Goal: Task Accomplishment & Management: Use online tool/utility

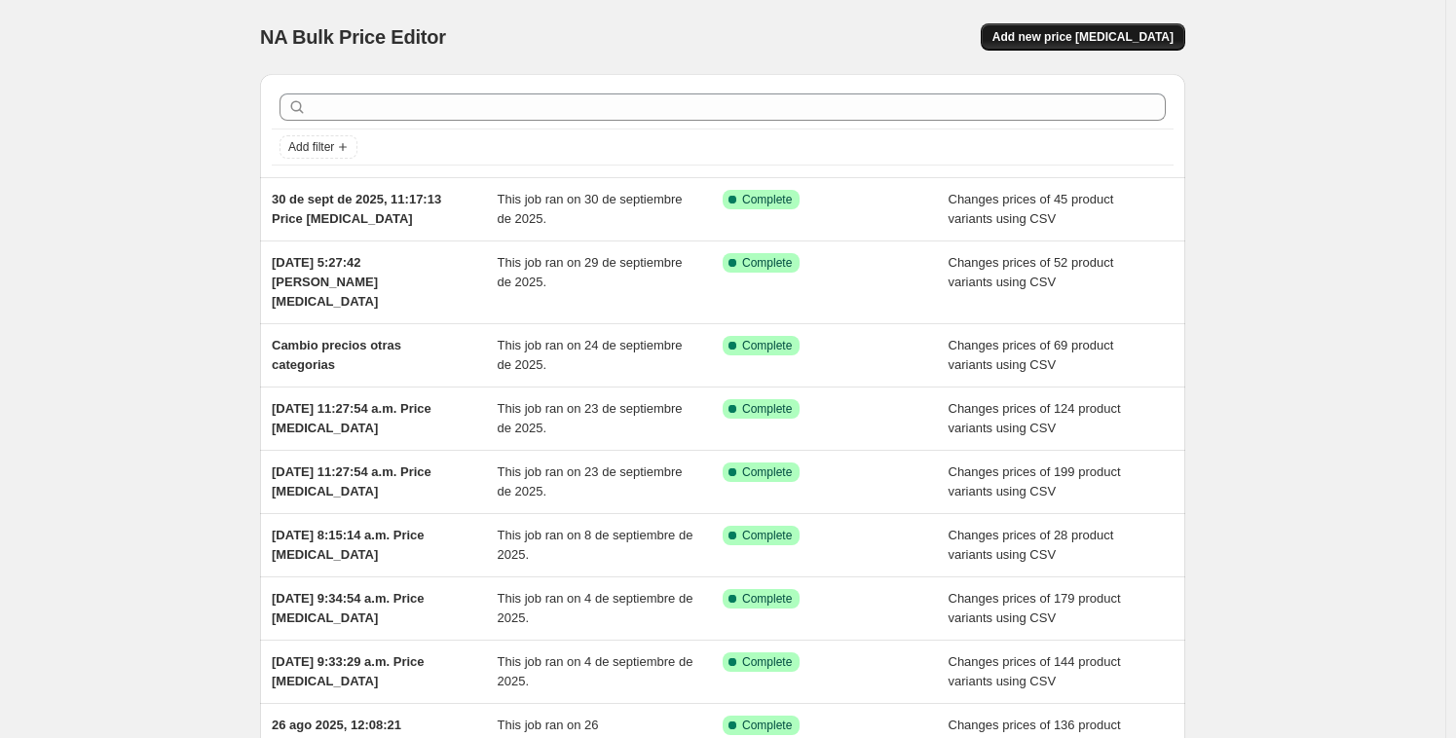
click at [1121, 30] on span "Add new price [MEDICAL_DATA]" at bounding box center [1082, 37] width 181 height 16
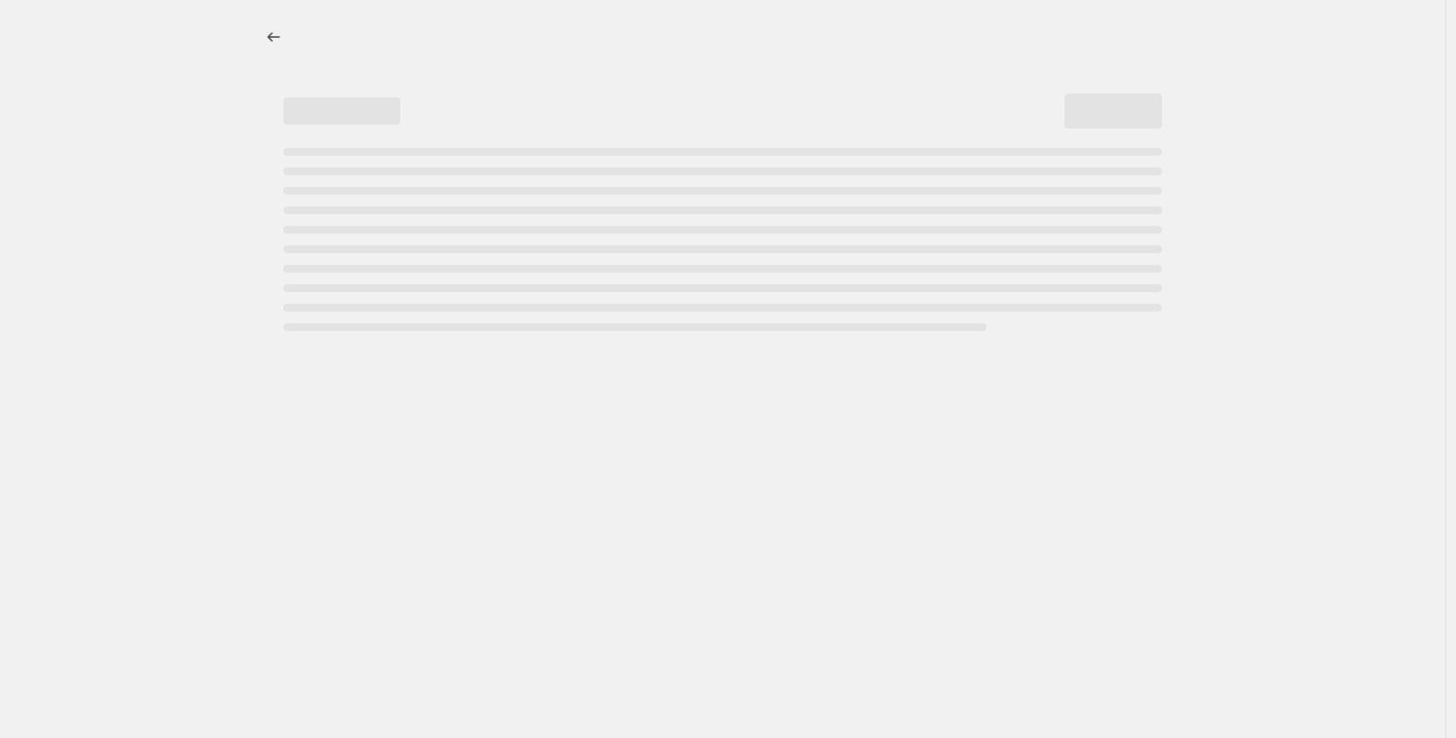
select select "percentage"
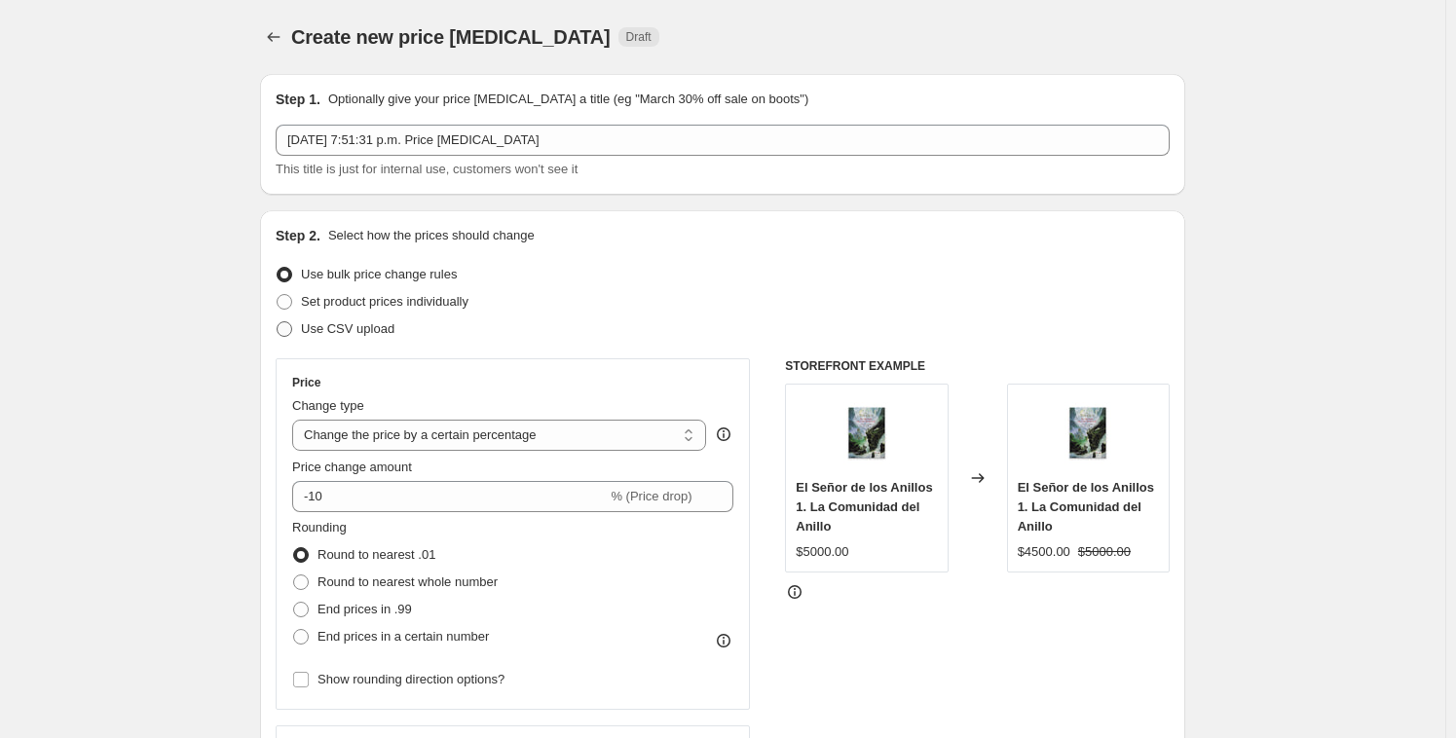
click at [340, 332] on span "Use CSV upload" at bounding box center [347, 328] width 93 height 15
click at [277, 322] on input "Use CSV upload" at bounding box center [277, 321] width 1 height 1
radio input "true"
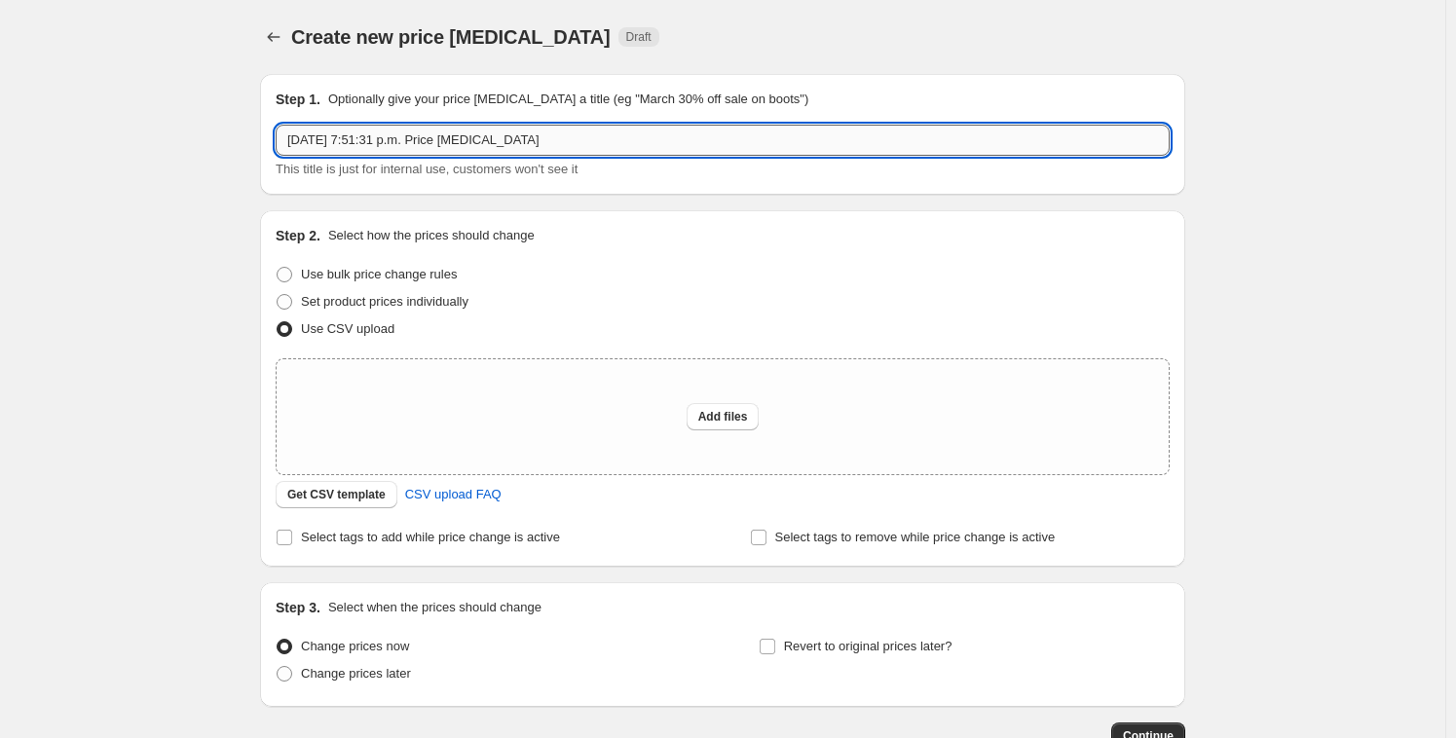
click at [544, 146] on input "5 oct 2025, 7:51:31 p.m. Price change job" at bounding box center [723, 140] width 894 height 31
drag, startPoint x: 564, startPoint y: 137, endPoint x: 182, endPoint y: 124, distance: 381.9
click at [182, 124] on div "Create new price change job. This page is ready Create new price change job Dra…" at bounding box center [722, 434] width 1445 height 868
type input "Cyber [DATE] part 1"
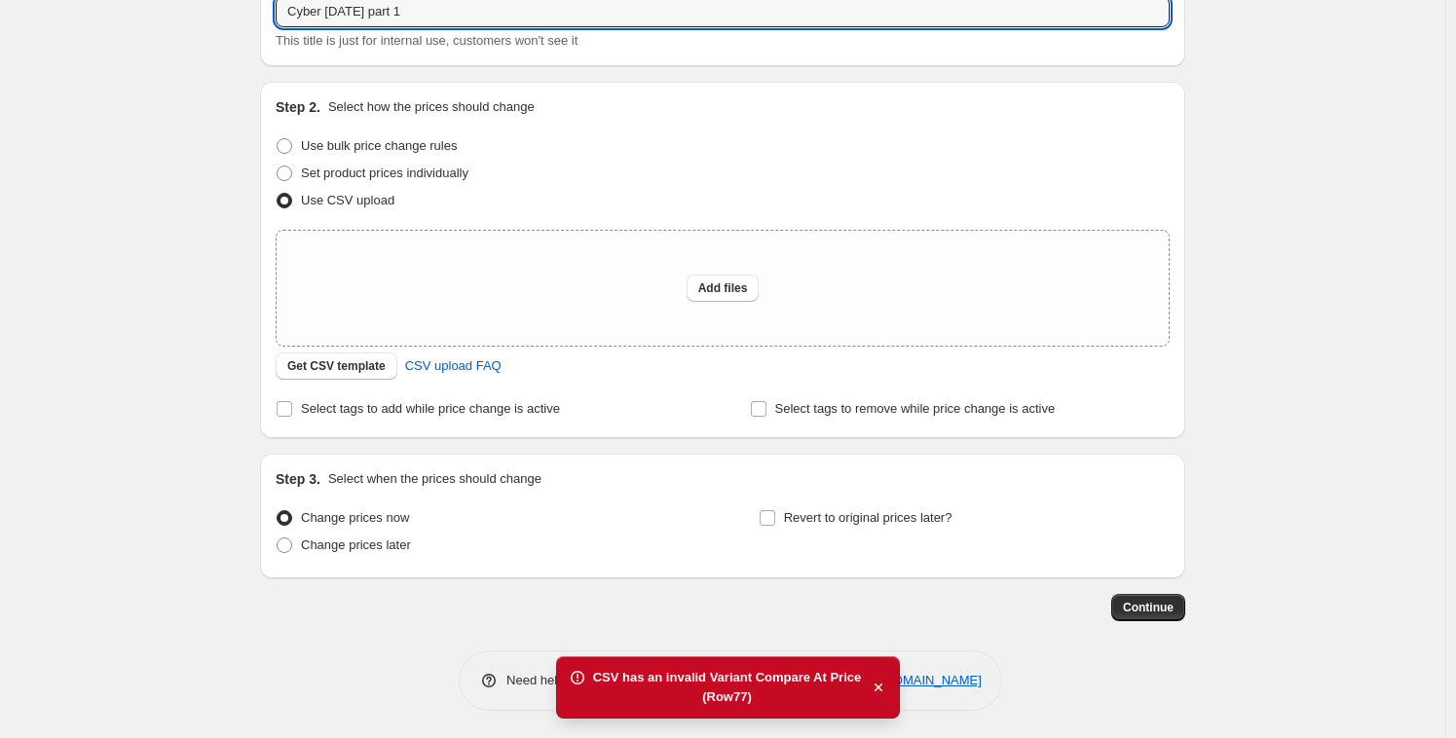
scroll to position [129, 0]
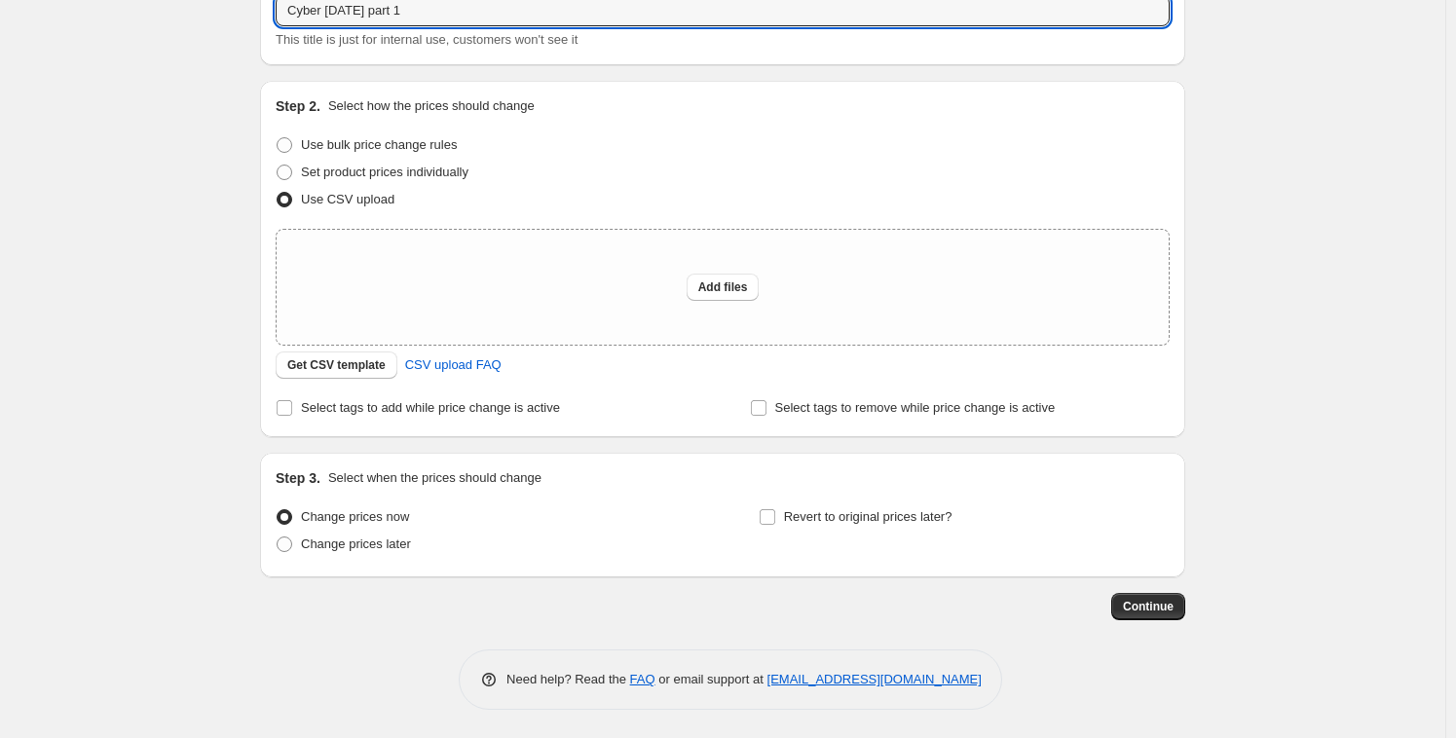
click at [142, 300] on div "Create new price change job. This page is ready Create new price change job Dra…" at bounding box center [722, 305] width 1445 height 868
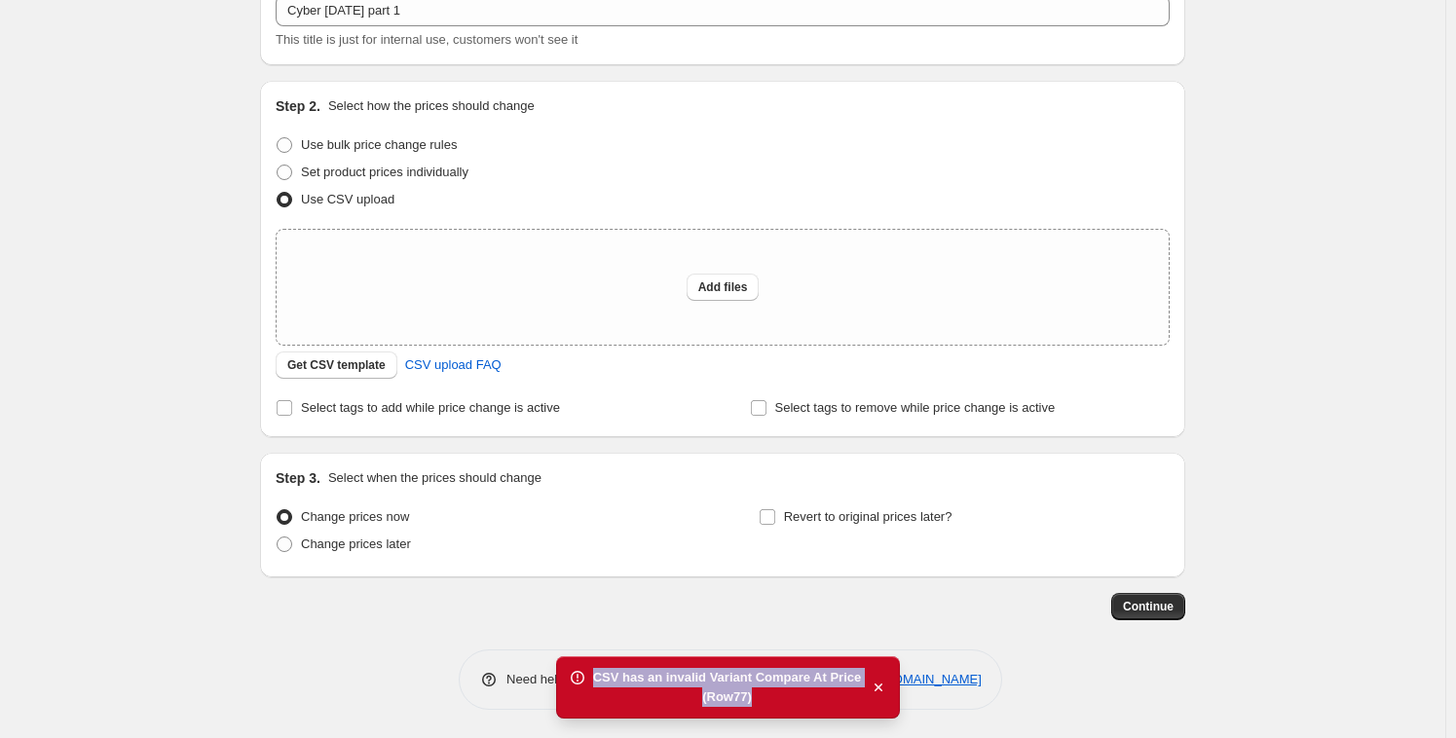
drag, startPoint x: 757, startPoint y: 700, endPoint x: 609, endPoint y: 677, distance: 149.8
click at [583, 669] on div "CSV has an invalid Variant Compare At Price (Row 77 )" at bounding box center [728, 687] width 345 height 62
copy div "CSV has an invalid Variant Compare At Price (Row 77 )"
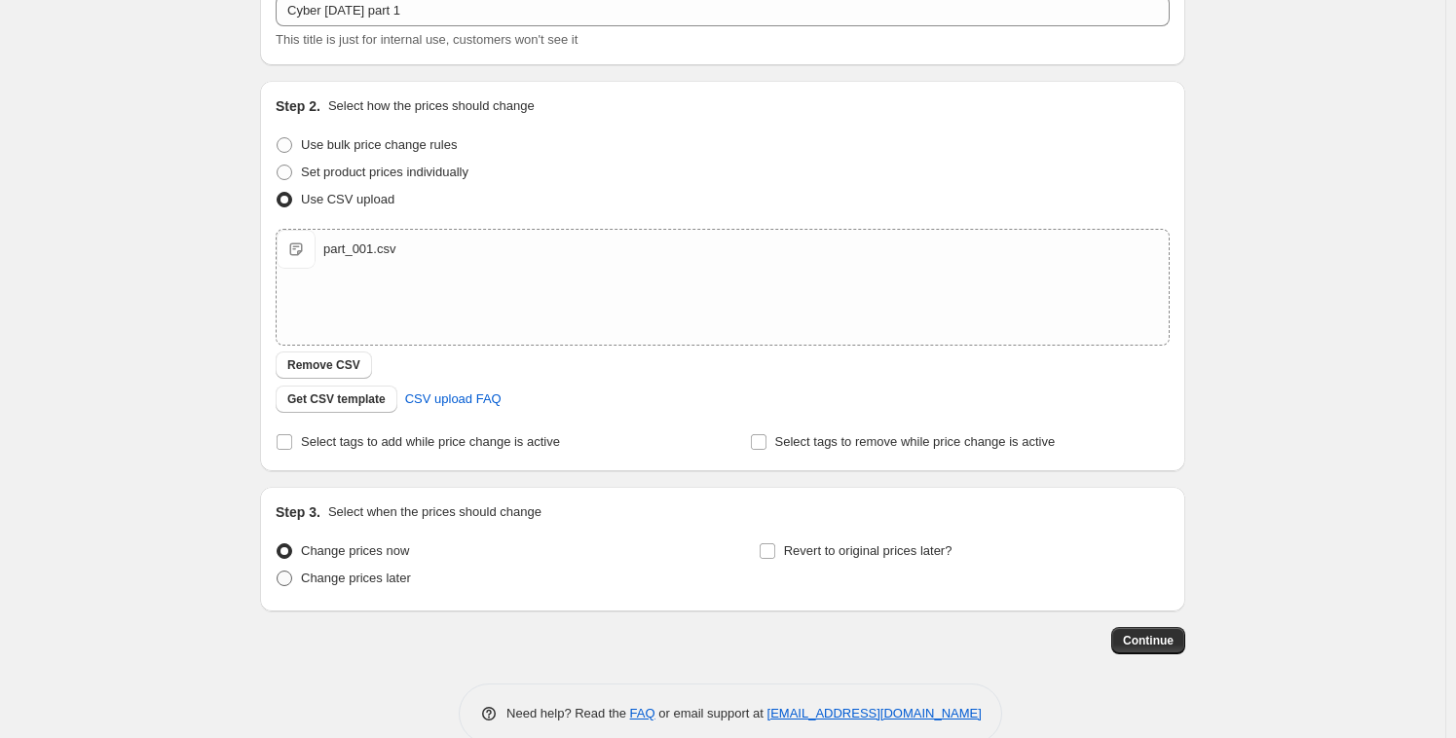
click at [373, 579] on span "Change prices later" at bounding box center [356, 578] width 110 height 15
click at [277, 572] on input "Change prices later" at bounding box center [277, 571] width 1 height 1
radio input "true"
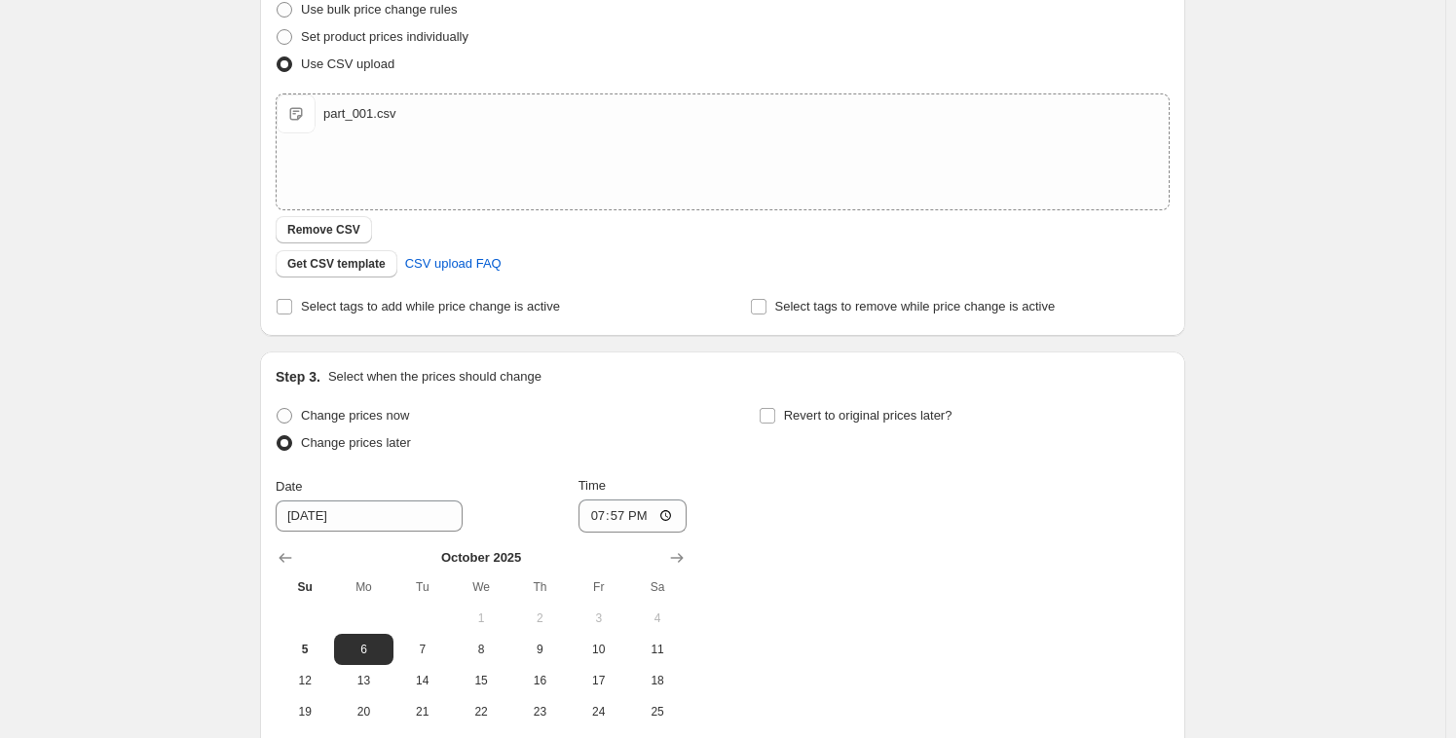
scroll to position [267, 0]
click at [605, 510] on input "19:57" at bounding box center [632, 514] width 109 height 33
click at [613, 516] on input "19:57" at bounding box center [632, 514] width 109 height 33
click at [608, 520] on input "19:57" at bounding box center [632, 514] width 109 height 33
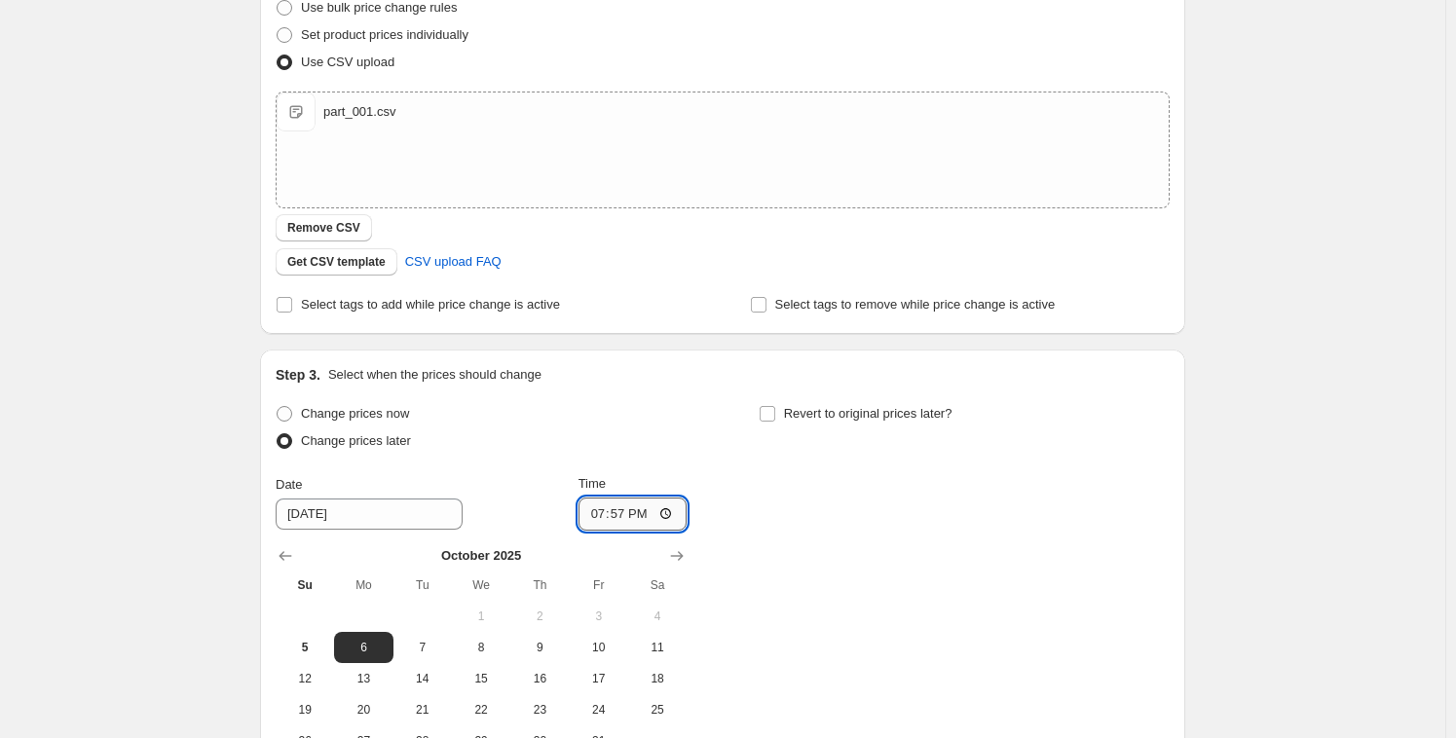
click at [608, 520] on input "19:57" at bounding box center [632, 514] width 109 height 33
click at [592, 515] on input "19:57" at bounding box center [632, 514] width 109 height 33
type input "20:00"
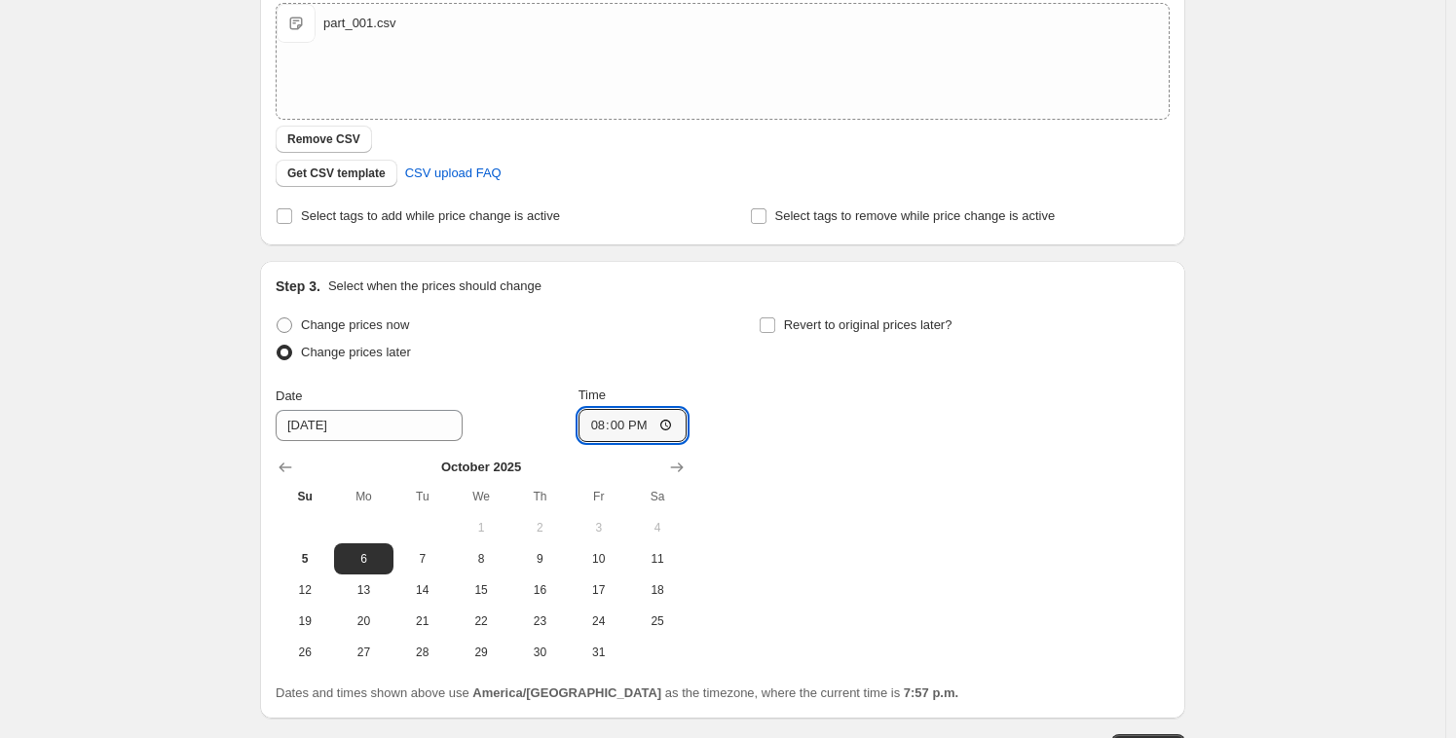
scroll to position [497, 0]
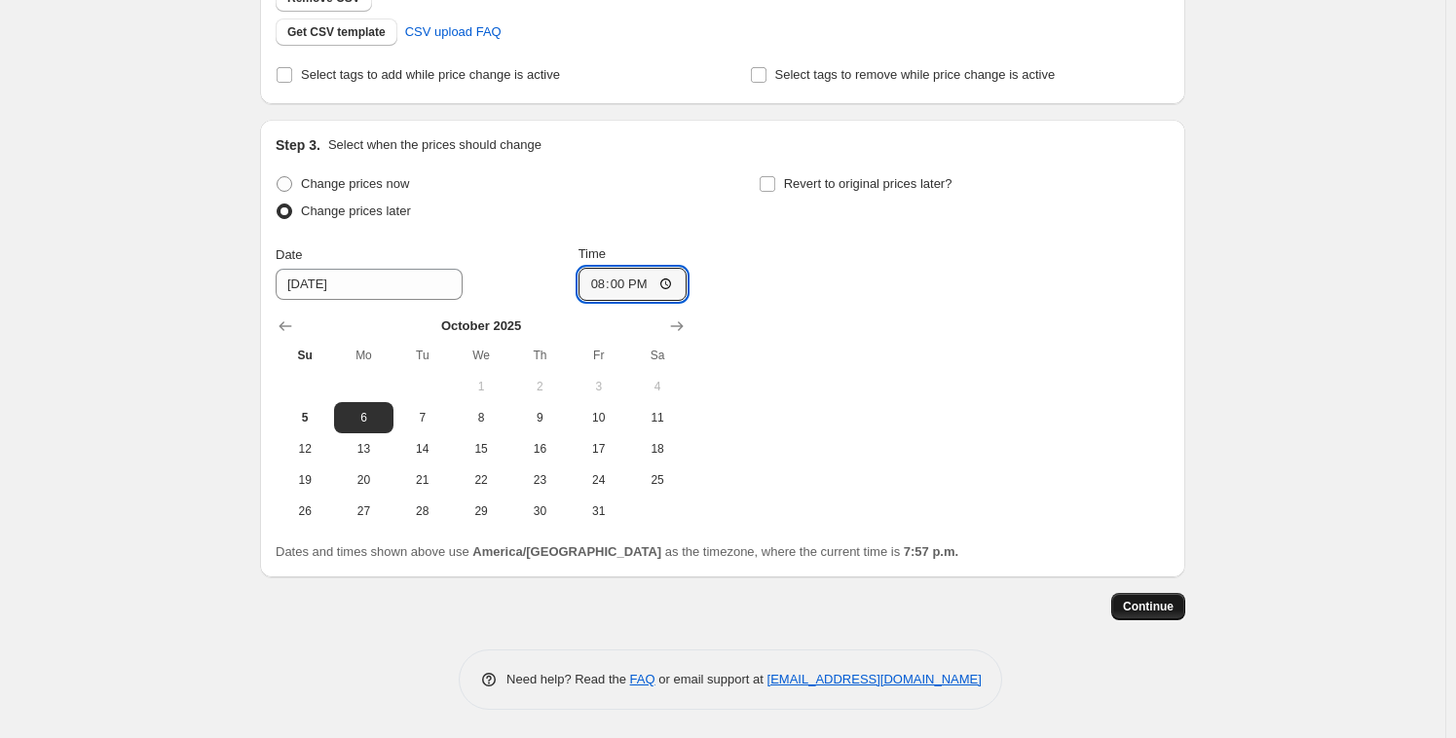
click at [1140, 609] on span "Continue" at bounding box center [1148, 607] width 51 height 16
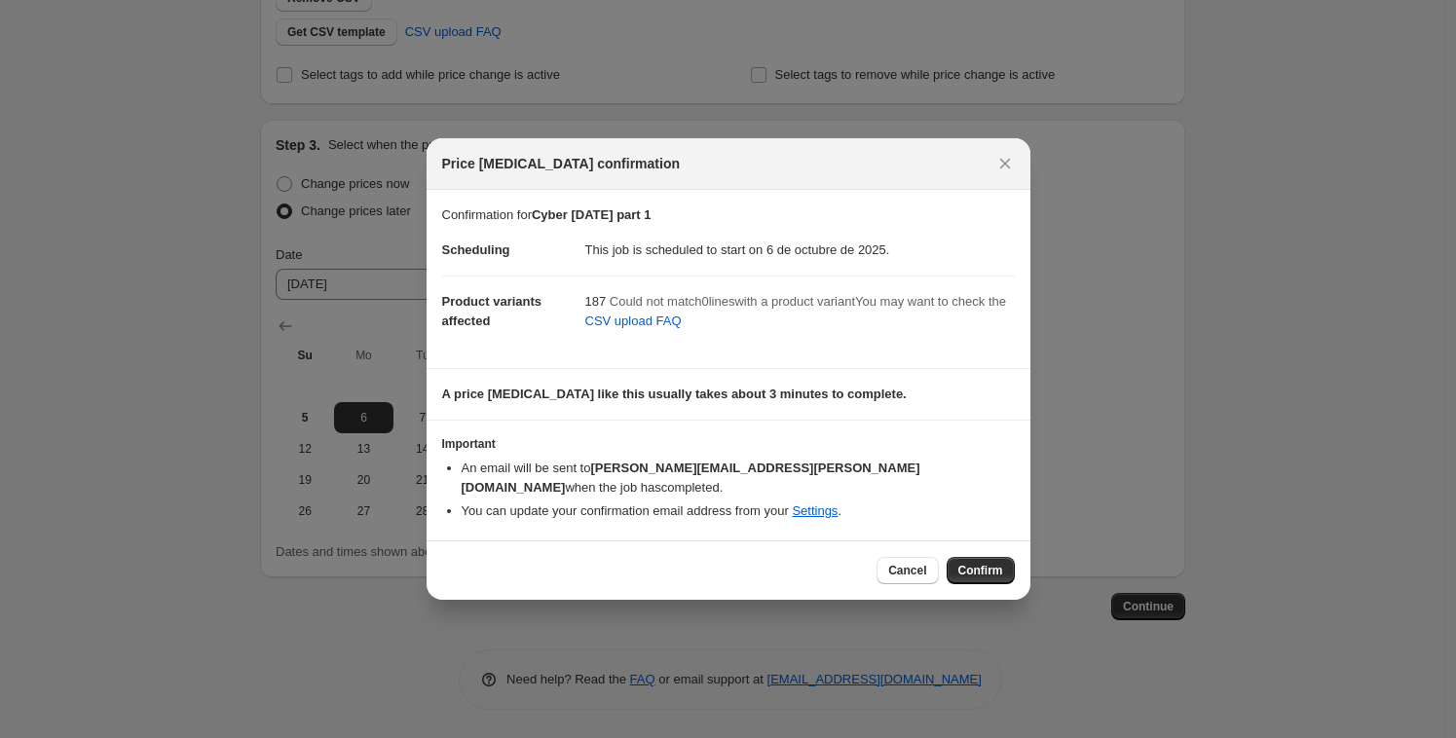
drag, startPoint x: 971, startPoint y: 561, endPoint x: 981, endPoint y: 557, distance: 11.4
click at [971, 563] on span "Confirm" at bounding box center [980, 571] width 45 height 16
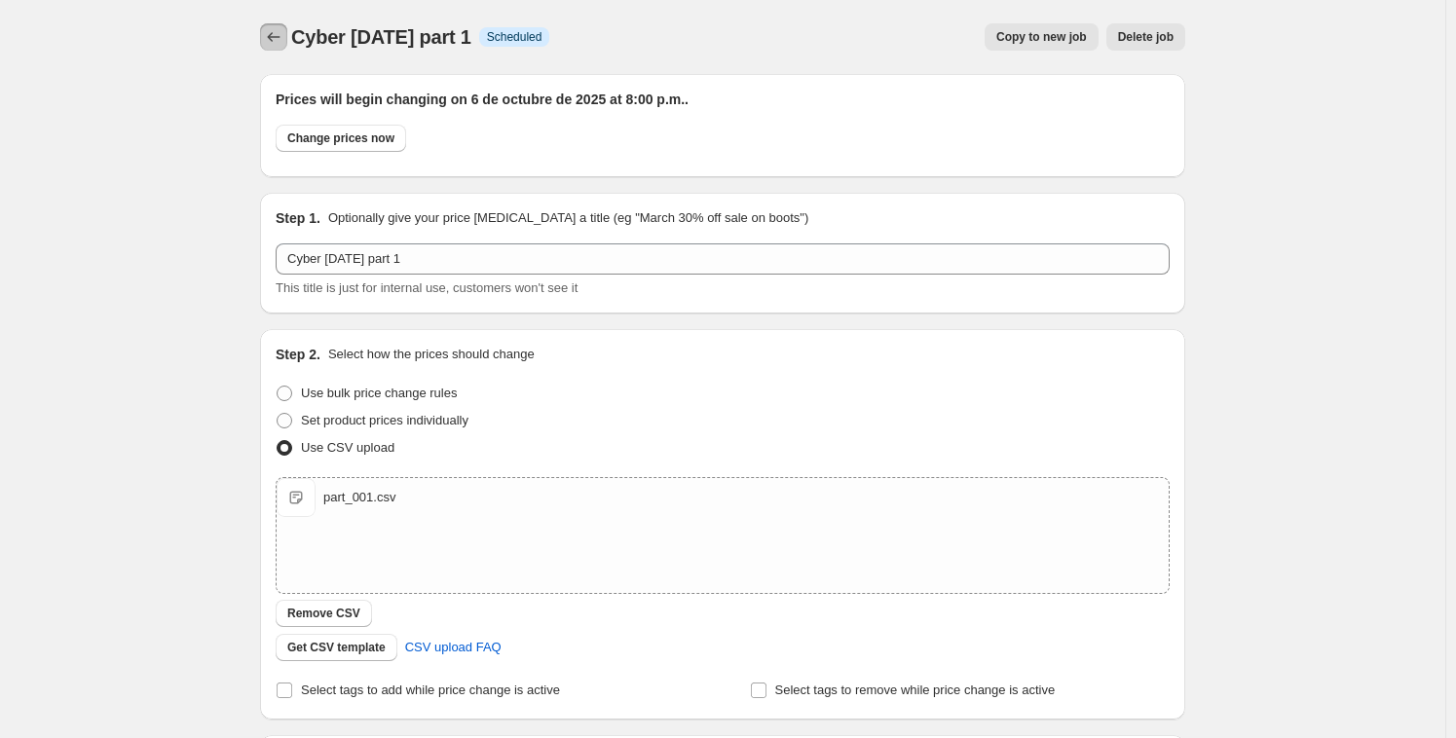
click at [280, 42] on icon "Price change jobs" at bounding box center [273, 36] width 19 height 19
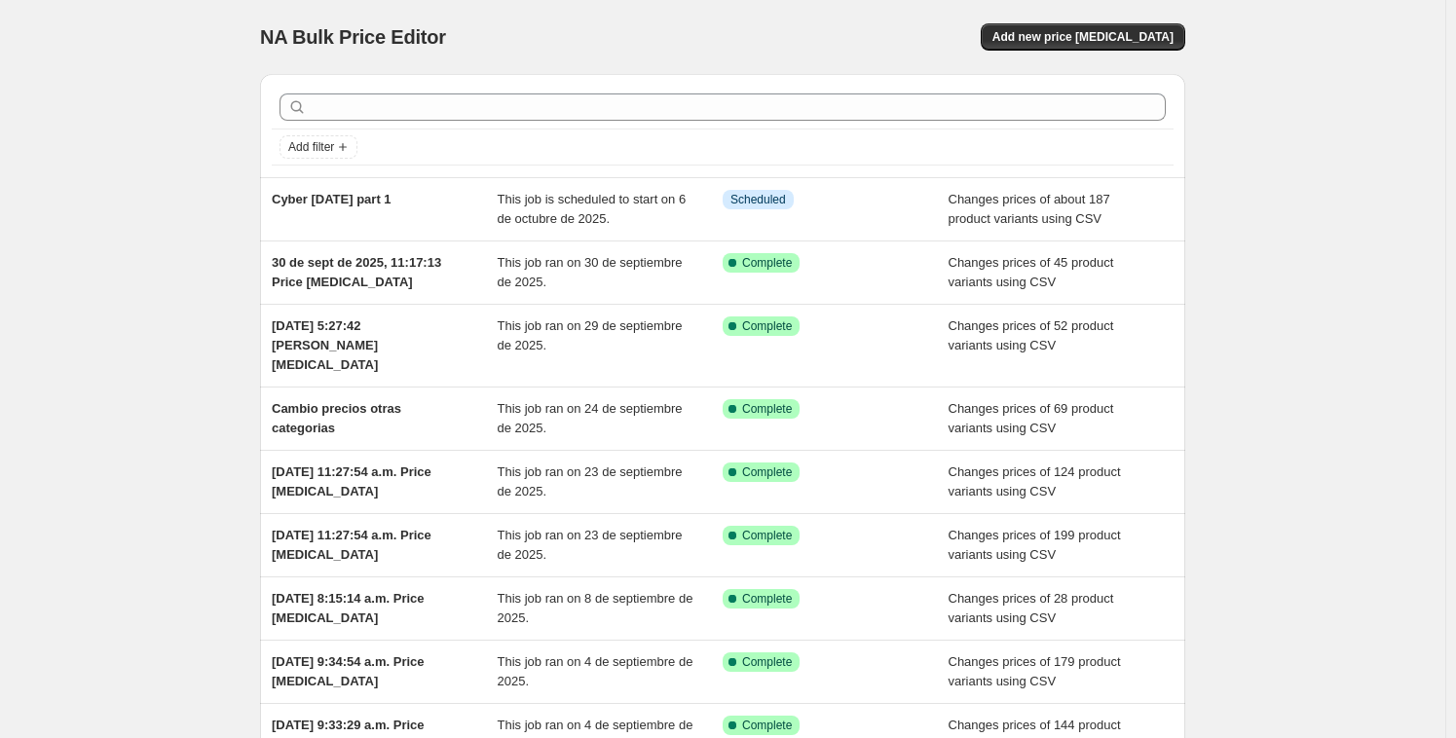
drag, startPoint x: 429, startPoint y: 200, endPoint x: 245, endPoint y: 193, distance: 184.1
click at [245, 193] on div "NA Bulk Price Editor. This page is ready NA Bulk Price Editor Add new price cha…" at bounding box center [723, 521] width 972 height 1042
copy span "Cyber [DATE] part 1"
click at [1085, 38] on span "Add new price [MEDICAL_DATA]" at bounding box center [1082, 37] width 181 height 16
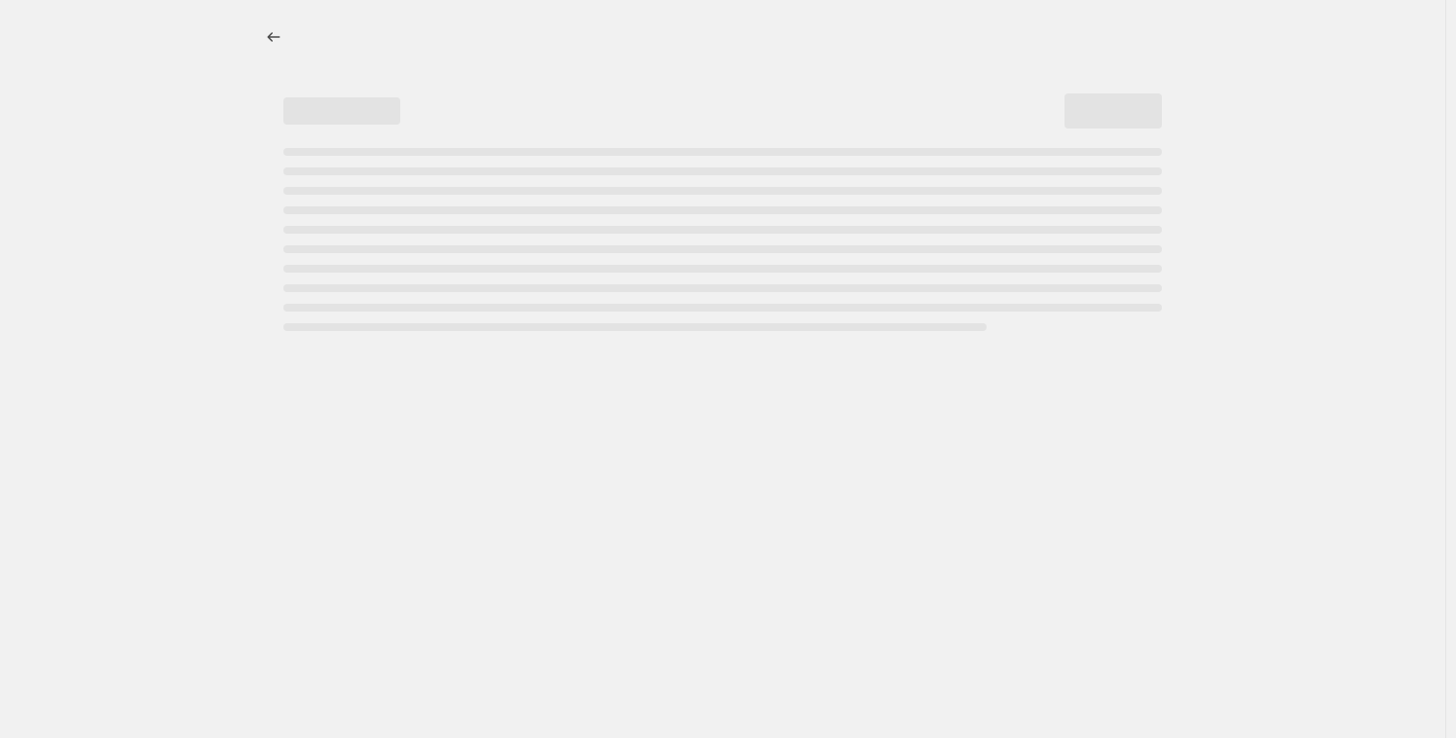
select select "percentage"
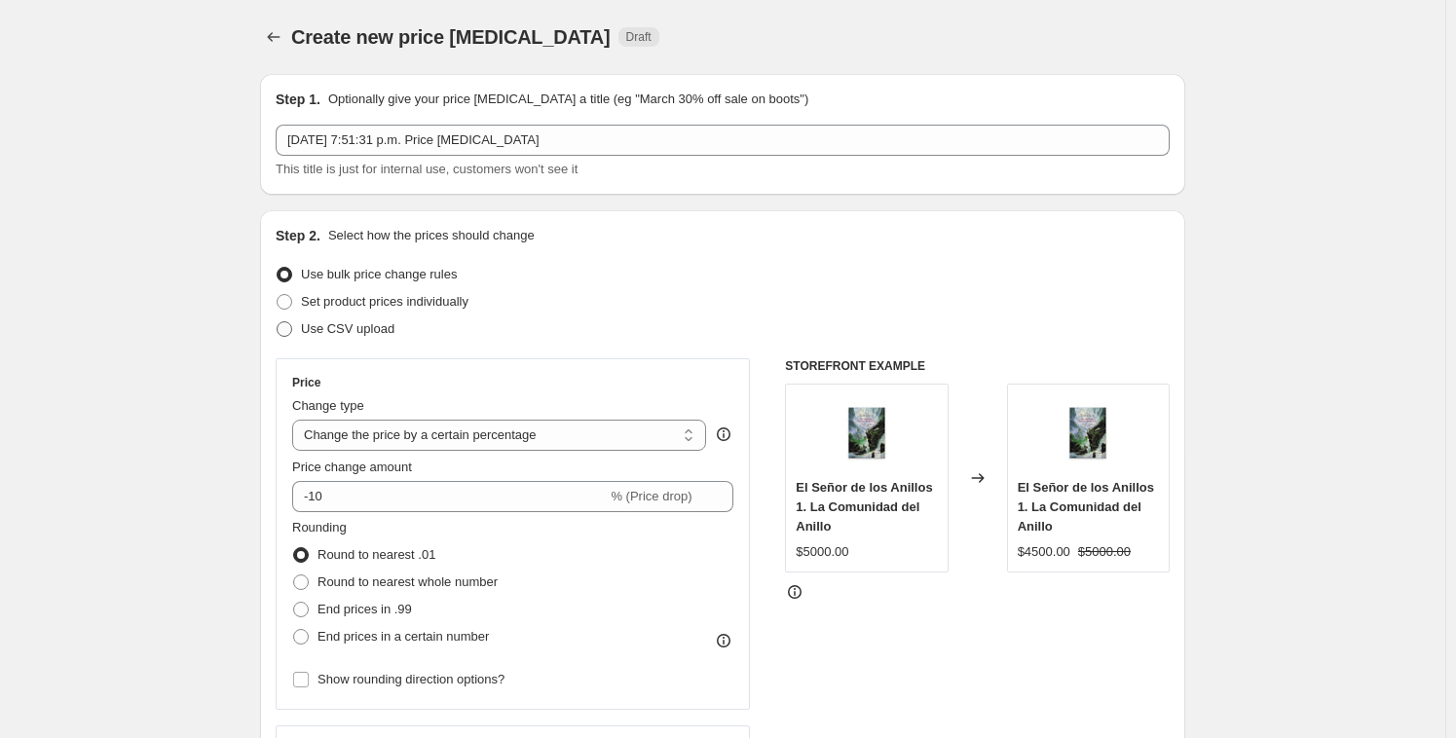
click at [287, 324] on span at bounding box center [285, 329] width 16 height 16
click at [277, 322] on input "Use CSV upload" at bounding box center [277, 321] width 1 height 1
radio input "true"
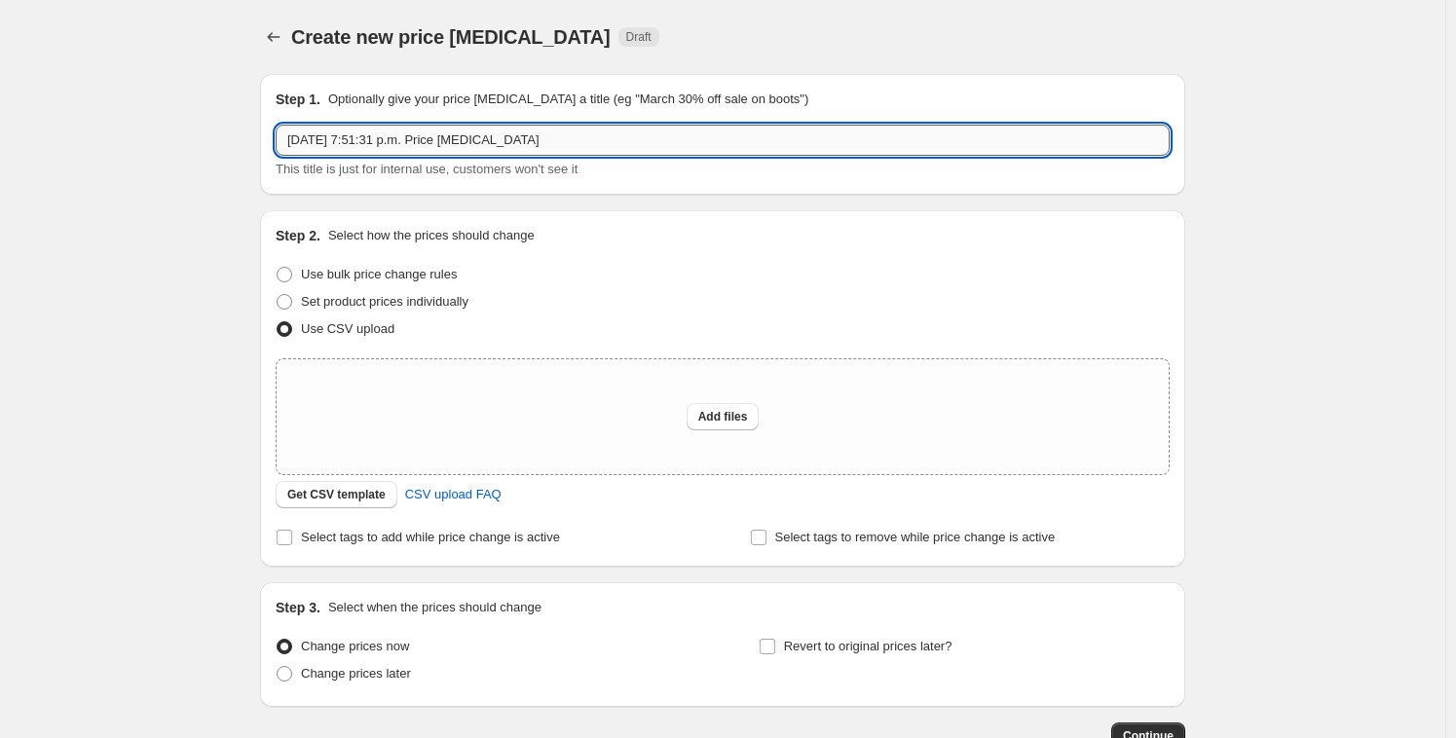
click at [553, 126] on input "5 oct 2025, 7:51:31 p.m. Price change job" at bounding box center [723, 140] width 894 height 31
drag, startPoint x: 564, startPoint y: 134, endPoint x: 197, endPoint y: 94, distance: 369.2
click at [200, 94] on div "Create new price change job. This page is ready Create new price change job Dra…" at bounding box center [722, 434] width 1445 height 868
paste input "Cyber [DATE] part 1"
type input "Cyber [DATE] part 2"
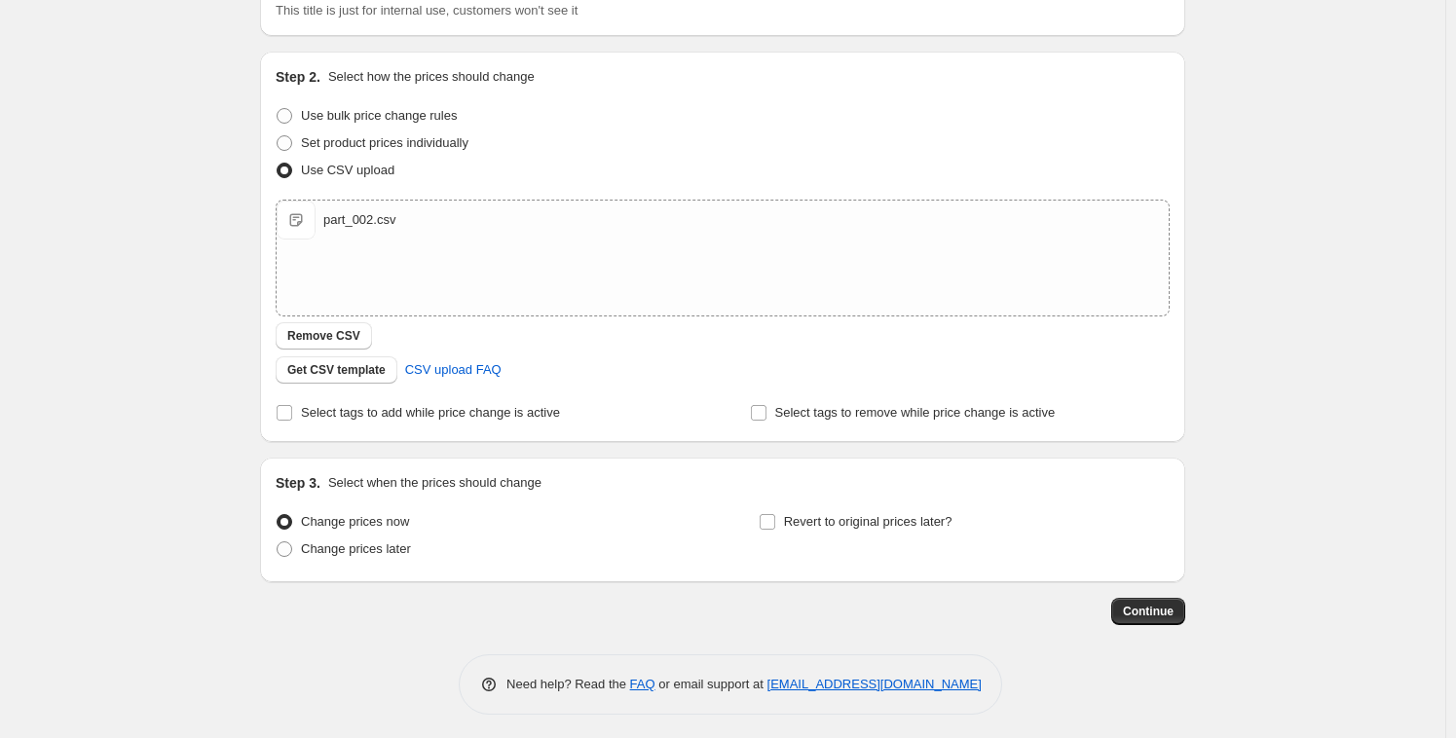
scroll to position [164, 0]
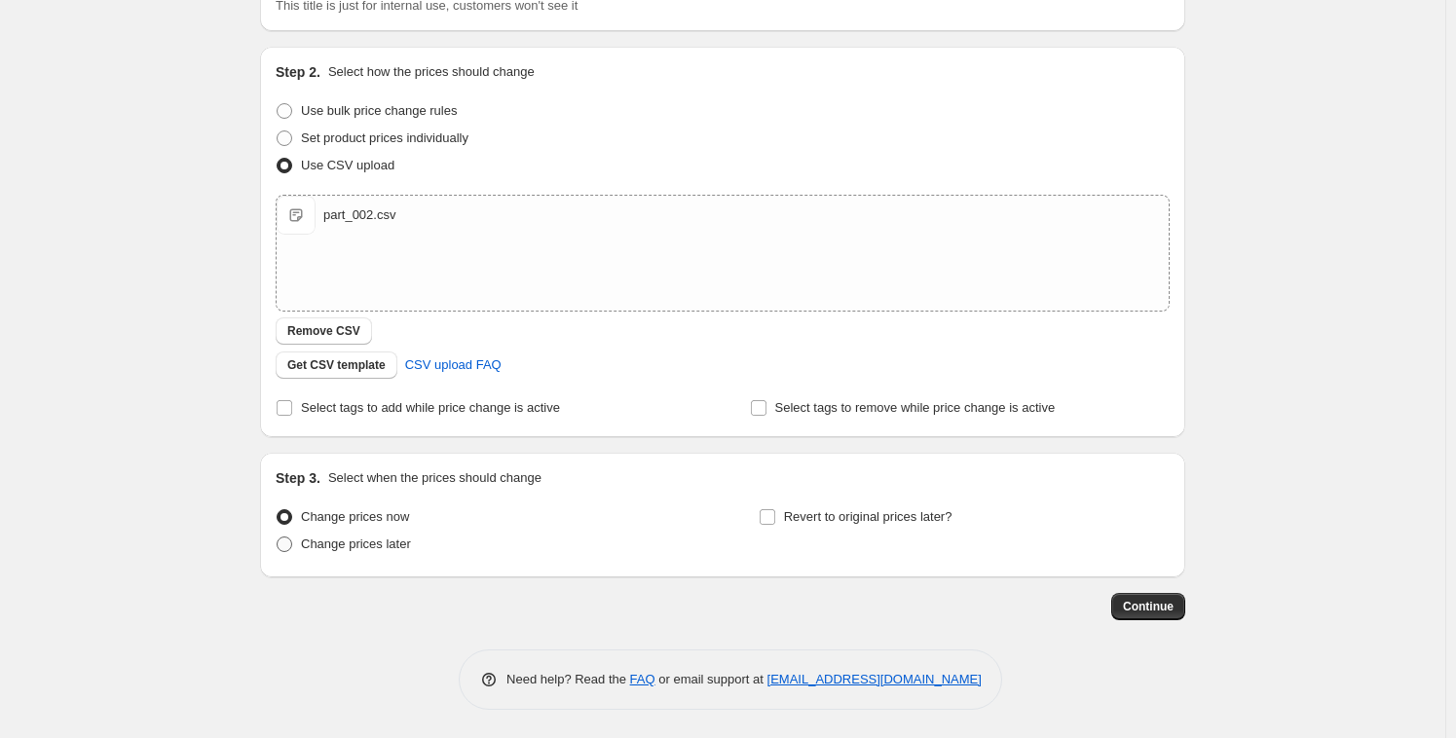
click at [377, 545] on span "Change prices later" at bounding box center [356, 543] width 110 height 15
click at [277, 537] on input "Change prices later" at bounding box center [277, 536] width 1 height 1
radio input "true"
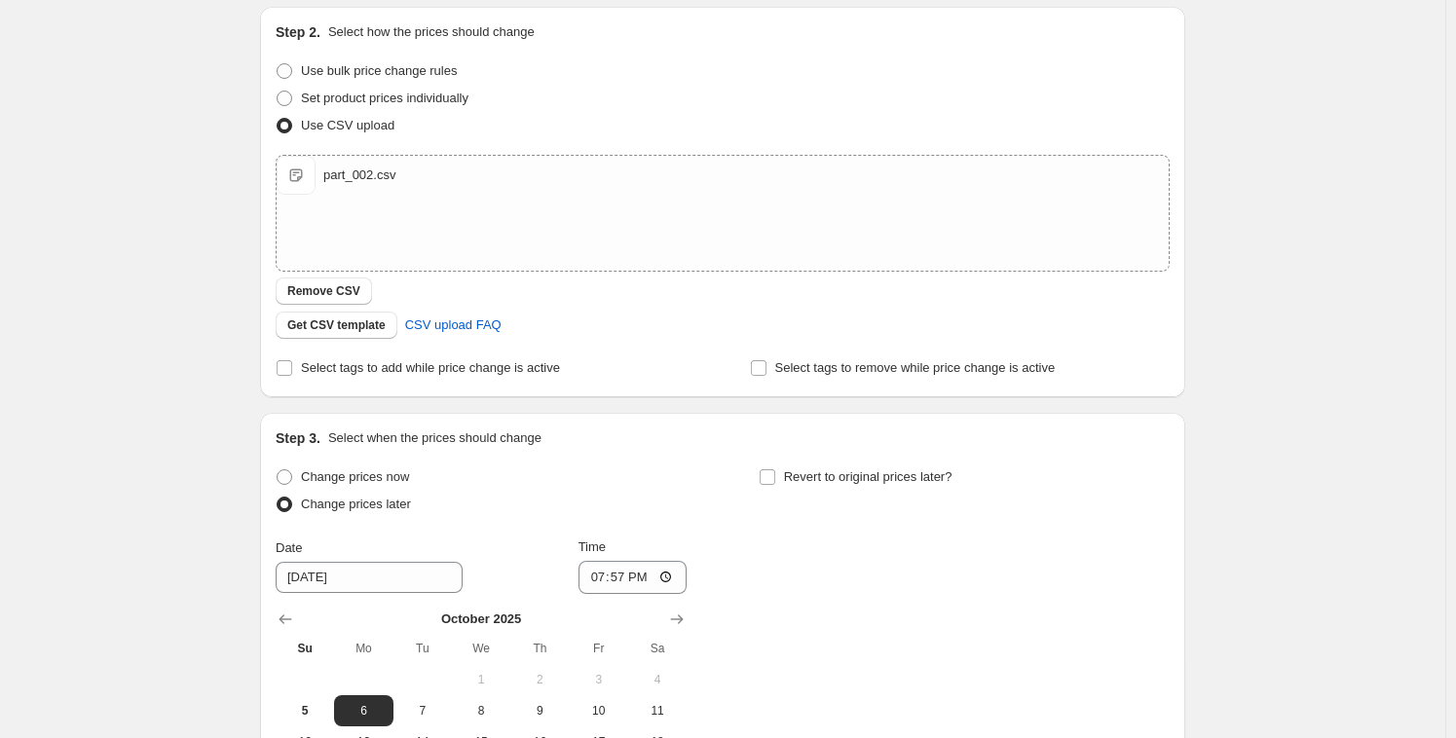
scroll to position [298, 0]
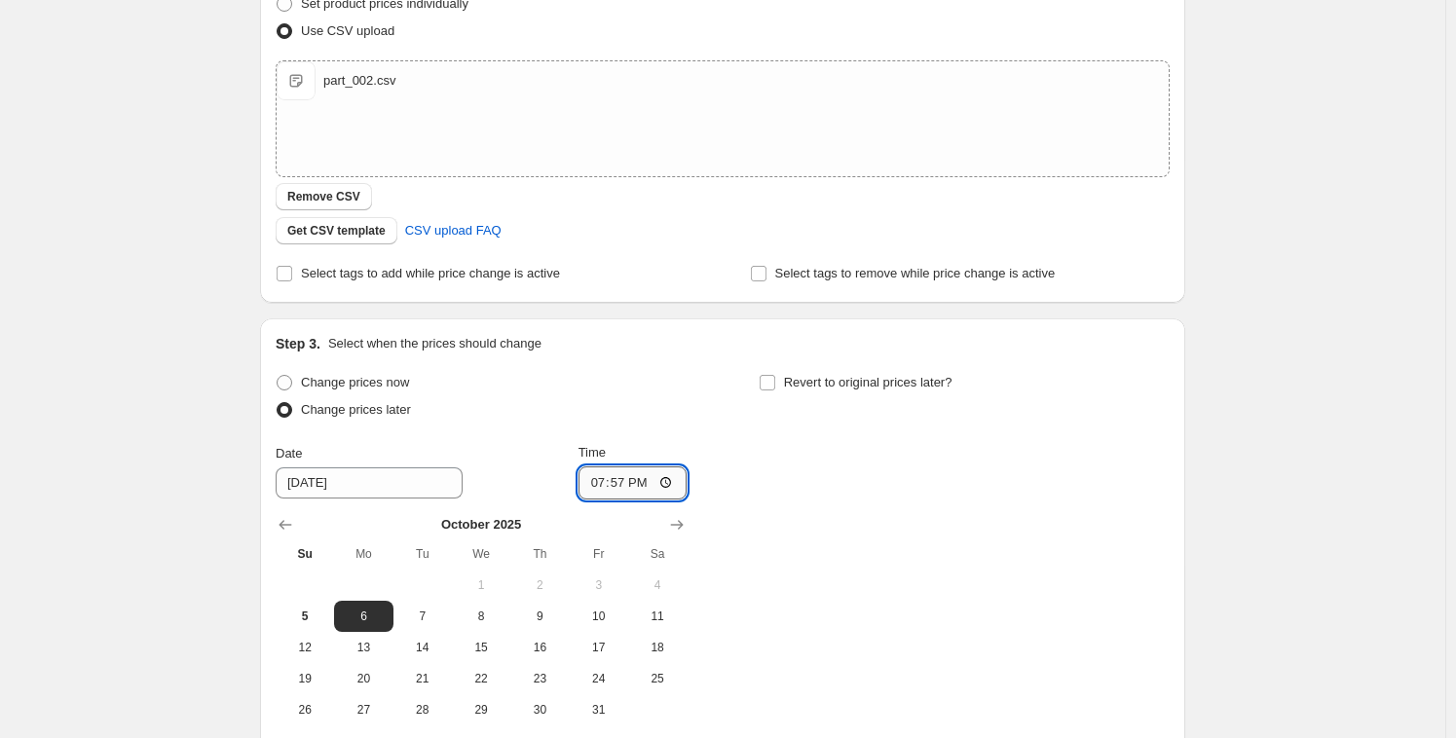
click at [617, 479] on input "19:57" at bounding box center [632, 482] width 109 height 33
click at [587, 483] on input "19:57" at bounding box center [632, 482] width 109 height 33
type input "20:04"
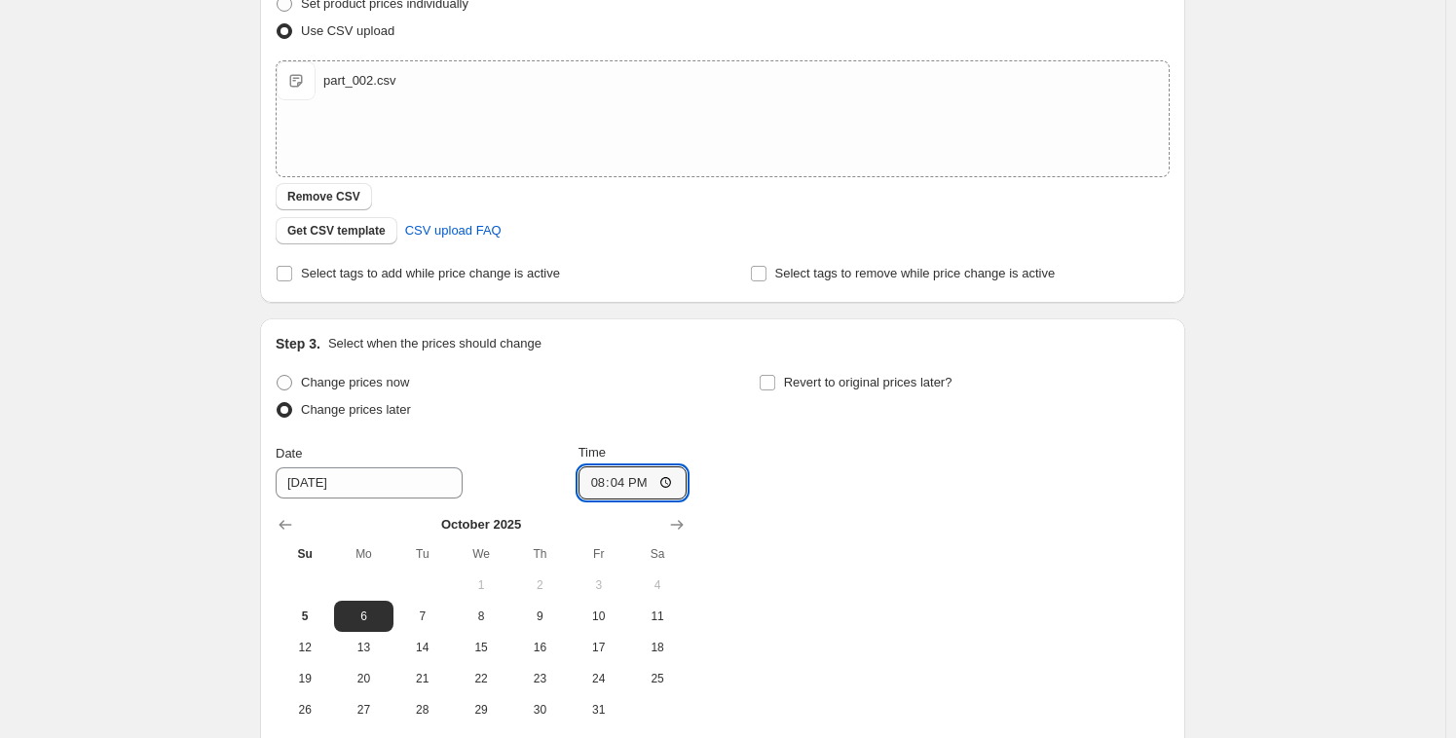
click at [866, 504] on div "Change prices now Change prices later Date 10/6/2025 Time 20:04 October 2025 Su…" at bounding box center [723, 547] width 894 height 356
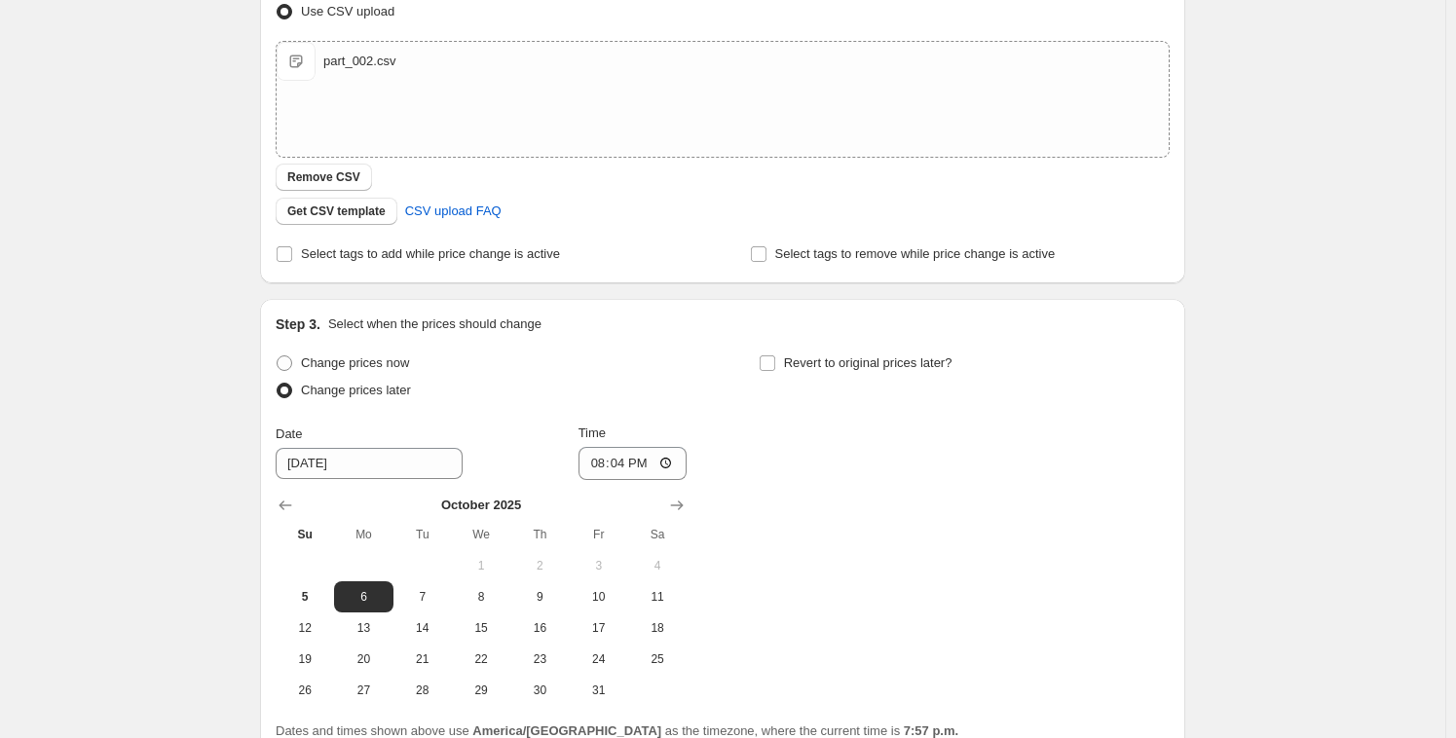
scroll to position [497, 0]
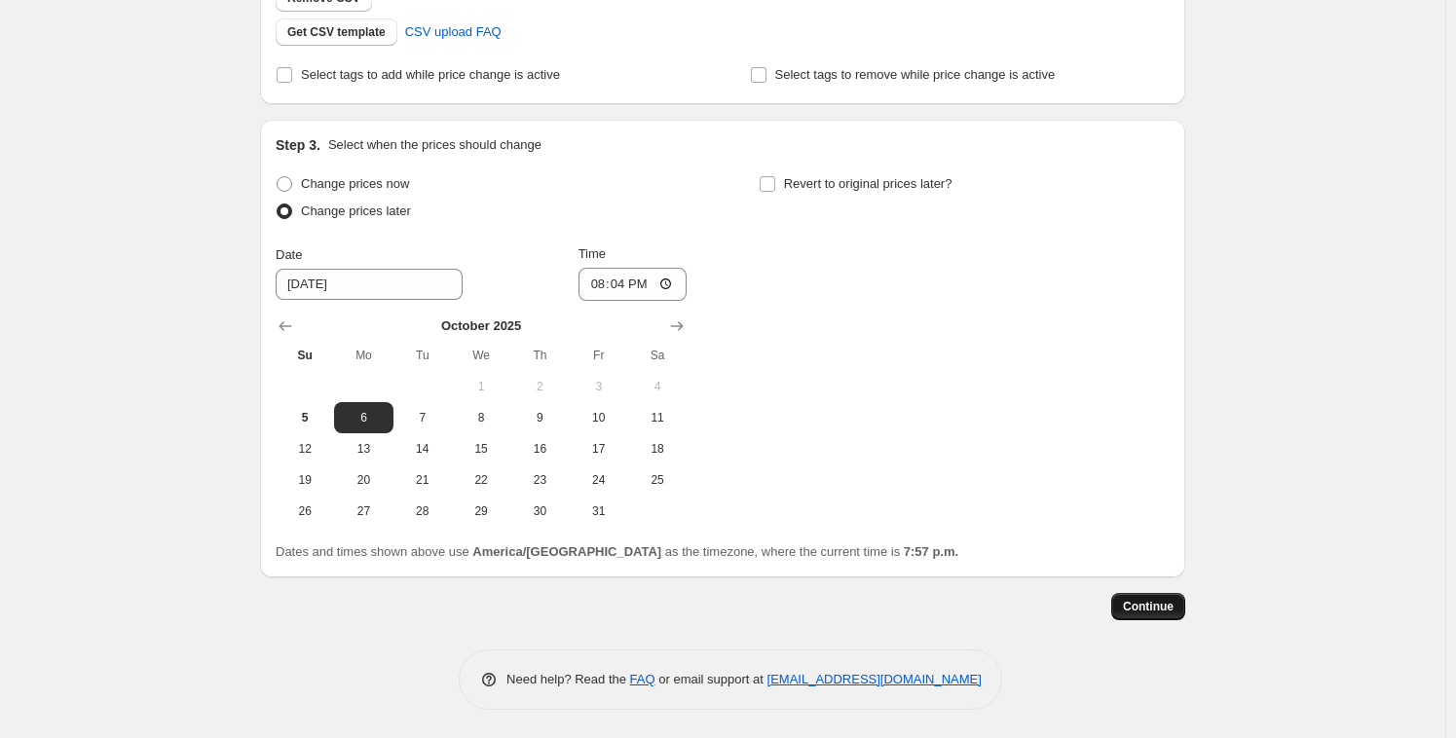
click at [1144, 602] on span "Continue" at bounding box center [1148, 607] width 51 height 16
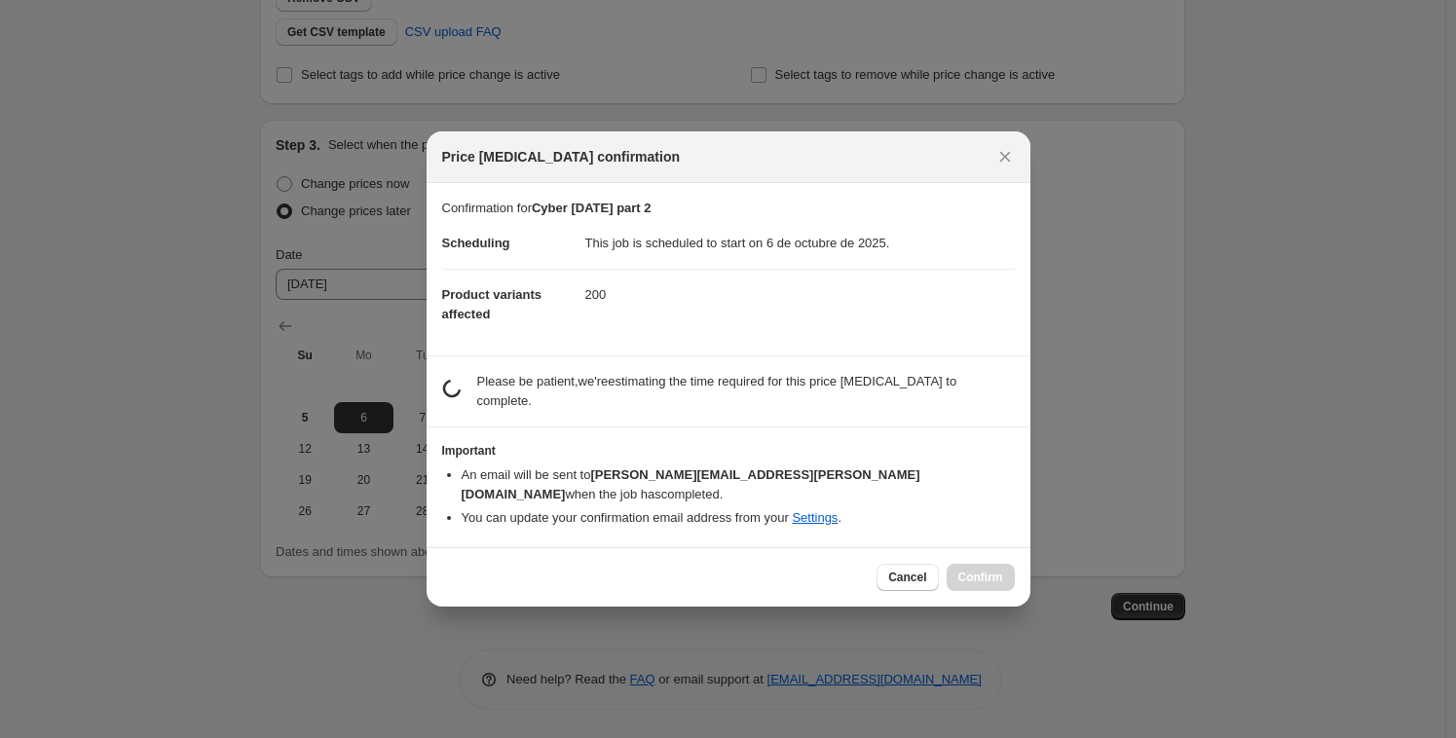
scroll to position [0, 0]
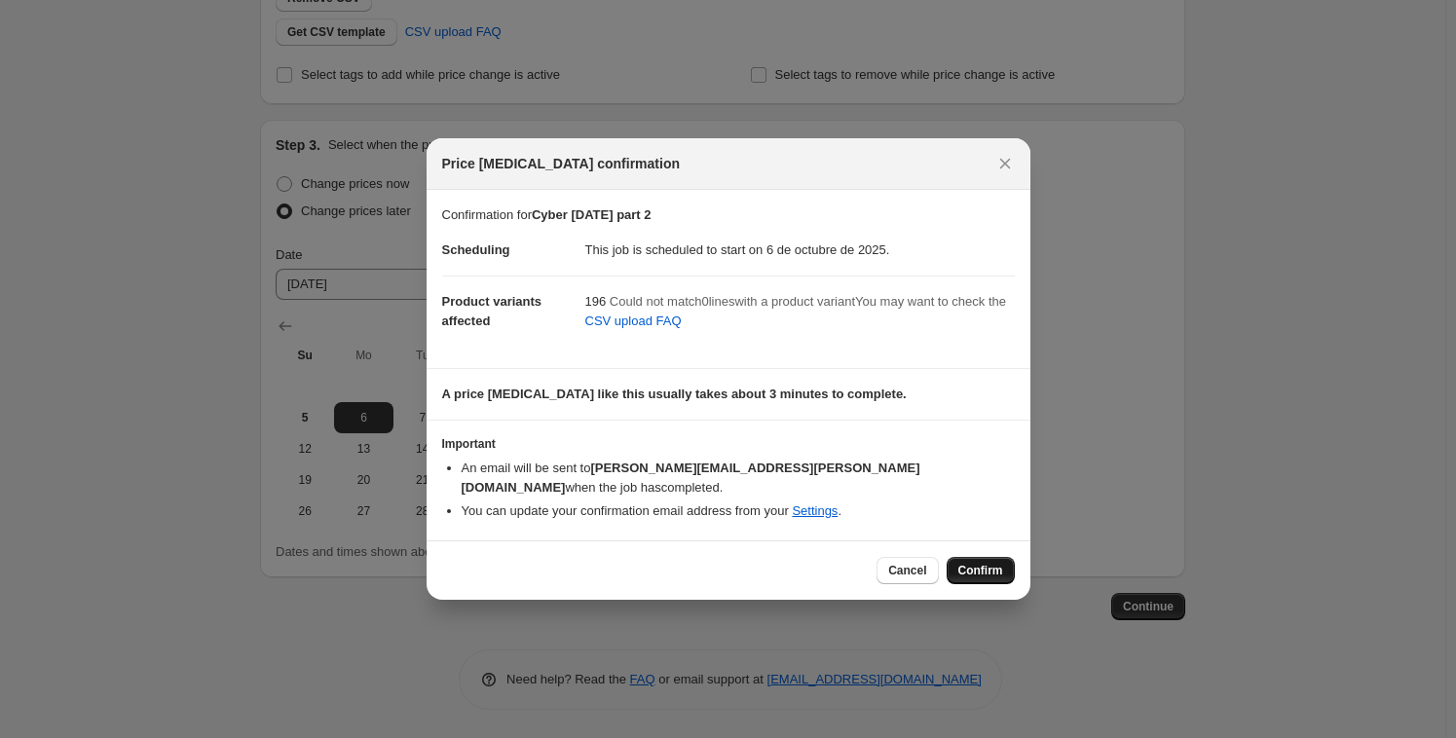
click at [991, 563] on span "Confirm" at bounding box center [980, 571] width 45 height 16
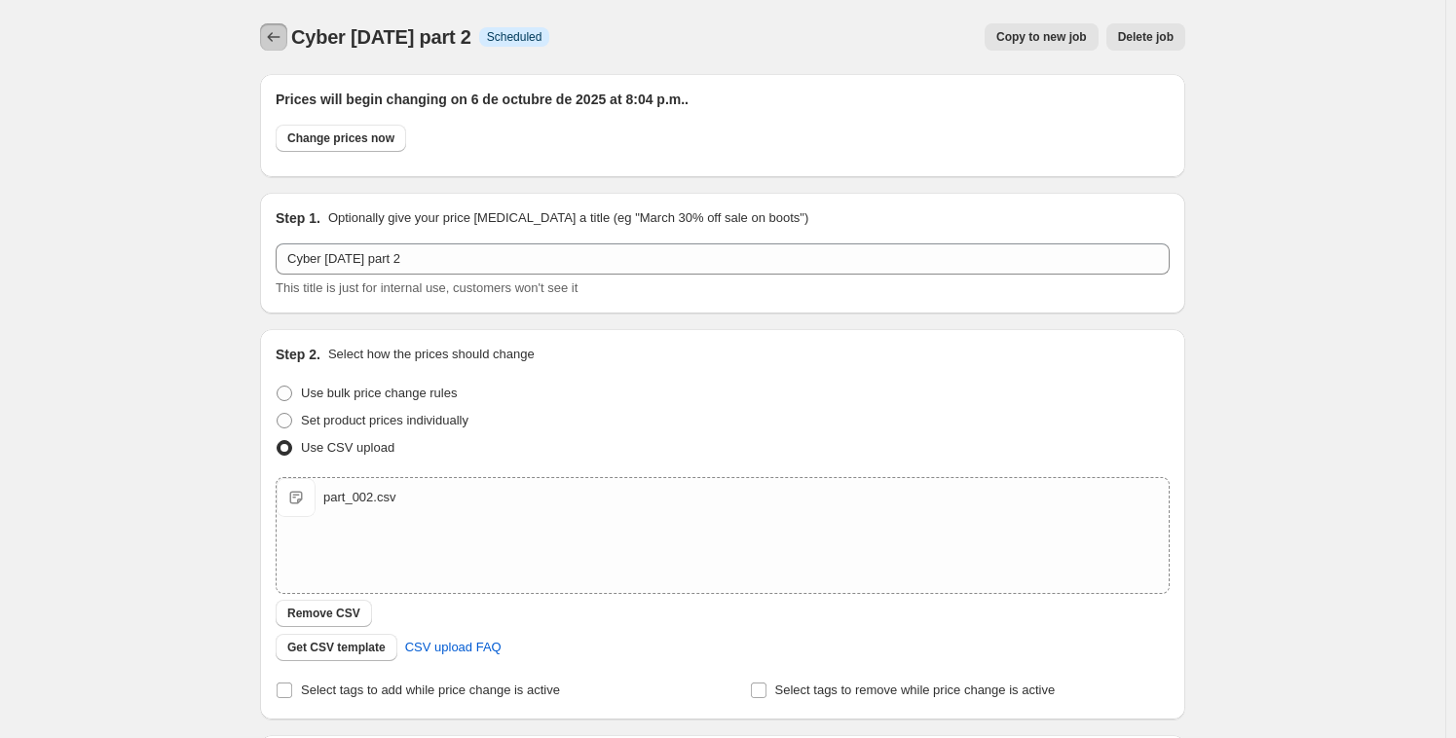
click at [270, 30] on icon "Price change jobs" at bounding box center [273, 36] width 19 height 19
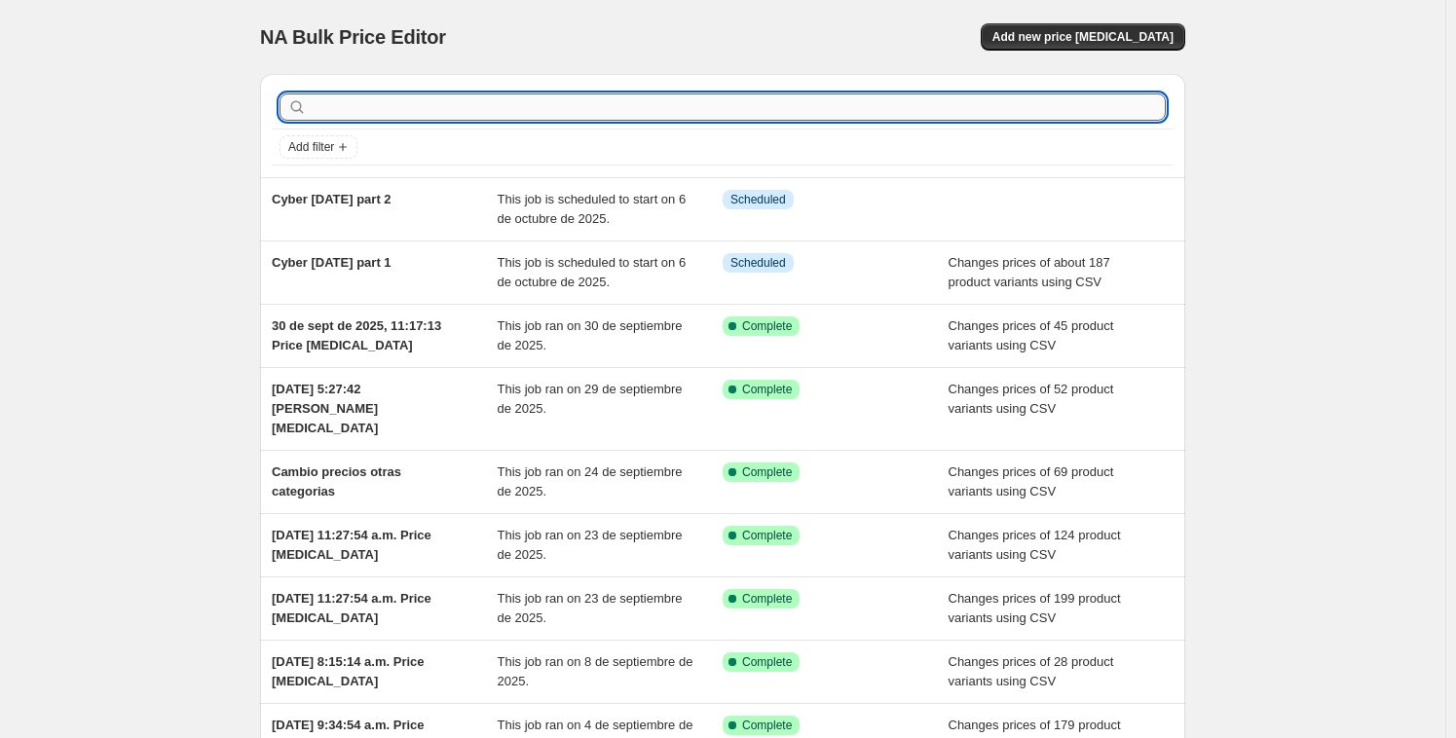
click at [402, 98] on input "text" at bounding box center [738, 106] width 855 height 27
paste input "Cyber oct 2025 part 1"
type input "Cyber oct 2025 part 1"
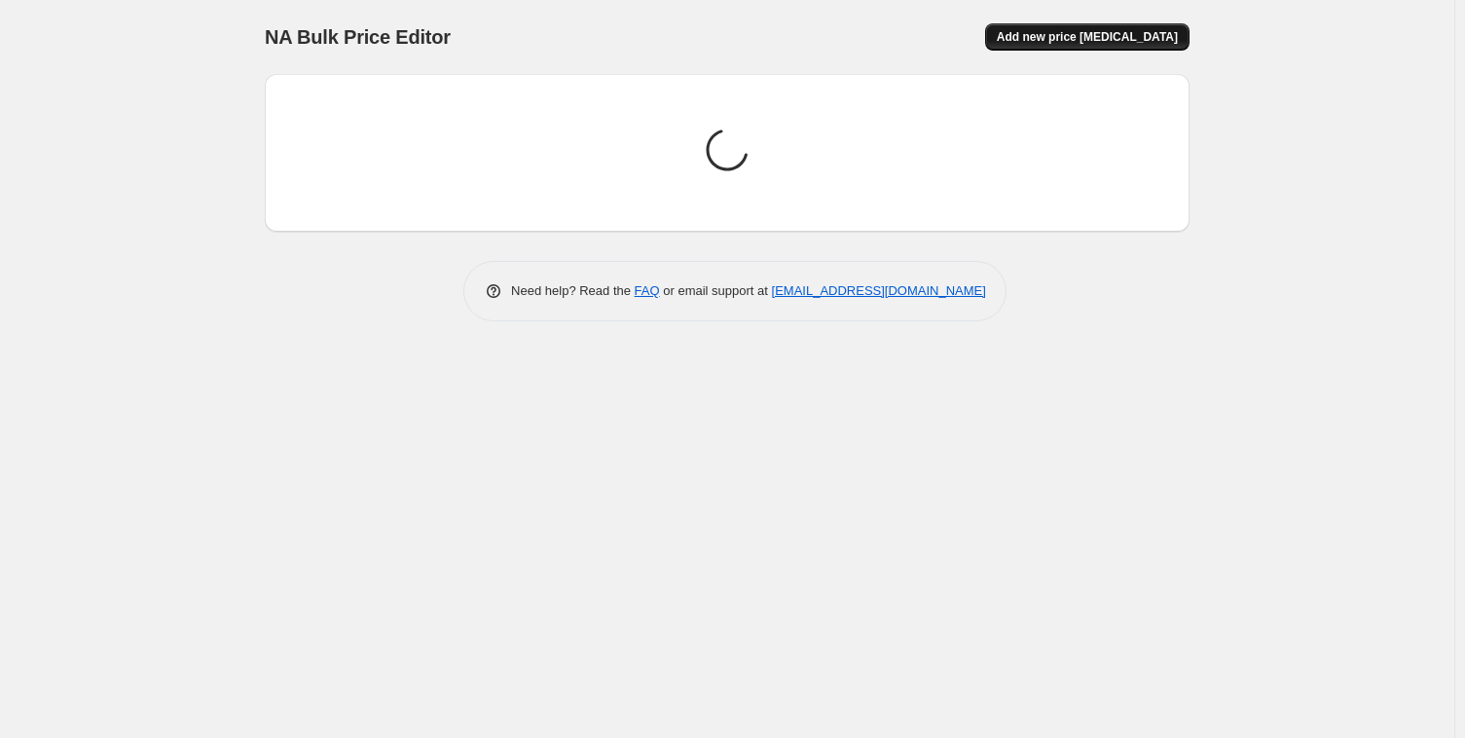
click at [1123, 35] on span "Add new price [MEDICAL_DATA]" at bounding box center [1087, 37] width 181 height 16
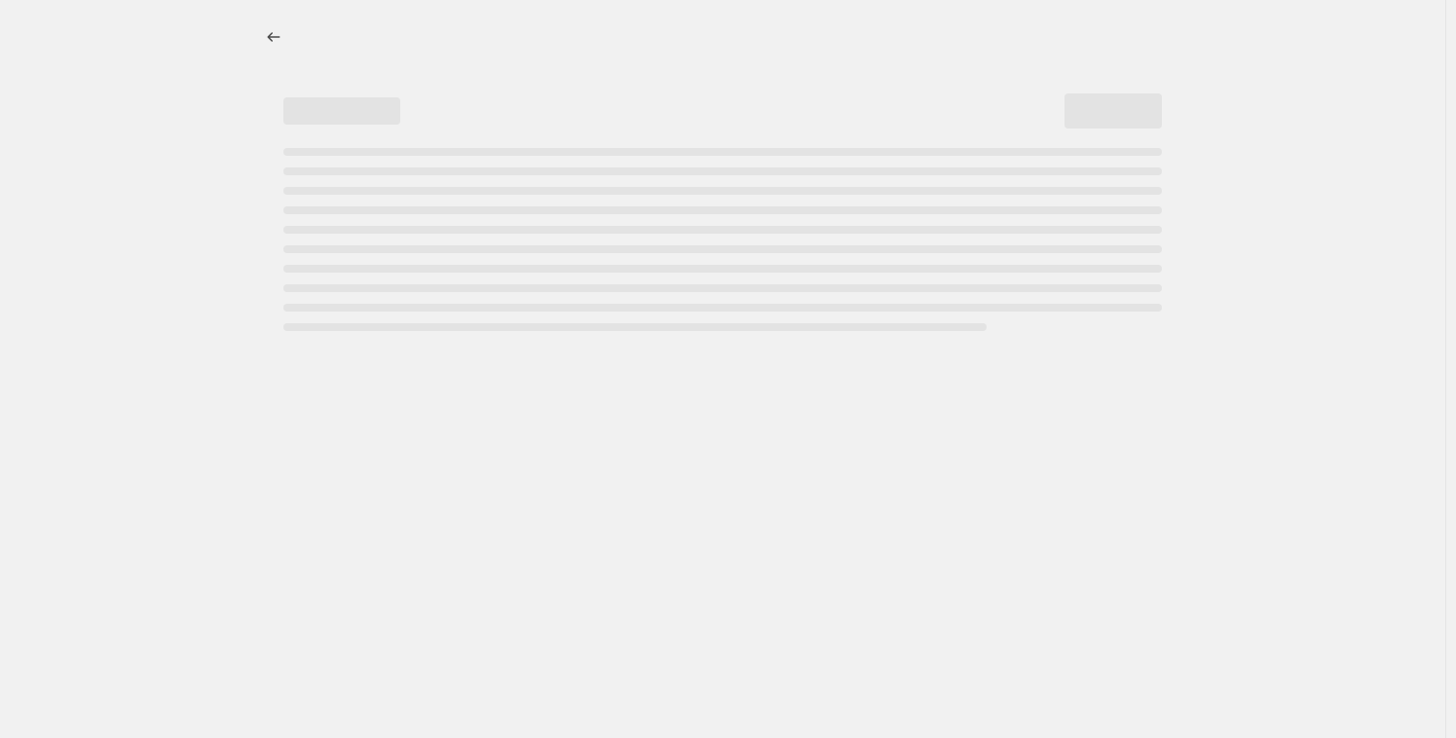
select select "percentage"
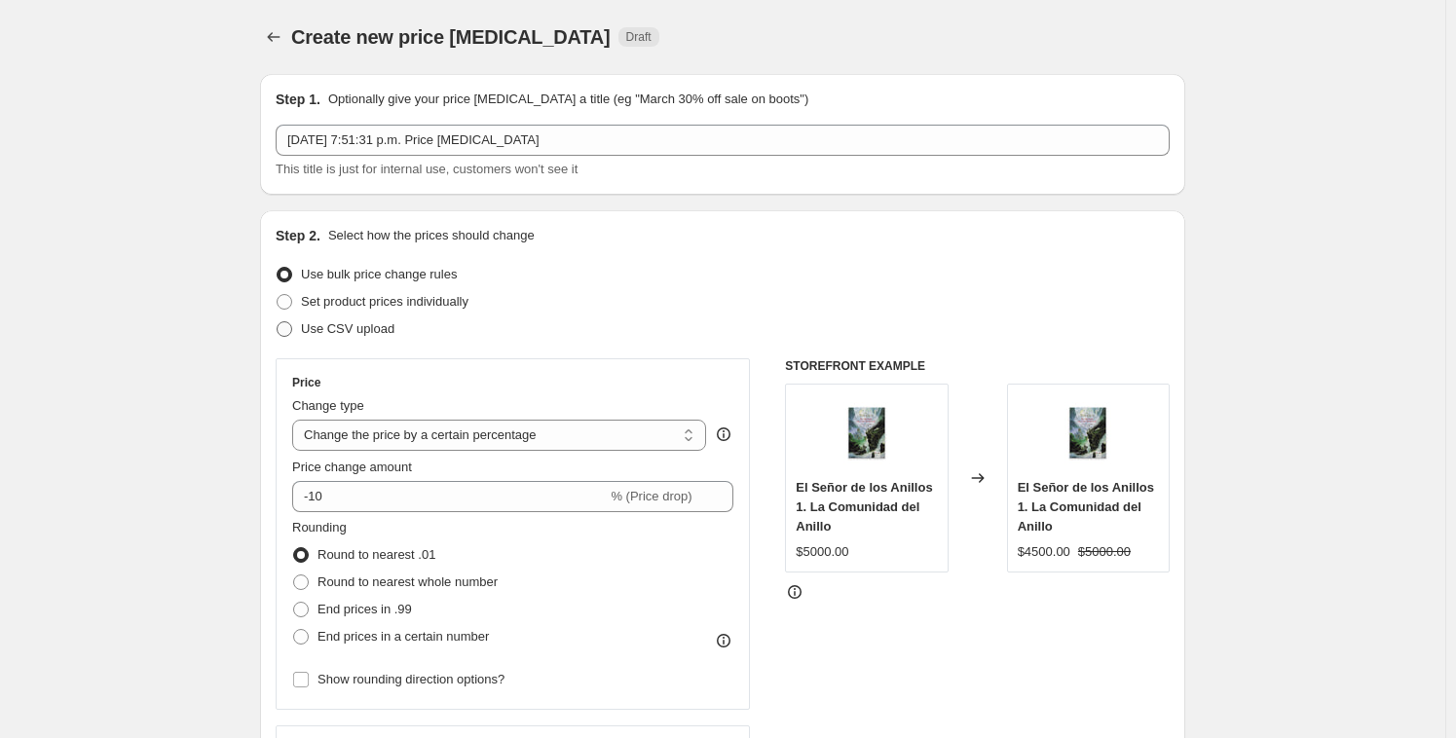
scroll to position [3, 0]
click at [343, 326] on span "Use CSV upload" at bounding box center [347, 325] width 93 height 15
click at [277, 319] on input "Use CSV upload" at bounding box center [277, 318] width 1 height 1
radio input "true"
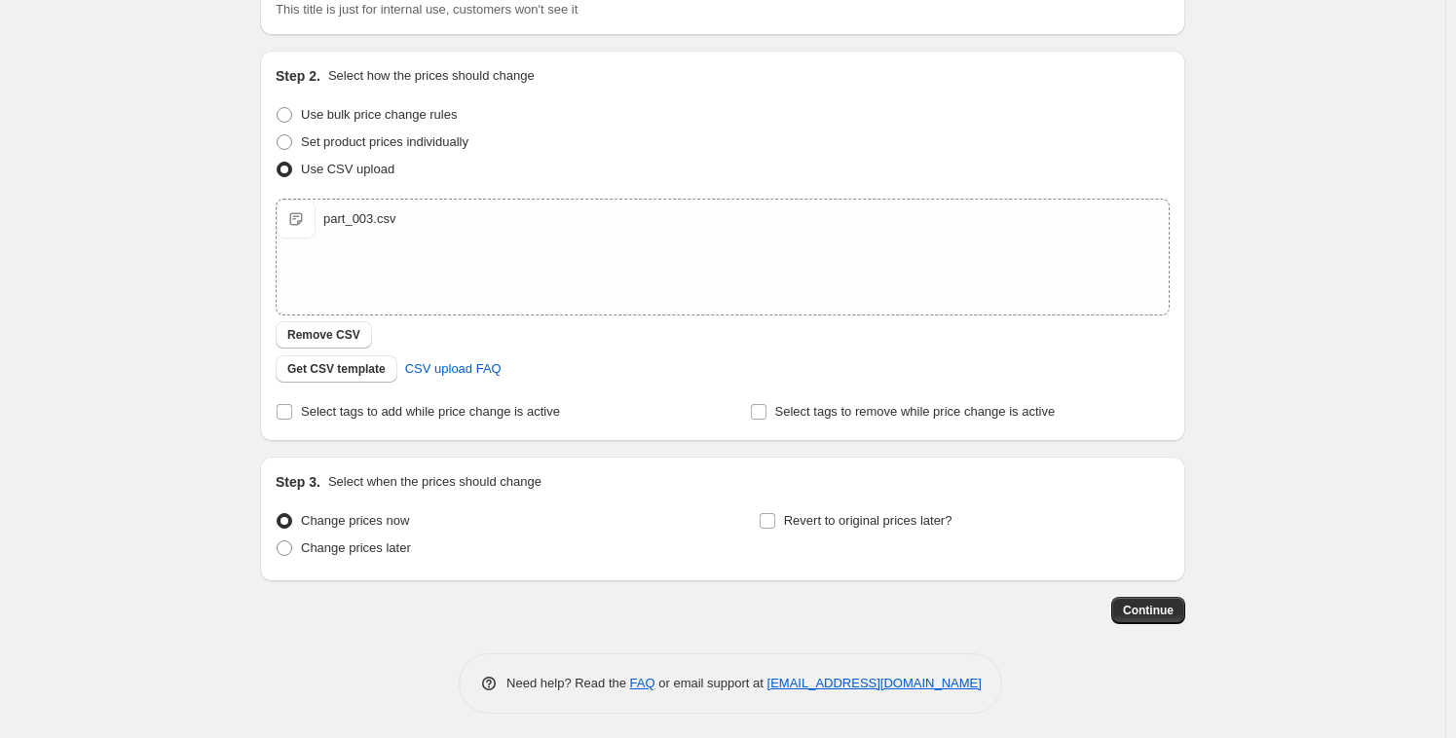
scroll to position [164, 0]
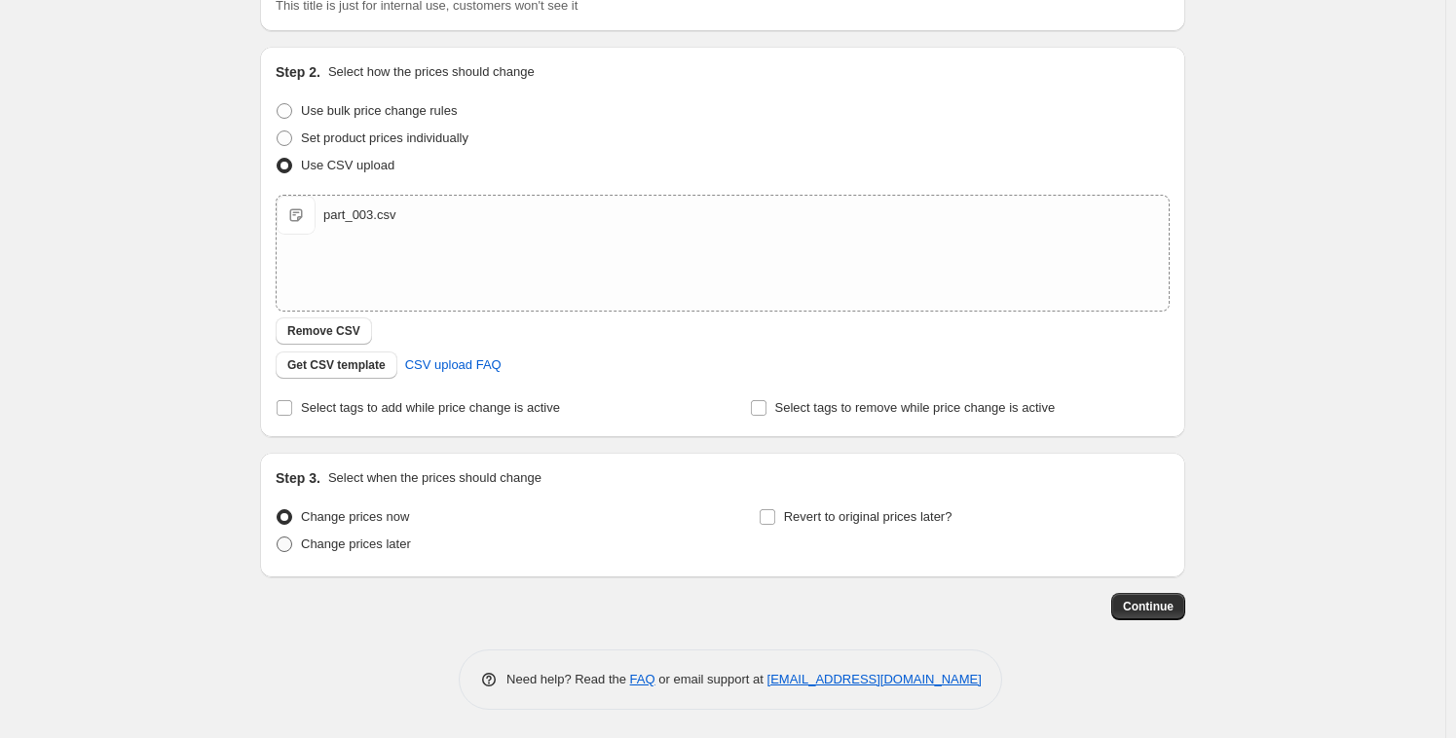
click at [360, 540] on span "Change prices later" at bounding box center [356, 543] width 110 height 15
click at [277, 537] on input "Change prices later" at bounding box center [277, 536] width 1 height 1
radio input "true"
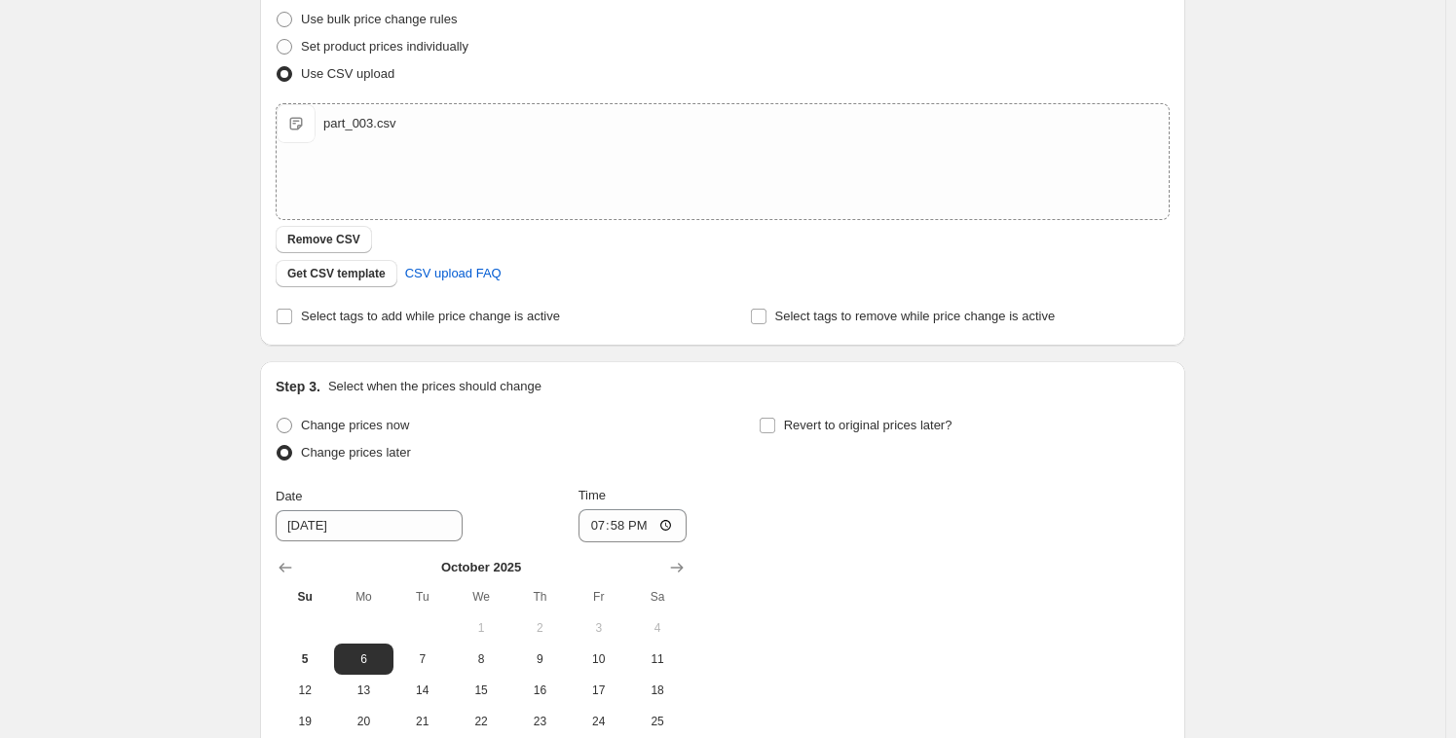
scroll to position [275, 0]
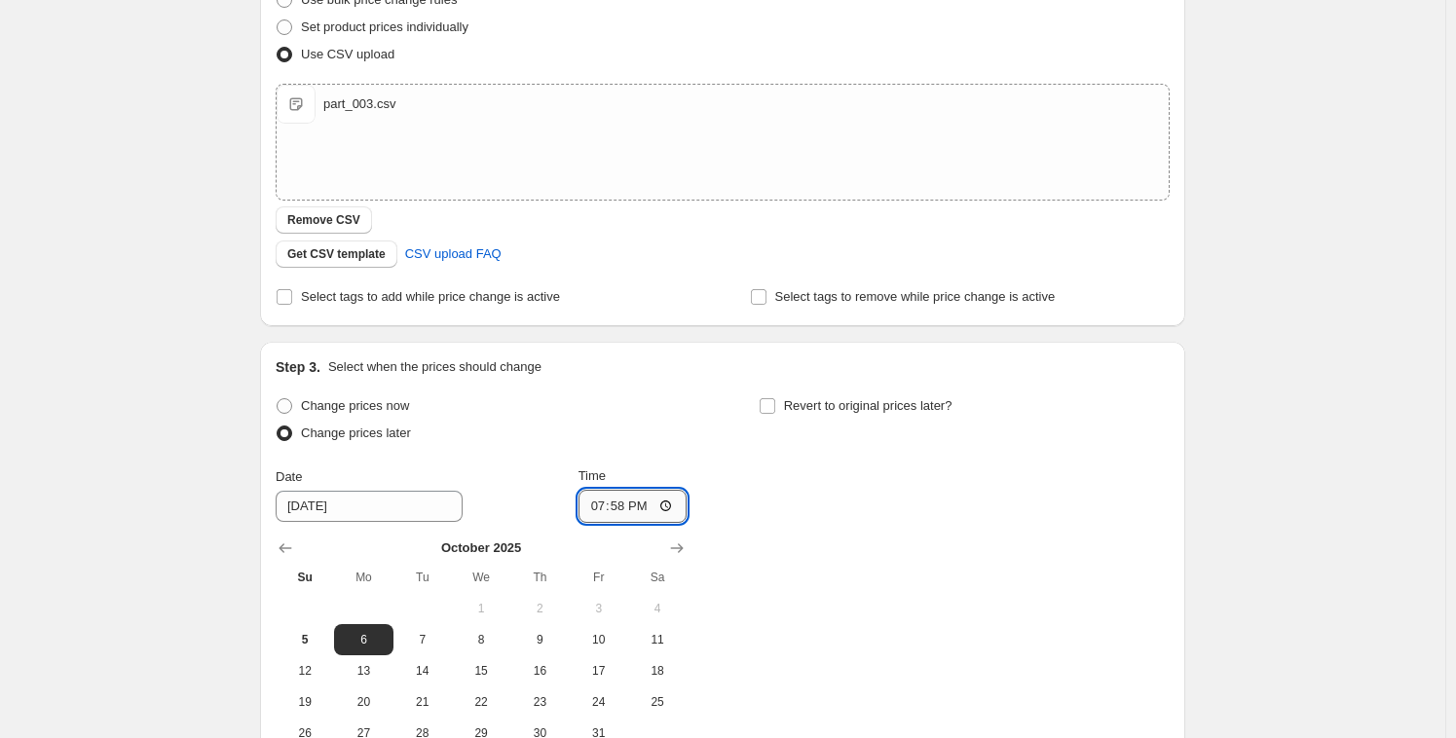
click at [582, 504] on input "19:58" at bounding box center [632, 506] width 109 height 33
click at [592, 503] on input "19:58" at bounding box center [632, 506] width 109 height 33
click at [612, 507] on input "20:09" at bounding box center [632, 506] width 109 height 33
type input "20:08"
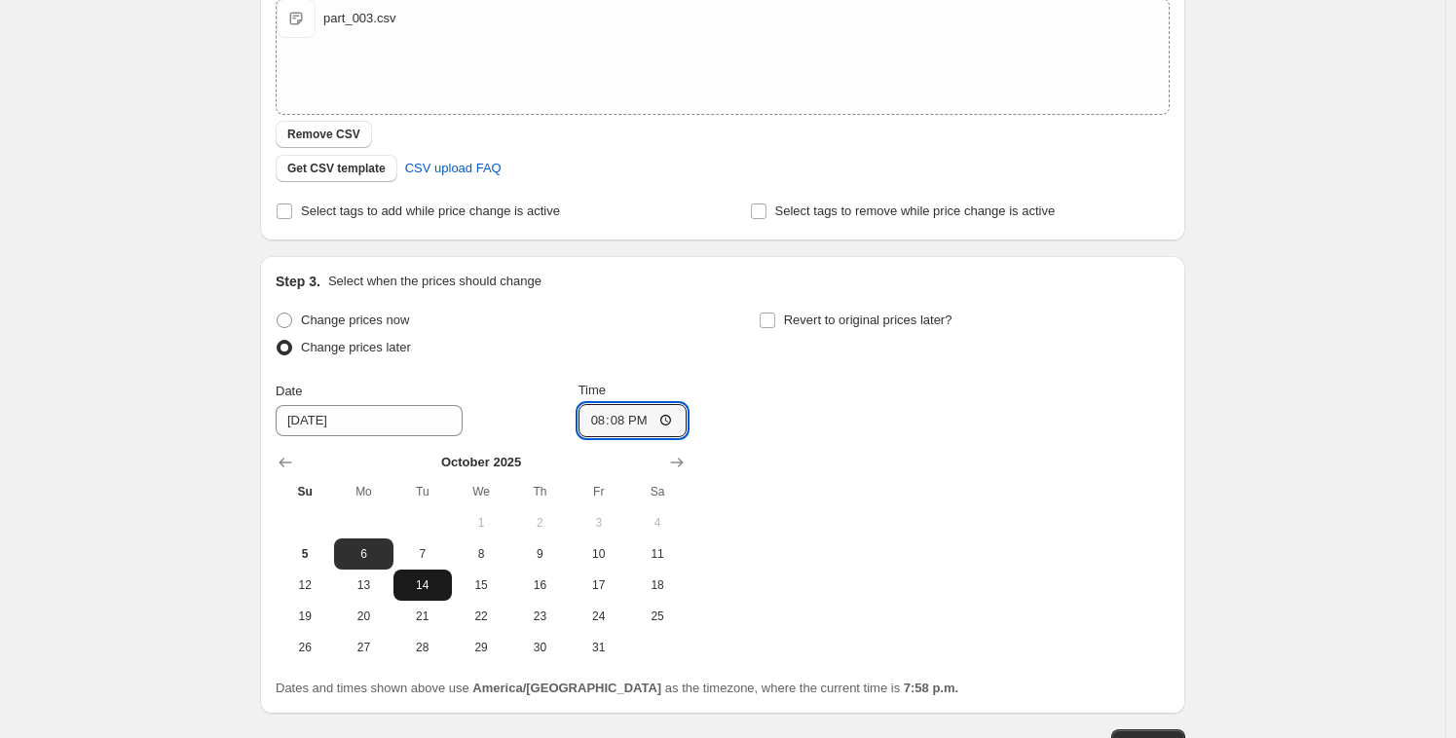
scroll to position [361, 0]
click at [310, 547] on span "5" at bounding box center [304, 553] width 43 height 16
type input "[DATE]"
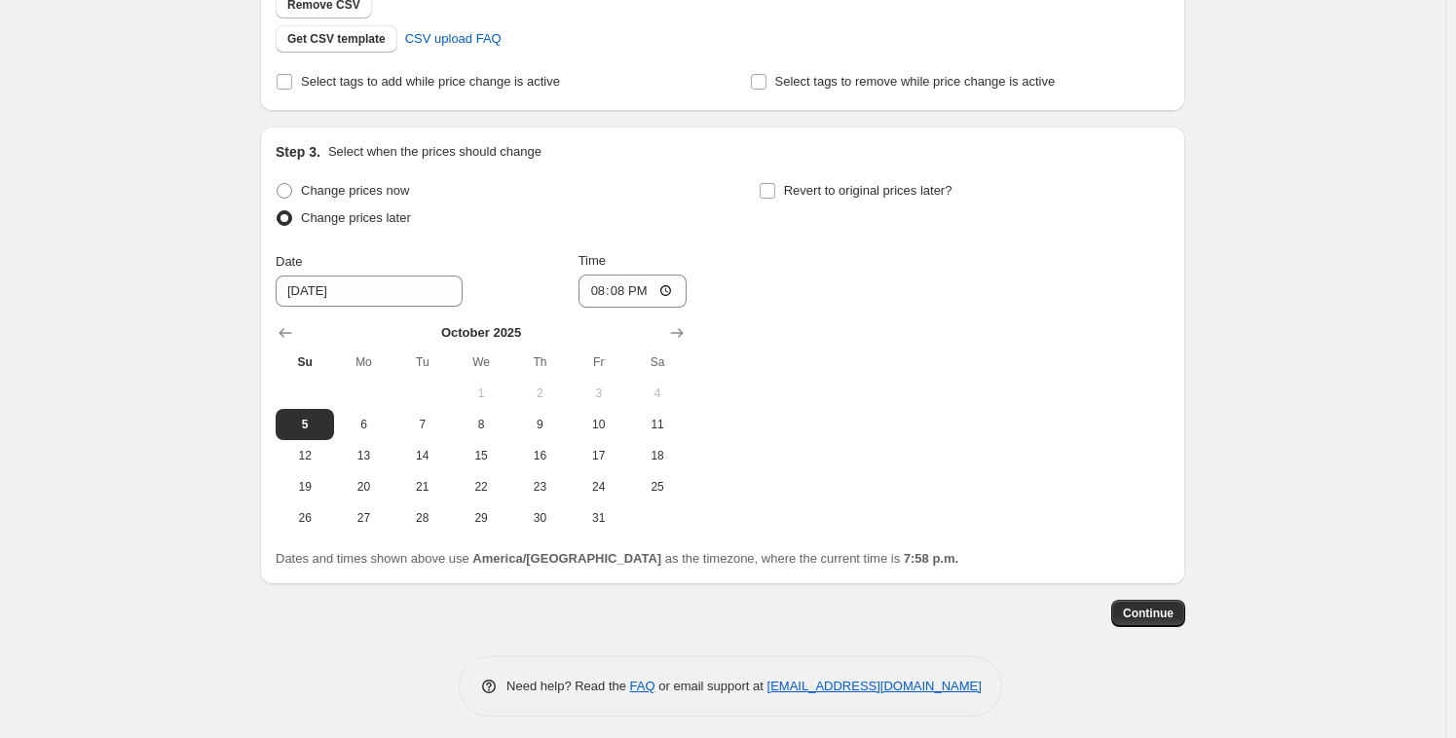
scroll to position [497, 0]
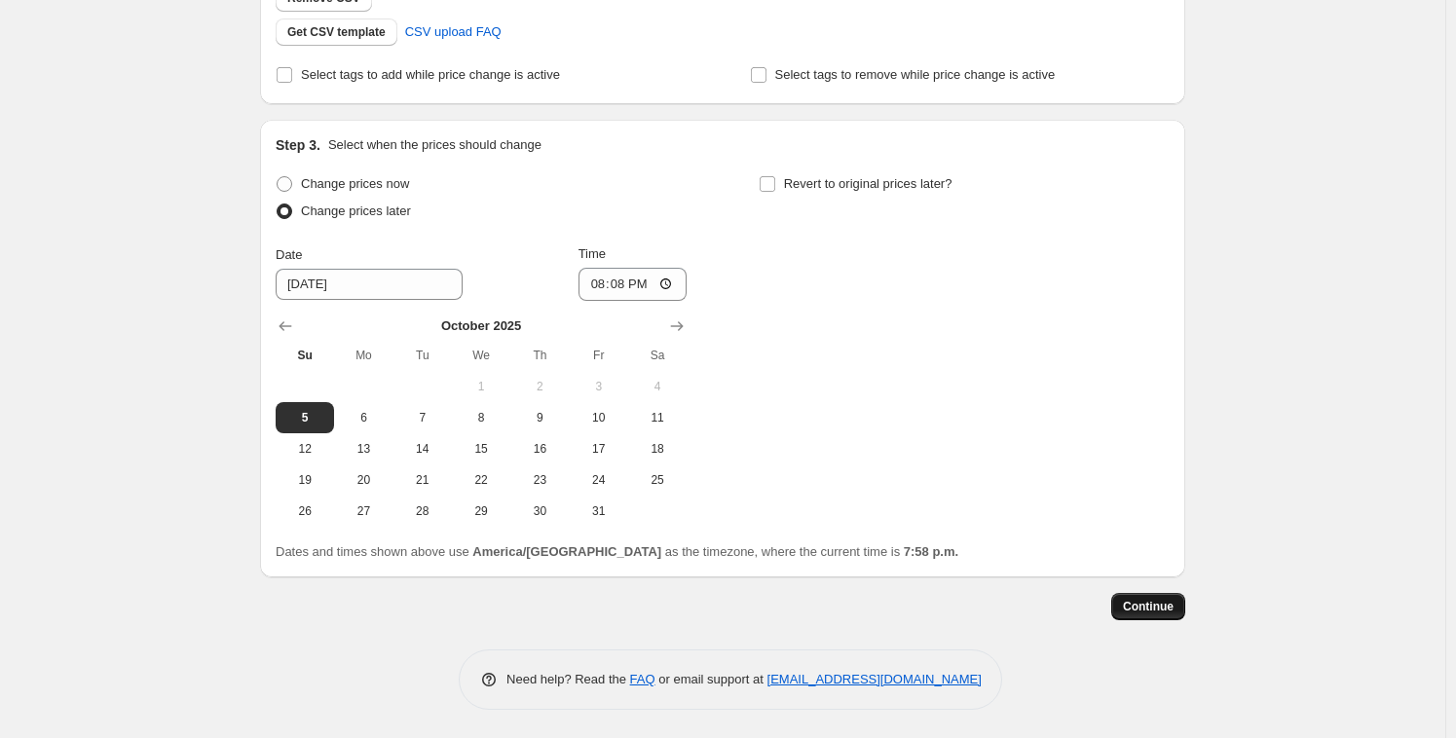
click at [1163, 605] on span "Continue" at bounding box center [1148, 607] width 51 height 16
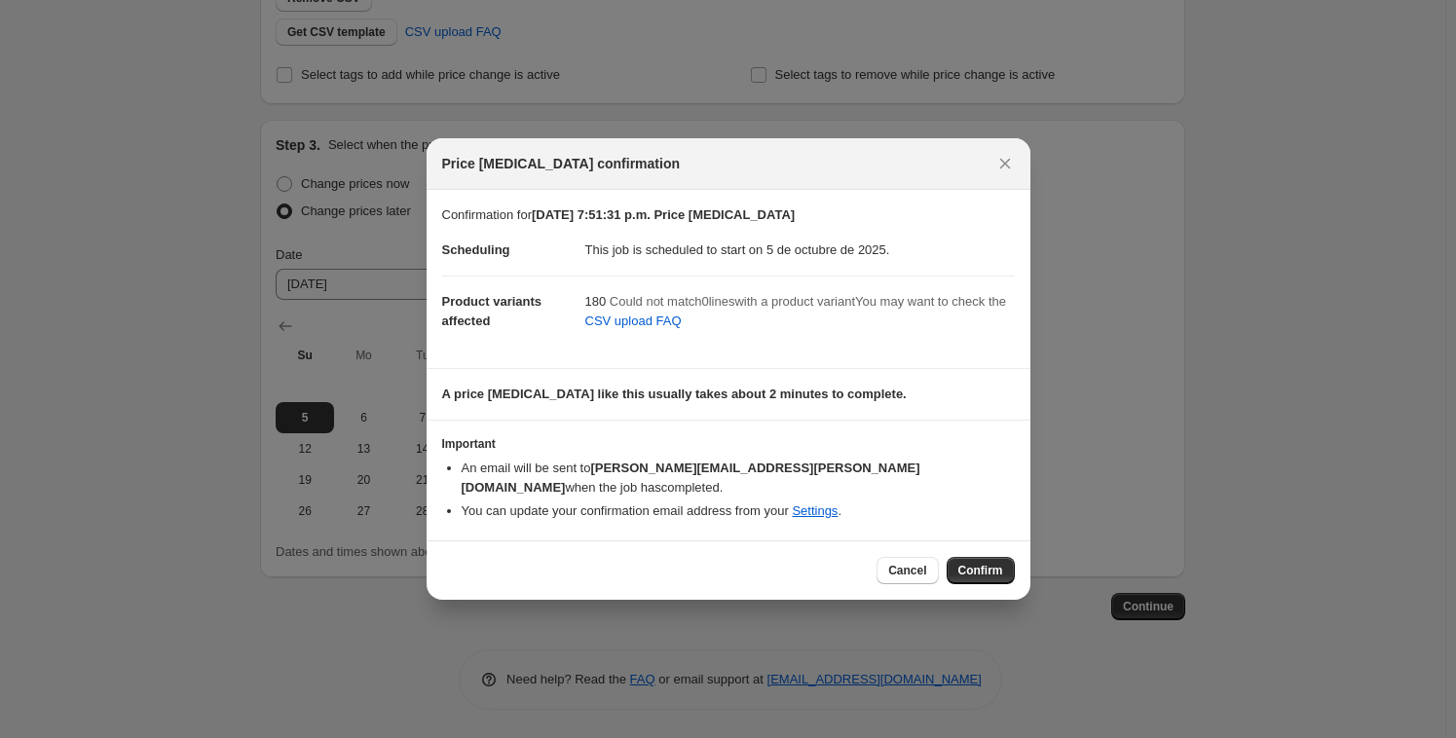
click at [990, 573] on div "Cancel Confirm" at bounding box center [944, 570] width 137 height 27
click at [988, 563] on span "Confirm" at bounding box center [980, 571] width 45 height 16
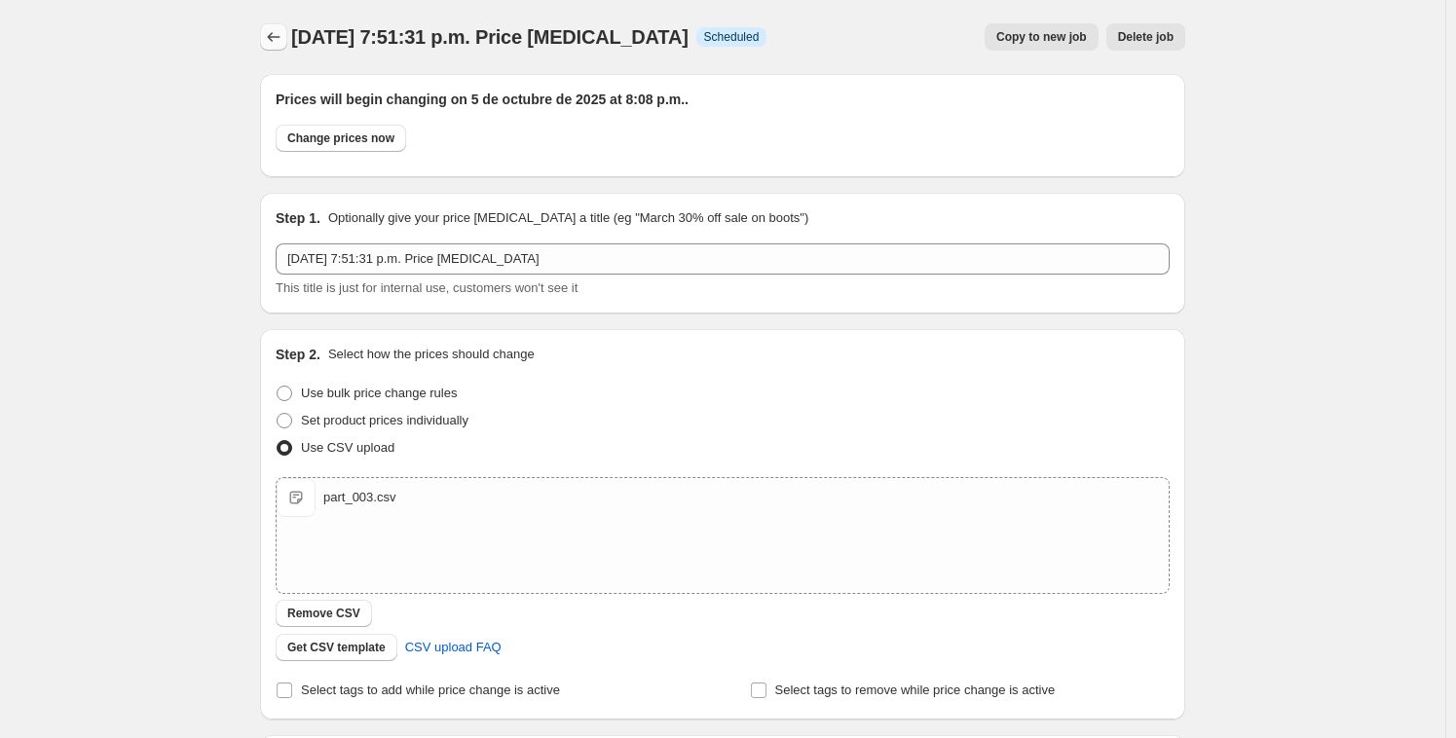
click at [276, 33] on icon "Price change jobs" at bounding box center [273, 36] width 19 height 19
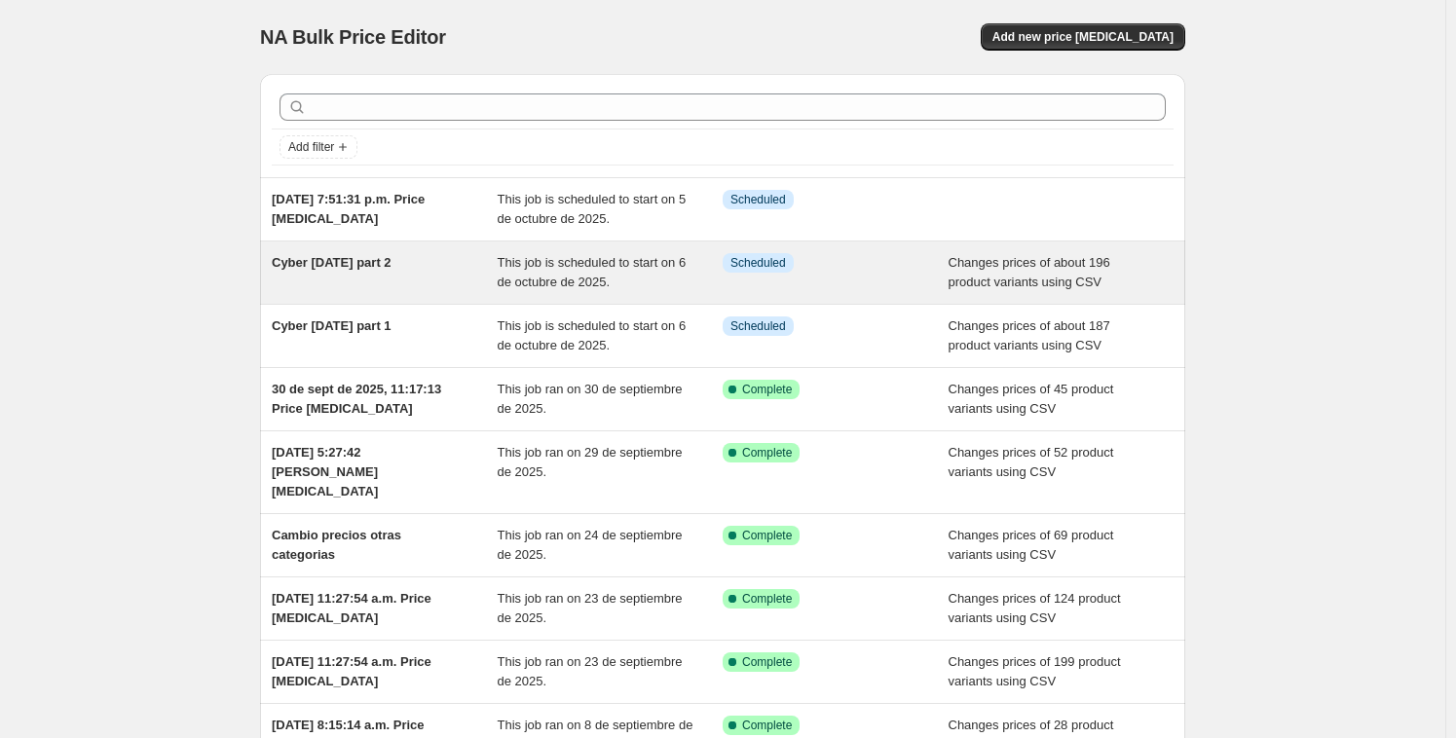
click at [433, 268] on div "Cyber oct 2025 part 2" at bounding box center [385, 272] width 226 height 39
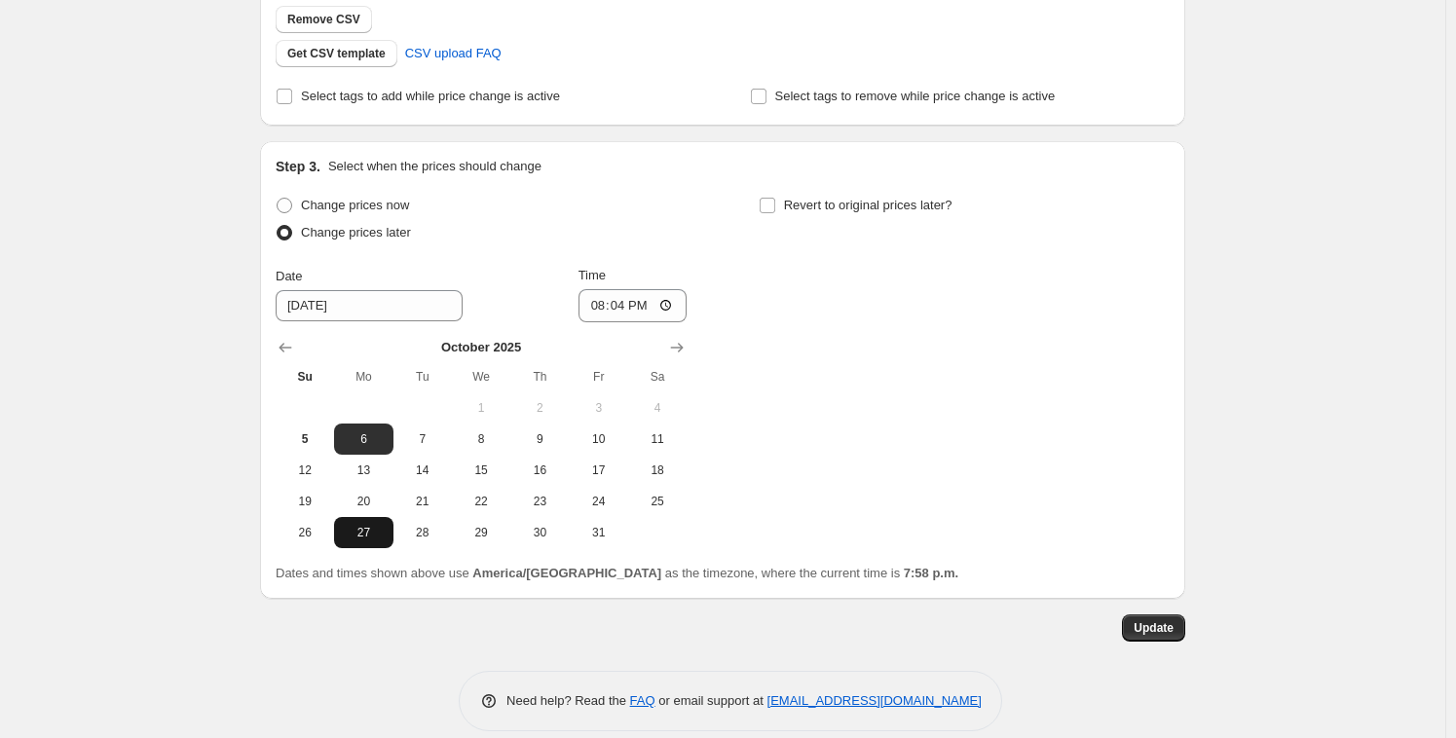
scroll to position [599, 0]
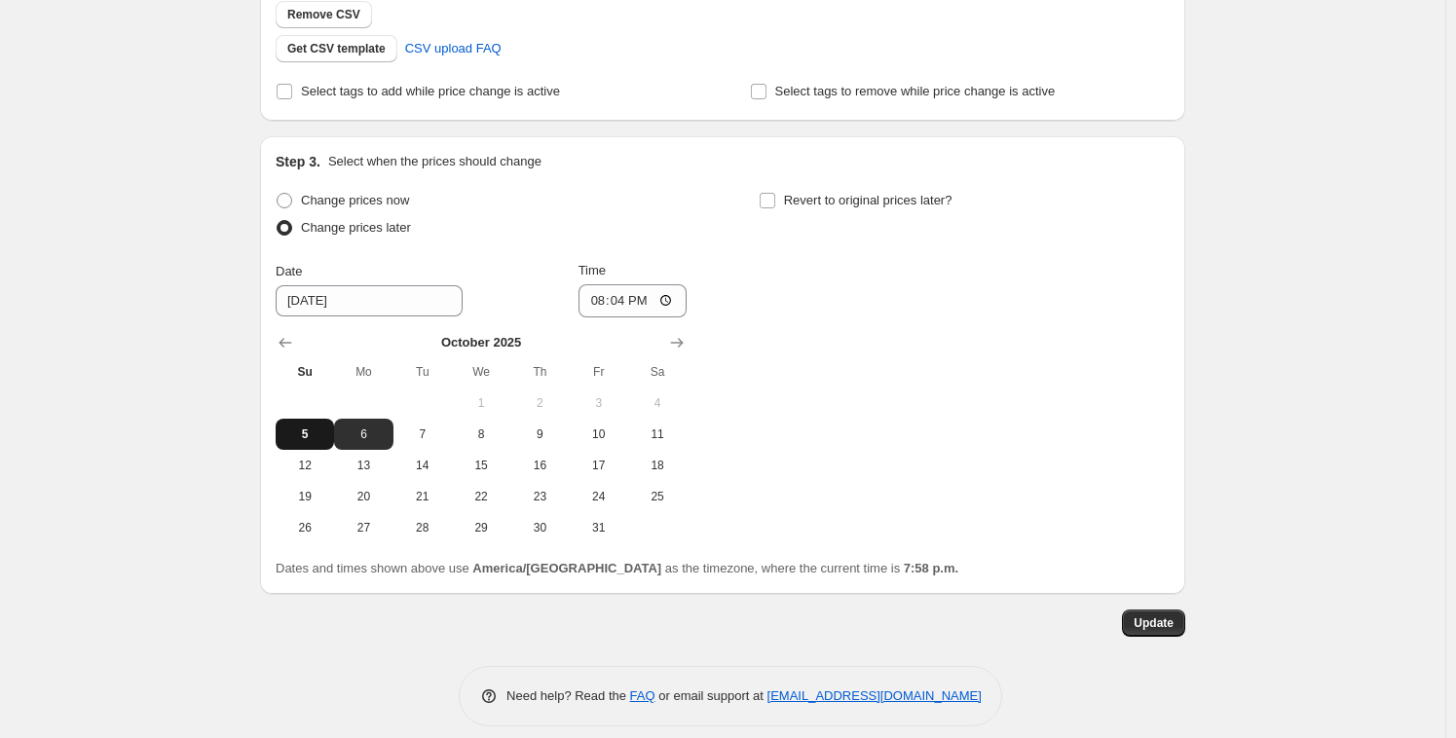
click at [310, 429] on span "5" at bounding box center [304, 434] width 43 height 16
type input "[DATE]"
click at [1157, 612] on button "Update" at bounding box center [1153, 622] width 63 height 27
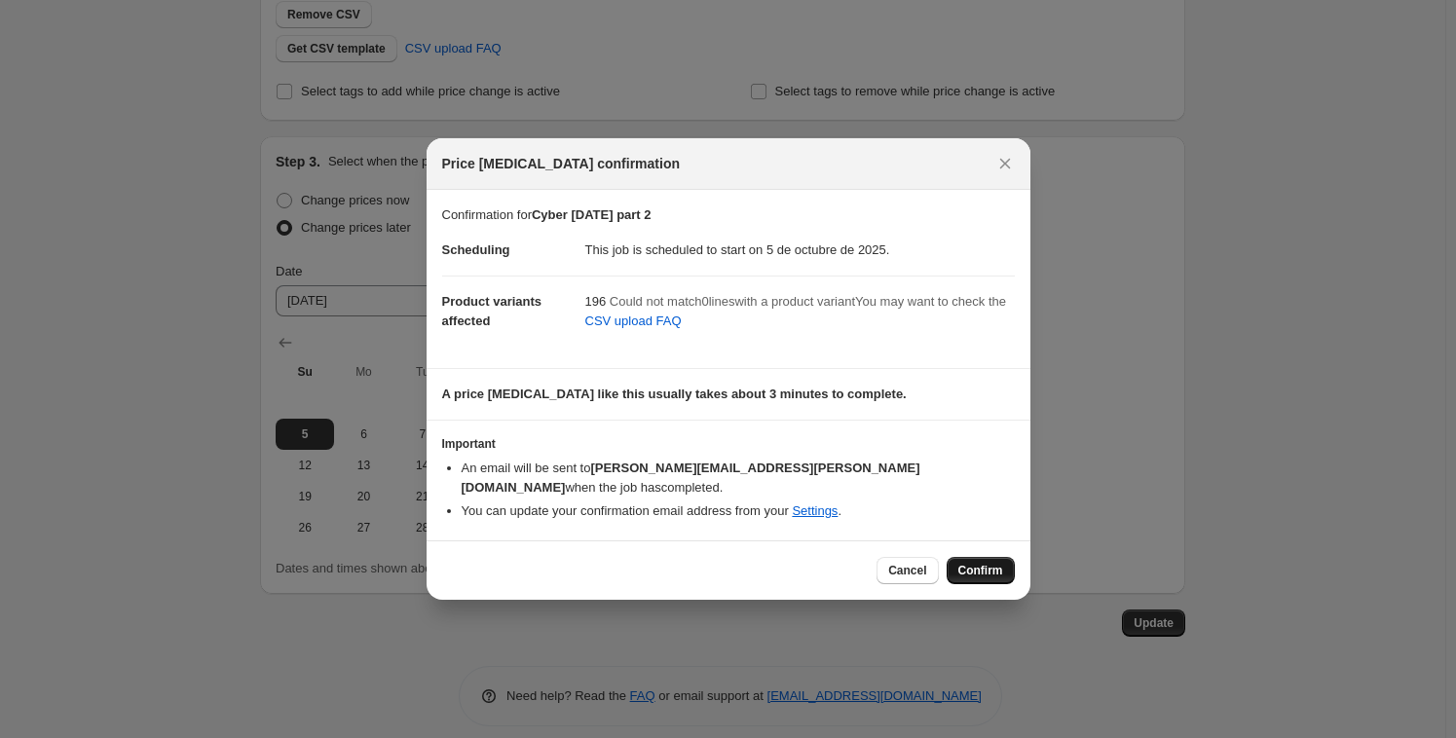
click at [995, 557] on button "Confirm" at bounding box center [980, 570] width 68 height 27
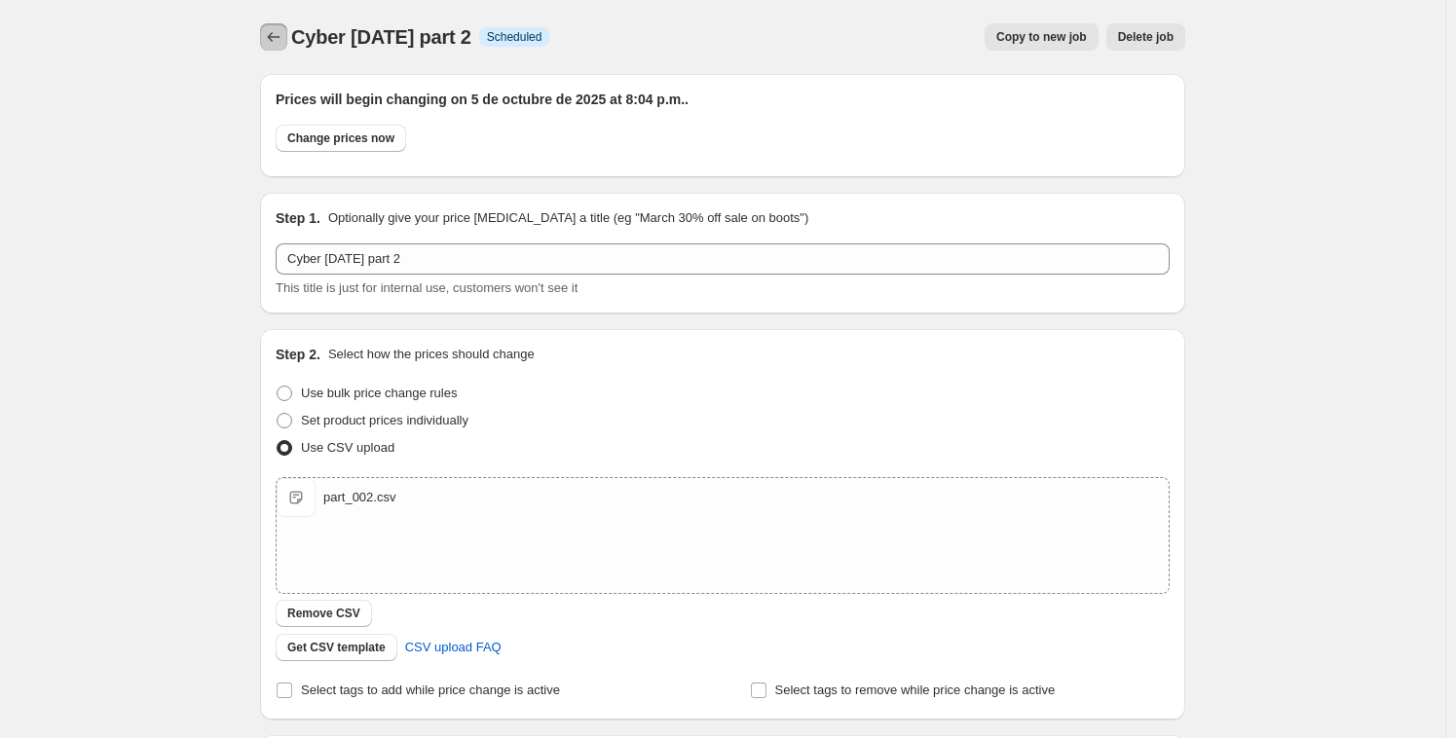
click at [287, 42] on button "Price change jobs" at bounding box center [273, 36] width 27 height 27
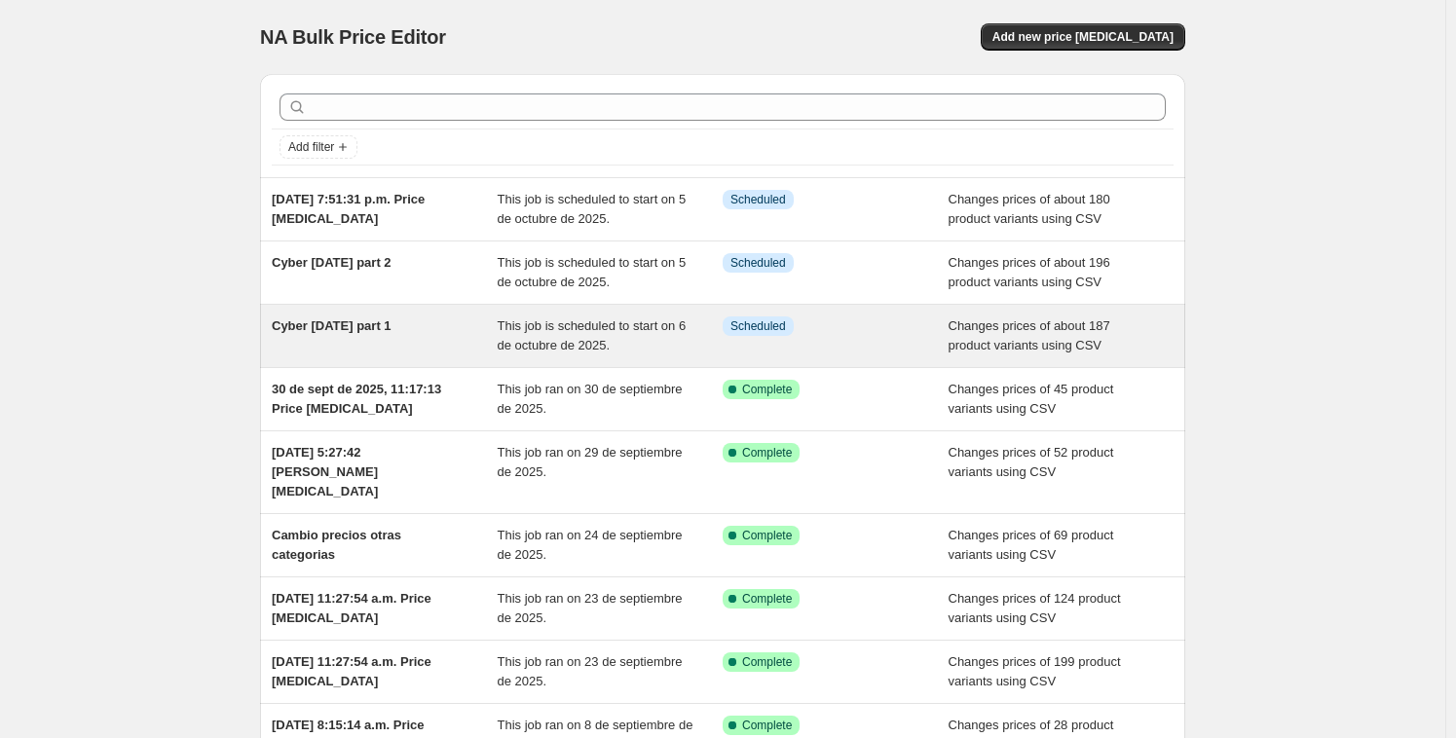
click at [426, 327] on div "Cyber oct 2025 part 1" at bounding box center [385, 335] width 226 height 39
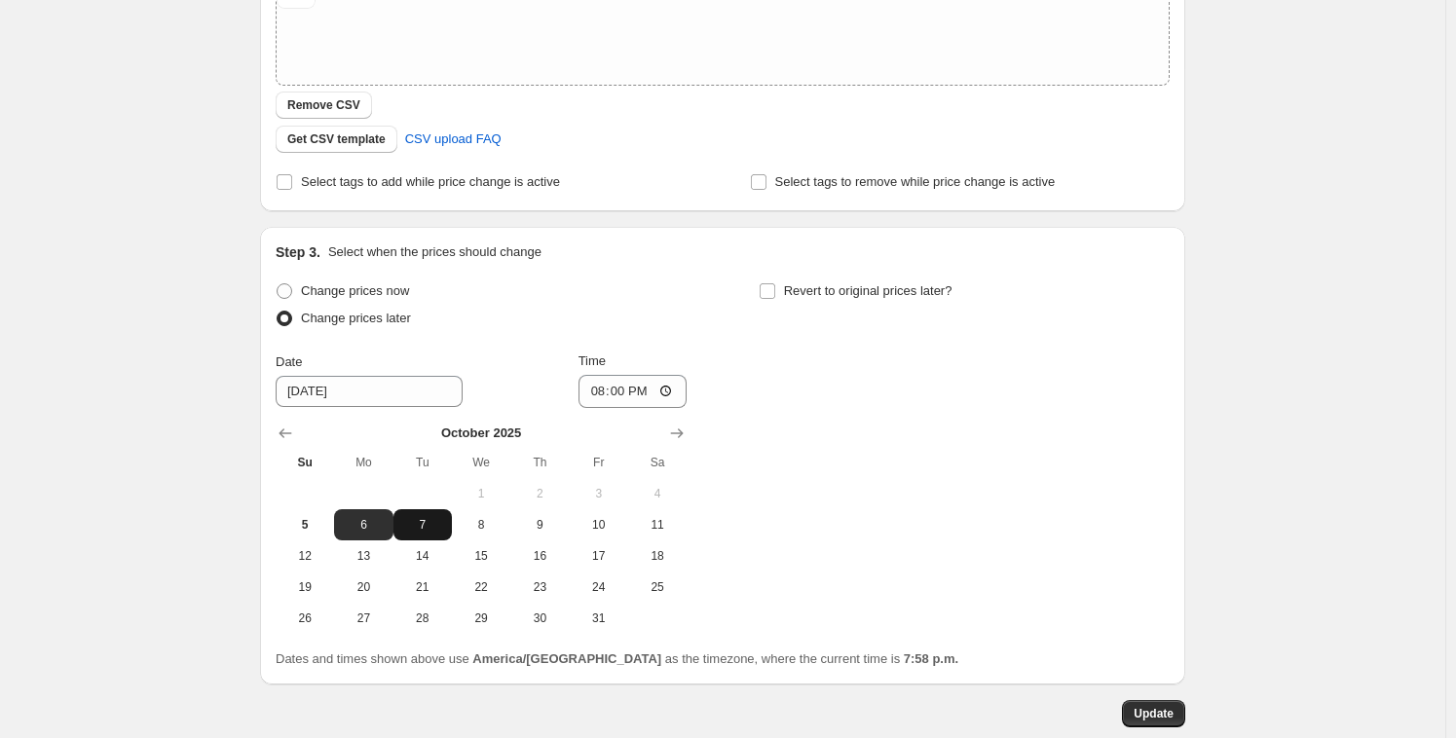
scroll to position [509, 0]
drag, startPoint x: 313, startPoint y: 516, endPoint x: 334, endPoint y: 524, distance: 22.8
click at [313, 516] on span "5" at bounding box center [304, 524] width 43 height 16
type input "[DATE]"
click at [1145, 718] on button "Update" at bounding box center [1153, 712] width 63 height 27
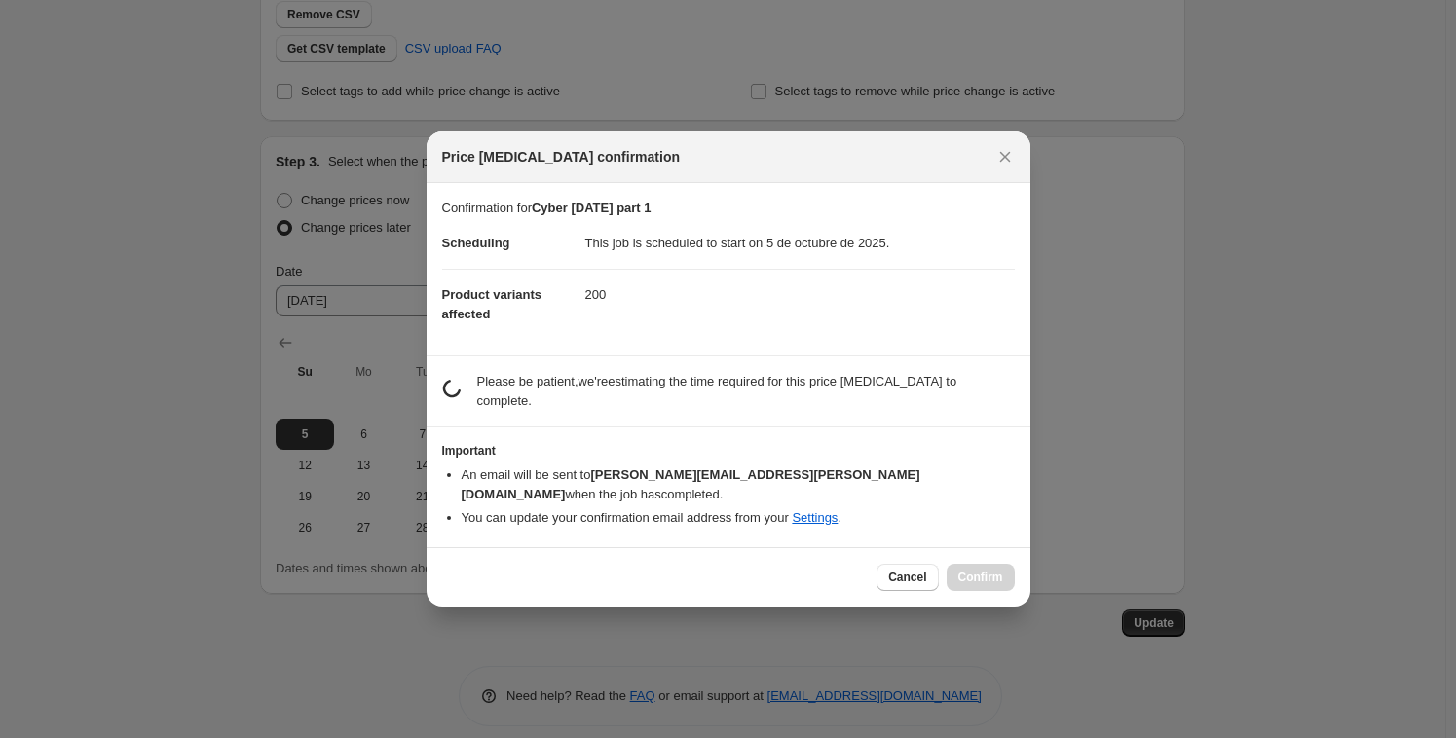
scroll to position [0, 0]
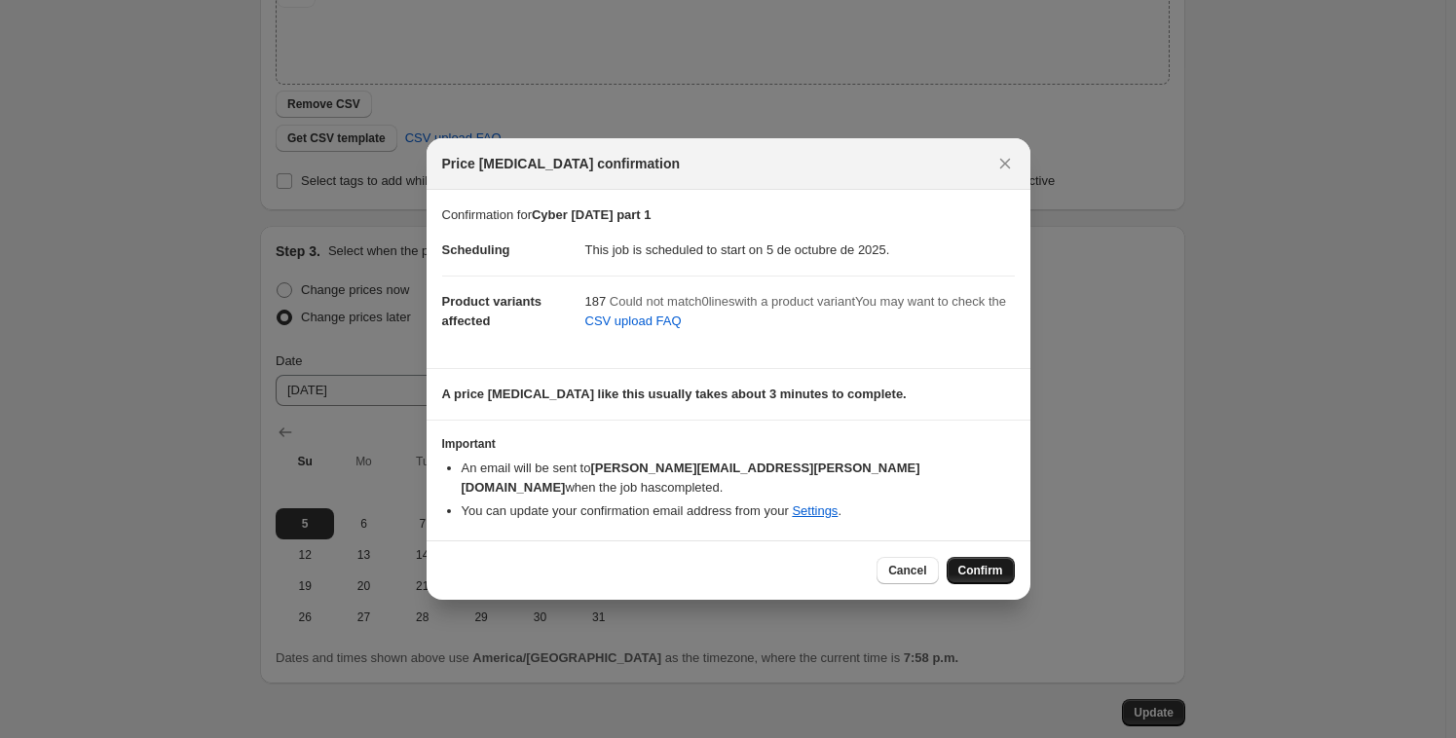
click at [969, 563] on span "Confirm" at bounding box center [980, 571] width 45 height 16
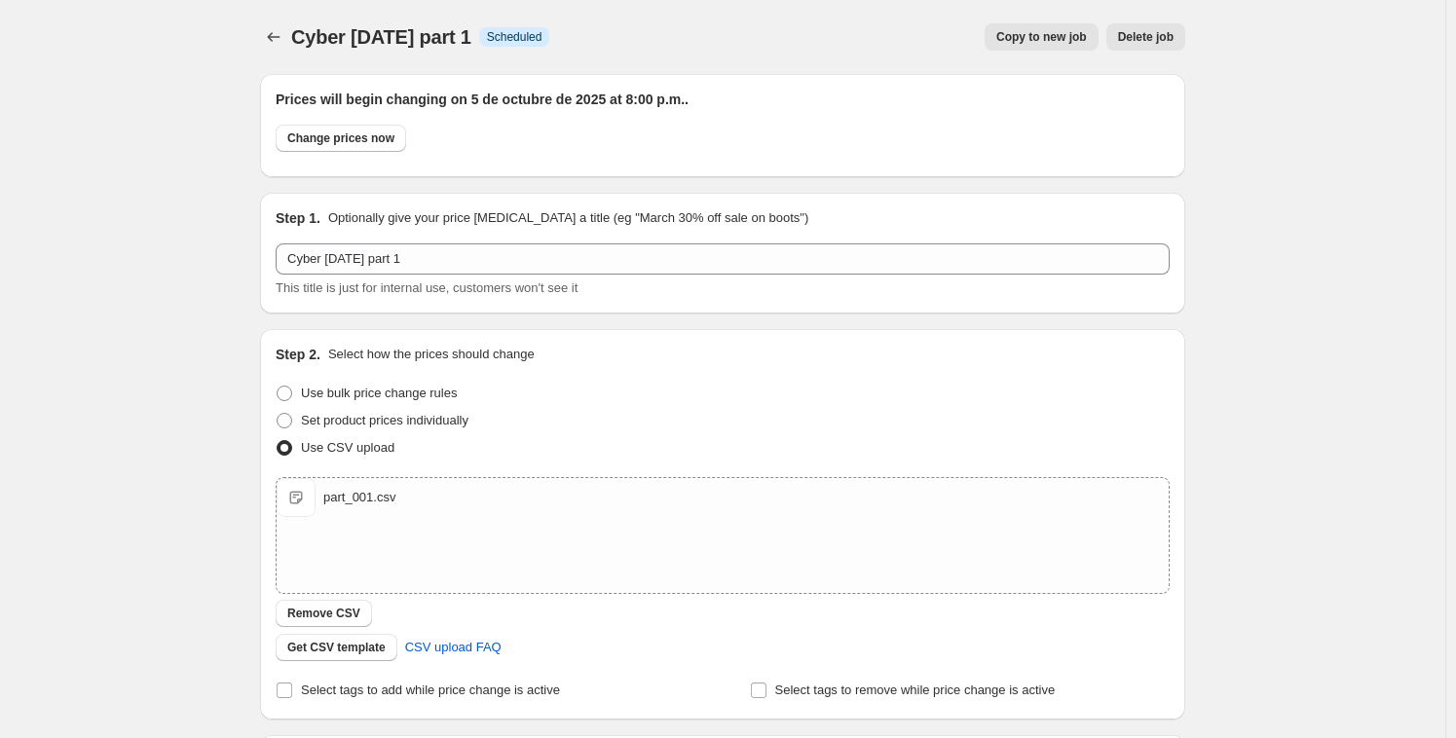
scroll to position [509, 0]
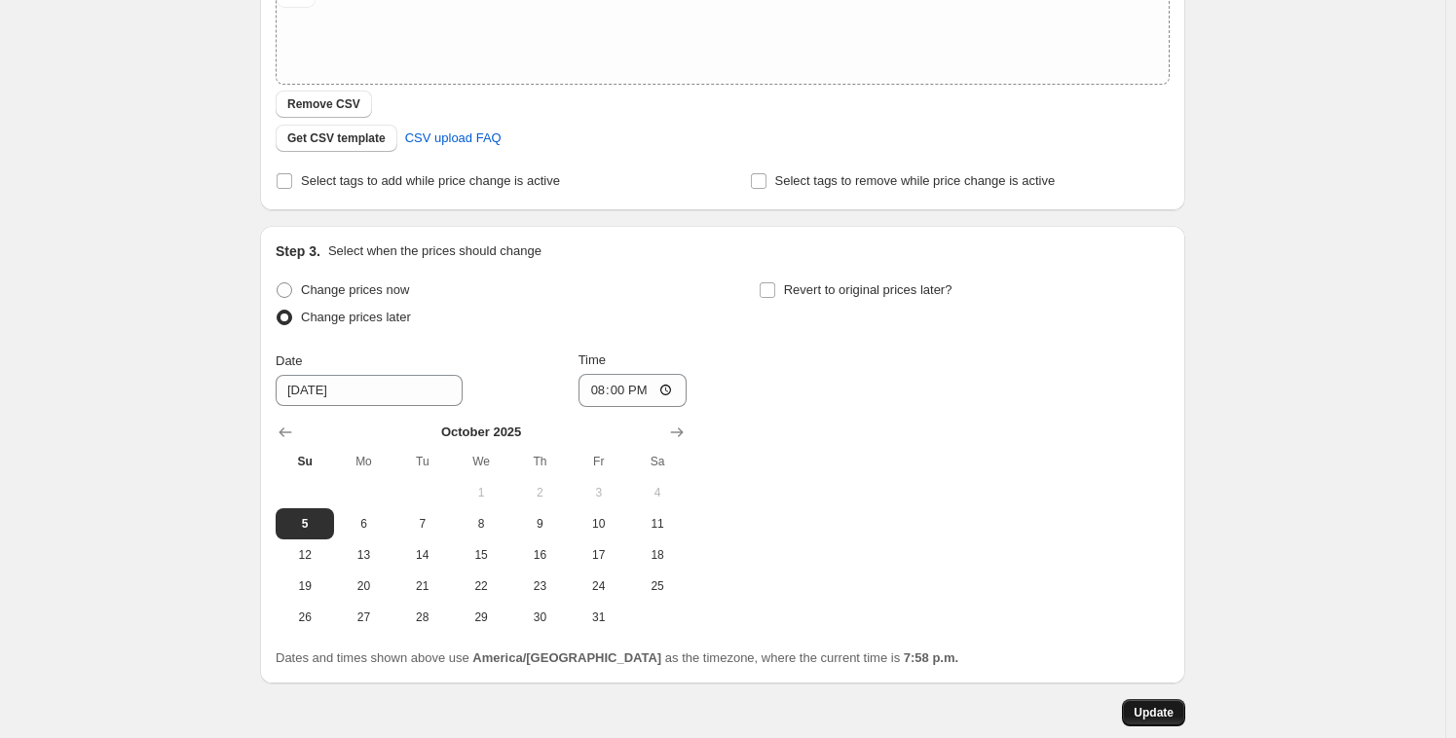
click at [1164, 710] on span "Update" at bounding box center [1153, 713] width 40 height 16
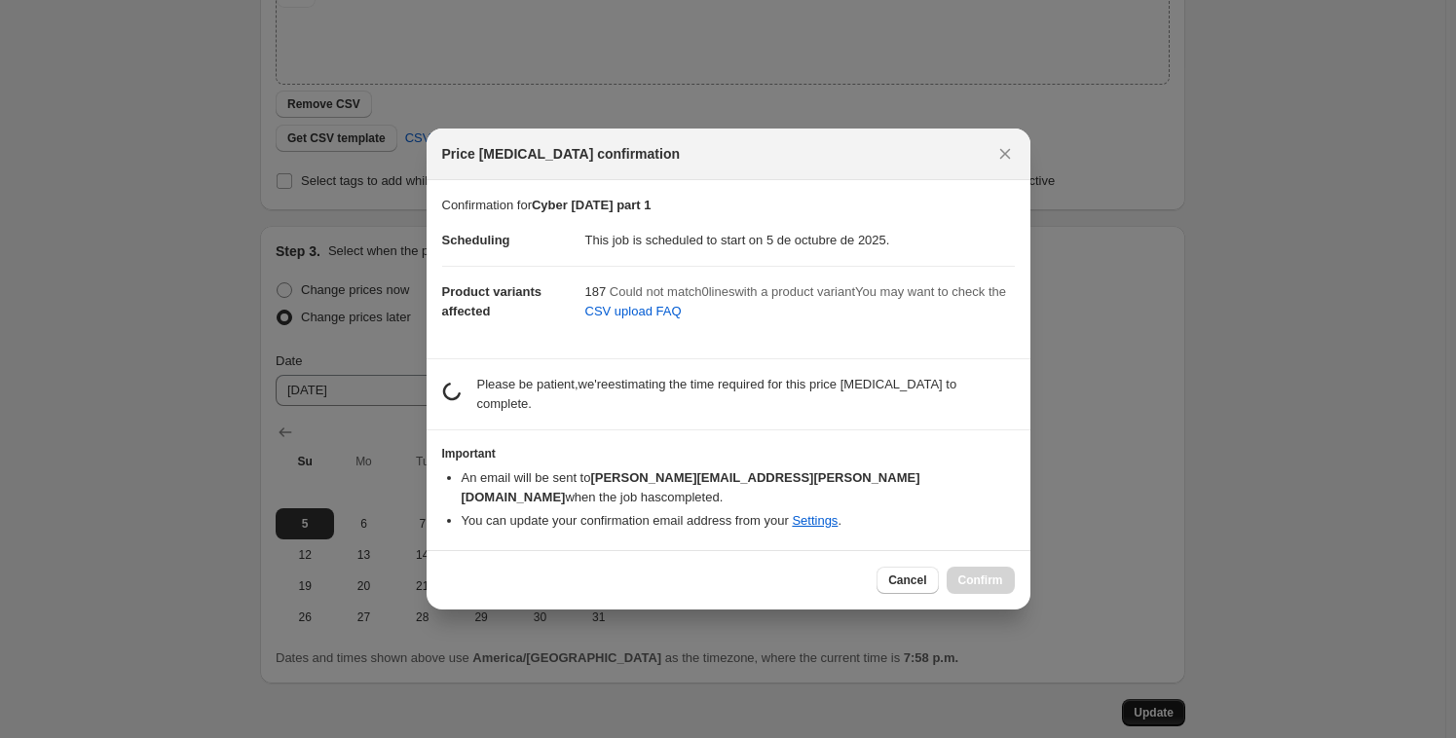
scroll to position [0, 0]
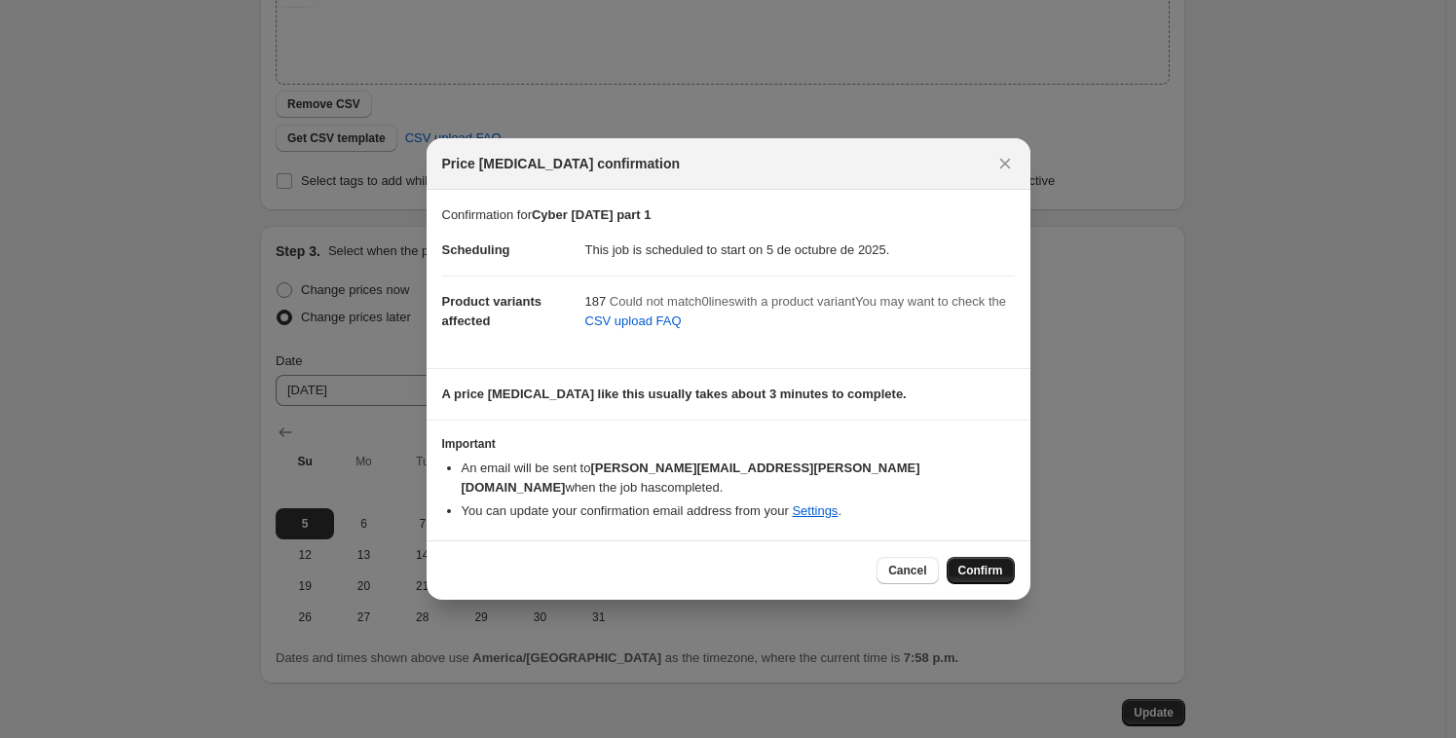
click at [984, 563] on span "Confirm" at bounding box center [980, 571] width 45 height 16
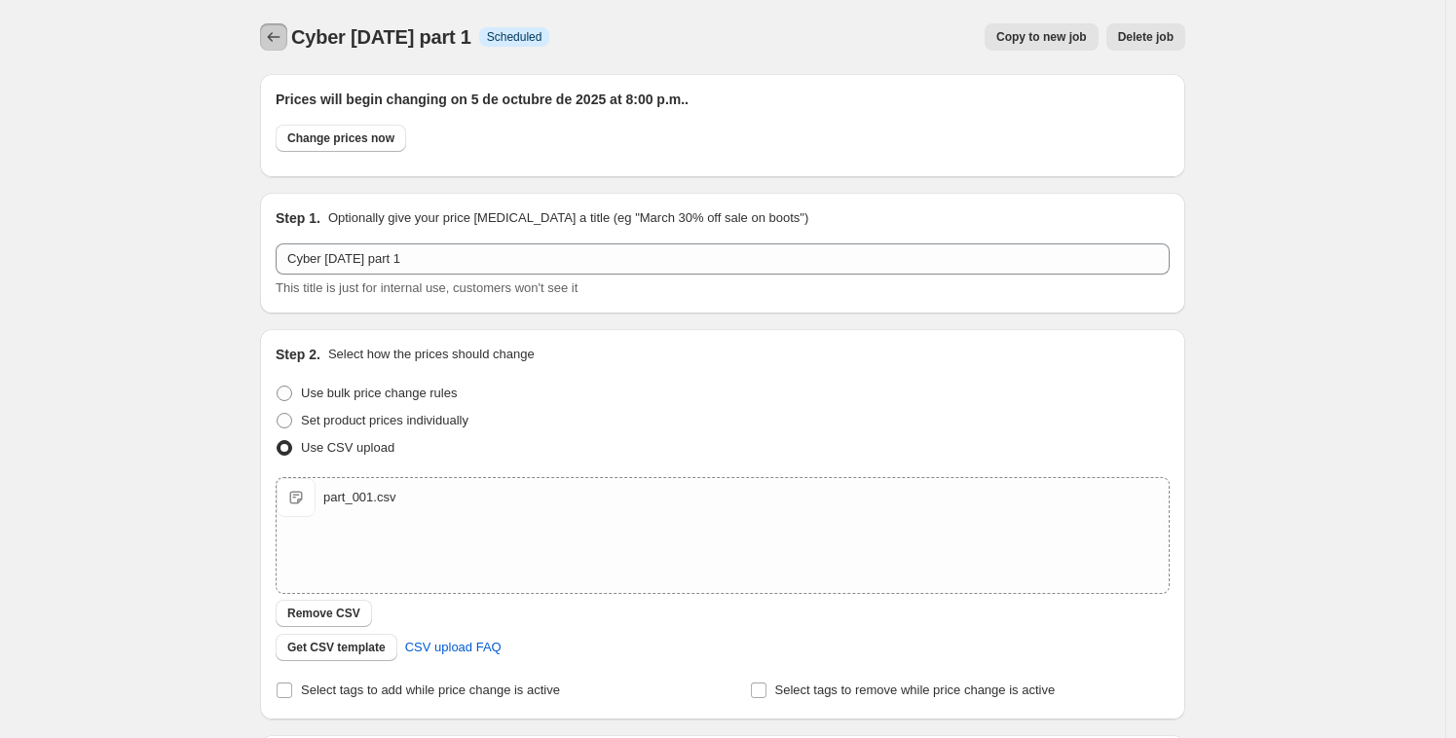
click at [265, 29] on button "Price change jobs" at bounding box center [273, 36] width 27 height 27
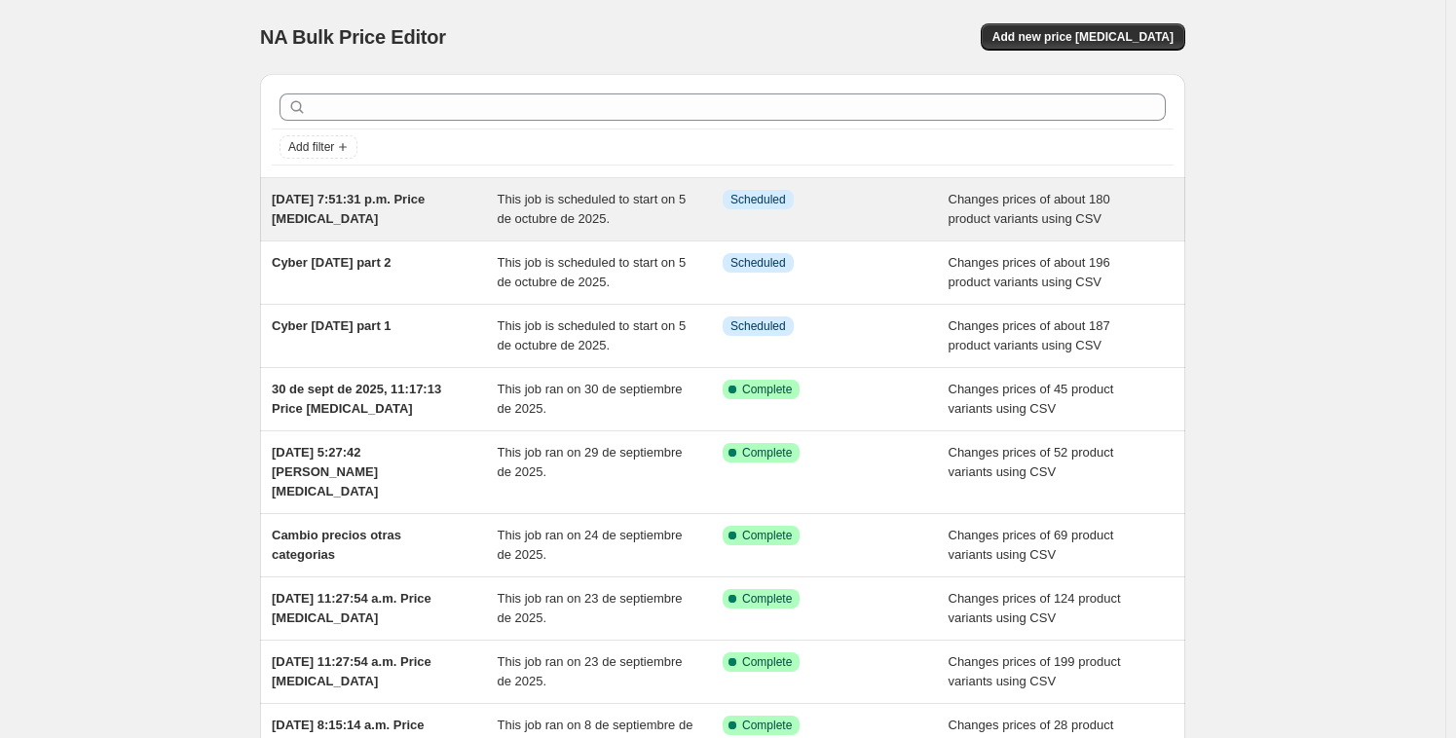
click at [389, 203] on span "5 oct 2025, 7:51:31 p.m. Price change job" at bounding box center [348, 209] width 153 height 34
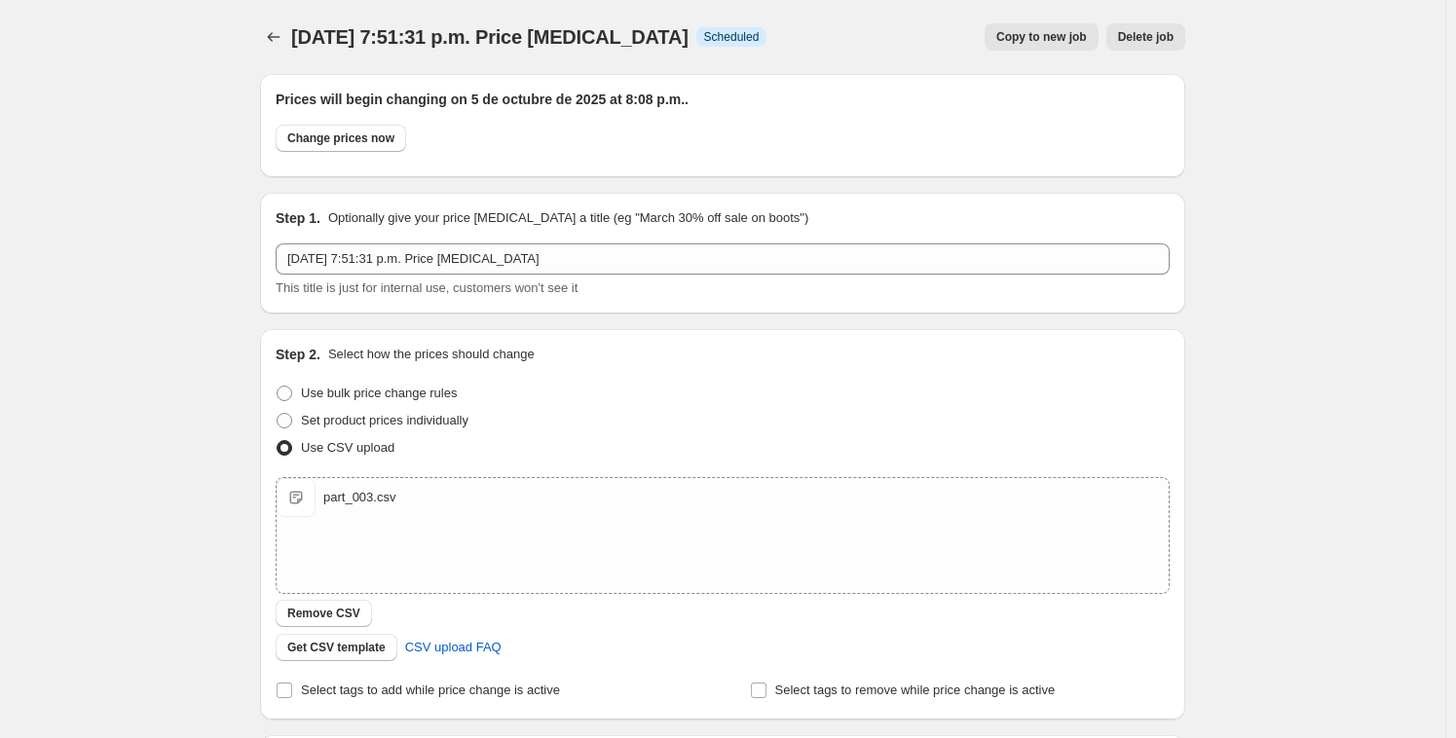
click at [481, 33] on span "5 oct 2025, 7:51:31 p.m. Price change job" at bounding box center [489, 36] width 397 height 21
click at [446, 32] on span "5 oct 2025, 7:51:31 p.m. Price change job" at bounding box center [489, 36] width 397 height 21
drag, startPoint x: 447, startPoint y: 32, endPoint x: 578, endPoint y: 52, distance: 132.9
click at [449, 33] on span "5 oct 2025, 7:51:31 p.m. Price change job" at bounding box center [489, 36] width 397 height 21
click at [782, 48] on div "Copy to new job Delete job" at bounding box center [983, 36] width 403 height 27
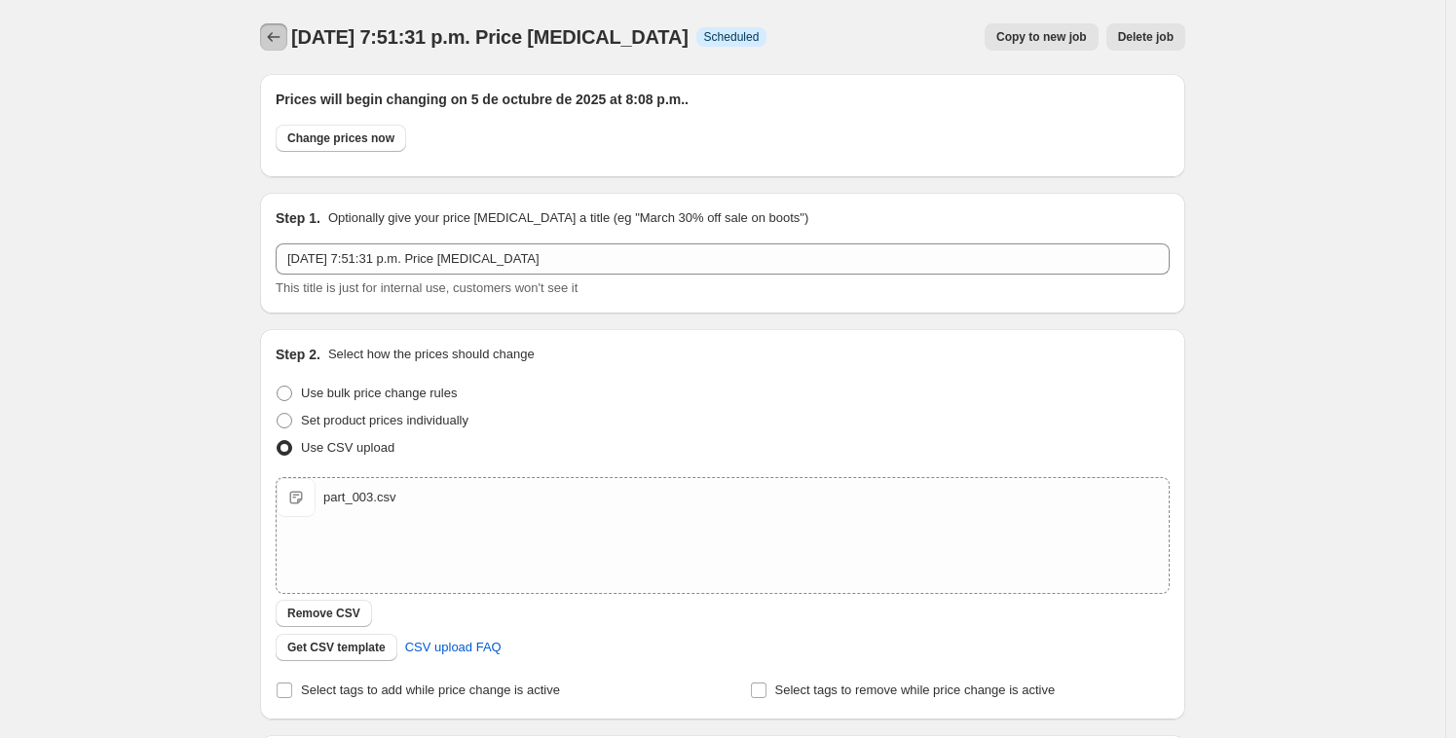
click at [277, 45] on icon "Price change jobs" at bounding box center [273, 36] width 19 height 19
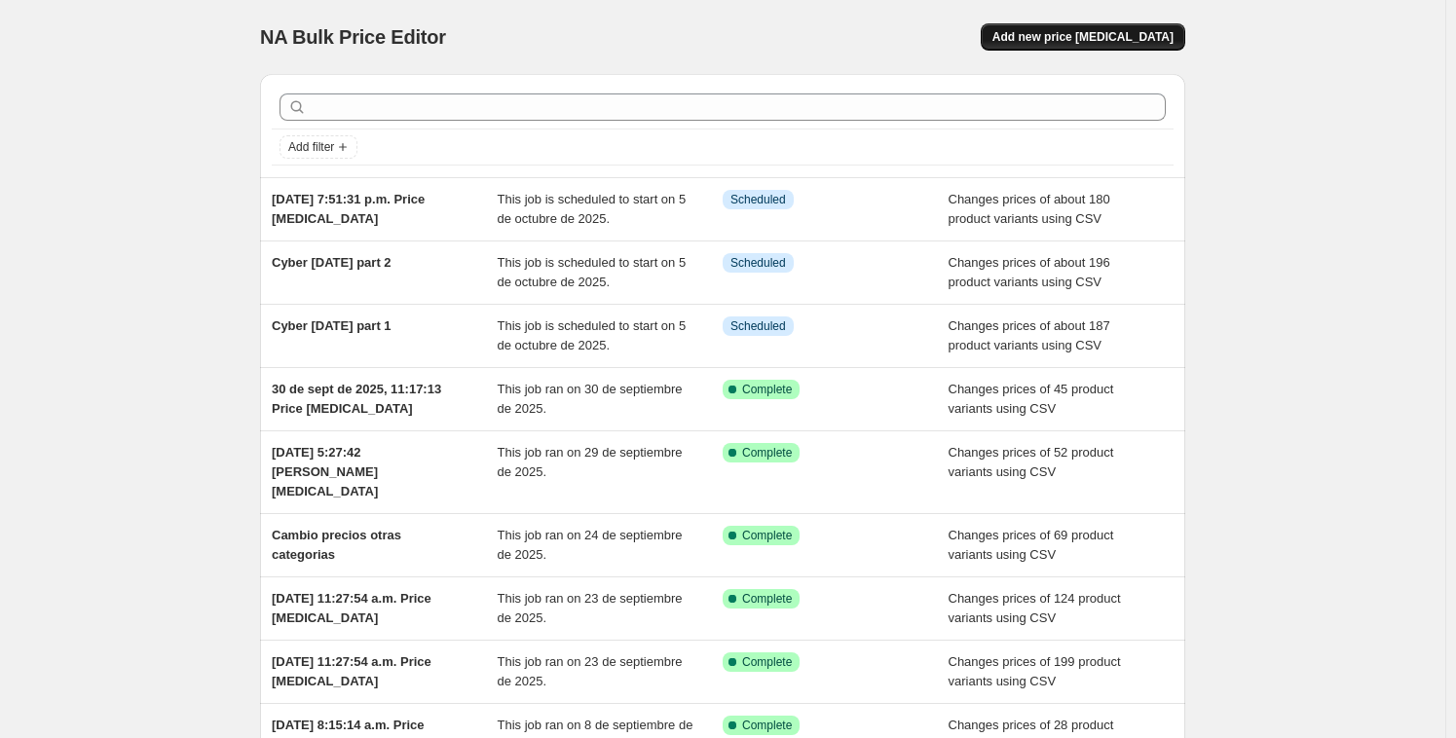
click at [1121, 35] on span "Add new price [MEDICAL_DATA]" at bounding box center [1082, 37] width 181 height 16
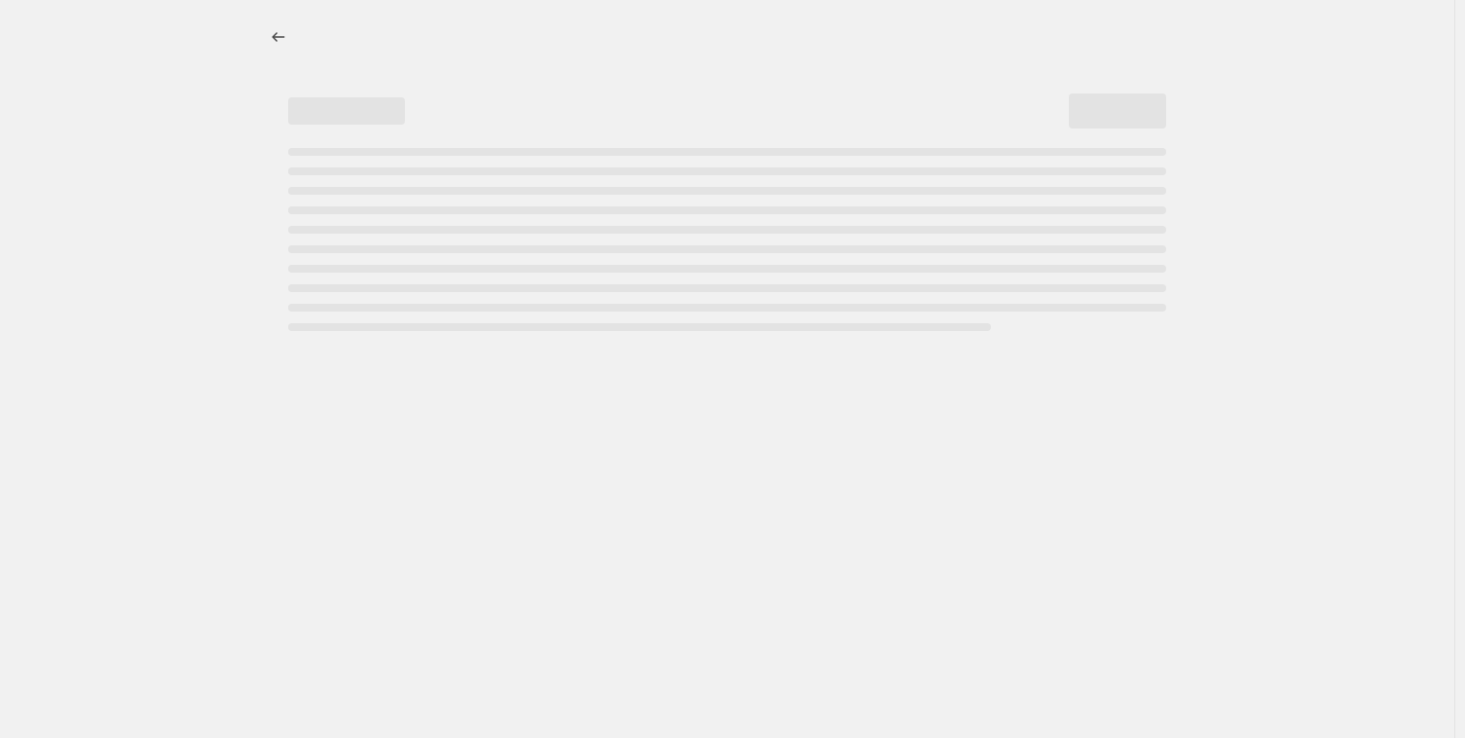
select select "percentage"
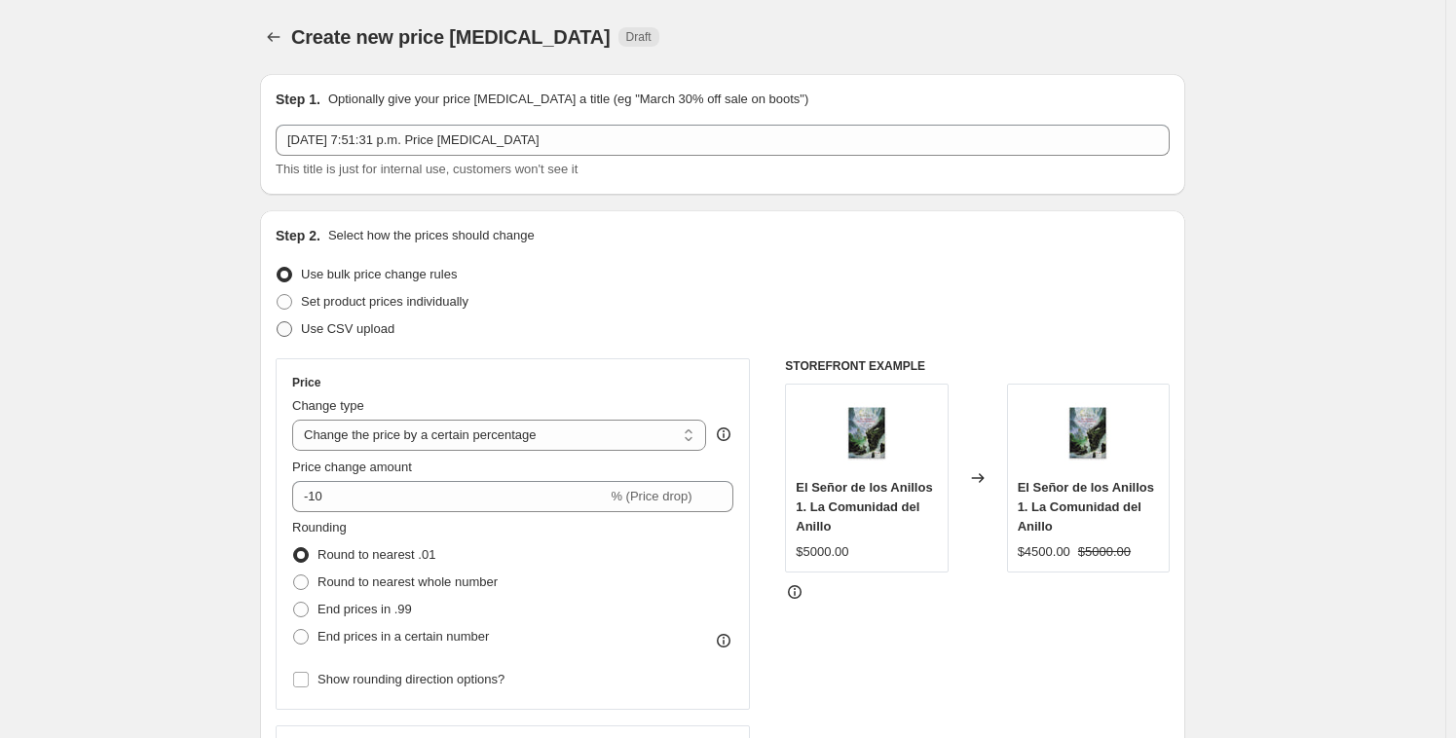
click at [282, 332] on span at bounding box center [285, 329] width 16 height 16
click at [277, 322] on input "Use CSV upload" at bounding box center [277, 321] width 1 height 1
radio input "true"
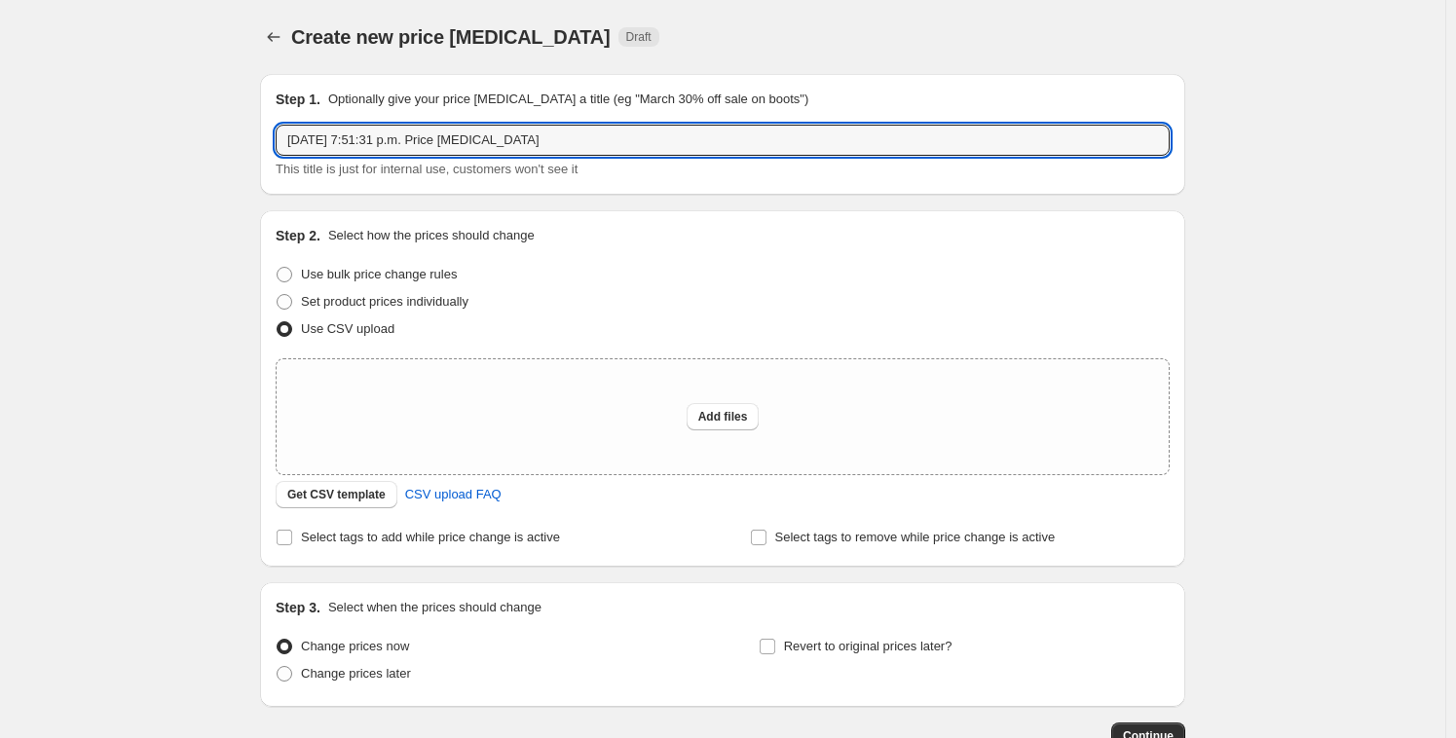
drag, startPoint x: 569, startPoint y: 145, endPoint x: 194, endPoint y: 91, distance: 378.8
click at [194, 91] on div "Create new price change job. This page is ready Create new price change job Dra…" at bounding box center [722, 434] width 1445 height 868
paste input "Cyber oct 2025 part 1"
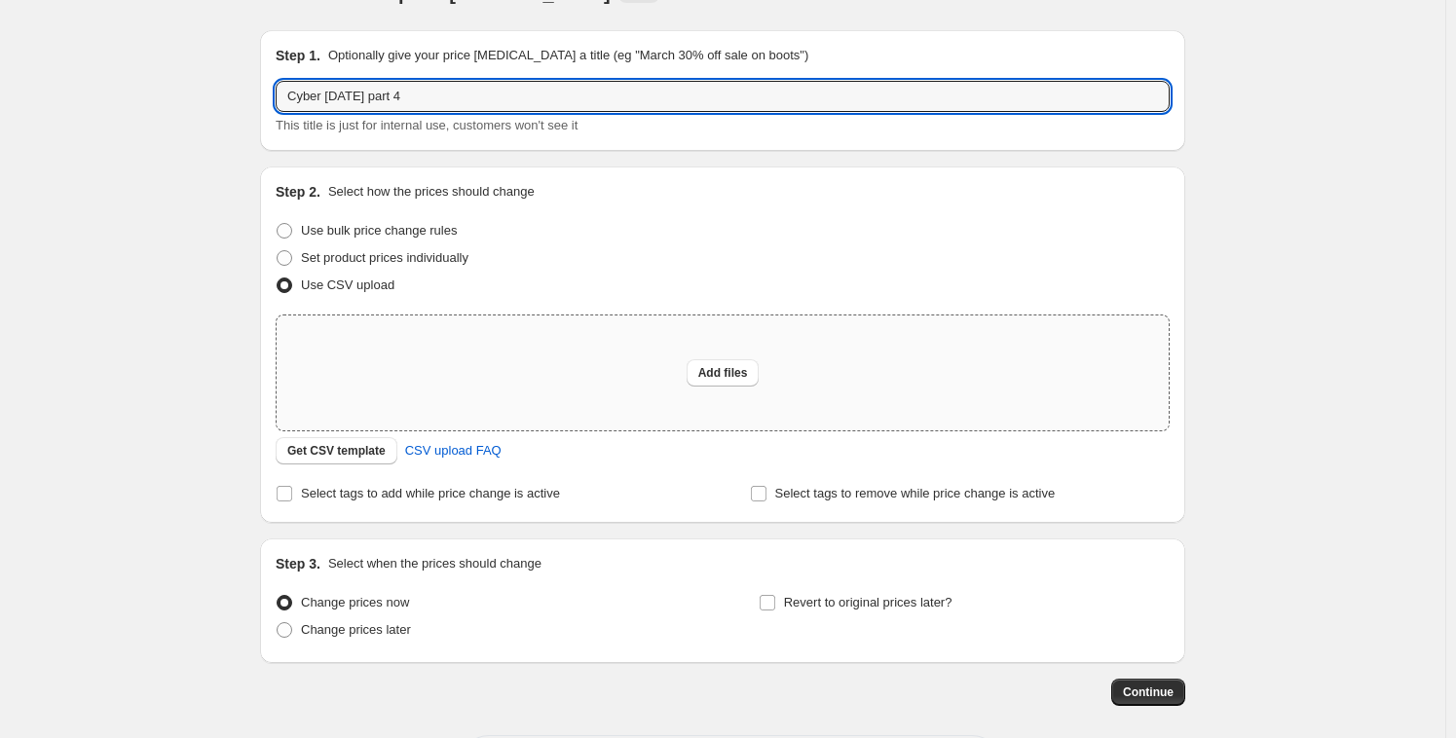
scroll to position [62, 0]
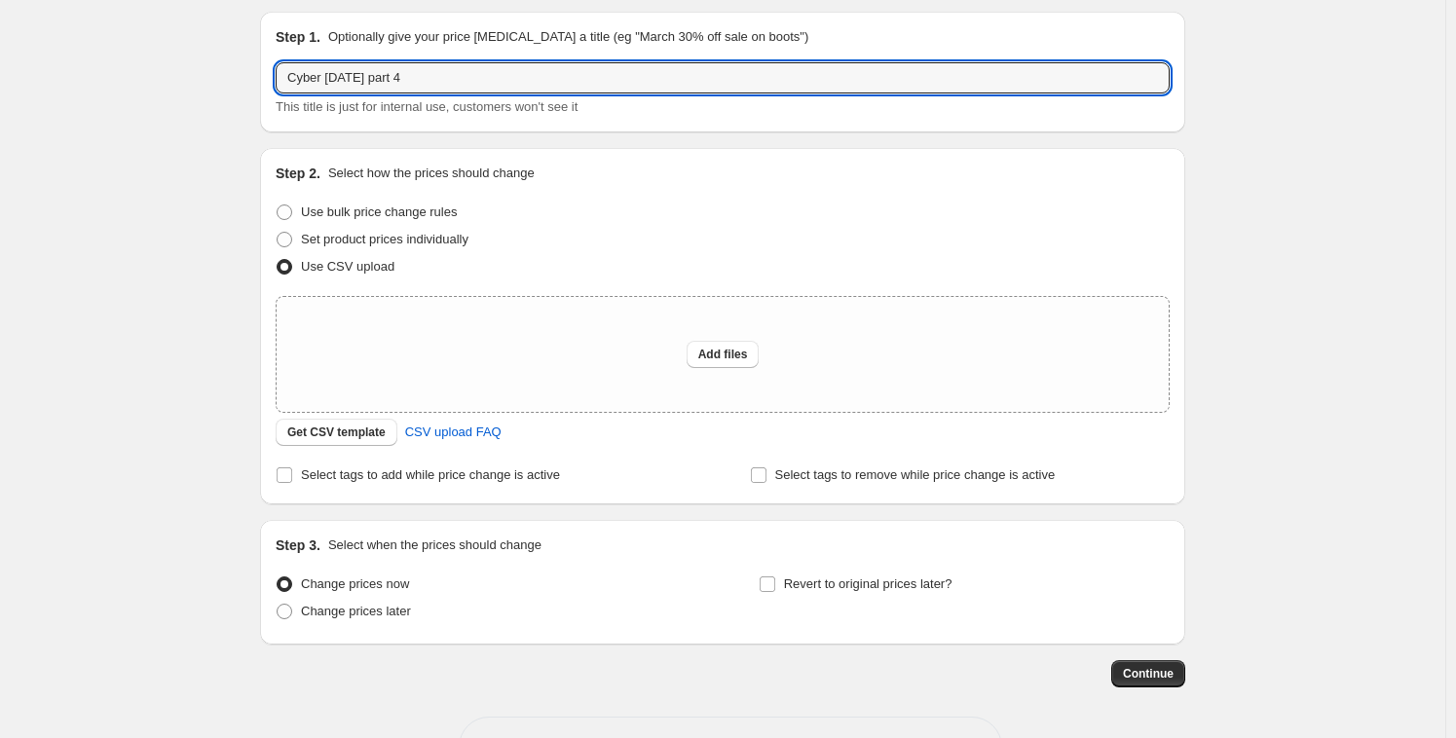
type input "Cyber oct 2025 part 4"
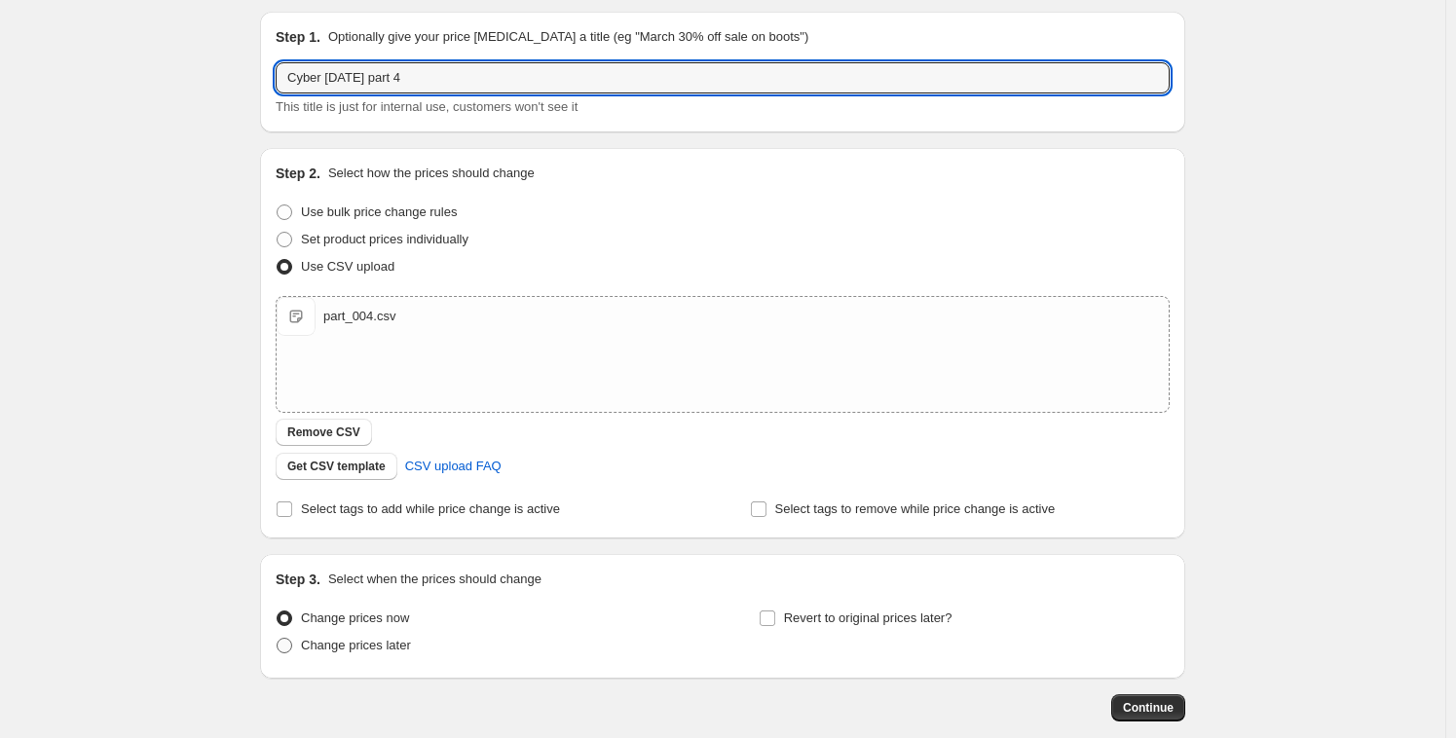
click at [379, 646] on span "Change prices later" at bounding box center [356, 645] width 110 height 15
click at [277, 639] on input "Change prices later" at bounding box center [277, 638] width 1 height 1
radio input "true"
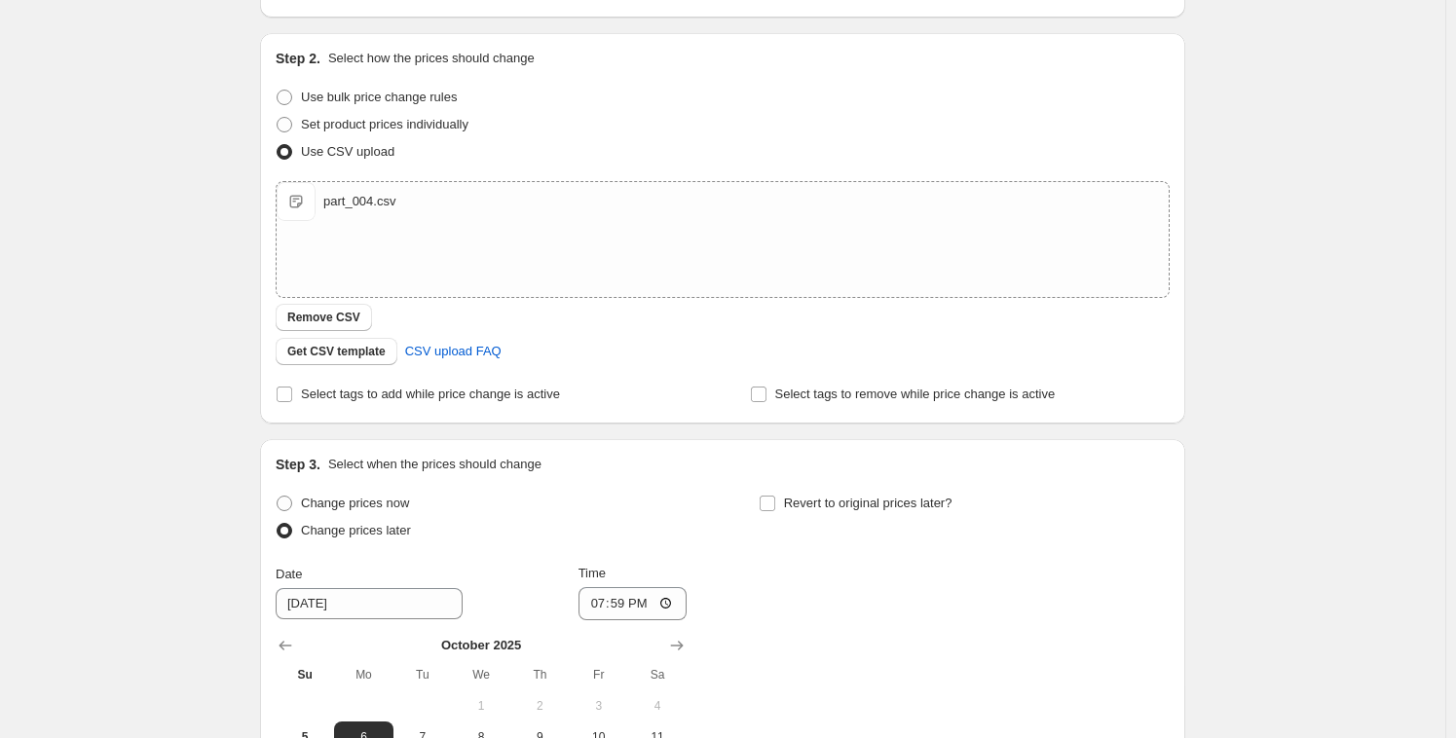
scroll to position [401, 0]
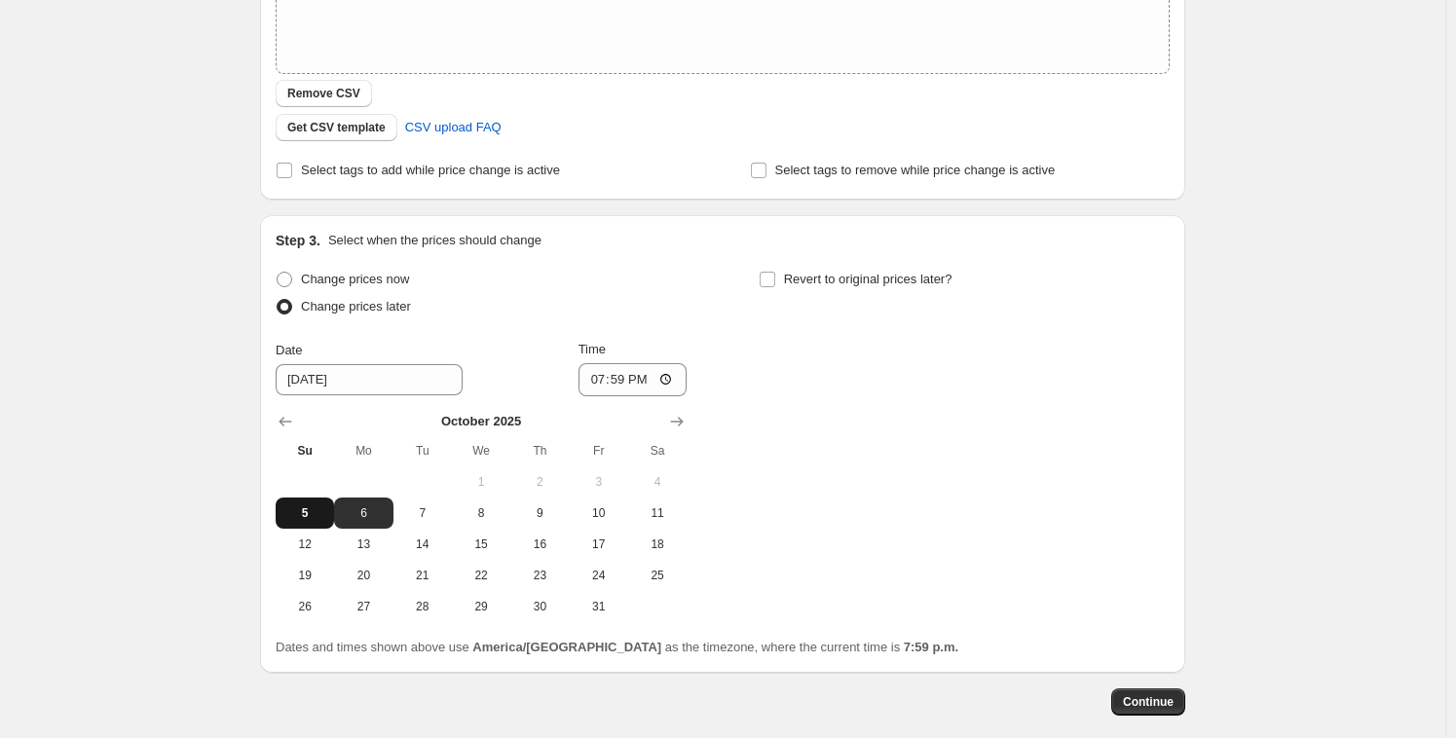
click at [308, 513] on span "5" at bounding box center [304, 513] width 43 height 16
type input "[DATE]"
click at [611, 378] on input "19:59" at bounding box center [632, 379] width 109 height 33
click at [590, 373] on input "19:59" at bounding box center [632, 379] width 109 height 33
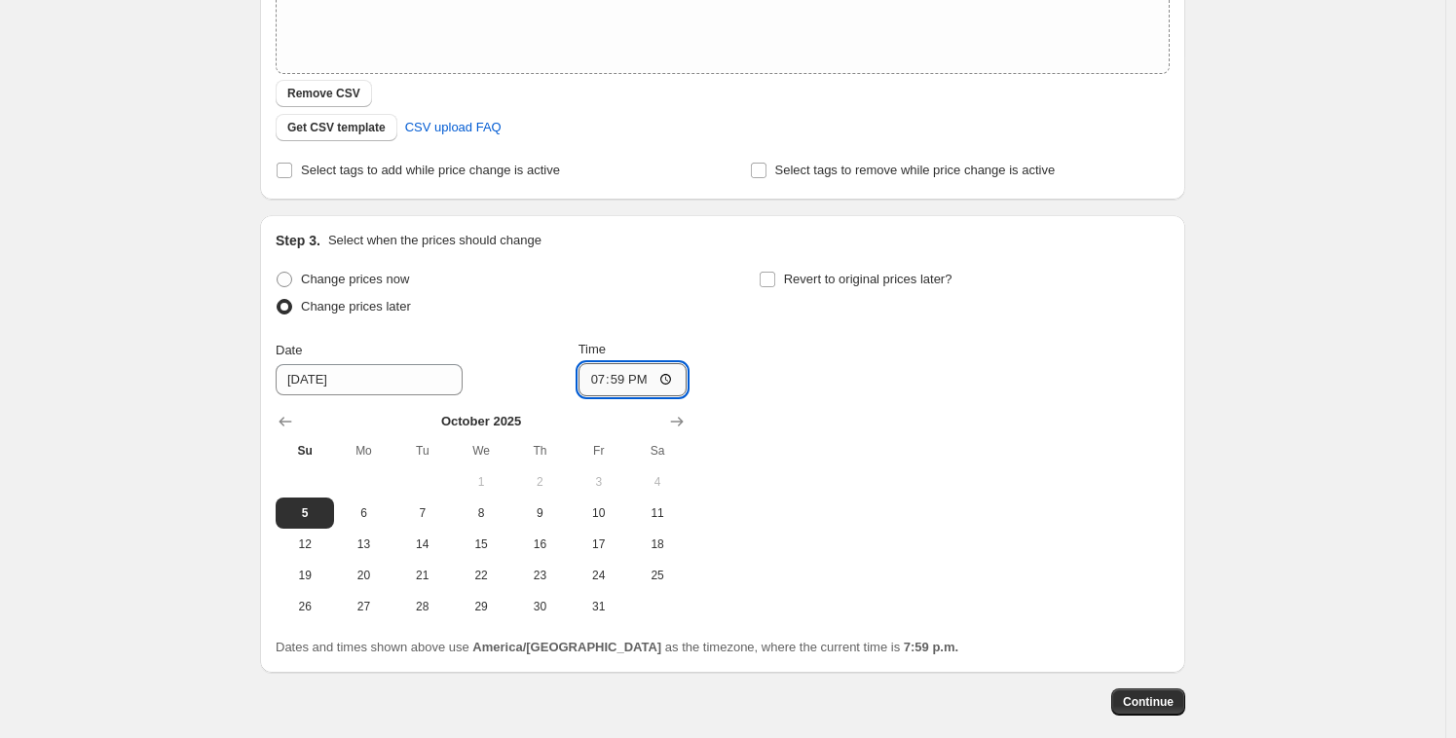
click at [599, 382] on input "19:59" at bounding box center [632, 379] width 109 height 33
click at [595, 382] on input "19:59" at bounding box center [632, 379] width 109 height 33
click at [597, 381] on input "19:59" at bounding box center [632, 379] width 109 height 33
click at [609, 383] on input "20:16" at bounding box center [632, 379] width 109 height 33
type input "20:13"
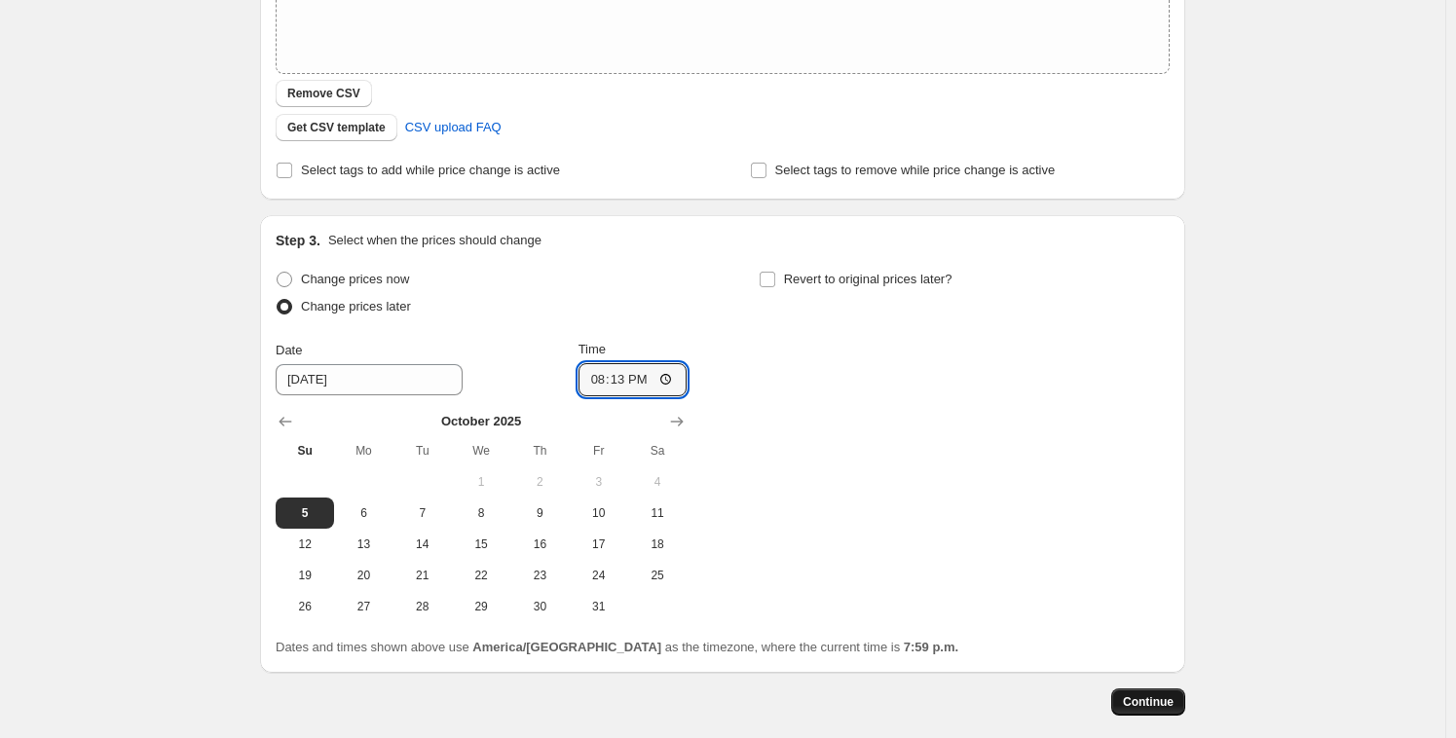
click at [1148, 702] on span "Continue" at bounding box center [1148, 702] width 51 height 16
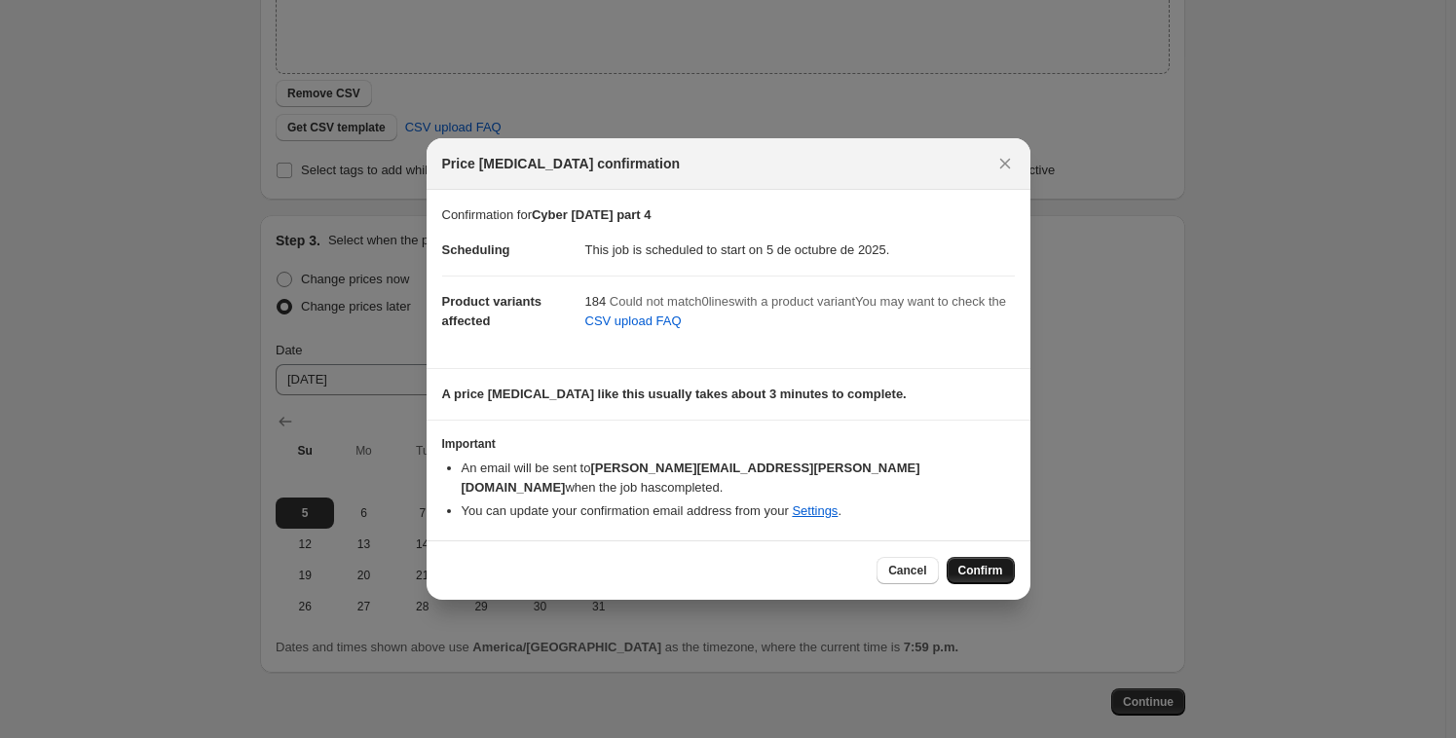
click at [980, 563] on span "Confirm" at bounding box center [980, 571] width 45 height 16
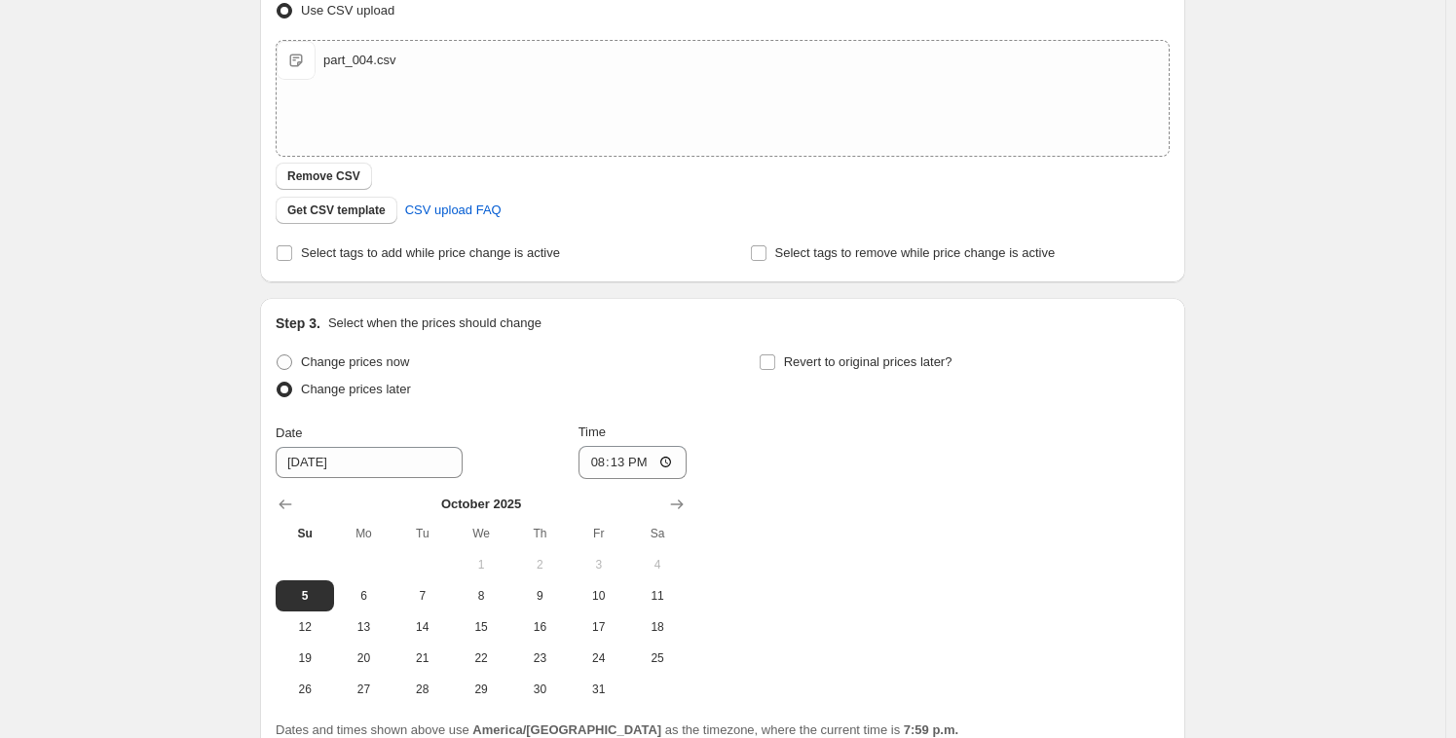
scroll to position [594, 0]
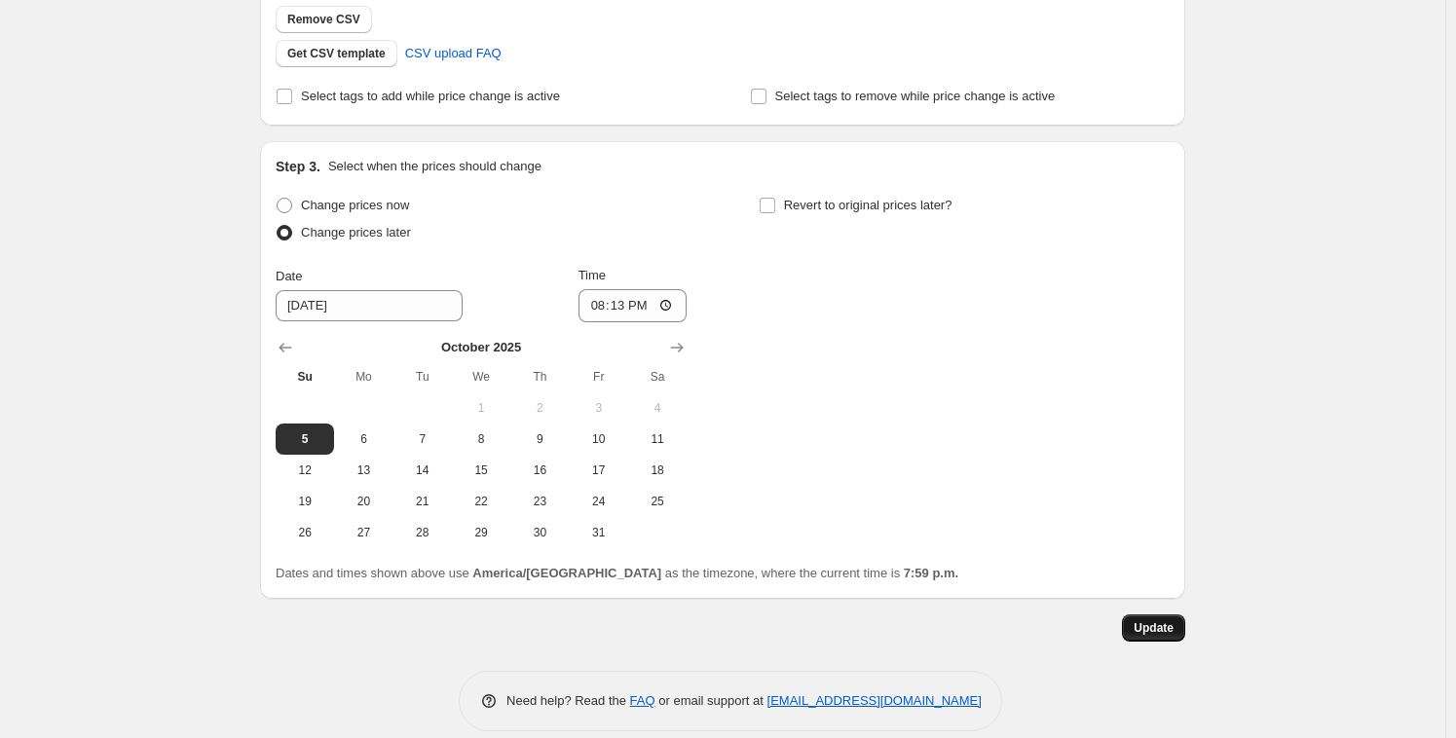
click at [1160, 630] on span "Update" at bounding box center [1153, 628] width 40 height 16
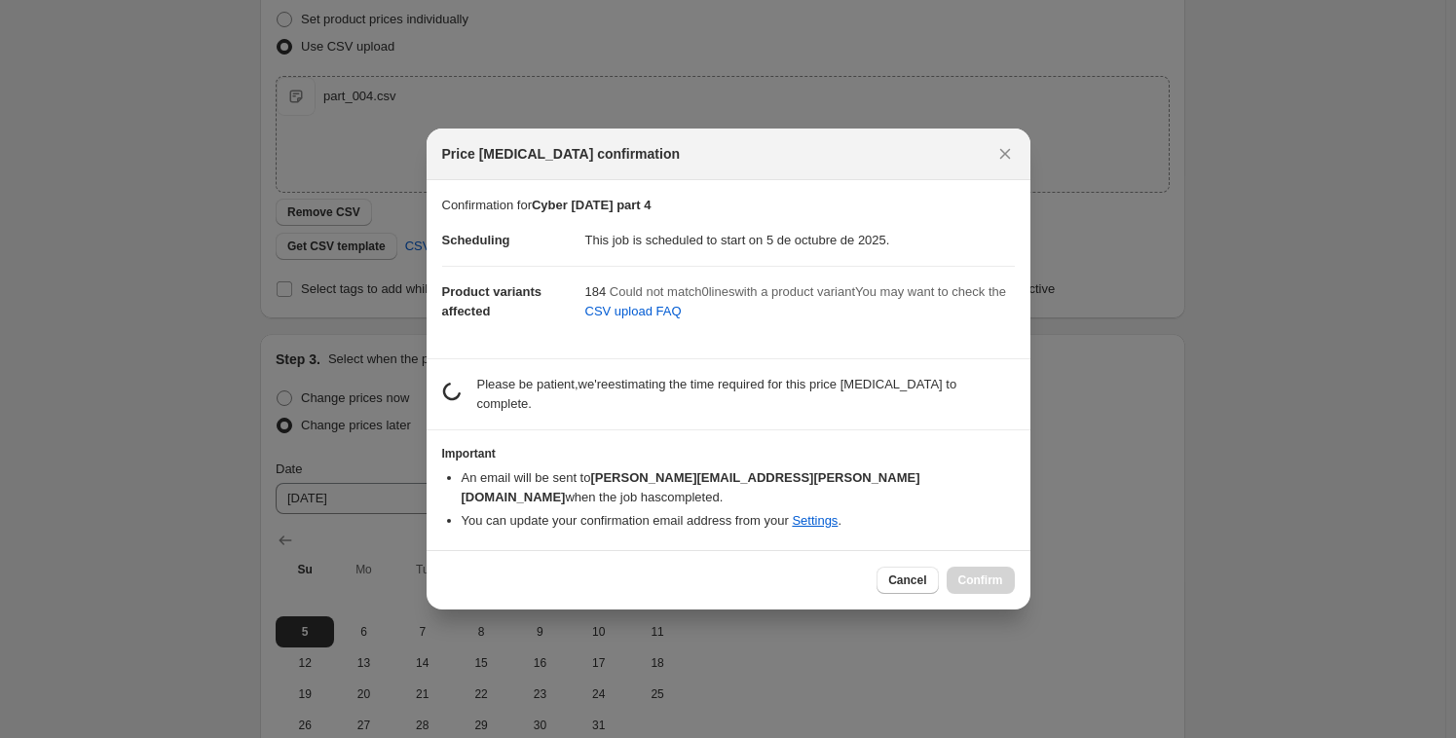
scroll to position [0, 0]
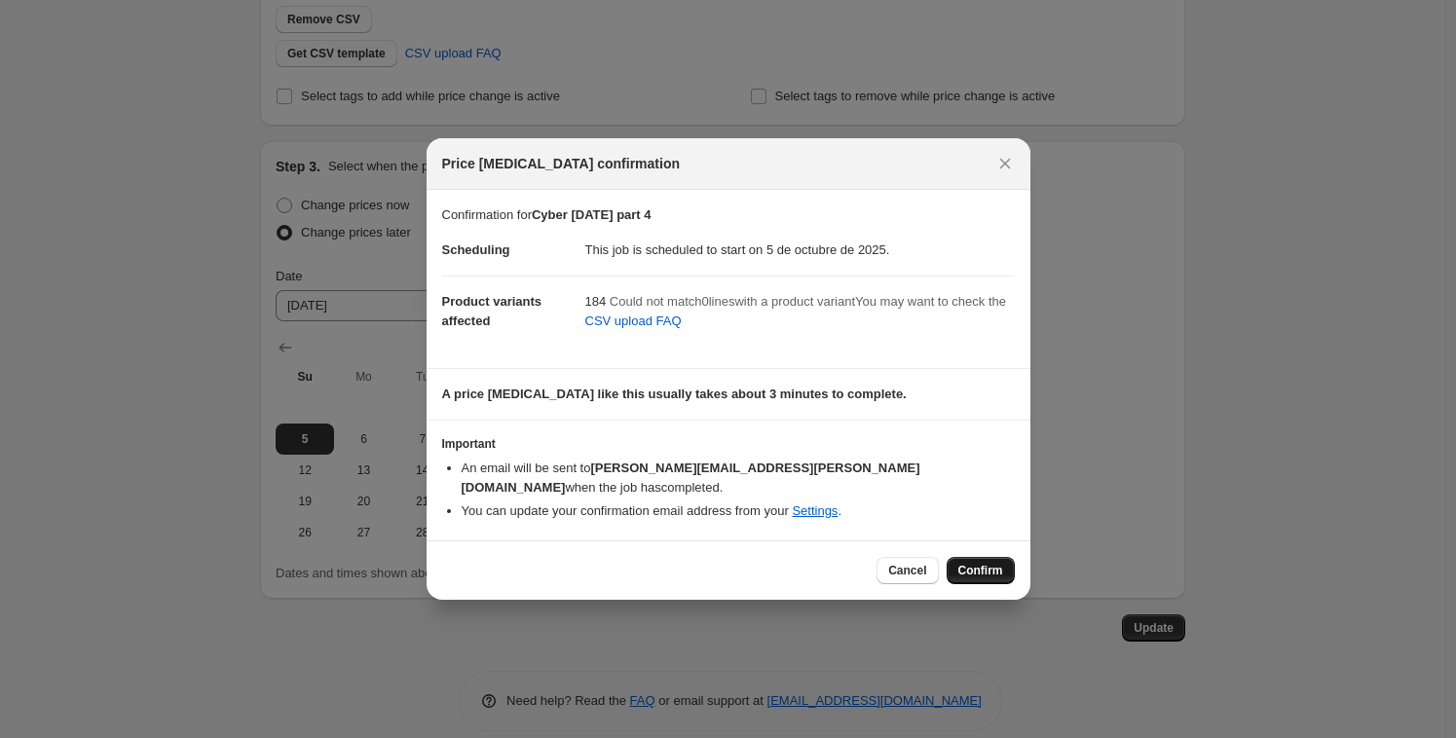
click at [970, 563] on span "Confirm" at bounding box center [980, 571] width 45 height 16
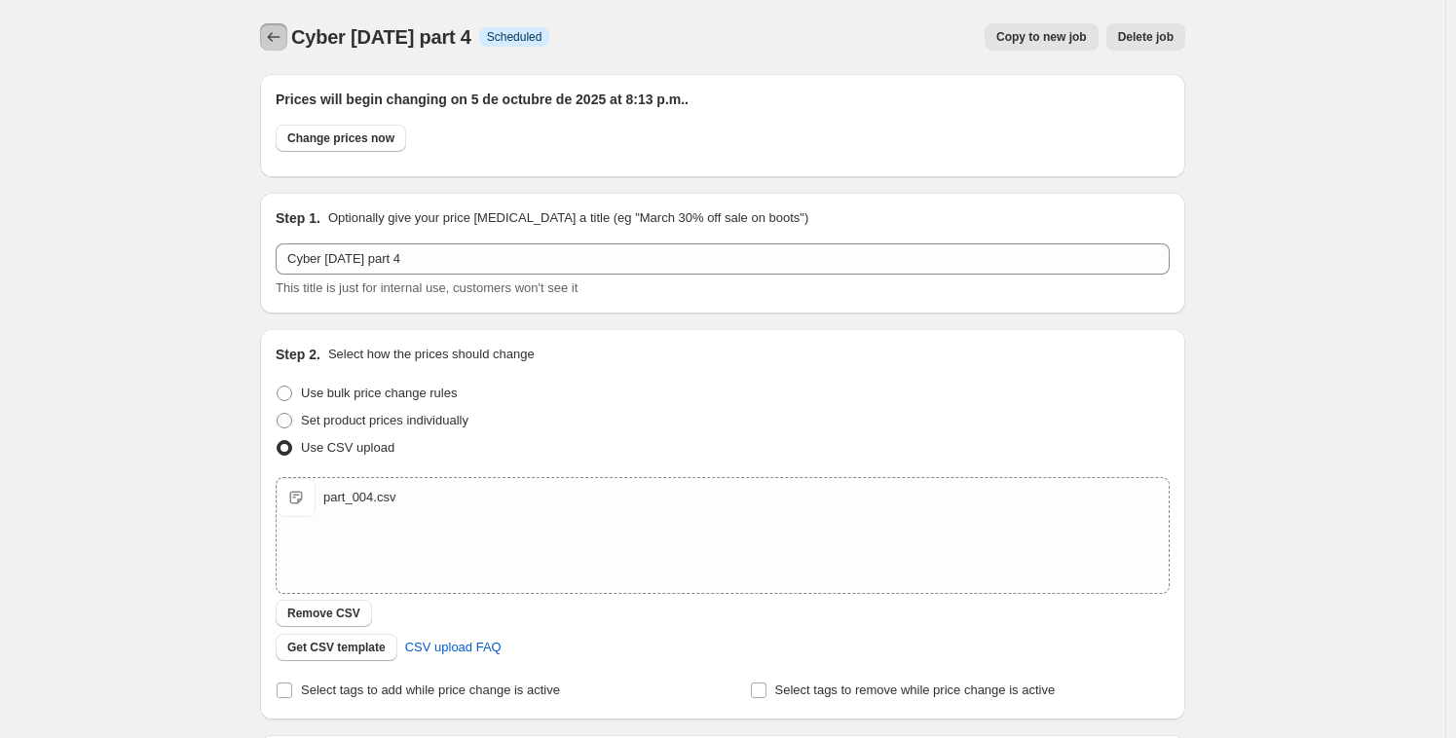
click at [273, 36] on icon "Price change jobs" at bounding box center [273, 36] width 19 height 19
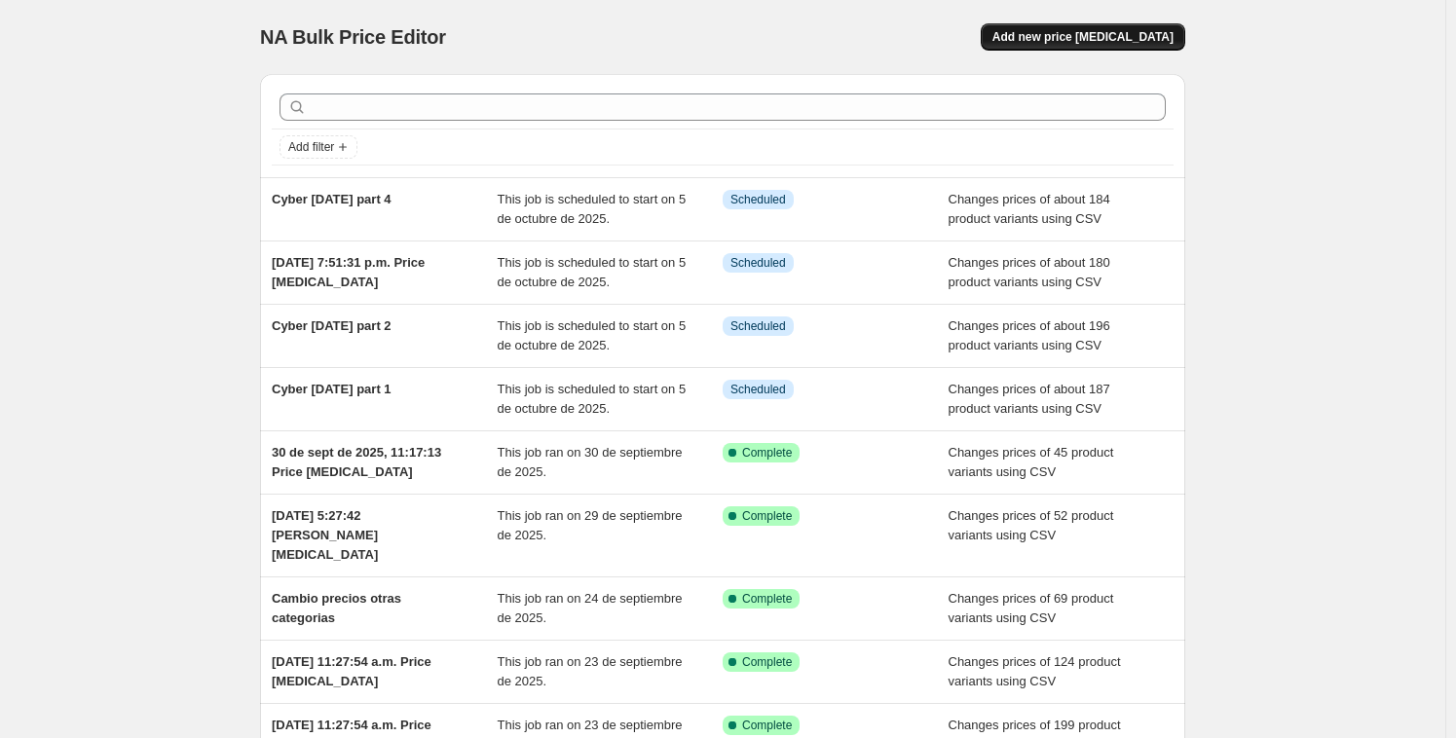
click at [1135, 23] on button "Add new price [MEDICAL_DATA]" at bounding box center [1082, 36] width 204 height 27
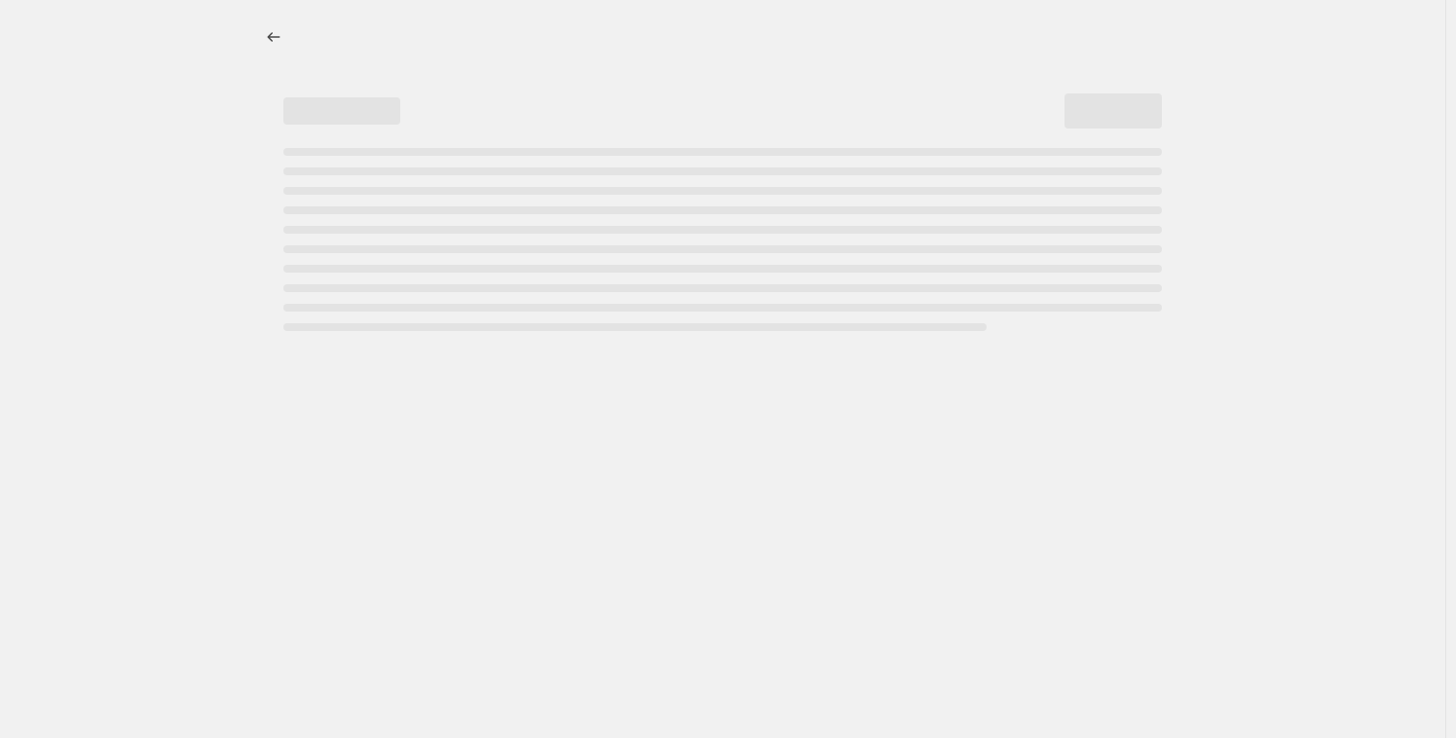
select select "percentage"
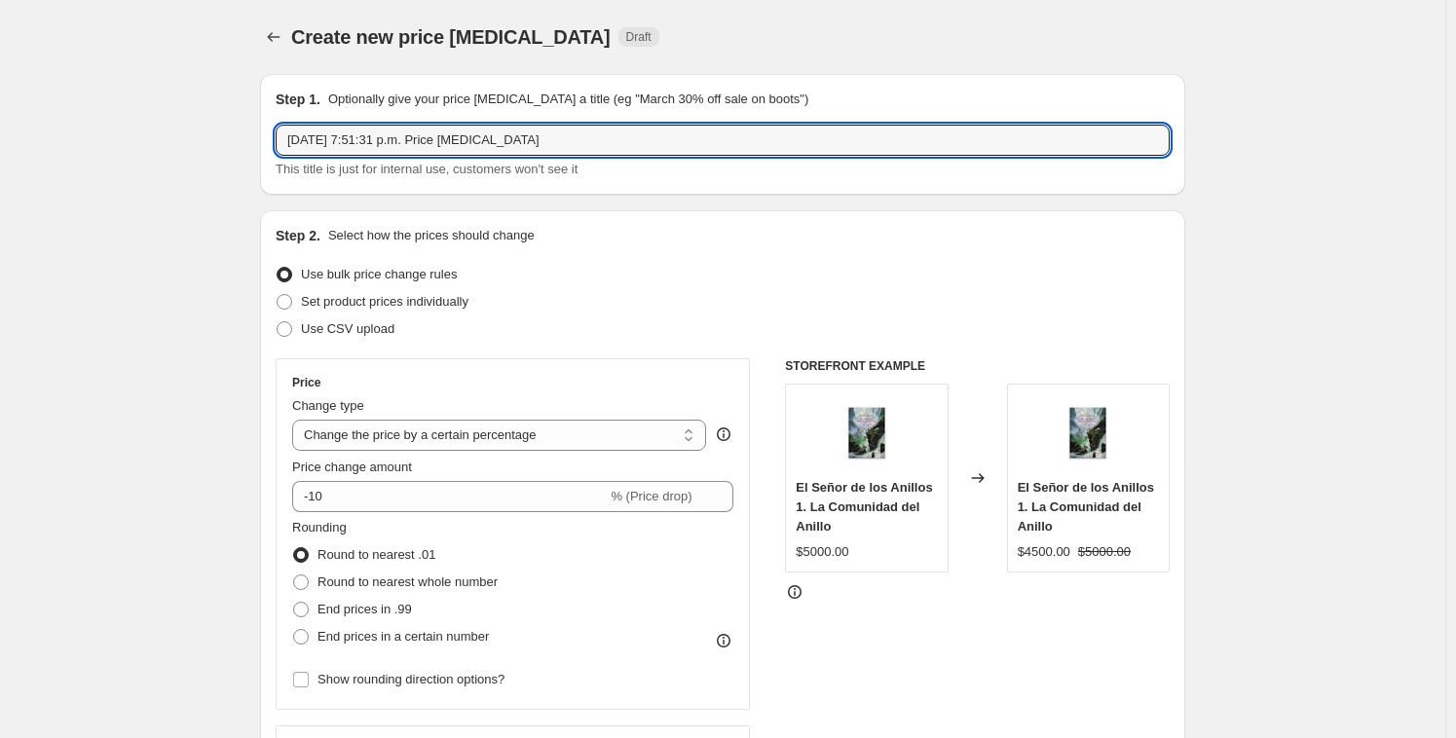
drag, startPoint x: 578, startPoint y: 141, endPoint x: 175, endPoint y: 118, distance: 403.8
paste input "Cyber oct 2025 part 1"
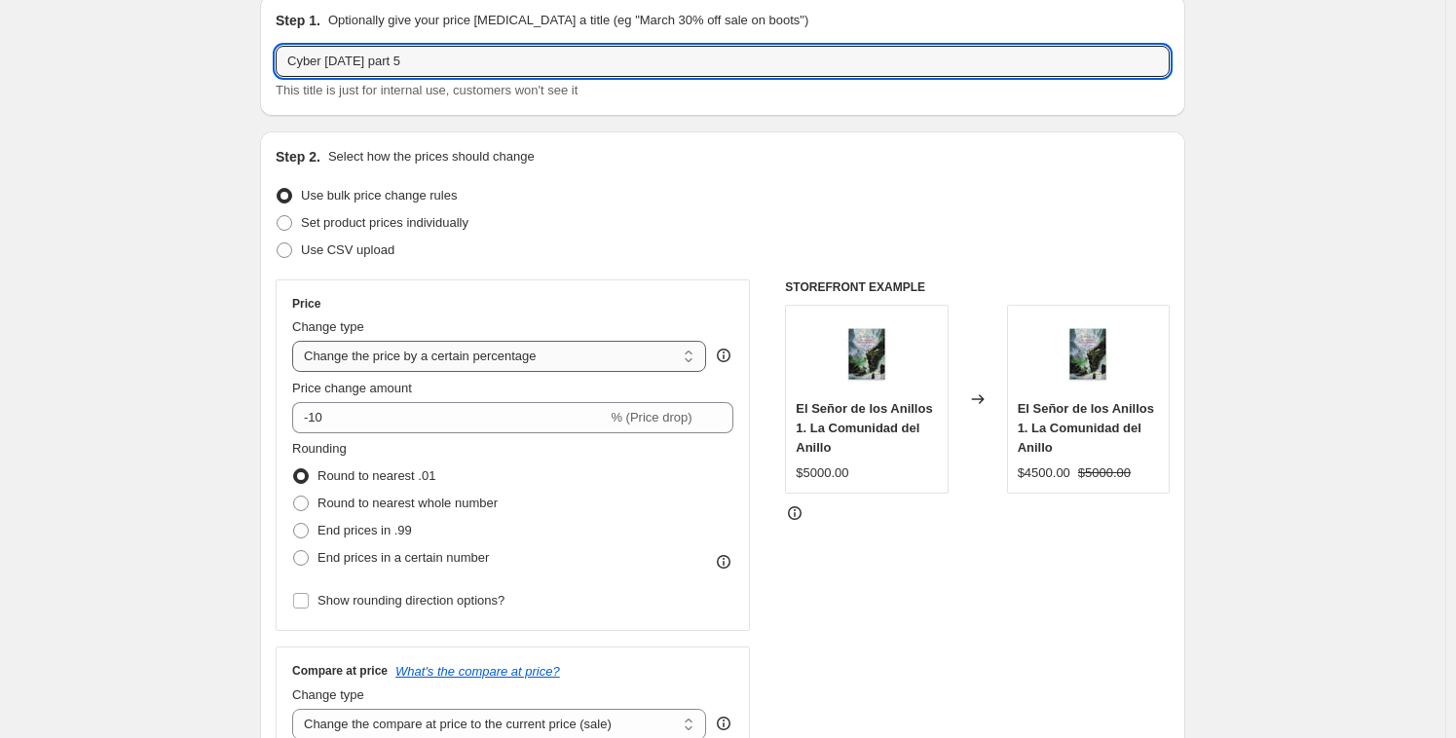
scroll to position [150, 0]
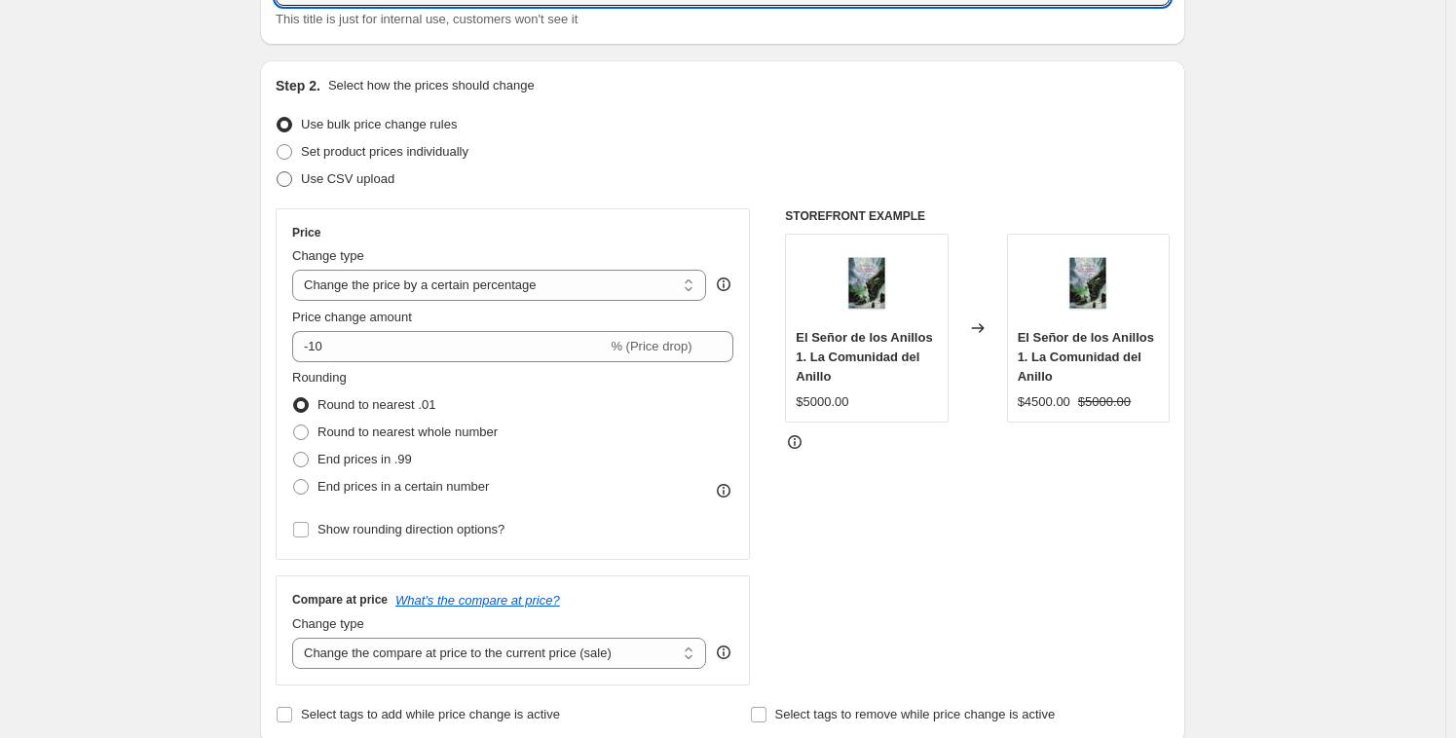
type input "Cyber oct 2025 part 5"
click at [307, 191] on label "Use CSV upload" at bounding box center [335, 179] width 119 height 27
click at [277, 172] on input "Use CSV upload" at bounding box center [277, 171] width 1 height 1
radio input "true"
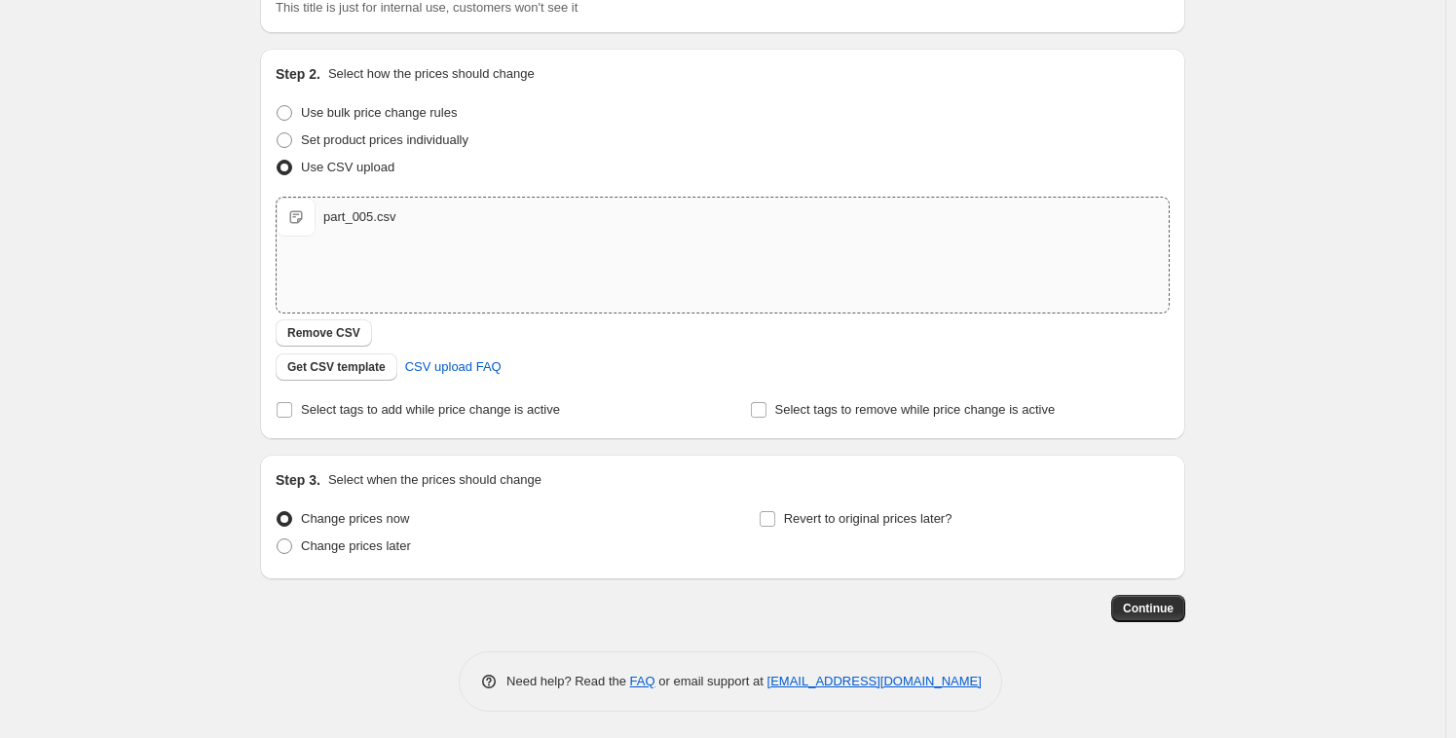
scroll to position [164, 0]
click at [302, 546] on label "Change prices later" at bounding box center [343, 544] width 135 height 27
click at [277, 537] on input "Change prices later" at bounding box center [277, 536] width 1 height 1
radio input "true"
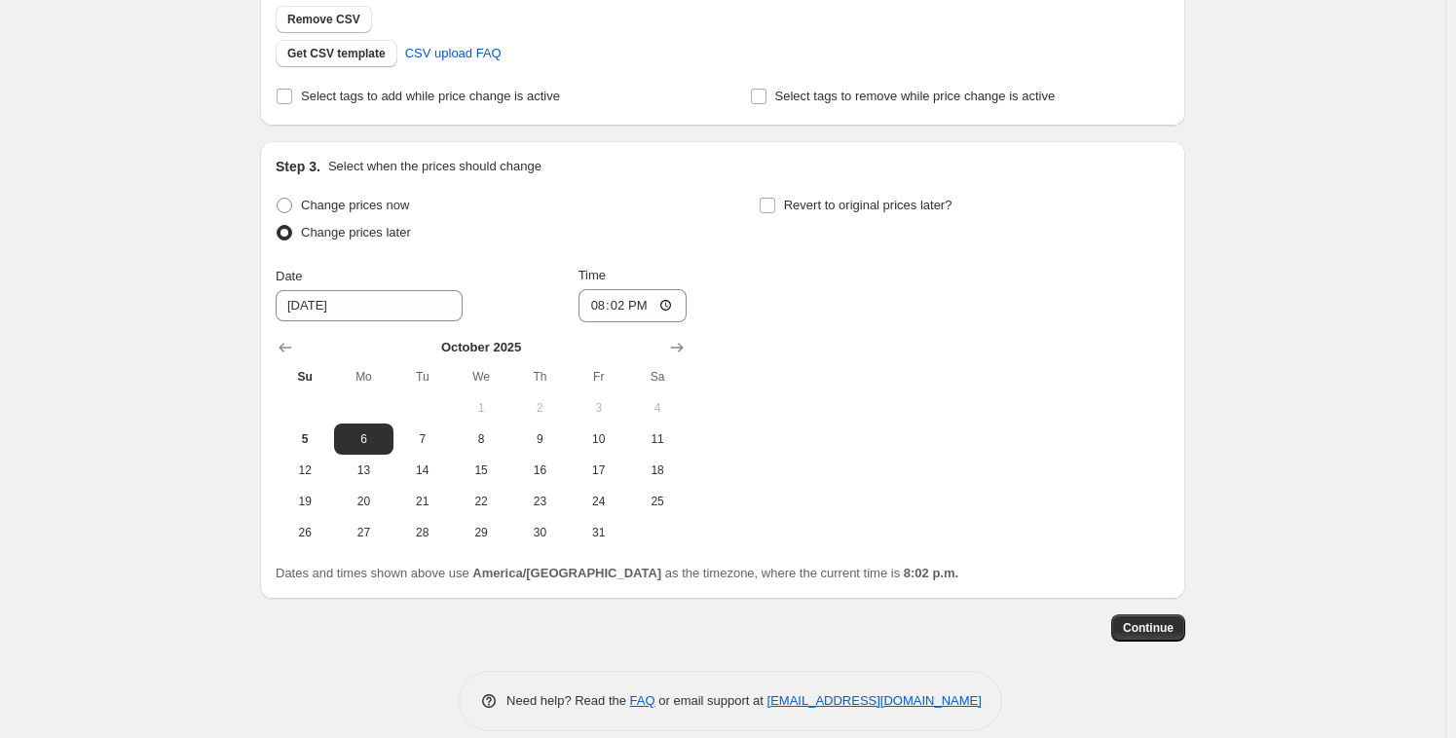
scroll to position [477, 0]
click at [612, 308] on input "20:02" at bounding box center [632, 303] width 109 height 33
type input "20:01"
click at [617, 309] on input "20:01" at bounding box center [632, 303] width 109 height 33
click at [616, 308] on input "20:01" at bounding box center [632, 303] width 109 height 33
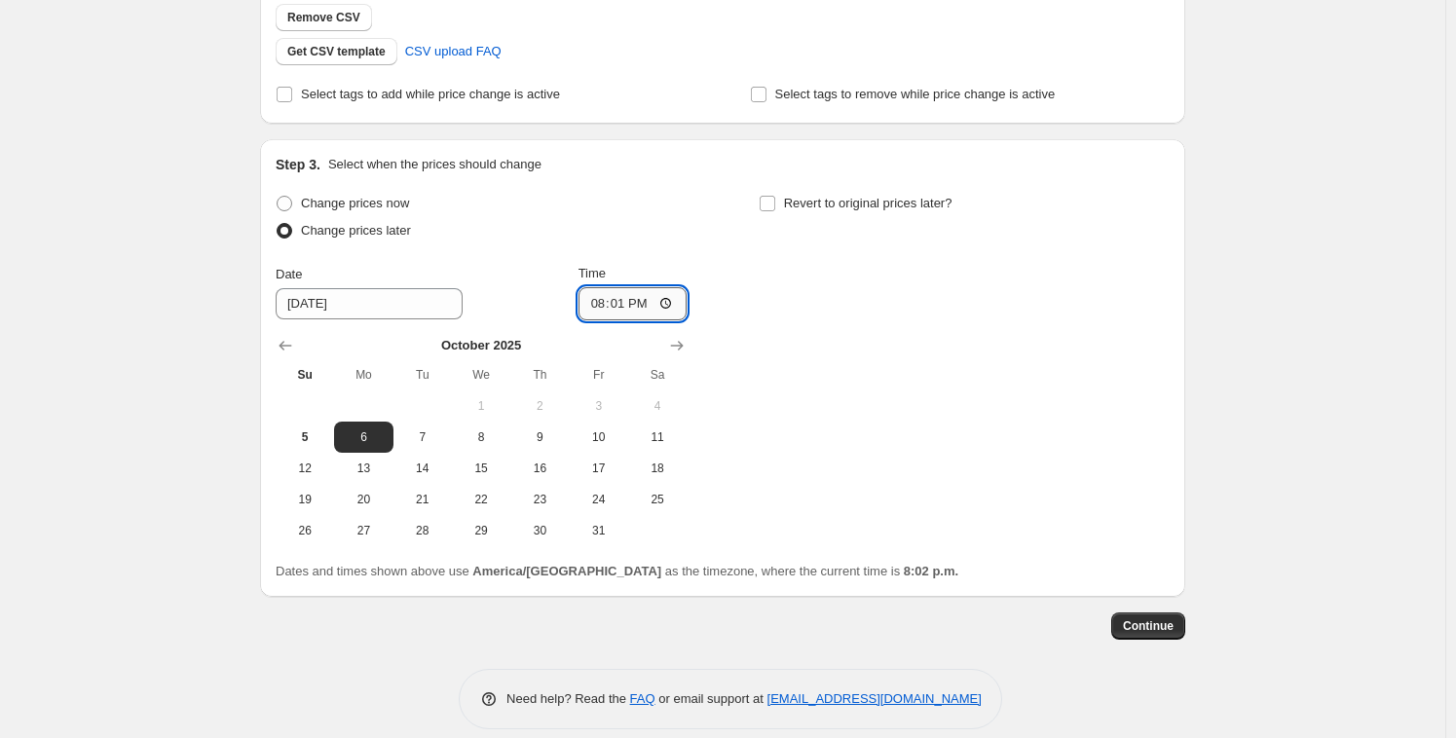
click at [607, 301] on input "20:01" at bounding box center [632, 303] width 109 height 33
type input "20:18"
click at [1173, 626] on span "Continue" at bounding box center [1148, 626] width 51 height 16
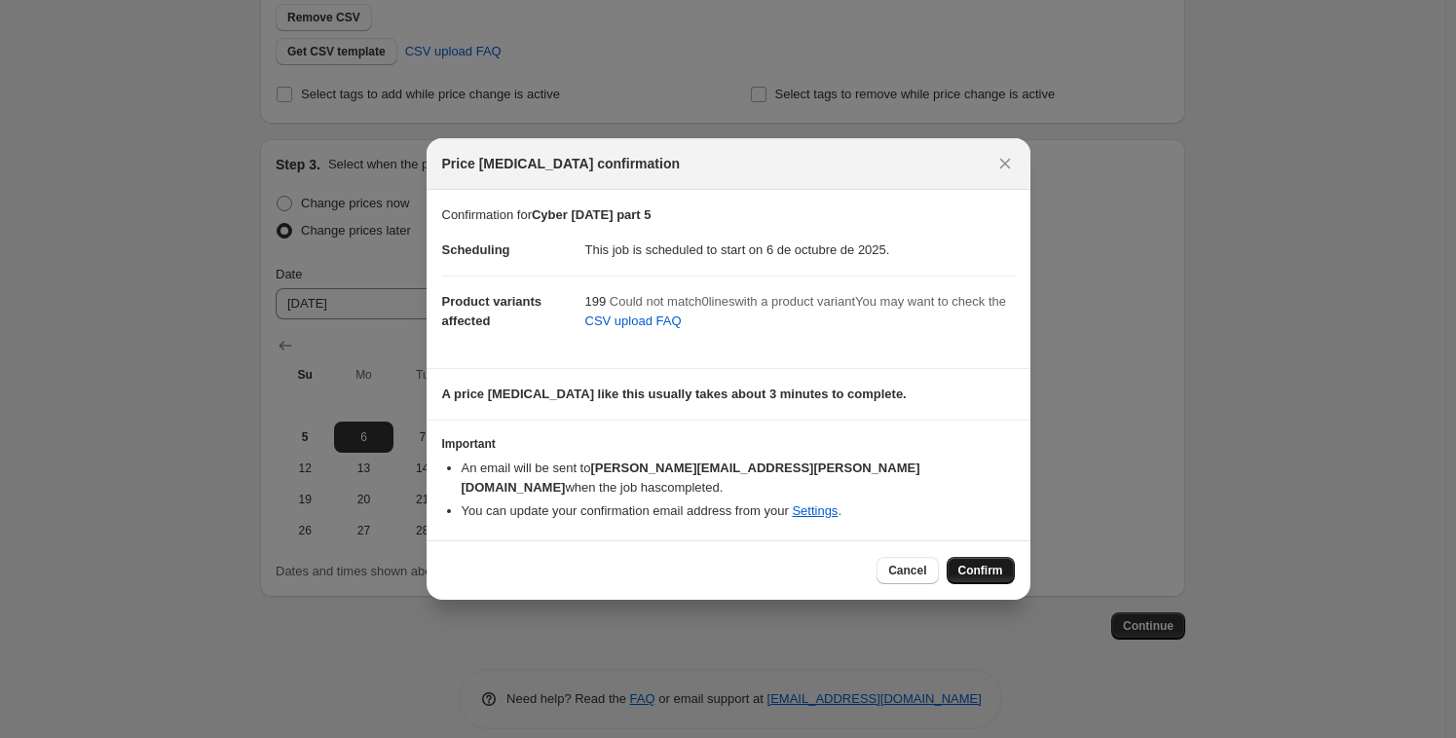
click at [987, 563] on span "Confirm" at bounding box center [980, 571] width 45 height 16
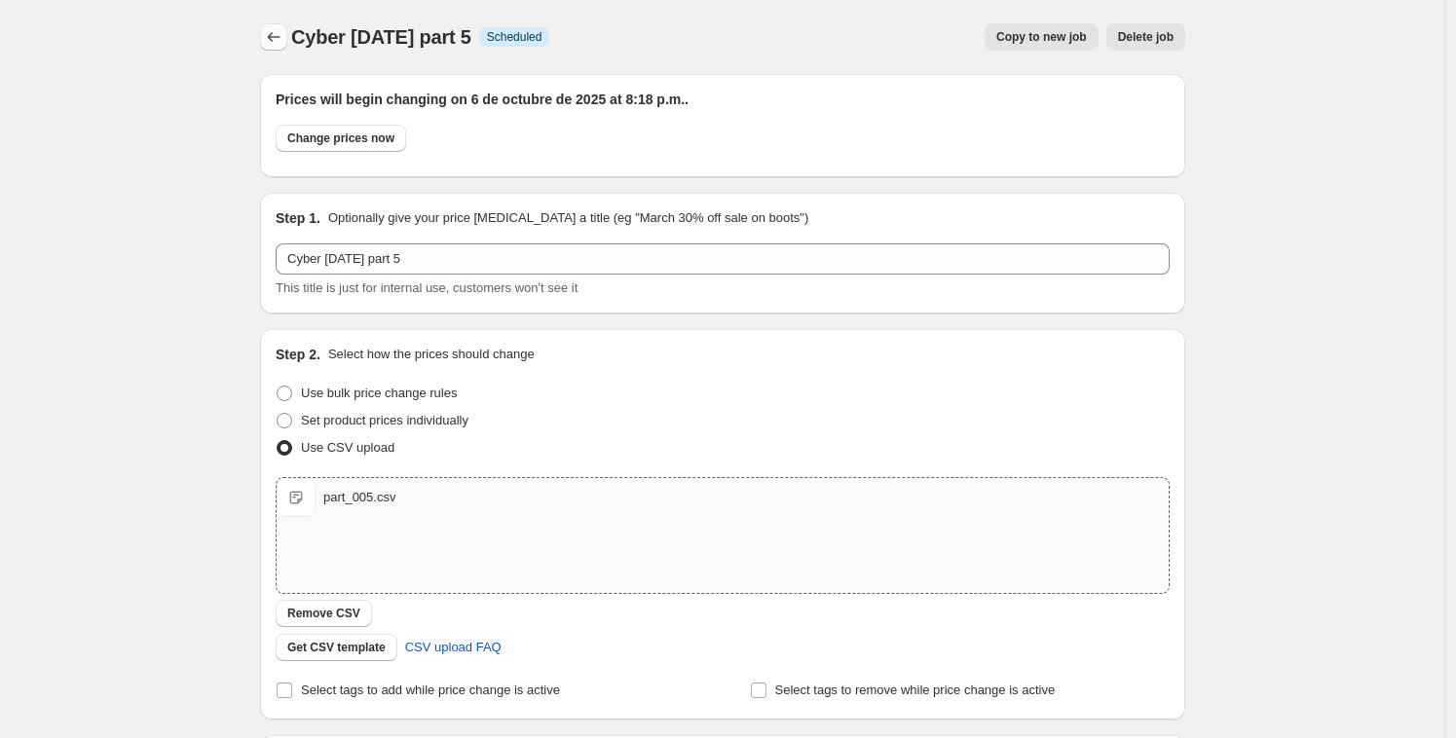
click at [278, 37] on icon "Price change jobs" at bounding box center [274, 37] width 13 height 10
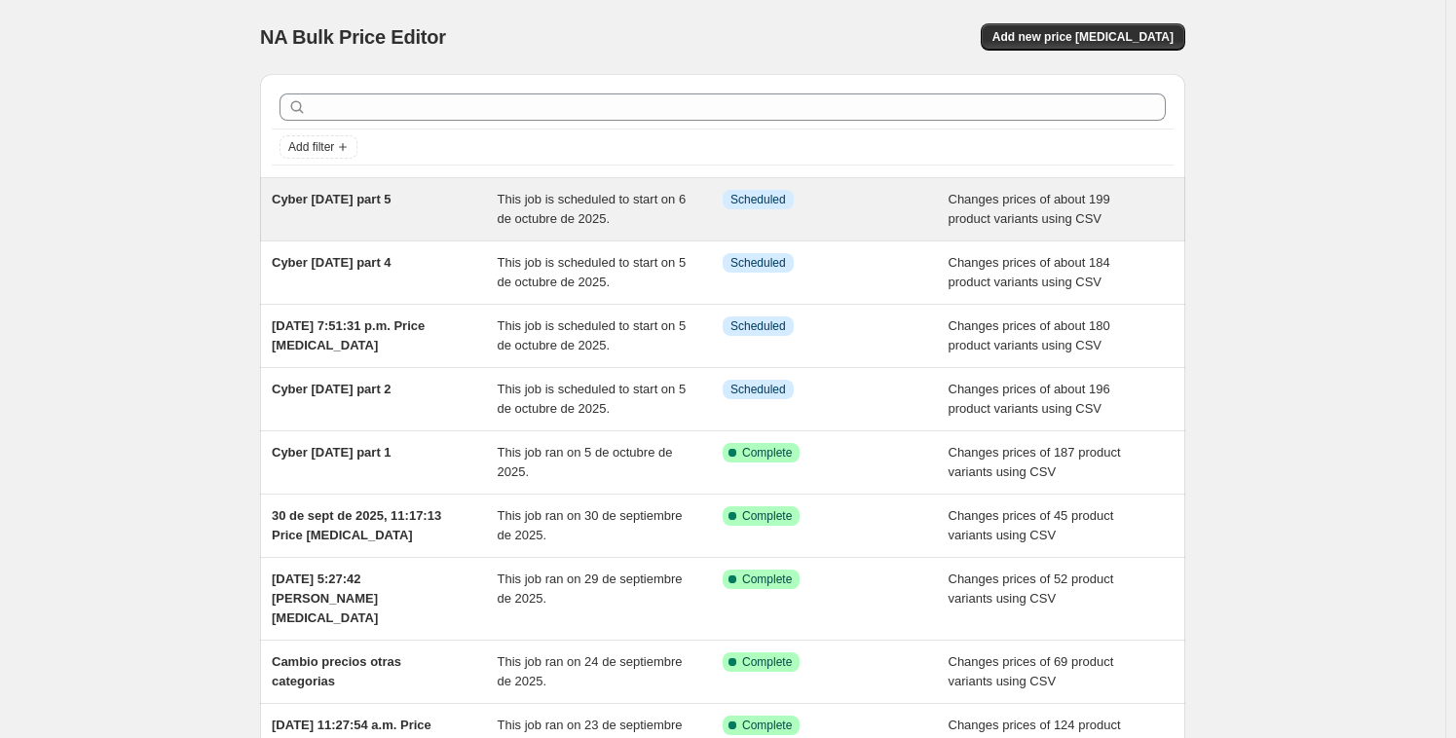
drag, startPoint x: 394, startPoint y: 201, endPoint x: 280, endPoint y: 203, distance: 114.0
click at [280, 203] on div "Cyber oct 2025 part 5" at bounding box center [385, 209] width 226 height 39
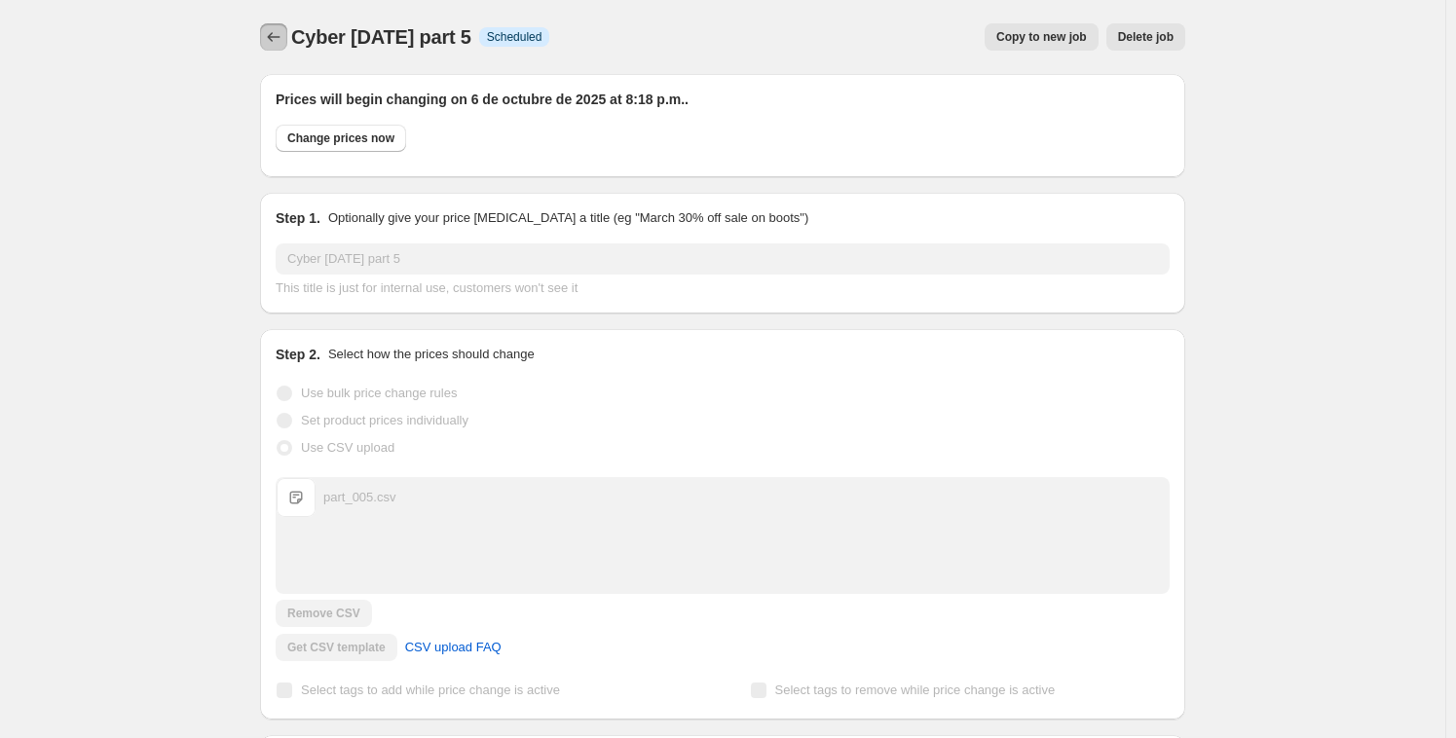
click at [281, 44] on icon "Price change jobs" at bounding box center [273, 36] width 19 height 19
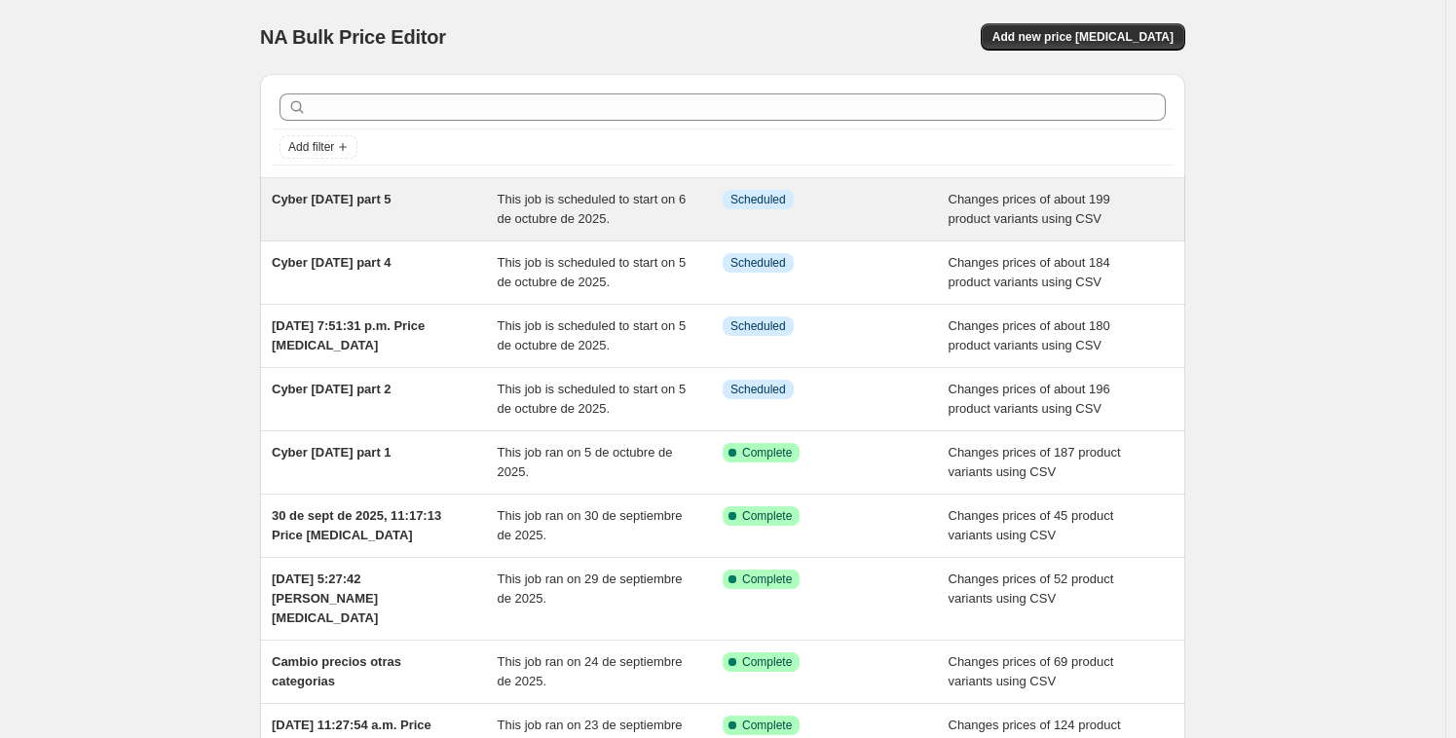
drag, startPoint x: 426, startPoint y: 197, endPoint x: 277, endPoint y: 200, distance: 149.0
click at [277, 200] on div "Cyber oct 2025 part 5" at bounding box center [385, 209] width 226 height 39
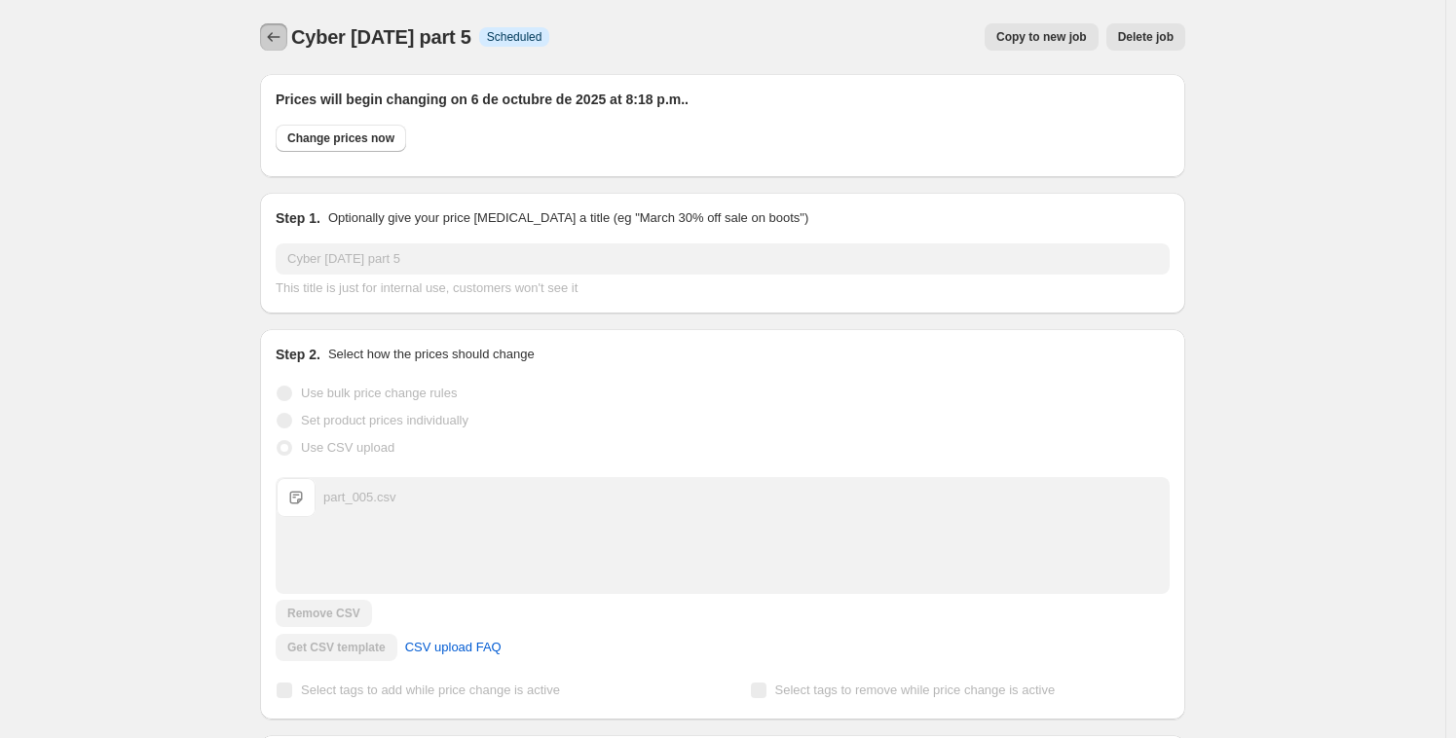
click at [278, 40] on icon "Price change jobs" at bounding box center [273, 36] width 19 height 19
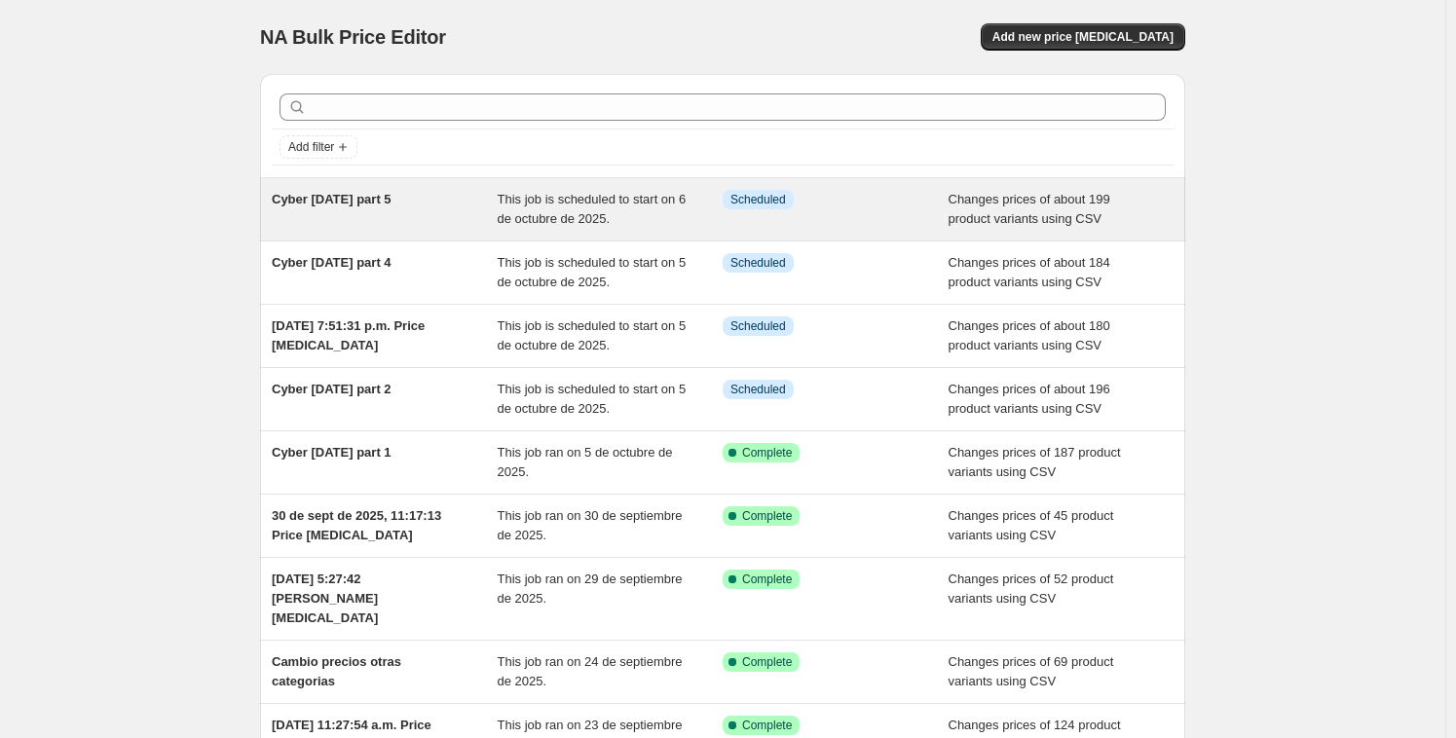
drag, startPoint x: 354, startPoint y: 201, endPoint x: 279, endPoint y: 198, distance: 75.0
click at [279, 198] on div "Cyber oct 2025 part 5" at bounding box center [385, 209] width 226 height 39
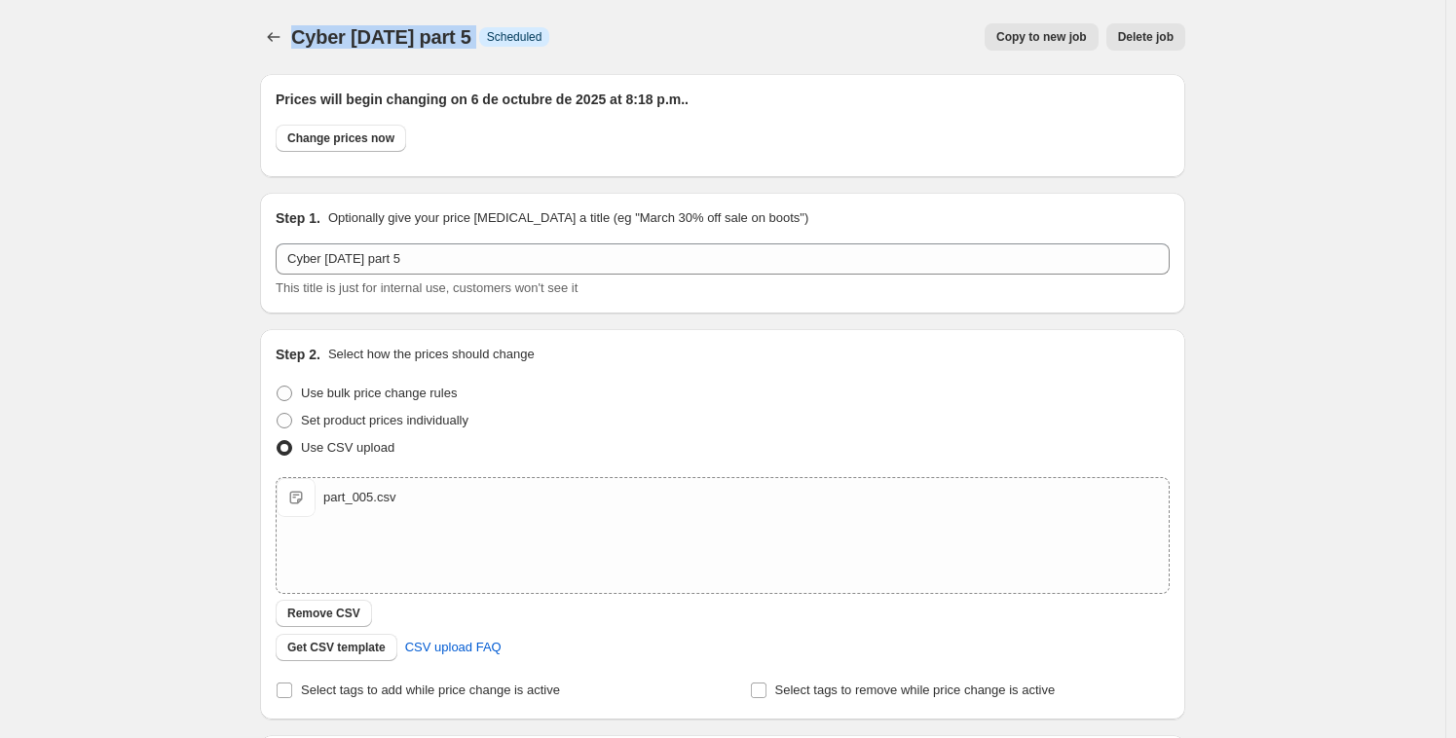
drag, startPoint x: 499, startPoint y: 43, endPoint x: 294, endPoint y: 37, distance: 205.5
click at [294, 37] on div "Cyber oct 2025 part 5 Info Scheduled Copy to new job Delete job More actions Co…" at bounding box center [722, 36] width 925 height 27
copy div "Cyber oct 2025 part 5 Info"
click at [274, 38] on icon "Price change jobs" at bounding box center [274, 37] width 13 height 10
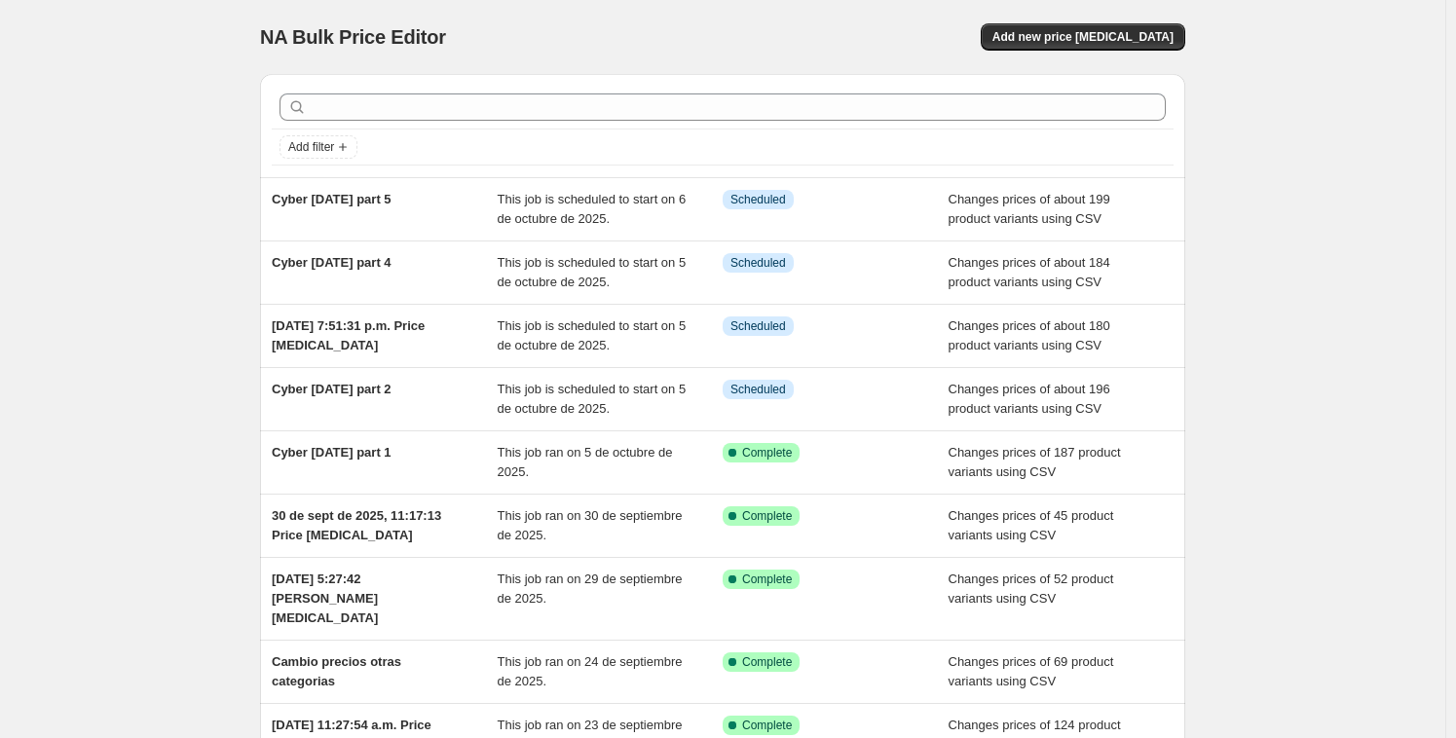
click at [410, 122] on div at bounding box center [723, 107] width 902 height 43
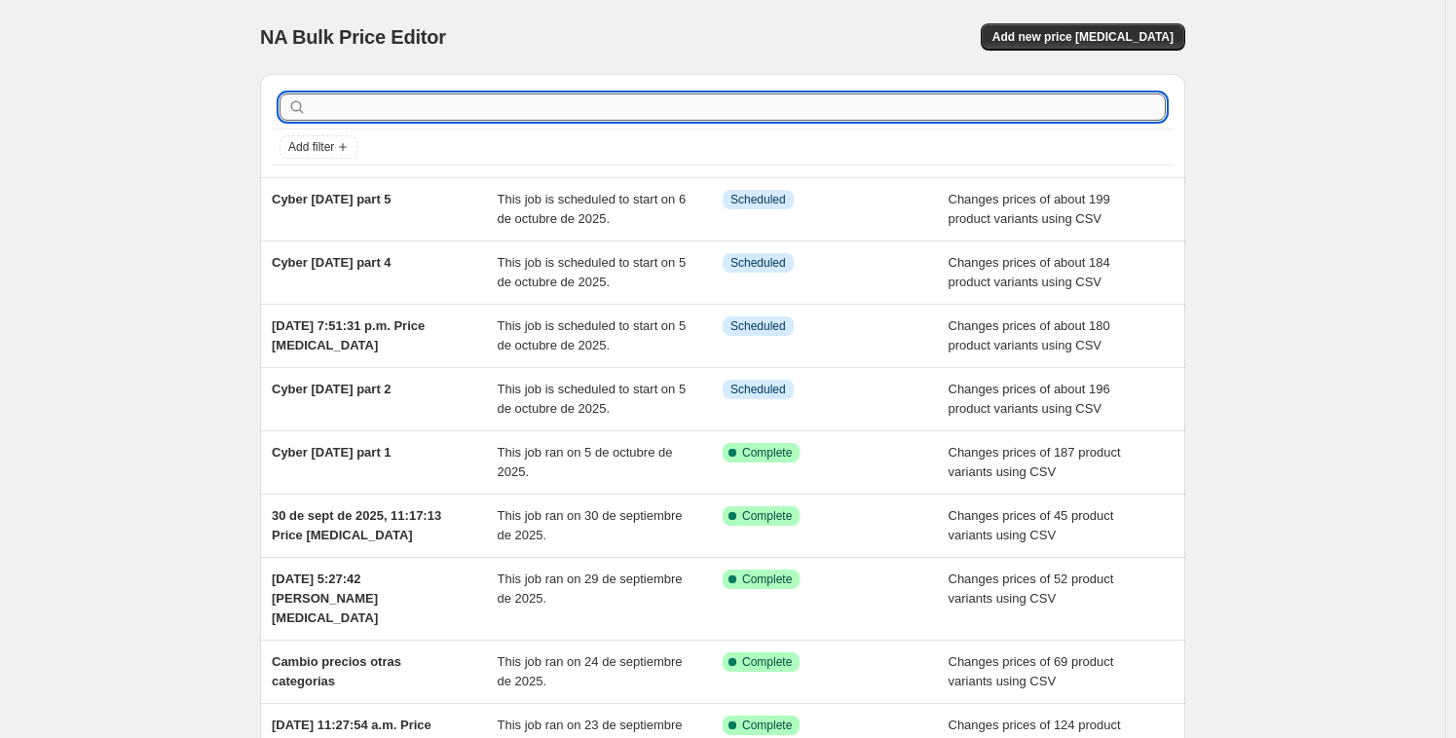
click at [421, 106] on input "text" at bounding box center [738, 106] width 855 height 27
paste input "Cyber oct 2025 part 5 Info"
type input "Cyber oct 2025 part 5 Info"
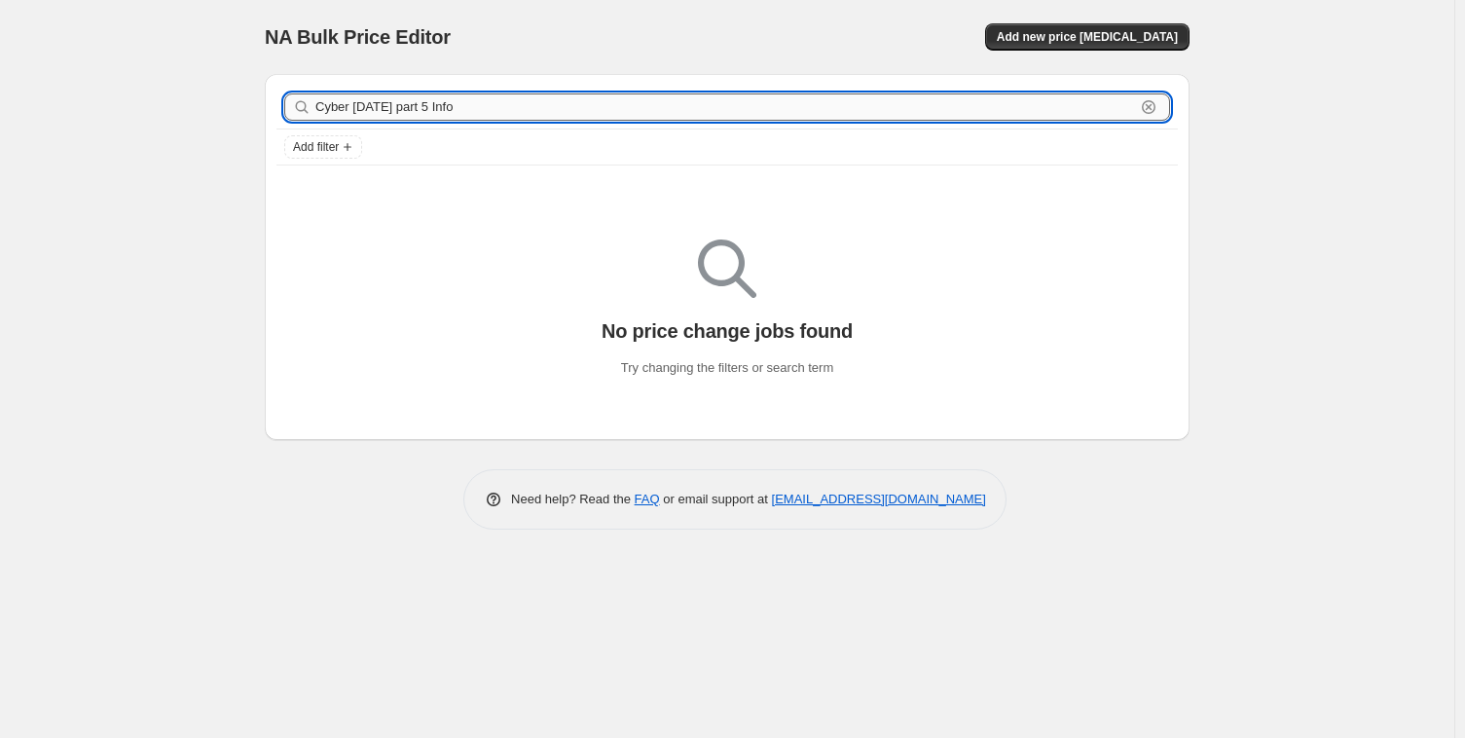
drag, startPoint x: 485, startPoint y: 108, endPoint x: 441, endPoint y: 107, distance: 43.8
click at [441, 107] on input "Cyber oct 2025 part 5 Info" at bounding box center [725, 106] width 820 height 27
drag, startPoint x: 398, startPoint y: 103, endPoint x: 249, endPoint y: 96, distance: 149.1
click at [249, 96] on div "Cyber oct 2025 part 5 Info Clear Add filter No price change jobs found Try chan…" at bounding box center [719, 249] width 941 height 382
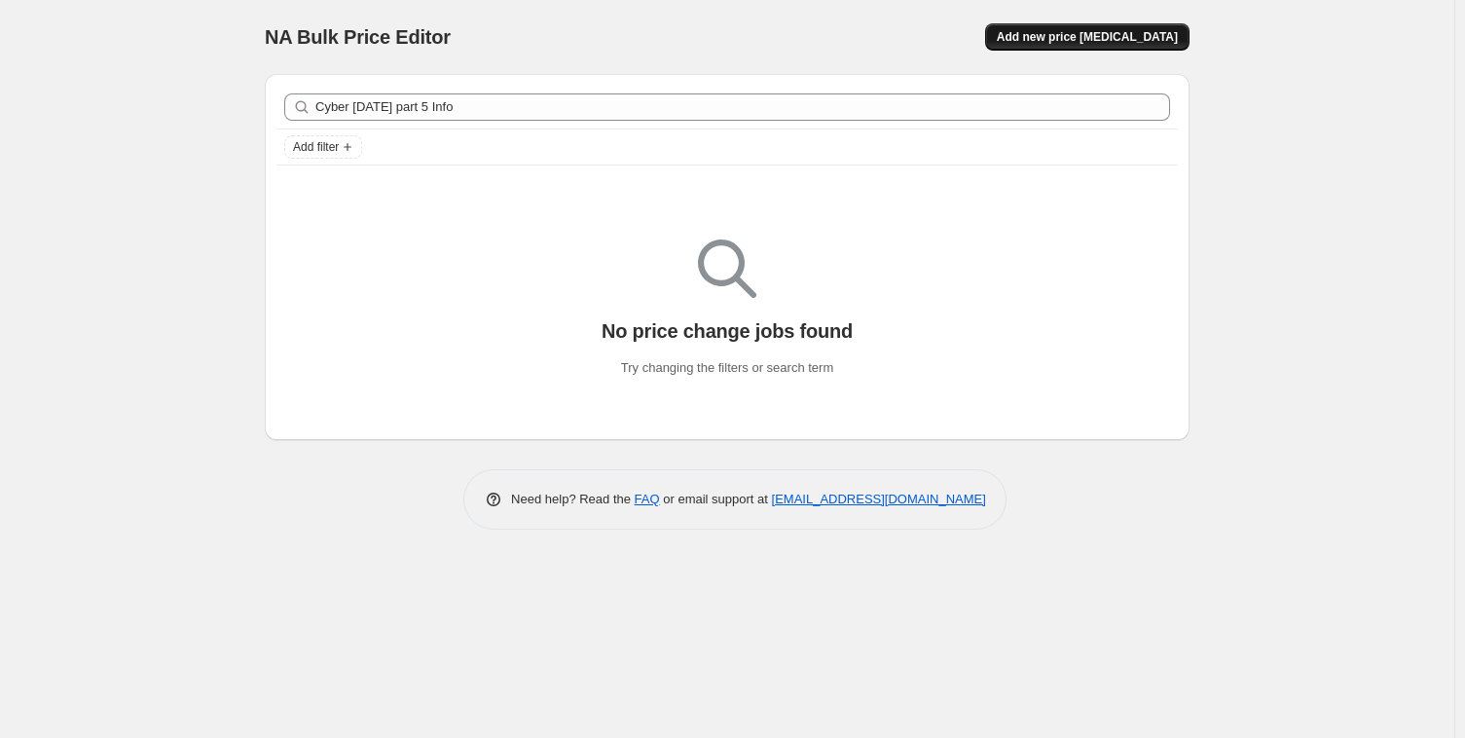
click at [1148, 32] on span "Add new price [MEDICAL_DATA]" at bounding box center [1087, 37] width 181 height 16
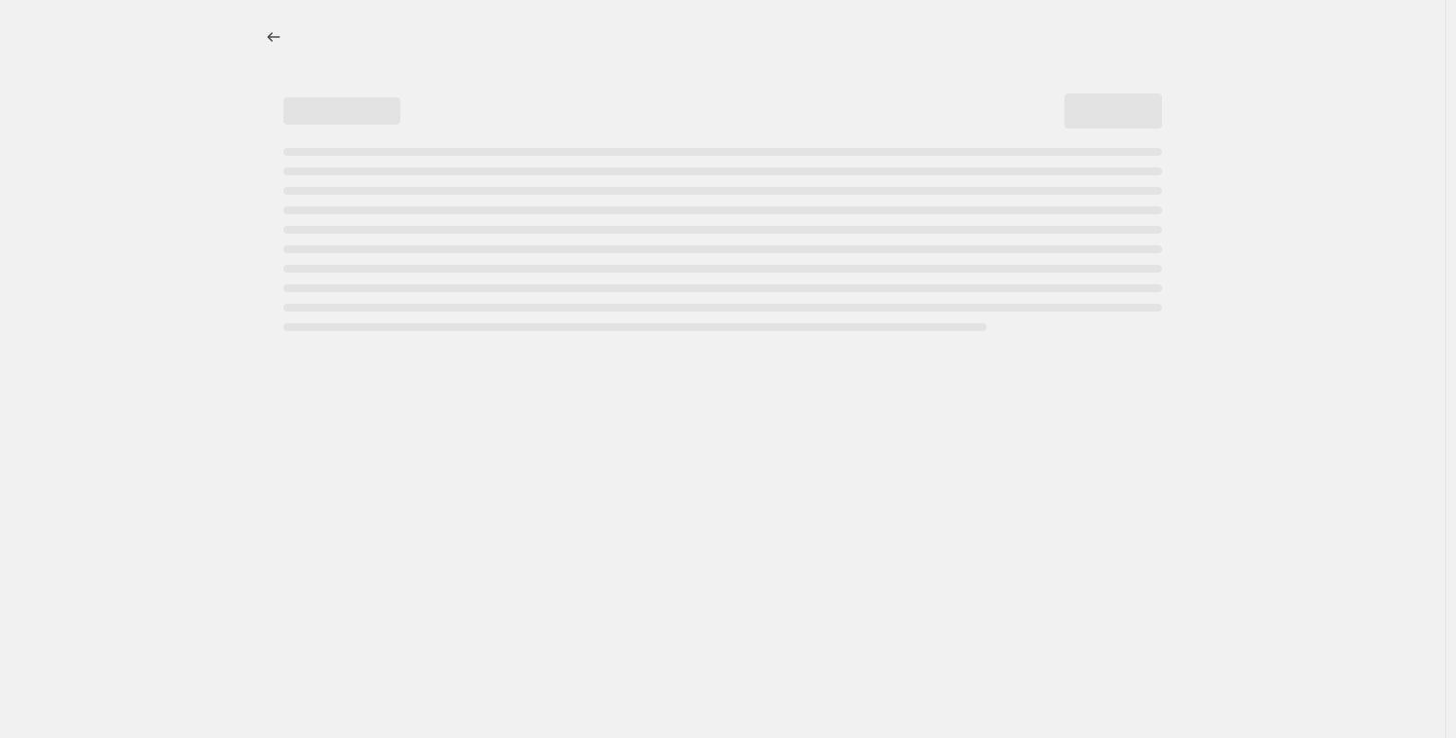
select select "percentage"
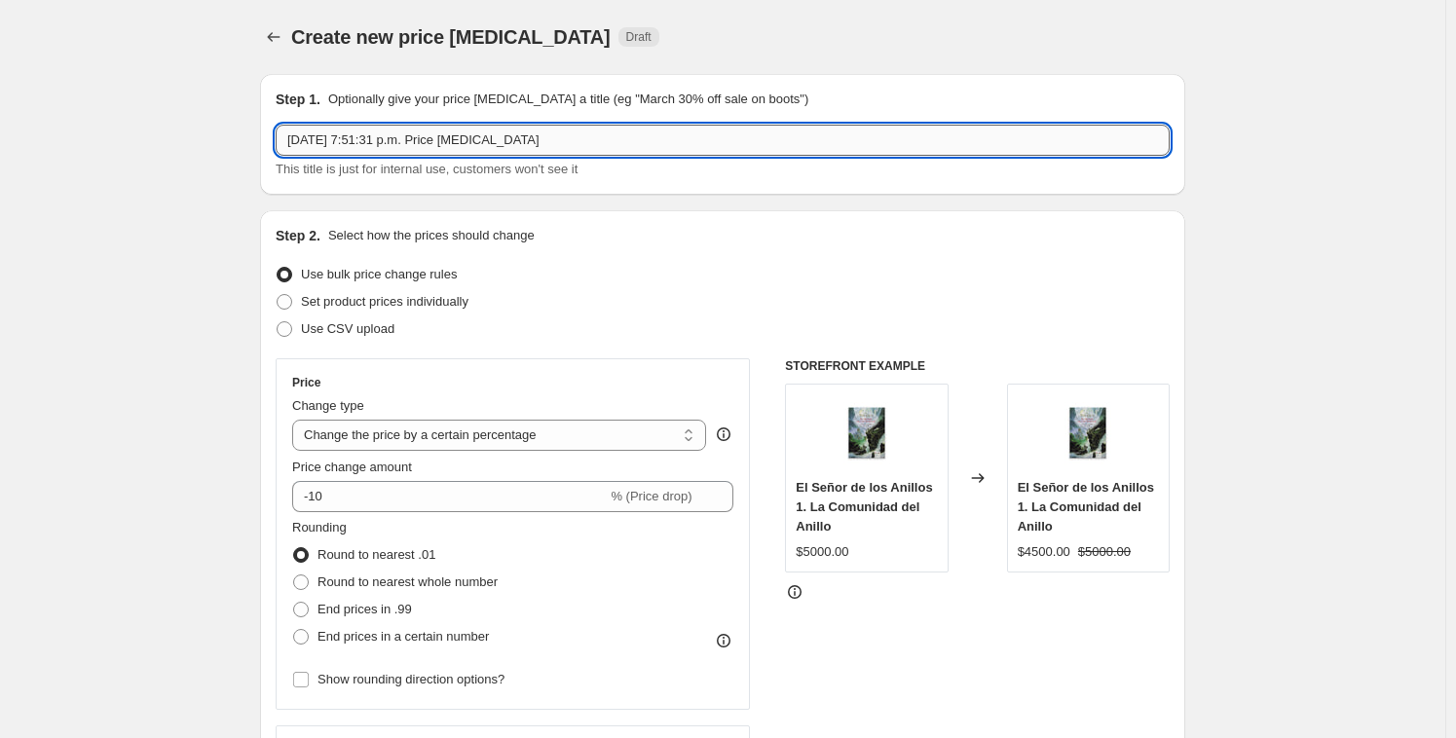
drag, startPoint x: 546, startPoint y: 143, endPoint x: 556, endPoint y: 142, distance: 9.8
click at [546, 143] on input "5 oct 2025, 7:51:31 p.m. Price change job" at bounding box center [723, 140] width 894 height 31
drag, startPoint x: 560, startPoint y: 140, endPoint x: 156, endPoint y: 116, distance: 404.8
paste input "Cyber oct 2025 part 5 Info"
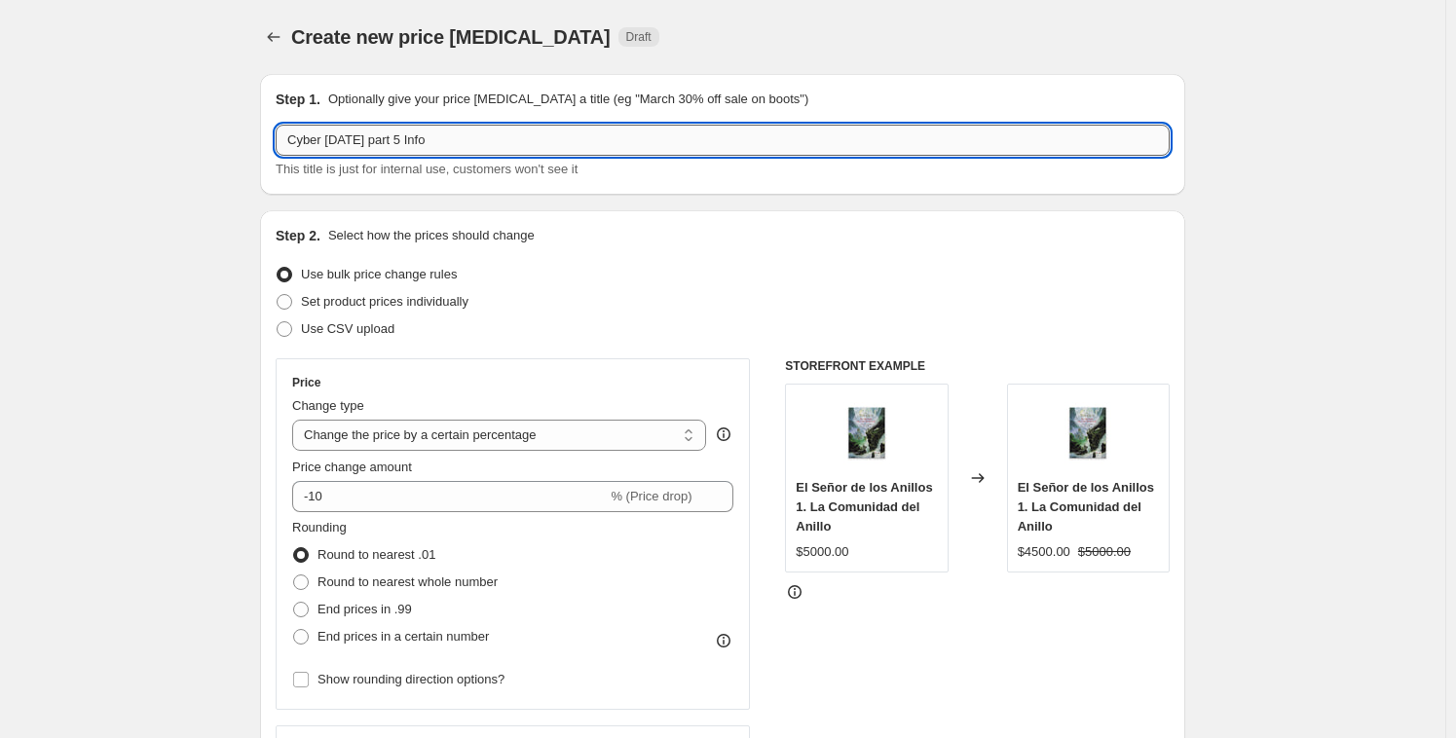
drag, startPoint x: 415, startPoint y: 143, endPoint x: 460, endPoint y: 131, distance: 46.3
click at [460, 131] on input "Cyber oct 2025 part 5 Info" at bounding box center [723, 140] width 894 height 31
click at [463, 136] on input "Cyber oct 2025 part 5 Info" at bounding box center [723, 140] width 894 height 31
drag, startPoint x: 432, startPoint y: 138, endPoint x: 416, endPoint y: 135, distance: 16.8
click at [416, 135] on input "Cyber oct 2025 part 5 Info" at bounding box center [723, 140] width 894 height 31
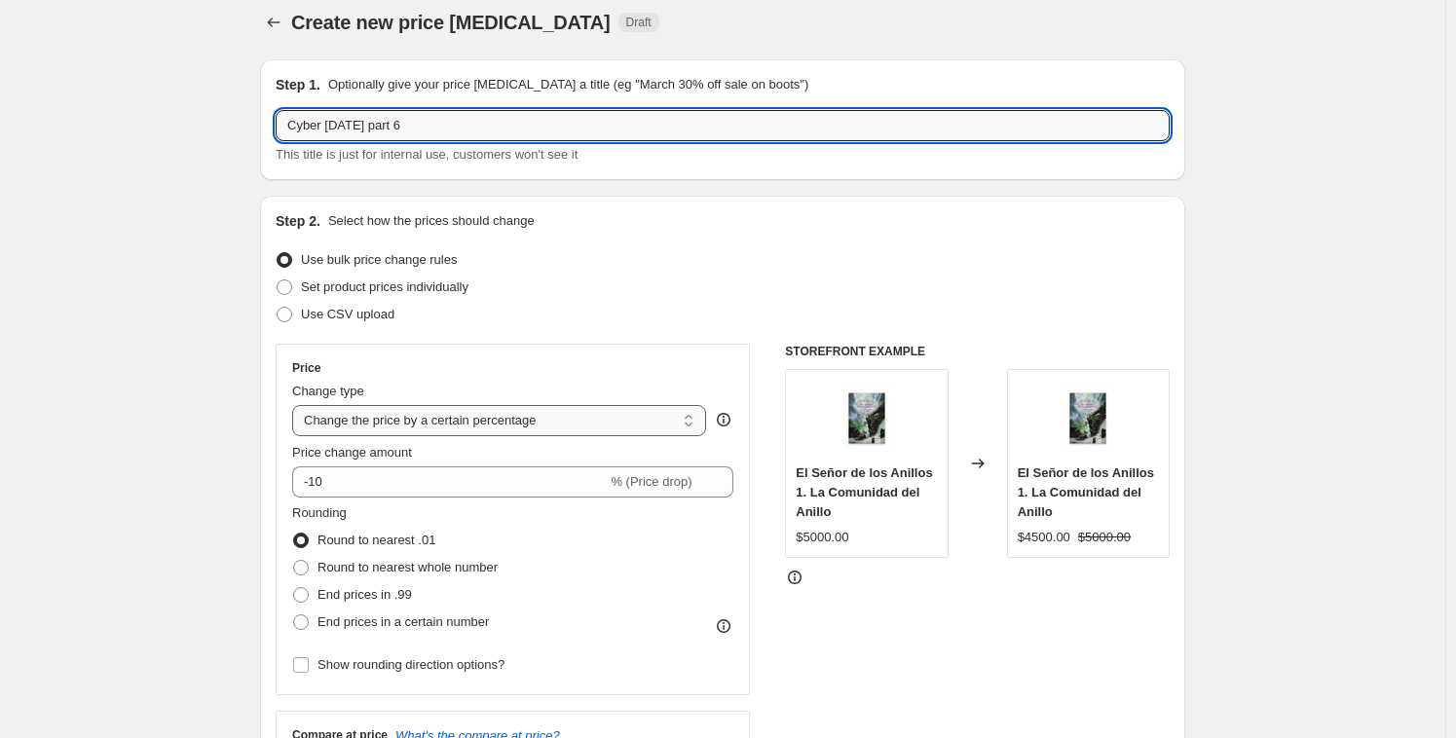
scroll to position [116, 0]
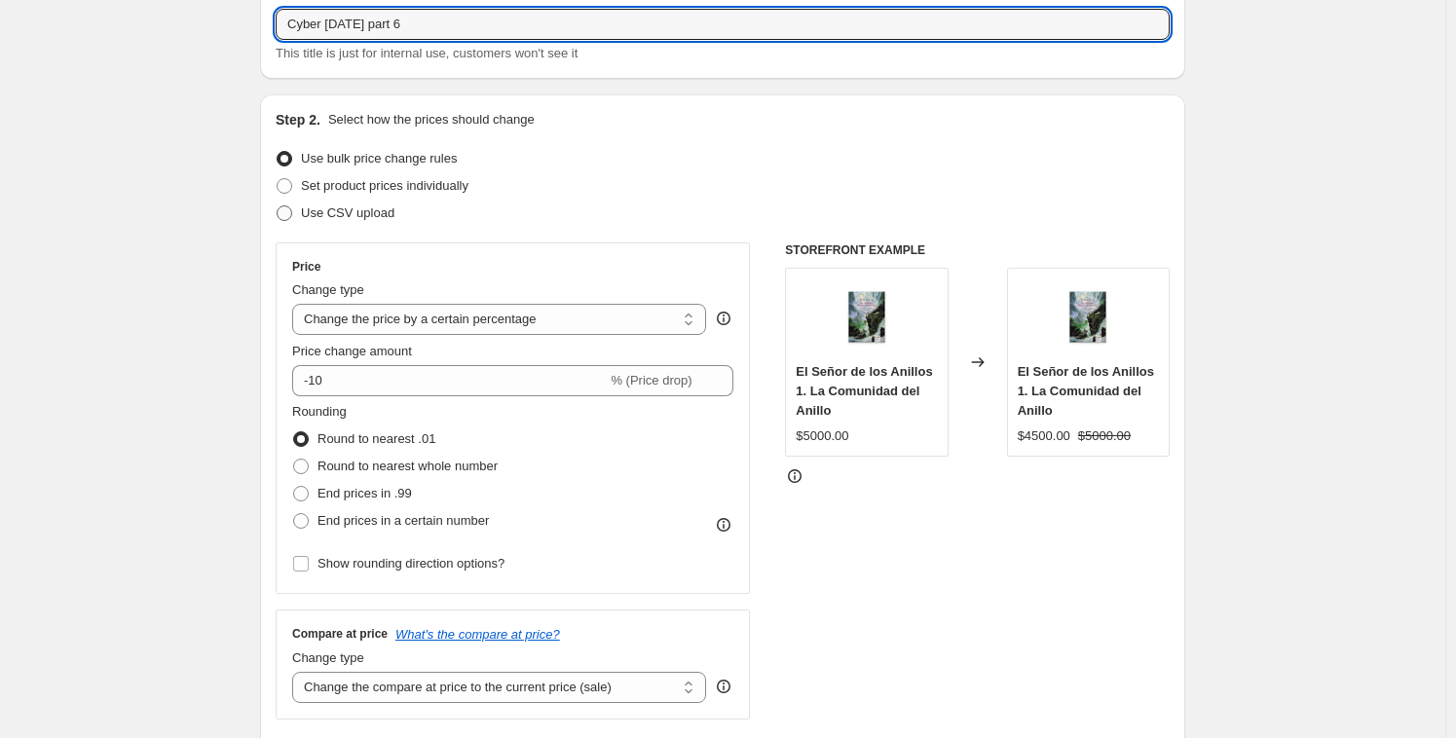
type input "Cyber oct 2025 part 6"
click at [340, 216] on span "Use CSV upload" at bounding box center [347, 212] width 93 height 15
click at [277, 206] on input "Use CSV upload" at bounding box center [277, 205] width 1 height 1
radio input "true"
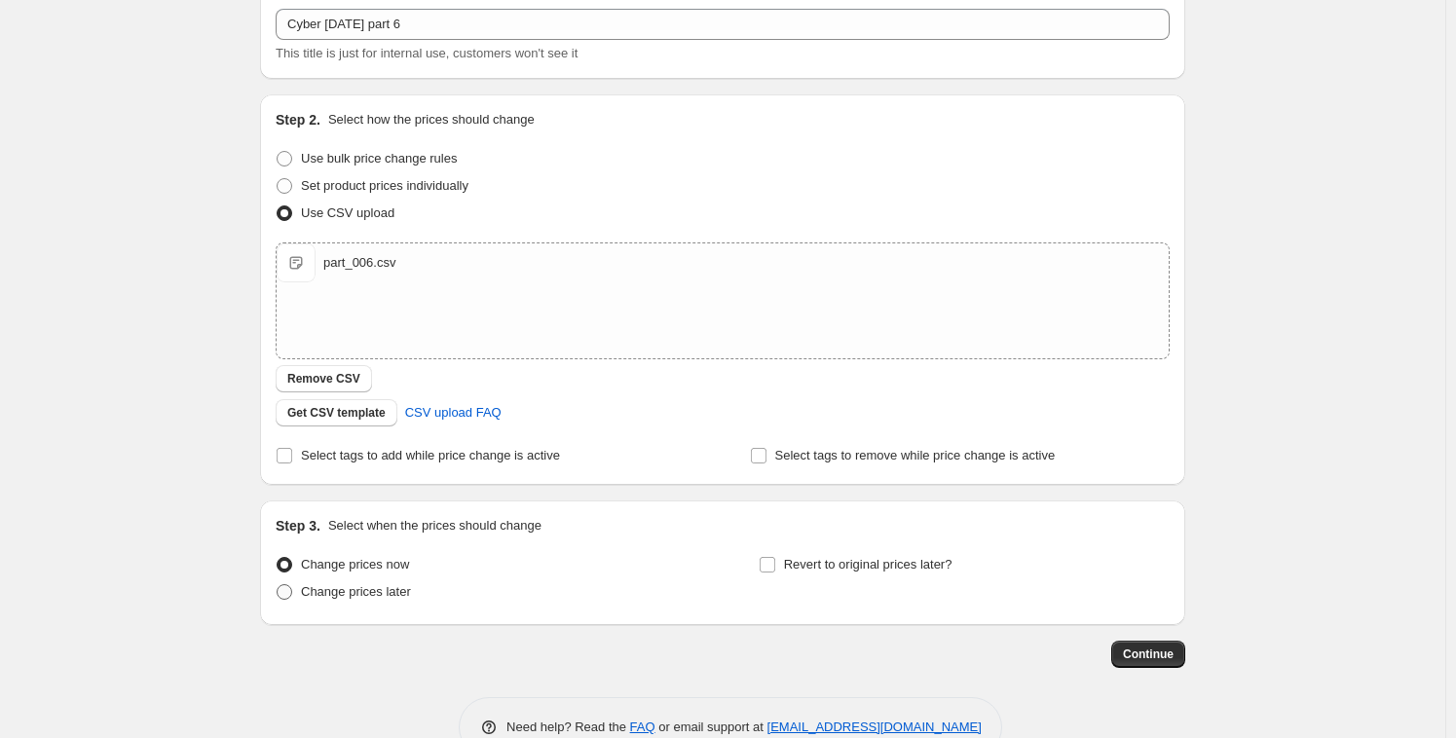
click at [374, 589] on span "Change prices later" at bounding box center [356, 591] width 110 height 15
click at [277, 585] on input "Change prices later" at bounding box center [277, 584] width 1 height 1
radio input "true"
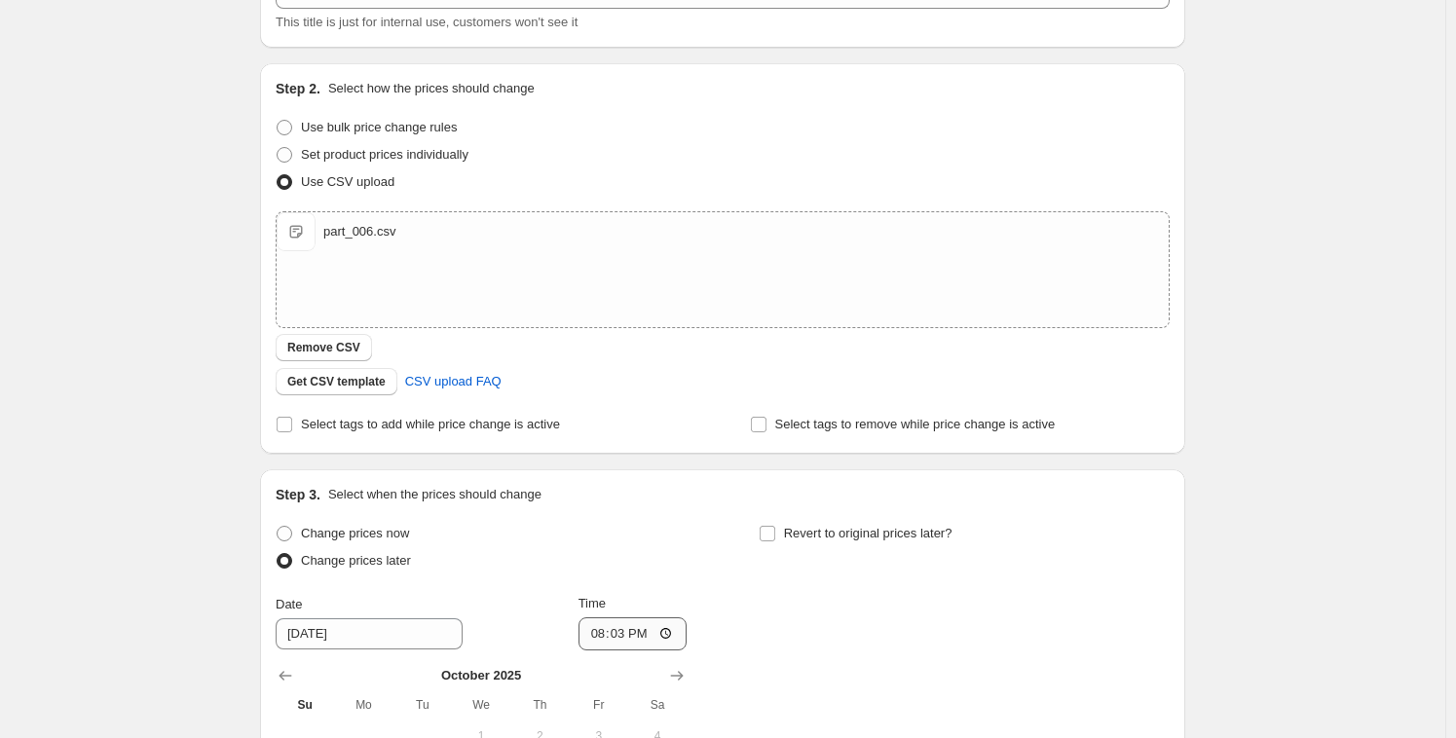
scroll to position [148, 0]
click at [610, 628] on input "20:03" at bounding box center [632, 632] width 109 height 33
click at [617, 632] on input "20:03" at bounding box center [632, 632] width 109 height 33
click at [614, 630] on input "20:22" at bounding box center [632, 632] width 109 height 33
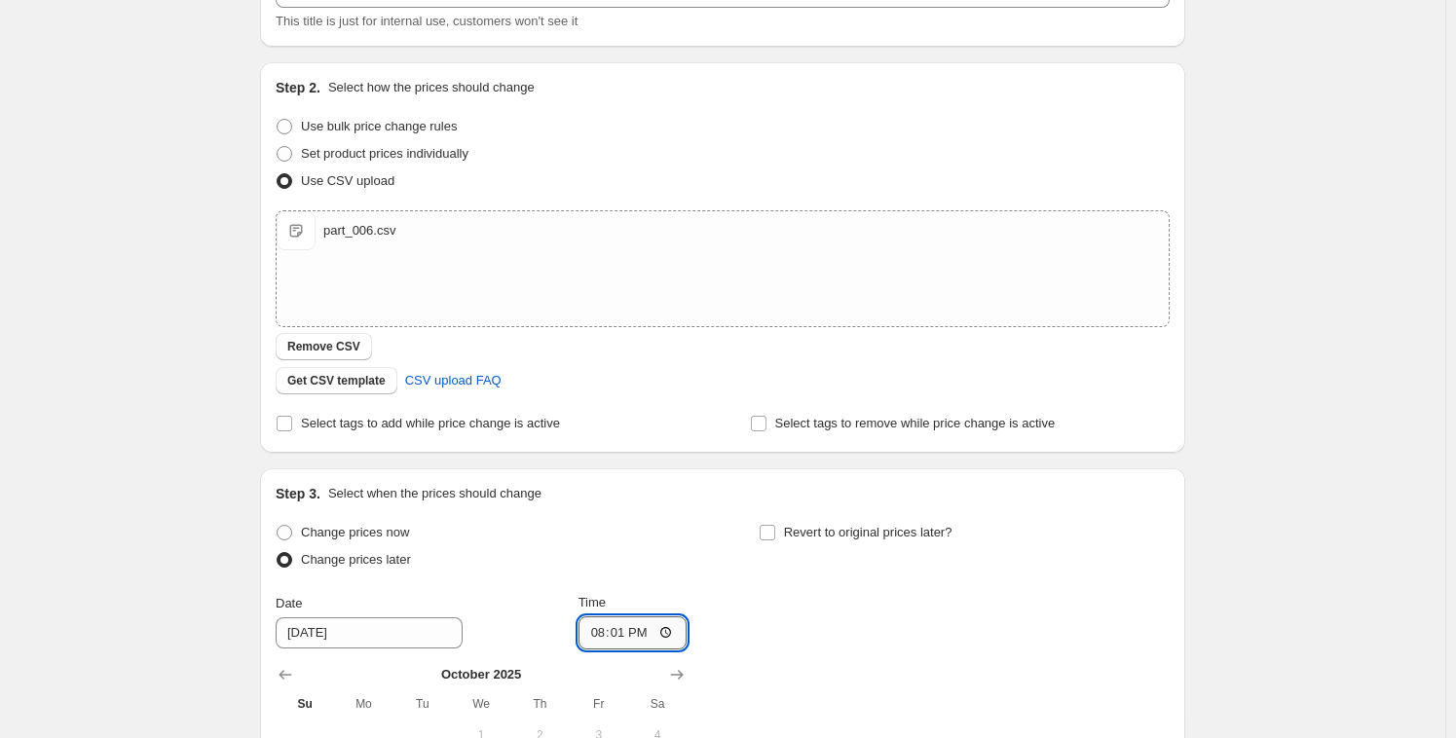
click at [612, 632] on input "20:01" at bounding box center [632, 632] width 109 height 33
click at [611, 631] on input "08:12" at bounding box center [632, 632] width 109 height 33
type input "08:21"
click at [779, 624] on div "Change prices now Change prices later Date 10/6/2025 Time 08:21 October 2025 Su…" at bounding box center [723, 697] width 894 height 356
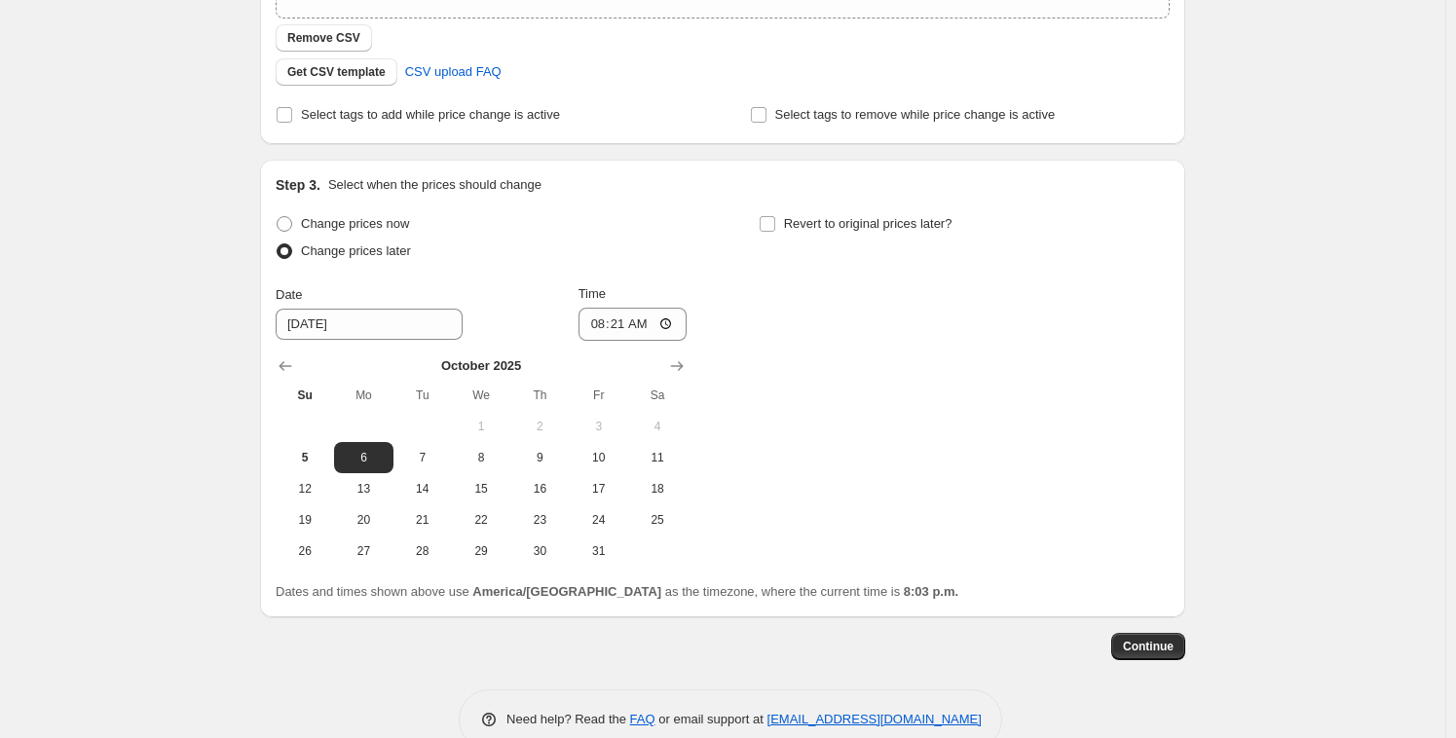
scroll to position [472, 0]
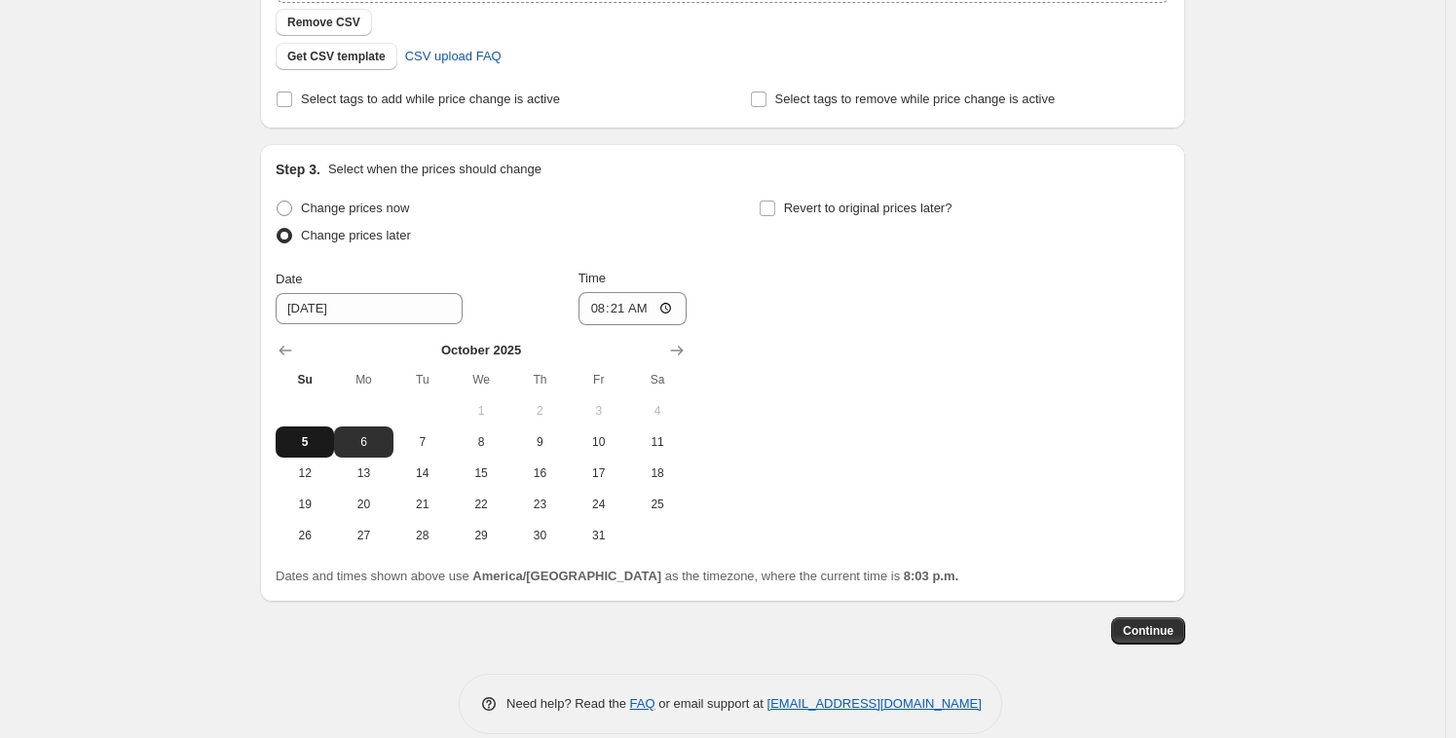
click at [321, 437] on span "5" at bounding box center [304, 442] width 43 height 16
type input "[DATE]"
click at [1154, 620] on button "Continue" at bounding box center [1148, 630] width 74 height 27
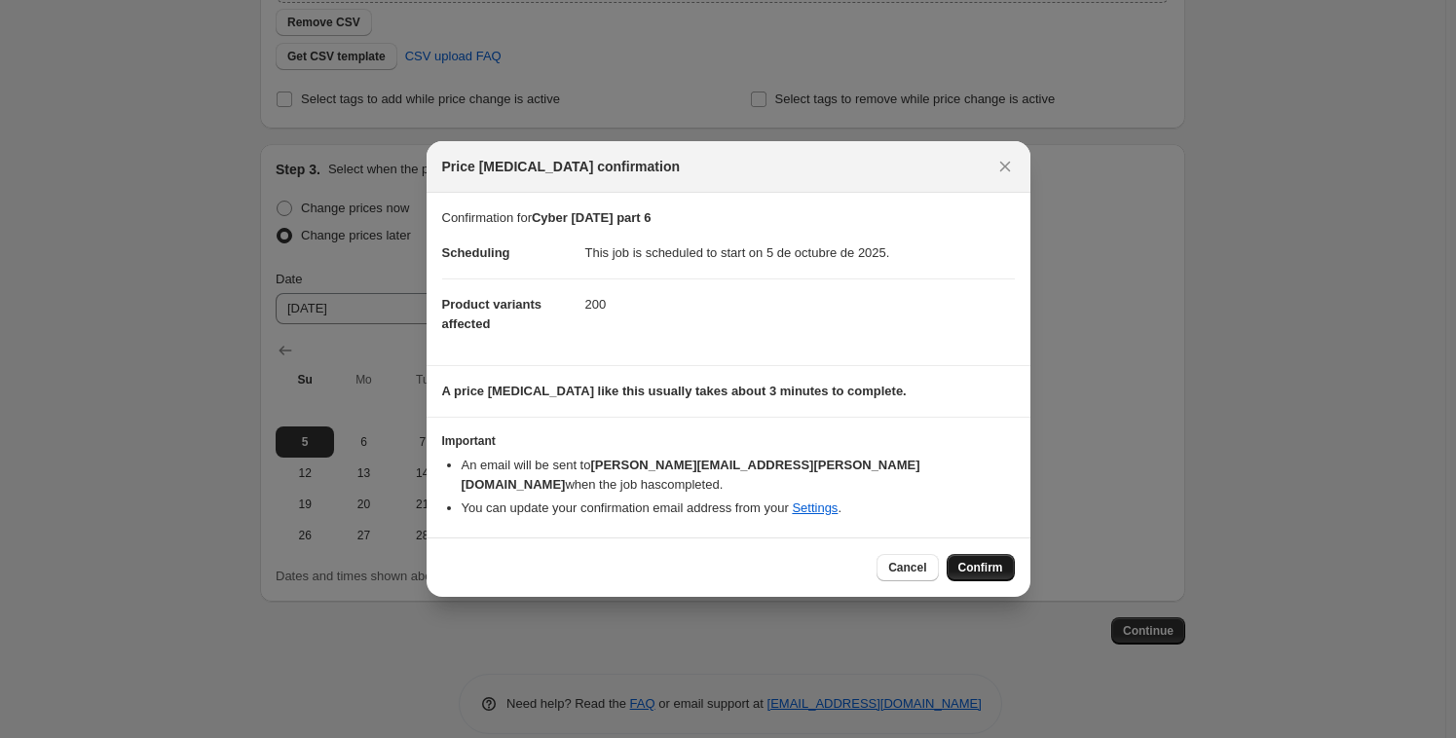
click at [990, 560] on span "Confirm" at bounding box center [980, 568] width 45 height 16
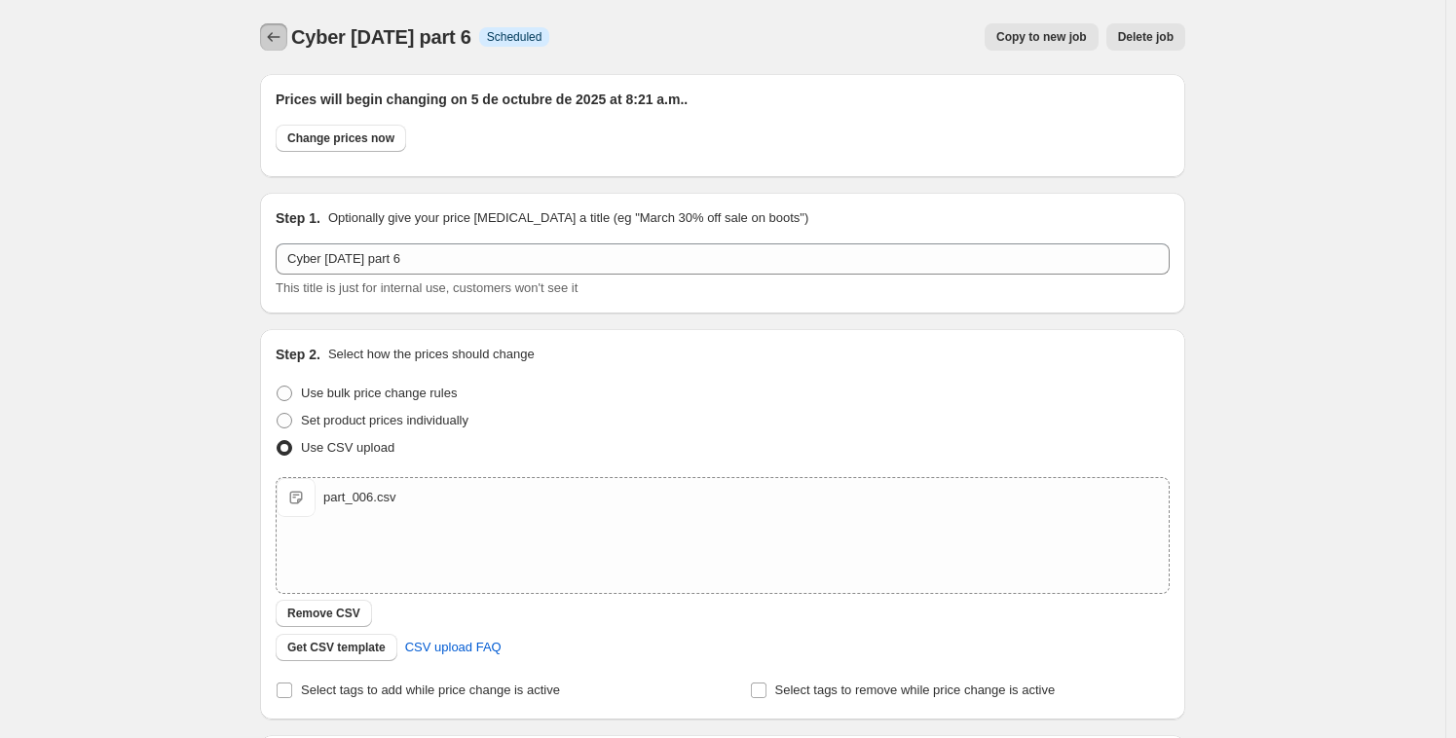
click at [281, 40] on icon "Price change jobs" at bounding box center [273, 36] width 19 height 19
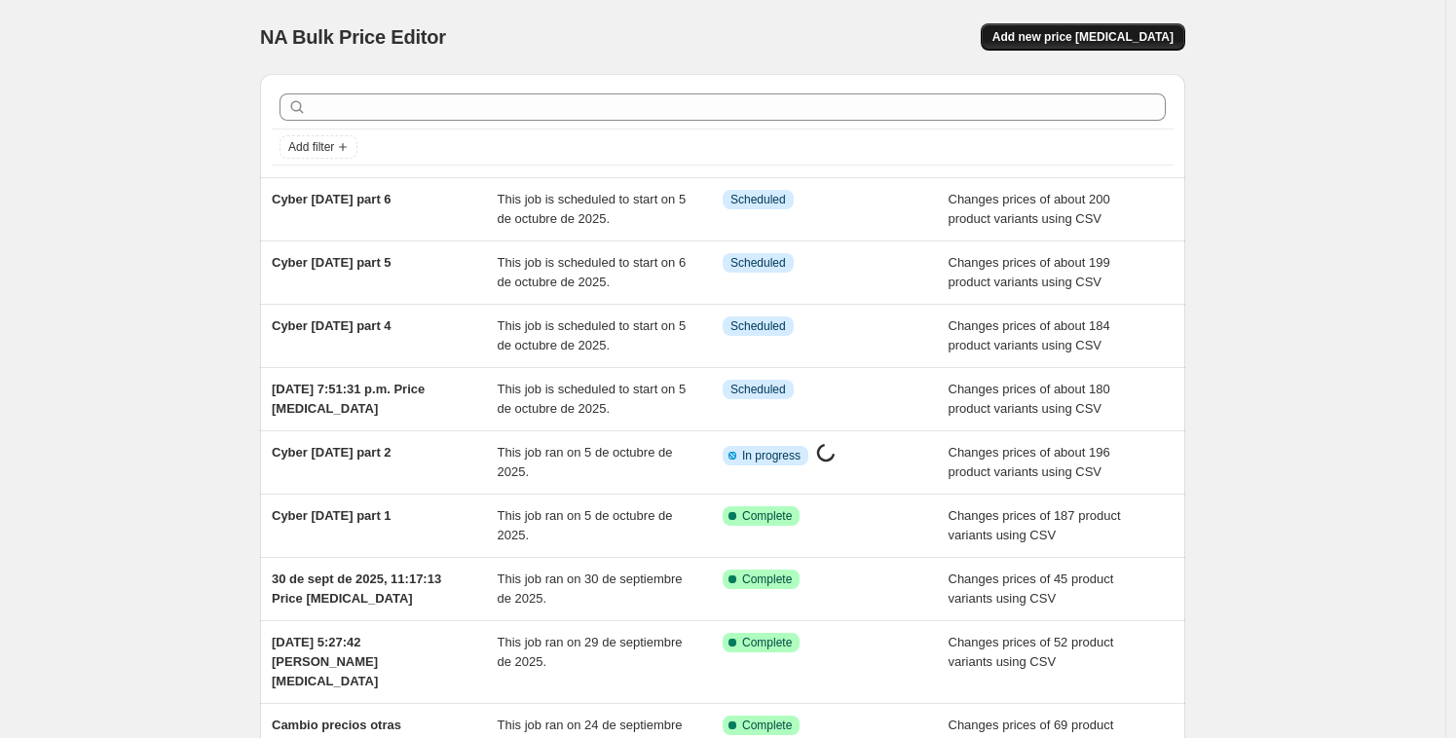
click at [1090, 41] on span "Add new price [MEDICAL_DATA]" at bounding box center [1082, 37] width 181 height 16
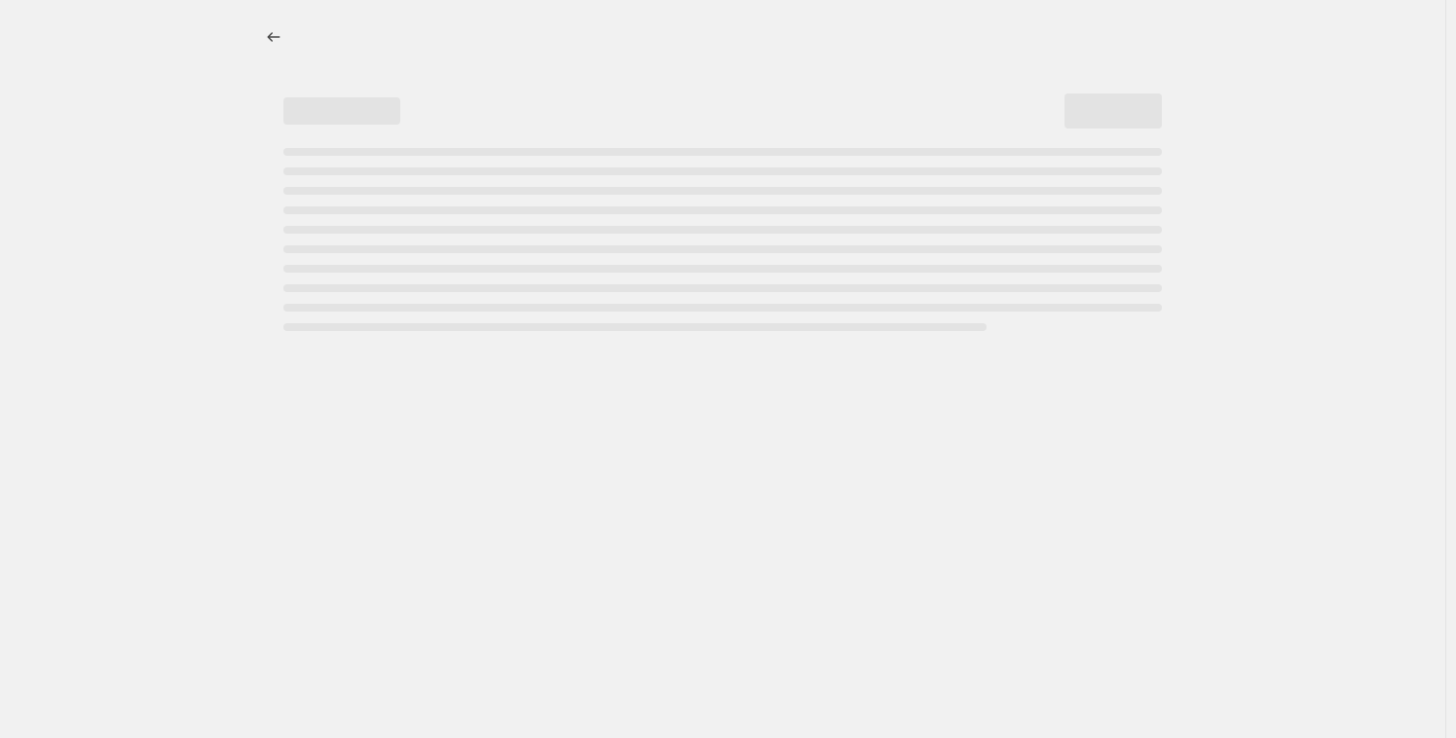
select select "percentage"
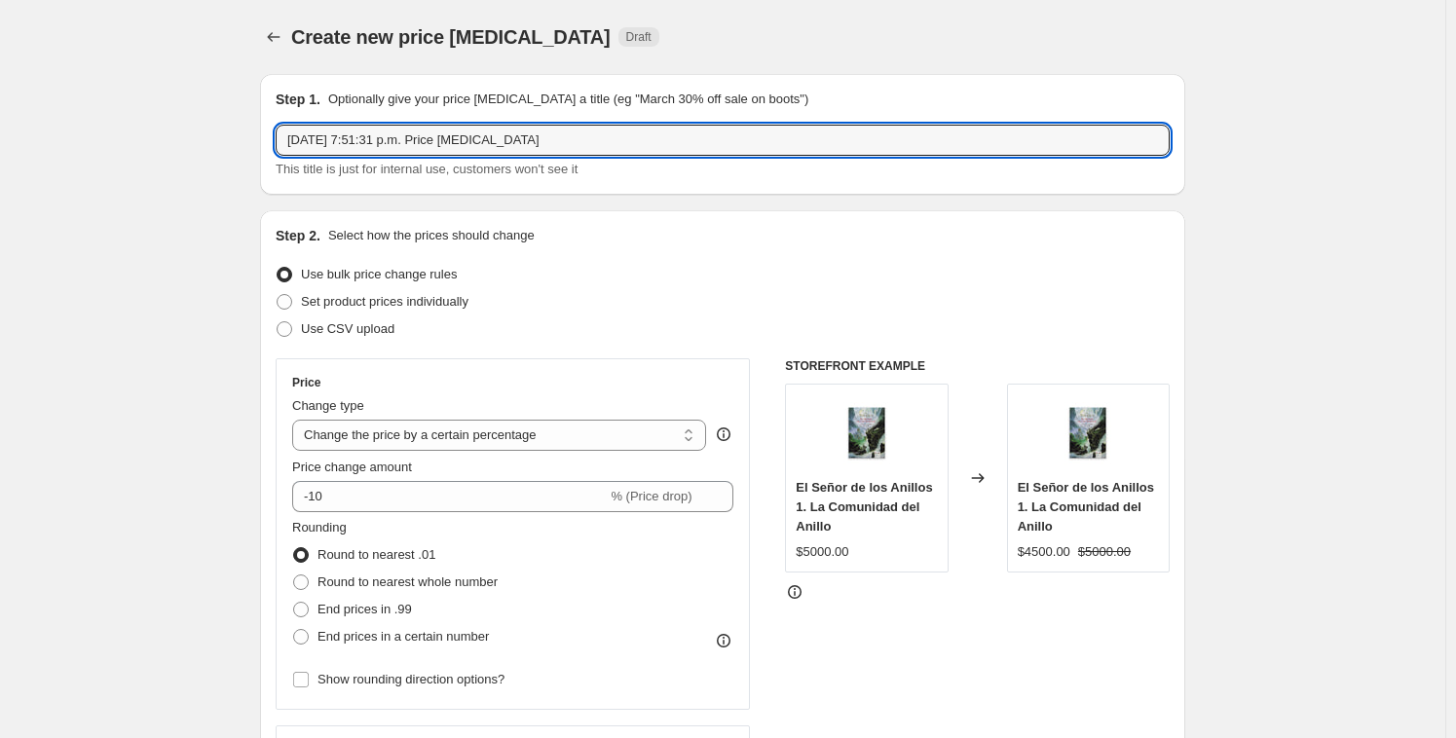
drag, startPoint x: 560, startPoint y: 139, endPoint x: 135, endPoint y: 118, distance: 425.0
paste input "Cyber oct 2025 part 5 Info"
drag, startPoint x: 419, startPoint y: 139, endPoint x: 495, endPoint y: 139, distance: 75.9
click at [495, 136] on input "Cyber oct 2025 part 5 Info" at bounding box center [723, 140] width 894 height 31
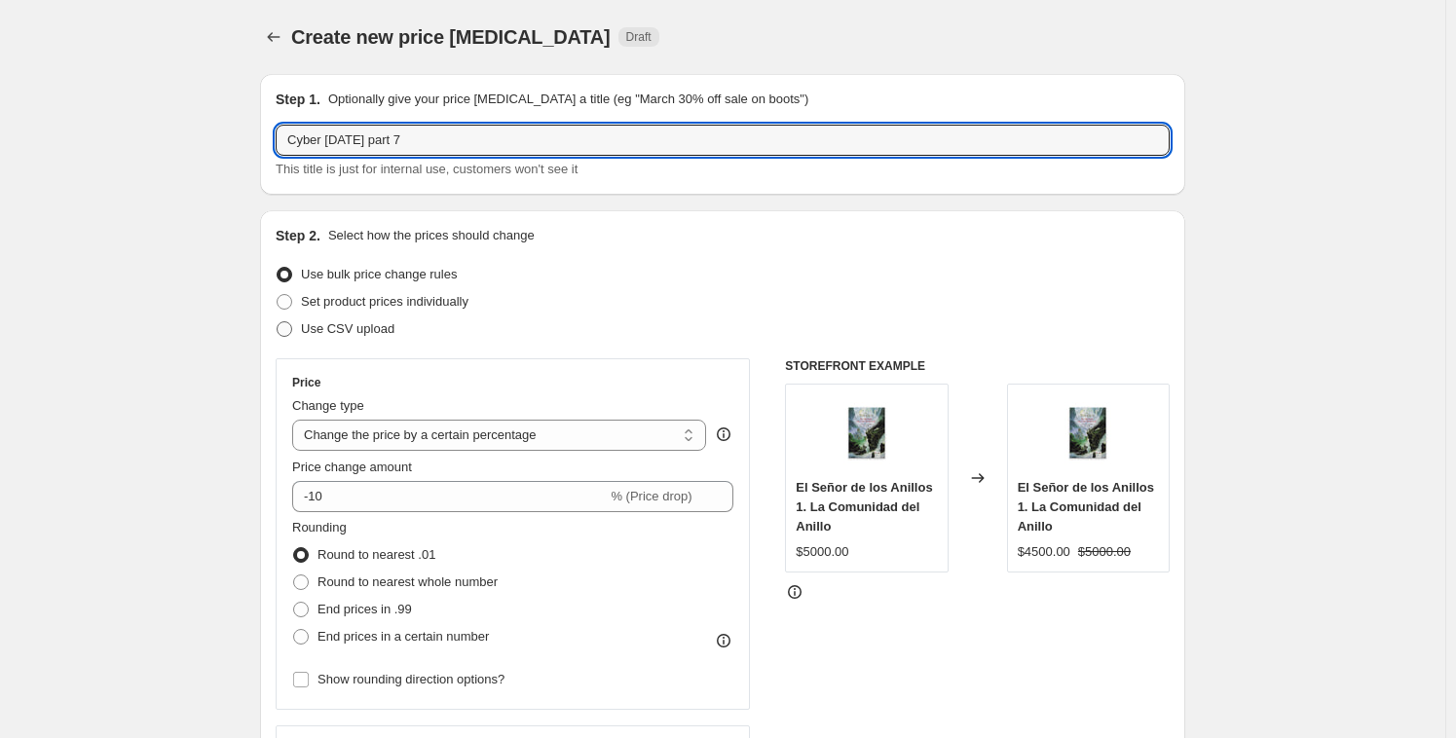
type input "Cyber oct 2025 part 7"
click at [370, 326] on span "Use CSV upload" at bounding box center [347, 328] width 93 height 15
click at [277, 322] on input "Use CSV upload" at bounding box center [277, 321] width 1 height 1
radio input "true"
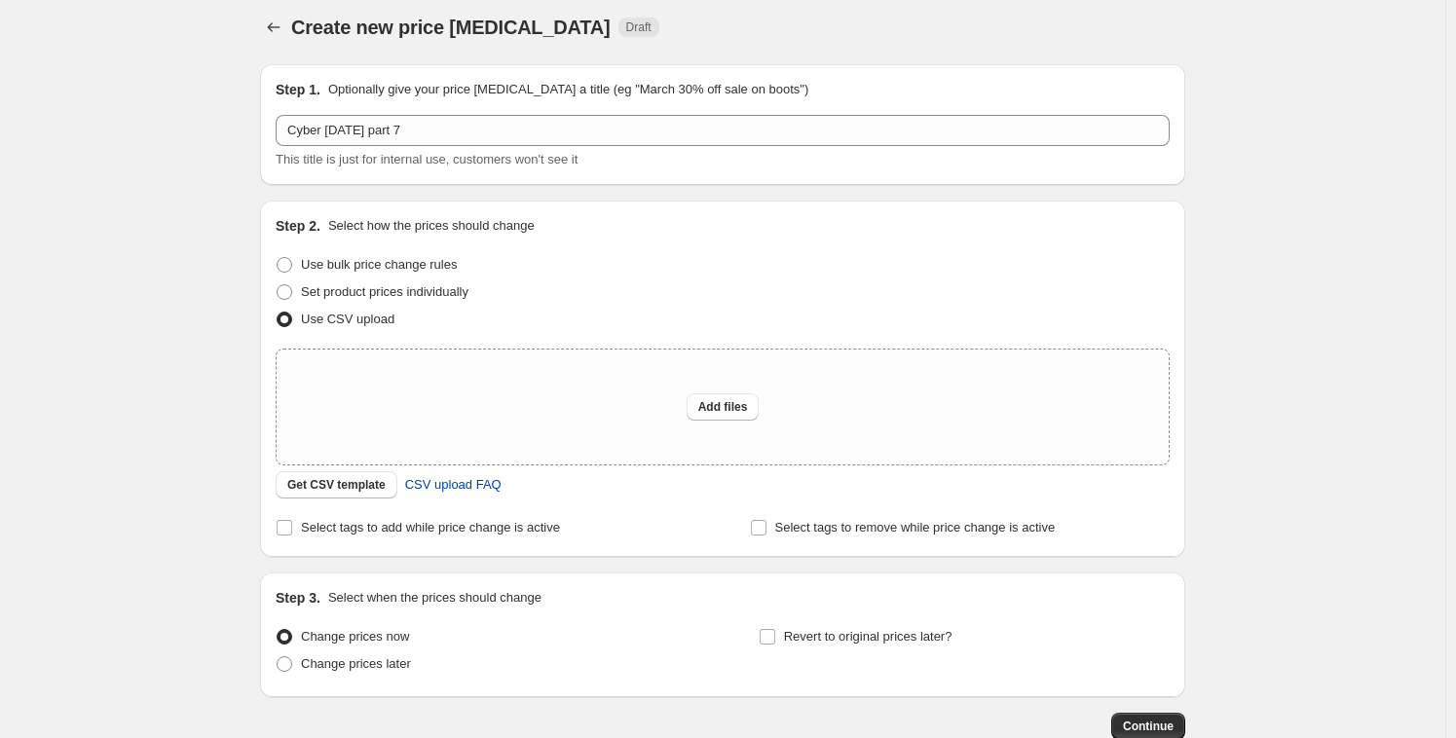
scroll to position [97, 0]
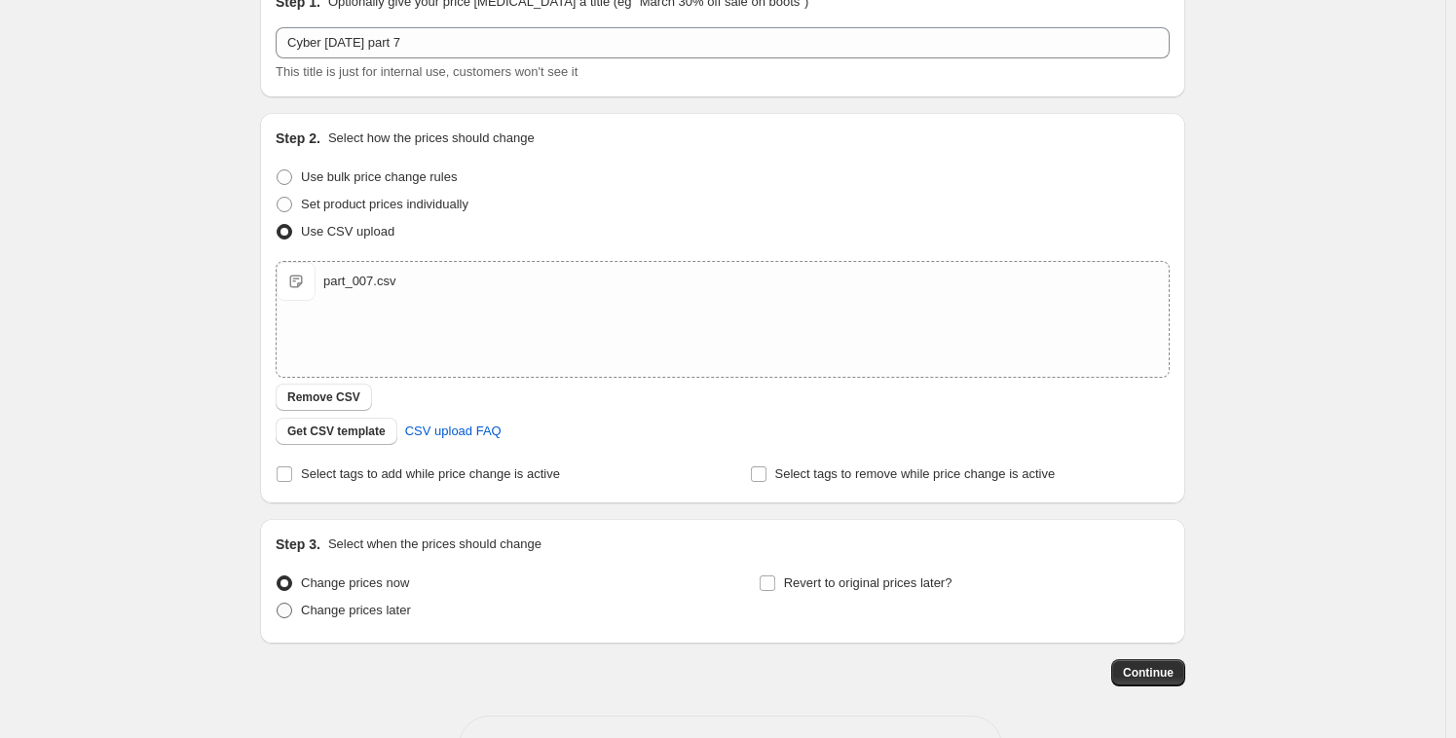
click at [292, 616] on span at bounding box center [285, 611] width 16 height 16
click at [277, 604] on input "Change prices later" at bounding box center [277, 603] width 1 height 1
radio input "true"
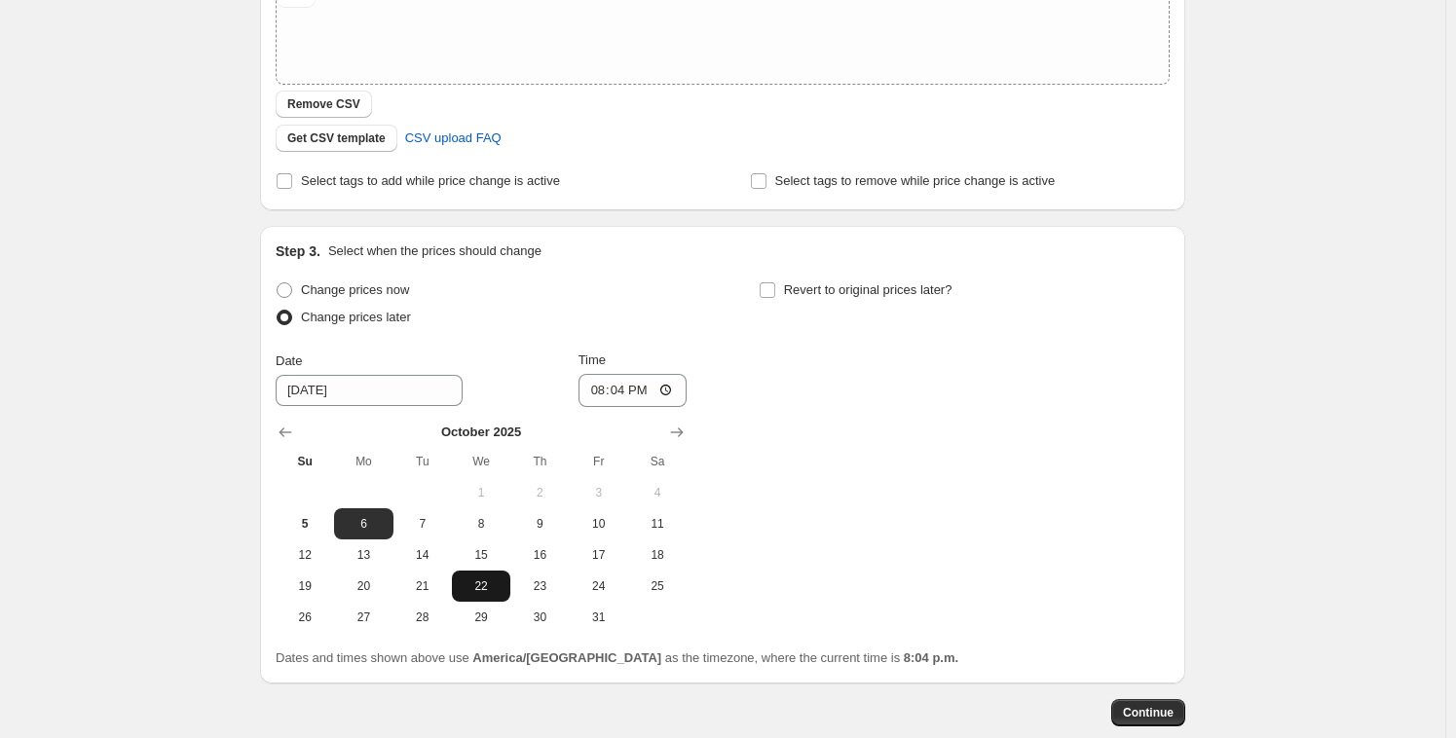
scroll to position [418, 0]
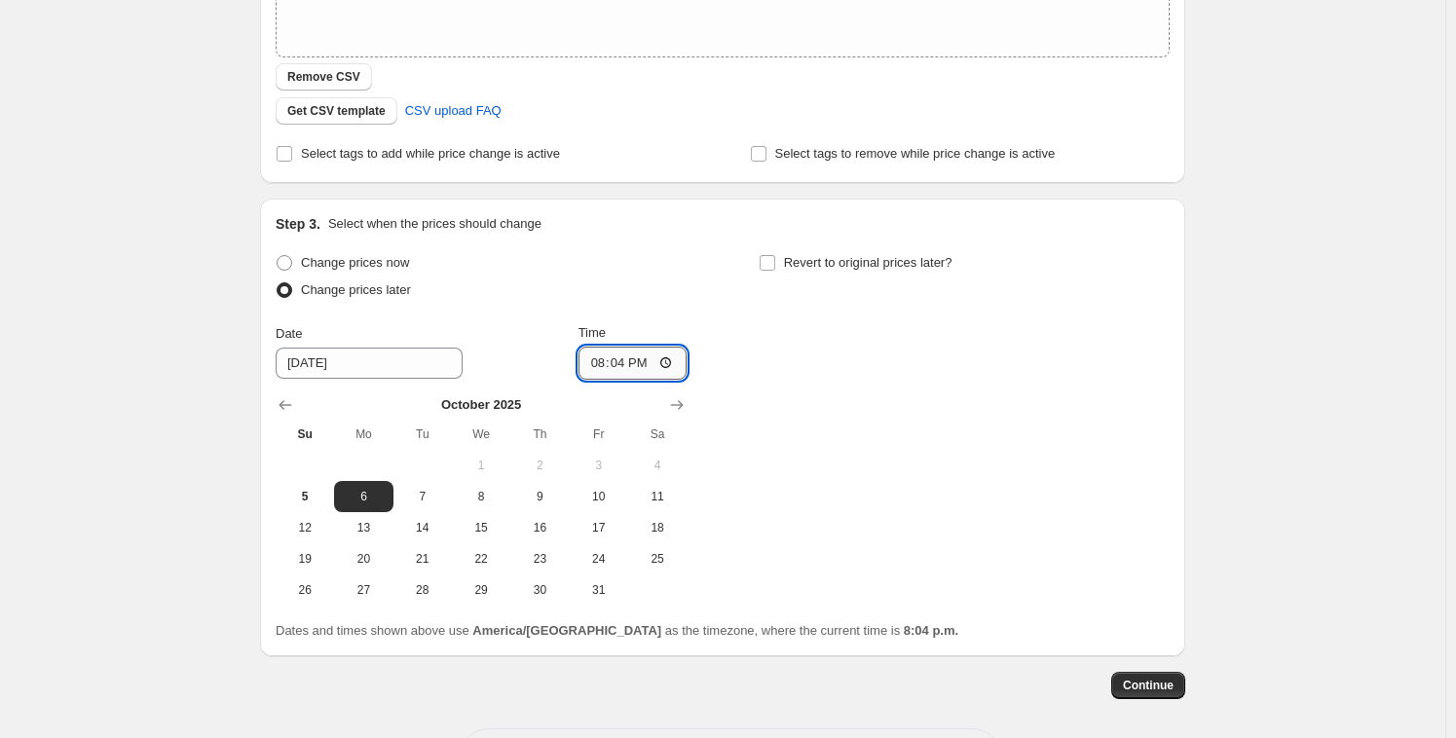
click at [609, 366] on input "20:04" at bounding box center [632, 363] width 109 height 33
type input "20:23"
click at [343, 367] on input "[DATE]" at bounding box center [369, 363] width 187 height 31
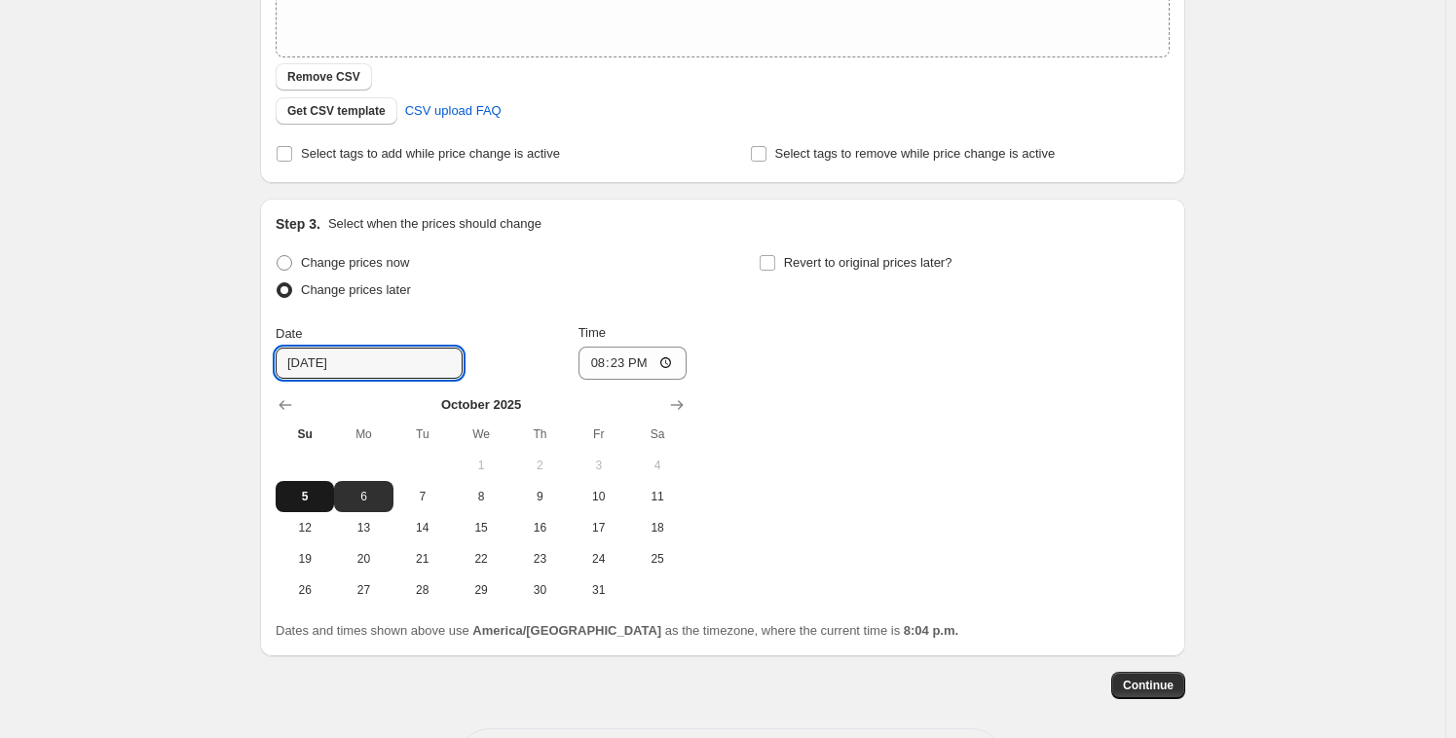
click at [315, 500] on span "5" at bounding box center [304, 497] width 43 height 16
type input "[DATE]"
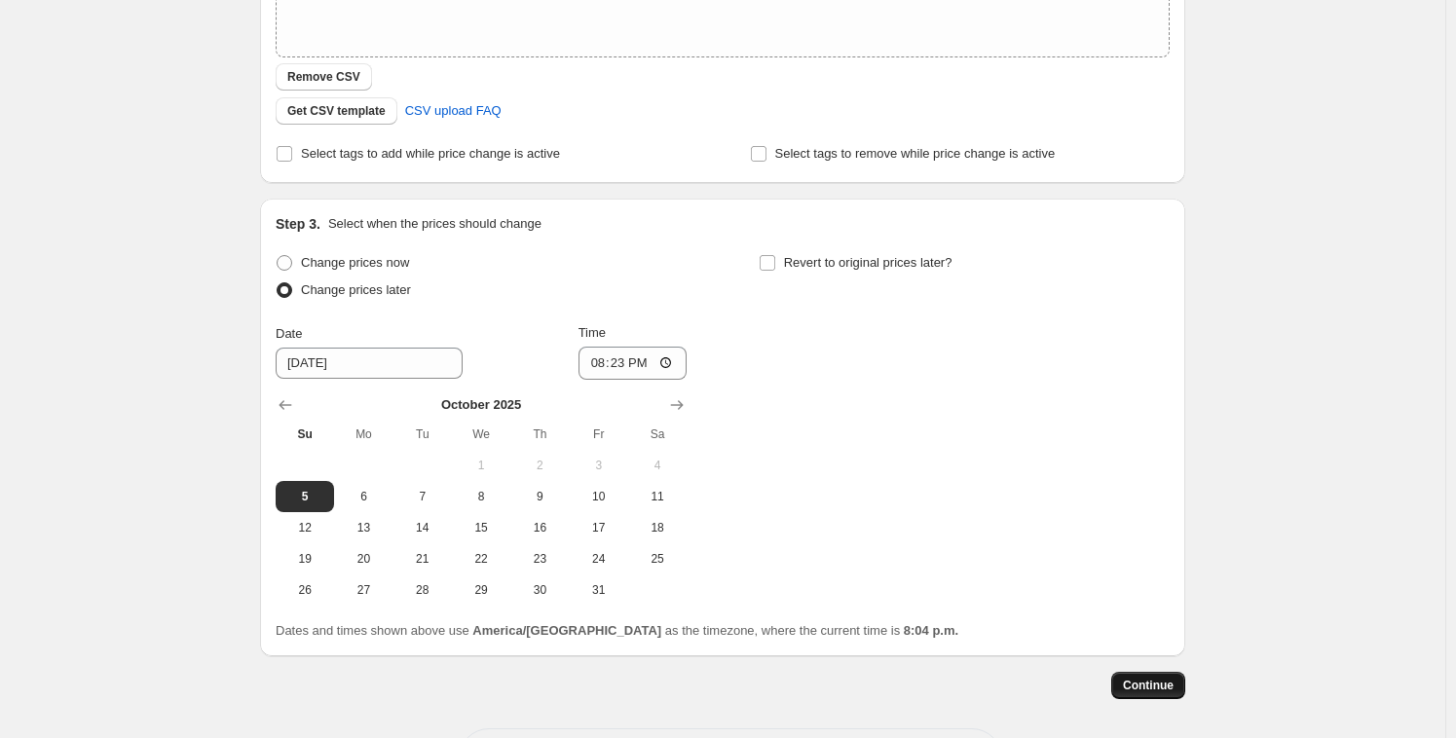
click at [1170, 685] on span "Continue" at bounding box center [1148, 686] width 51 height 16
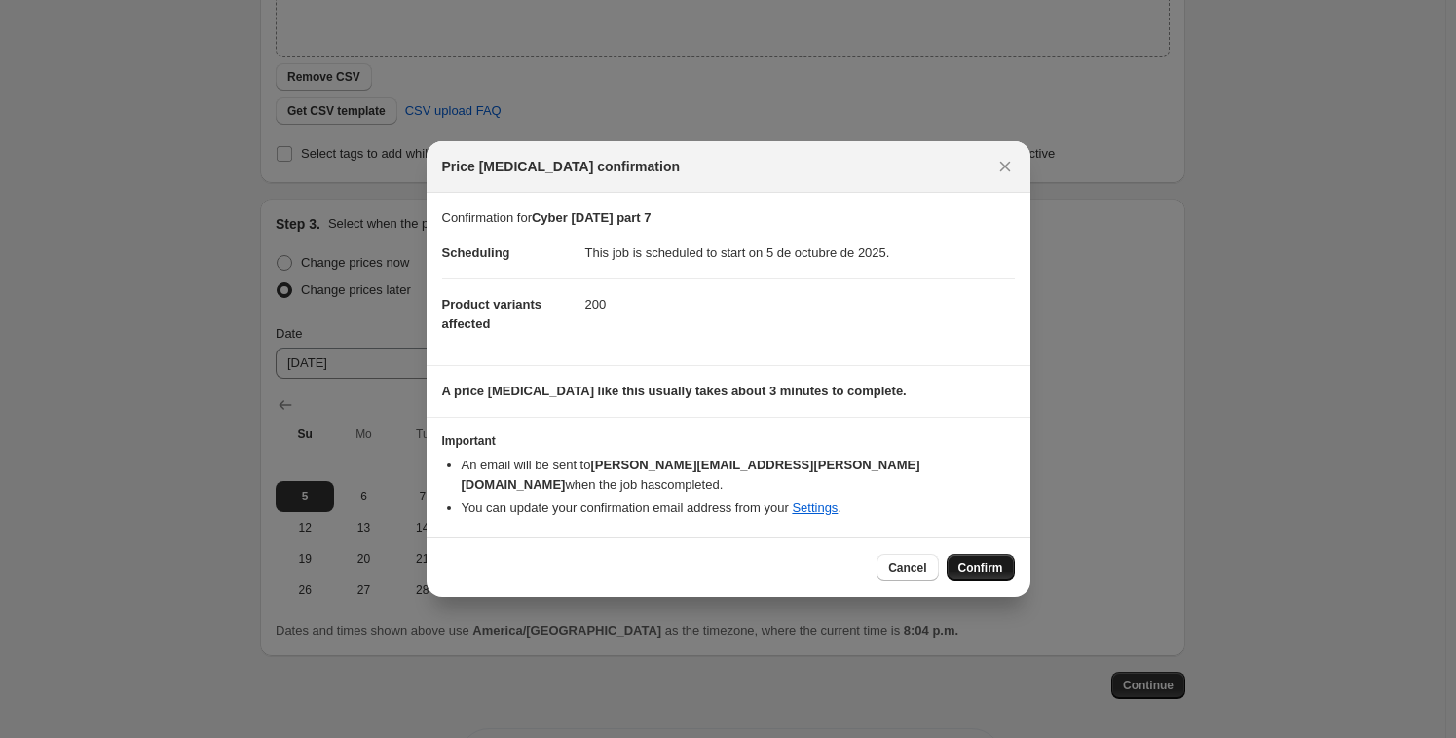
click at [989, 560] on span "Confirm" at bounding box center [980, 568] width 45 height 16
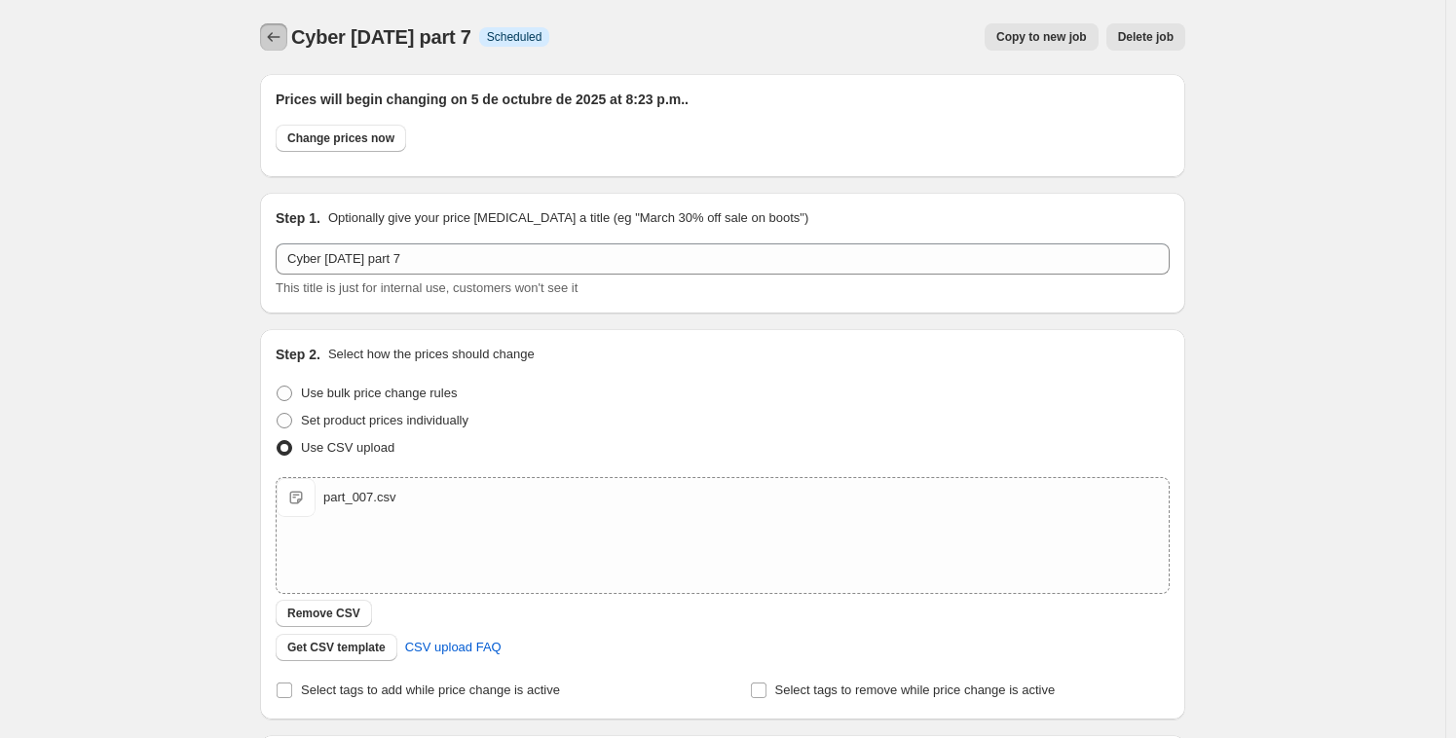
click at [287, 42] on button "Price change jobs" at bounding box center [273, 36] width 27 height 27
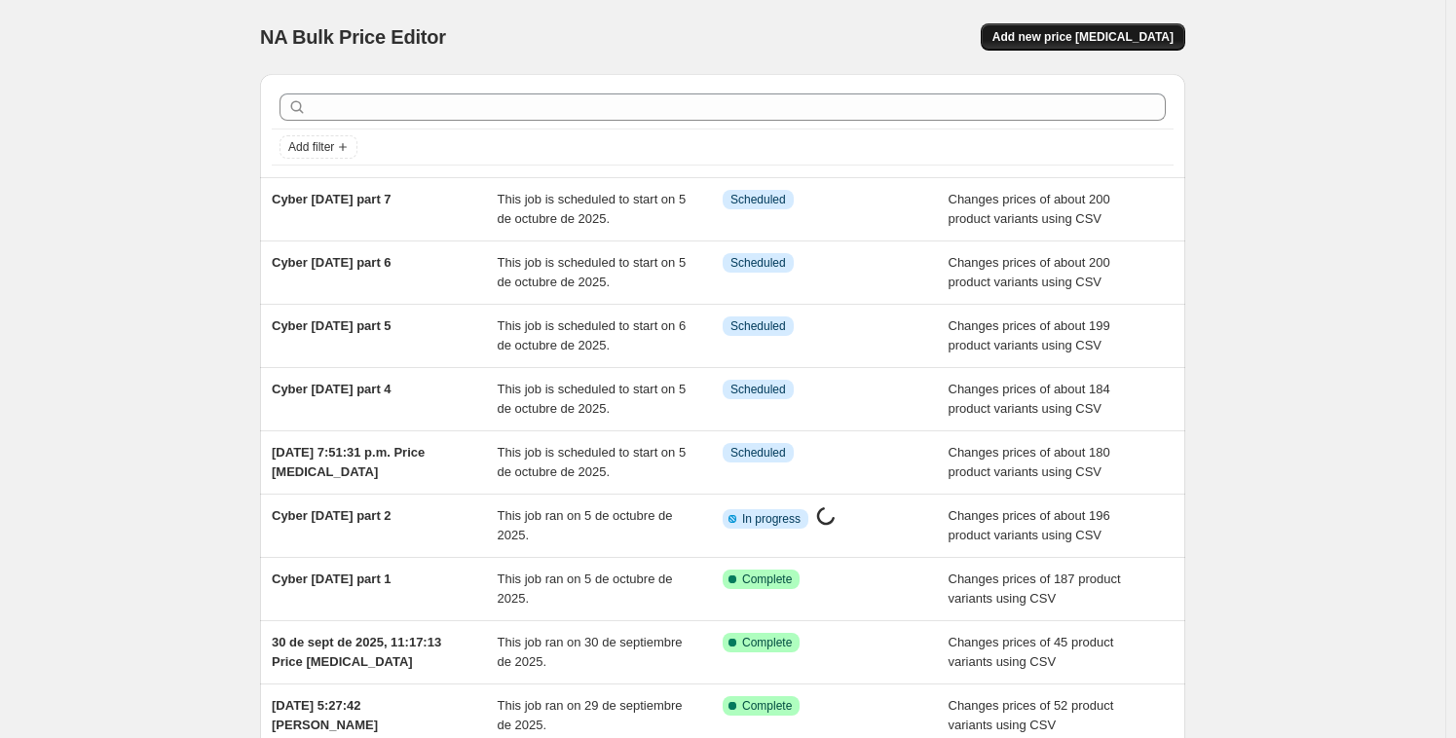
click at [1102, 27] on button "Add new price [MEDICAL_DATA]" at bounding box center [1082, 36] width 204 height 27
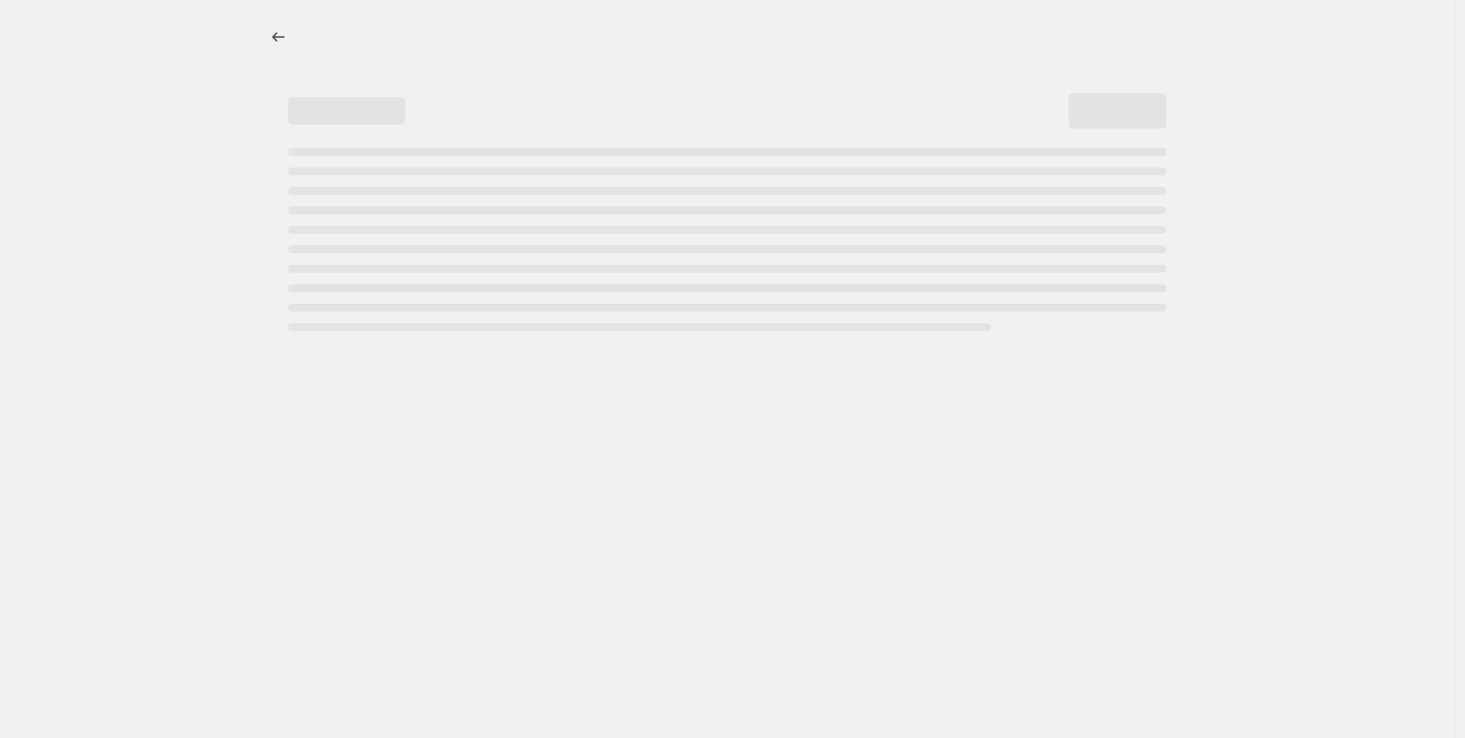
select select "percentage"
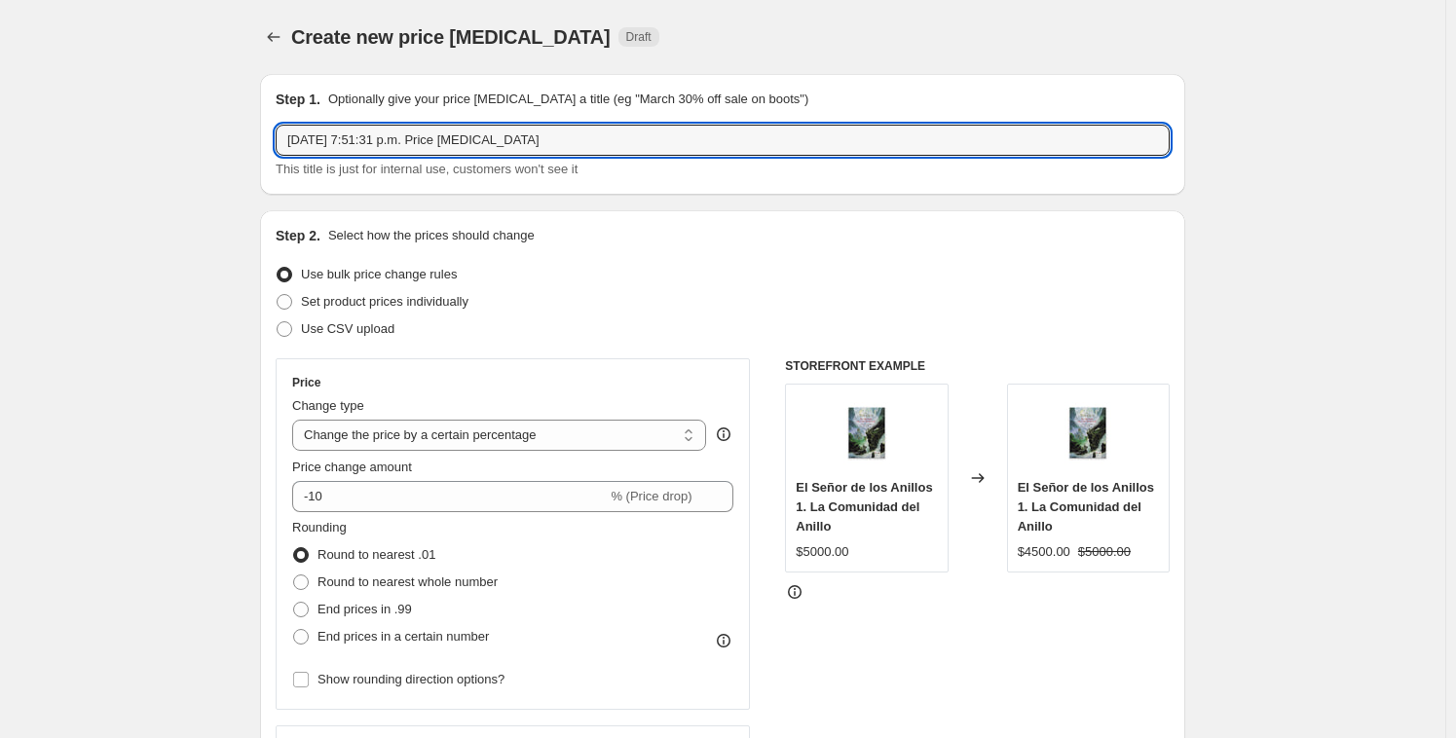
drag, startPoint x: 587, startPoint y: 134, endPoint x: 252, endPoint y: 102, distance: 336.5
paste input "Cyber oct 2025 part 5 Info"
drag, startPoint x: 416, startPoint y: 143, endPoint x: 465, endPoint y: 141, distance: 49.7
click at [465, 141] on input "Cyber oct 2025 part 5 Info" at bounding box center [723, 140] width 894 height 31
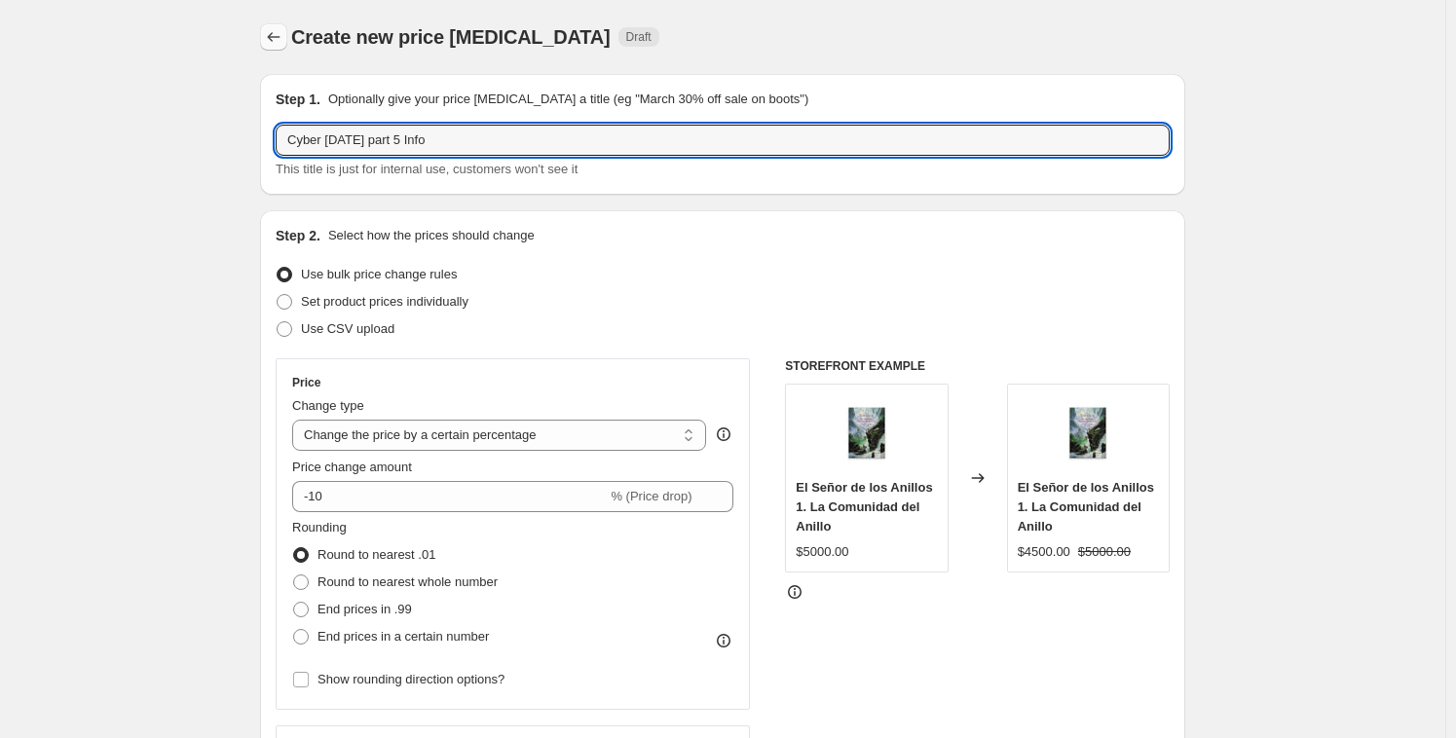
type input "Cyber oct 2025 part 5 Info"
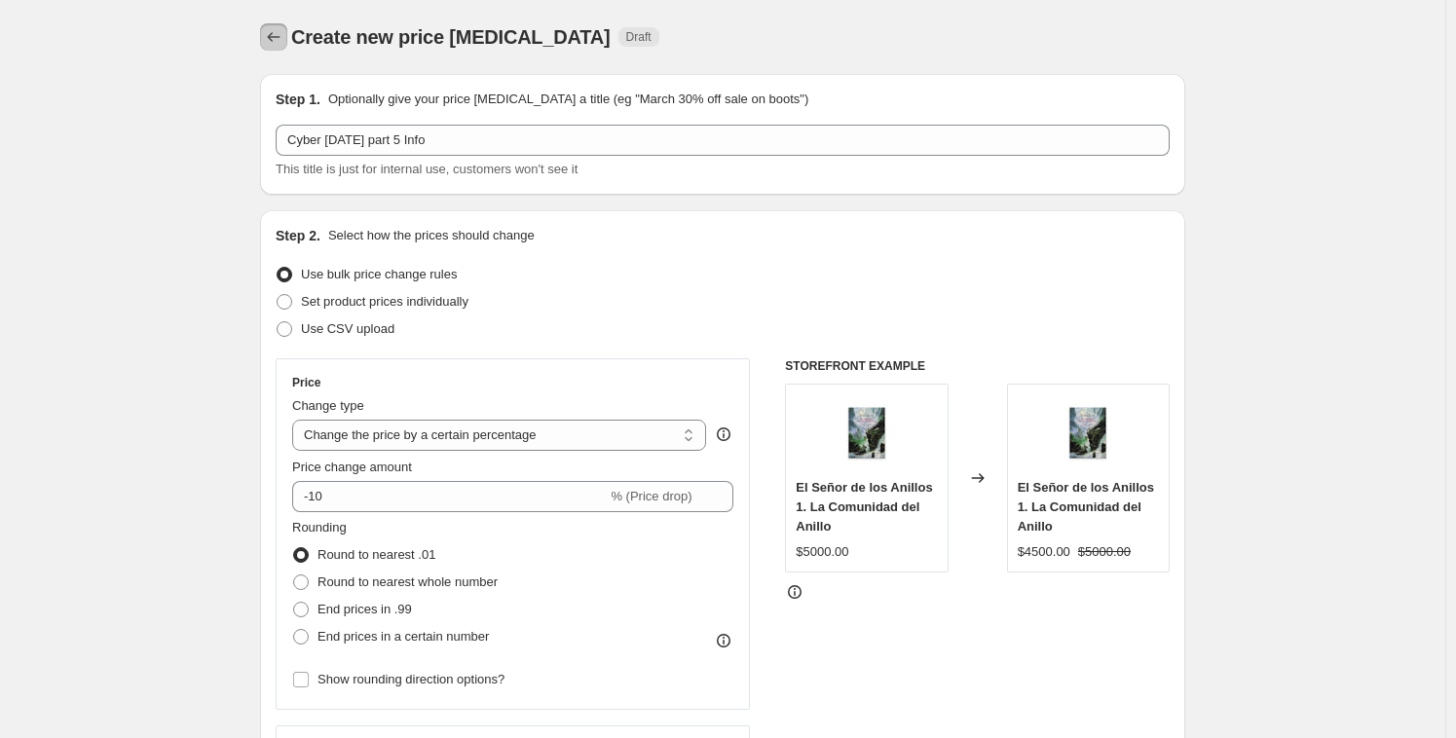
click at [280, 41] on icon "Price change jobs" at bounding box center [273, 36] width 19 height 19
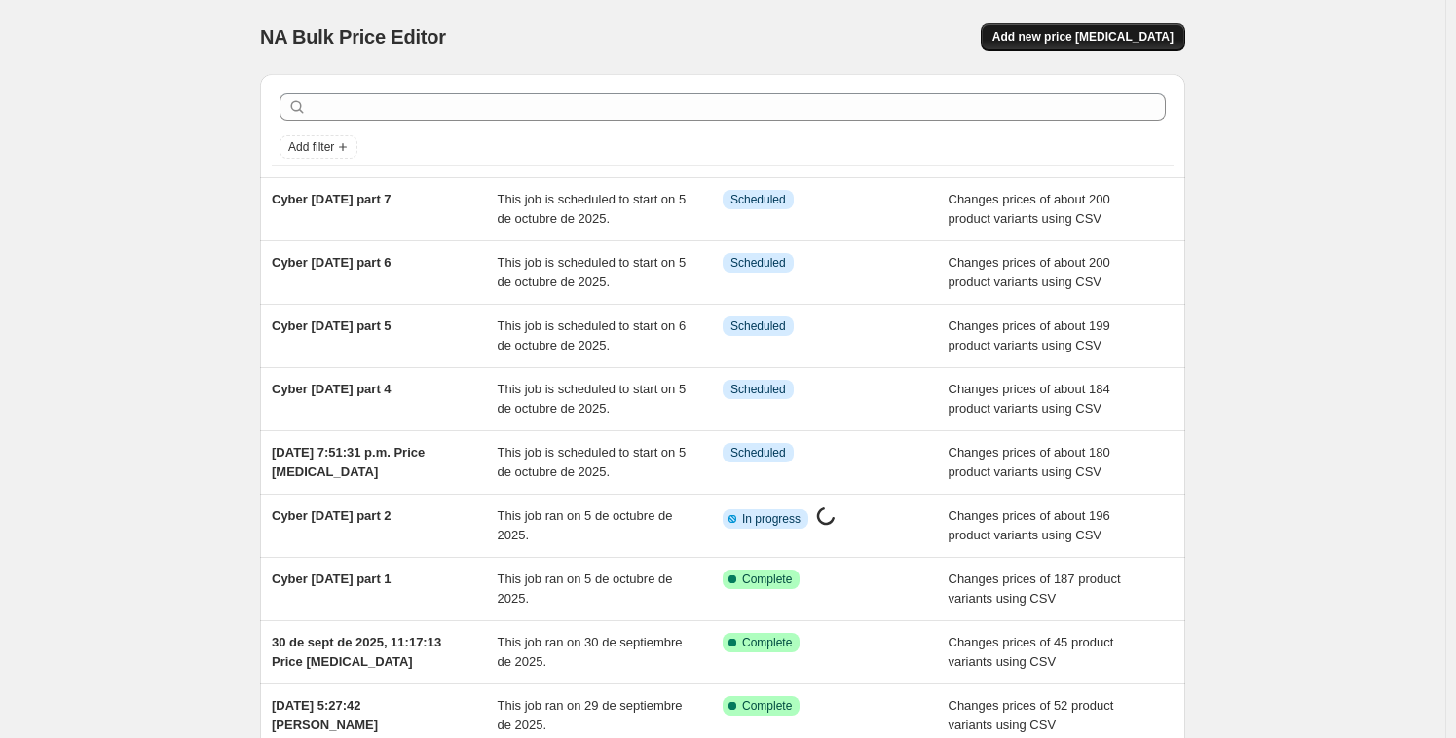
click at [1086, 33] on span "Add new price [MEDICAL_DATA]" at bounding box center [1082, 37] width 181 height 16
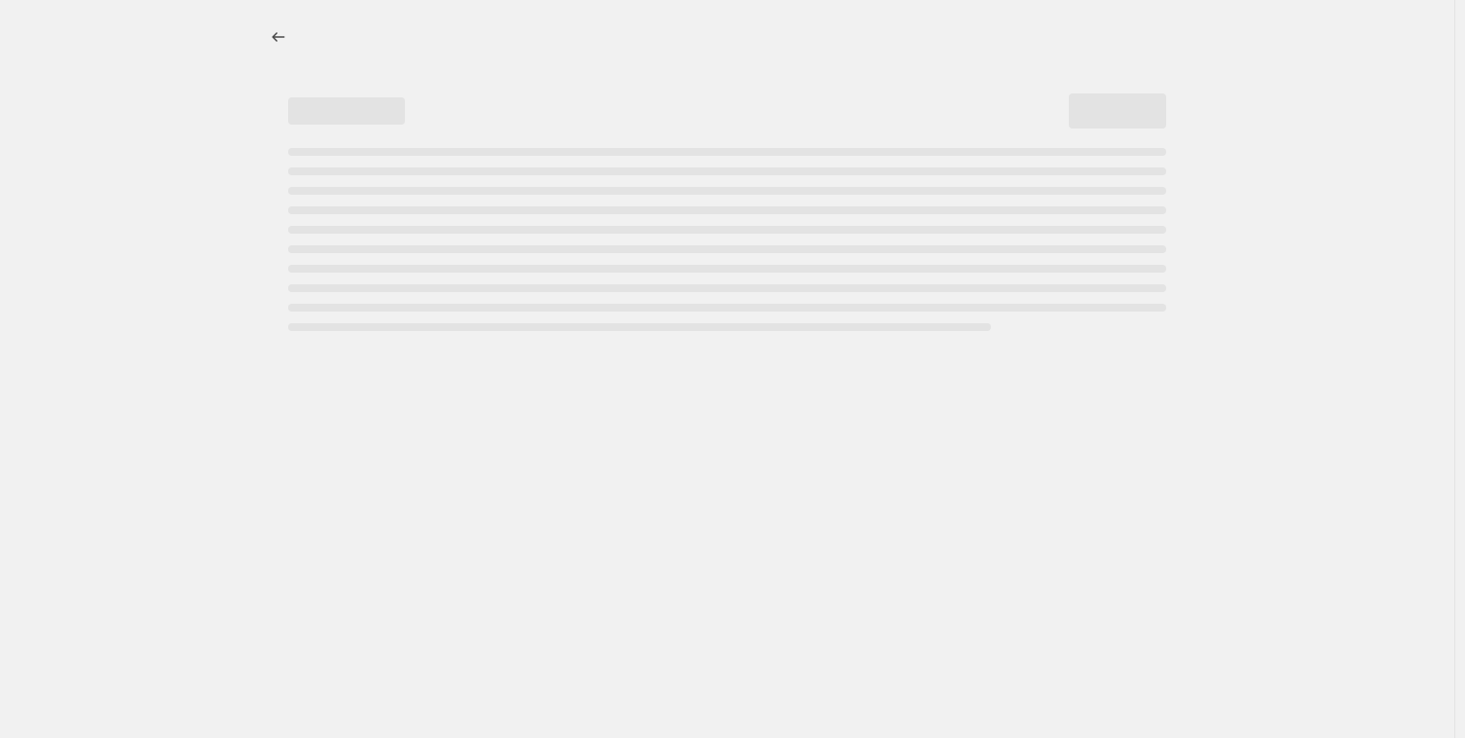
select select "percentage"
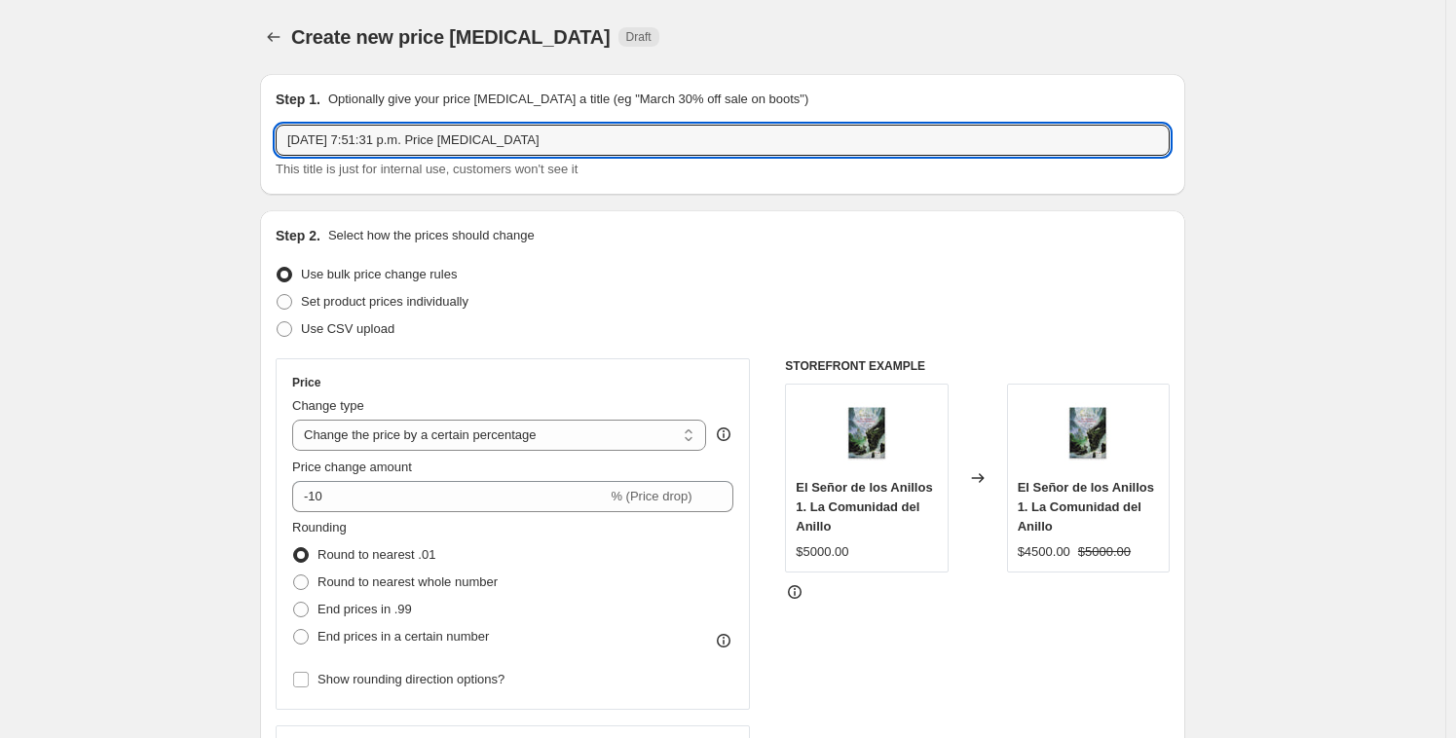
drag, startPoint x: 590, startPoint y: 136, endPoint x: 212, endPoint y: 94, distance: 380.1
paste input "Cyber oct 2025 part 5 Info"
drag, startPoint x: 419, startPoint y: 140, endPoint x: 484, endPoint y: 144, distance: 65.3
click at [484, 143] on input "Cyber oct 2025 part 5 Info" at bounding box center [723, 140] width 894 height 31
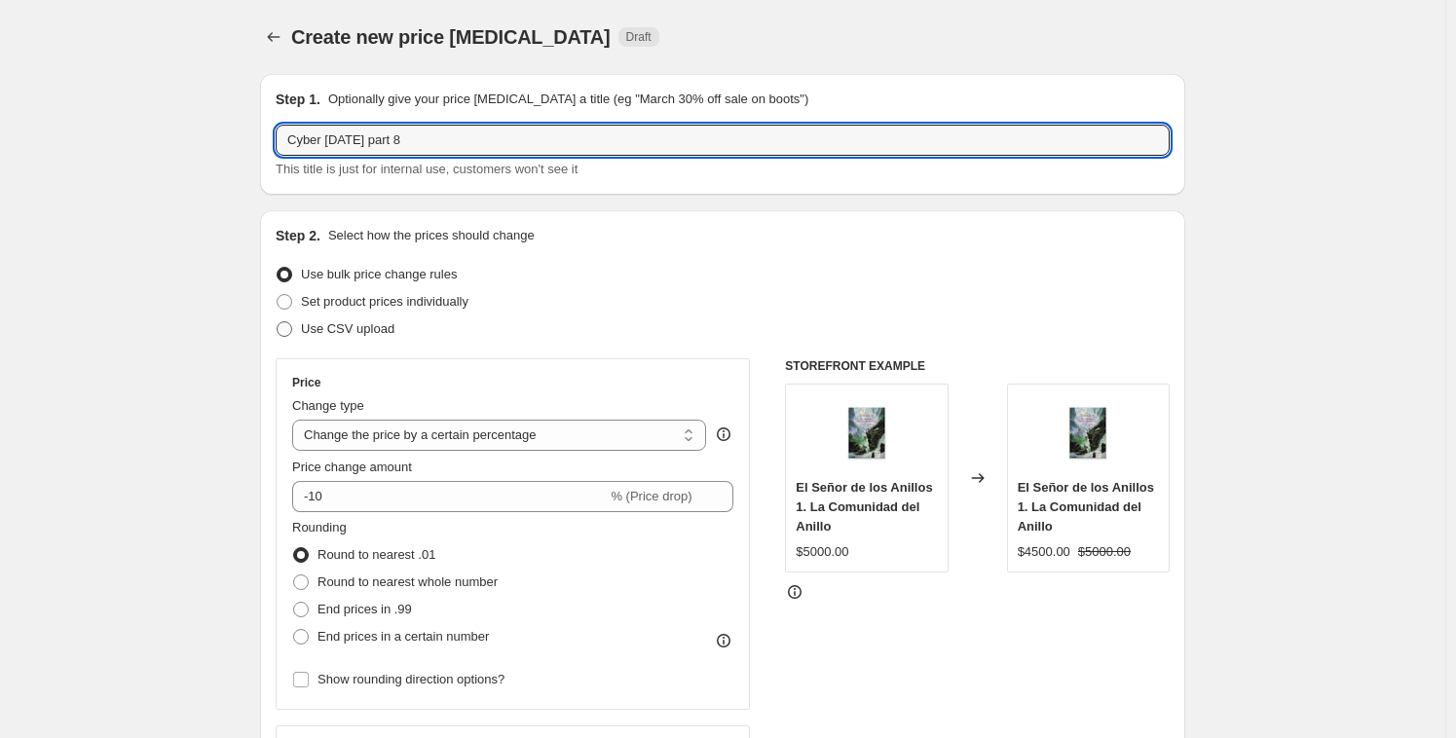
type input "Cyber oct 2025 part 8"
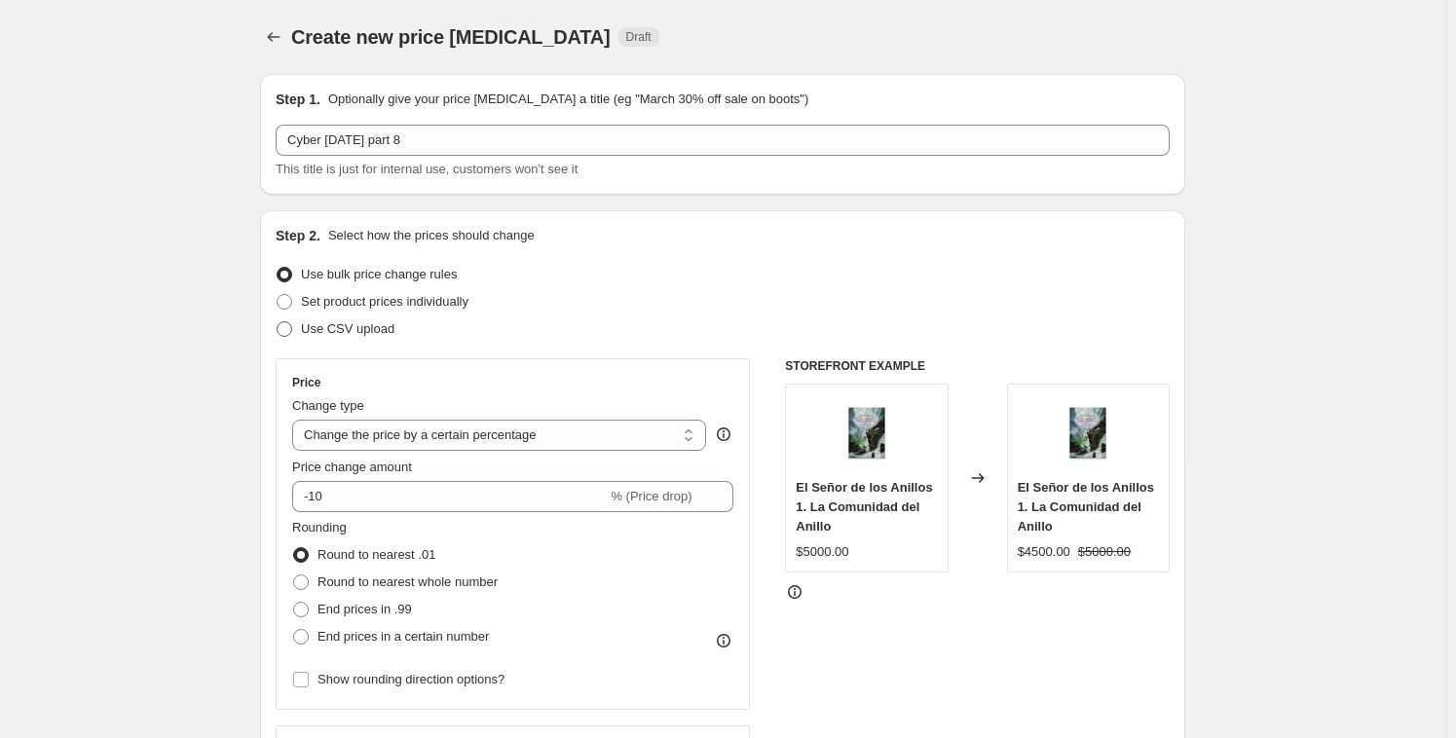
click at [367, 324] on span "Use CSV upload" at bounding box center [347, 328] width 93 height 15
click at [277, 322] on input "Use CSV upload" at bounding box center [277, 321] width 1 height 1
radio input "true"
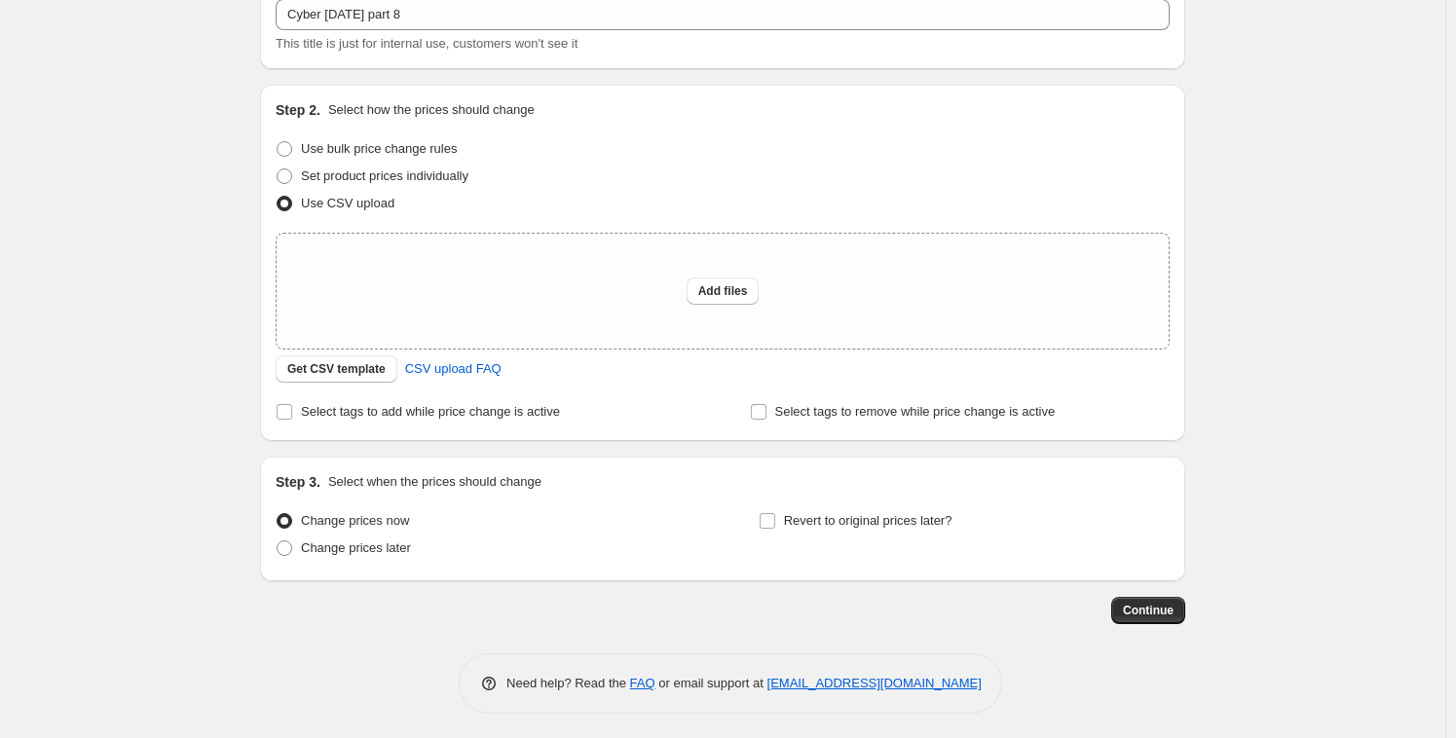
scroll to position [129, 0]
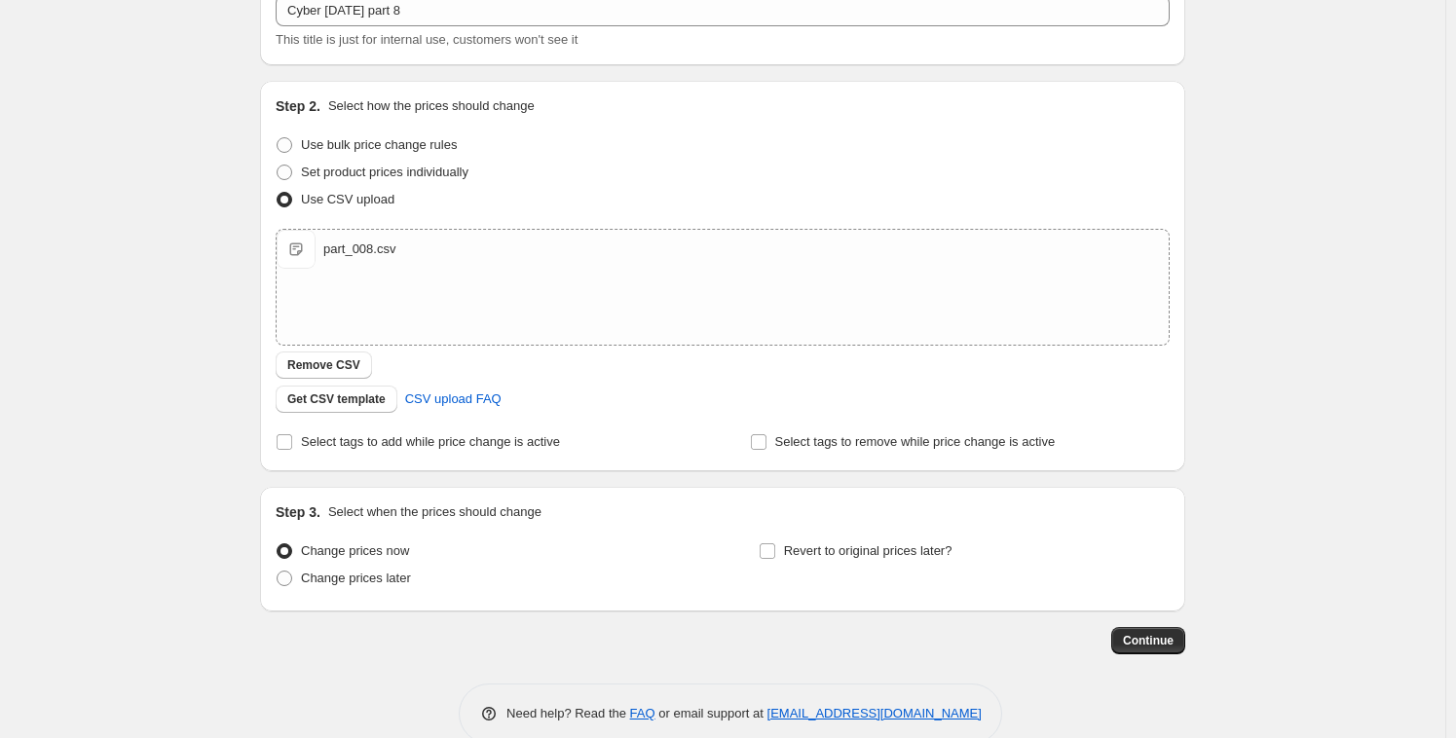
click at [355, 593] on div "Change prices now Change prices later" at bounding box center [481, 566] width 411 height 58
click at [365, 583] on span "Change prices later" at bounding box center [356, 578] width 110 height 15
click at [277, 572] on input "Change prices later" at bounding box center [277, 571] width 1 height 1
radio input "true"
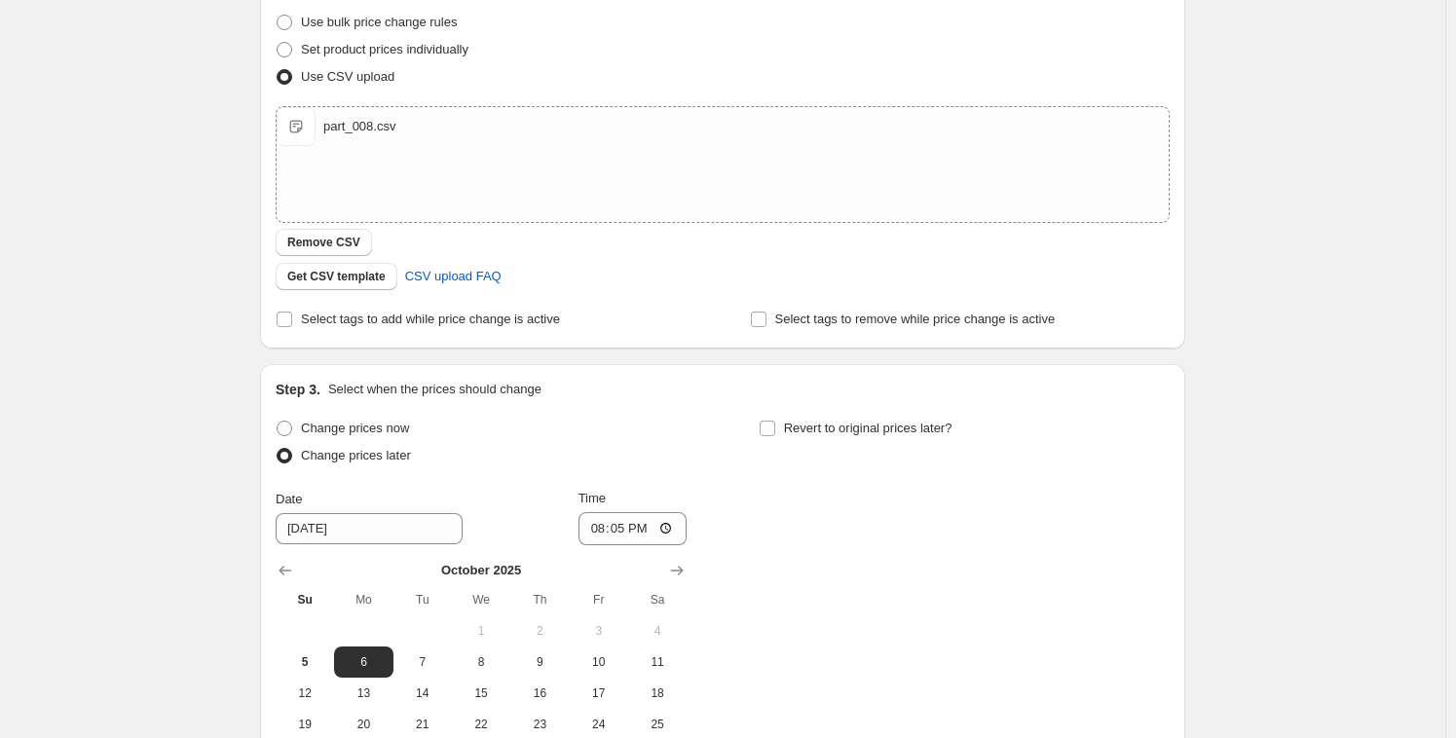
scroll to position [264, 0]
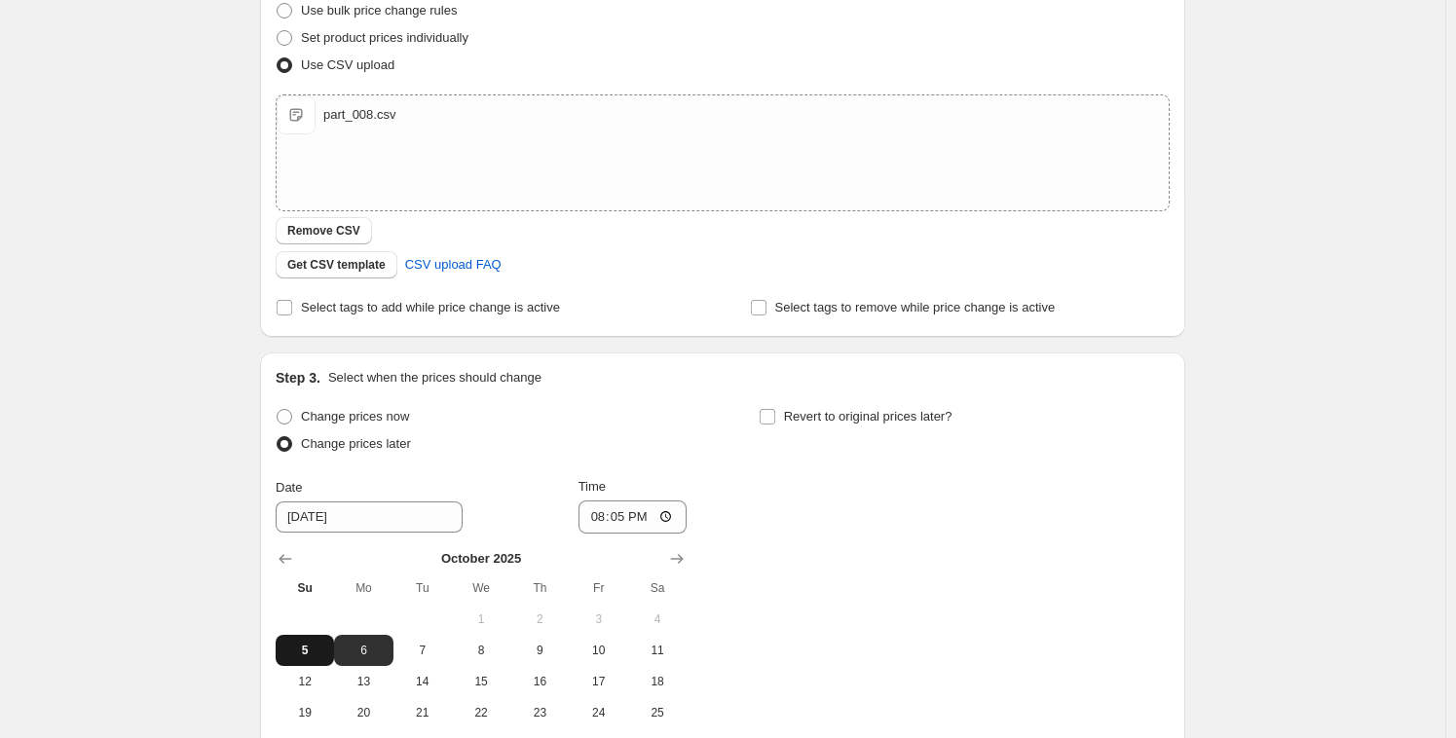
click at [319, 655] on span "5" at bounding box center [304, 651] width 43 height 16
type input "[DATE]"
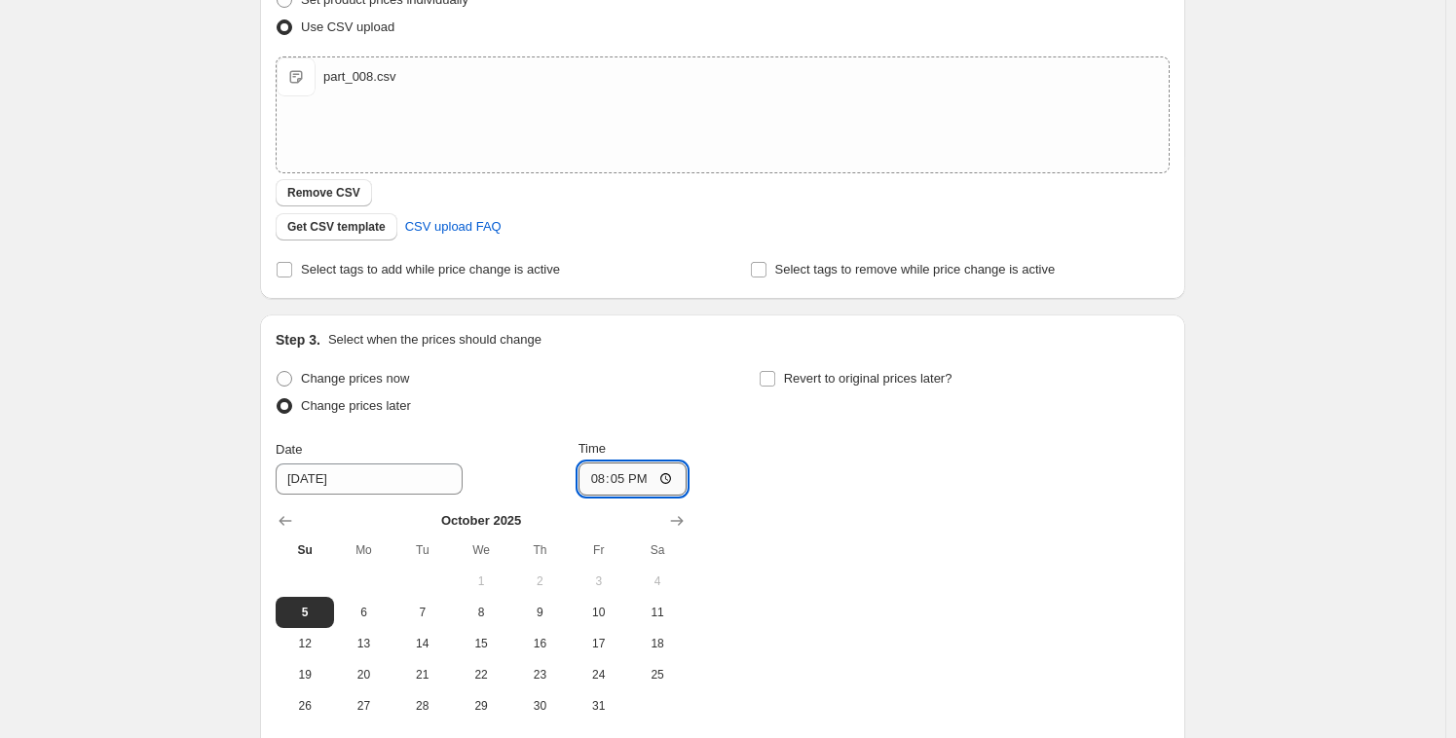
click at [610, 482] on input "20:05" at bounding box center [632, 478] width 109 height 33
type input "20:26"
click at [844, 493] on div "Change prices now Change prices later Date 10/5/2025 Time 20:26 October 2025 Su…" at bounding box center [723, 543] width 894 height 356
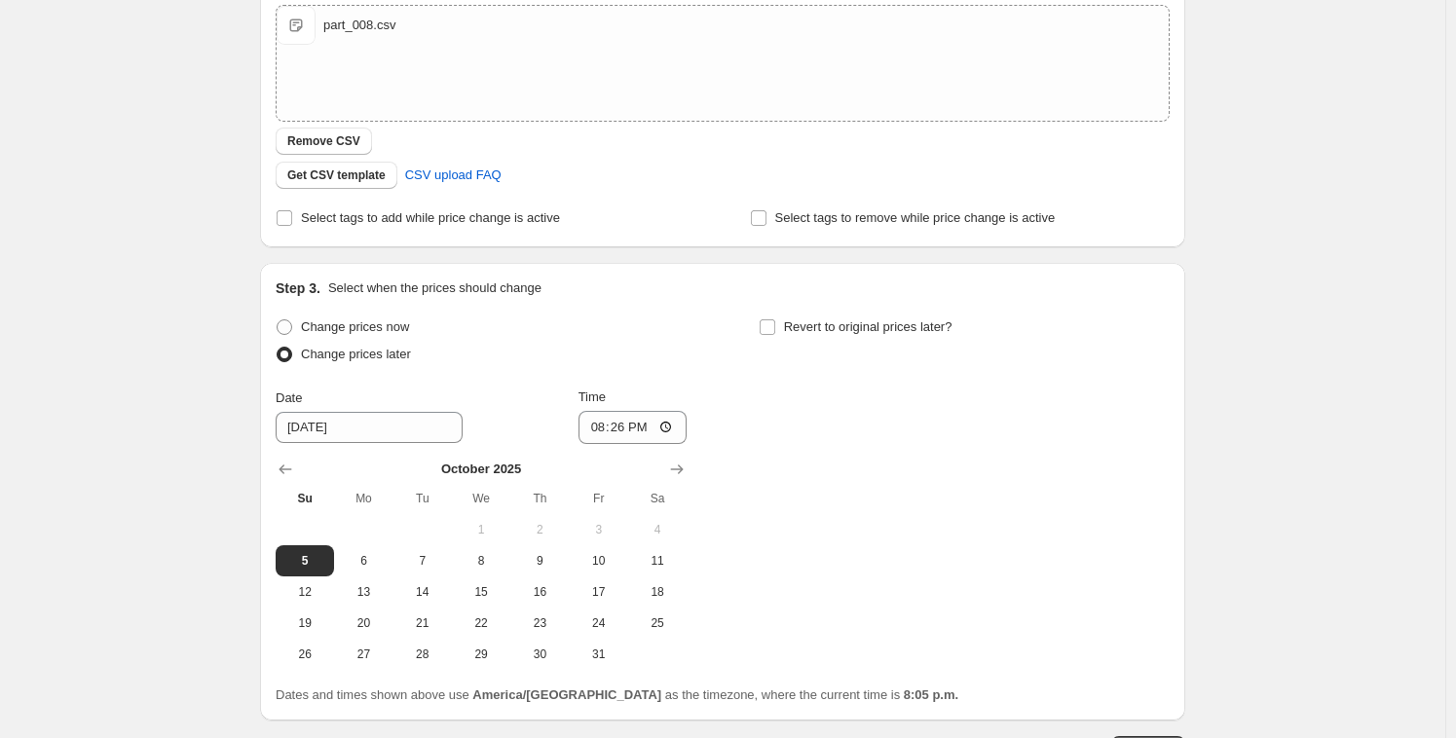
scroll to position [497, 0]
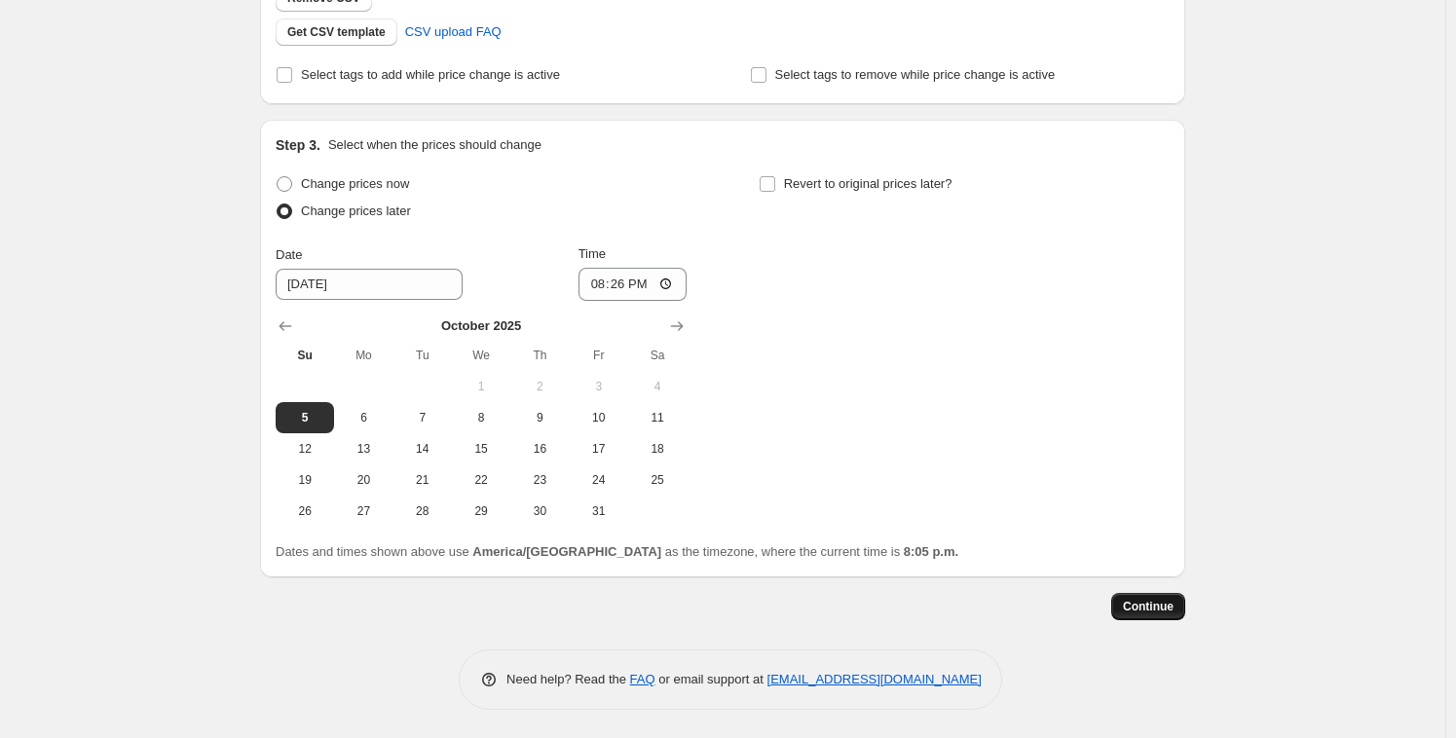
click at [1158, 608] on span "Continue" at bounding box center [1148, 607] width 51 height 16
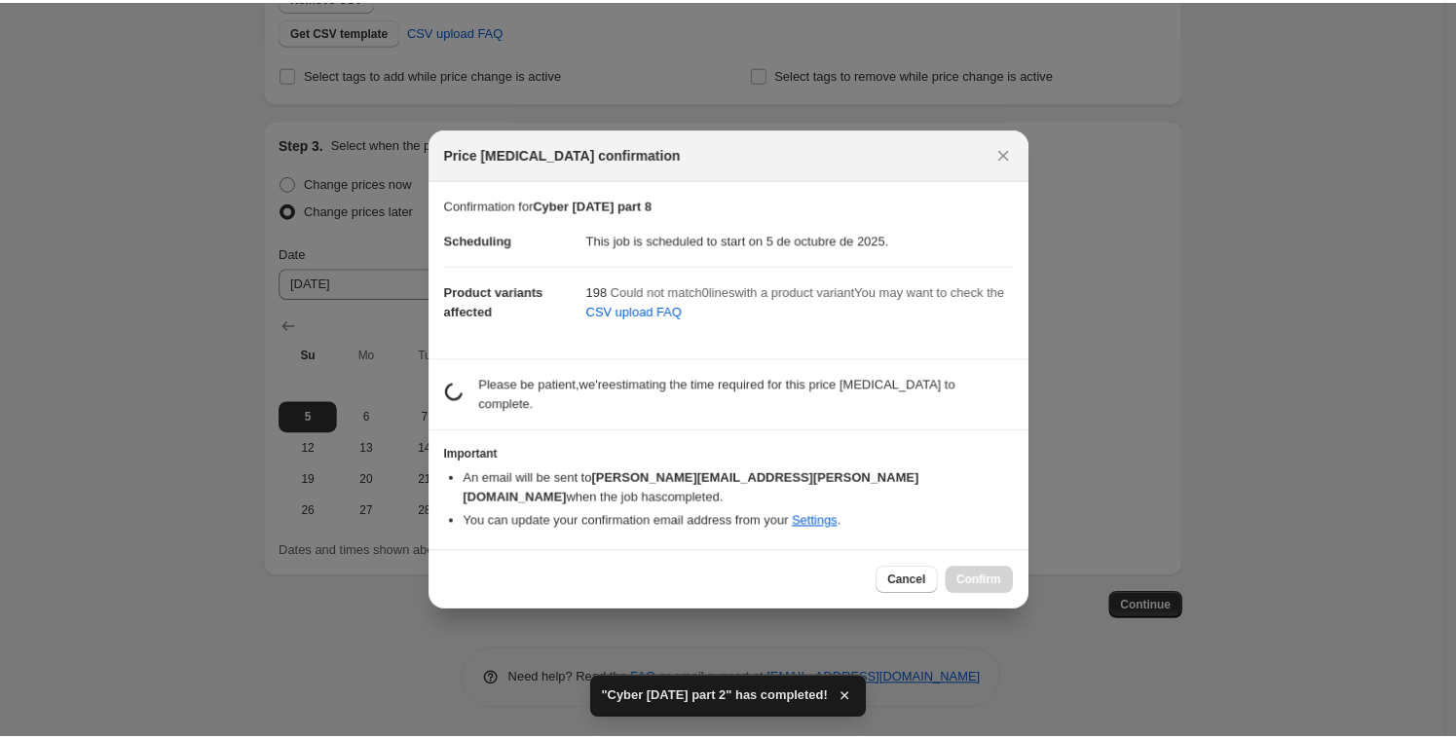
scroll to position [0, 0]
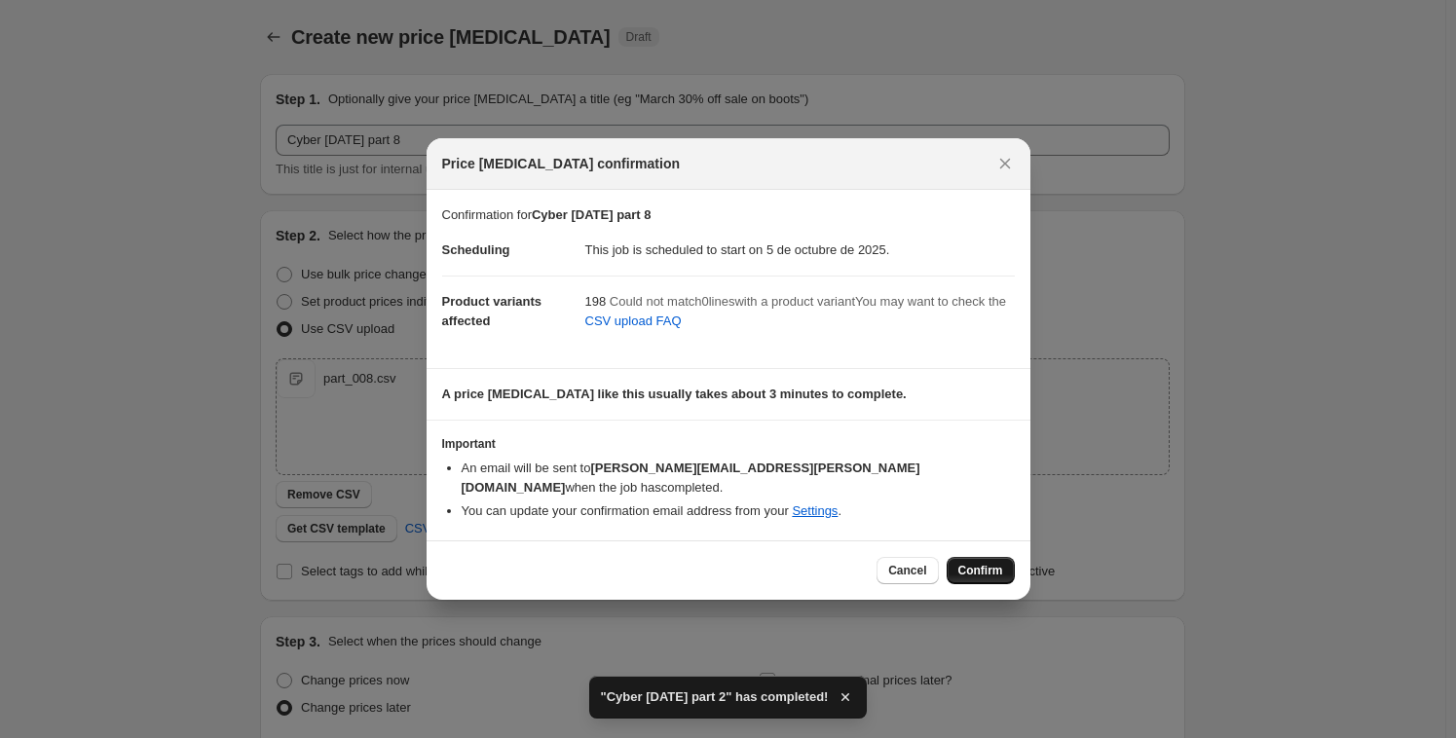
click at [990, 563] on span "Confirm" at bounding box center [980, 571] width 45 height 16
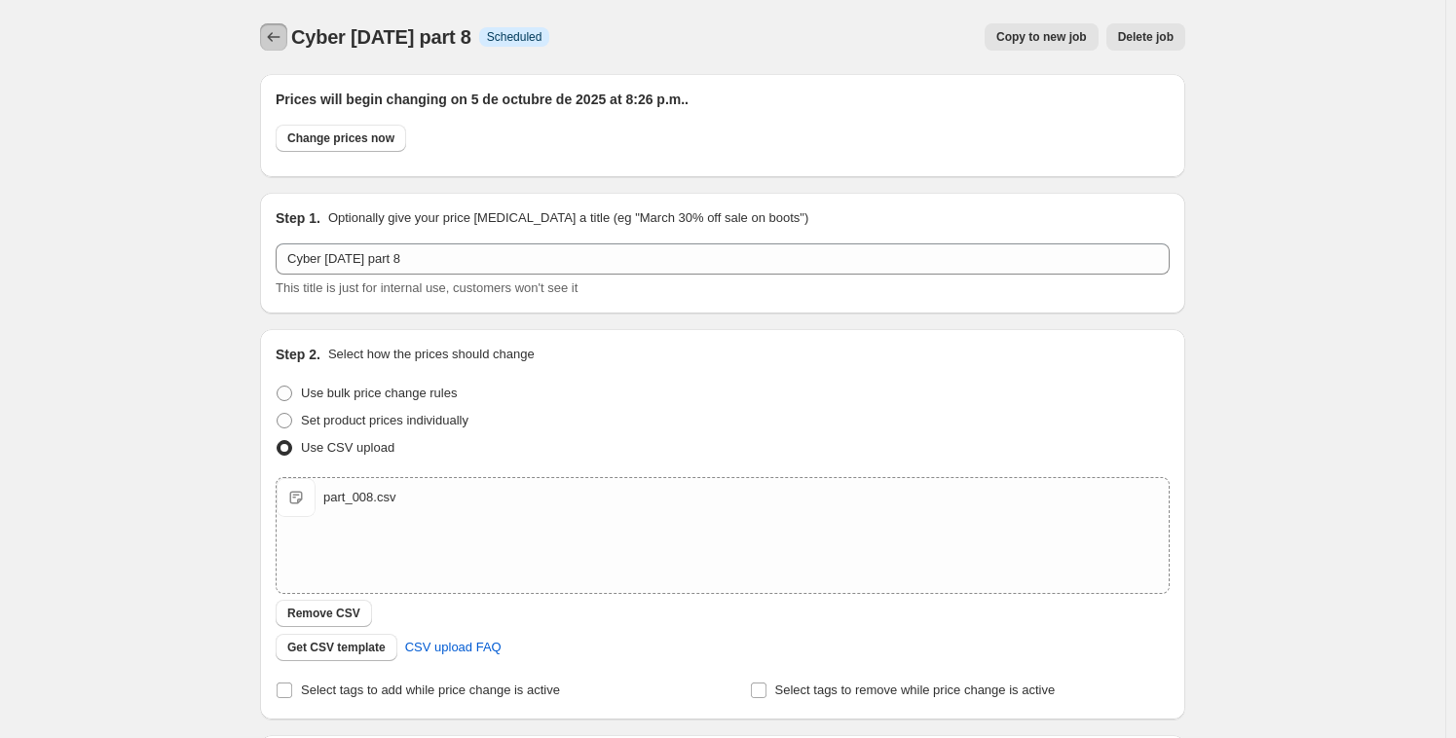
click at [265, 39] on button "Price change jobs" at bounding box center [273, 36] width 27 height 27
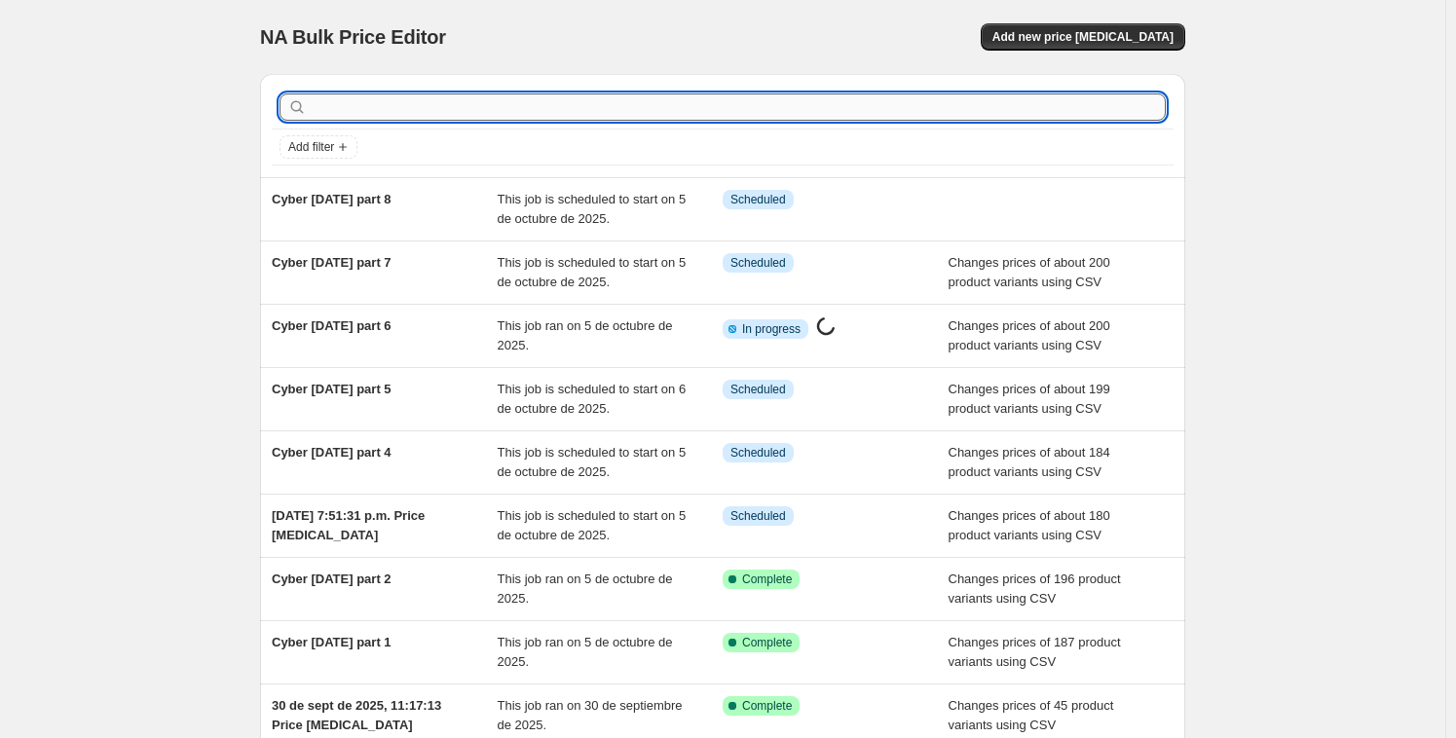
click at [416, 103] on input "text" at bounding box center [738, 106] width 855 height 27
click at [1106, 30] on span "Add new price [MEDICAL_DATA]" at bounding box center [1082, 37] width 181 height 16
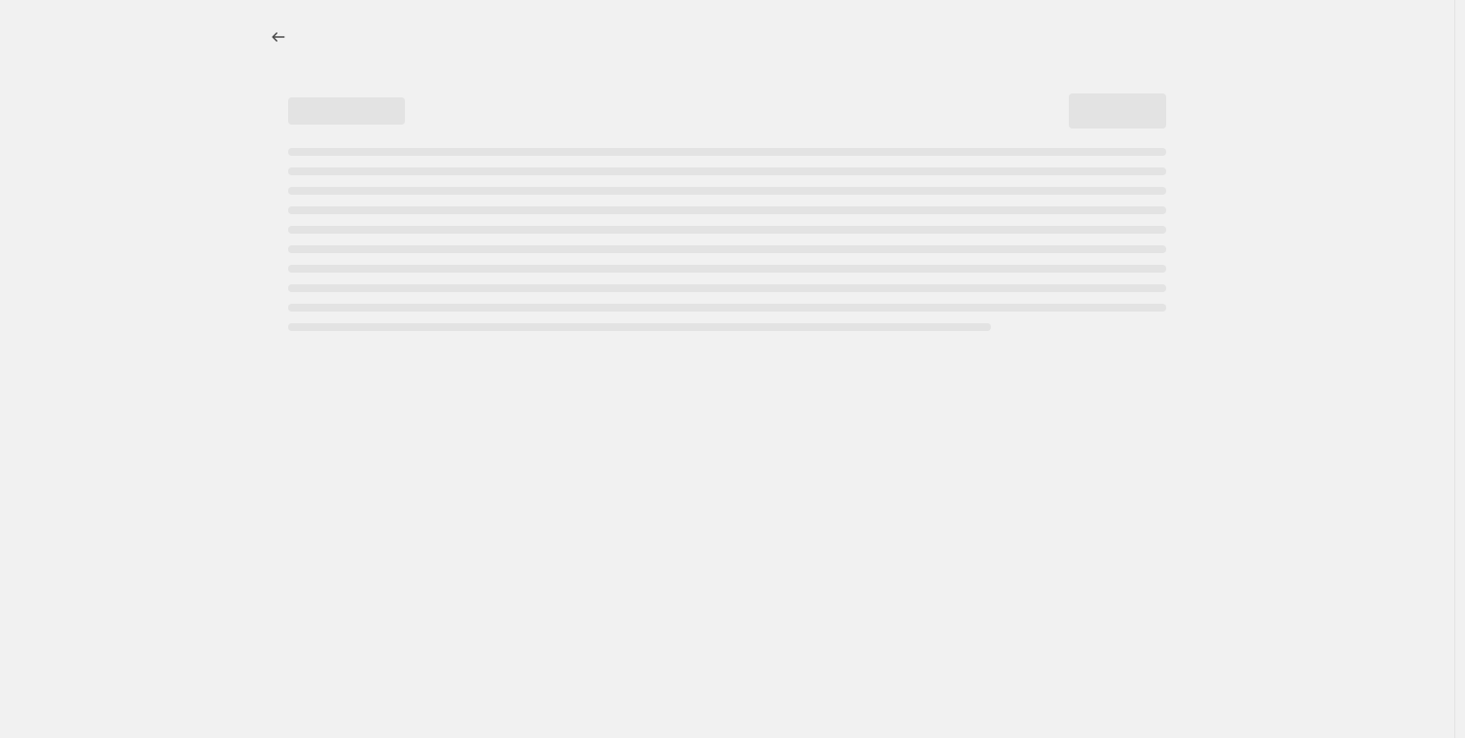
select select "percentage"
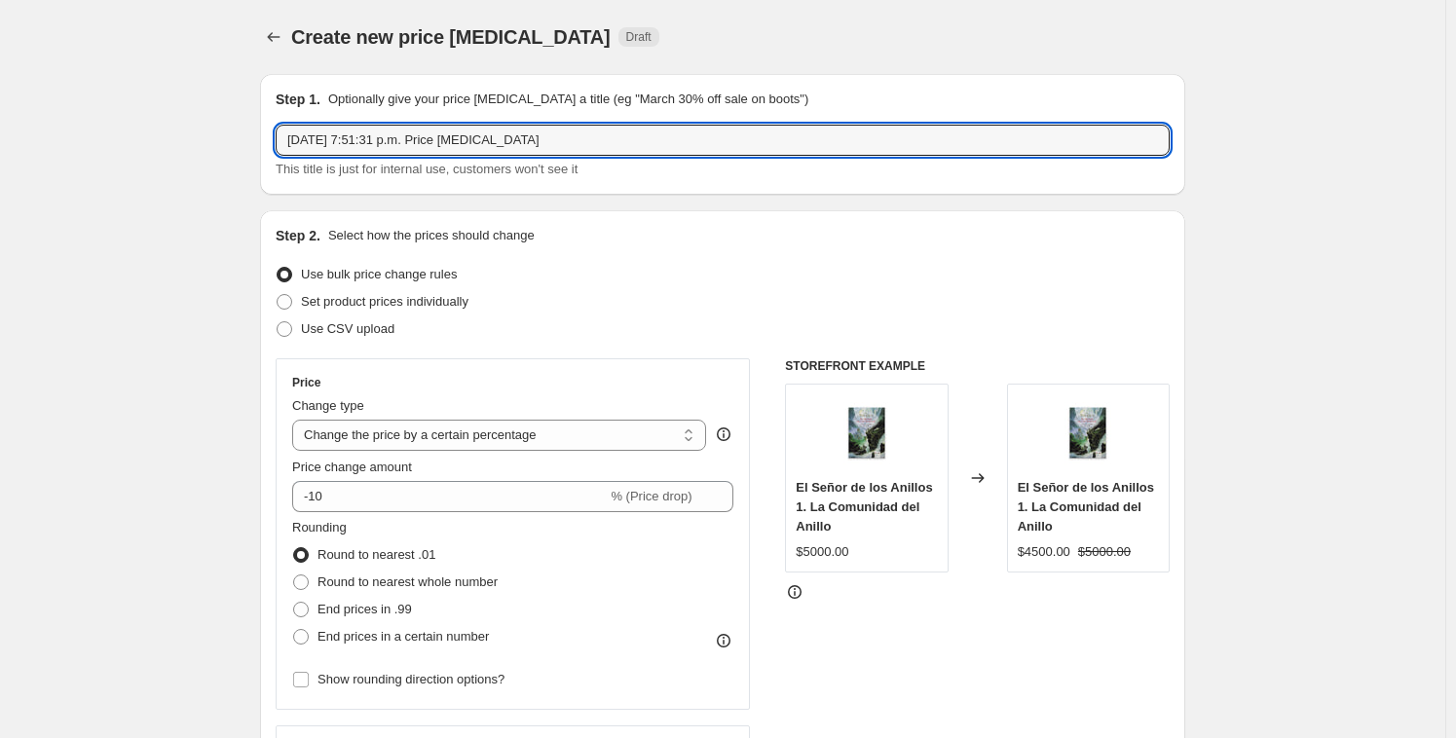
drag, startPoint x: 572, startPoint y: 142, endPoint x: 200, endPoint y: 126, distance: 373.3
paste input "Cyber oct 2025 part 5 Info"
drag, startPoint x: 415, startPoint y: 139, endPoint x: 473, endPoint y: 137, distance: 58.4
click at [472, 137] on input "Cyber oct 2025 part 5 Info" at bounding box center [723, 140] width 894 height 31
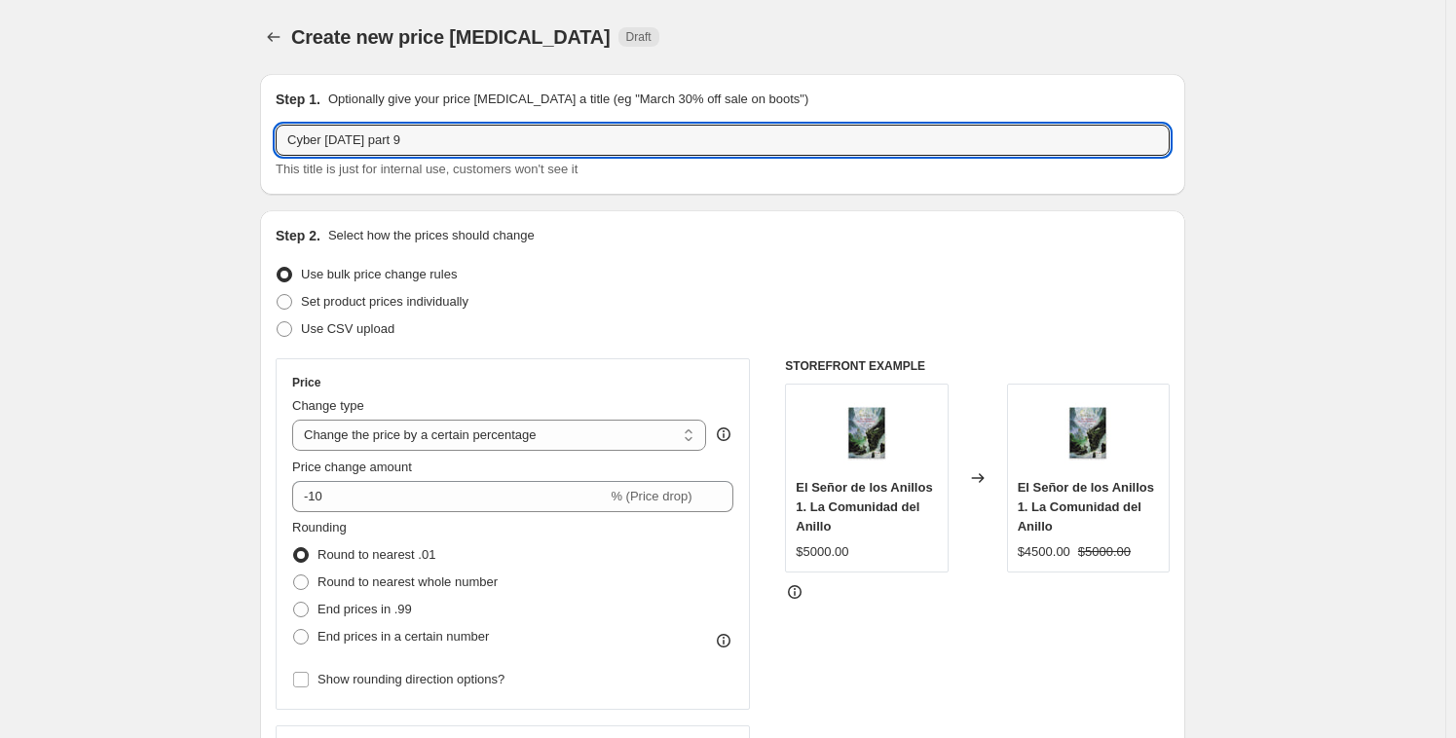
type input "Cyber oct 2025 part 9"
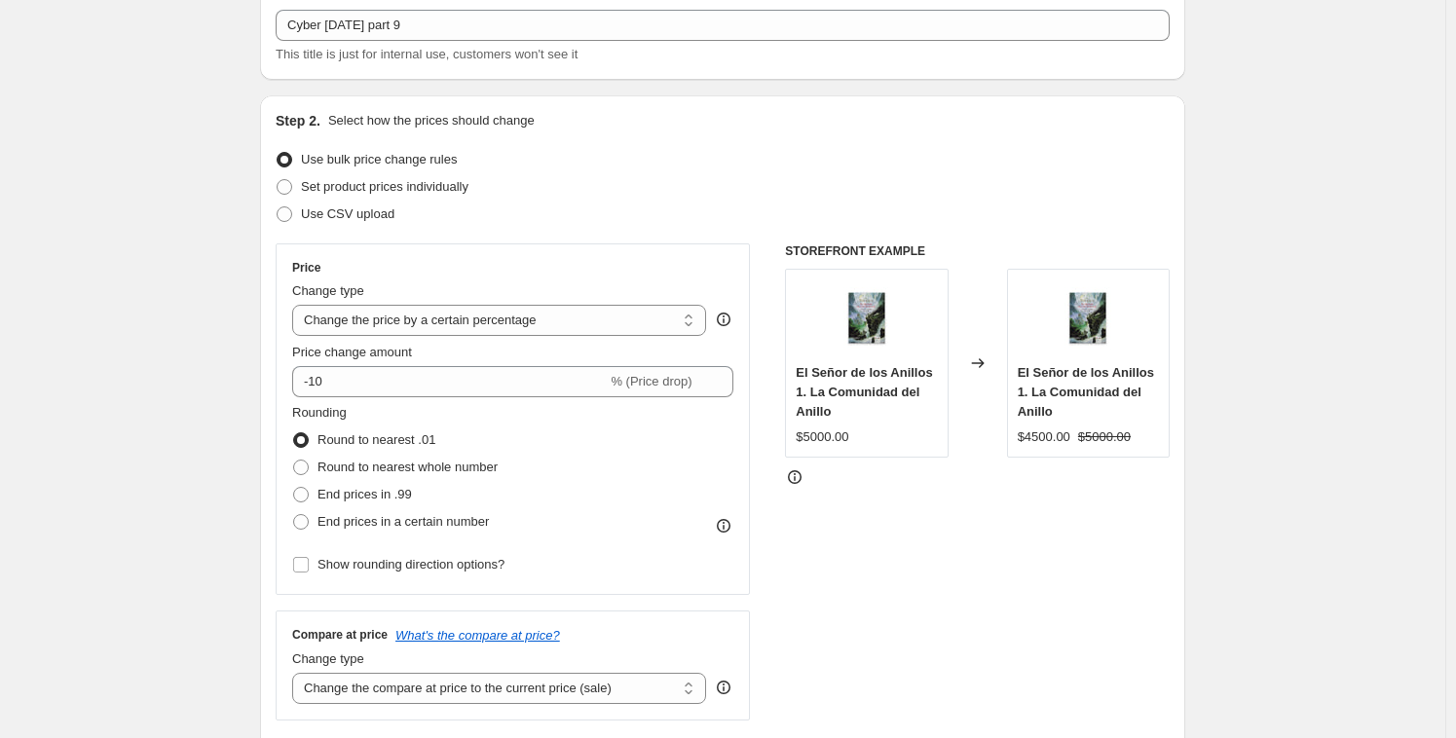
scroll to position [127, 0]
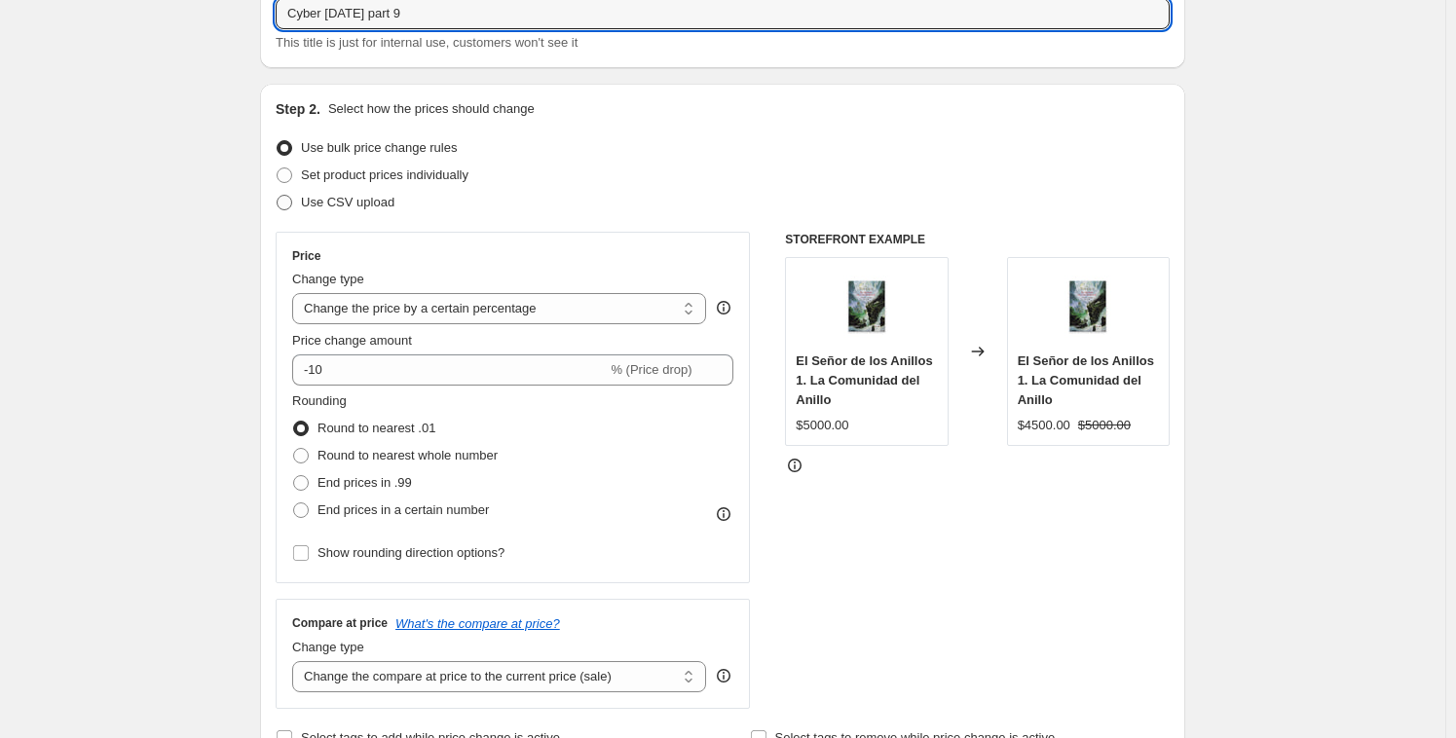
click at [375, 209] on span "Use CSV upload" at bounding box center [347, 202] width 93 height 19
click at [277, 196] on input "Use CSV upload" at bounding box center [277, 195] width 1 height 1
radio input "true"
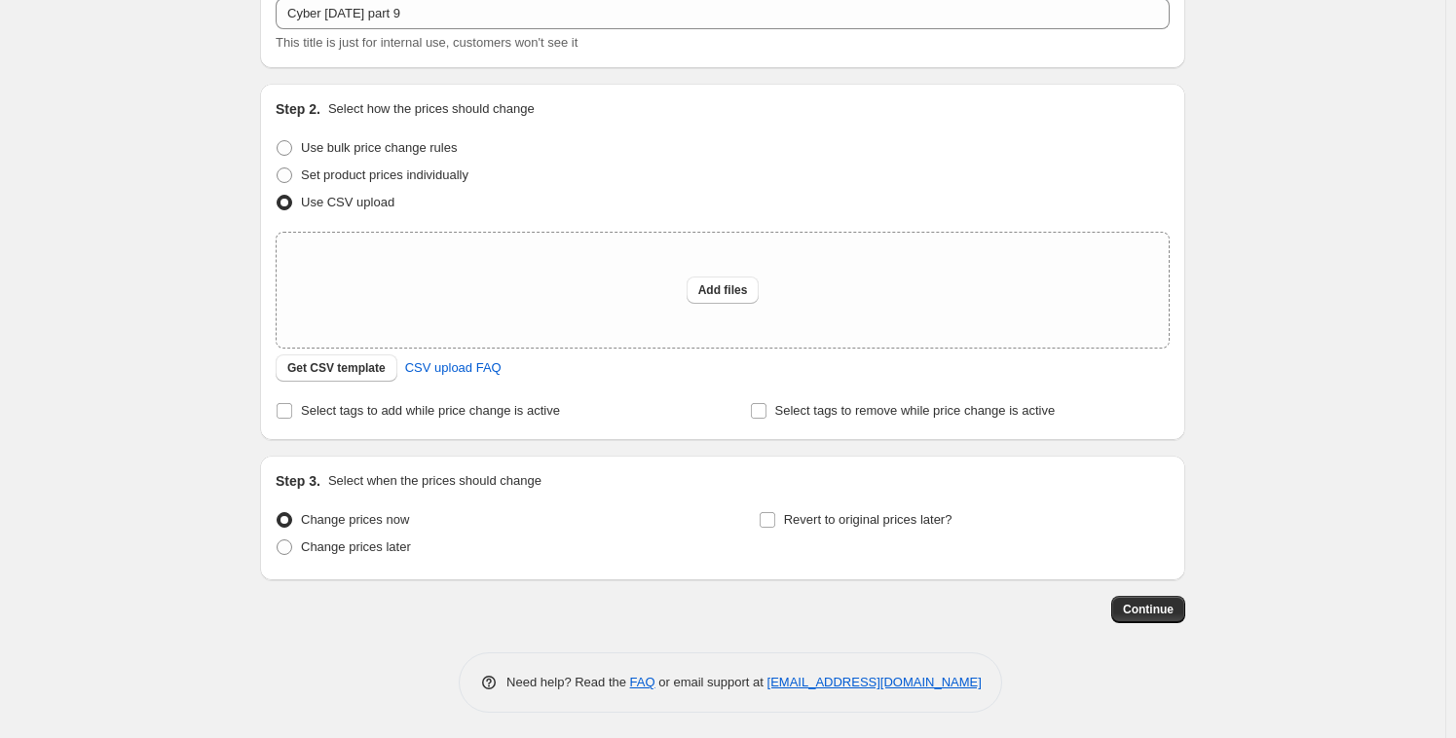
scroll to position [129, 0]
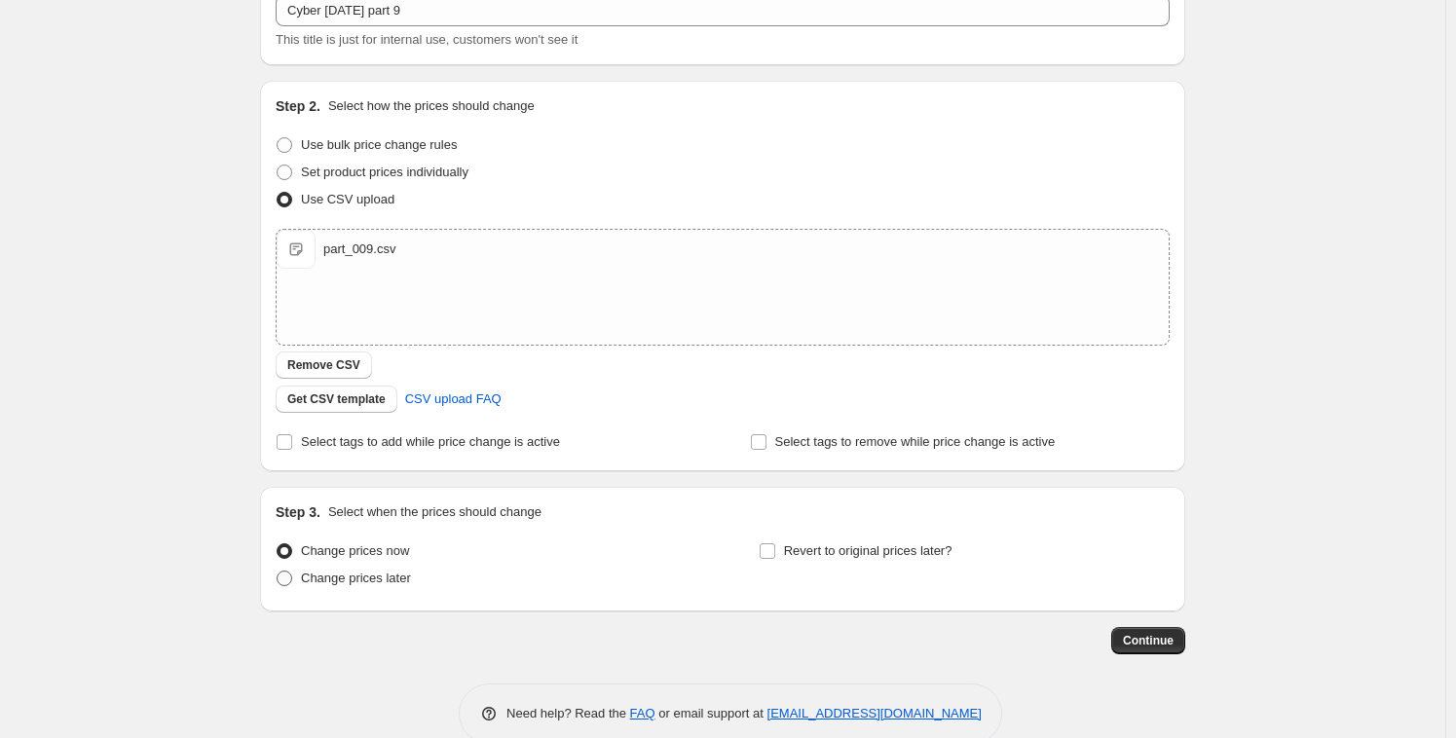
click at [354, 576] on span "Change prices later" at bounding box center [356, 578] width 110 height 15
click at [277, 572] on input "Change prices later" at bounding box center [277, 571] width 1 height 1
radio input "true"
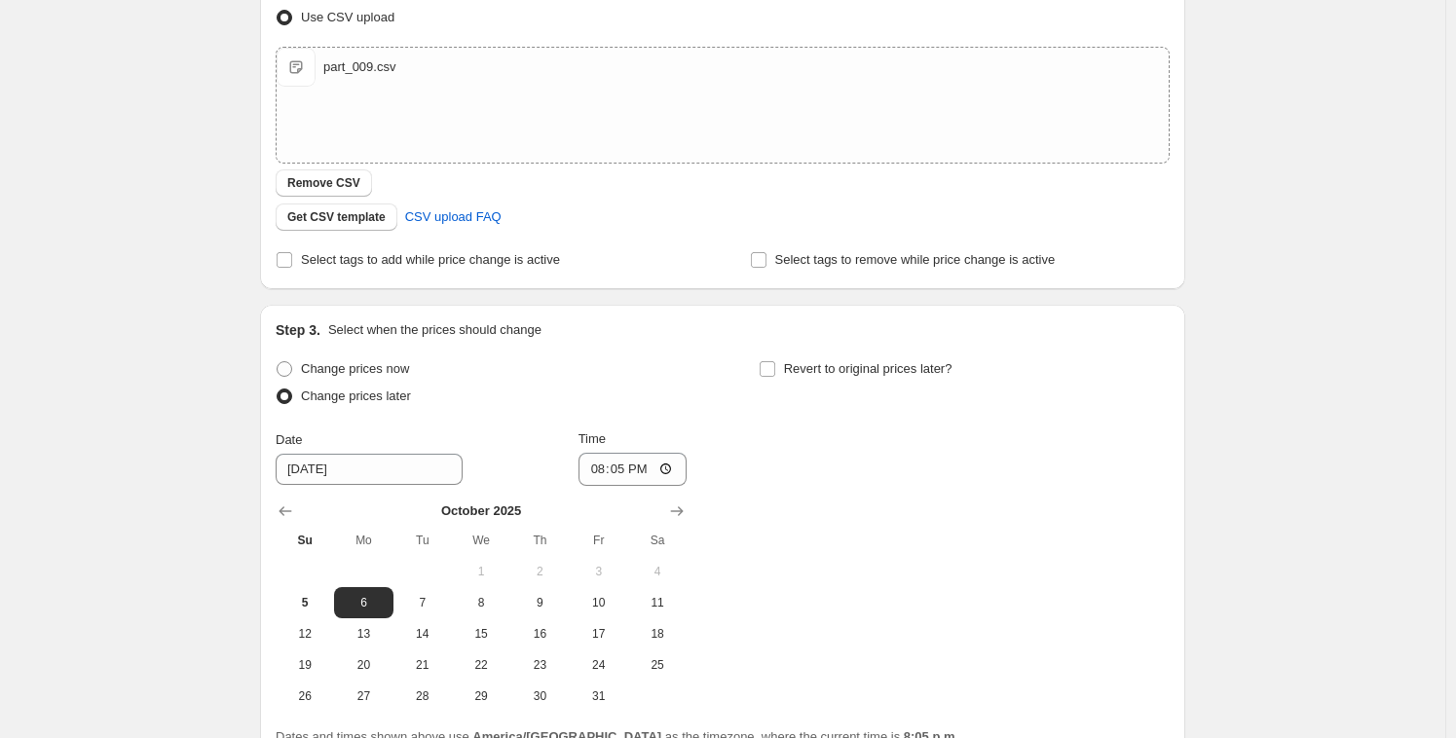
scroll to position [312, 0]
click at [605, 471] on input "20:05" at bounding box center [632, 469] width 109 height 33
type input "20:30"
click at [925, 514] on div "Change prices now Change prices later Date 10/6/2025 Time 20:30 October 2025 Su…" at bounding box center [723, 533] width 894 height 356
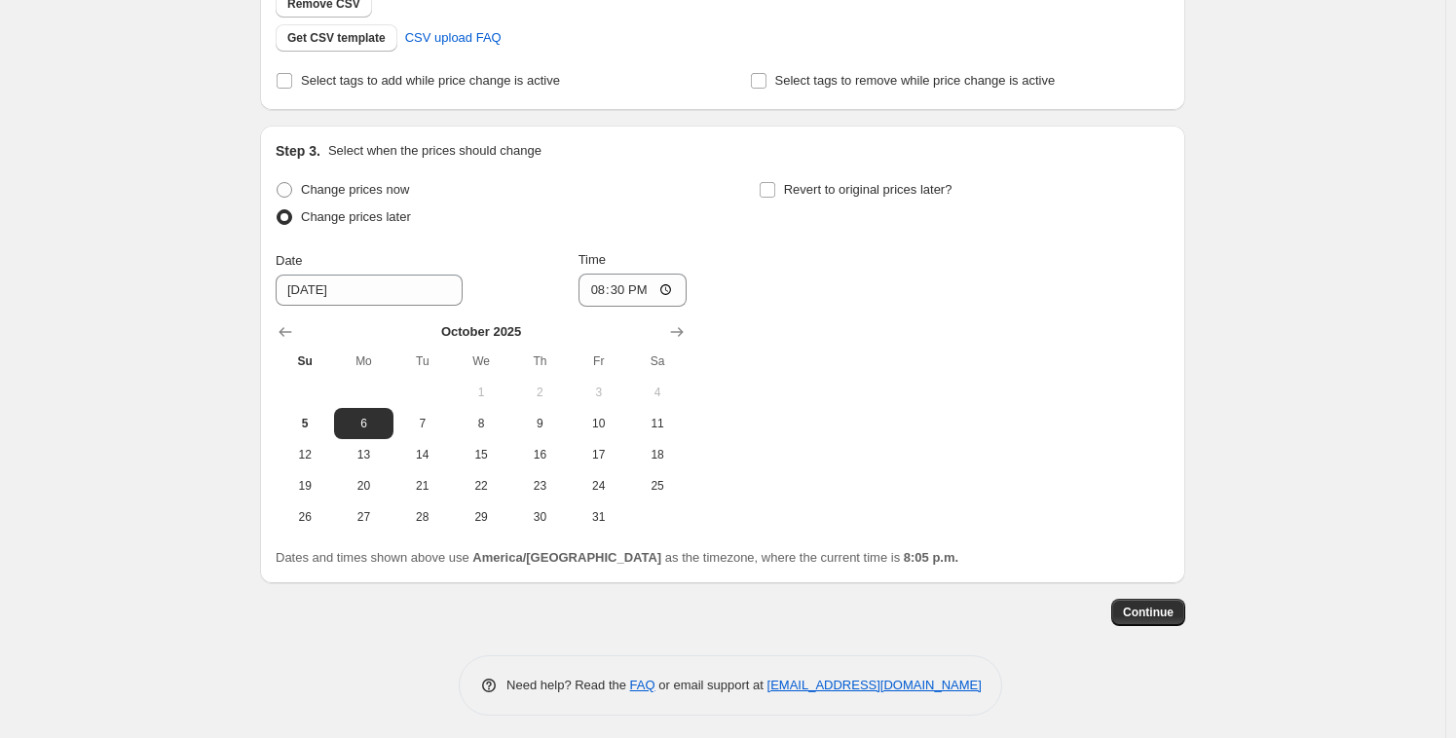
scroll to position [497, 0]
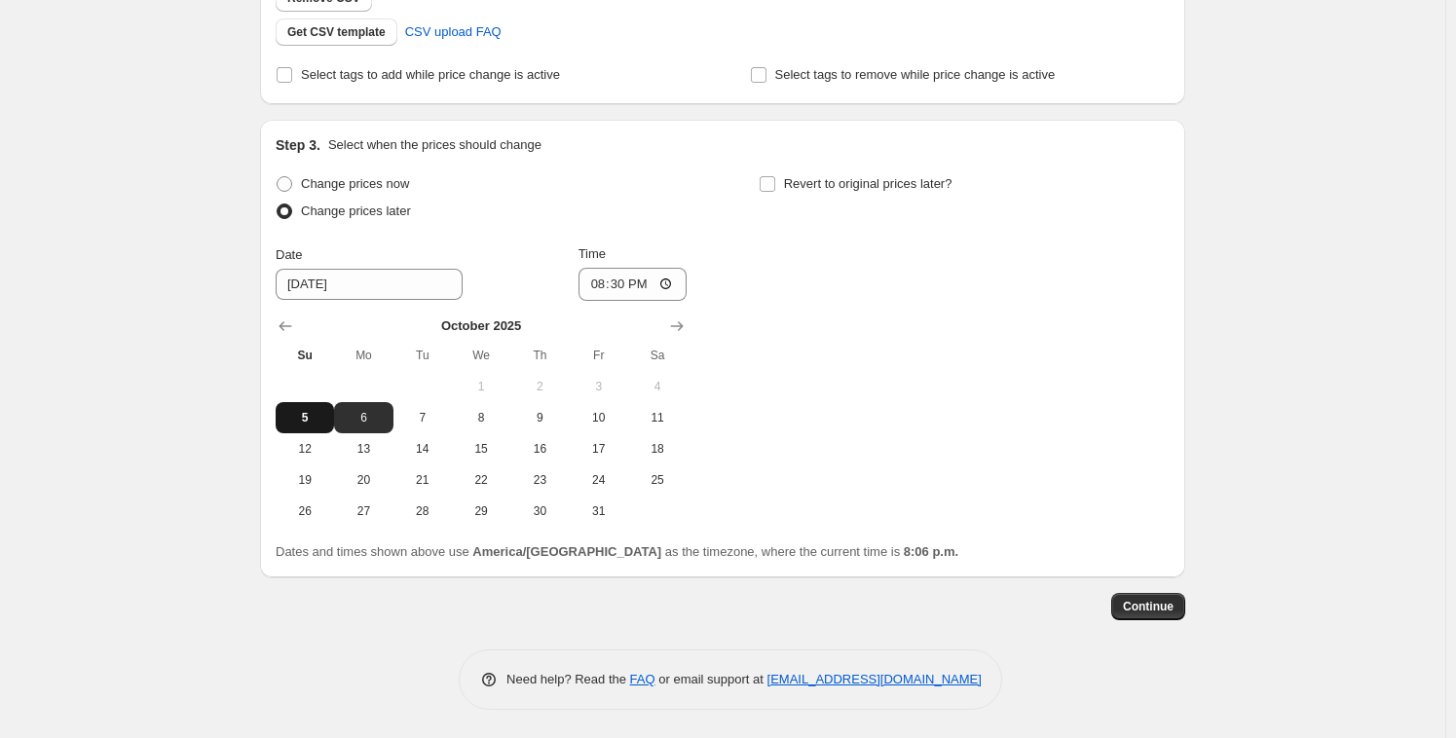
click at [317, 419] on span "5" at bounding box center [304, 418] width 43 height 16
type input "[DATE]"
click at [1162, 603] on span "Continue" at bounding box center [1148, 607] width 51 height 16
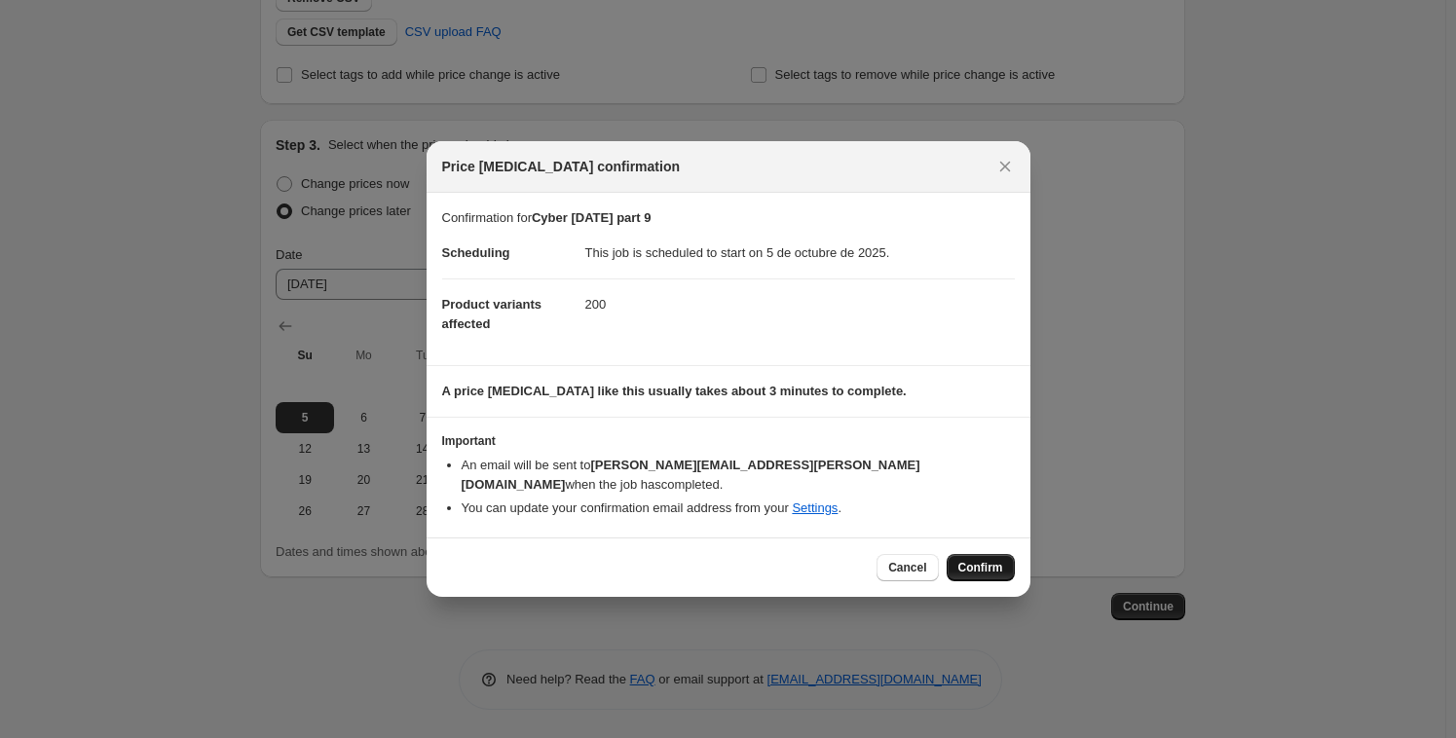
click at [990, 554] on button "Confirm" at bounding box center [980, 567] width 68 height 27
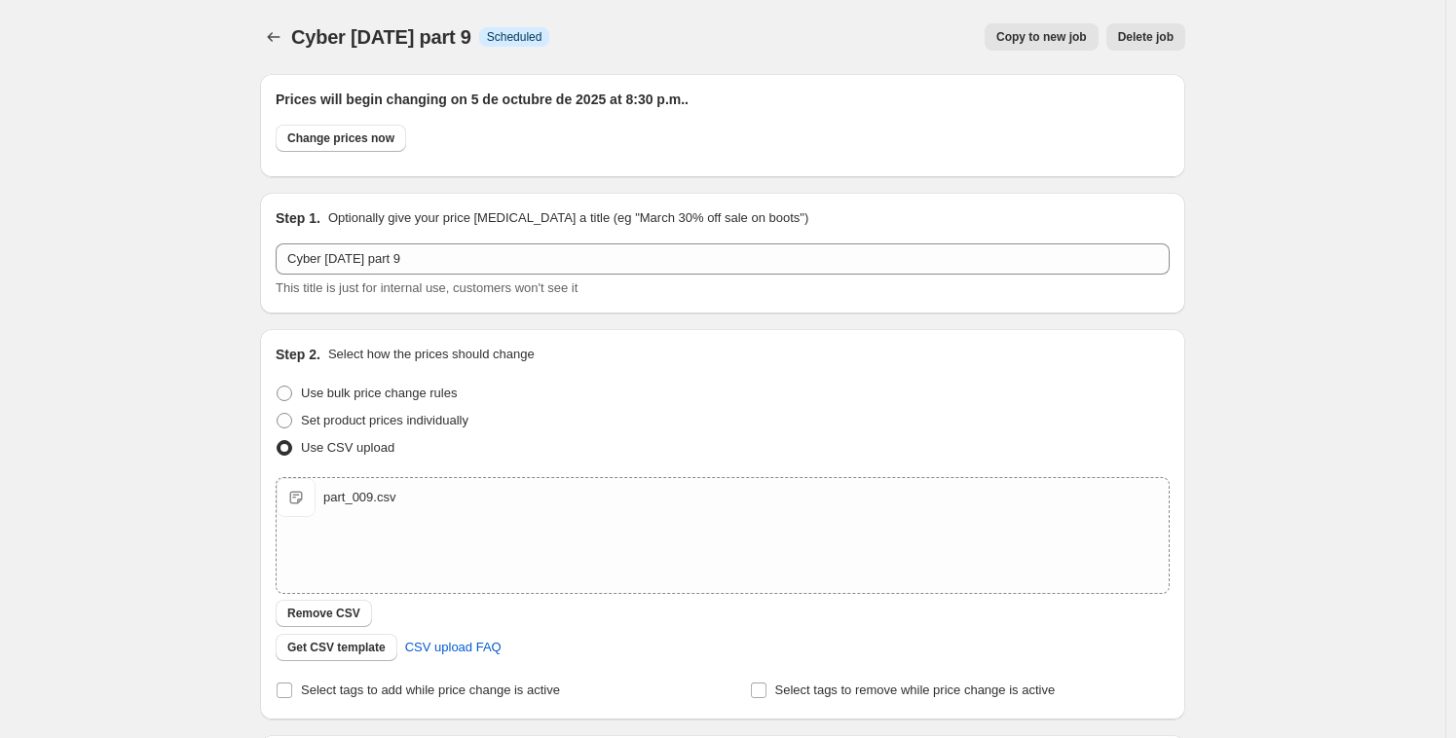
scroll to position [532, 0]
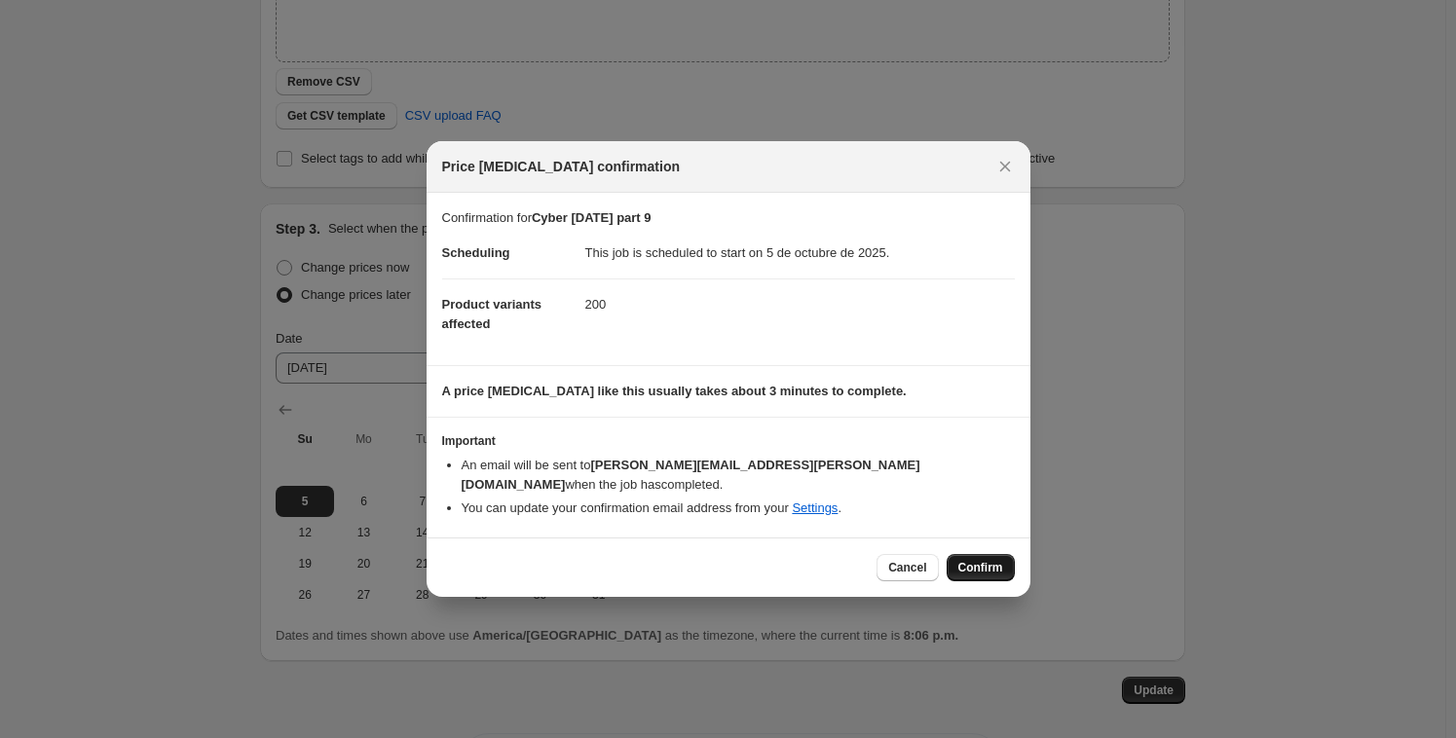
click at [990, 560] on span "Confirm" at bounding box center [980, 568] width 45 height 16
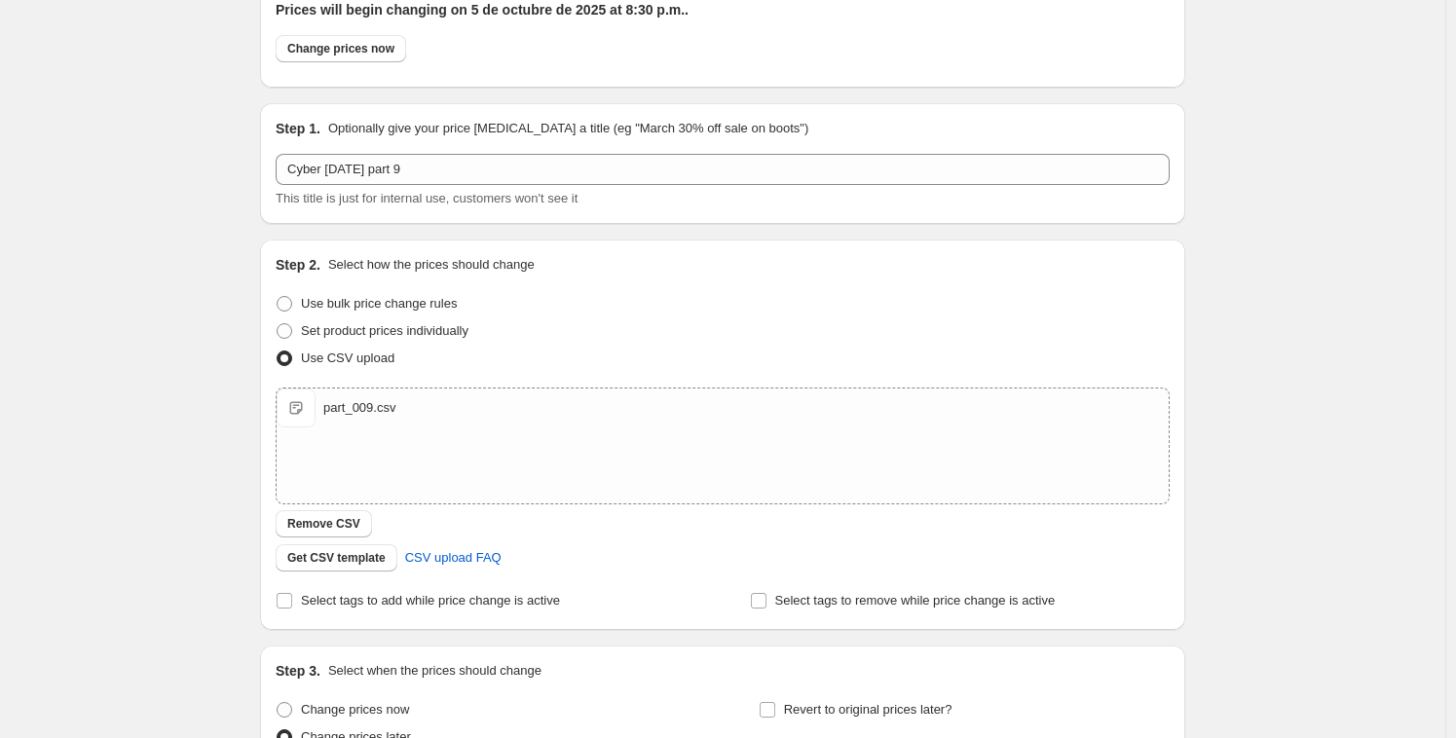
scroll to position [0, 0]
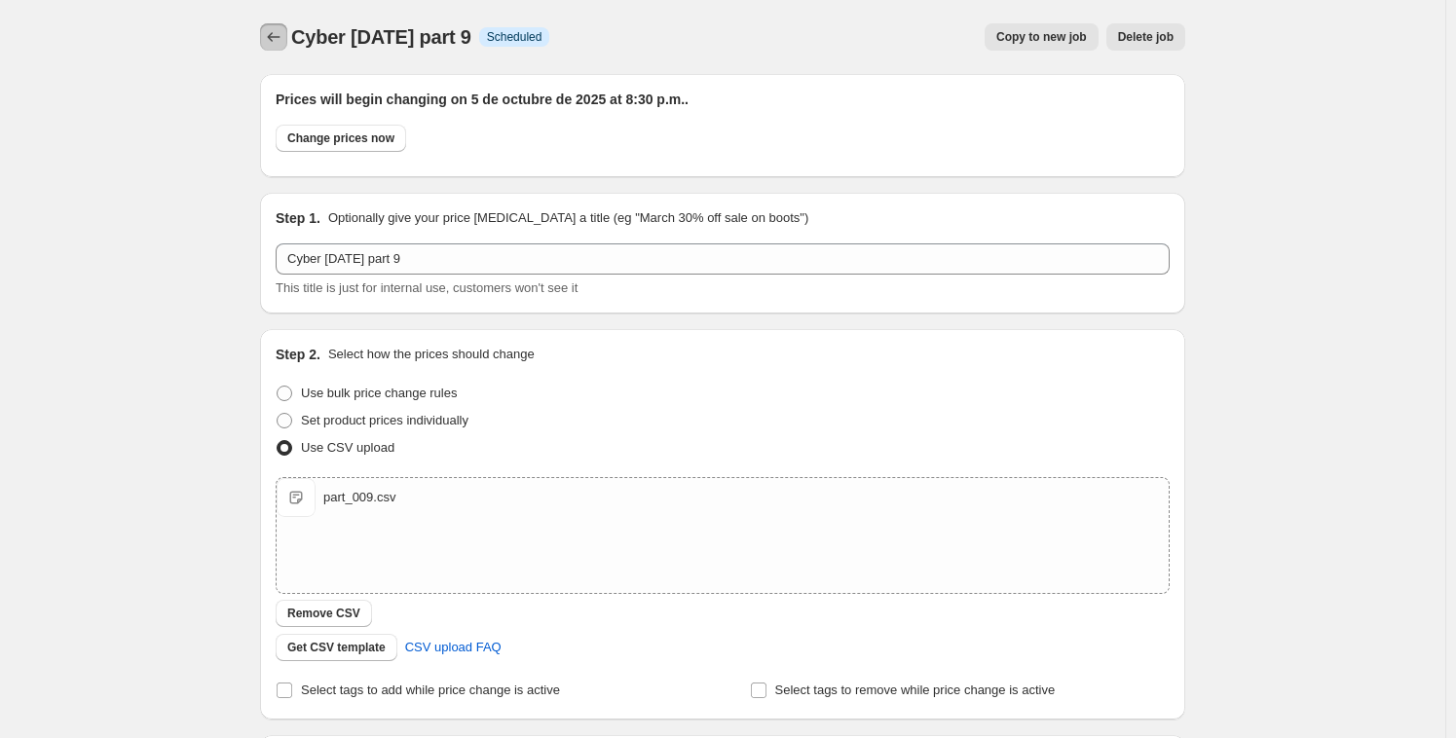
click at [271, 40] on icon "Price change jobs" at bounding box center [273, 36] width 19 height 19
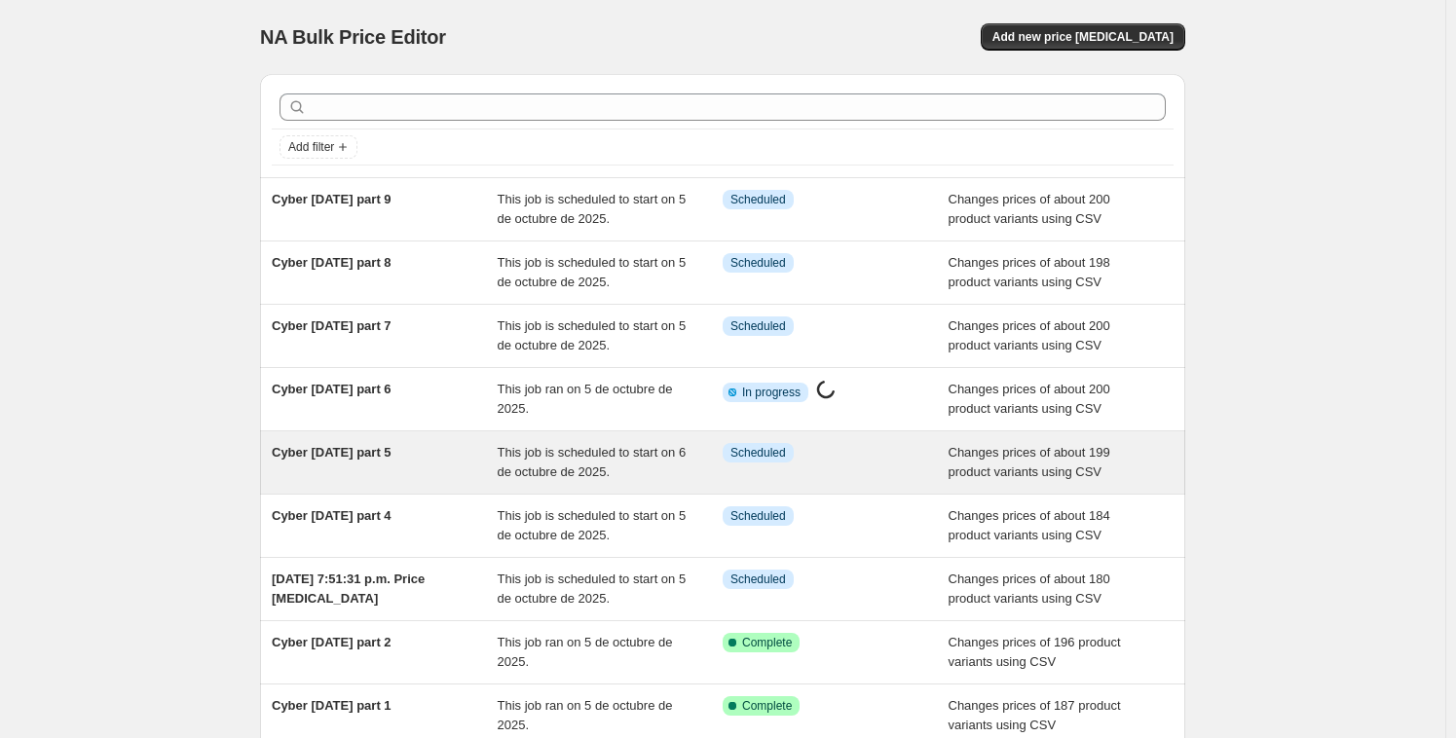
click at [611, 475] on span "This job is scheduled to start on 6 de octubre de 2025." at bounding box center [592, 462] width 189 height 34
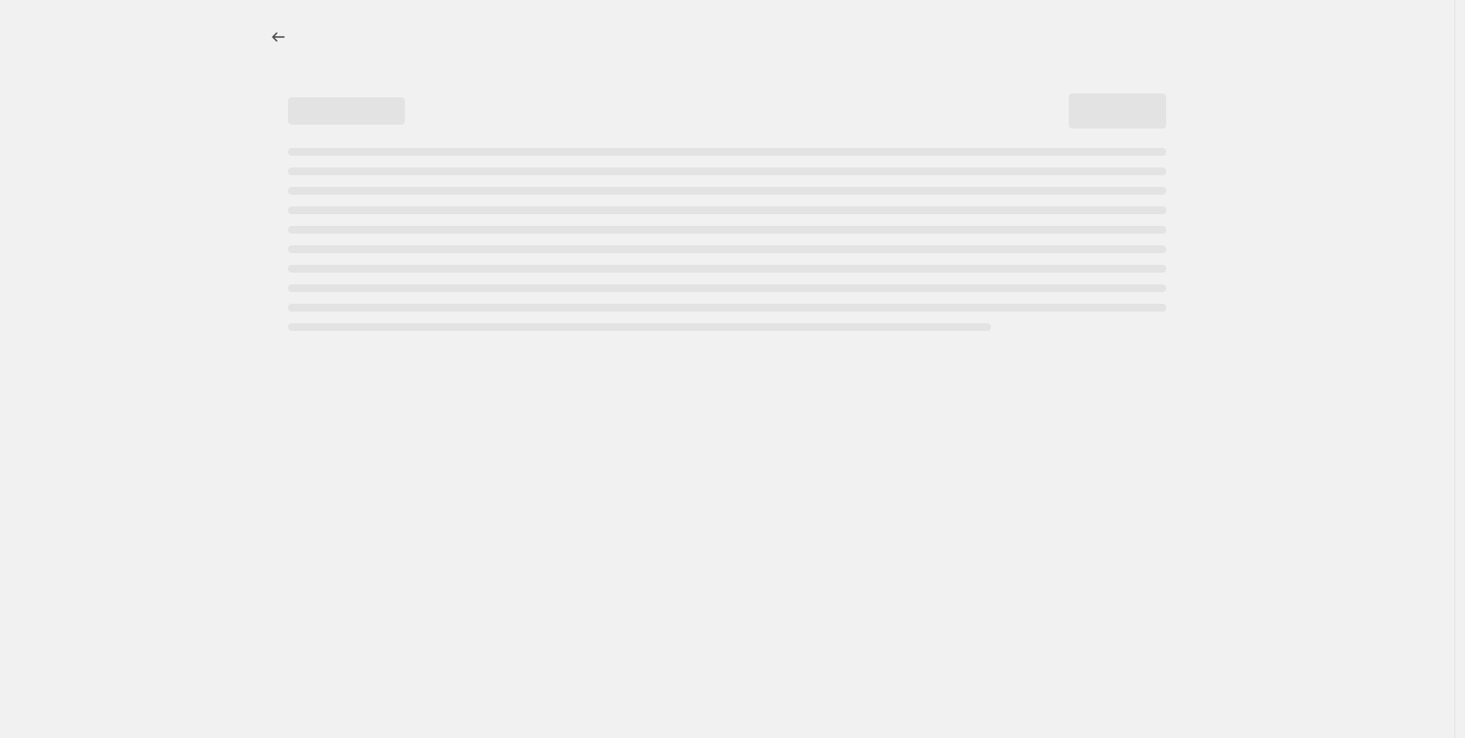
click at [611, 475] on div at bounding box center [727, 369] width 1455 height 738
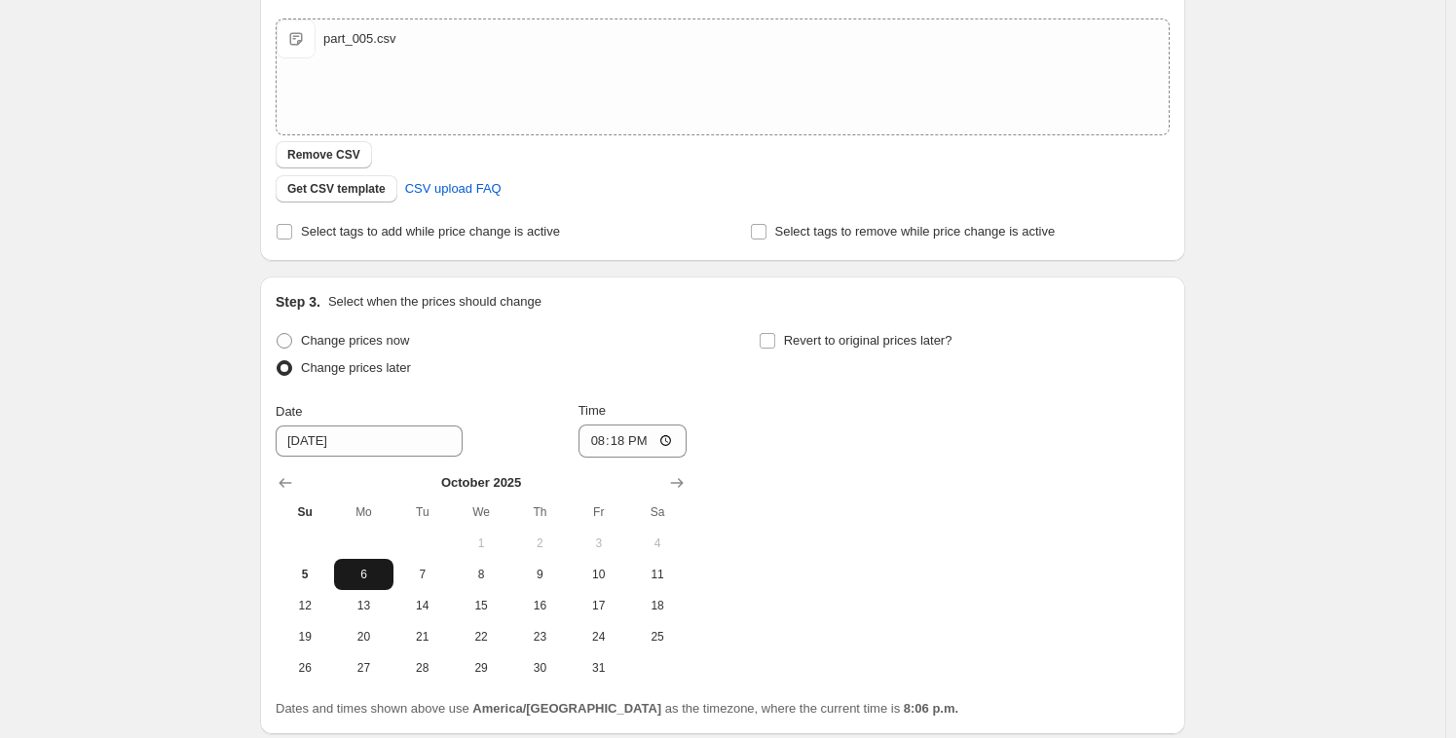
scroll to position [467, 0]
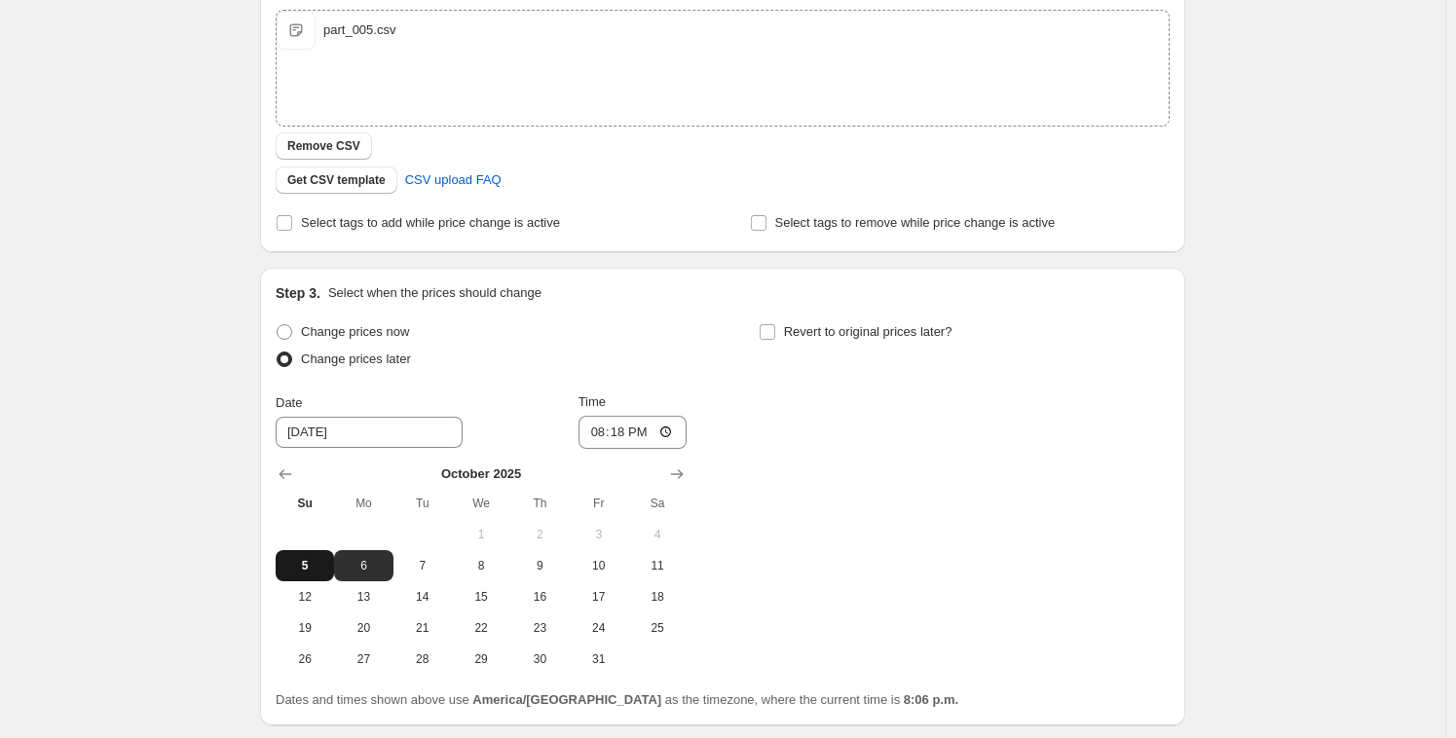
click at [323, 551] on button "5" at bounding box center [305, 565] width 58 height 31
type input "[DATE]"
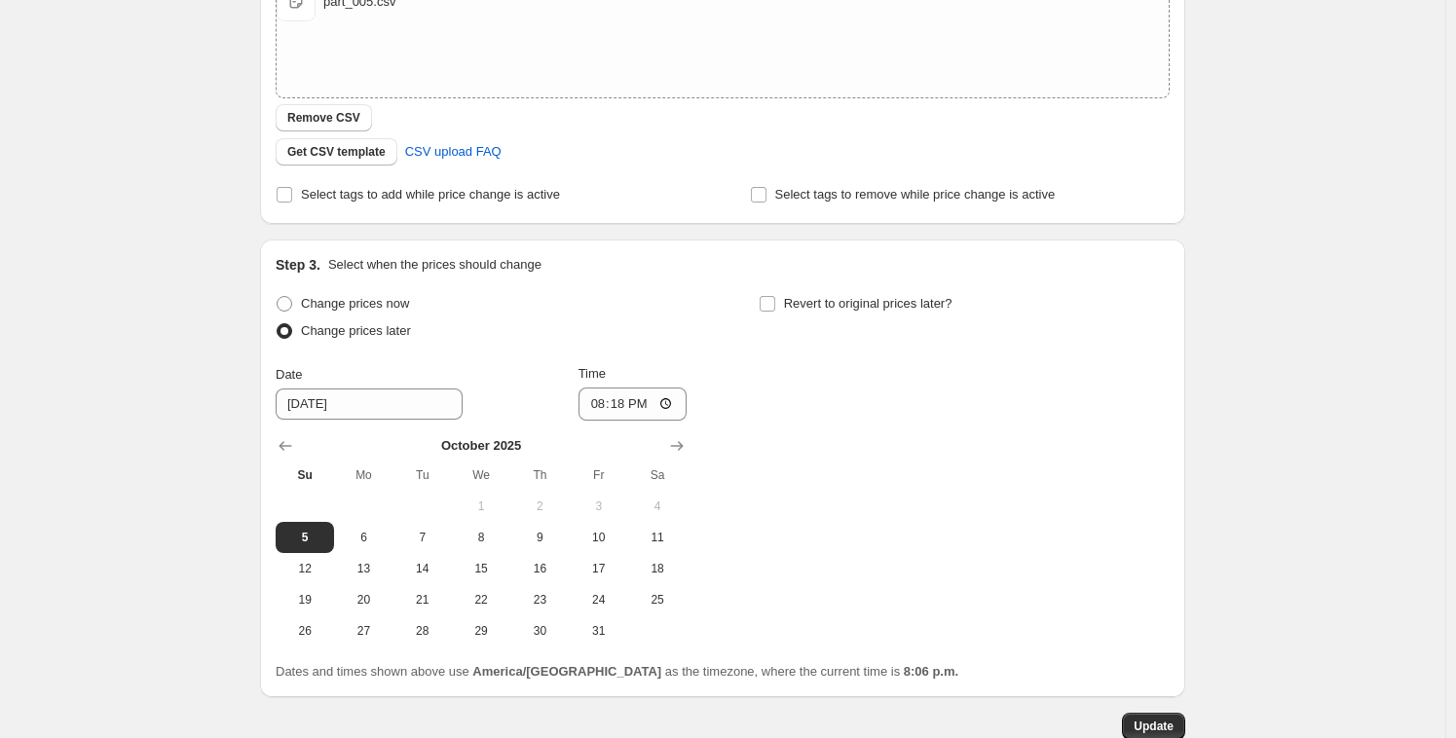
scroll to position [614, 0]
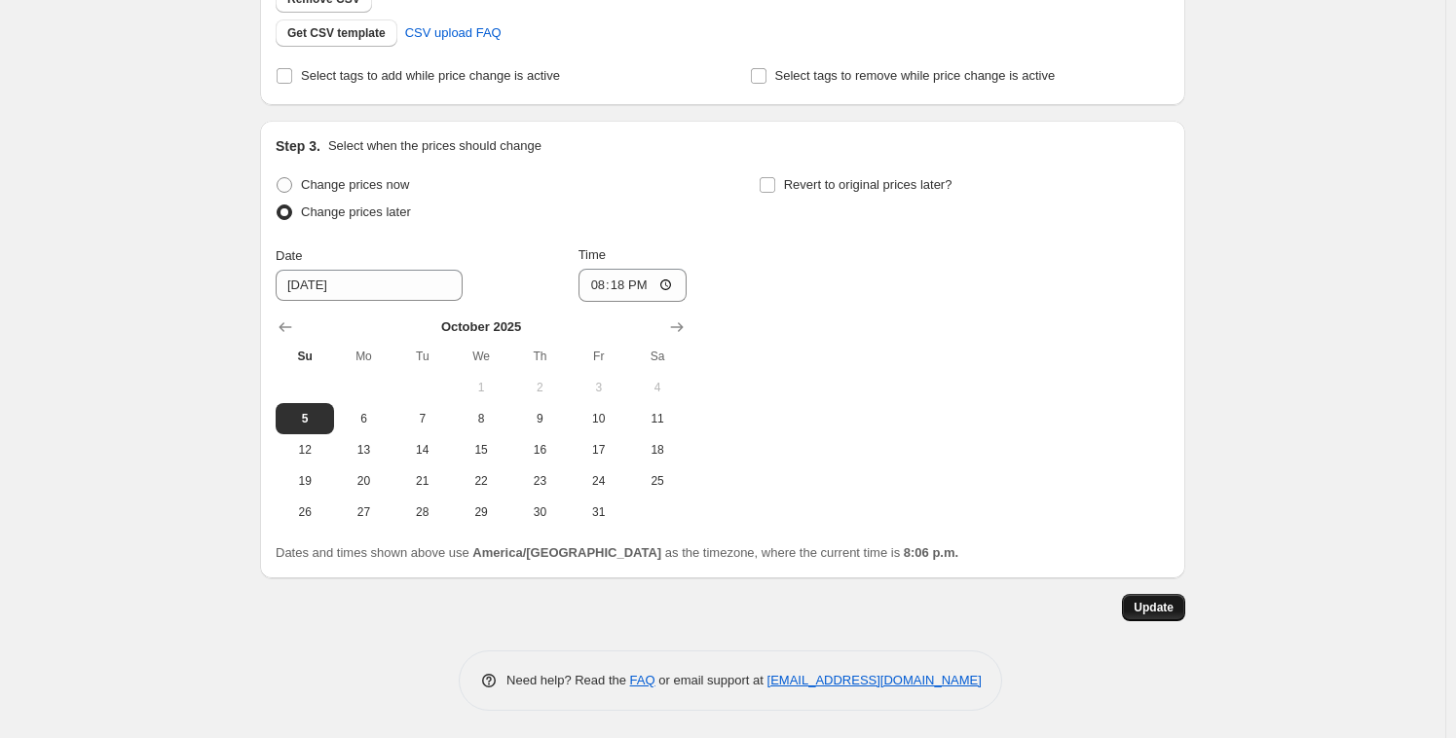
click at [1172, 602] on span "Update" at bounding box center [1153, 608] width 40 height 16
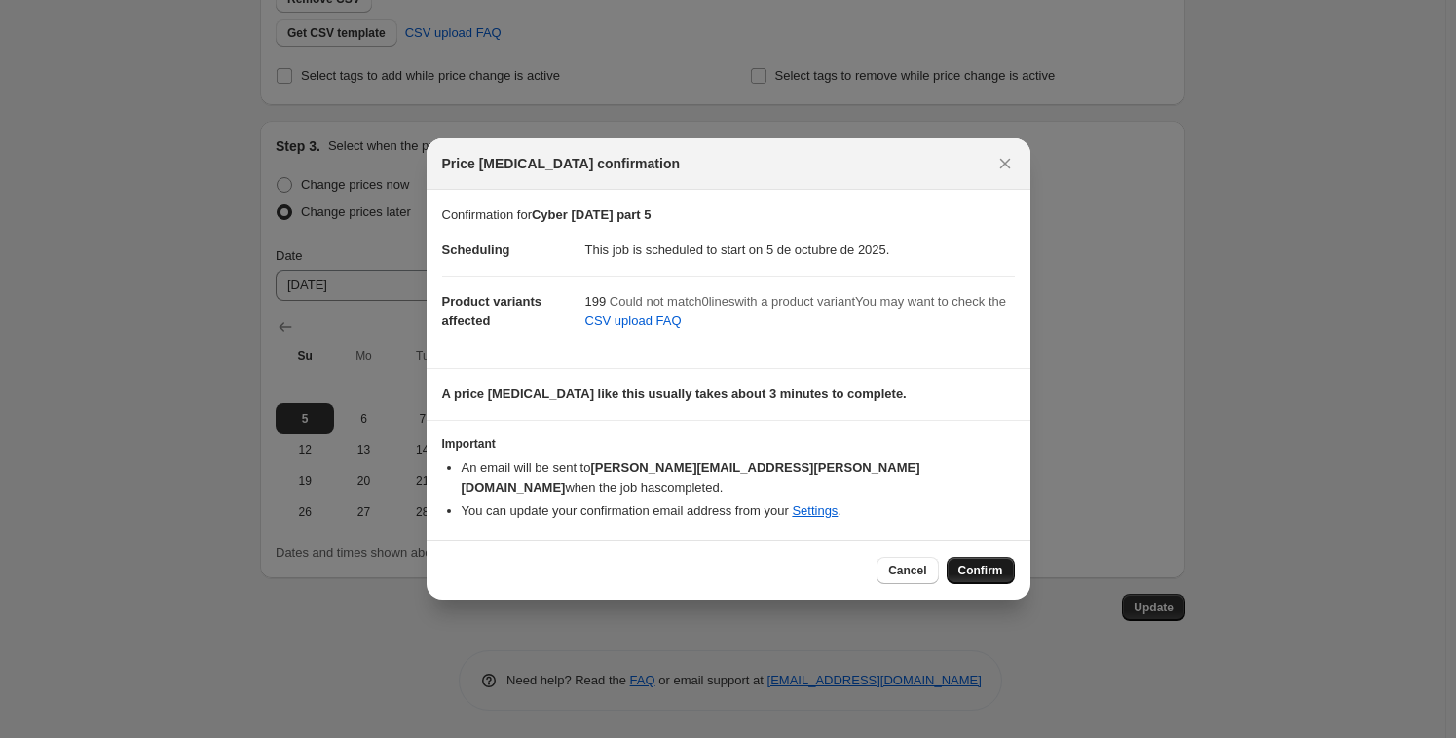
click at [984, 563] on span "Confirm" at bounding box center [980, 571] width 45 height 16
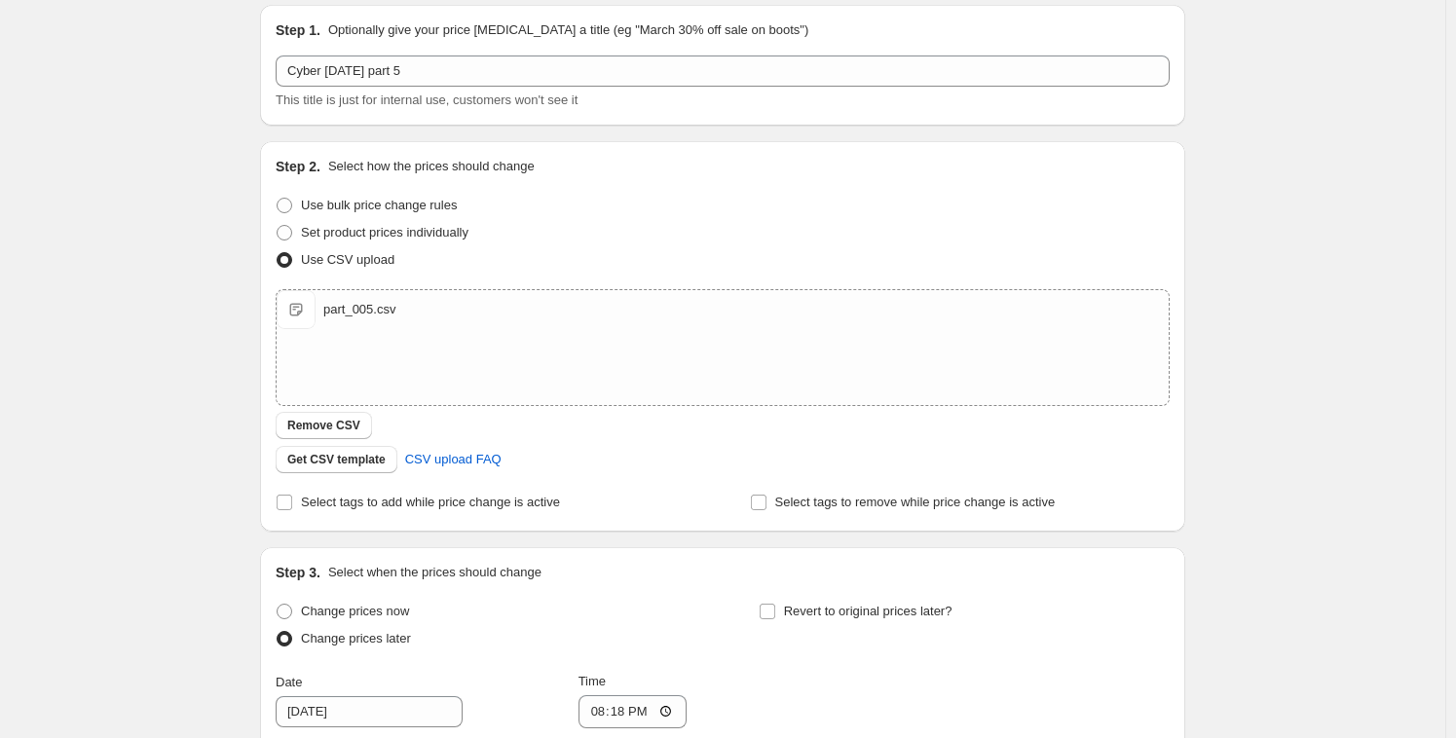
scroll to position [0, 0]
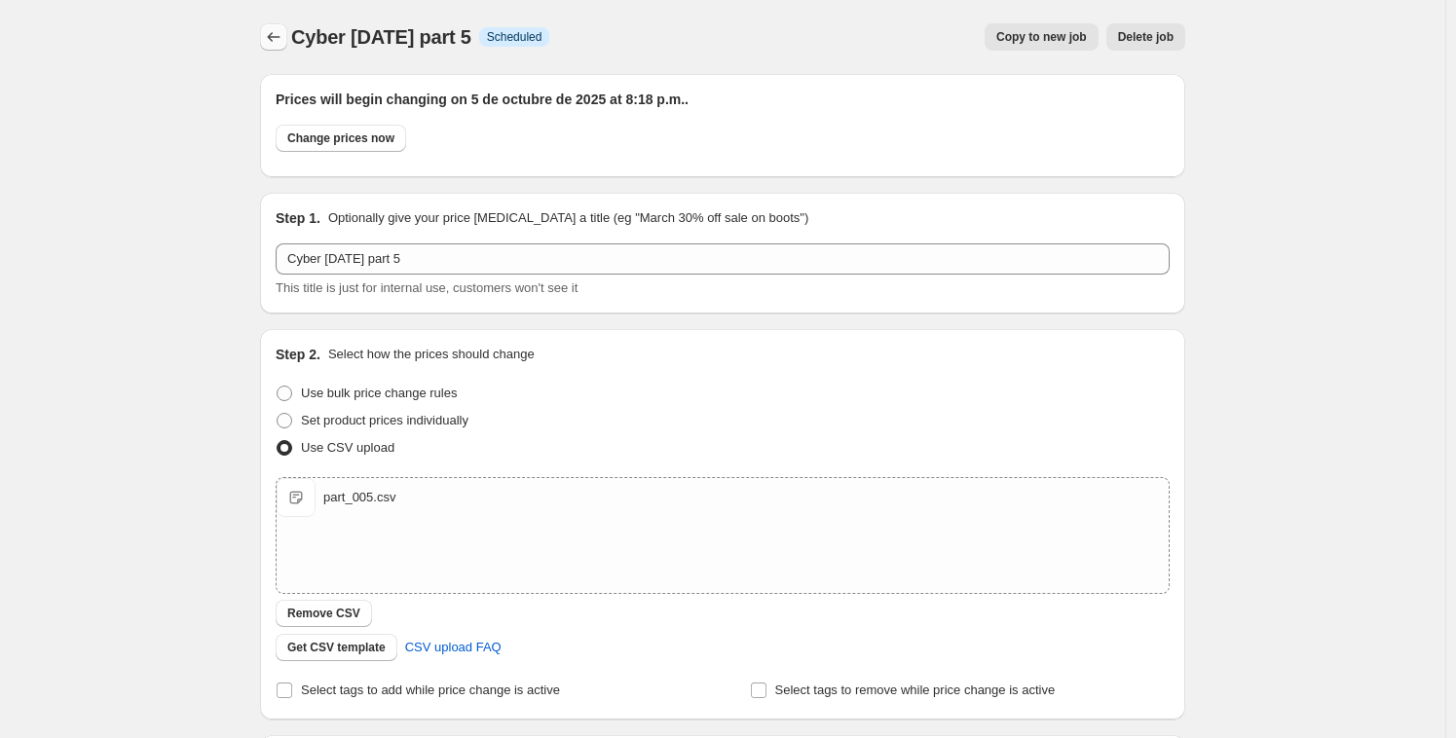
click at [268, 39] on icon "Price change jobs" at bounding box center [273, 36] width 19 height 19
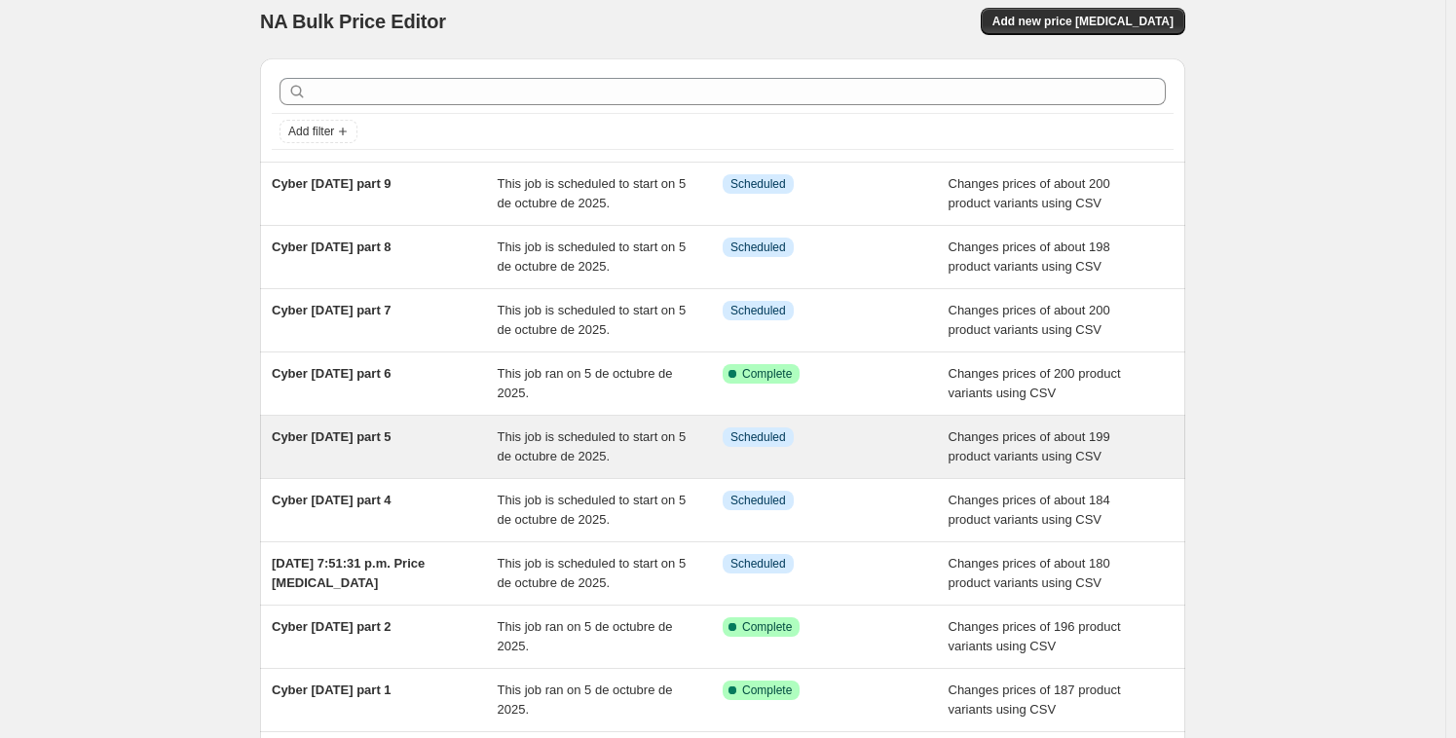
scroll to position [33, 0]
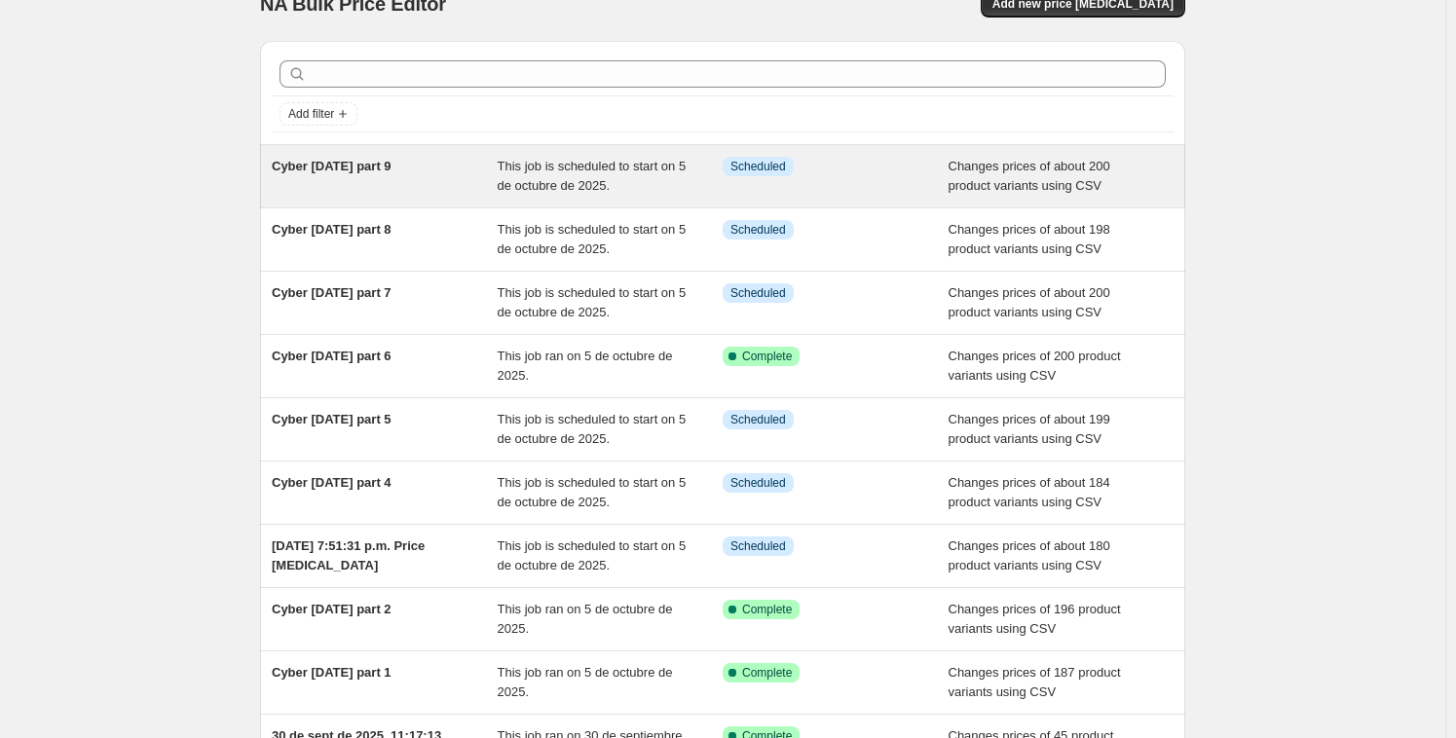
click at [465, 164] on div "Cyber oct 2025 part 9" at bounding box center [385, 176] width 226 height 39
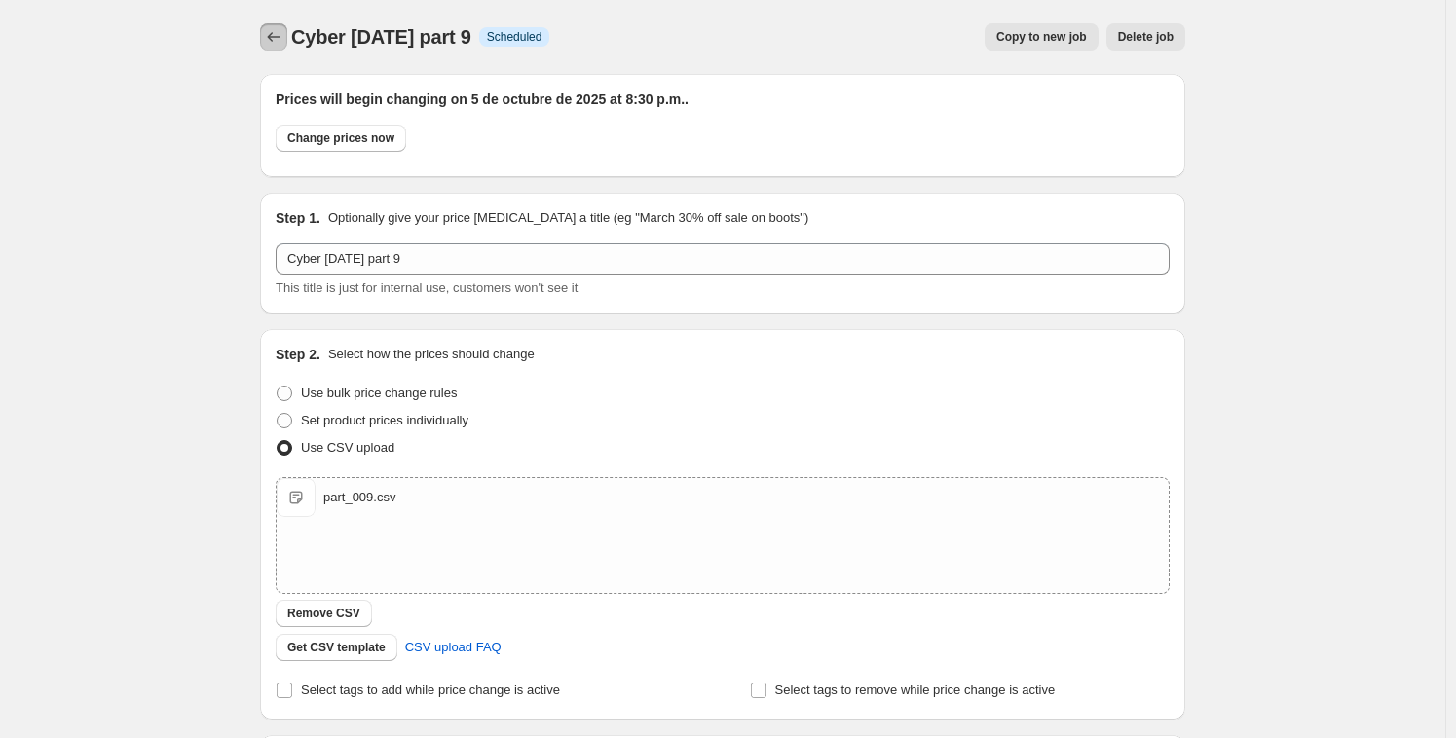
click at [281, 38] on icon "Price change jobs" at bounding box center [273, 36] width 19 height 19
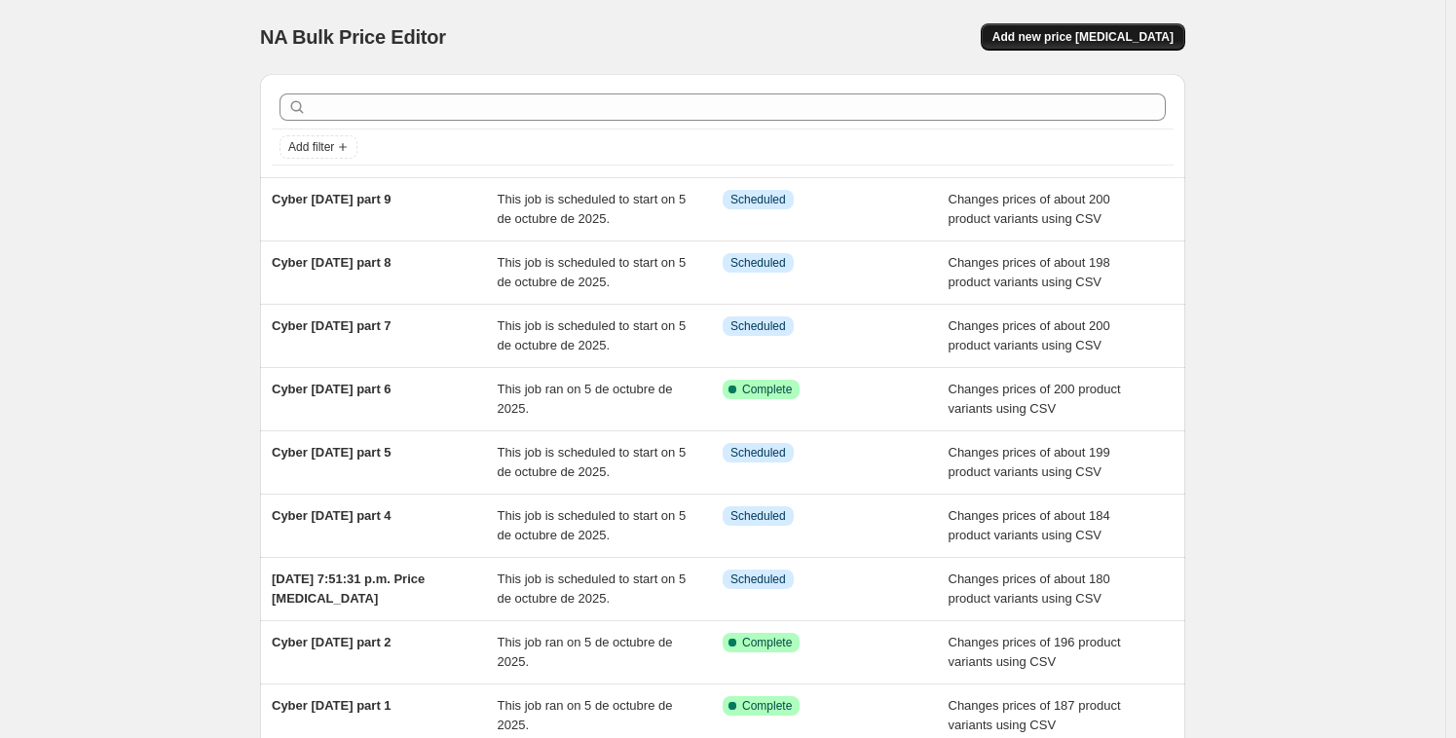
click at [1149, 28] on button "Add new price [MEDICAL_DATA]" at bounding box center [1082, 36] width 204 height 27
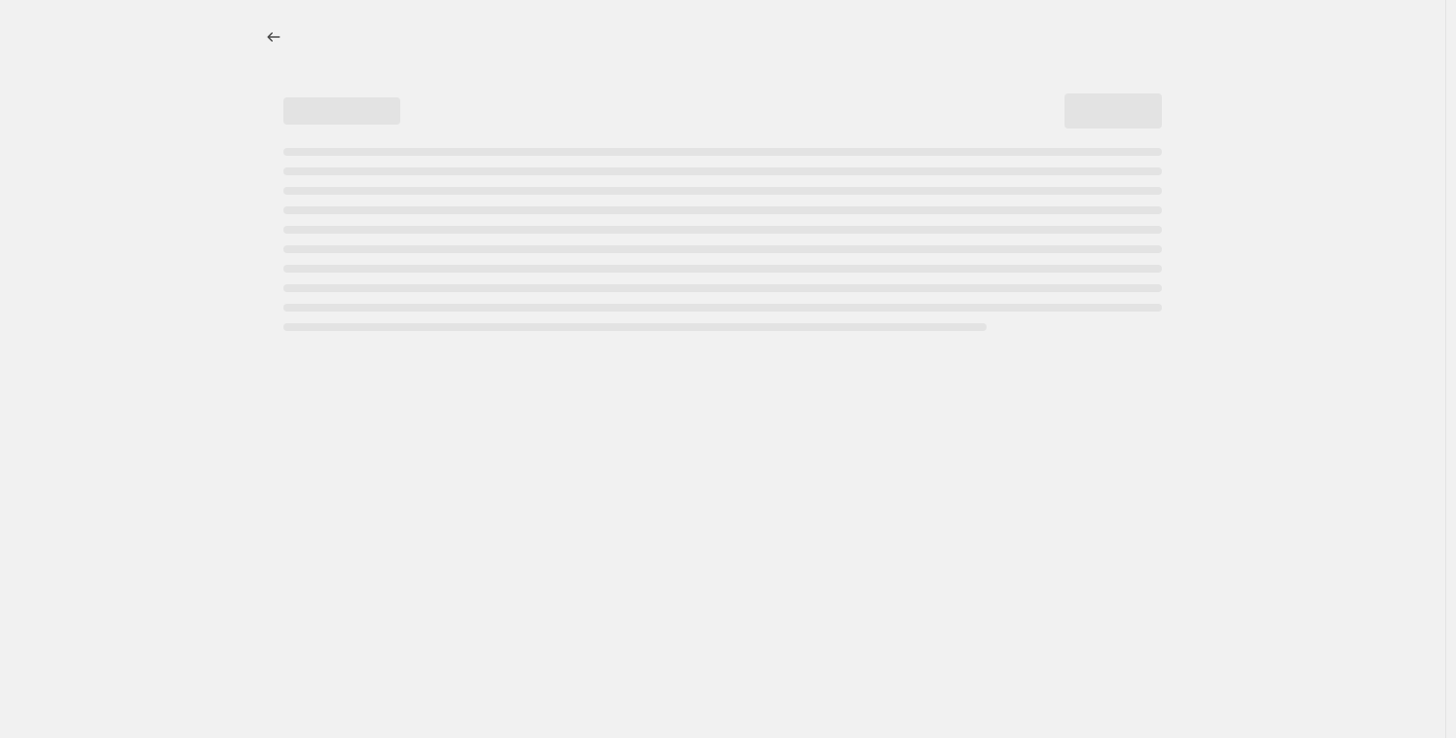
select select "percentage"
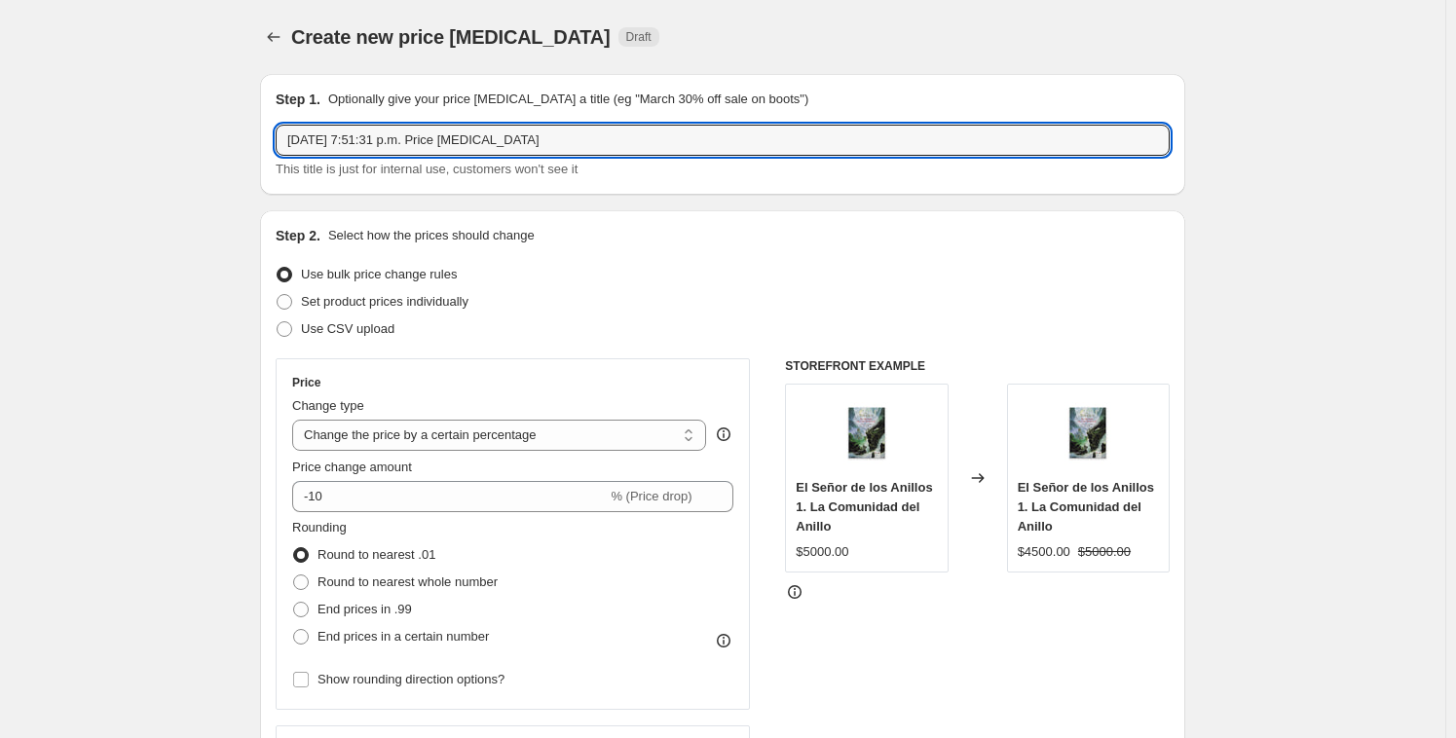
drag, startPoint x: 589, startPoint y: 132, endPoint x: 192, endPoint y: 108, distance: 398.0
paste input "Cyber oct 2025 part 5 Info"
click at [417, 137] on input "Cyber oct 2025 part 5 Info" at bounding box center [723, 140] width 894 height 31
drag, startPoint x: 418, startPoint y: 140, endPoint x: 493, endPoint y: 140, distance: 75.0
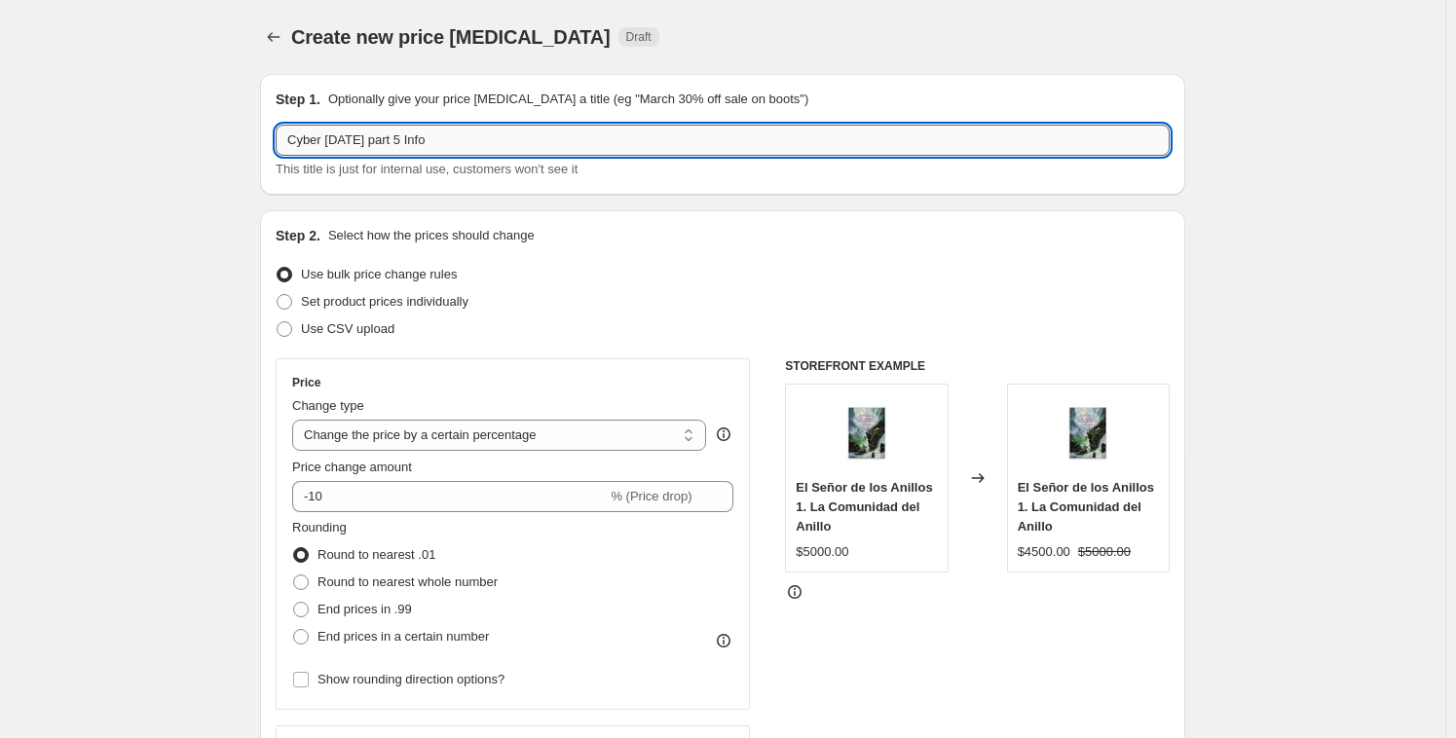
click at [491, 141] on input "Cyber oct 2025 part 5 Info" at bounding box center [723, 140] width 894 height 31
type input "Cyber oct 2025 part 10"
click at [720, 303] on div "Set product prices individually" at bounding box center [723, 301] width 894 height 27
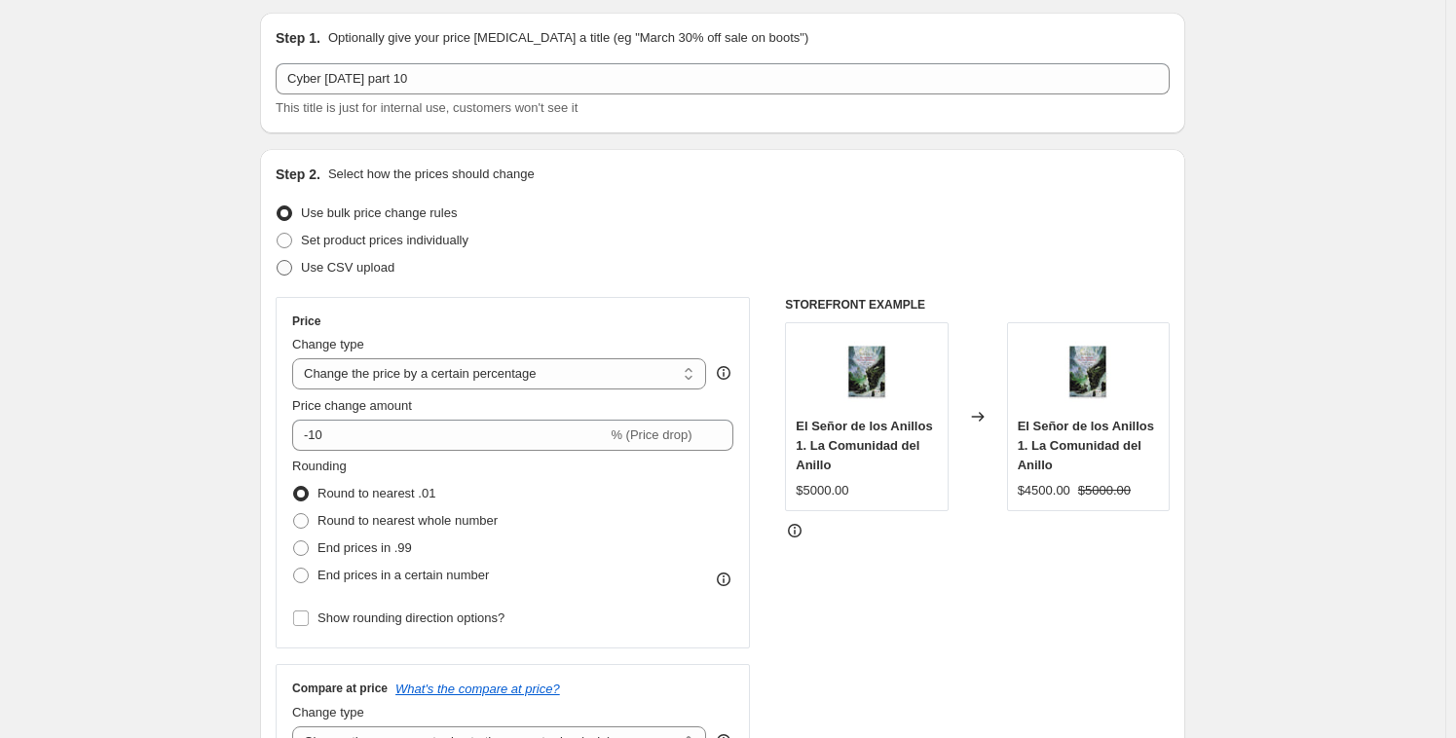
scroll to position [62, 0]
click at [325, 259] on span "Use CSV upload" at bounding box center [347, 266] width 93 height 15
click at [324, 269] on span "Use CSV upload" at bounding box center [347, 266] width 93 height 15
click at [277, 260] on input "Use CSV upload" at bounding box center [277, 259] width 1 height 1
radio input "true"
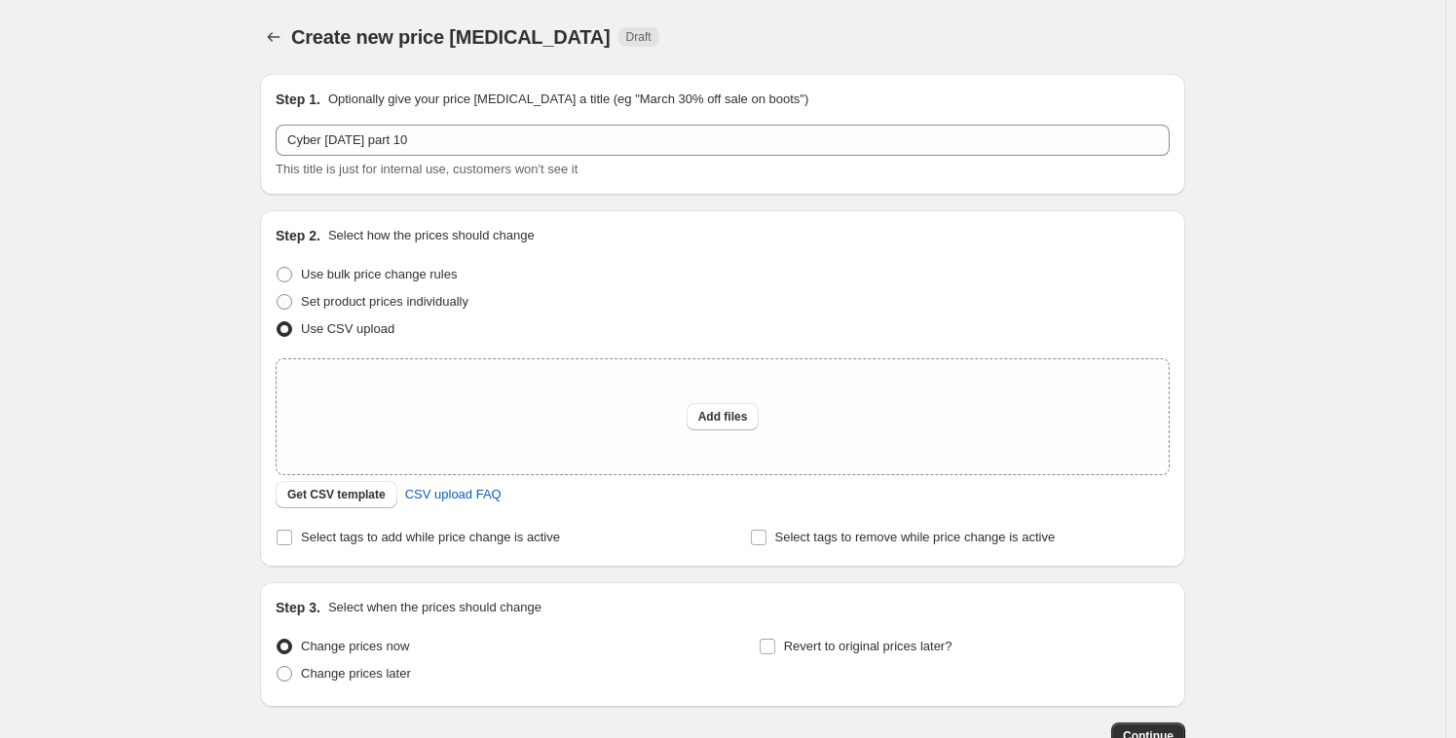
scroll to position [0, 0]
click at [283, 37] on icon "Price change jobs" at bounding box center [273, 36] width 19 height 19
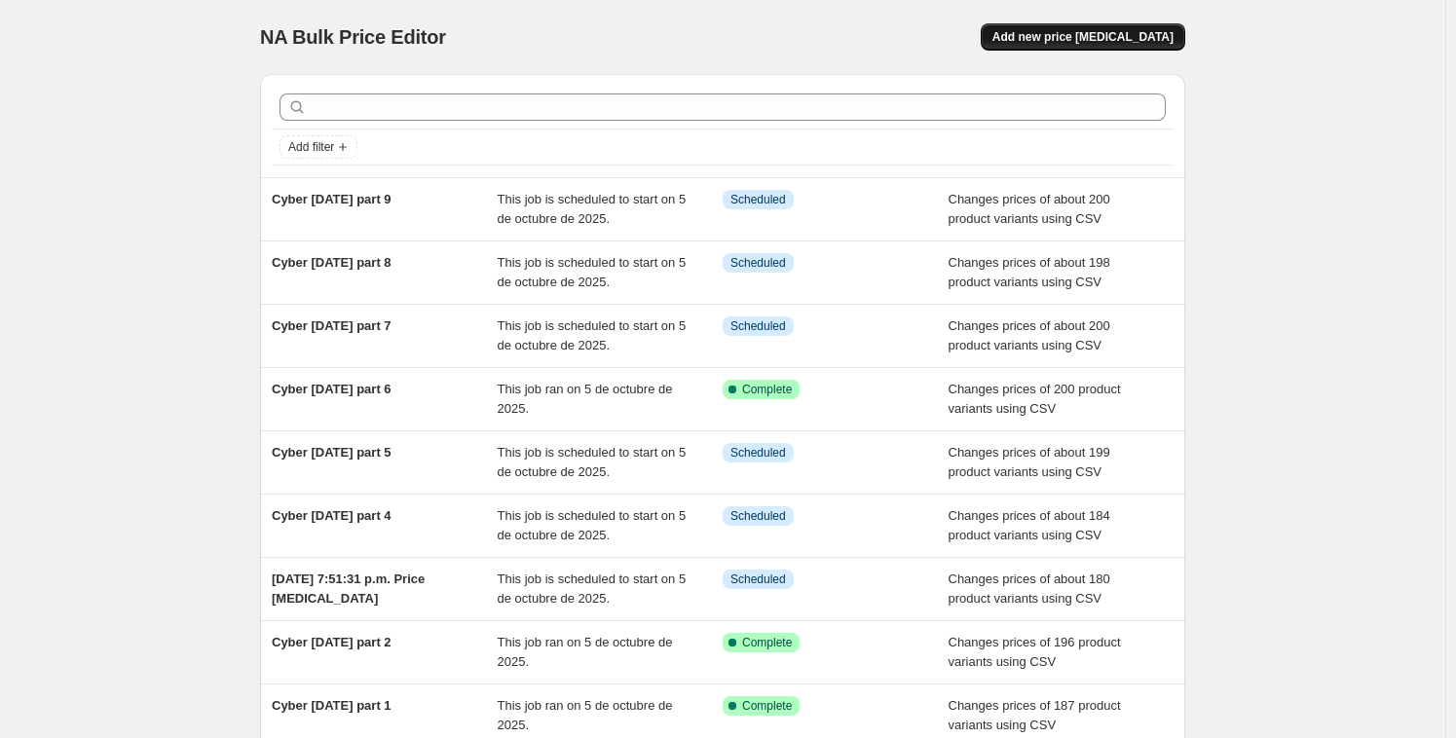
click at [1125, 33] on span "Add new price [MEDICAL_DATA]" at bounding box center [1082, 37] width 181 height 16
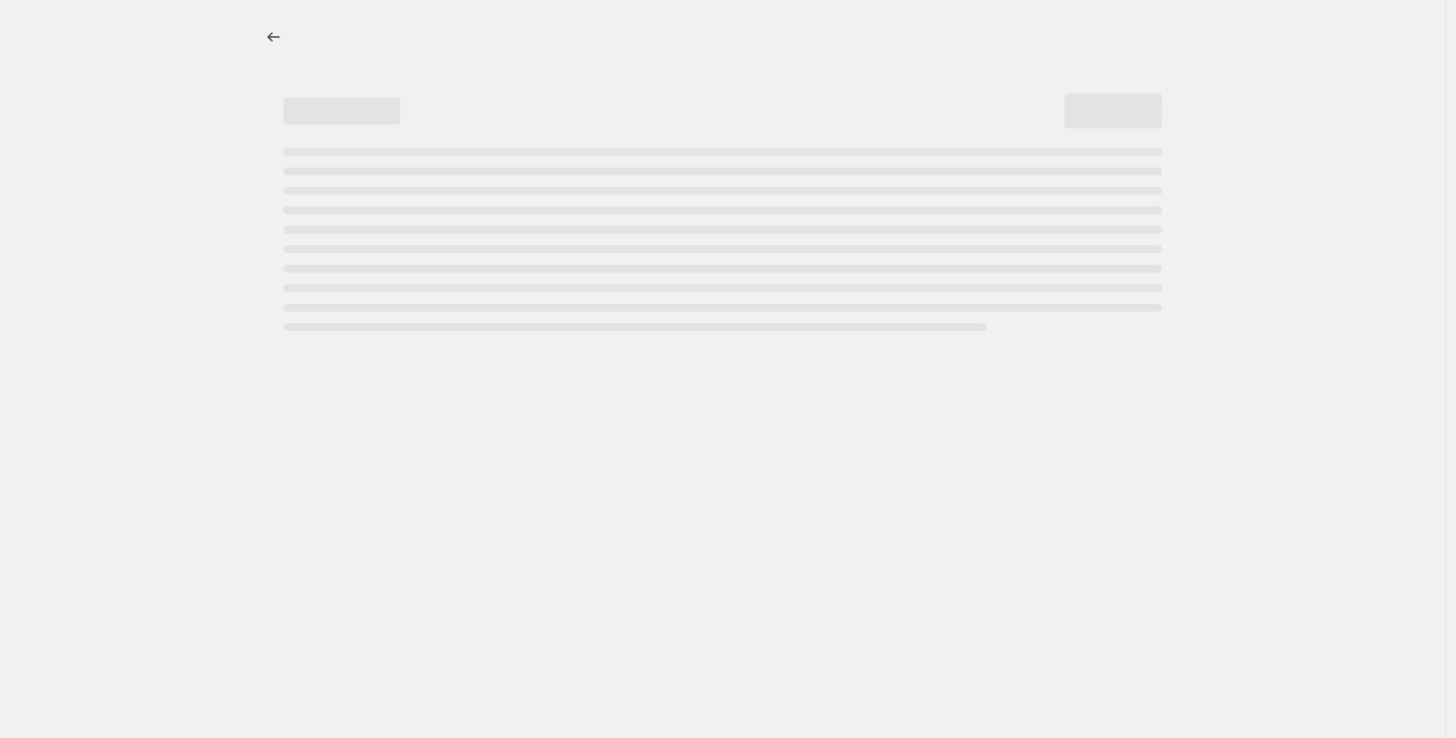
select select "percentage"
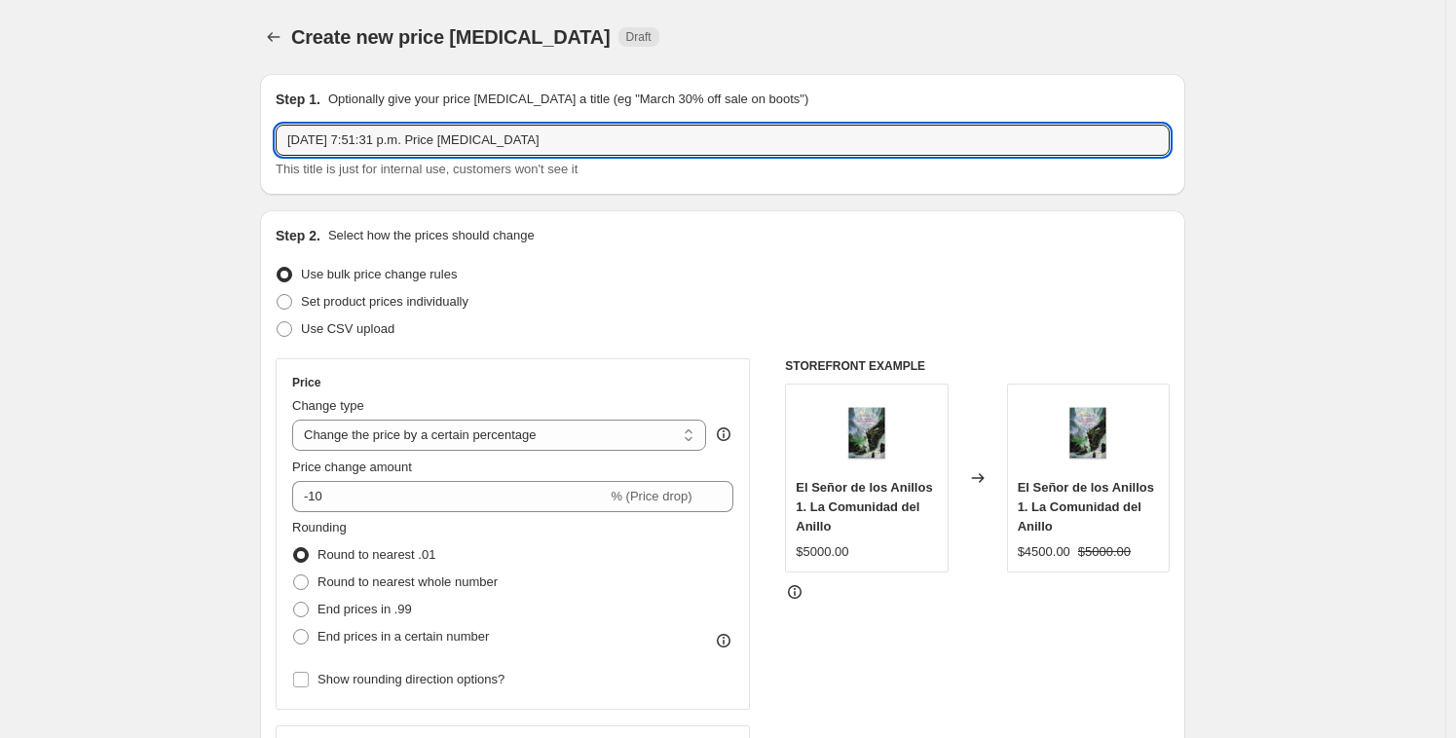
drag, startPoint x: 564, startPoint y: 142, endPoint x: 277, endPoint y: 128, distance: 287.6
paste input "Cyber oct 2025 part 5 Info"
drag, startPoint x: 420, startPoint y: 137, endPoint x: 525, endPoint y: 140, distance: 105.2
click at [520, 140] on input "Cyber oct 2025 part 5 Info" at bounding box center [723, 140] width 894 height 31
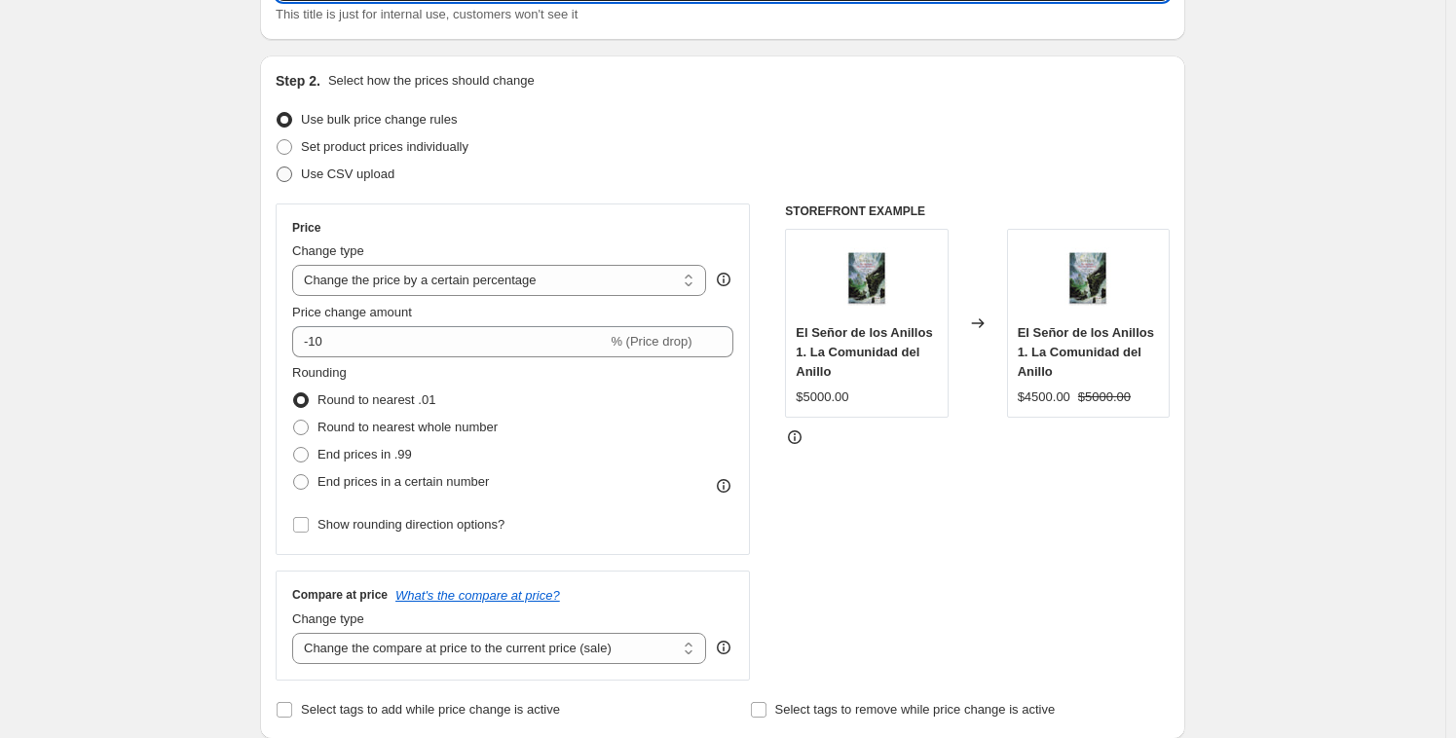
type input "Cyber oct 2025 part 10"
click at [333, 171] on span "Use CSV upload" at bounding box center [347, 173] width 93 height 15
click at [277, 167] on input "Use CSV upload" at bounding box center [277, 166] width 1 height 1
radio input "true"
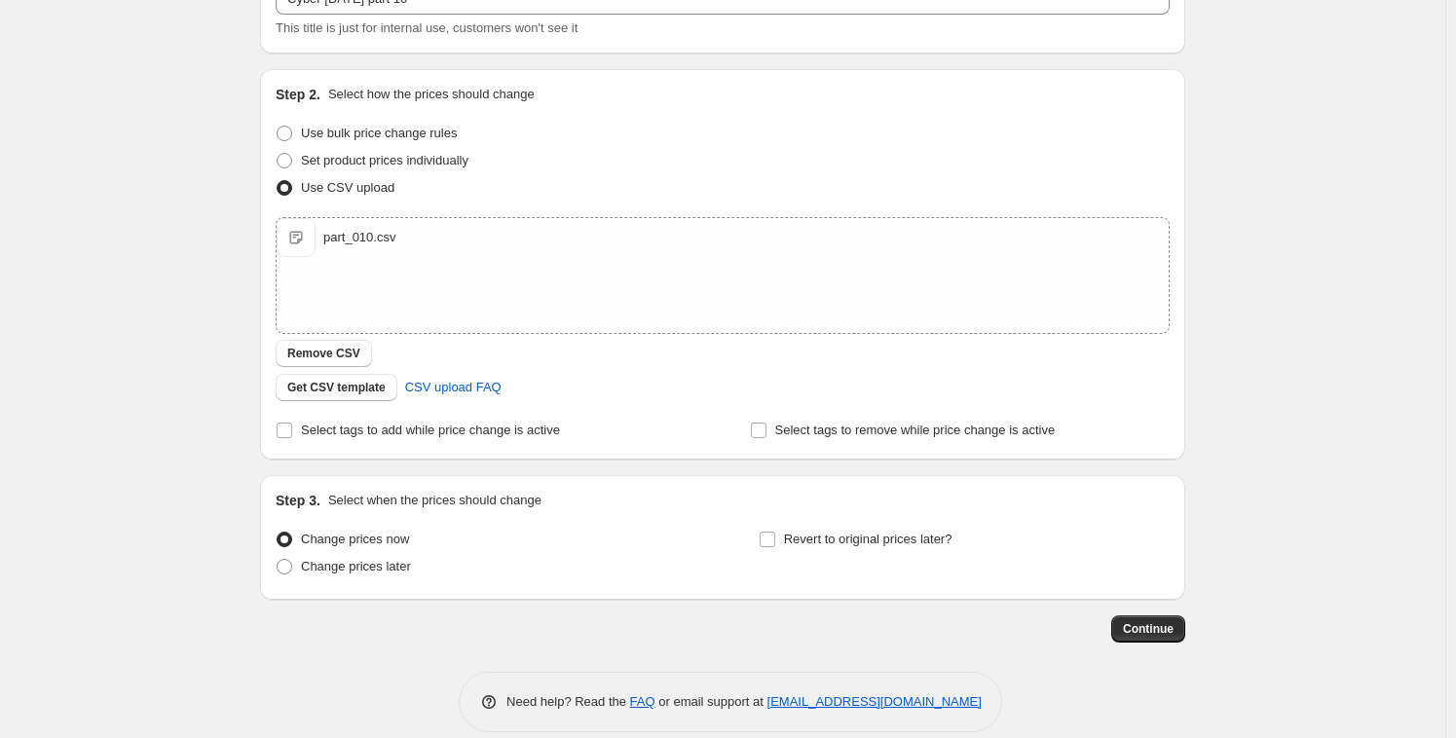
scroll to position [155, 0]
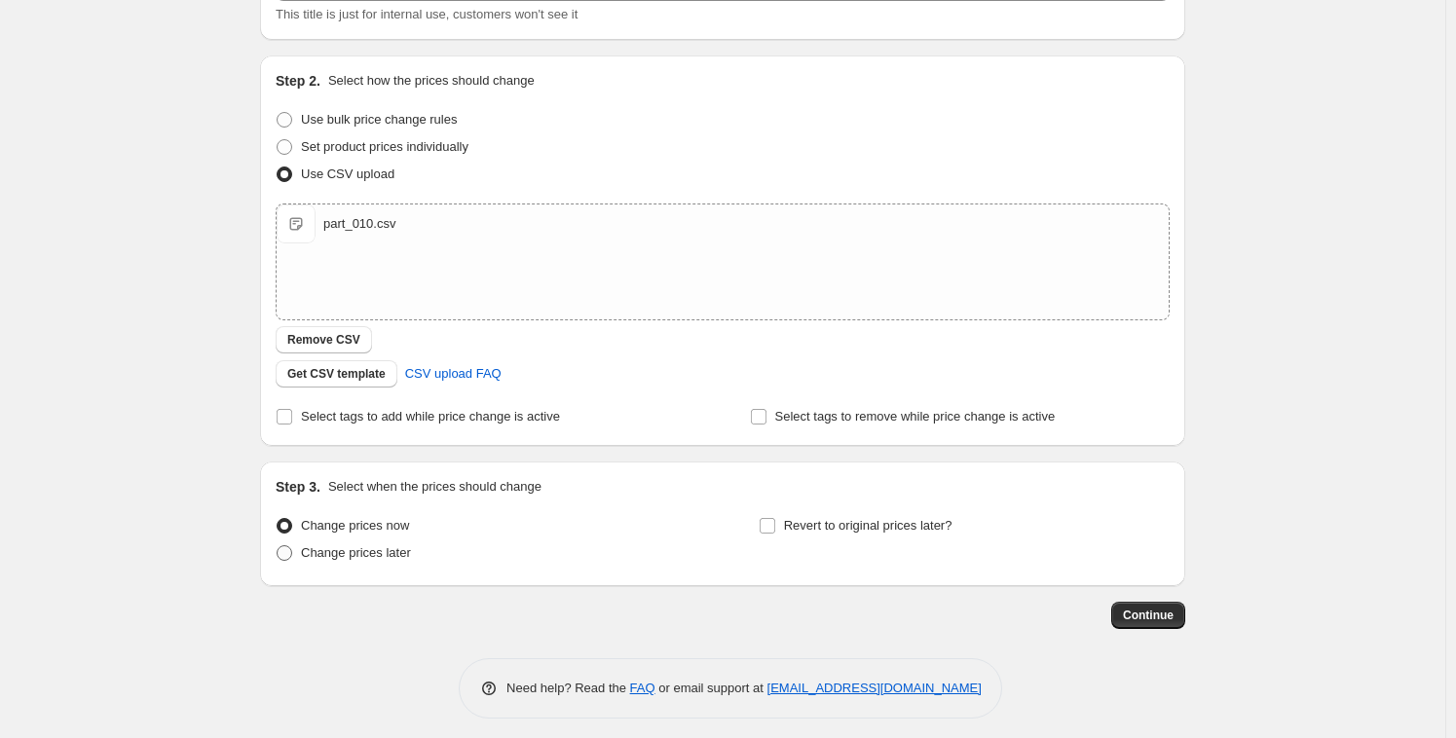
click at [384, 552] on span "Change prices later" at bounding box center [356, 552] width 110 height 15
click at [277, 546] on input "Change prices later" at bounding box center [277, 545] width 1 height 1
radio input "true"
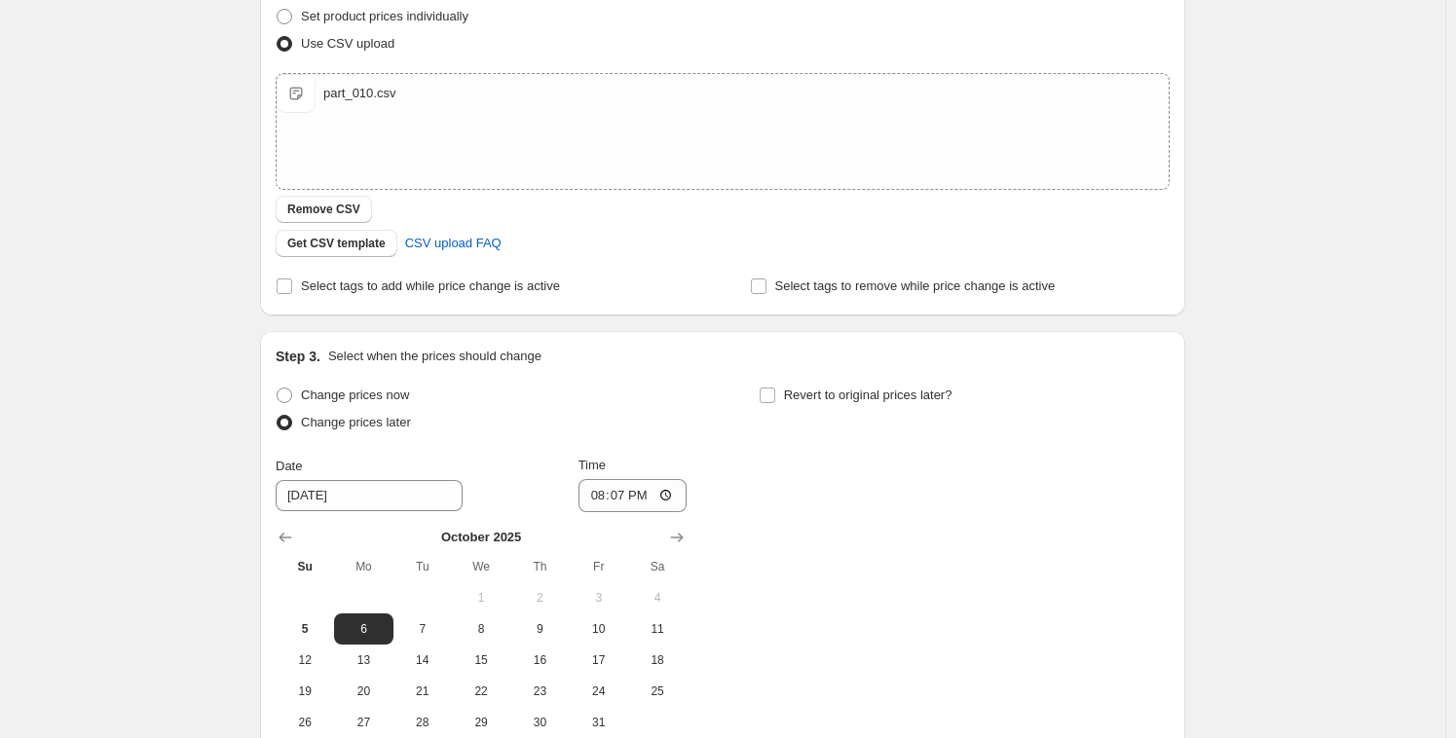
scroll to position [296, 0]
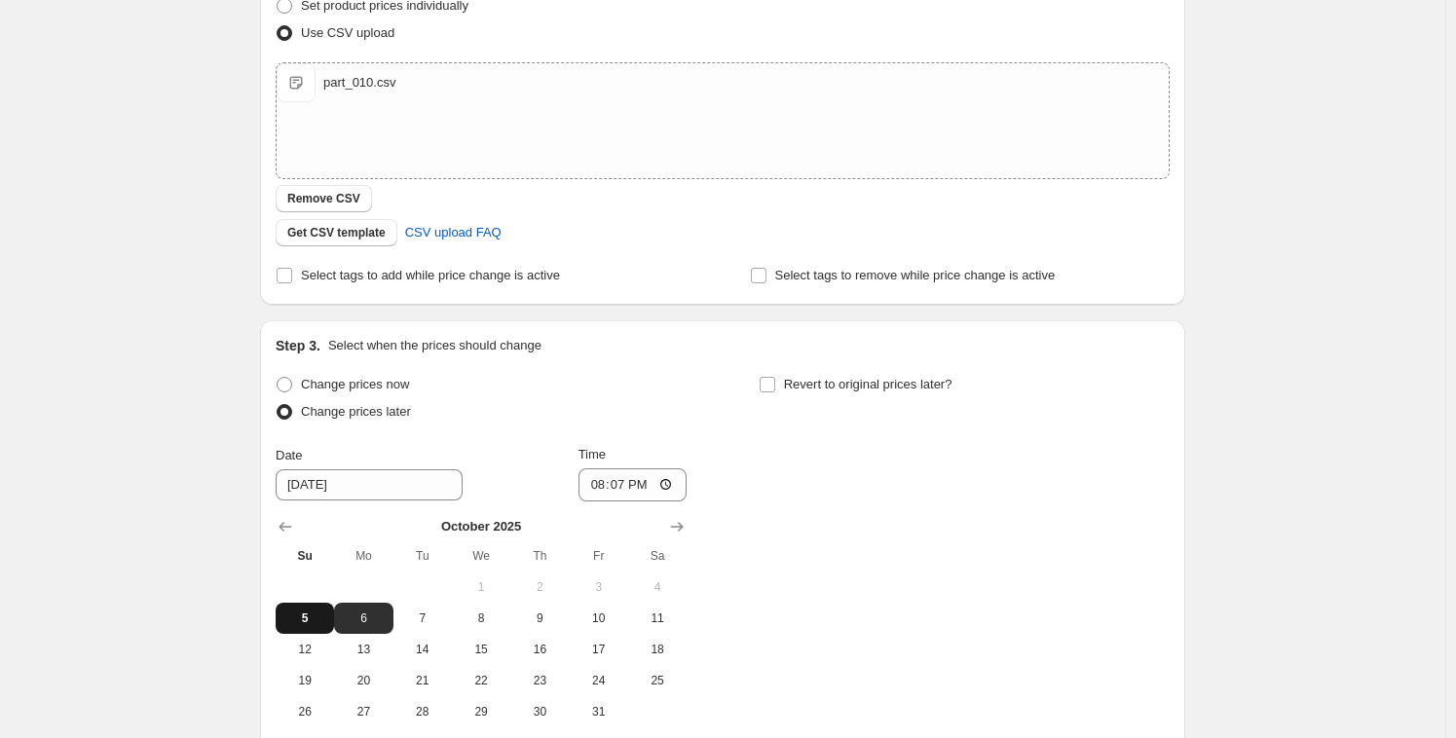
click at [317, 607] on button "5" at bounding box center [305, 618] width 58 height 31
type input "[DATE]"
click at [621, 476] on input "20:07" at bounding box center [632, 484] width 109 height 33
click at [613, 482] on input "20:07" at bounding box center [632, 484] width 109 height 33
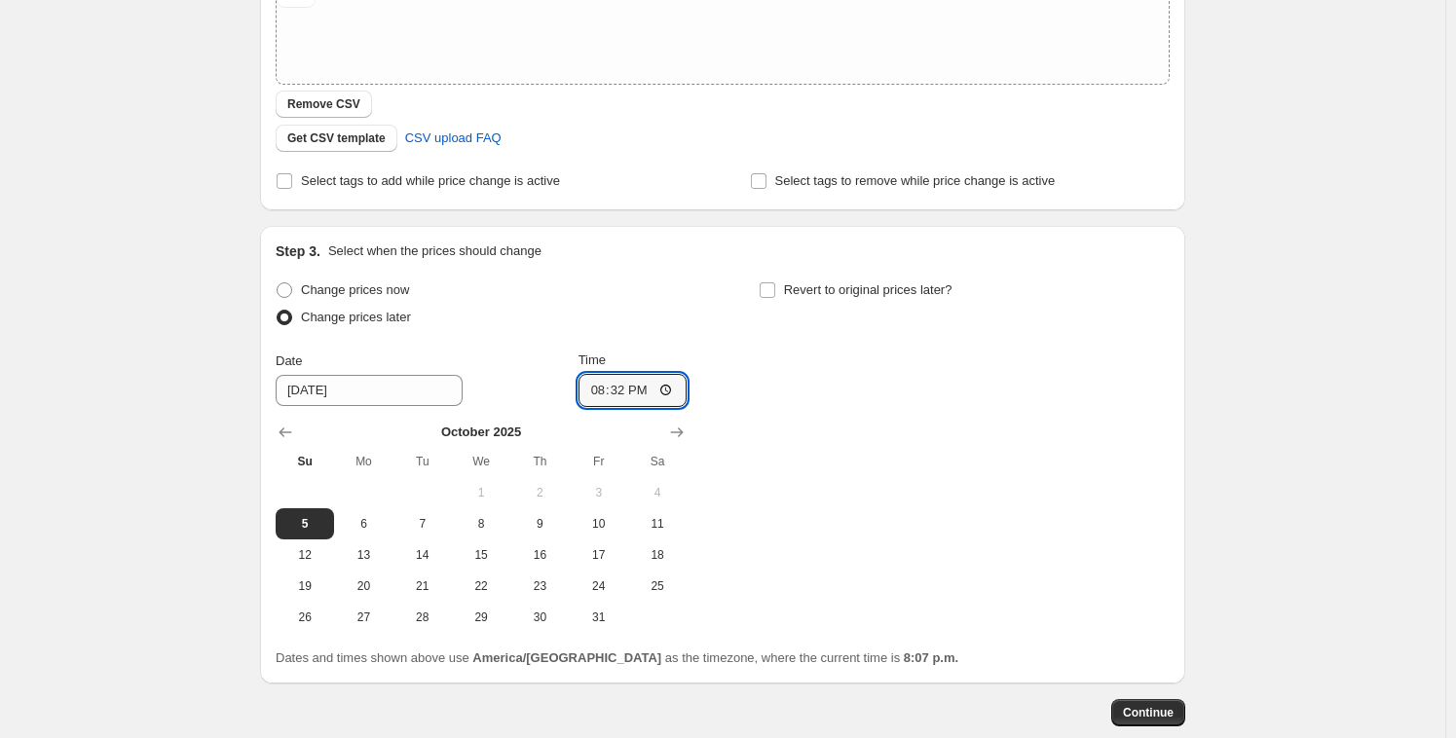
scroll to position [497, 0]
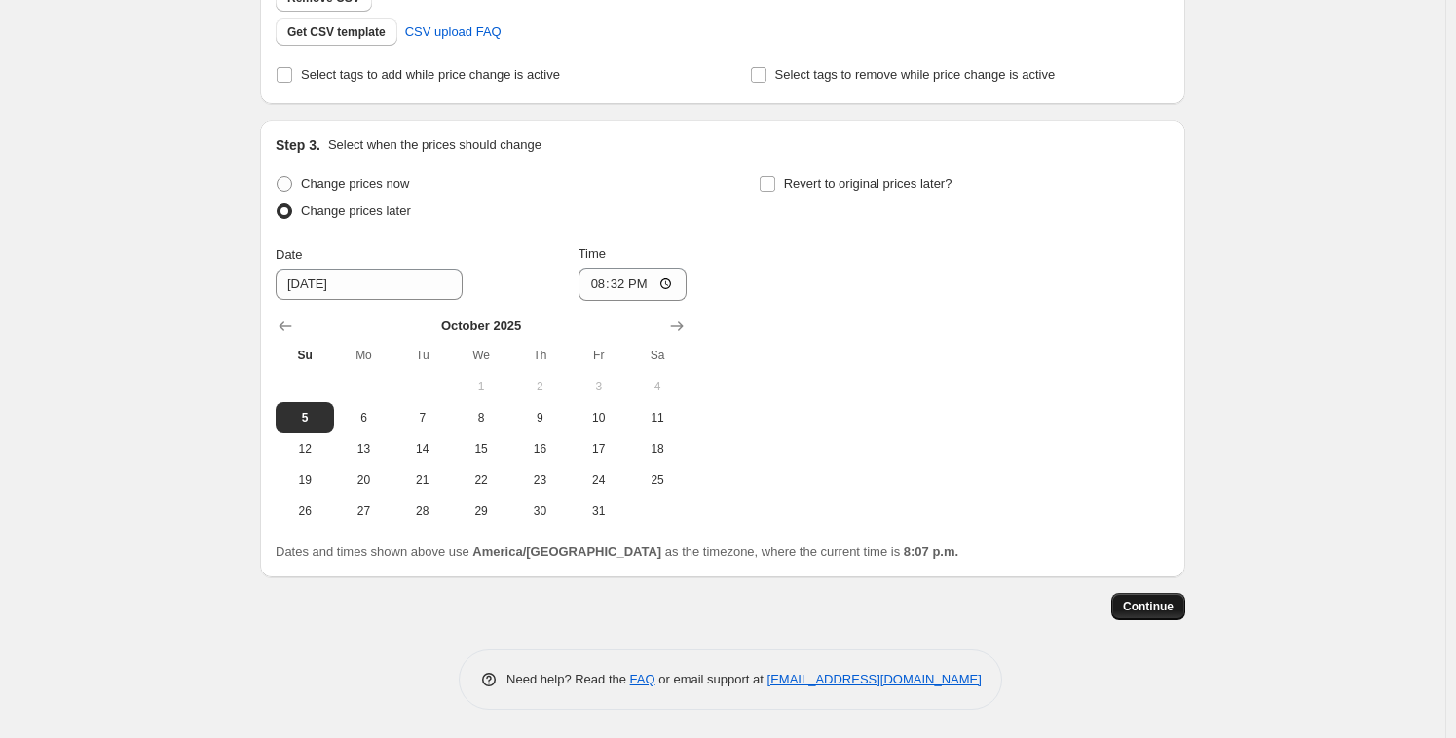
click at [1168, 605] on span "Continue" at bounding box center [1148, 607] width 51 height 16
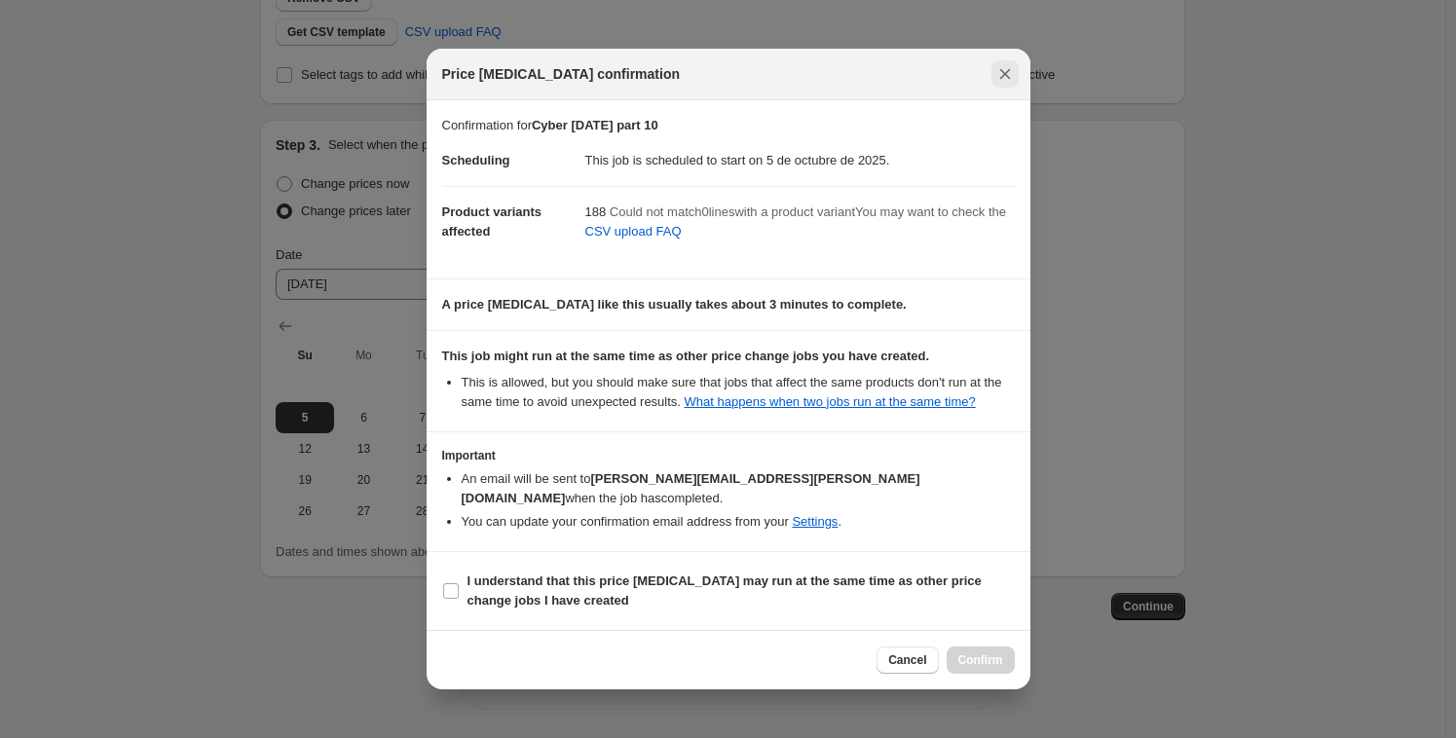
click at [1016, 66] on button "Close" at bounding box center [1004, 73] width 27 height 27
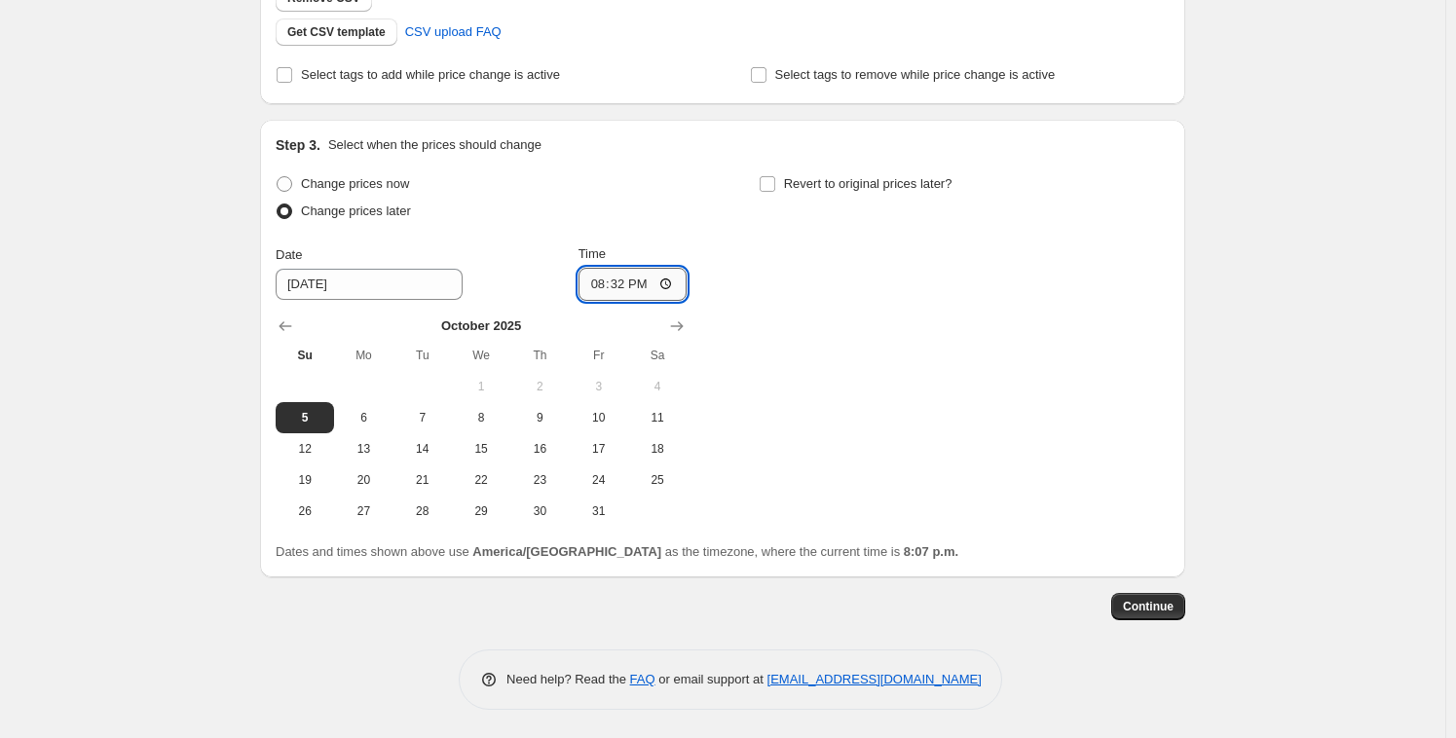
click at [609, 280] on input "20:32" at bounding box center [632, 284] width 109 height 33
click at [610, 280] on input "20:32" at bounding box center [632, 284] width 109 height 33
type input "20:33"
click at [1183, 612] on button "Continue" at bounding box center [1148, 606] width 74 height 27
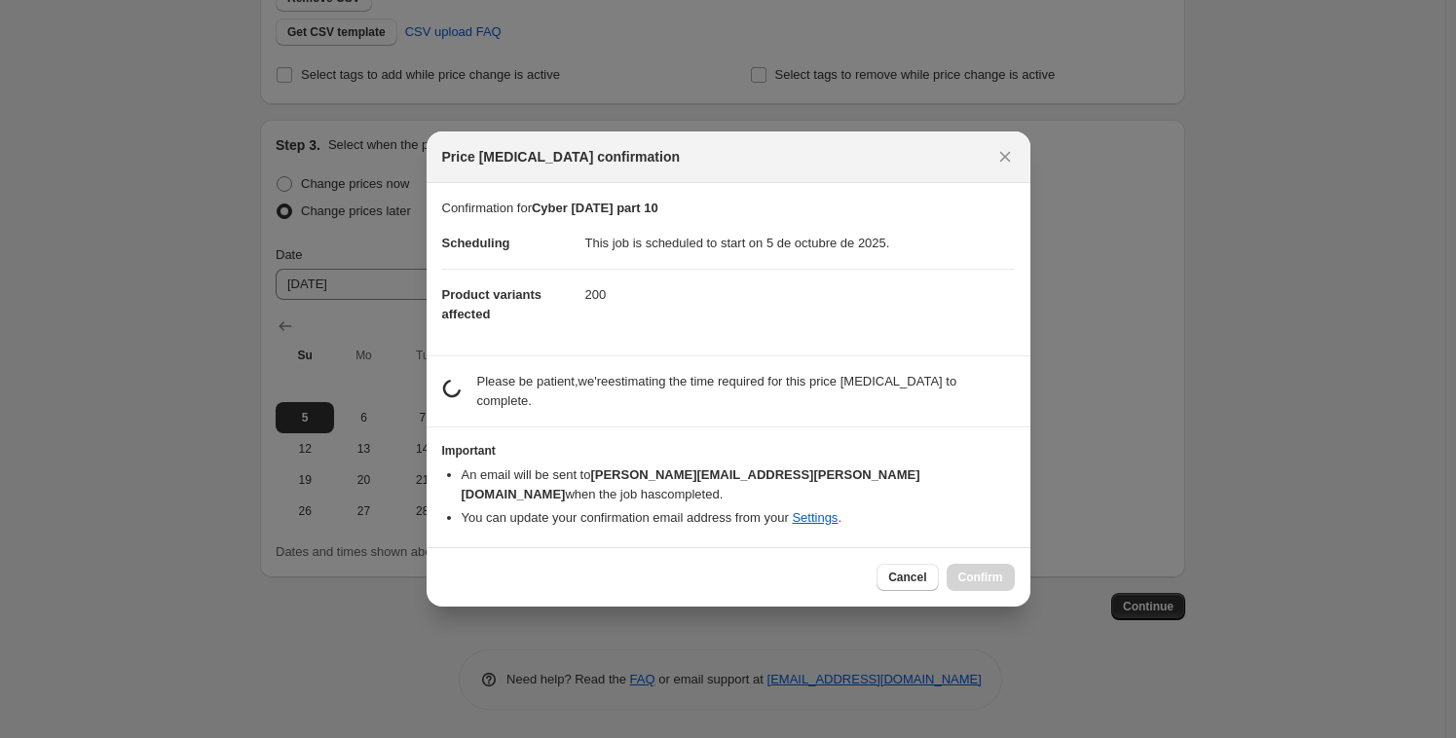
scroll to position [0, 0]
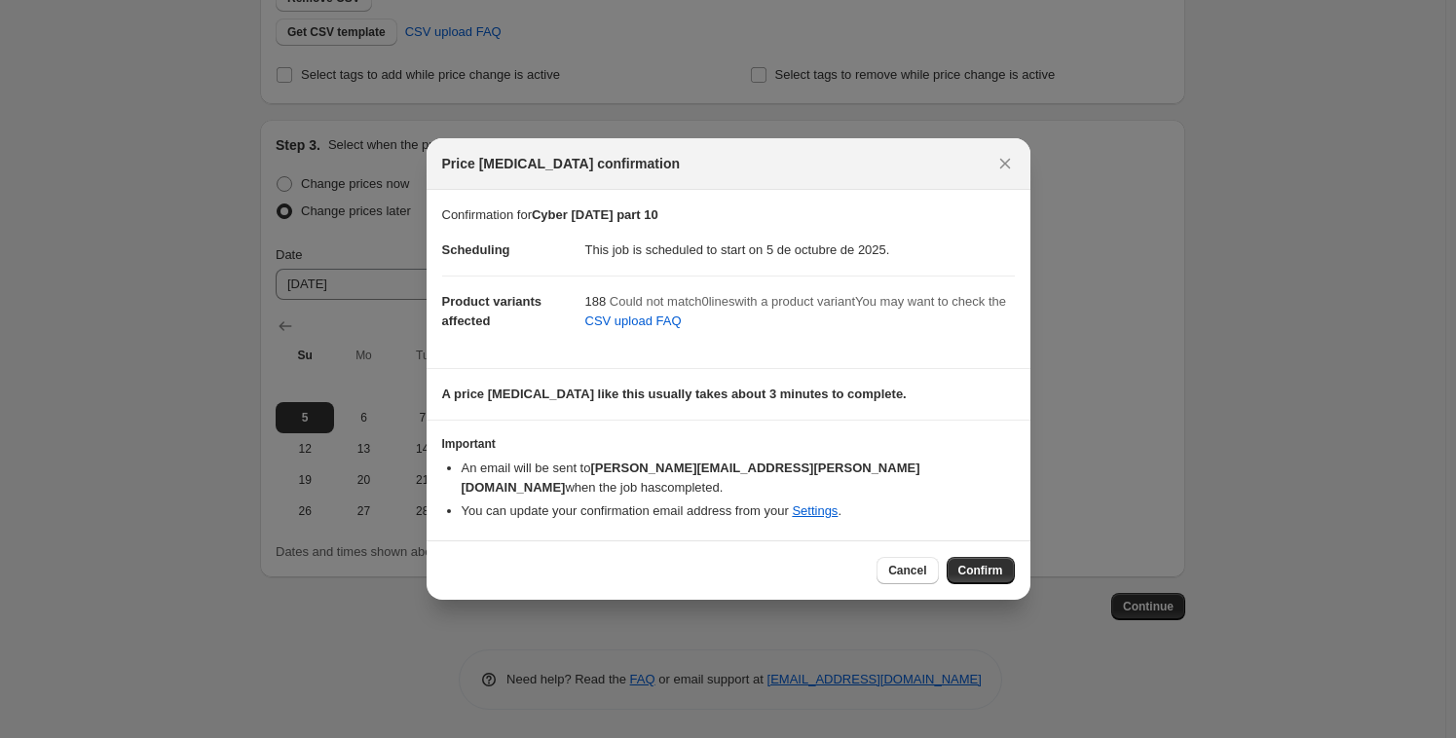
click at [988, 563] on span "Confirm" at bounding box center [980, 571] width 45 height 16
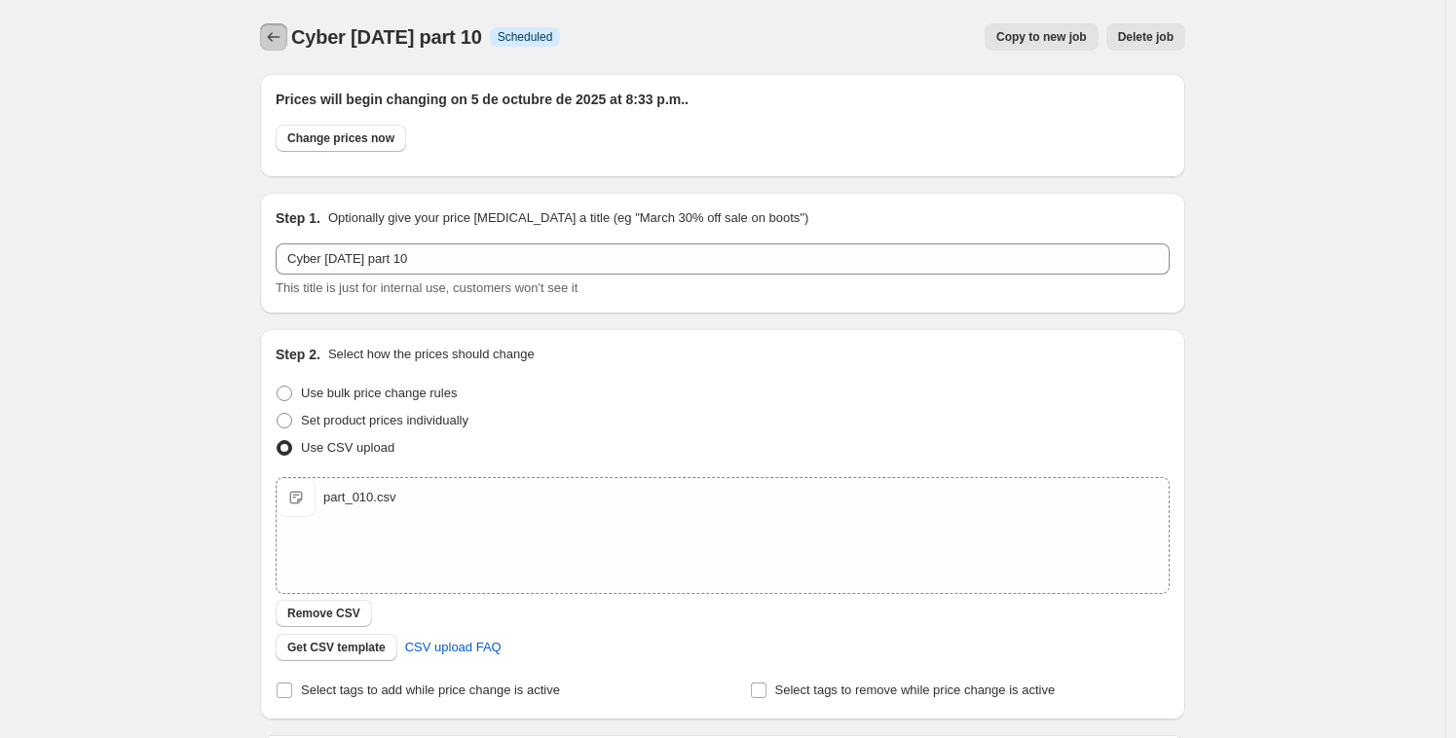
click at [284, 48] on button "Price change jobs" at bounding box center [273, 36] width 27 height 27
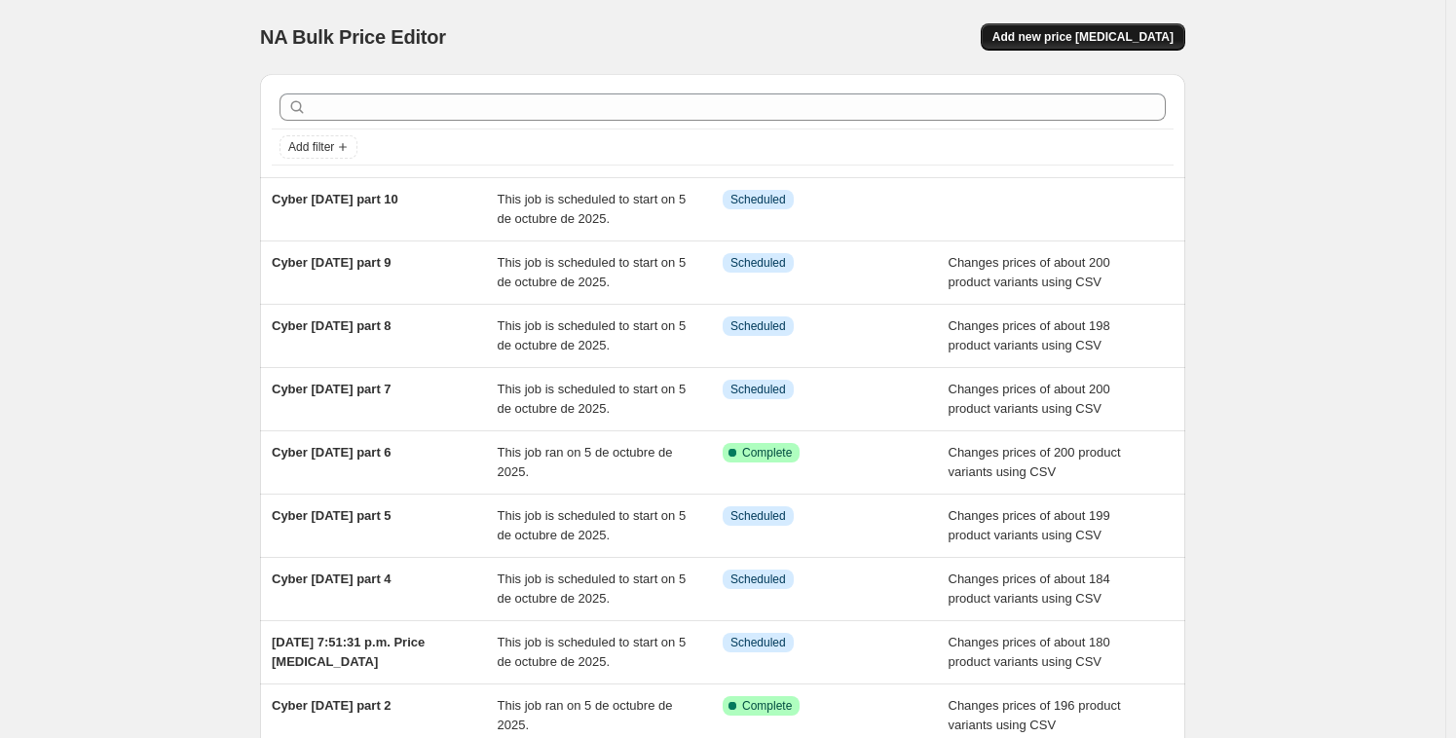
click at [1097, 44] on span "Add new price [MEDICAL_DATA]" at bounding box center [1082, 37] width 181 height 16
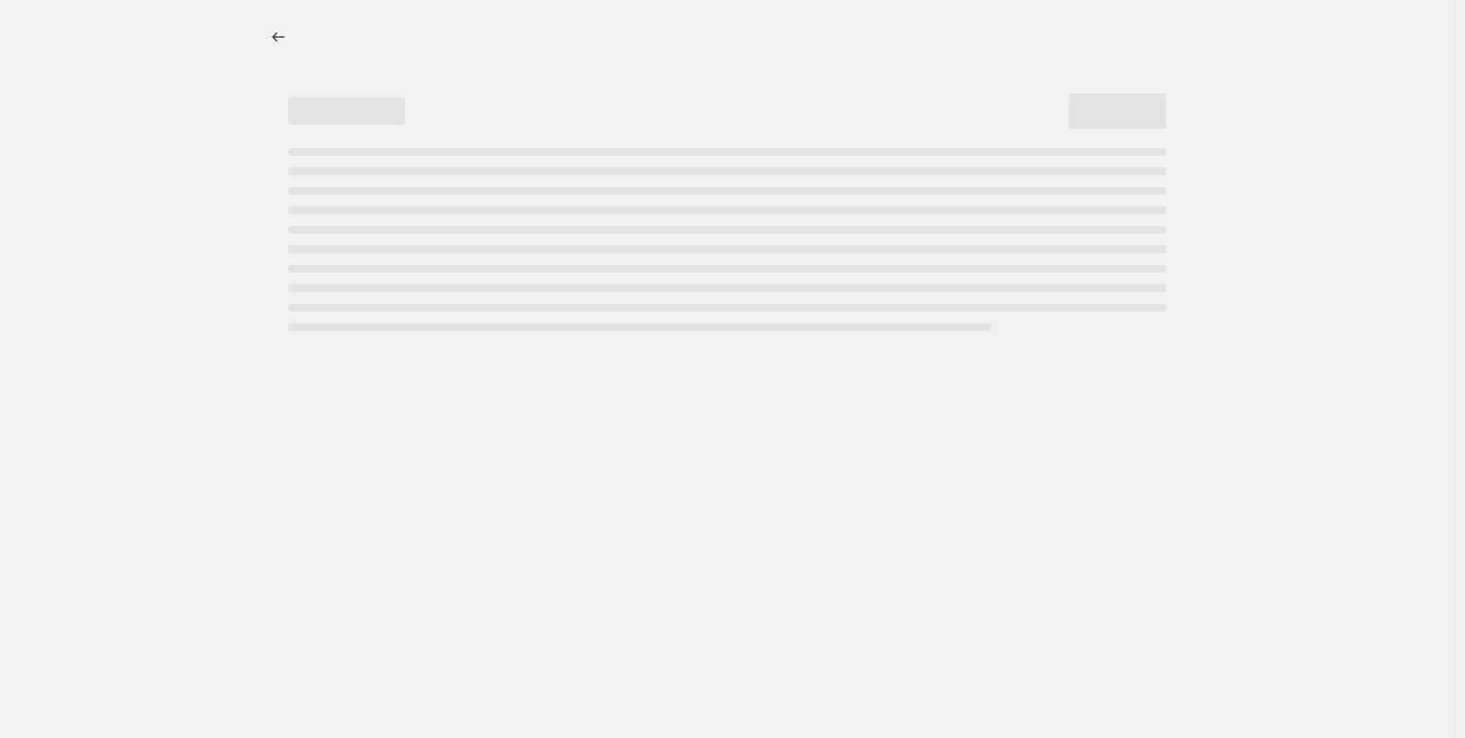
select select "percentage"
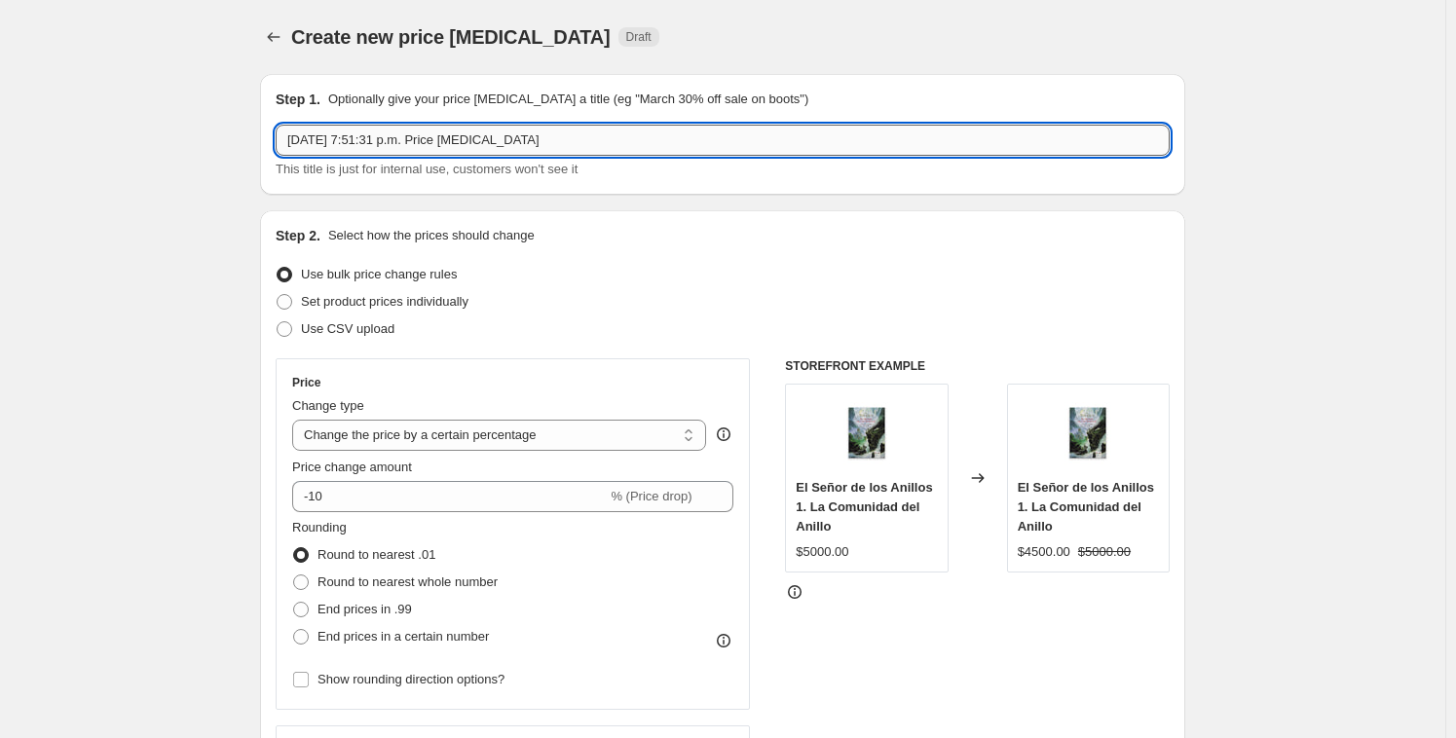
click at [526, 136] on input "5 oct 2025, 7:51:31 p.m. Price change job" at bounding box center [723, 140] width 894 height 31
drag, startPoint x: 361, startPoint y: 120, endPoint x: 123, endPoint y: 103, distance: 239.1
paste input "Cyber oct 2025 part 5 Info"
drag, startPoint x: 415, startPoint y: 137, endPoint x: 456, endPoint y: 137, distance: 40.9
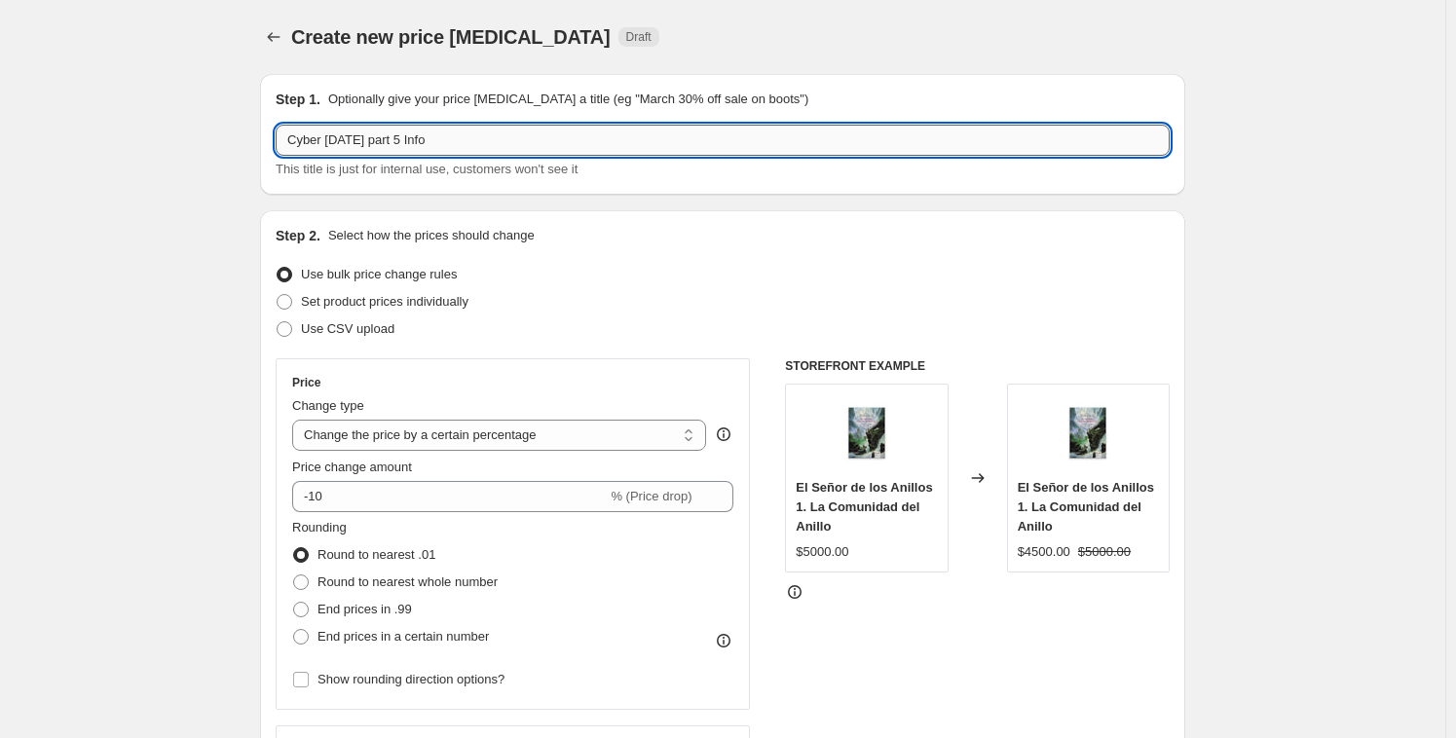
click at [456, 137] on input "Cyber oct 2025 part 5 Info" at bounding box center [723, 140] width 894 height 31
click at [478, 143] on input "Cyber oct 2025 part 5 Info" at bounding box center [723, 140] width 894 height 31
drag, startPoint x: 441, startPoint y: 140, endPoint x: 418, endPoint y: 139, distance: 23.4
click at [418, 139] on input "Cyber oct 2025 part 5 Info" at bounding box center [723, 140] width 894 height 31
type input "Cyber oct 2025 part 11"
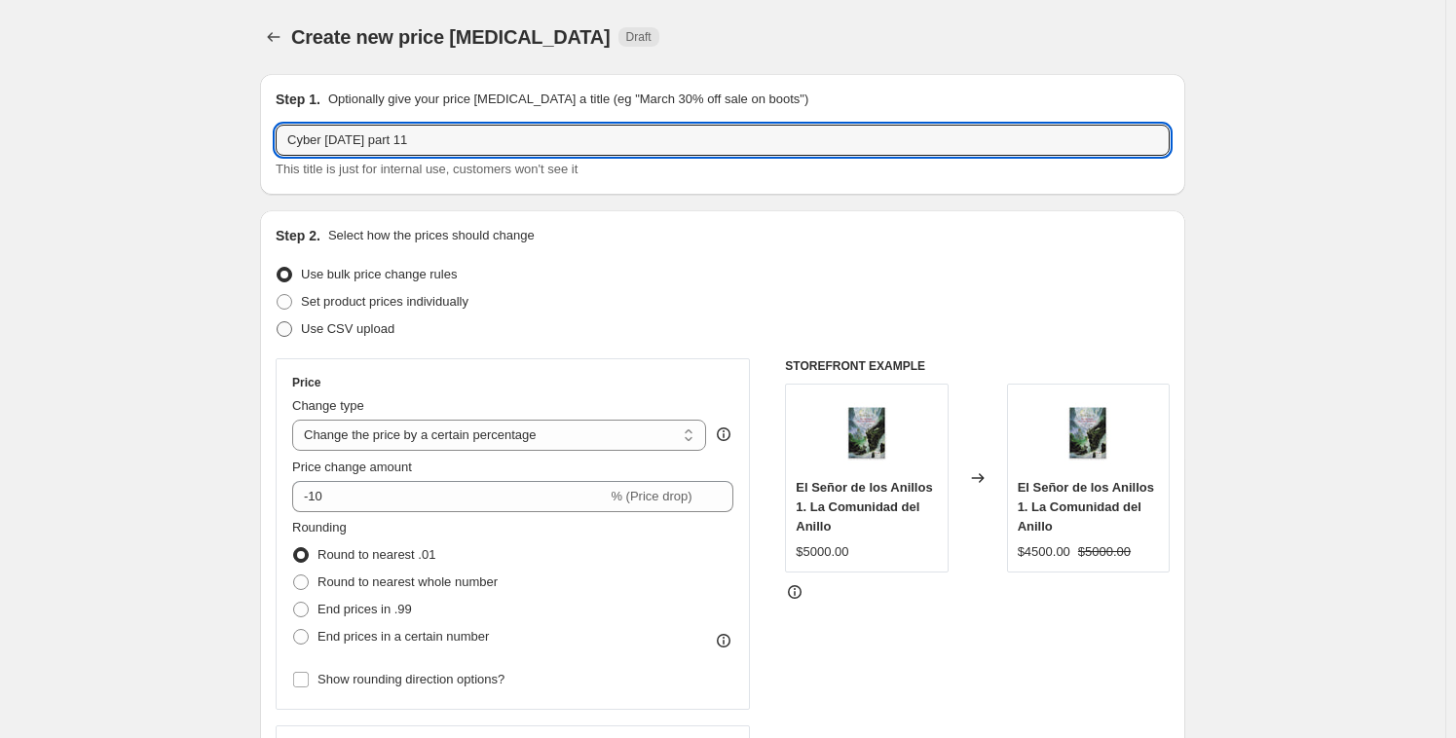
drag, startPoint x: 304, startPoint y: 327, endPoint x: 329, endPoint y: 326, distance: 25.3
click at [305, 327] on label "Use CSV upload" at bounding box center [335, 328] width 119 height 27
click at [277, 322] on input "Use CSV upload" at bounding box center [277, 321] width 1 height 1
radio input "true"
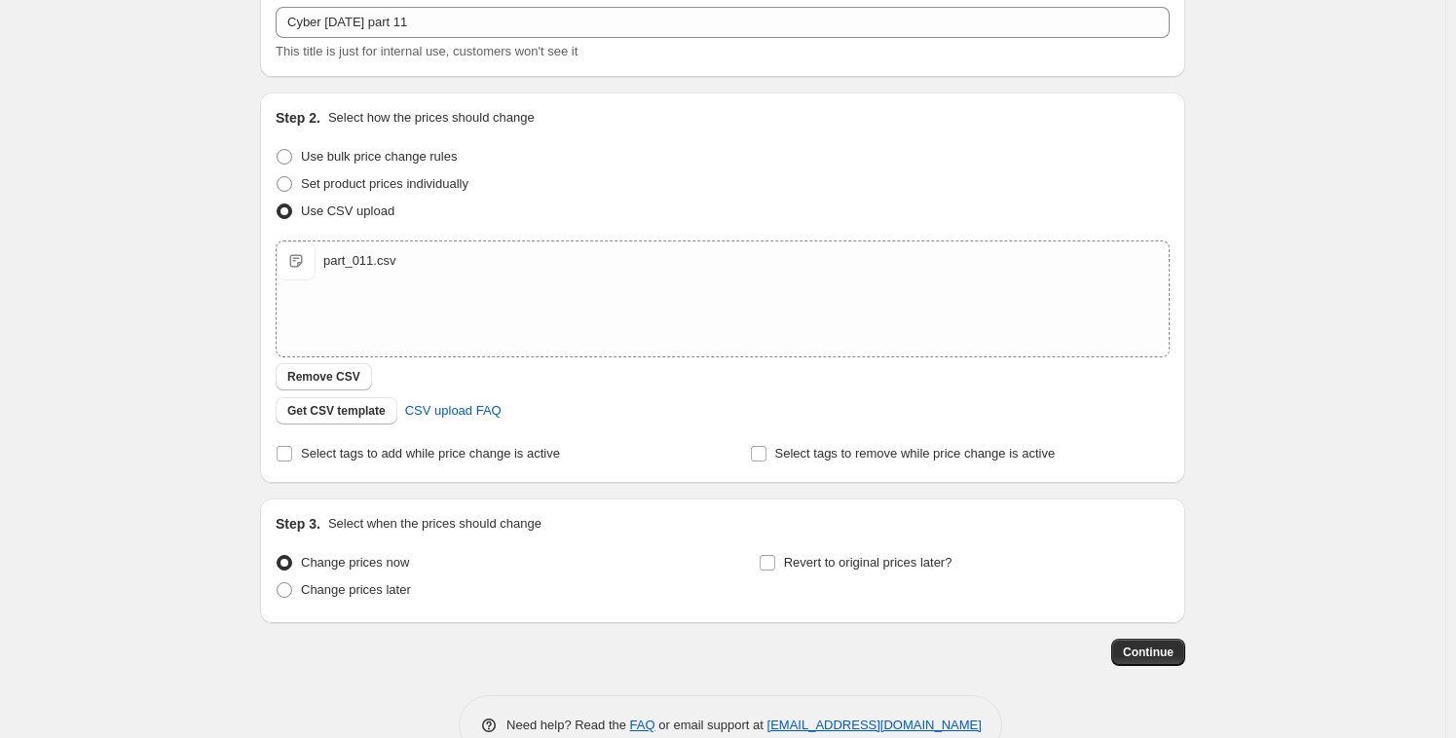
scroll to position [164, 0]
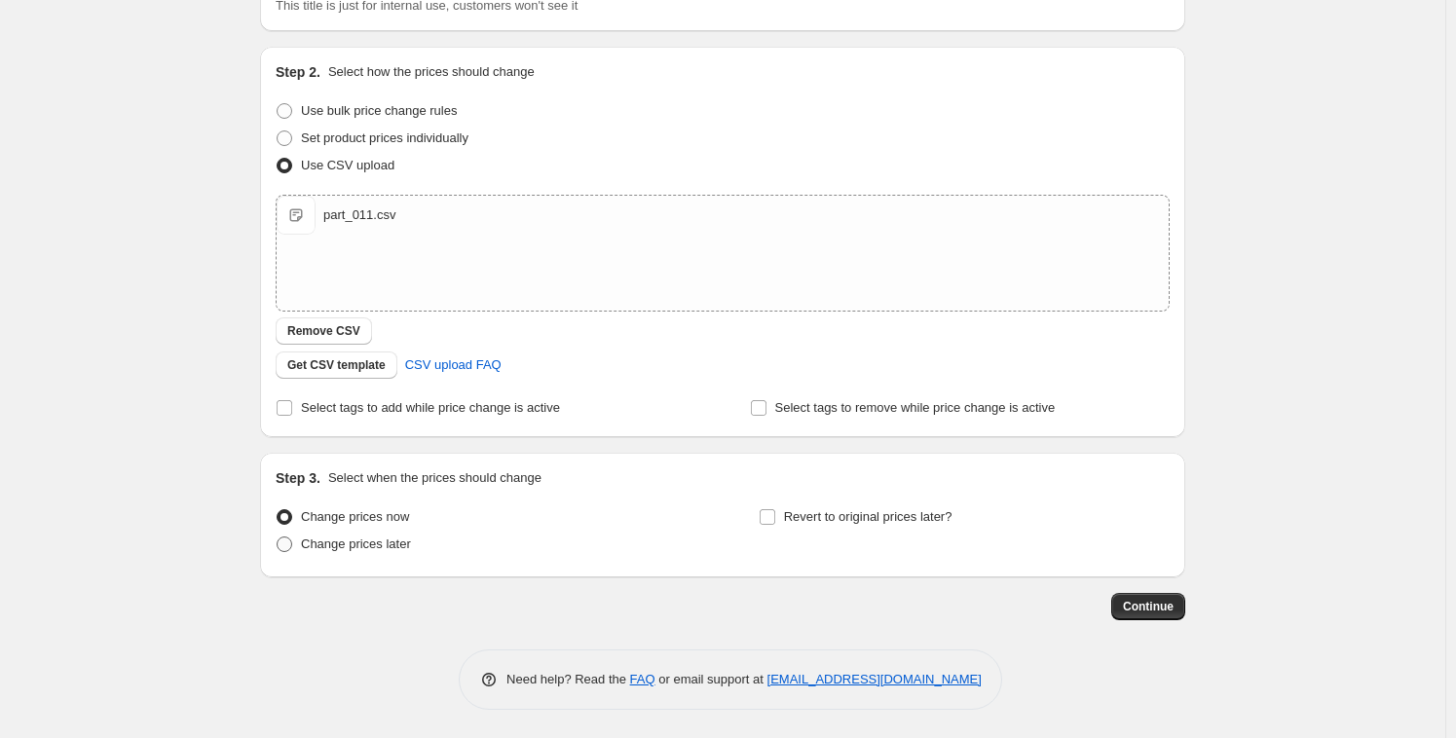
drag, startPoint x: 386, startPoint y: 548, endPoint x: 397, endPoint y: 550, distance: 11.8
click at [386, 548] on span "Change prices later" at bounding box center [356, 543] width 110 height 15
click at [277, 537] on input "Change prices later" at bounding box center [277, 536] width 1 height 1
radio input "true"
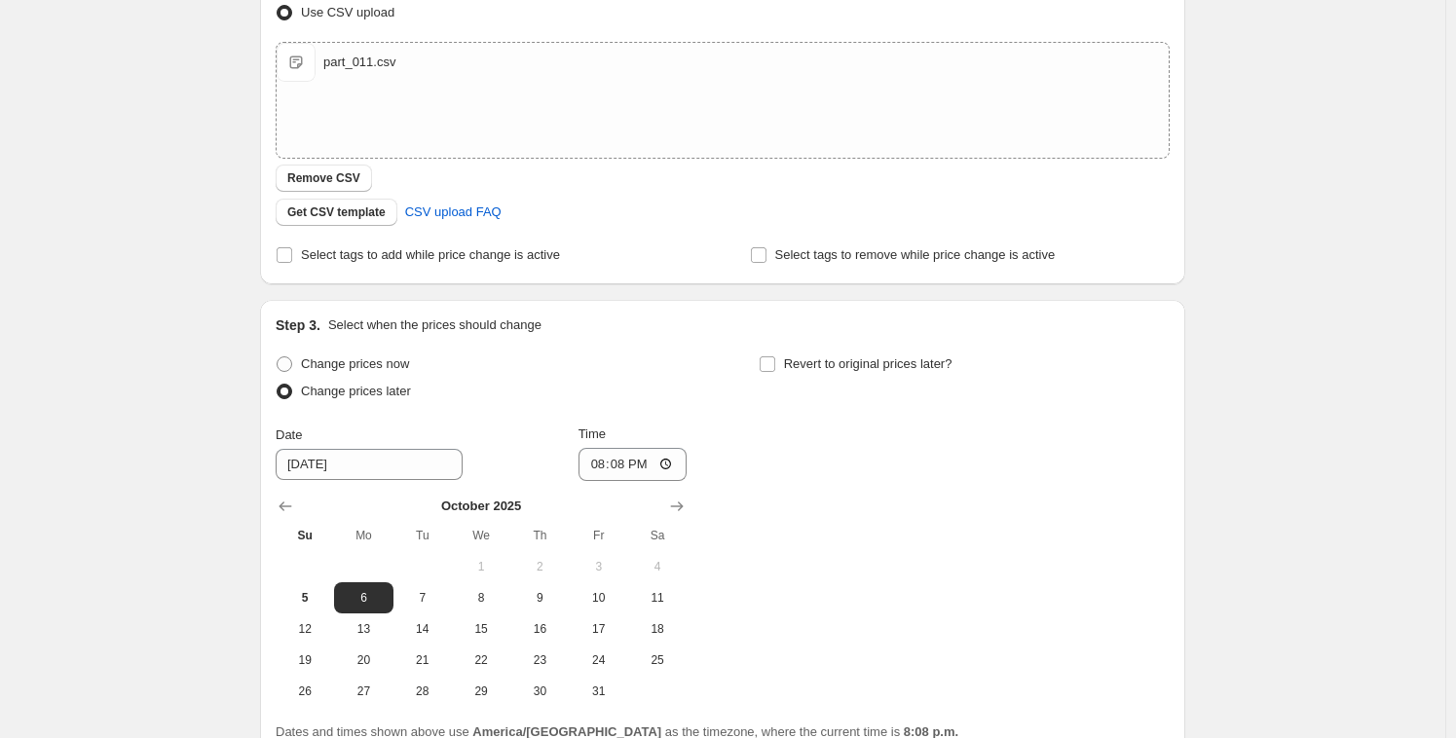
scroll to position [325, 0]
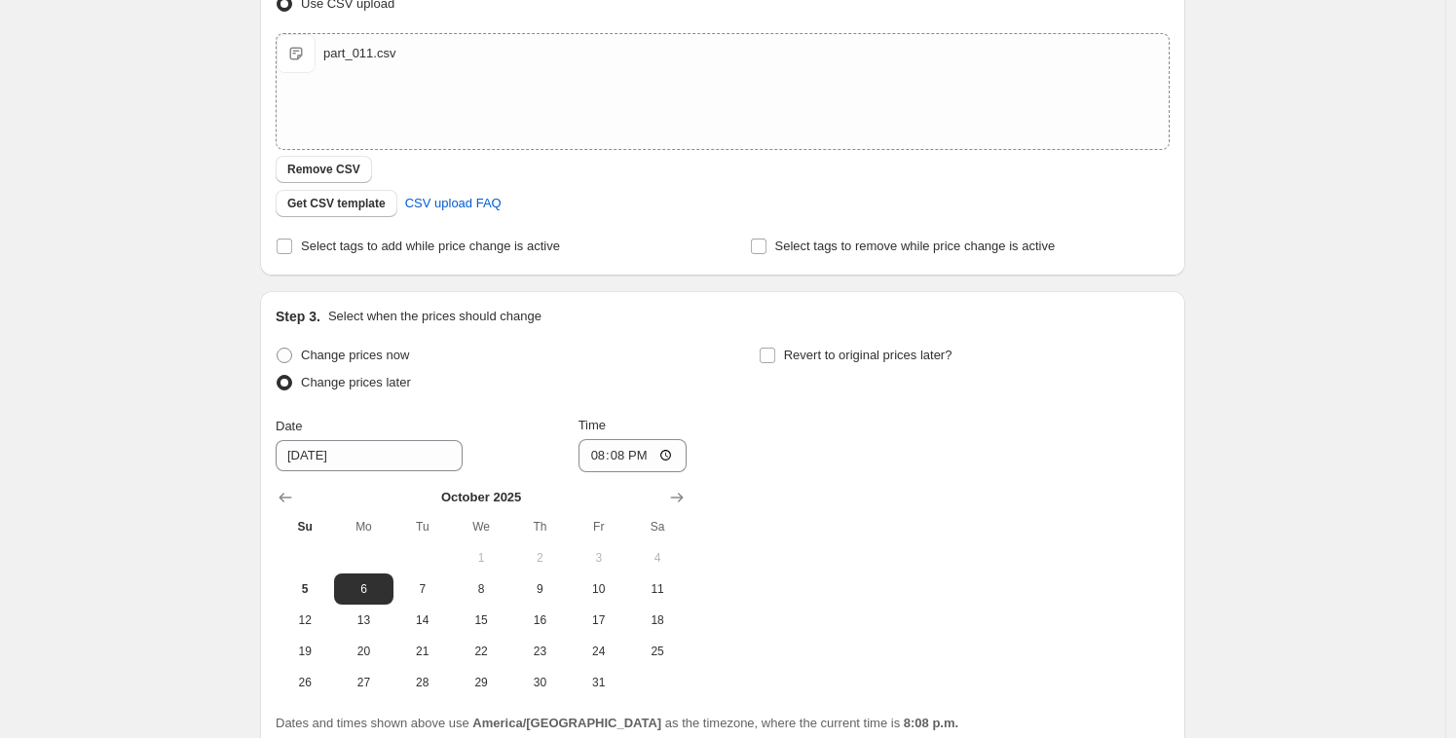
drag, startPoint x: 308, startPoint y: 592, endPoint x: 411, endPoint y: 562, distance: 107.5
click at [308, 592] on span "5" at bounding box center [304, 589] width 43 height 16
type input "[DATE]"
click at [619, 454] on input "20:08" at bounding box center [632, 455] width 109 height 33
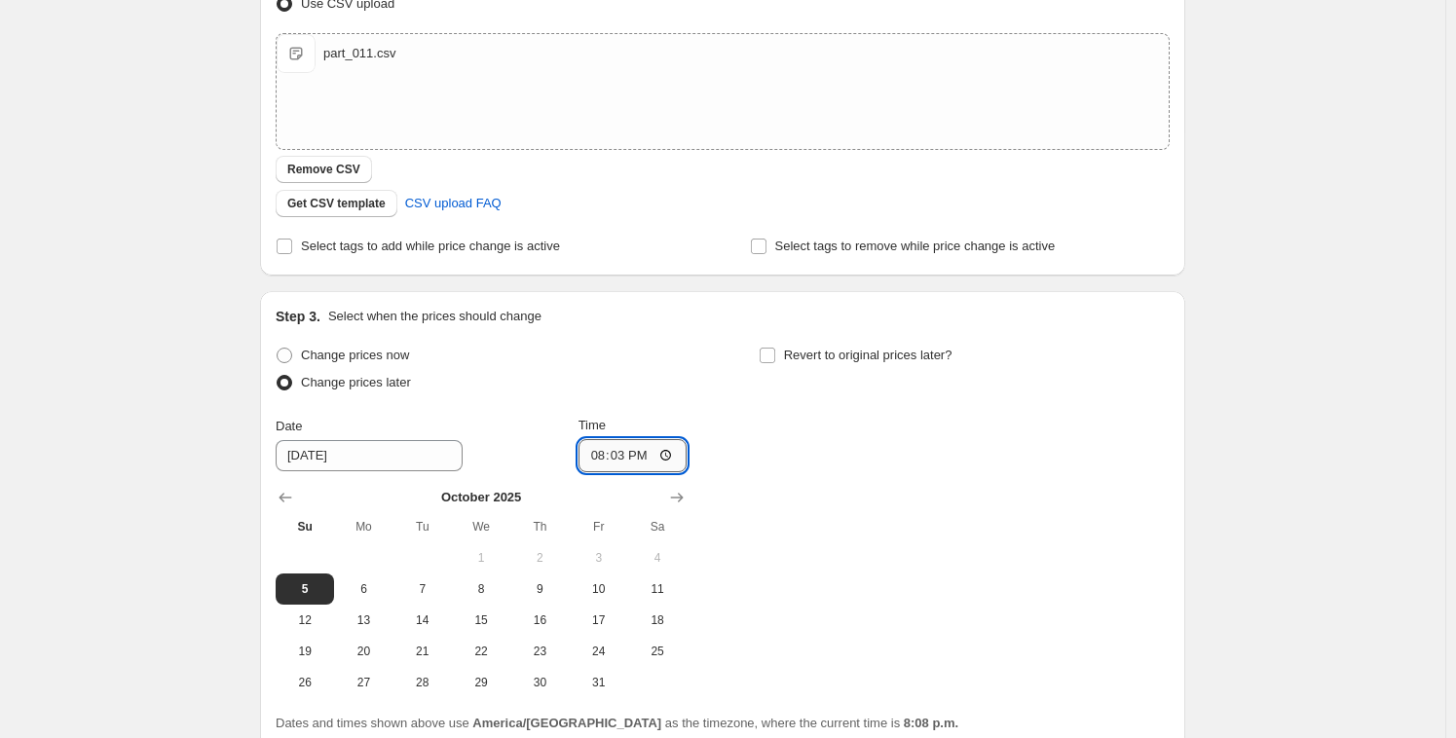
type input "20:36"
click at [834, 486] on div "Change prices now Change prices later Date 10/5/2025 Time 20:36 October 2025 Su…" at bounding box center [723, 520] width 894 height 356
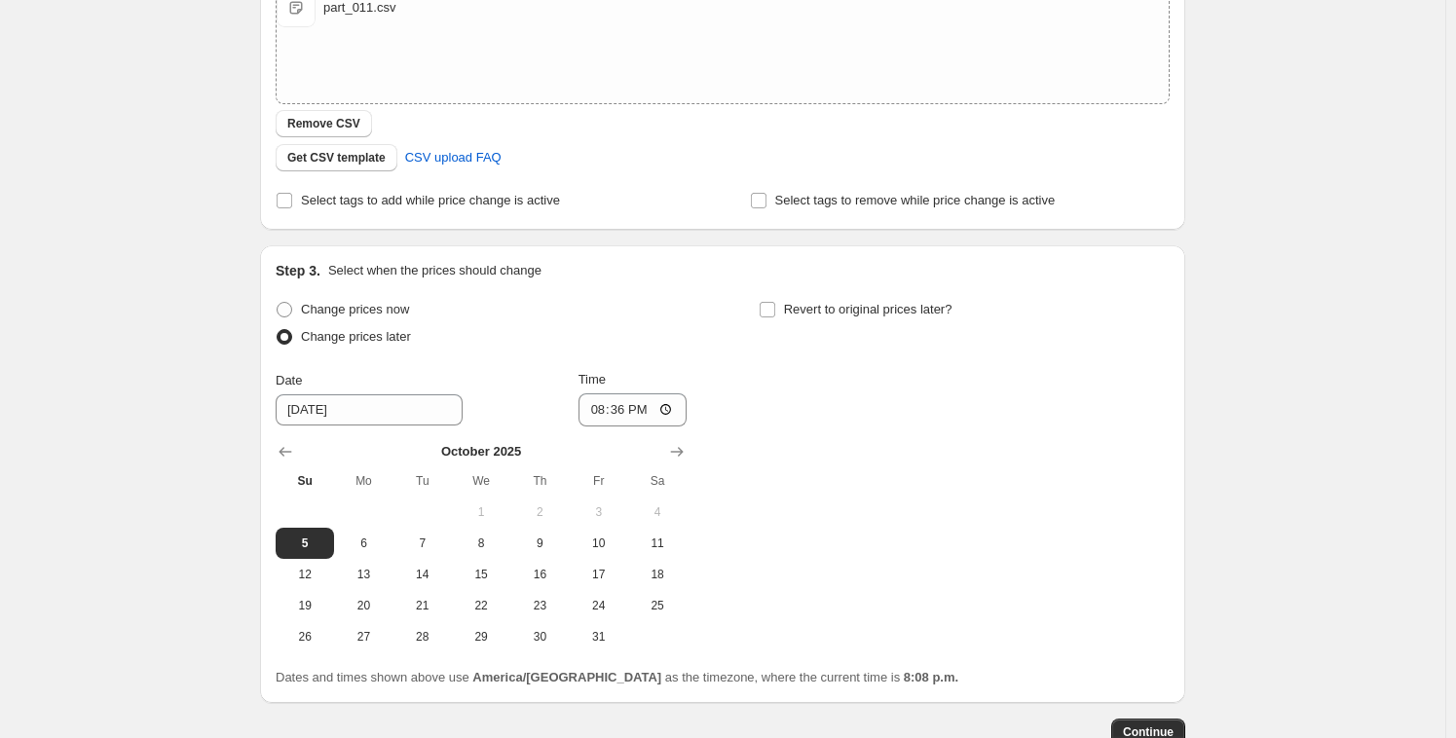
scroll to position [497, 0]
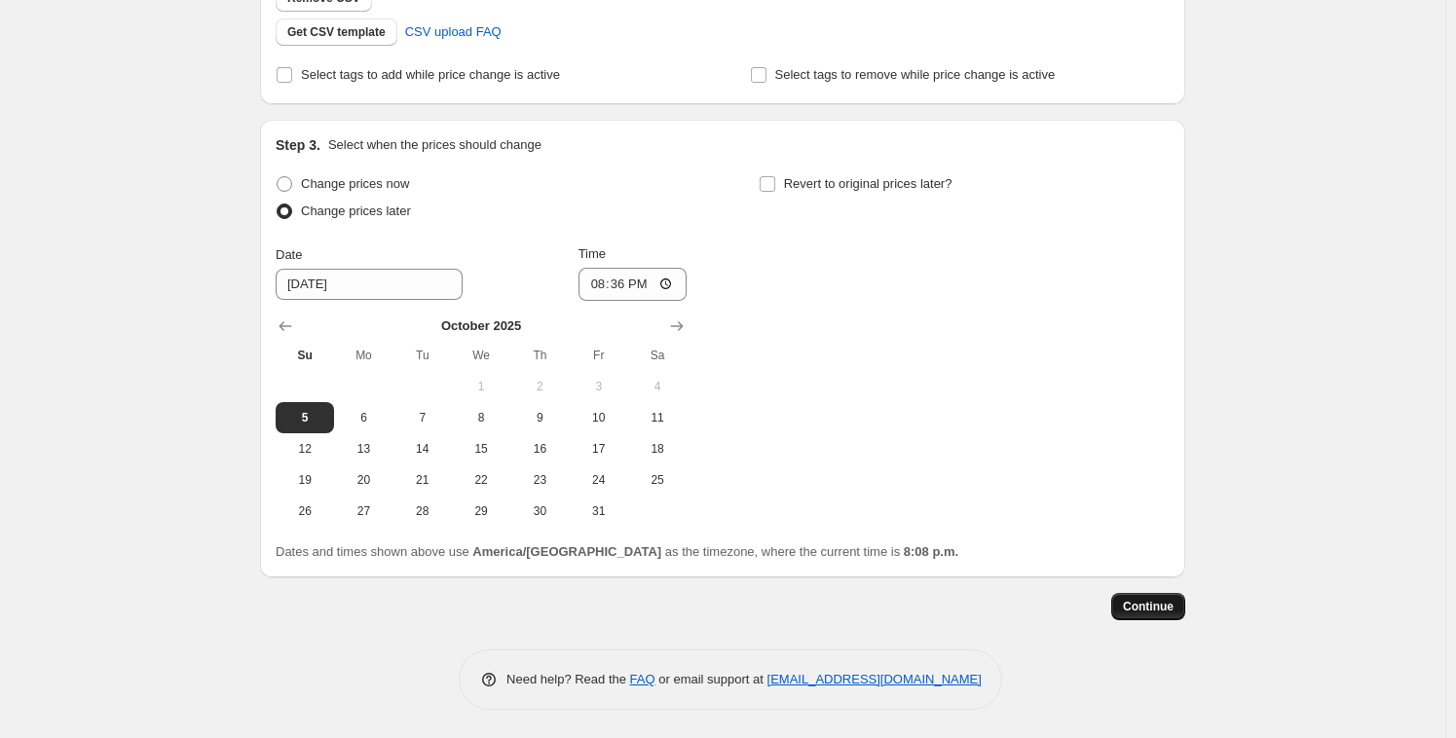
click at [1173, 609] on span "Continue" at bounding box center [1148, 607] width 51 height 16
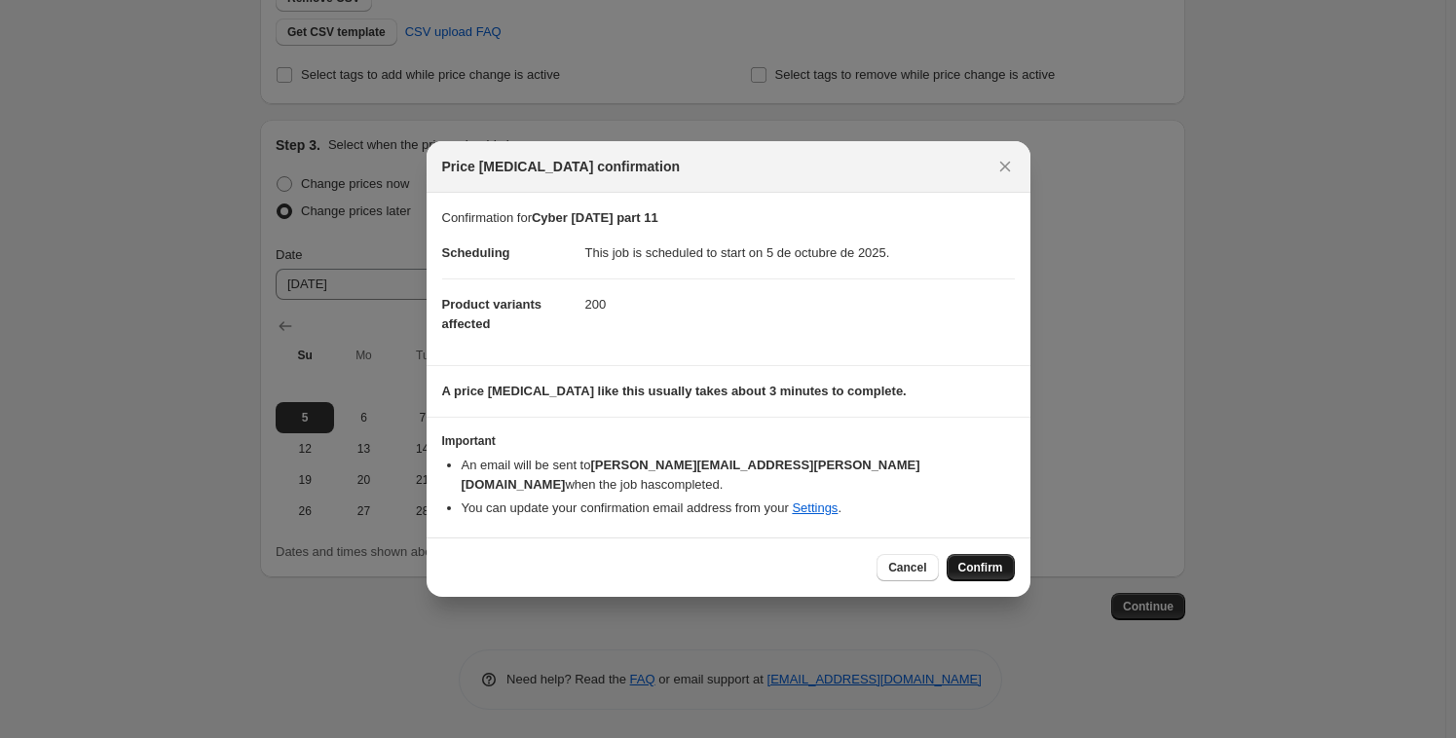
click at [979, 560] on span "Confirm" at bounding box center [980, 568] width 45 height 16
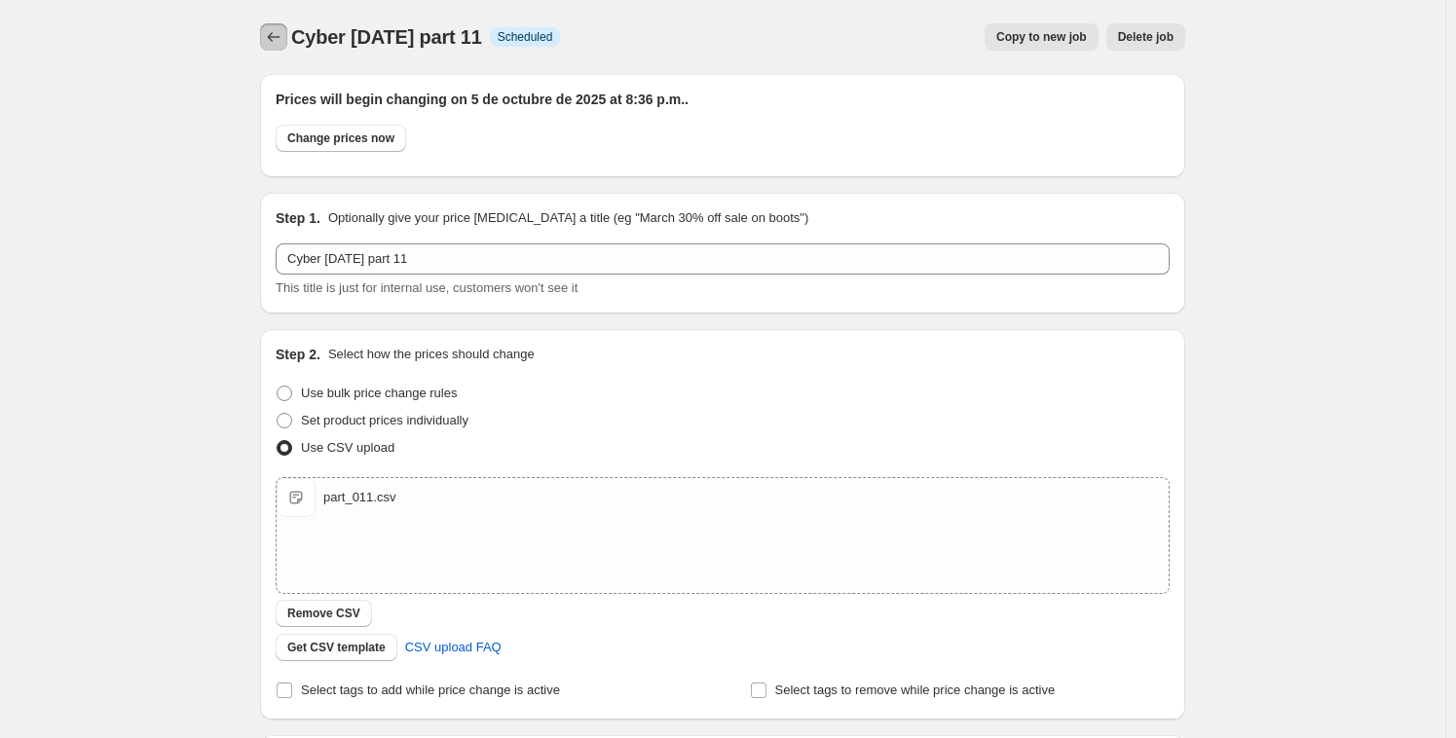
click at [271, 42] on icon "Price change jobs" at bounding box center [273, 36] width 19 height 19
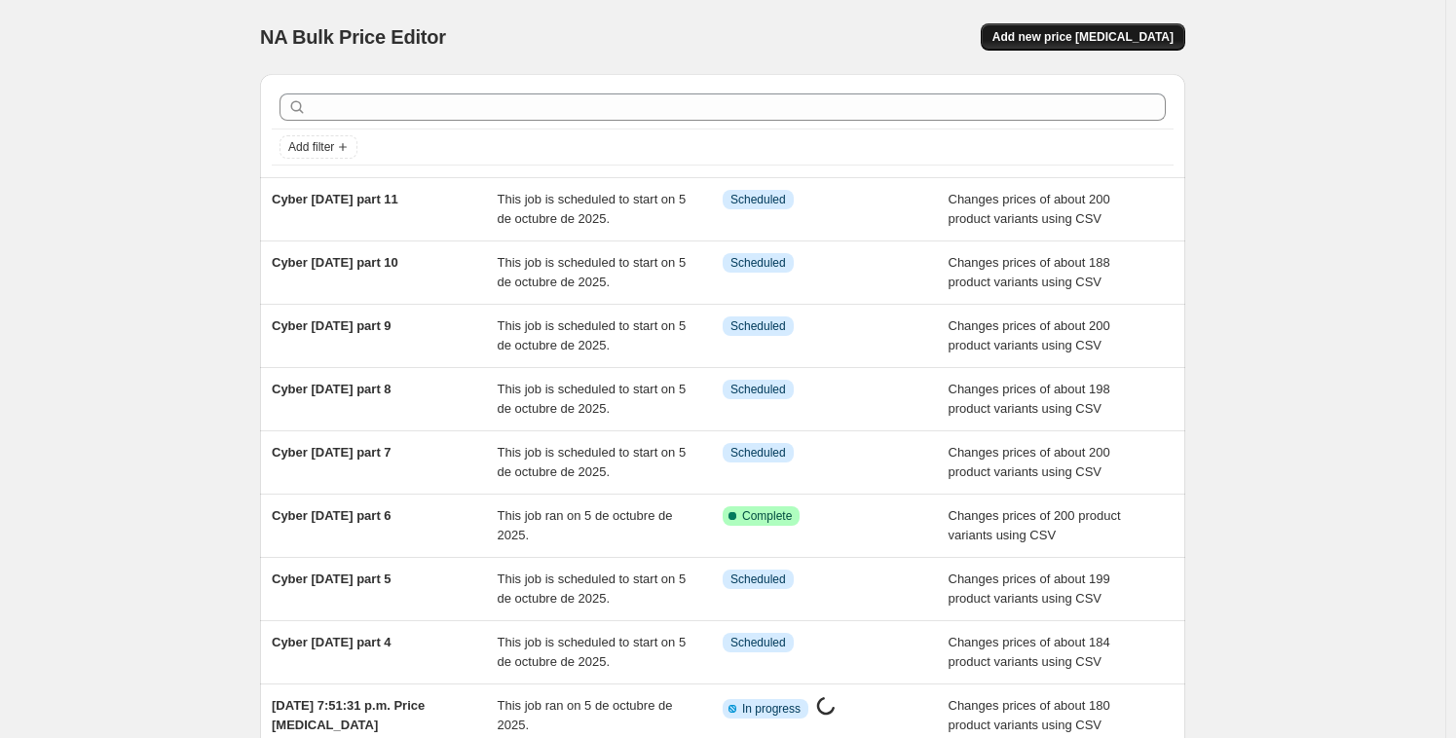
click at [1092, 38] on span "Add new price [MEDICAL_DATA]" at bounding box center [1082, 37] width 181 height 16
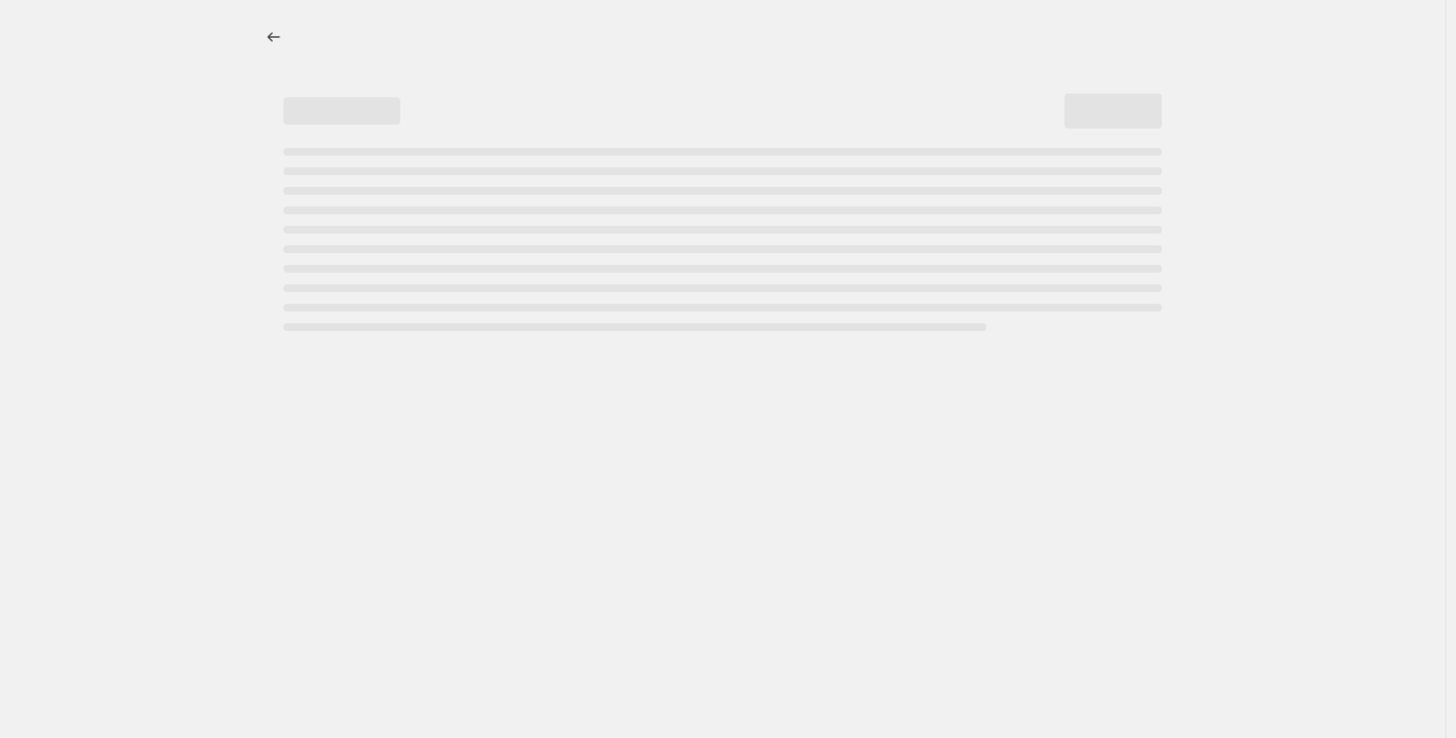
select select "percentage"
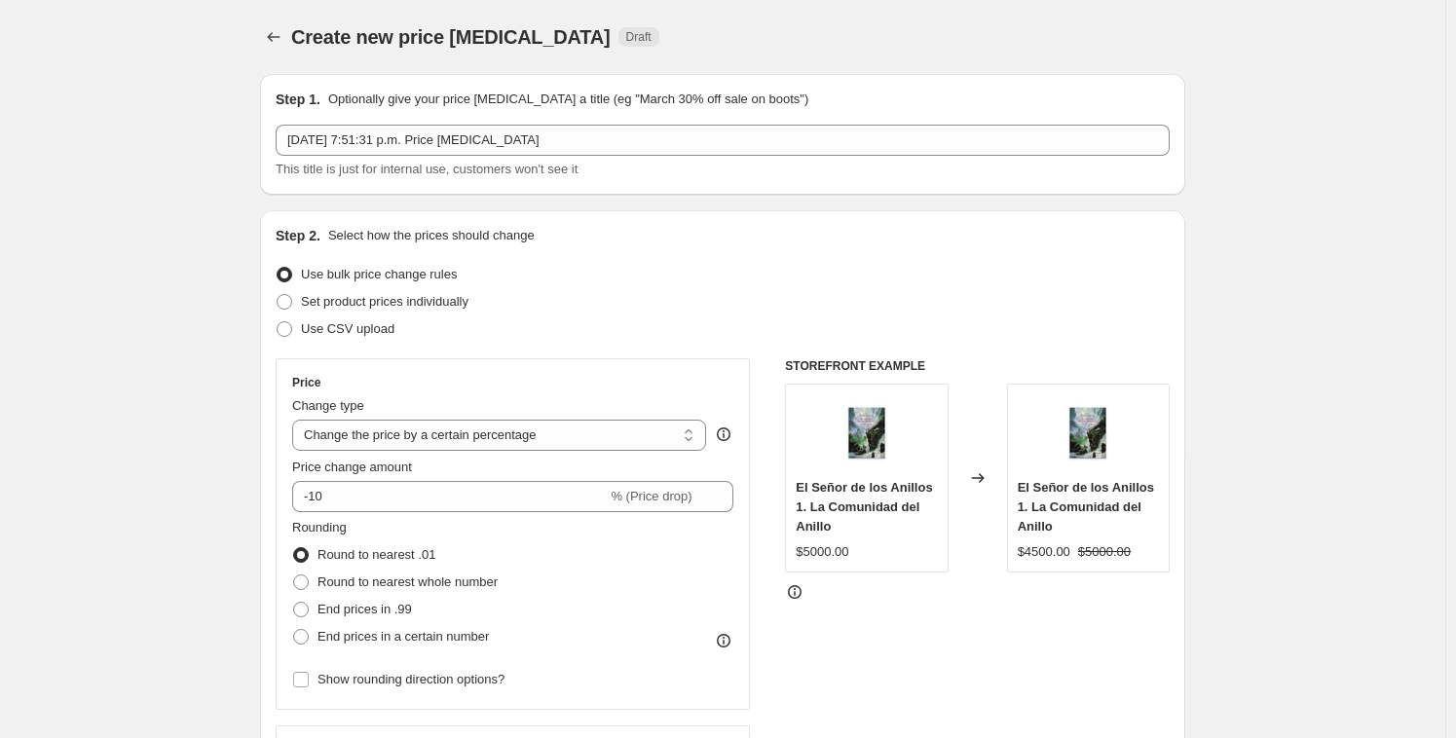
drag, startPoint x: 601, startPoint y: 114, endPoint x: 592, endPoint y: 120, distance: 10.5
click at [600, 115] on div "Step 1. Optionally give your price change job a title (eg "March 30% off sale o…" at bounding box center [723, 135] width 894 height 90
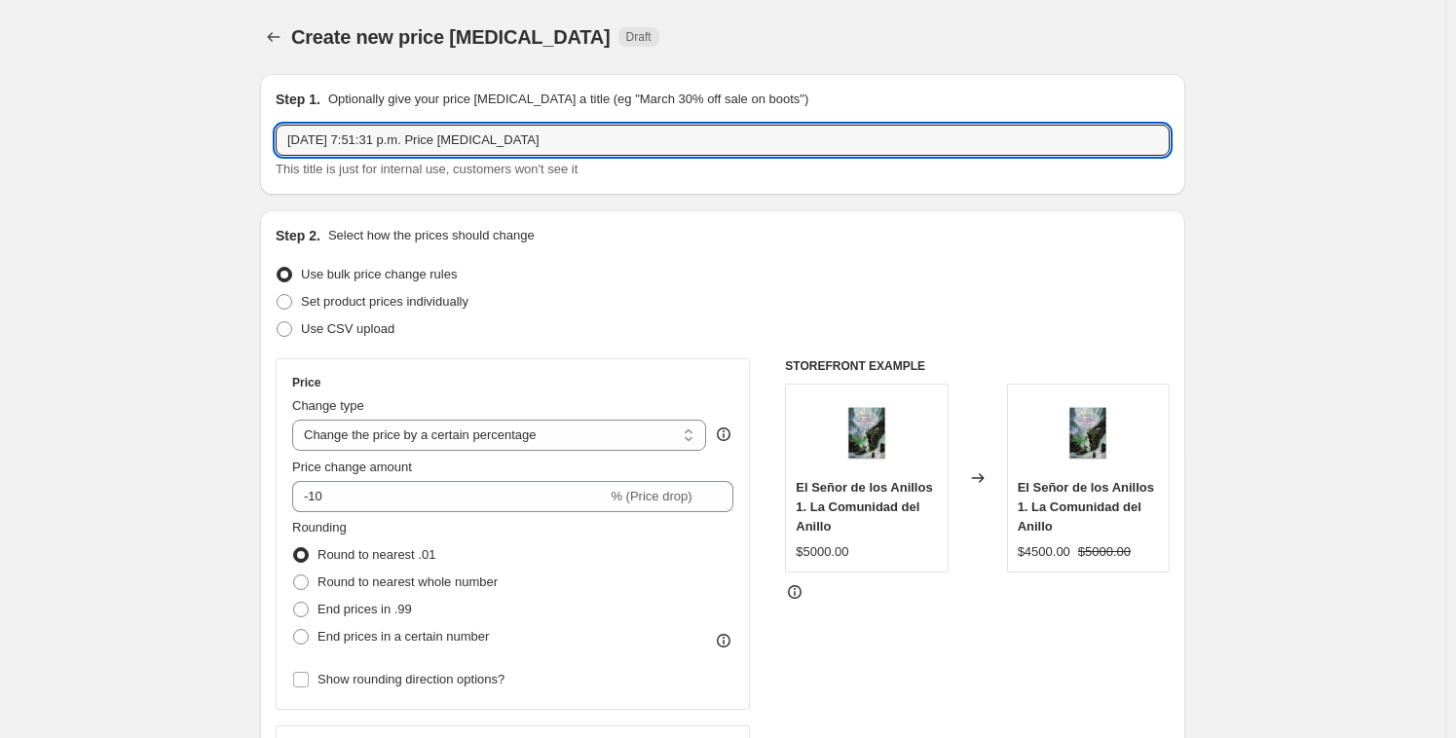
drag, startPoint x: 560, startPoint y: 129, endPoint x: 249, endPoint y: 119, distance: 310.8
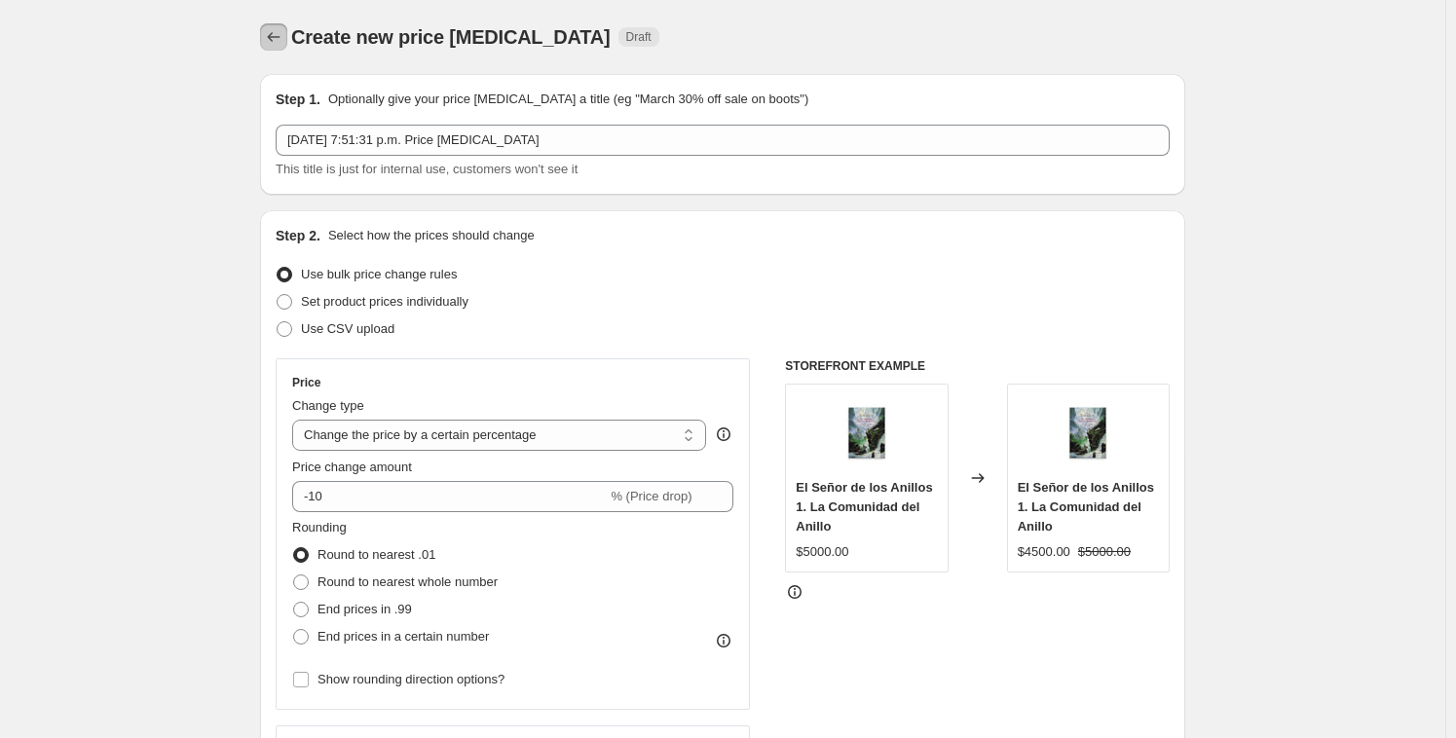
click at [278, 45] on icon "Price change jobs" at bounding box center [273, 36] width 19 height 19
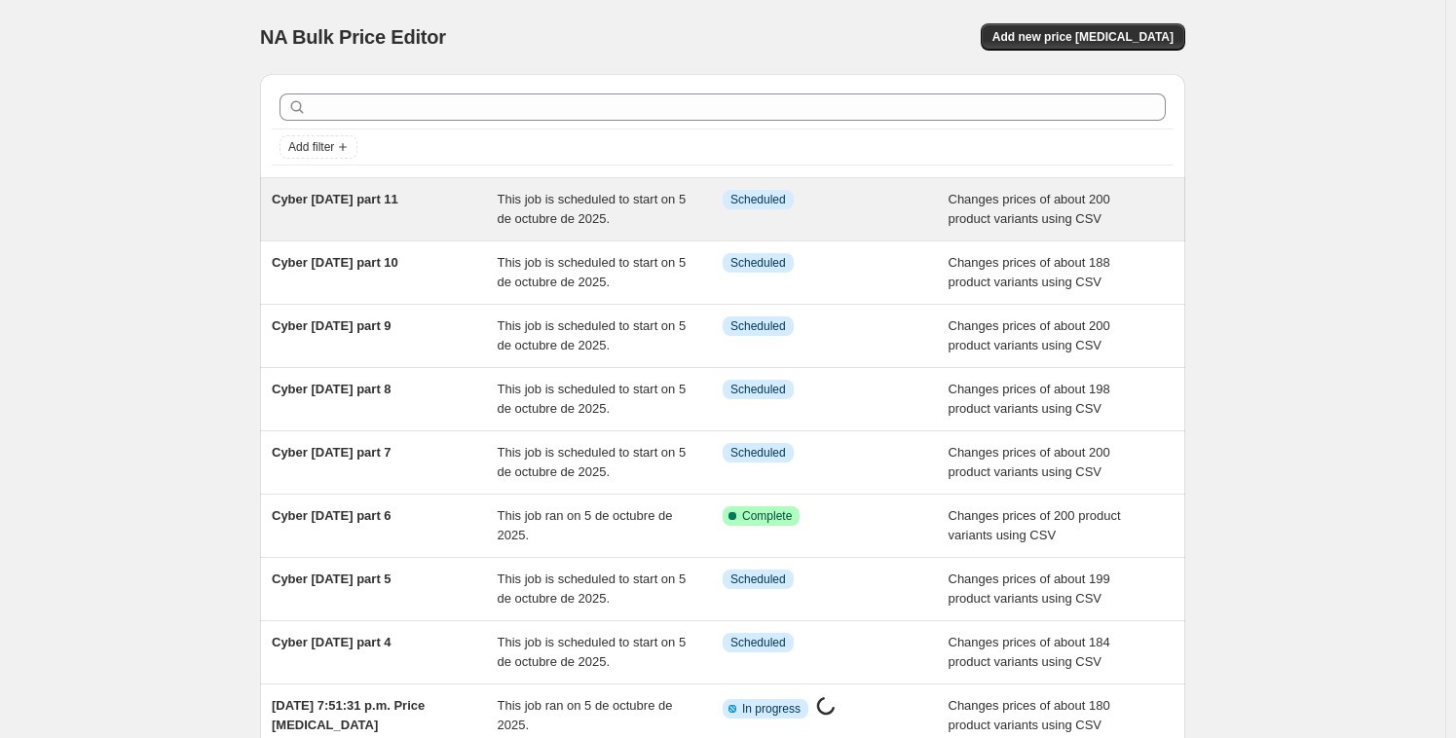
click at [380, 202] on span "Cyber oct 2025 part 11" at bounding box center [335, 199] width 127 height 15
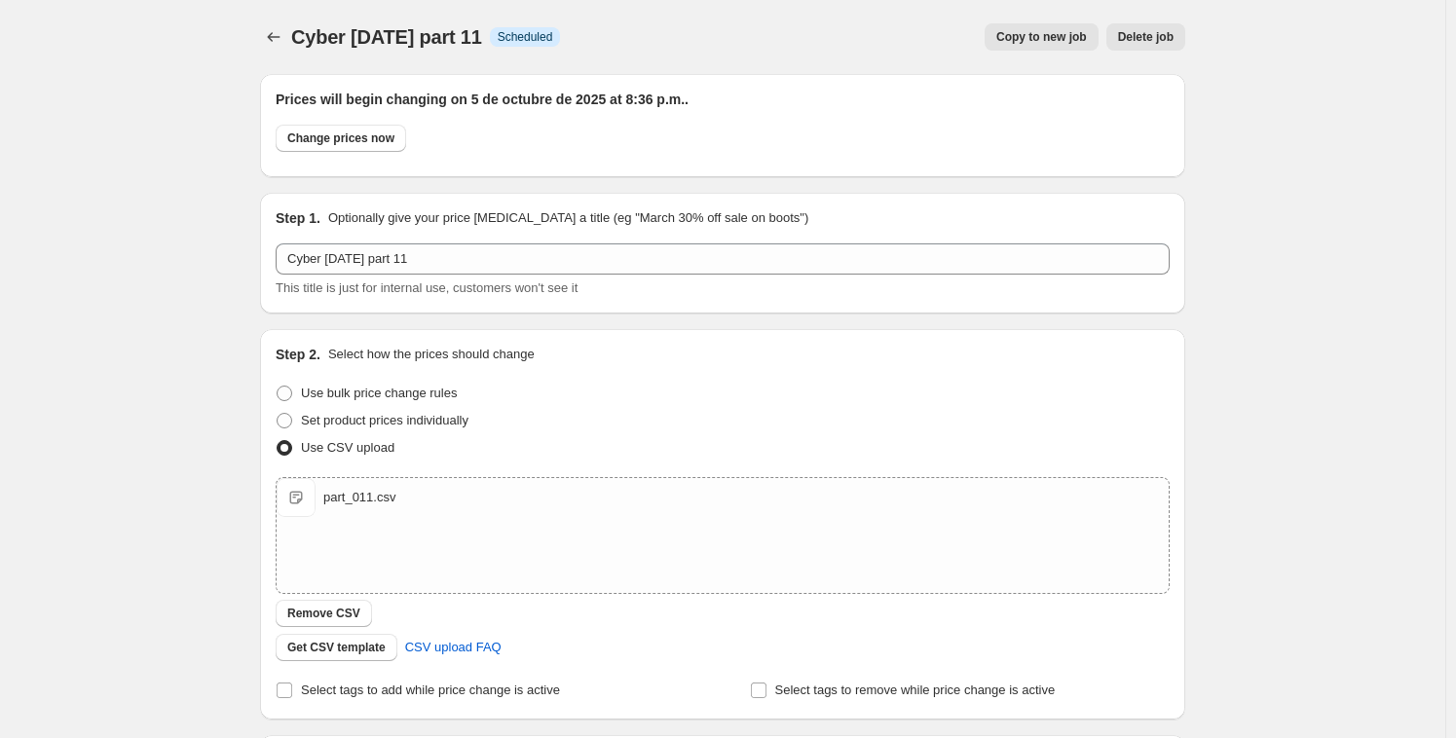
drag, startPoint x: 499, startPoint y: 34, endPoint x: 302, endPoint y: 29, distance: 197.7
click at [302, 29] on div "Cyber oct 2025 part 11 Info Scheduled" at bounding box center [425, 36] width 269 height 27
copy span "Cyber oct 2025 part 11"
click at [283, 42] on icon "Price change jobs" at bounding box center [273, 36] width 19 height 19
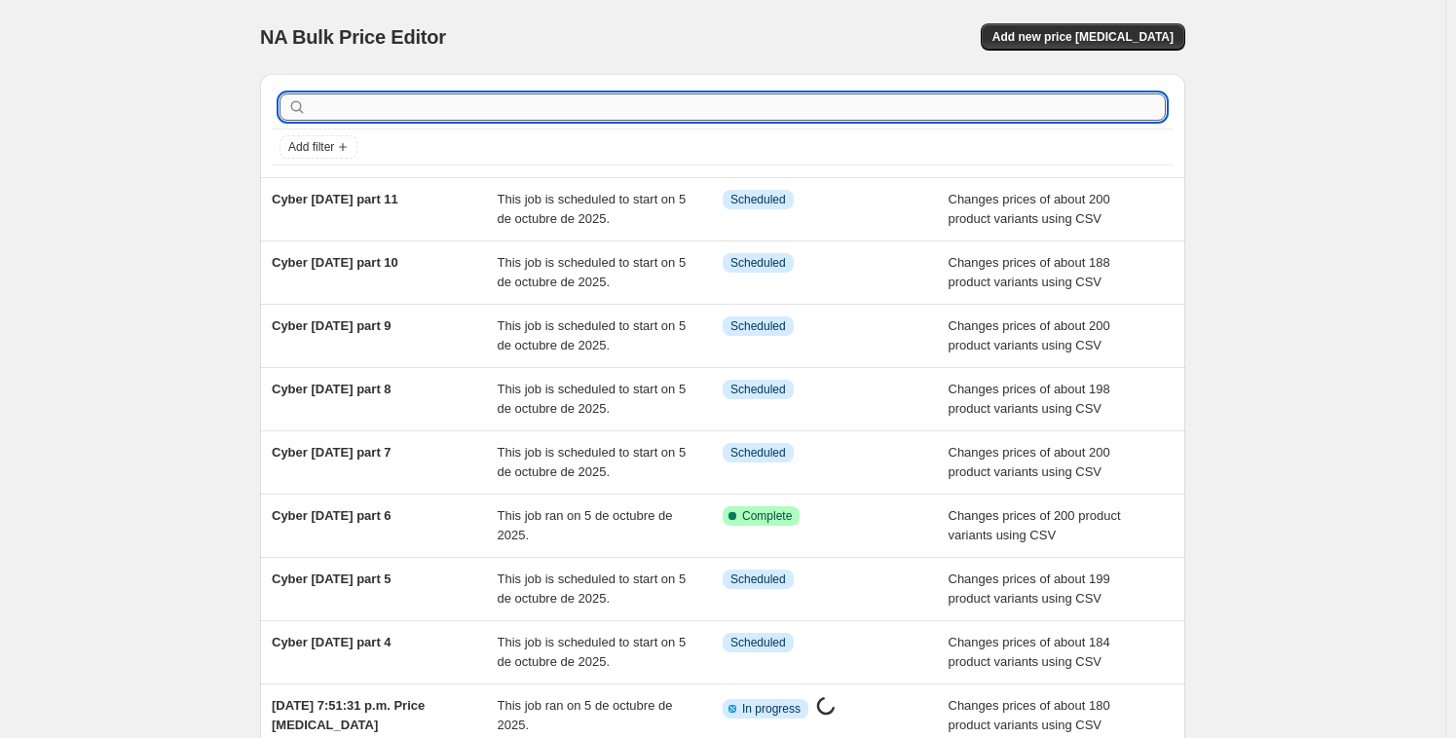
click at [398, 107] on input "text" at bounding box center [738, 106] width 855 height 27
click at [1130, 39] on span "Add new price [MEDICAL_DATA]" at bounding box center [1082, 37] width 181 height 16
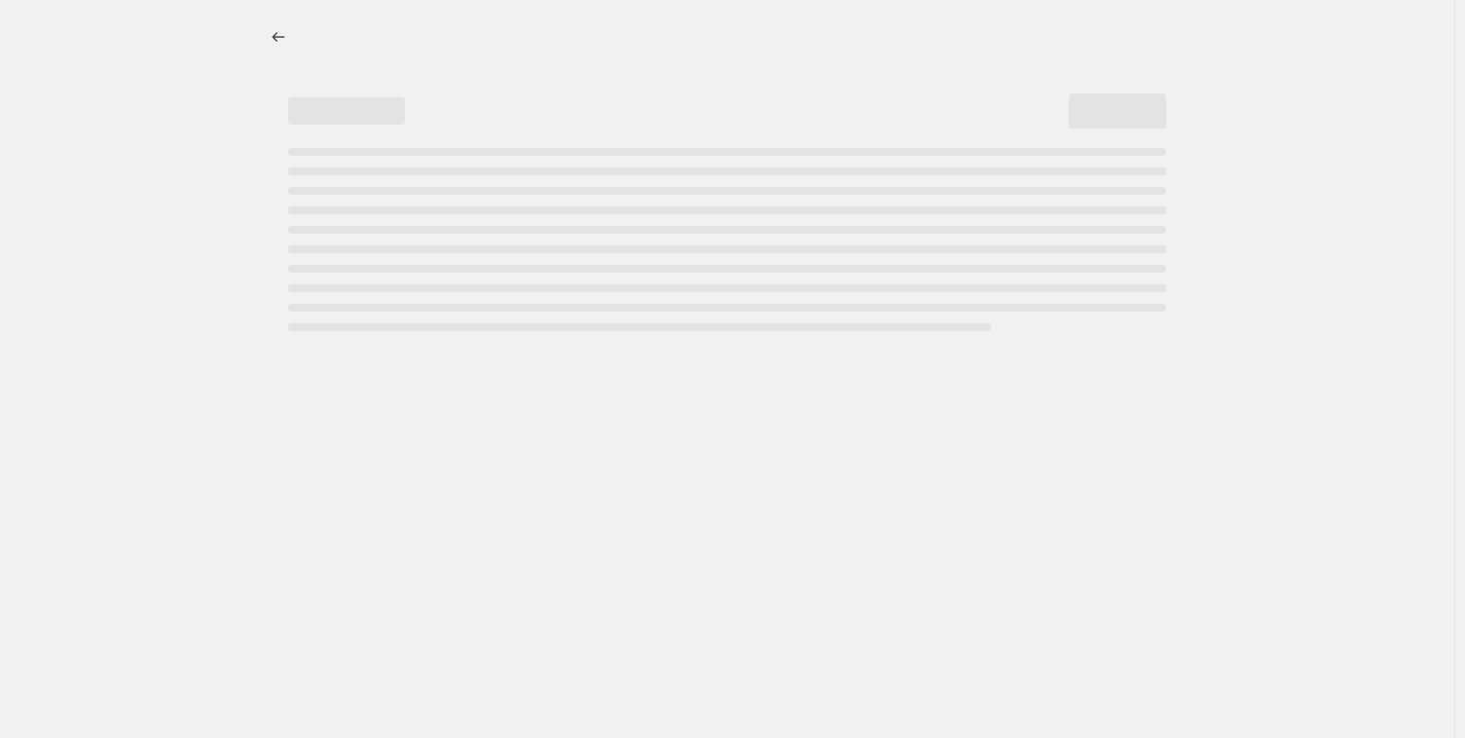
select select "percentage"
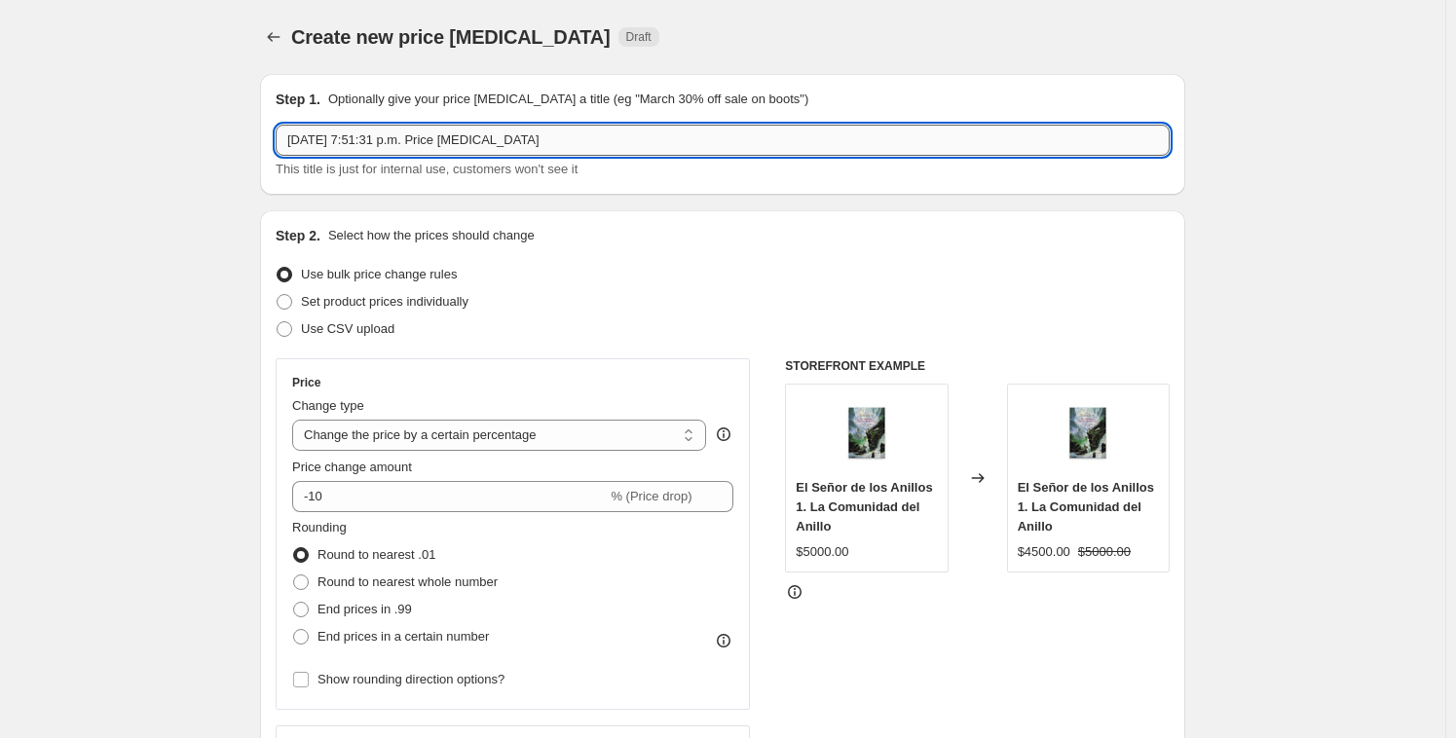
click at [561, 143] on input "5 oct 2025, 7:51:31 p.m. Price change job" at bounding box center [723, 140] width 894 height 31
drag, startPoint x: 220, startPoint y: 119, endPoint x: 93, endPoint y: 111, distance: 126.8
paste input "Cyber oct 2025 part 11"
type input "Cyber oct 2025 part 11"
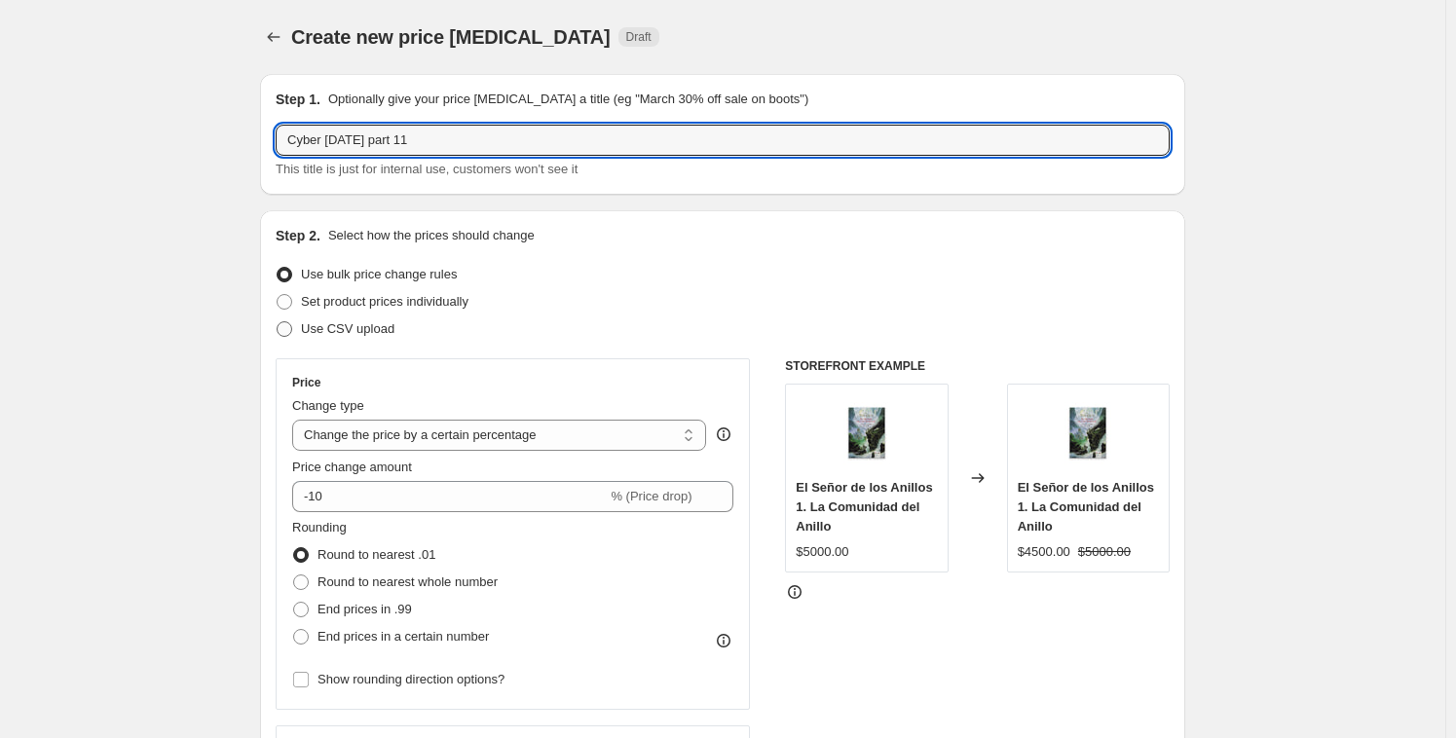
click at [343, 333] on span "Use CSV upload" at bounding box center [347, 328] width 93 height 15
click at [277, 322] on input "Use CSV upload" at bounding box center [277, 321] width 1 height 1
radio input "true"
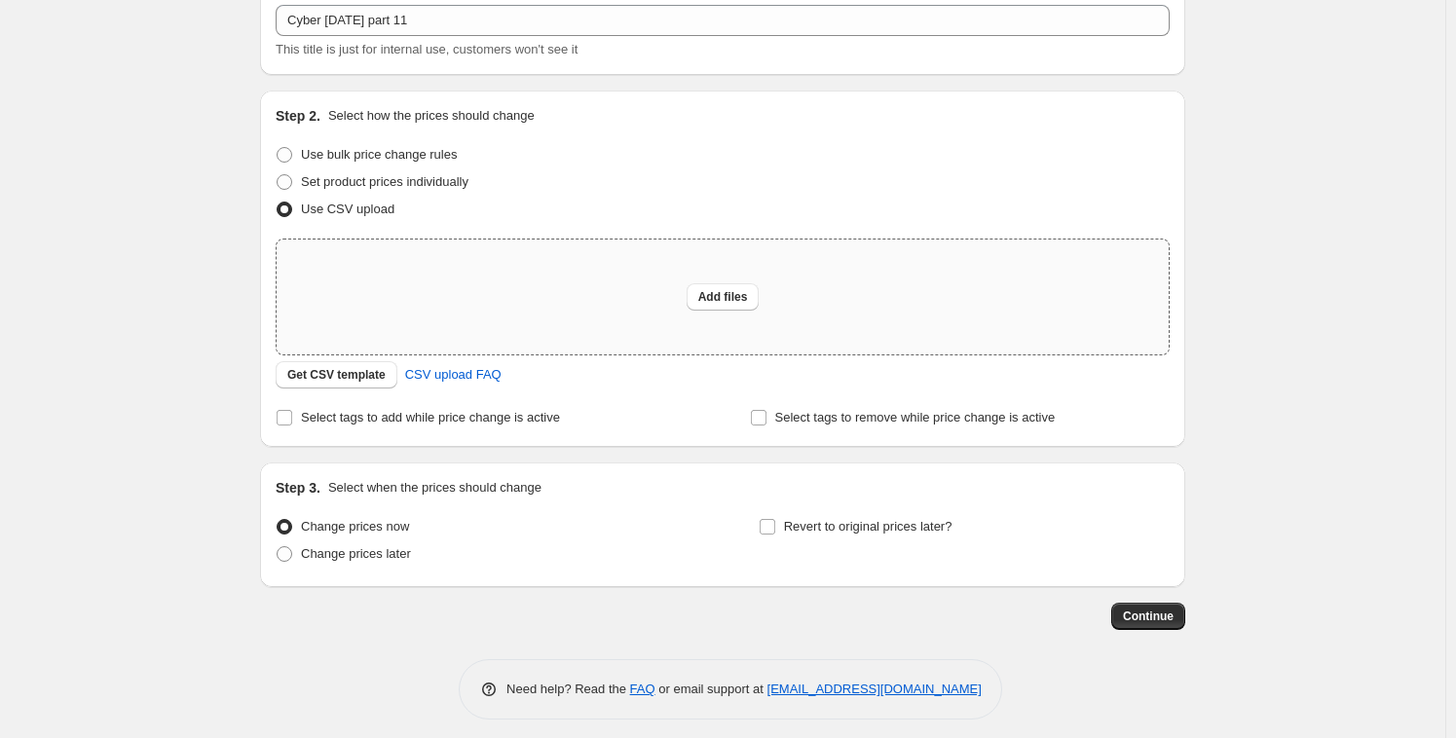
scroll to position [129, 0]
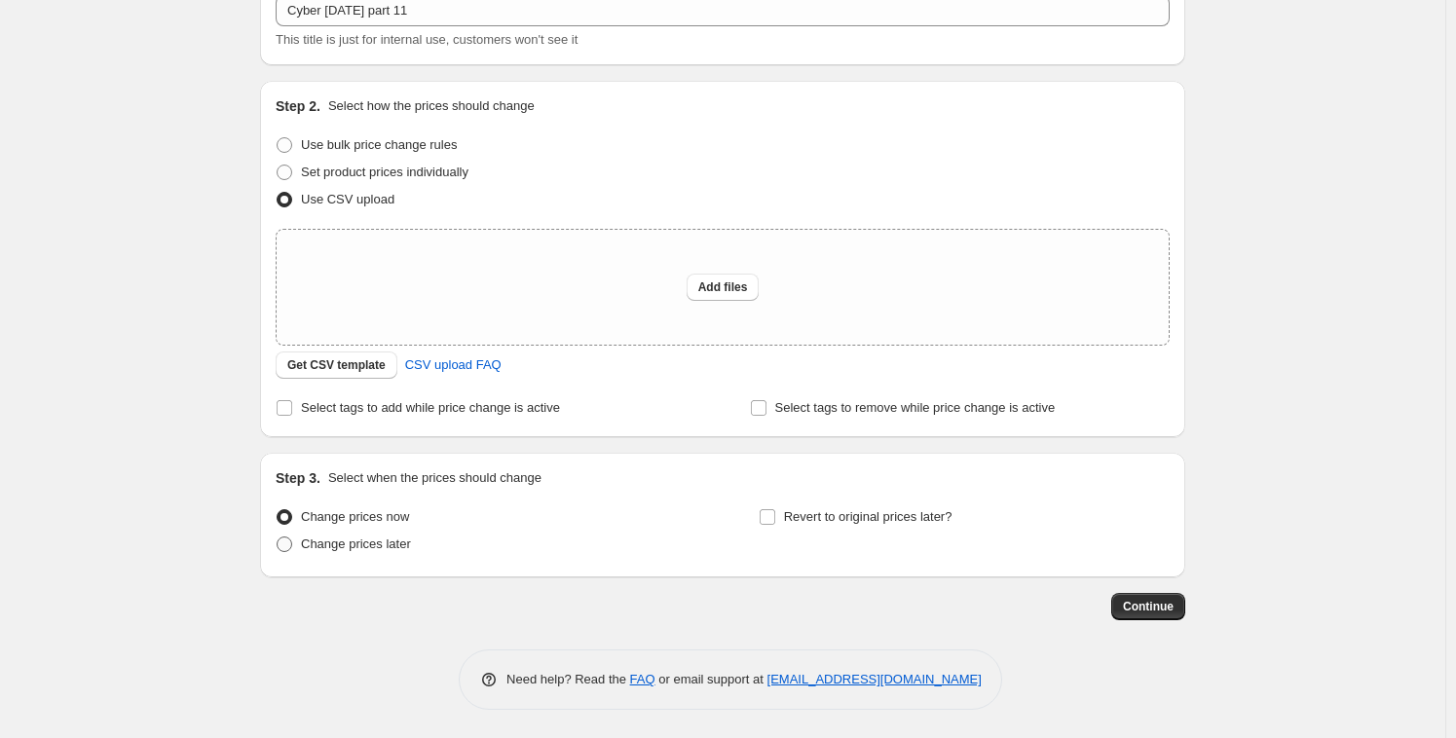
click at [358, 545] on span "Change prices later" at bounding box center [356, 543] width 110 height 15
click at [277, 537] on input "Change prices later" at bounding box center [277, 536] width 1 height 1
radio input "true"
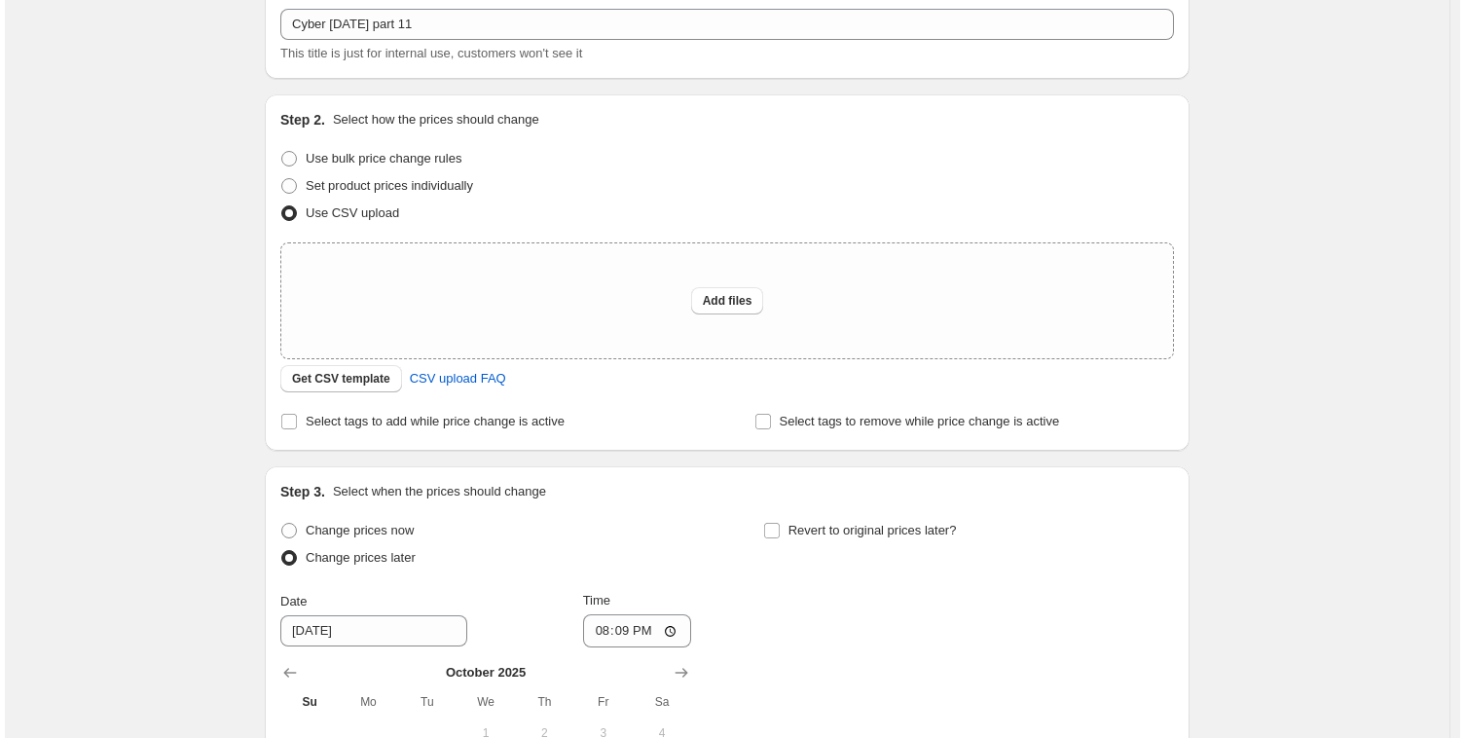
scroll to position [0, 0]
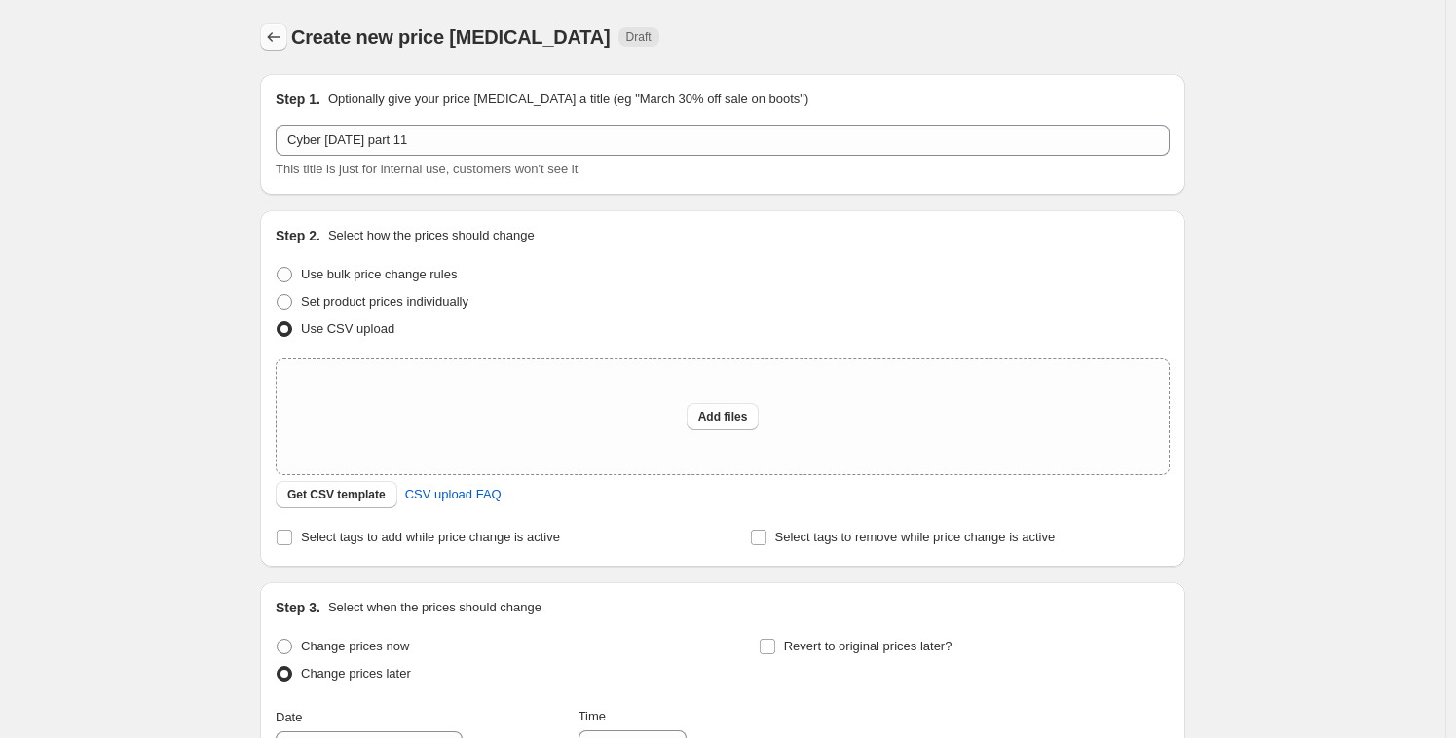
click at [269, 41] on icon "Price change jobs" at bounding box center [273, 36] width 19 height 19
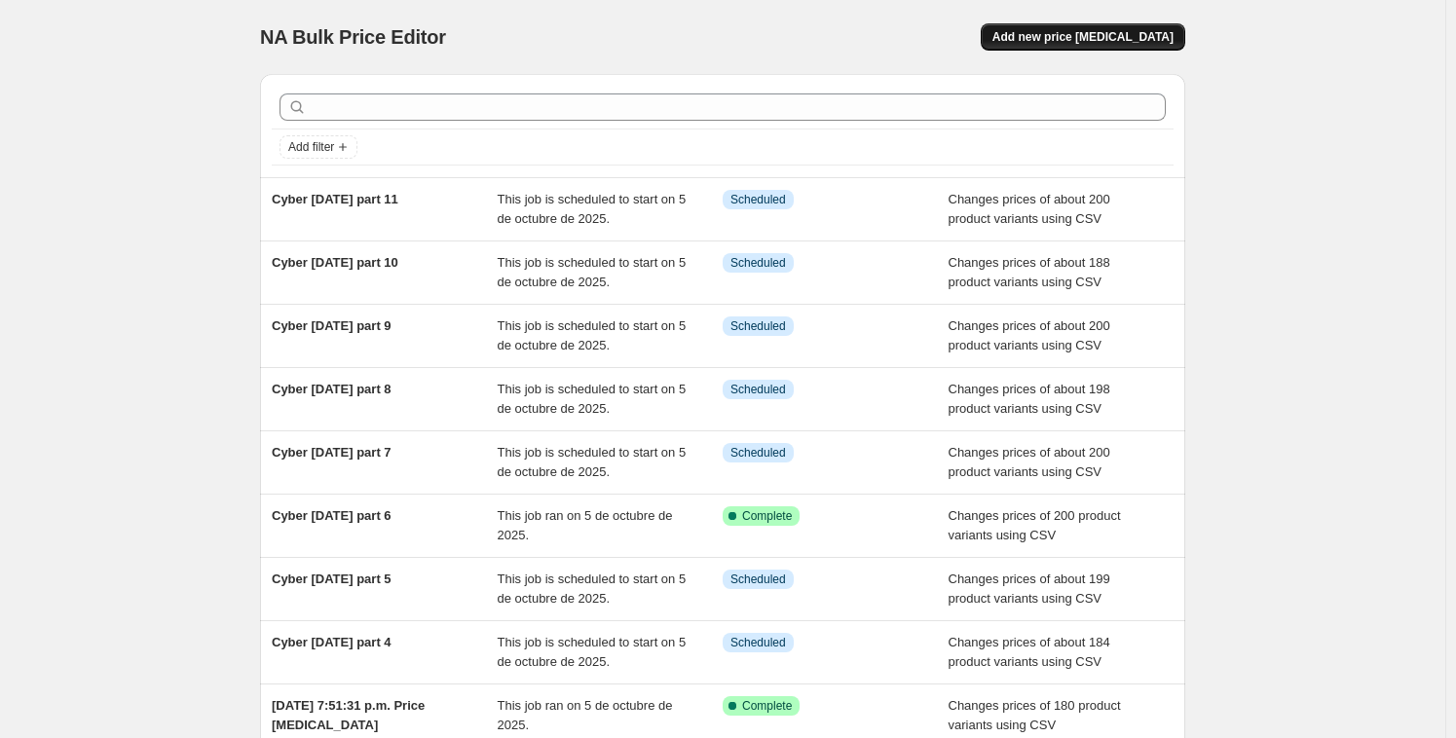
click at [1091, 30] on span "Add new price [MEDICAL_DATA]" at bounding box center [1082, 37] width 181 height 16
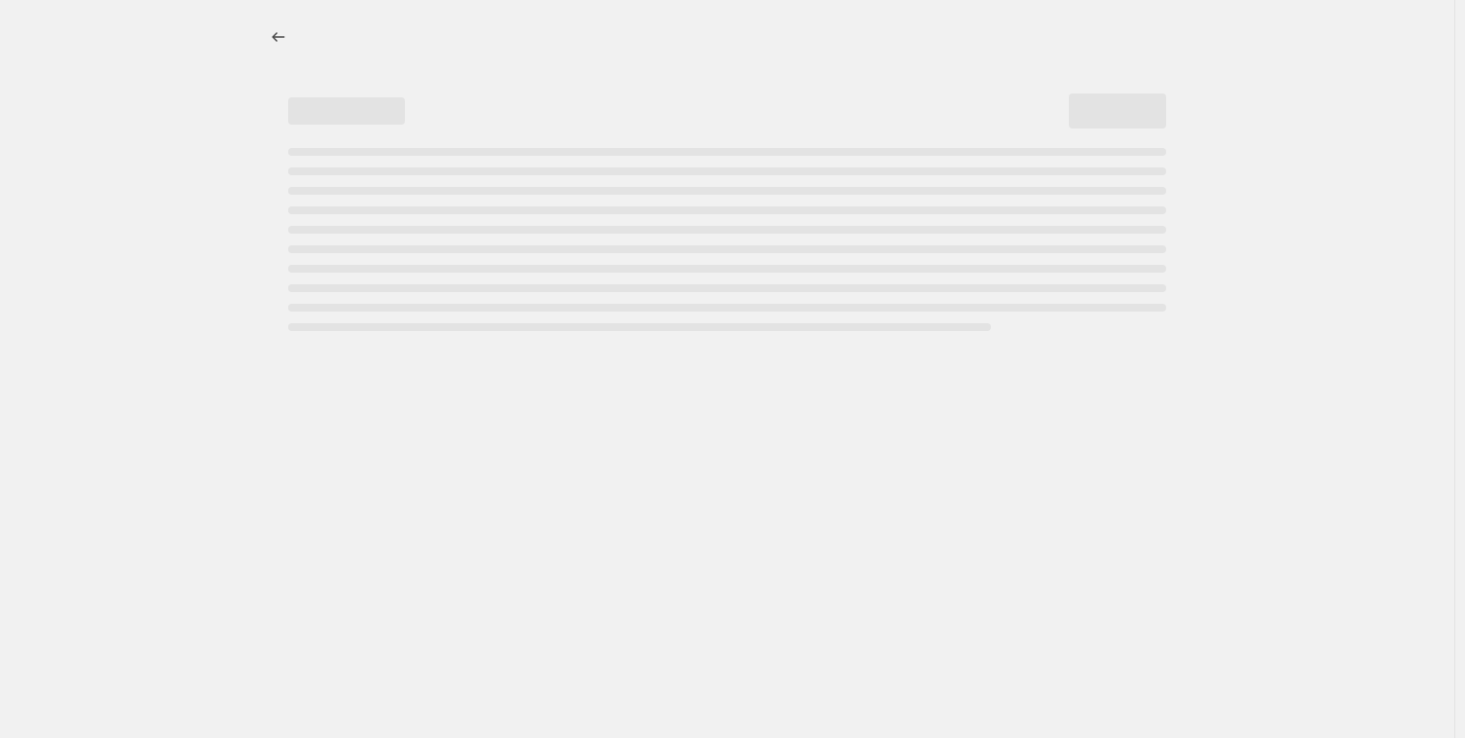
select select "percentage"
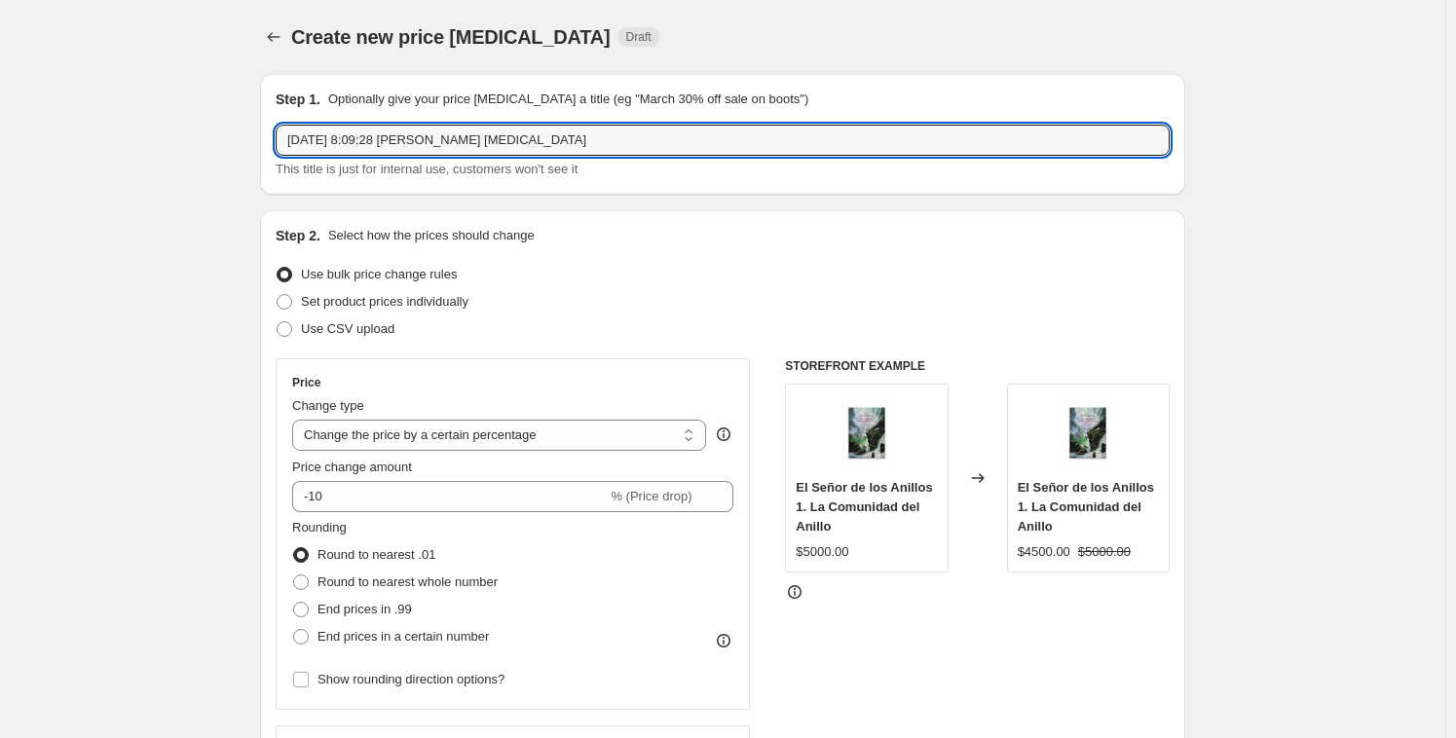
drag, startPoint x: 558, startPoint y: 136, endPoint x: 0, endPoint y: 128, distance: 558.0
paste input "Cyber [DATE] part 11"
click at [440, 129] on input "Cyber [DATE] part 11" at bounding box center [723, 140] width 894 height 31
click at [438, 131] on input "Cyber [DATE] part 11" at bounding box center [723, 140] width 894 height 31
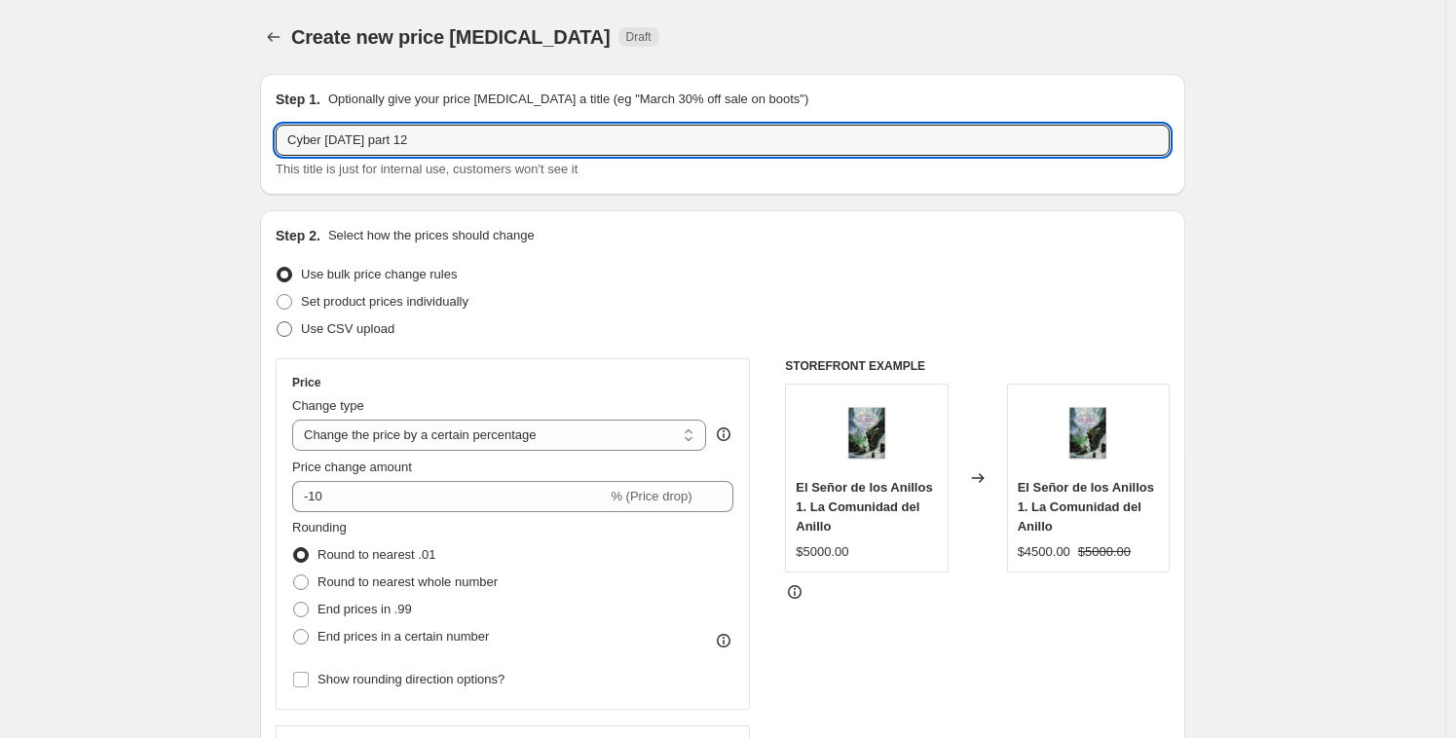
type input "Cyber [DATE] part 12"
click at [326, 329] on span "Use CSV upload" at bounding box center [347, 328] width 93 height 15
click at [277, 322] on input "Use CSV upload" at bounding box center [277, 321] width 1 height 1
radio input "true"
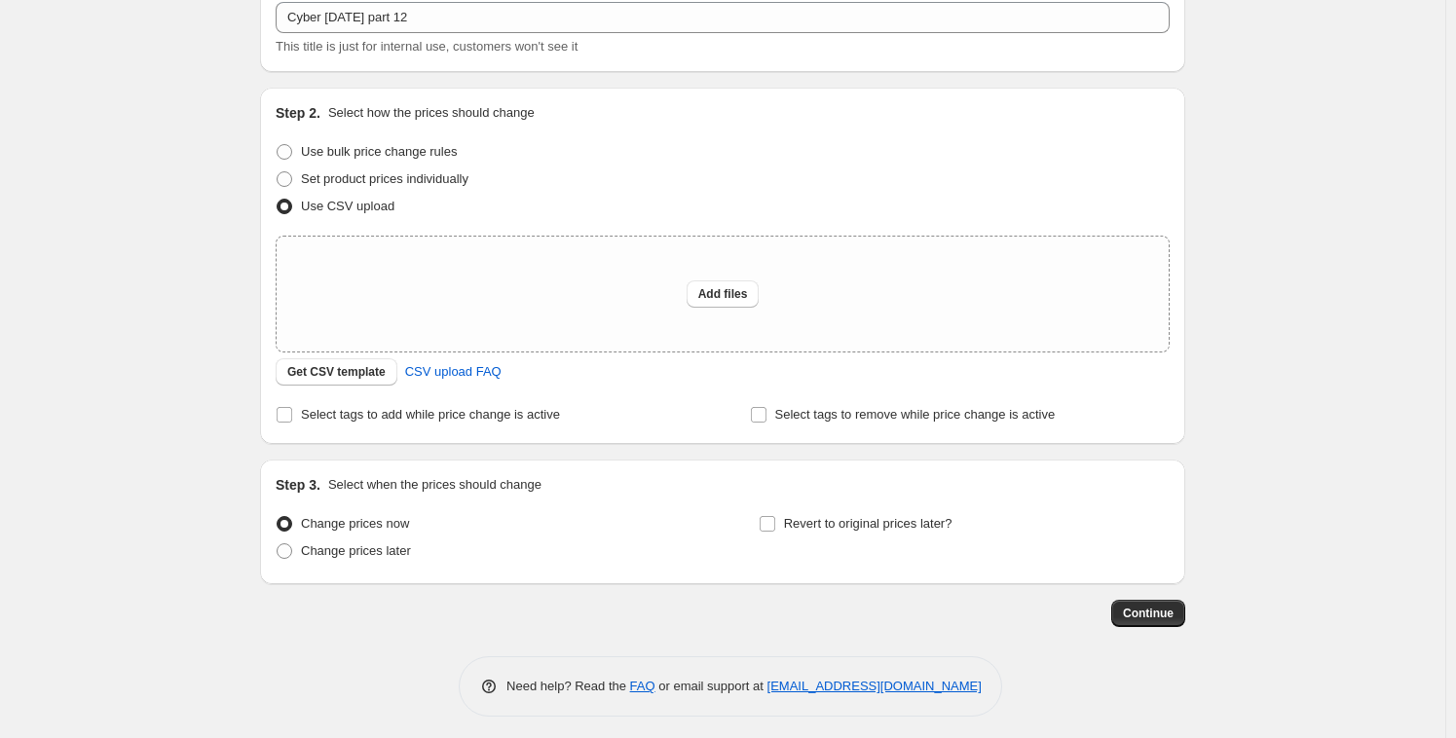
scroll to position [129, 0]
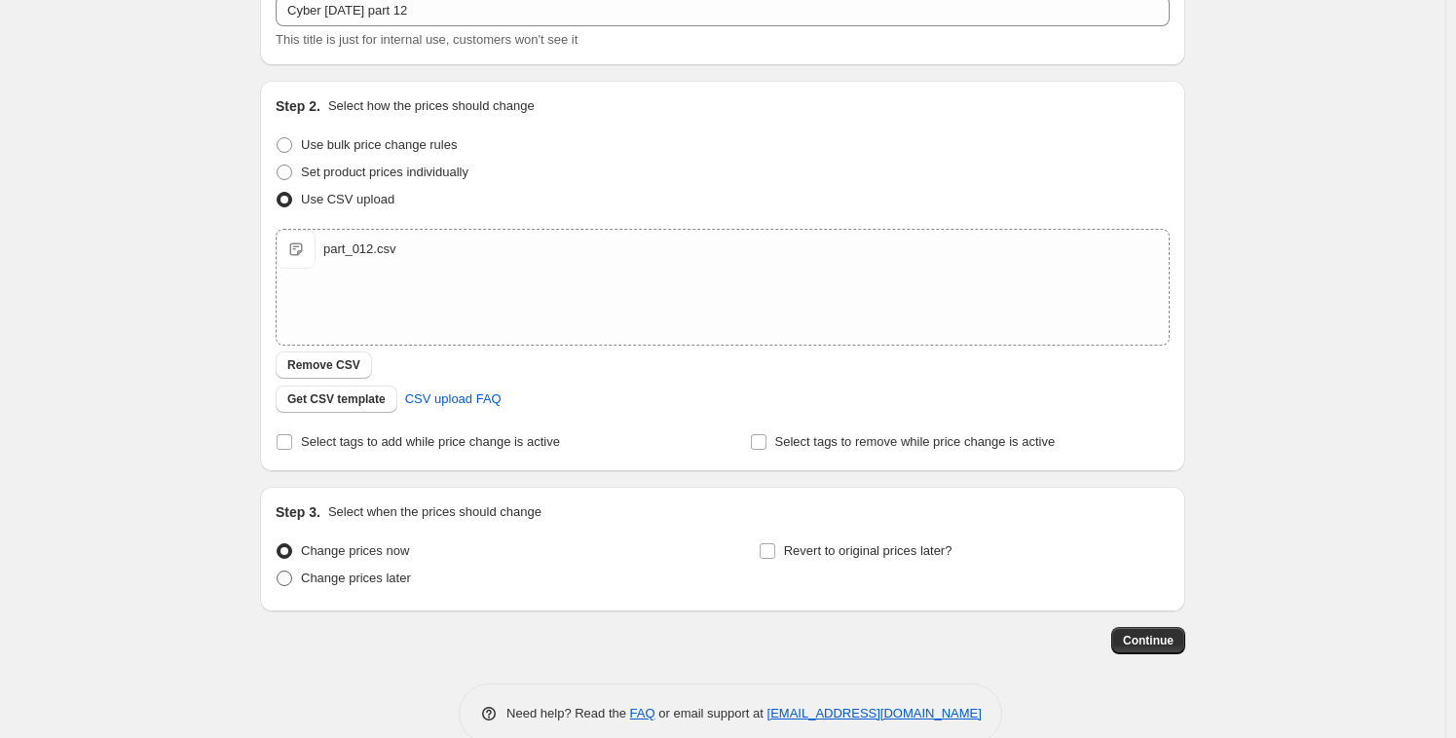
click at [294, 587] on label "Change prices later" at bounding box center [343, 578] width 135 height 27
click at [277, 572] on input "Change prices later" at bounding box center [277, 571] width 1 height 1
radio input "true"
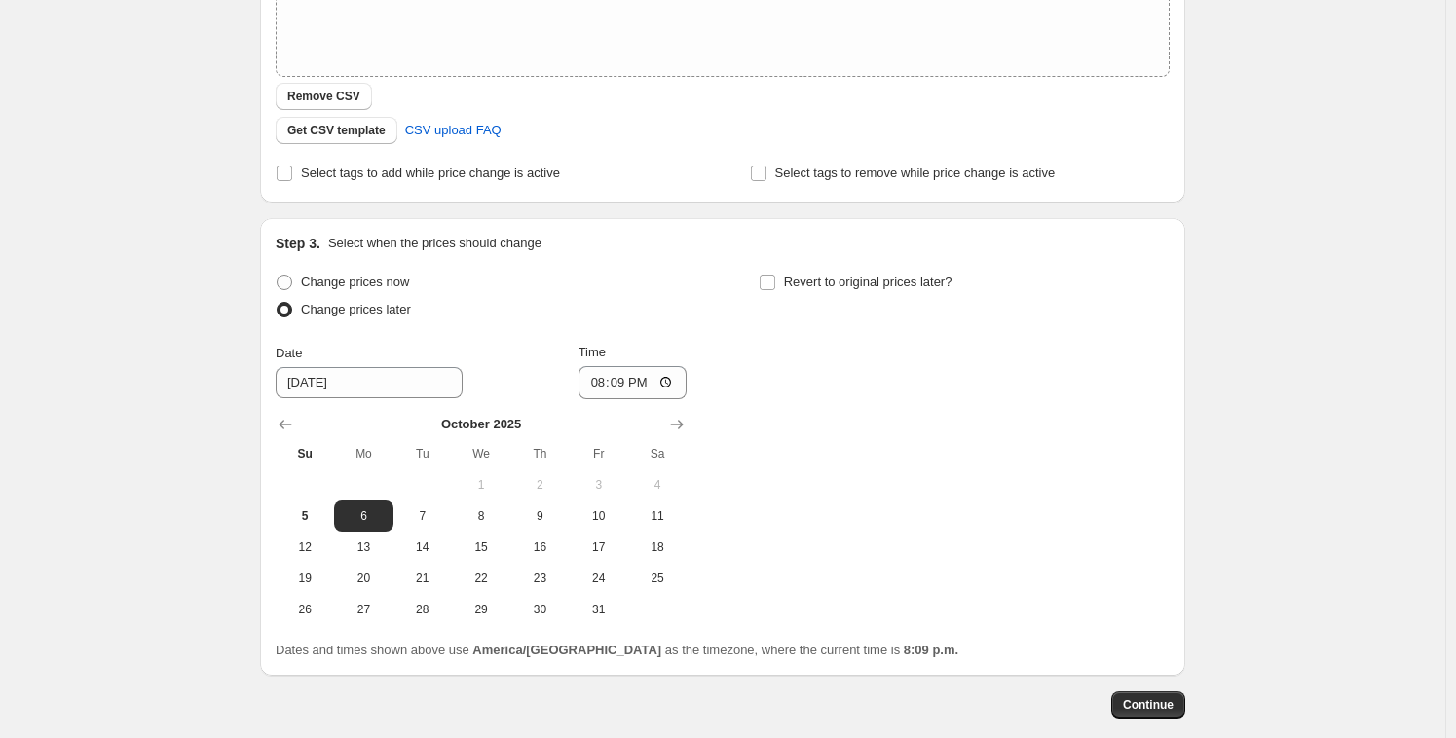
scroll to position [419, 0]
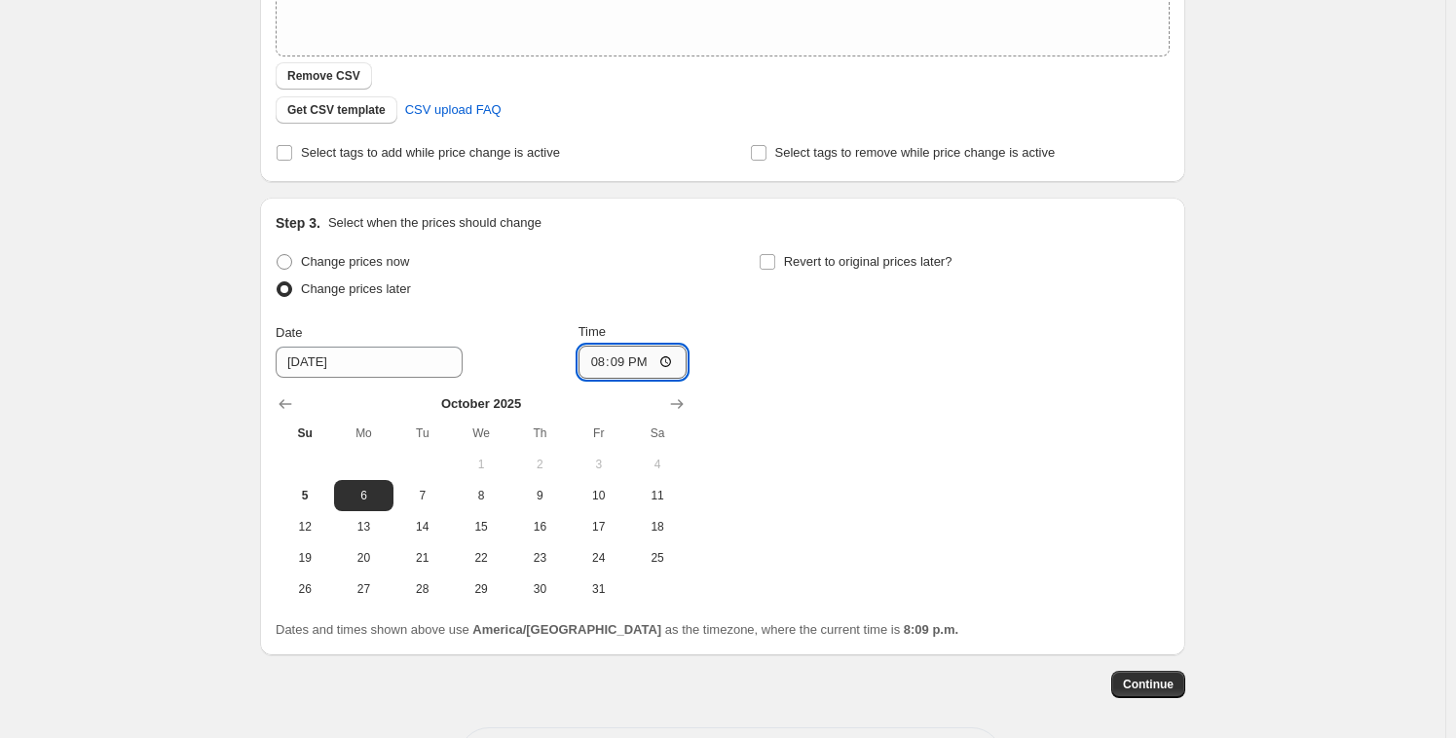
click at [620, 357] on input "20:09" at bounding box center [632, 362] width 109 height 33
click at [616, 358] on input "20:09" at bounding box center [632, 362] width 109 height 33
click at [620, 358] on input "20:09" at bounding box center [632, 362] width 109 height 33
type input "20:42"
click at [790, 420] on div "Change prices now Change prices later Date 10/6/2025 Time 20:42 October 2025 Su…" at bounding box center [723, 426] width 894 height 356
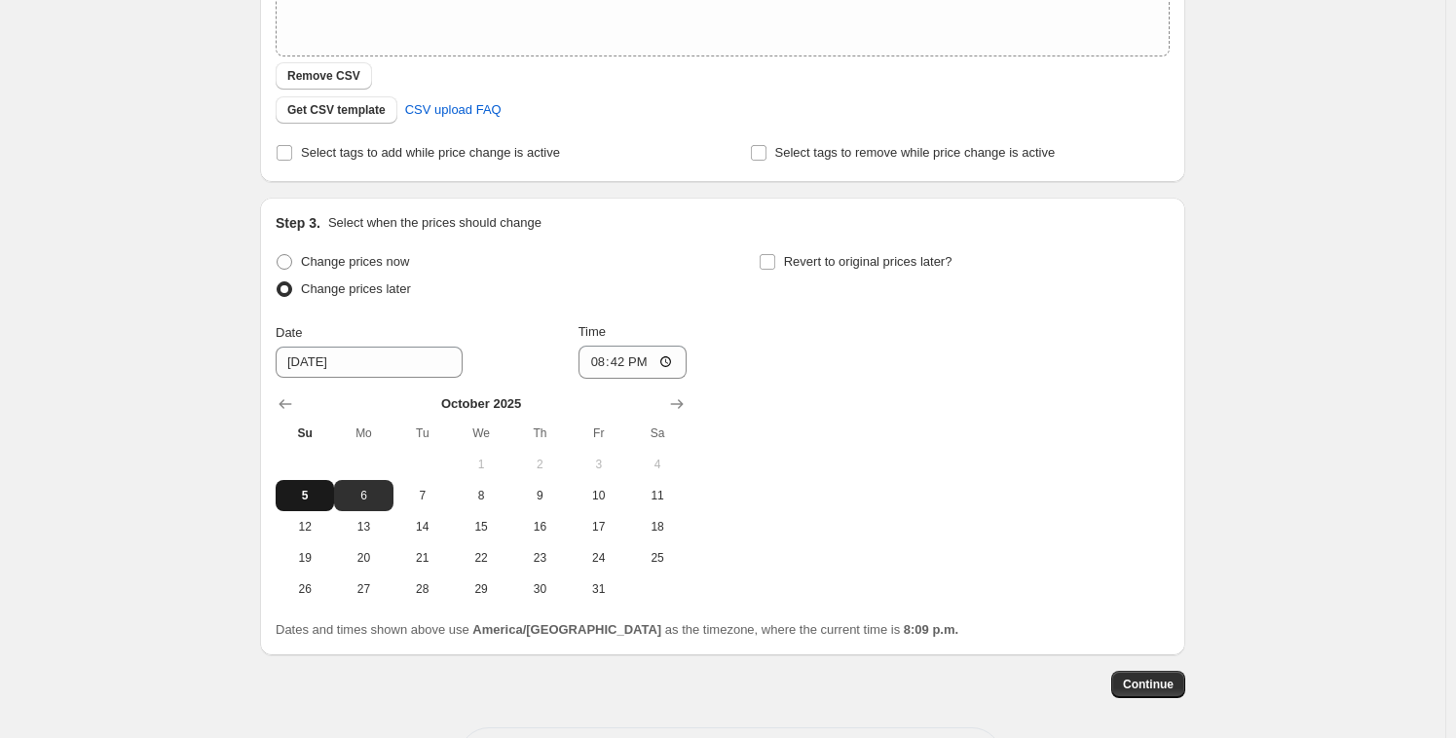
click at [320, 489] on span "5" at bounding box center [304, 496] width 43 height 16
type input "[DATE]"
click at [1163, 689] on span "Continue" at bounding box center [1148, 685] width 51 height 16
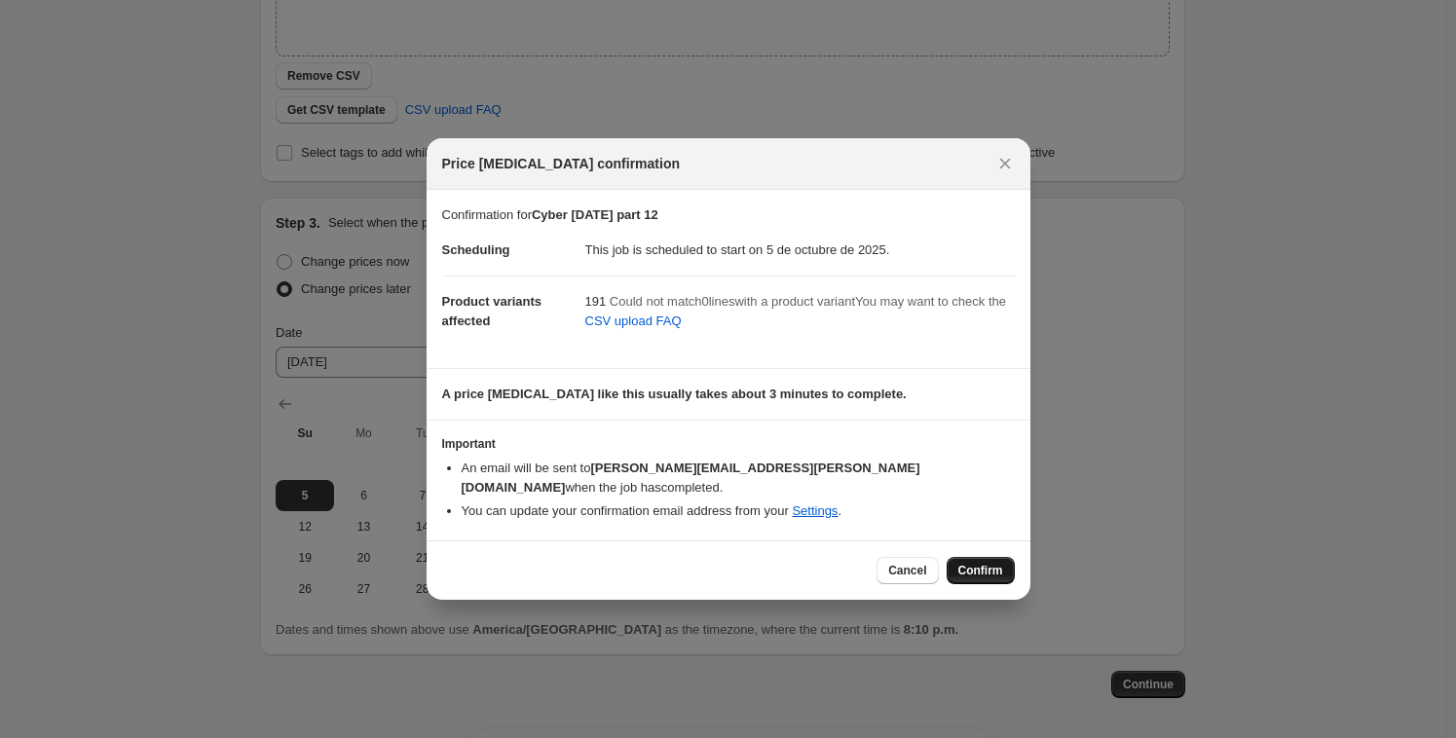
click at [979, 563] on span "Confirm" at bounding box center [980, 571] width 45 height 16
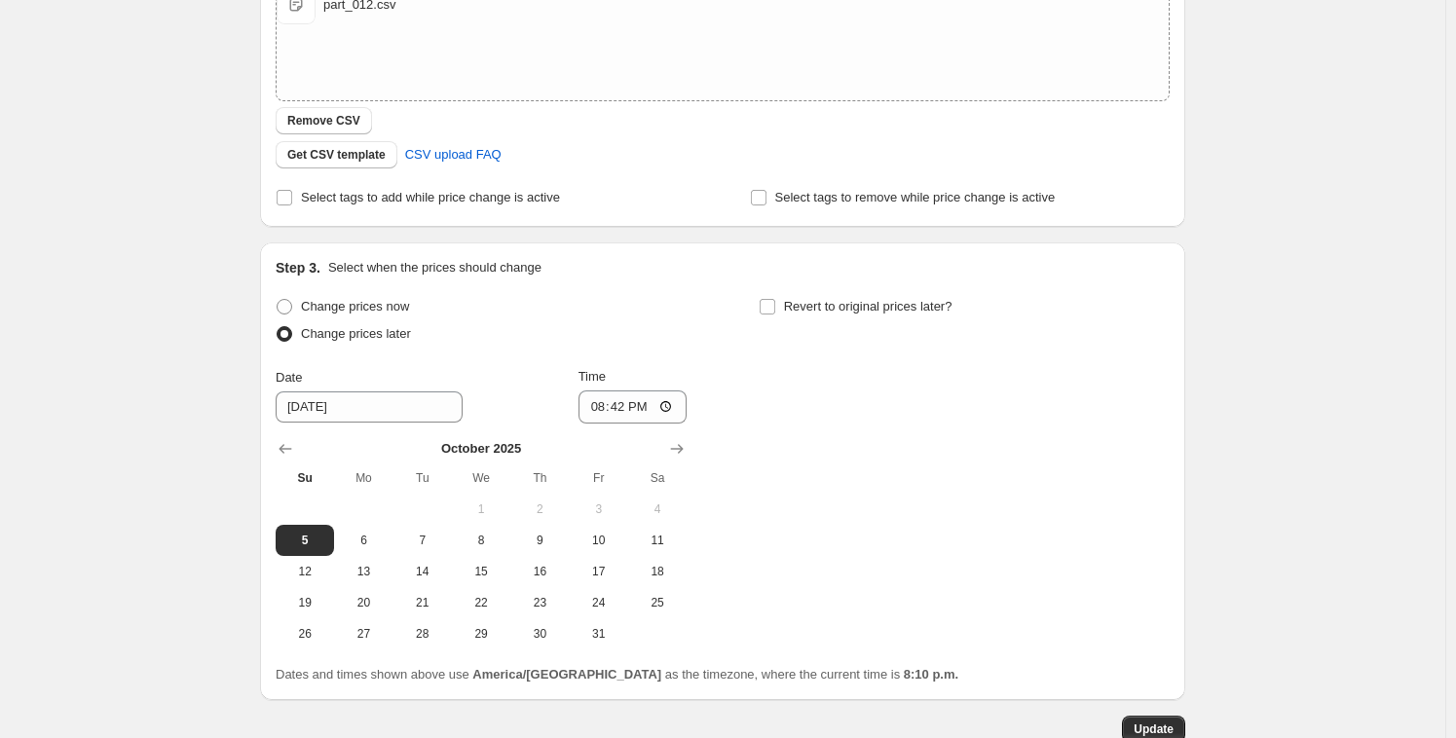
scroll to position [492, 0]
click at [1164, 722] on span "Update" at bounding box center [1153, 730] width 40 height 16
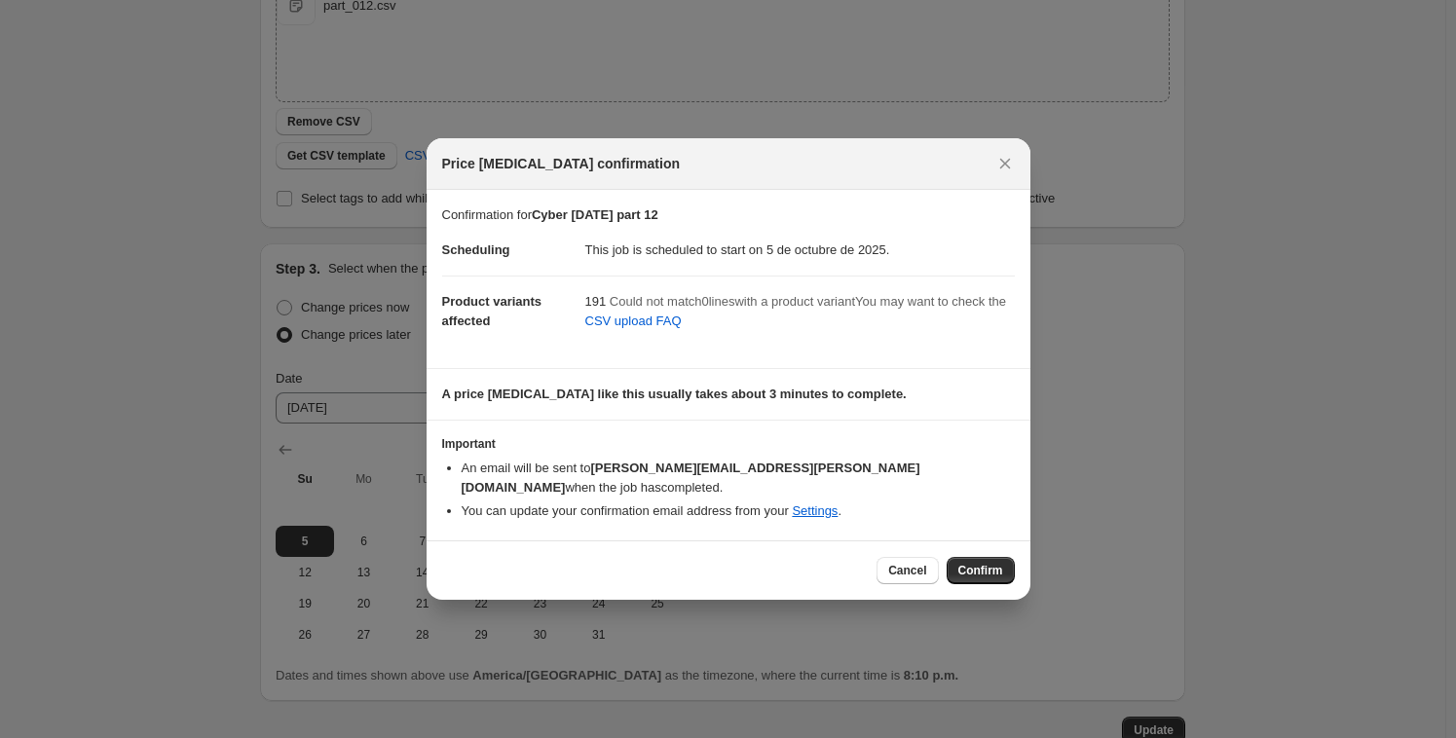
click at [975, 563] on span "Confirm" at bounding box center [980, 571] width 45 height 16
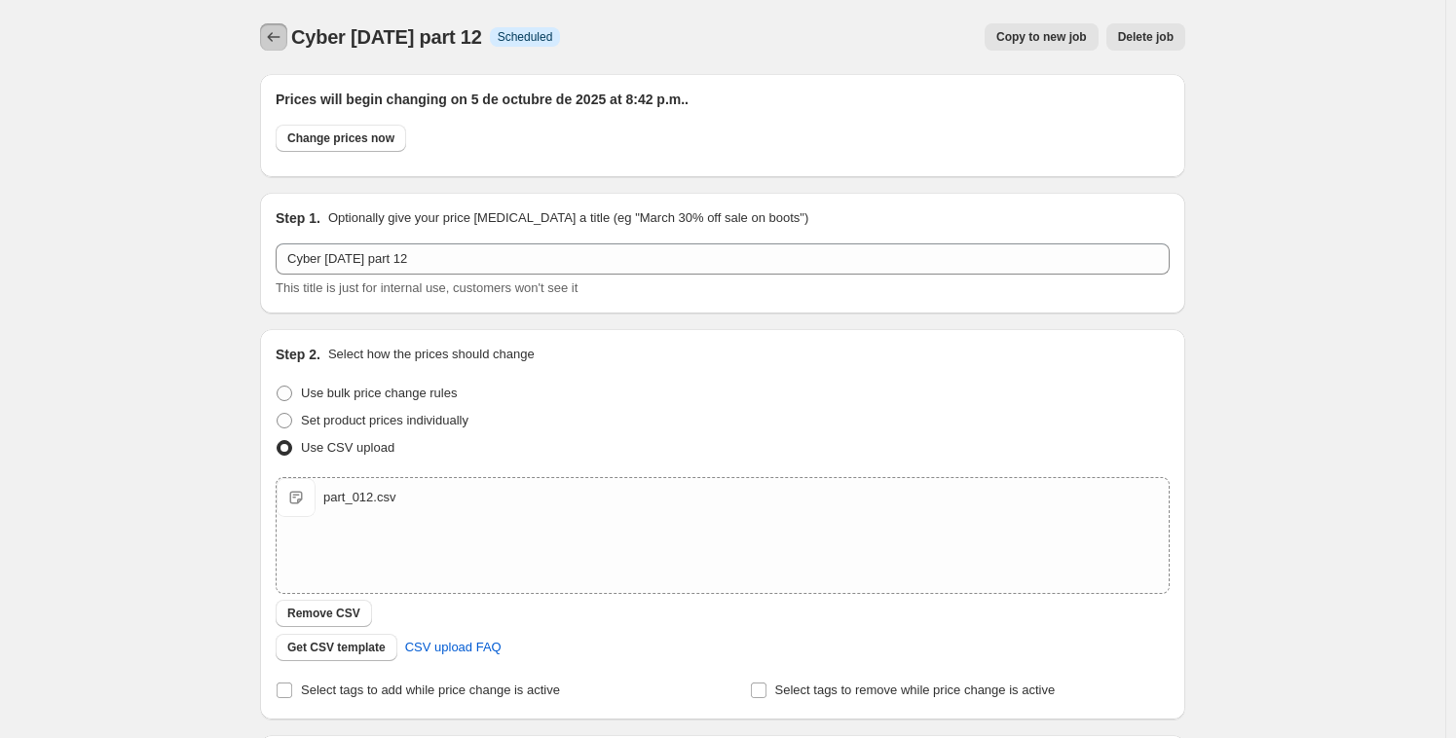
click at [287, 43] on button "Price change jobs" at bounding box center [273, 36] width 27 height 27
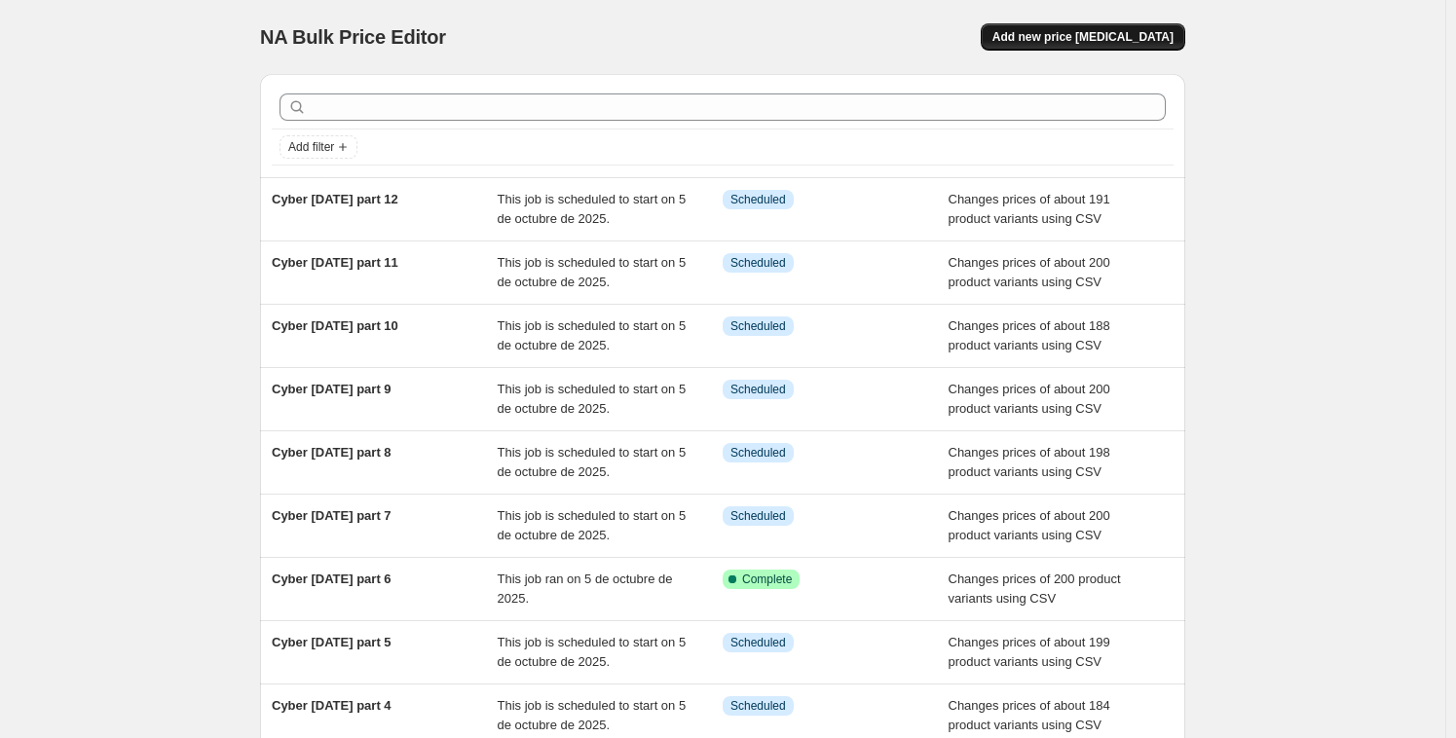
click at [1156, 35] on span "Add new price [MEDICAL_DATA]" at bounding box center [1082, 37] width 181 height 16
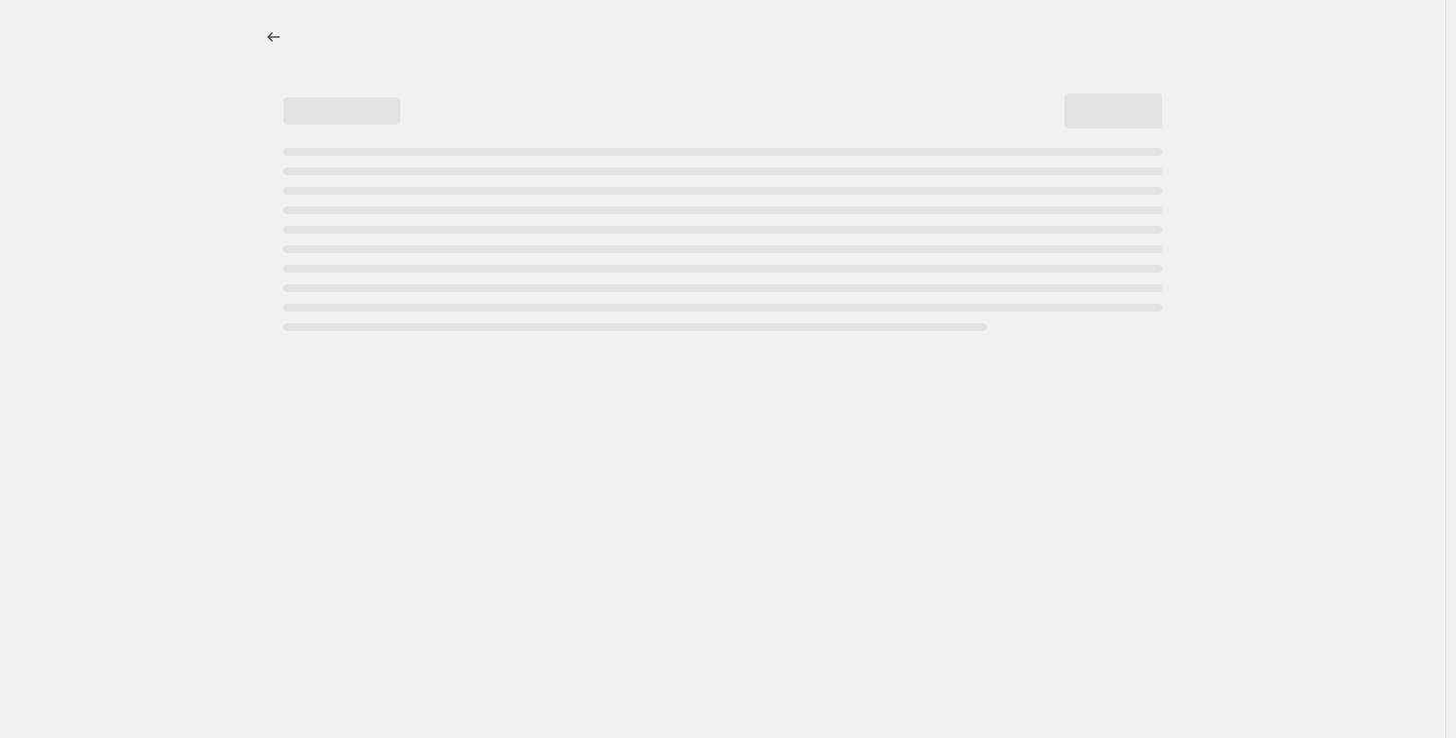
select select "percentage"
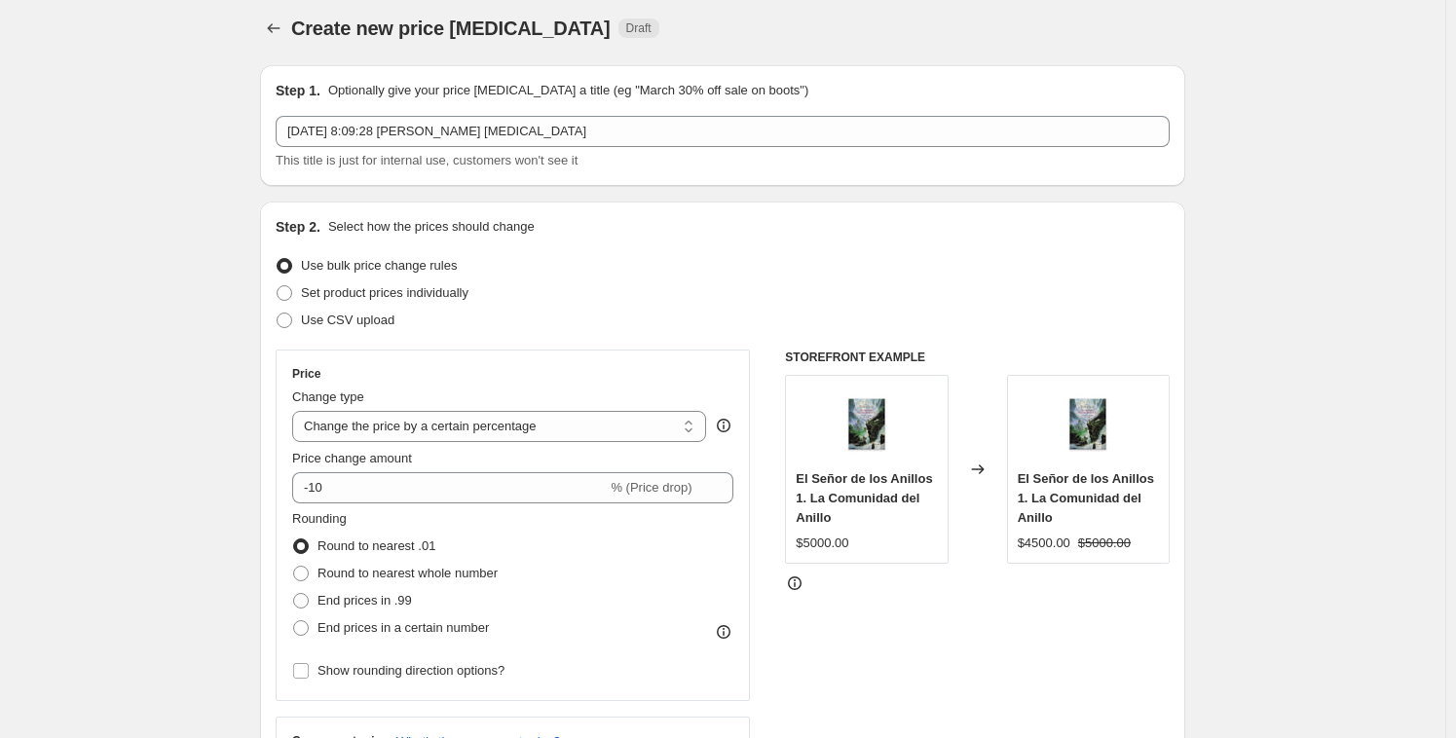
scroll to position [22, 0]
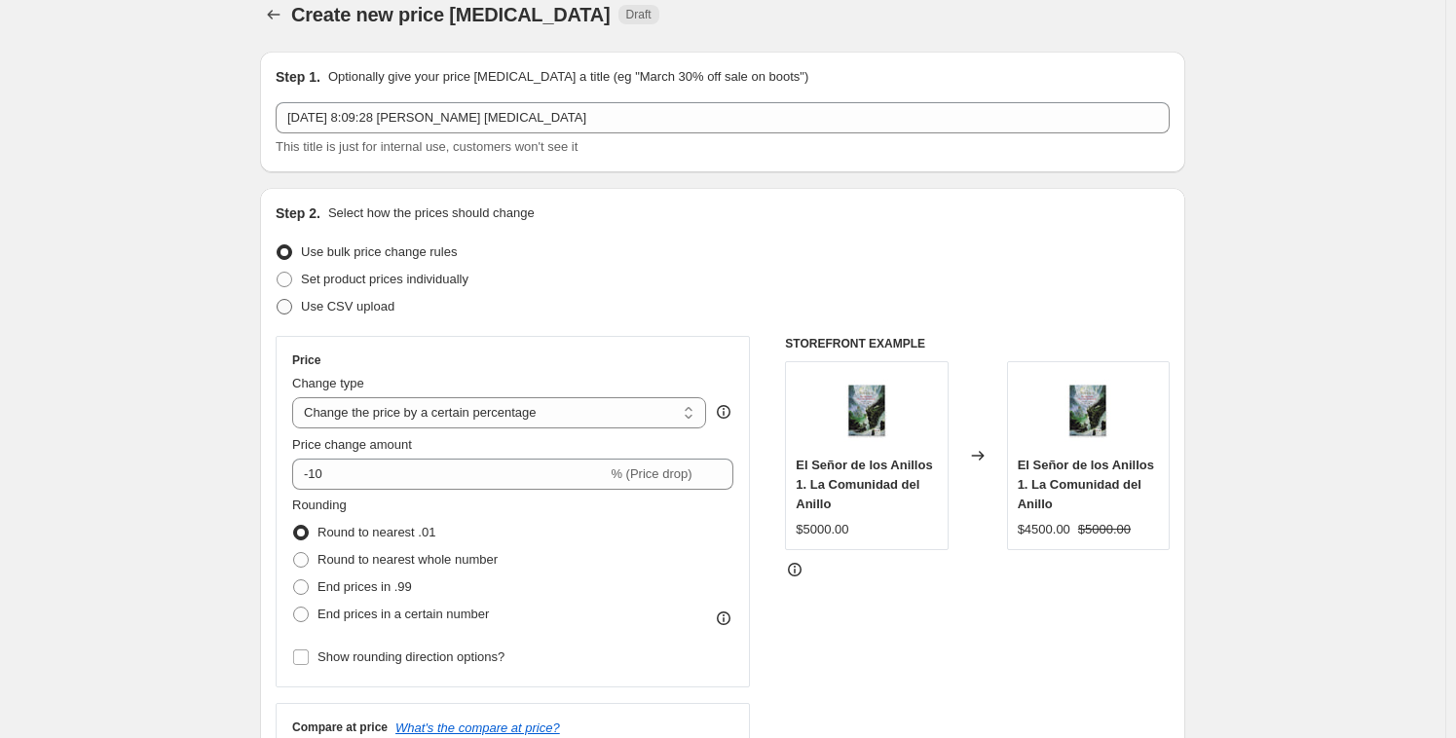
click at [292, 306] on span at bounding box center [285, 307] width 16 height 16
click at [277, 300] on input "Use CSV upload" at bounding box center [277, 299] width 1 height 1
radio input "true"
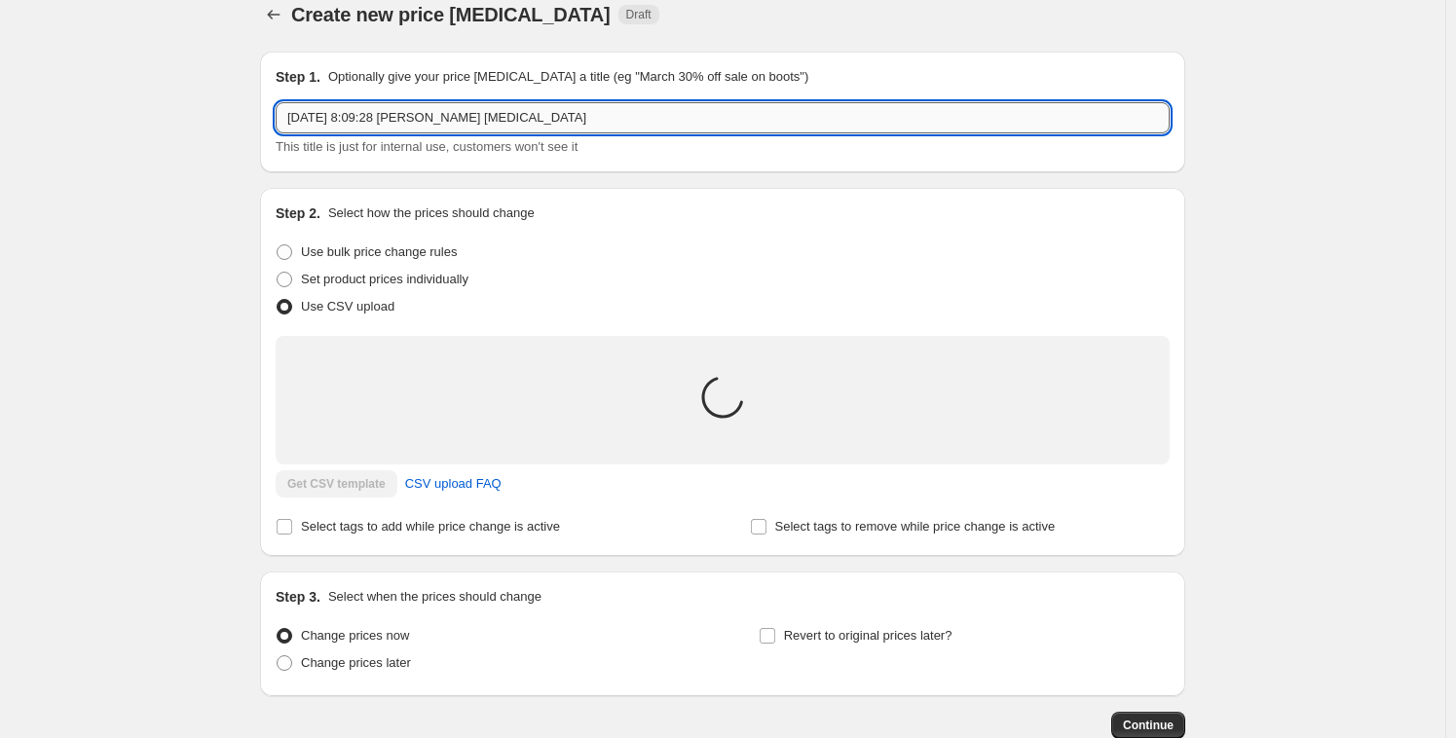
click at [570, 127] on input "5 oct 2025, 8:09:28 p.m. Price change job" at bounding box center [723, 117] width 894 height 31
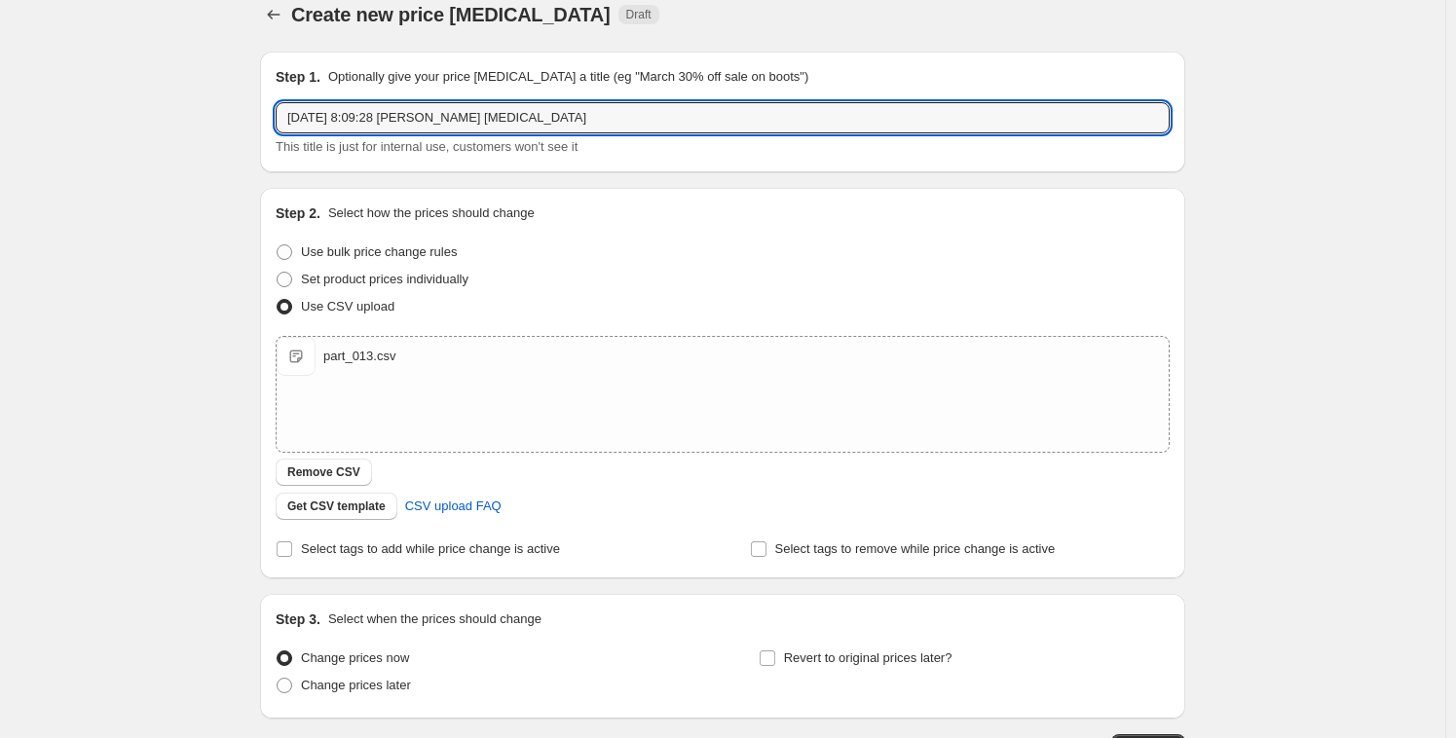
drag, startPoint x: 420, startPoint y: 95, endPoint x: 212, endPoint y: 73, distance: 208.6
click at [225, 75] on div "Create new price change job. This page is ready Create new price change job Dra…" at bounding box center [722, 429] width 1445 height 903
paste input "Cyber [DATE] part 11"
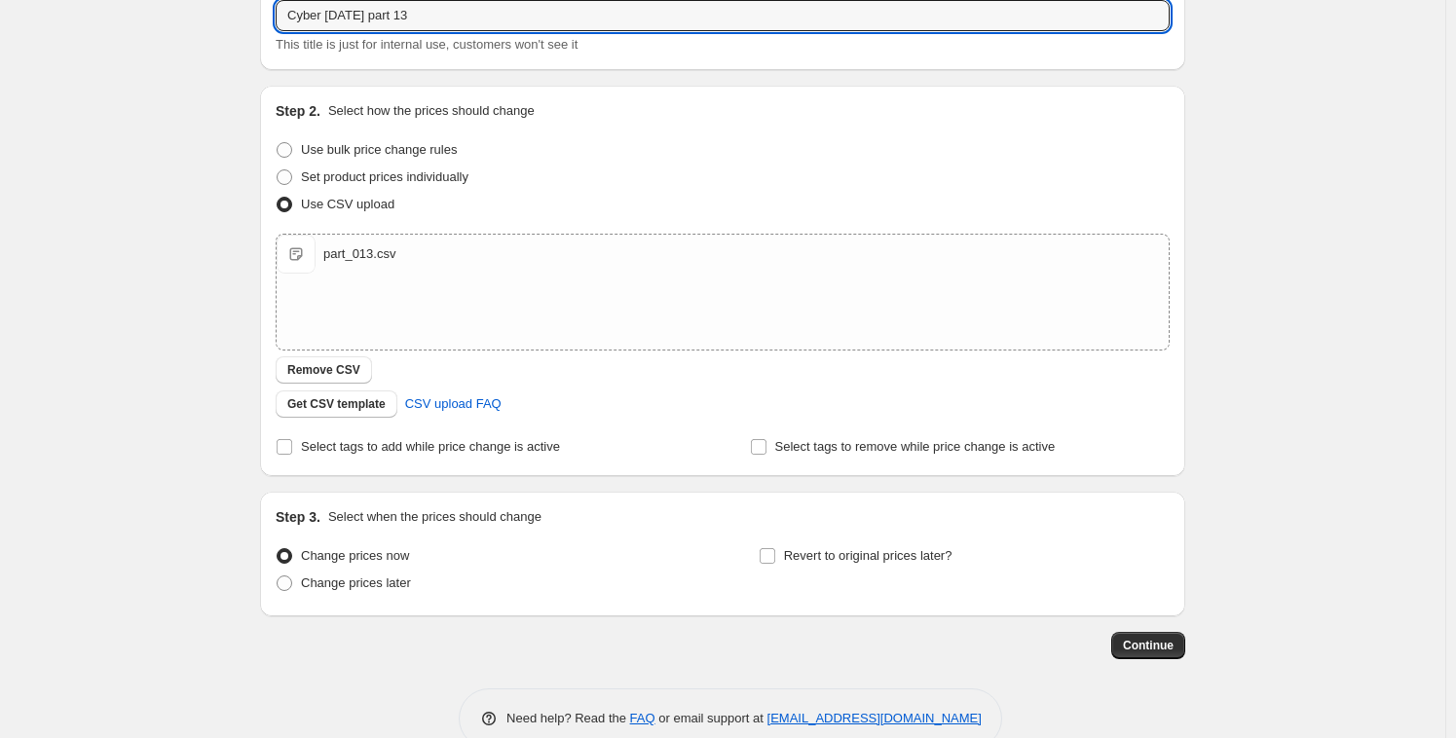
scroll to position [147, 0]
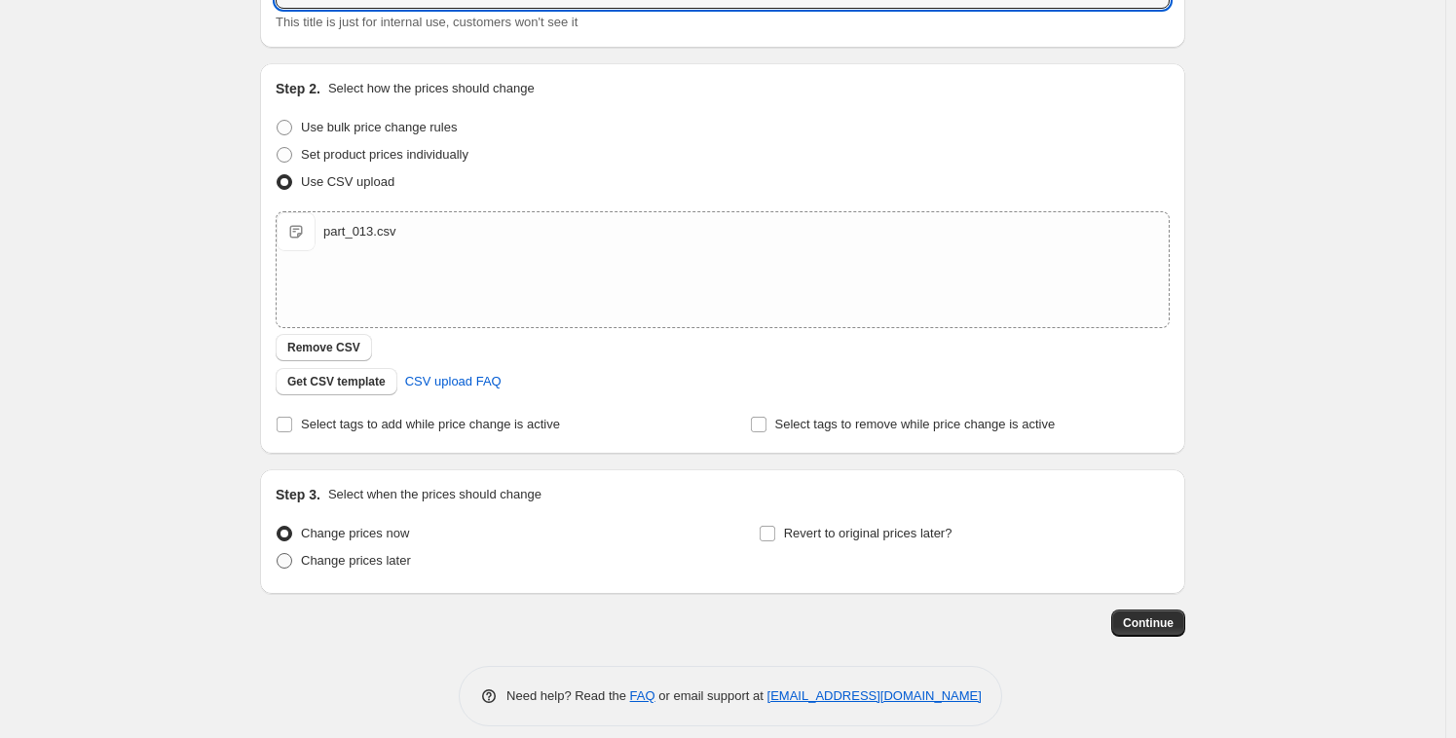
type input "Cyber [DATE] part 13"
click at [293, 568] on span at bounding box center [285, 561] width 18 height 18
click at [277, 554] on input "Change prices later" at bounding box center [277, 553] width 1 height 1
radio input "true"
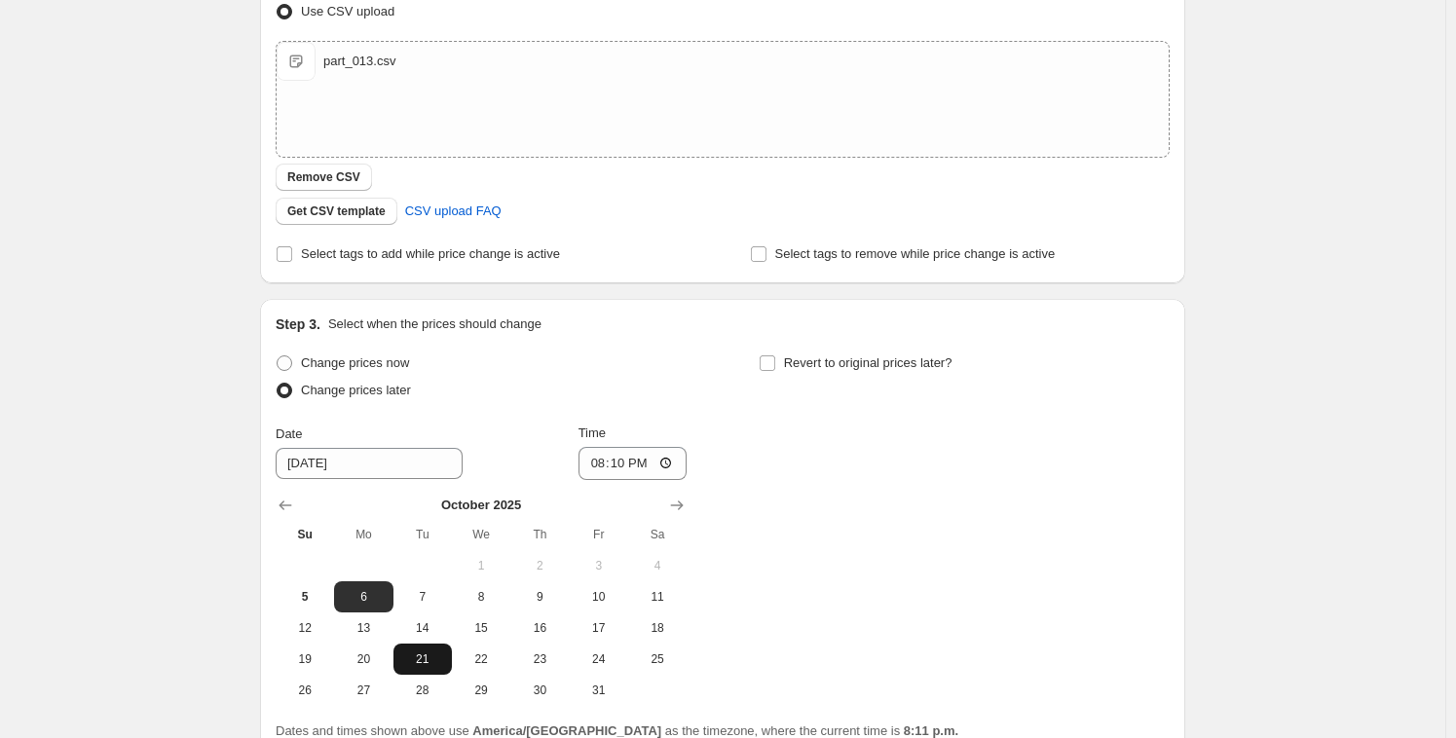
scroll to position [367, 0]
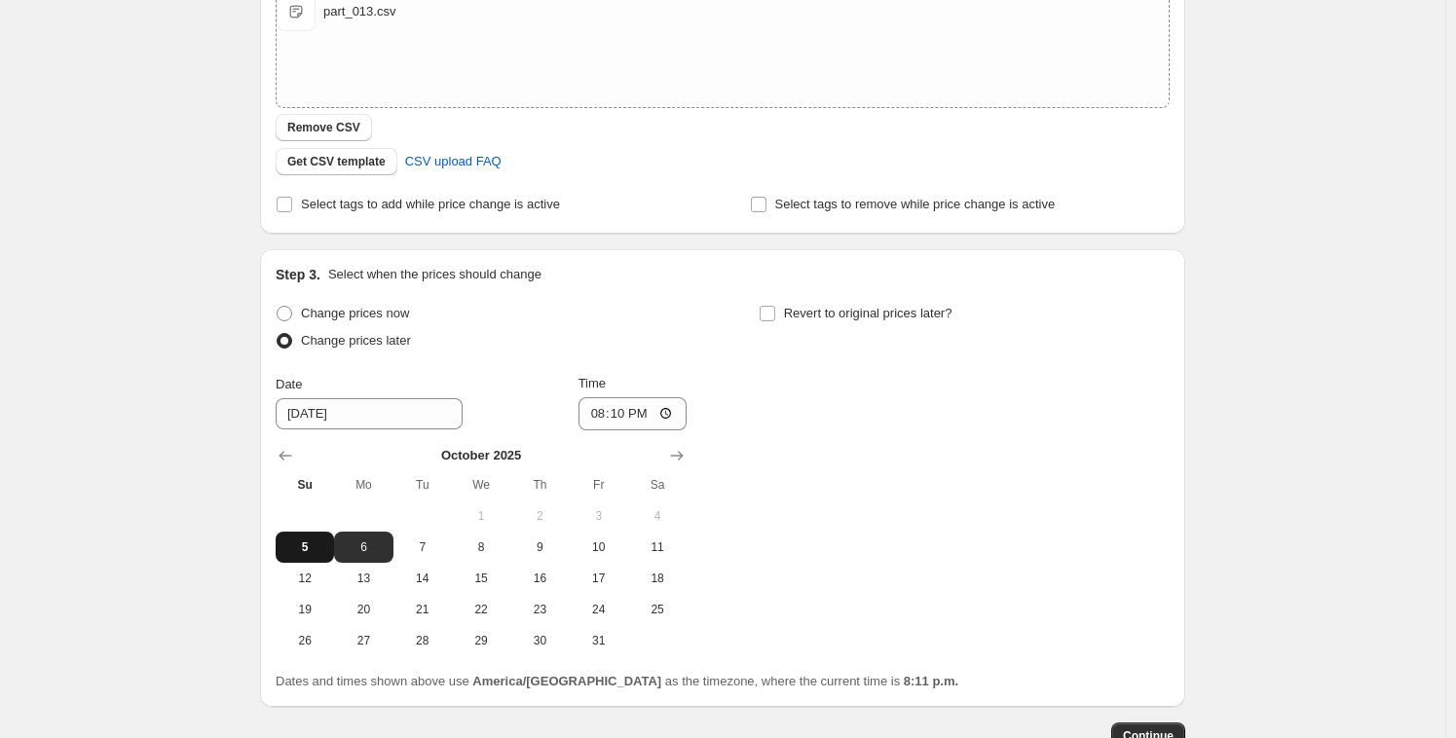
click at [326, 546] on span "5" at bounding box center [304, 547] width 43 height 16
type input "[DATE]"
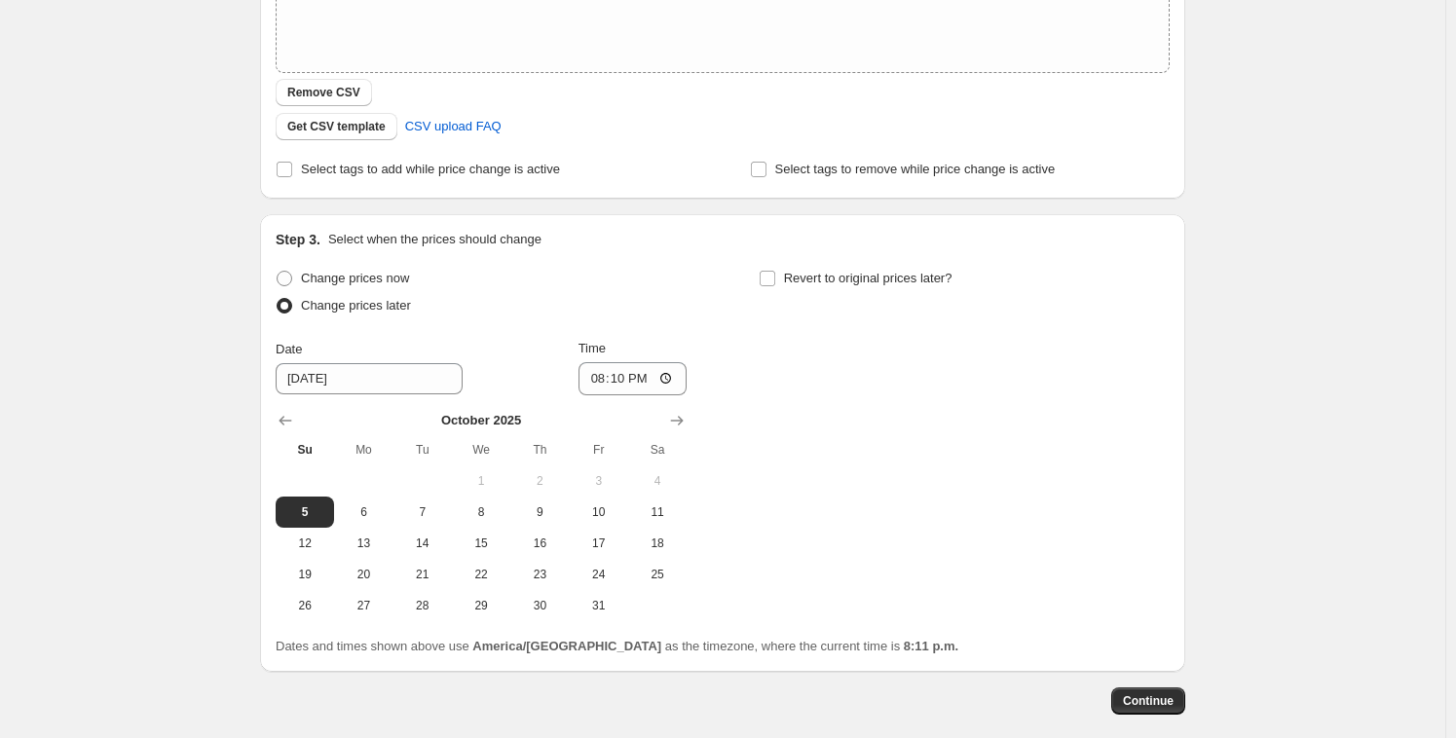
scroll to position [493, 0]
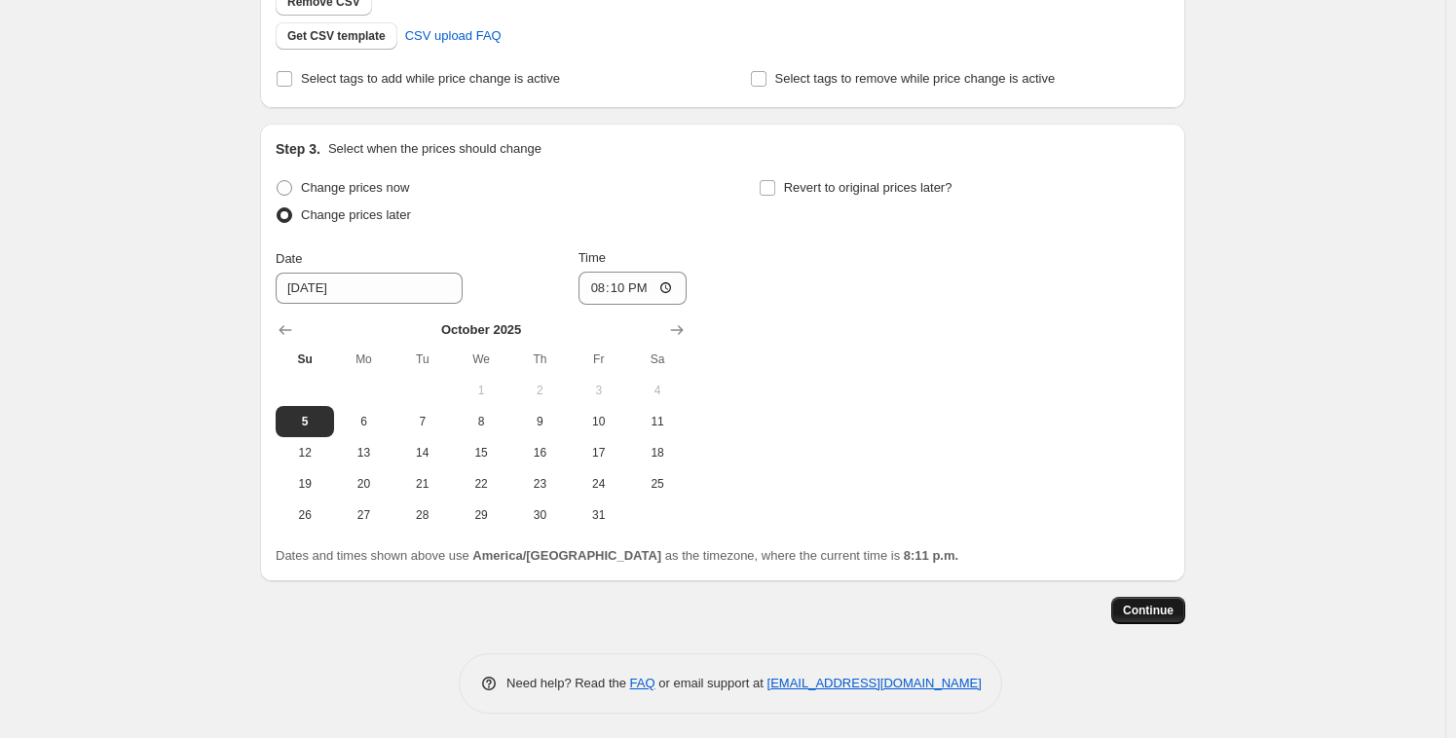
click at [1169, 616] on span "Continue" at bounding box center [1148, 611] width 51 height 16
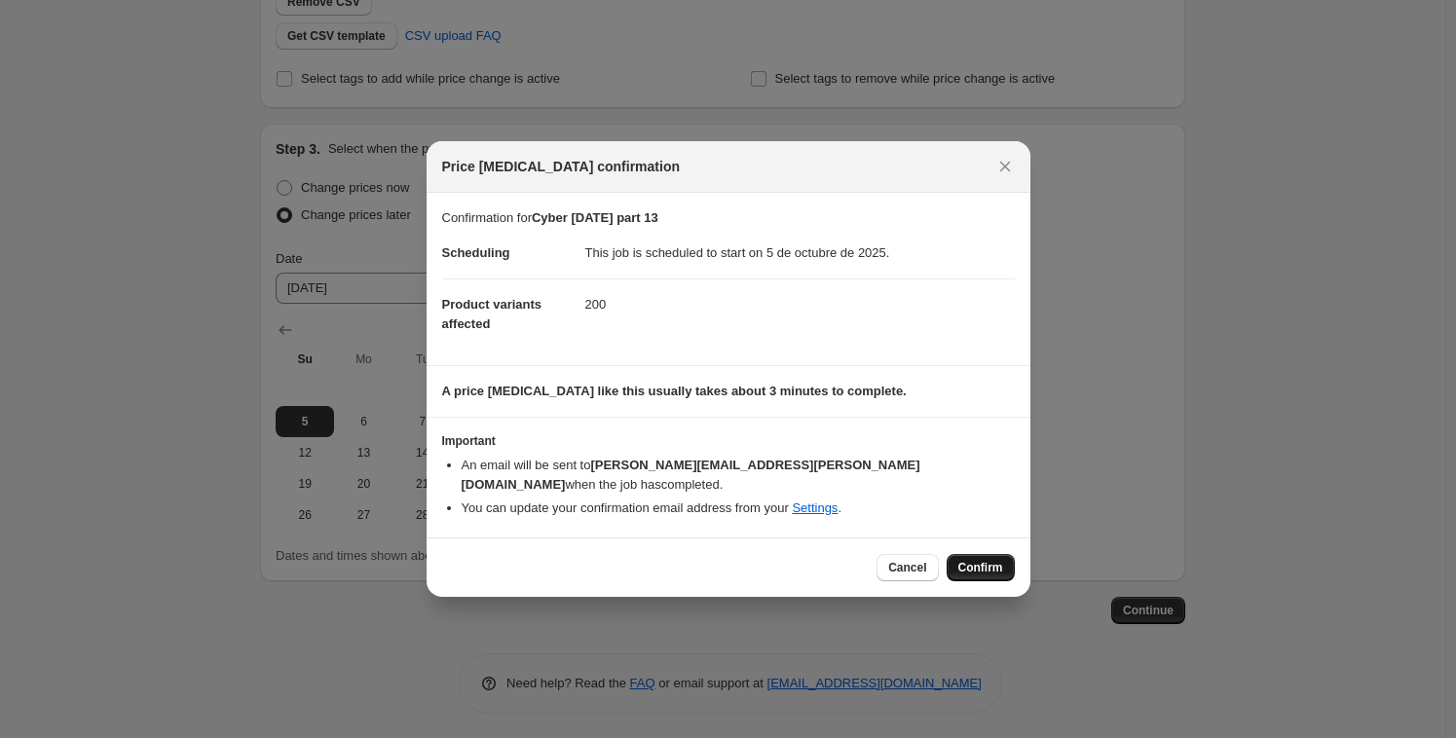
click at [975, 562] on span "Confirm" at bounding box center [980, 568] width 45 height 16
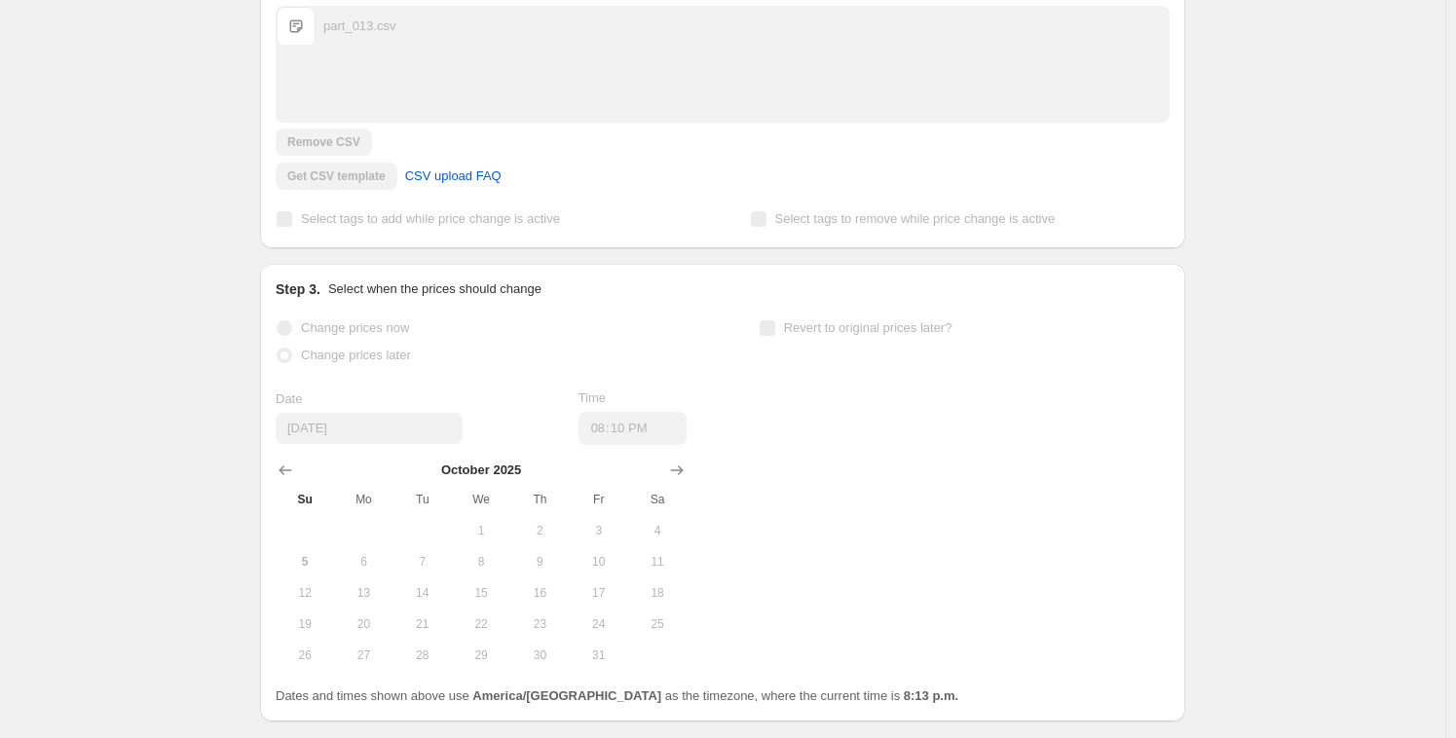
scroll to position [514, 0]
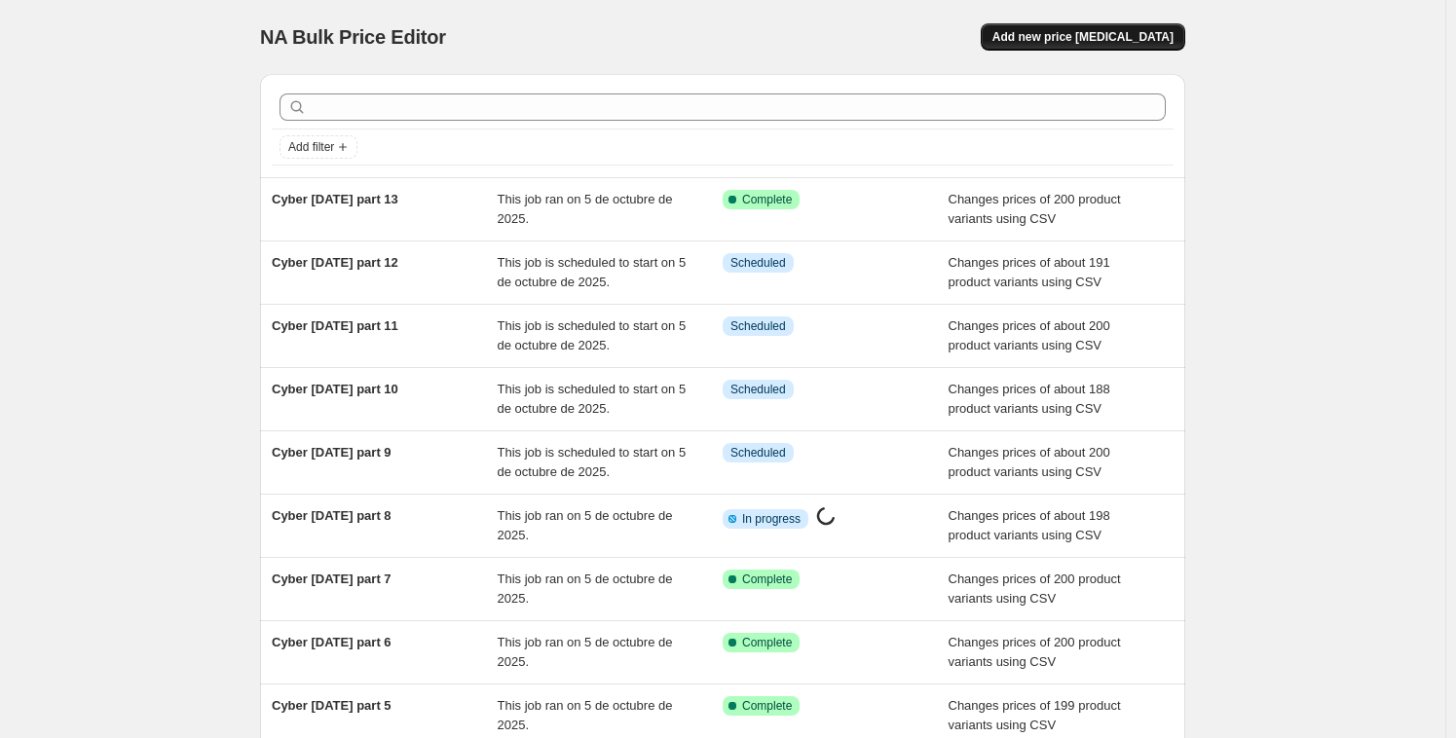
click at [1108, 39] on span "Add new price [MEDICAL_DATA]" at bounding box center [1082, 37] width 181 height 16
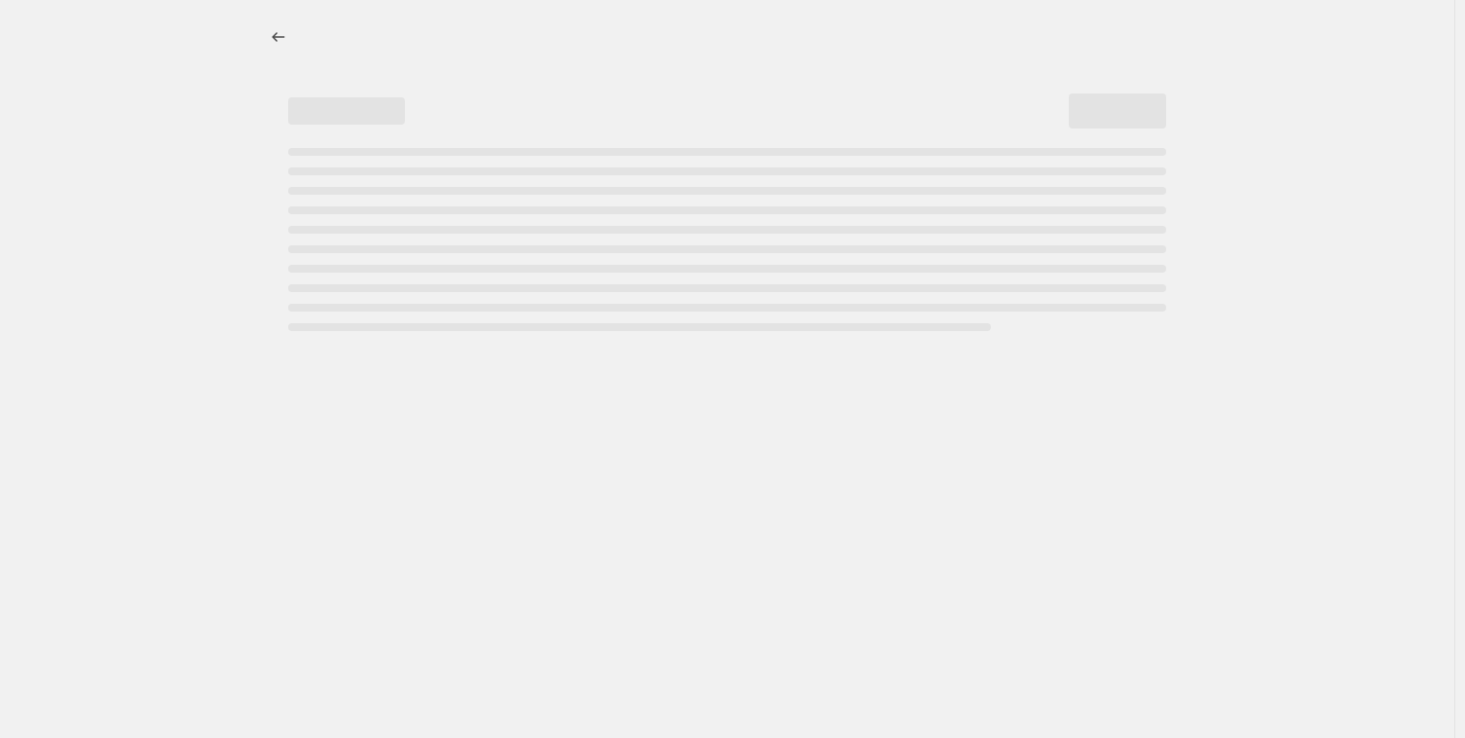
select select "percentage"
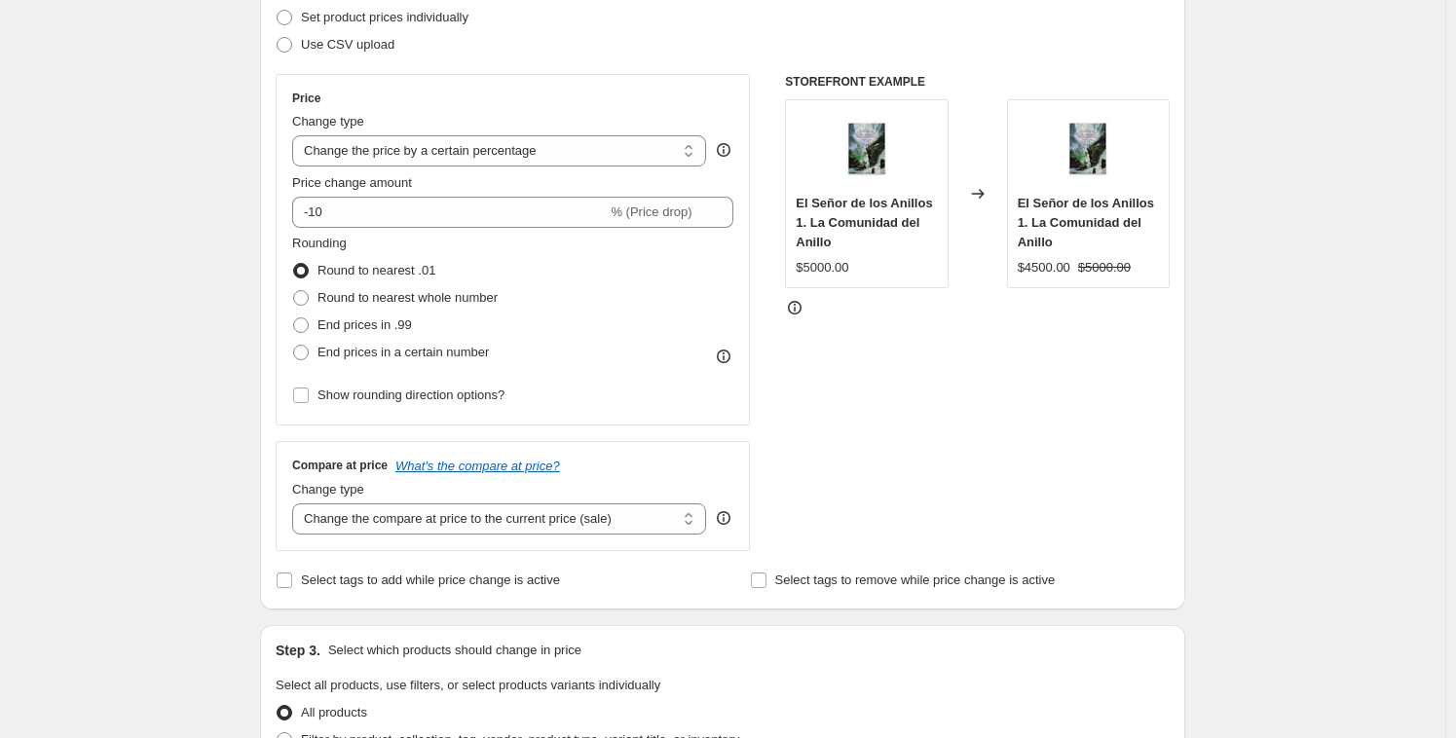
click at [301, 41] on label "Use CSV upload" at bounding box center [335, 44] width 119 height 27
click at [277, 38] on input "Use CSV upload" at bounding box center [277, 37] width 1 height 1
radio input "true"
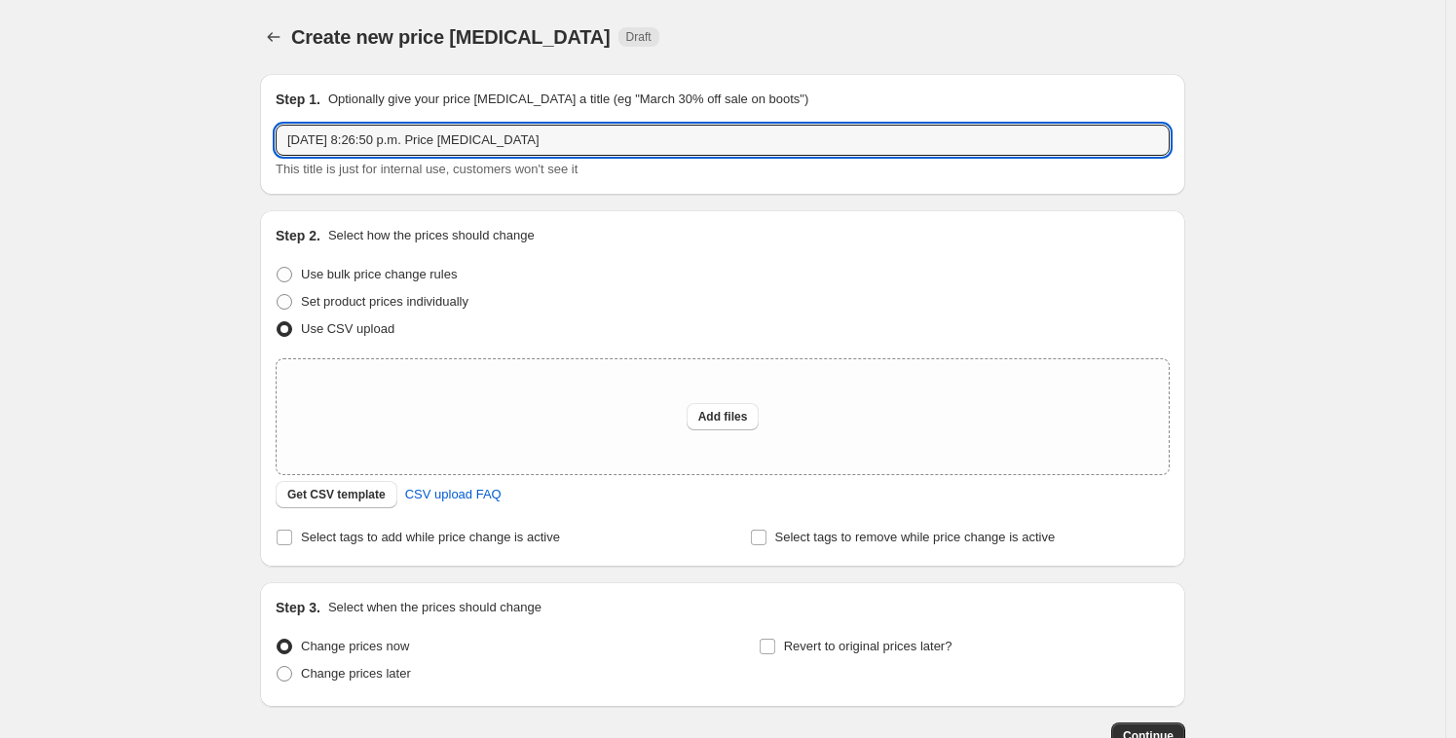
drag, startPoint x: 563, startPoint y: 135, endPoint x: 113, endPoint y: 103, distance: 451.0
click at [157, 105] on div "Create new price change job. This page is ready Create new price change job Dra…" at bounding box center [722, 434] width 1445 height 868
paste input "184994824265"
type input "5 oct 2025, 8:26:50 p.m. Price change job"
click at [287, 42] on button "Price change jobs" at bounding box center [273, 36] width 27 height 27
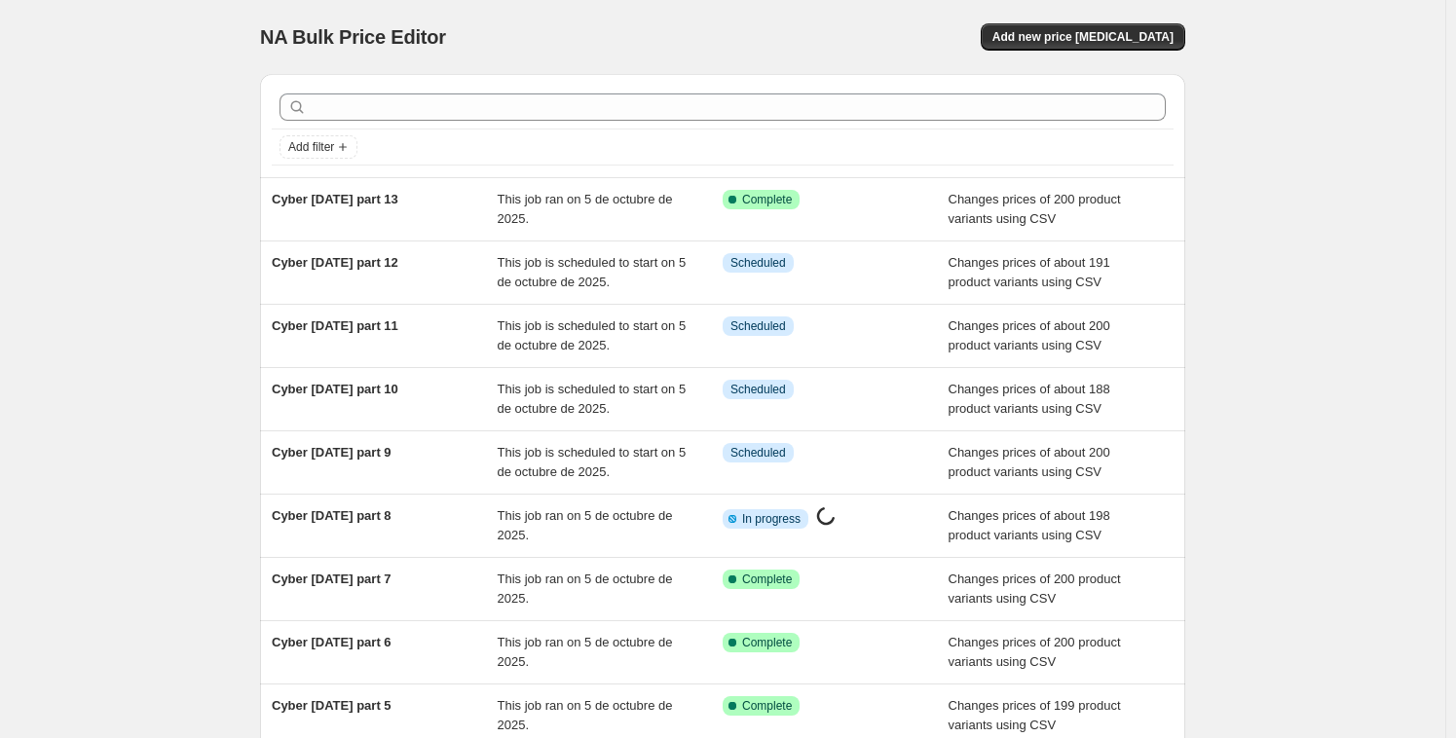
drag, startPoint x: 433, startPoint y: 203, endPoint x: 258, endPoint y: 205, distance: 175.3
click at [258, 203] on div "Add filter Cyber oct 2025 part 13 This job ran on 5 de octubre de 2025. Success…" at bounding box center [714, 471] width 941 height 826
copy span "Cyber [DATE] part 13"
click at [1082, 27] on button "Add new price [MEDICAL_DATA]" at bounding box center [1082, 36] width 204 height 27
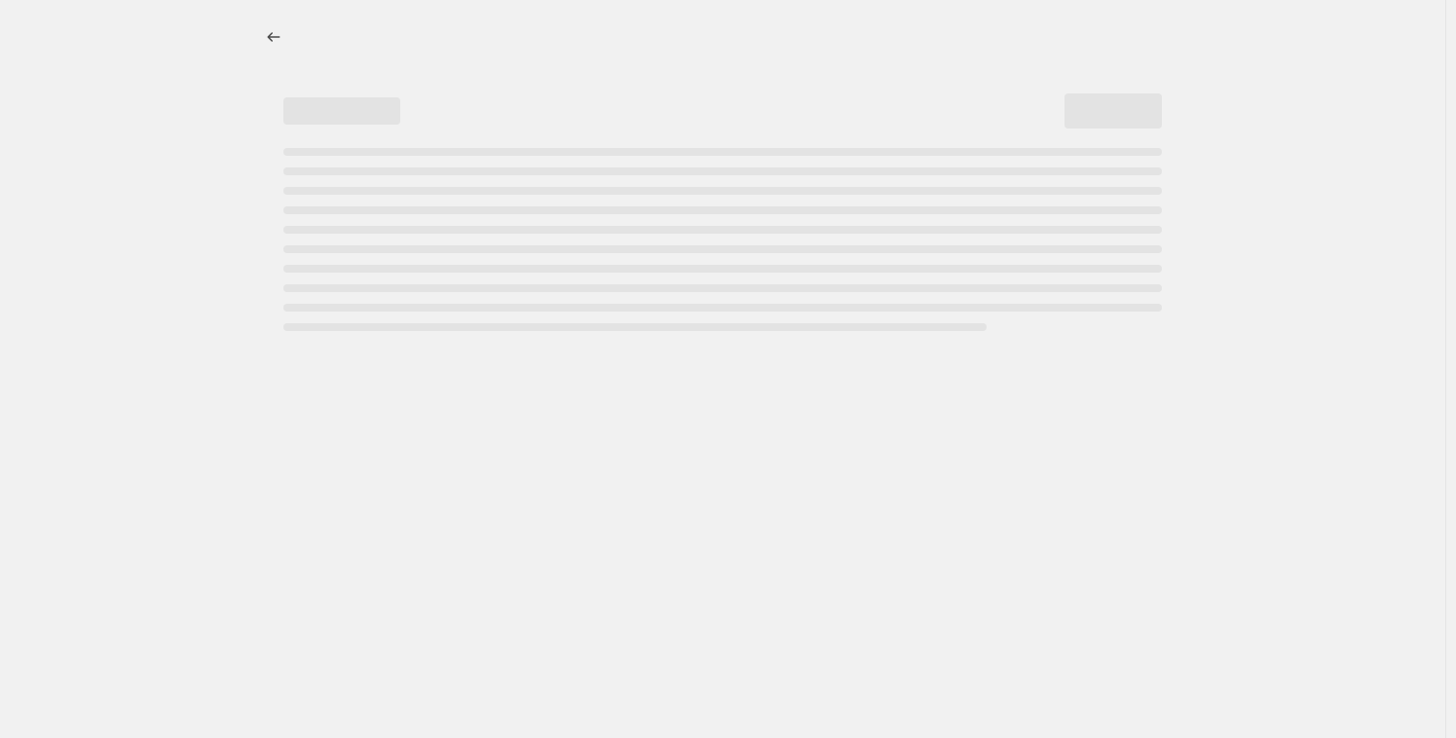
select select "percentage"
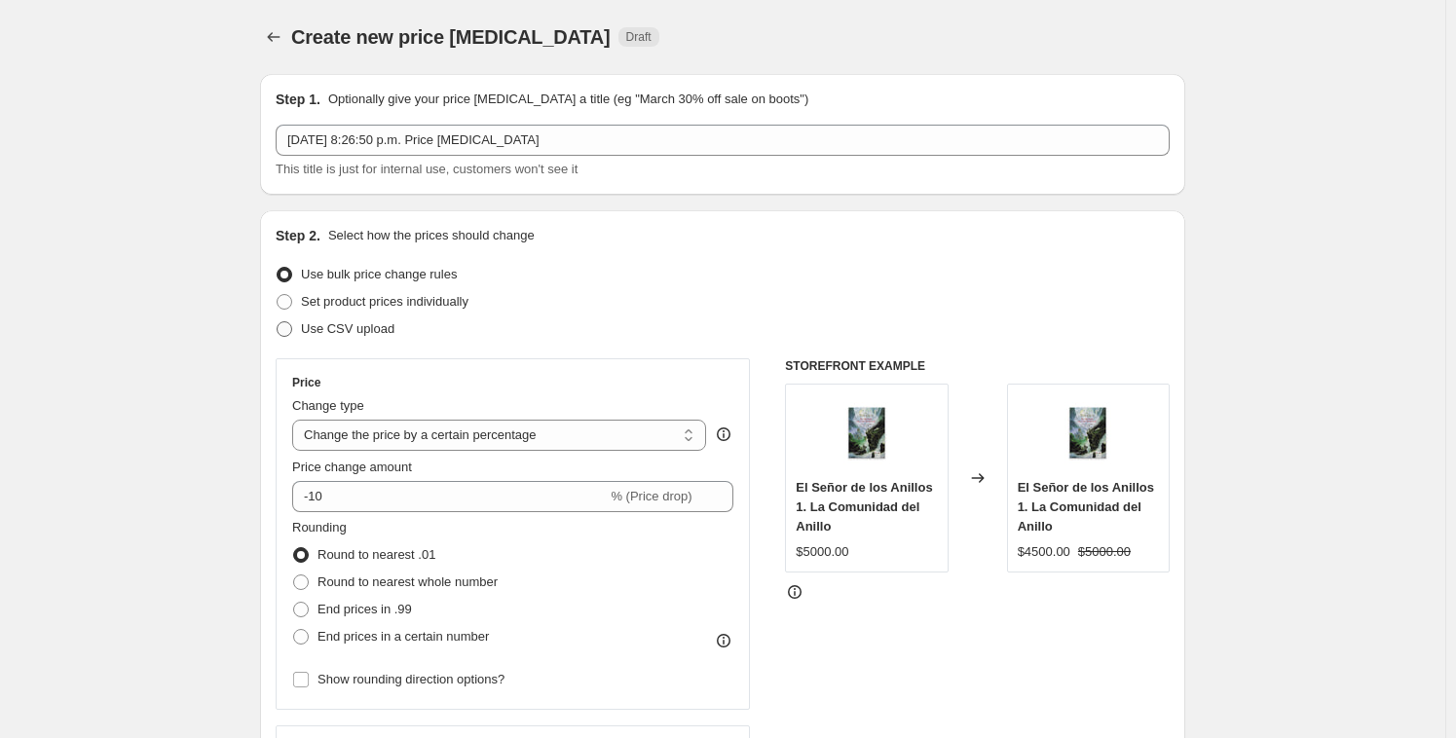
click at [309, 323] on span "Use CSV upload" at bounding box center [347, 328] width 93 height 15
click at [277, 322] on input "Use CSV upload" at bounding box center [277, 321] width 1 height 1
radio input "true"
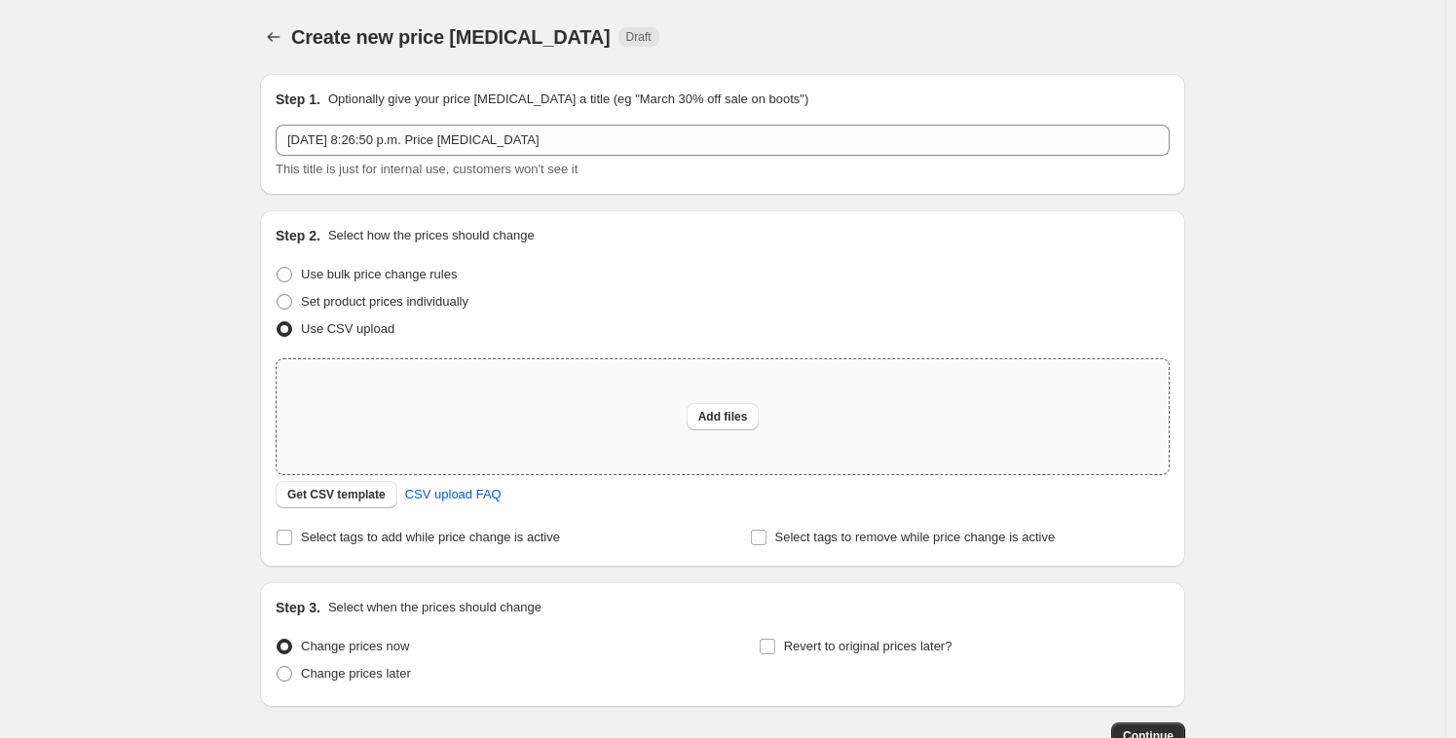
click at [376, 399] on div "Add files" at bounding box center [723, 416] width 892 height 115
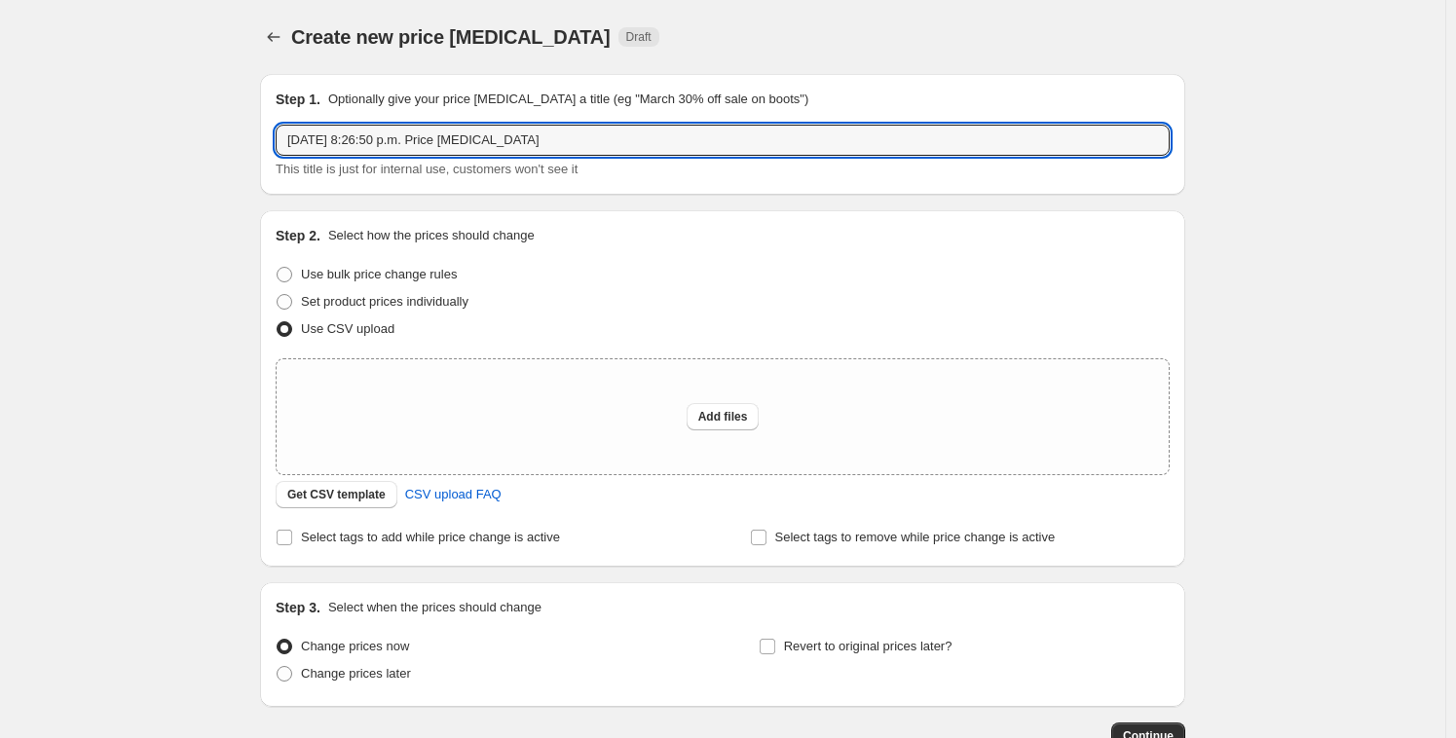
drag, startPoint x: 584, startPoint y: 142, endPoint x: 226, endPoint y: 114, distance: 359.4
click at [253, 111] on div "Step 1. Optionally give your price change job a title (eg "March 30% off sale o…" at bounding box center [714, 403] width 941 height 691
paste input "Cyber [DATE] part 13"
type input "Cyber [DATE] part 13"
click at [435, 134] on input "Cyber [DATE] part 13" at bounding box center [723, 140] width 894 height 31
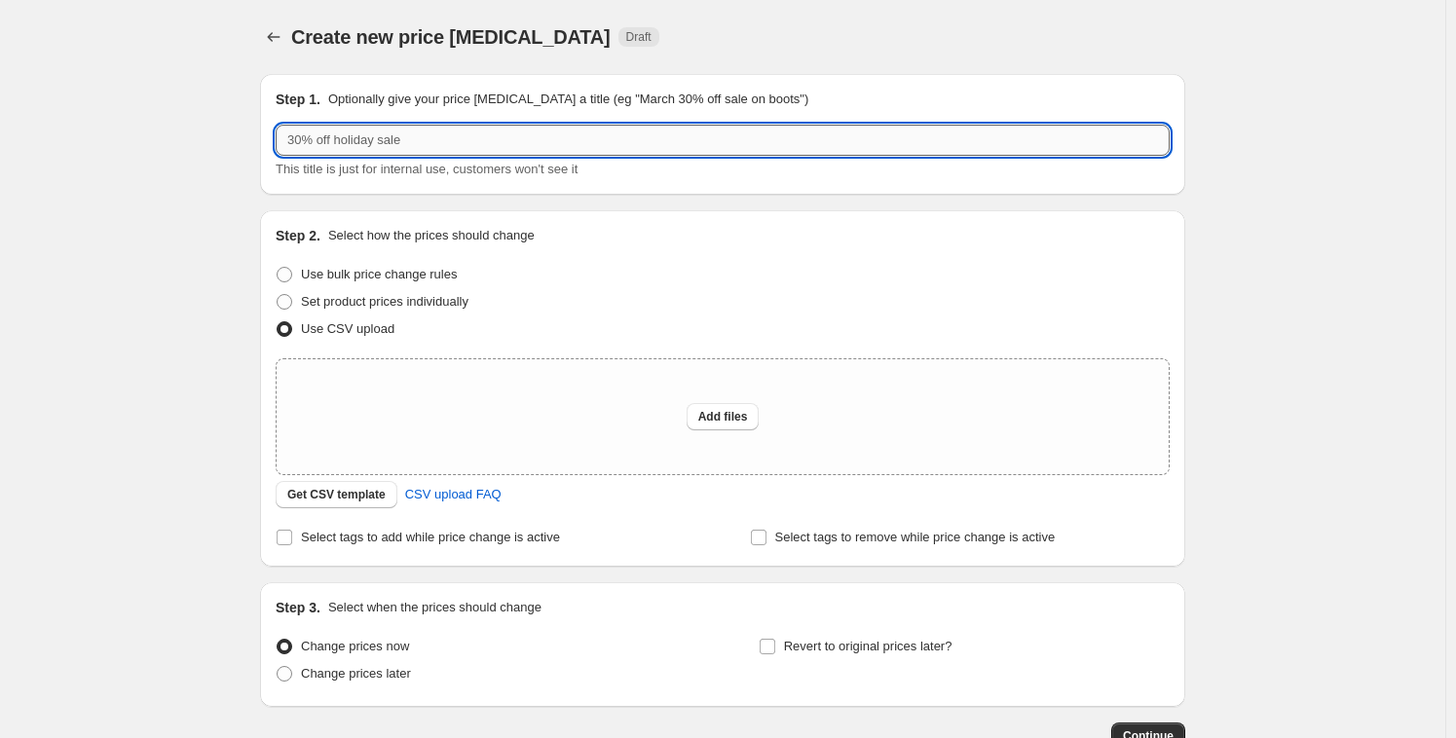
paste input "Cyber [DATE] part 13"
type input "Cyber [DATE] part 14"
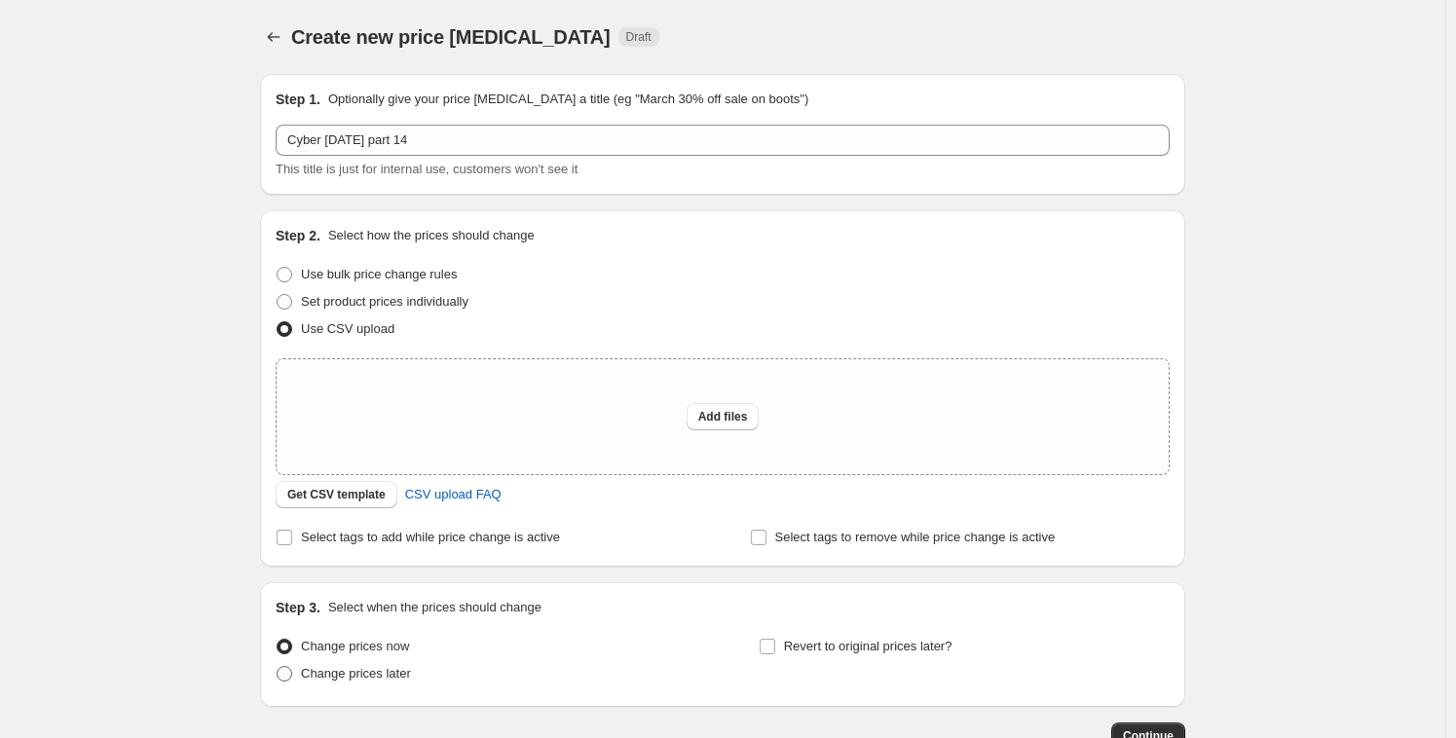
click at [373, 666] on span "Change prices later" at bounding box center [356, 673] width 110 height 15
click at [277, 666] on input "Change prices later" at bounding box center [277, 666] width 1 height 1
radio input "true"
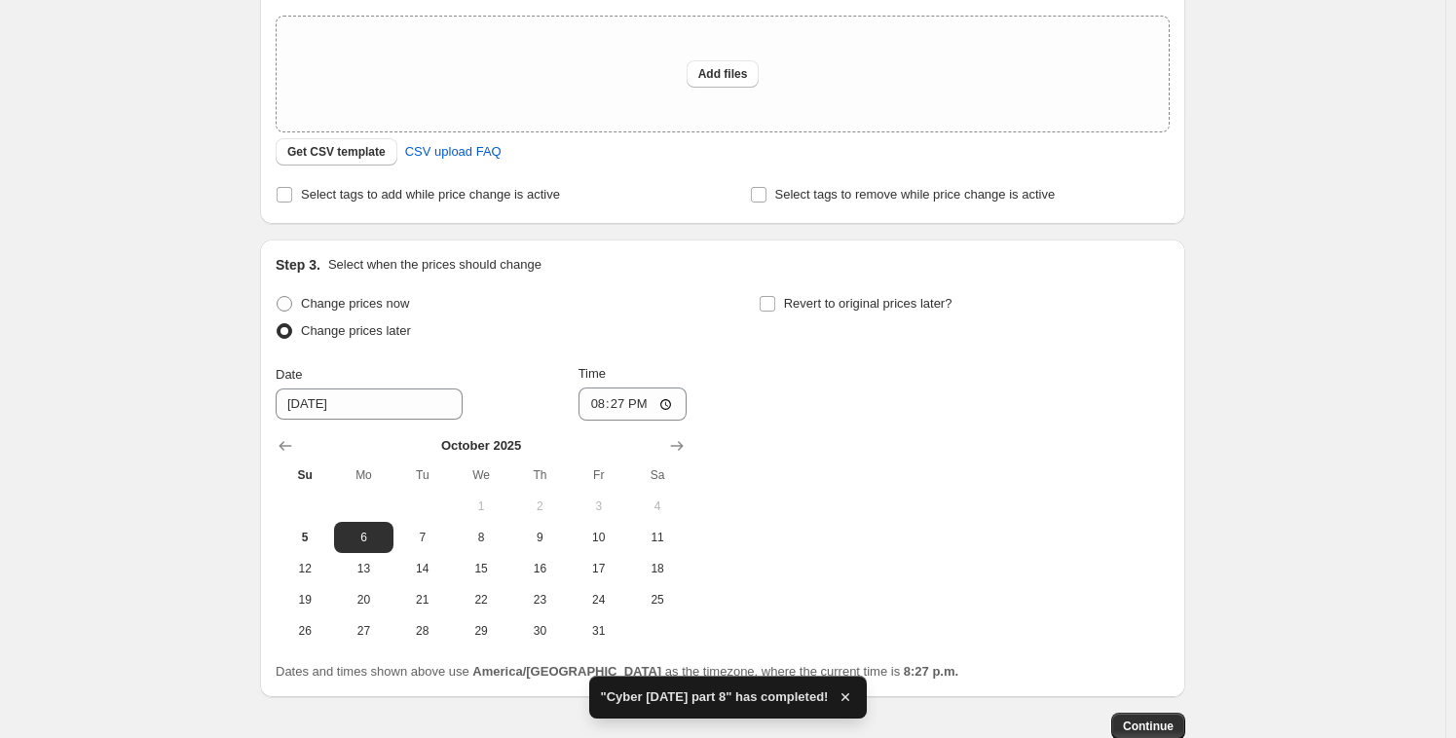
scroll to position [345, 0]
click at [319, 536] on span "5" at bounding box center [304, 536] width 43 height 16
type input "[DATE]"
click at [611, 402] on input "20:27" at bounding box center [632, 402] width 109 height 33
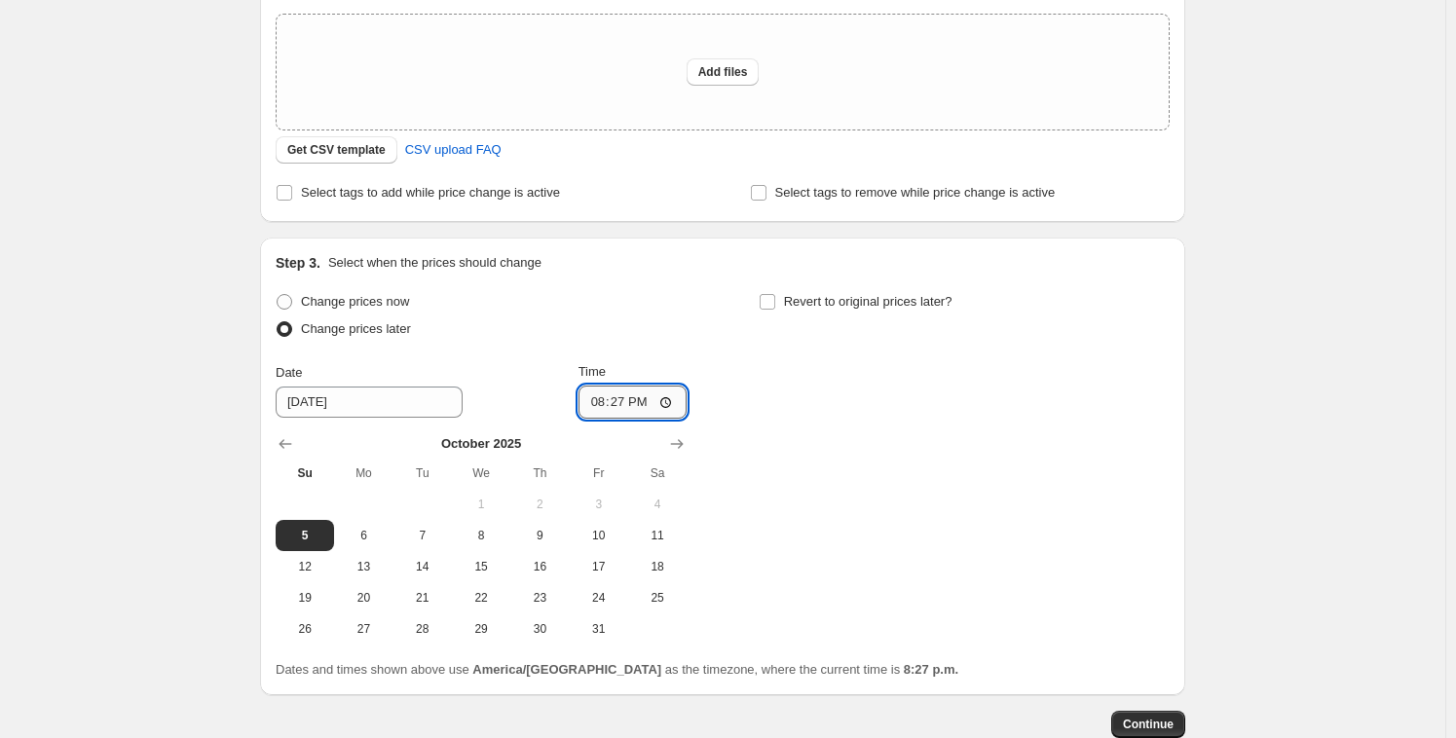
click at [611, 399] on input "20:27" at bounding box center [632, 402] width 109 height 33
click at [613, 401] on input "20:27" at bounding box center [632, 402] width 109 height 33
click at [603, 404] on input "20:27" at bounding box center [632, 402] width 109 height 33
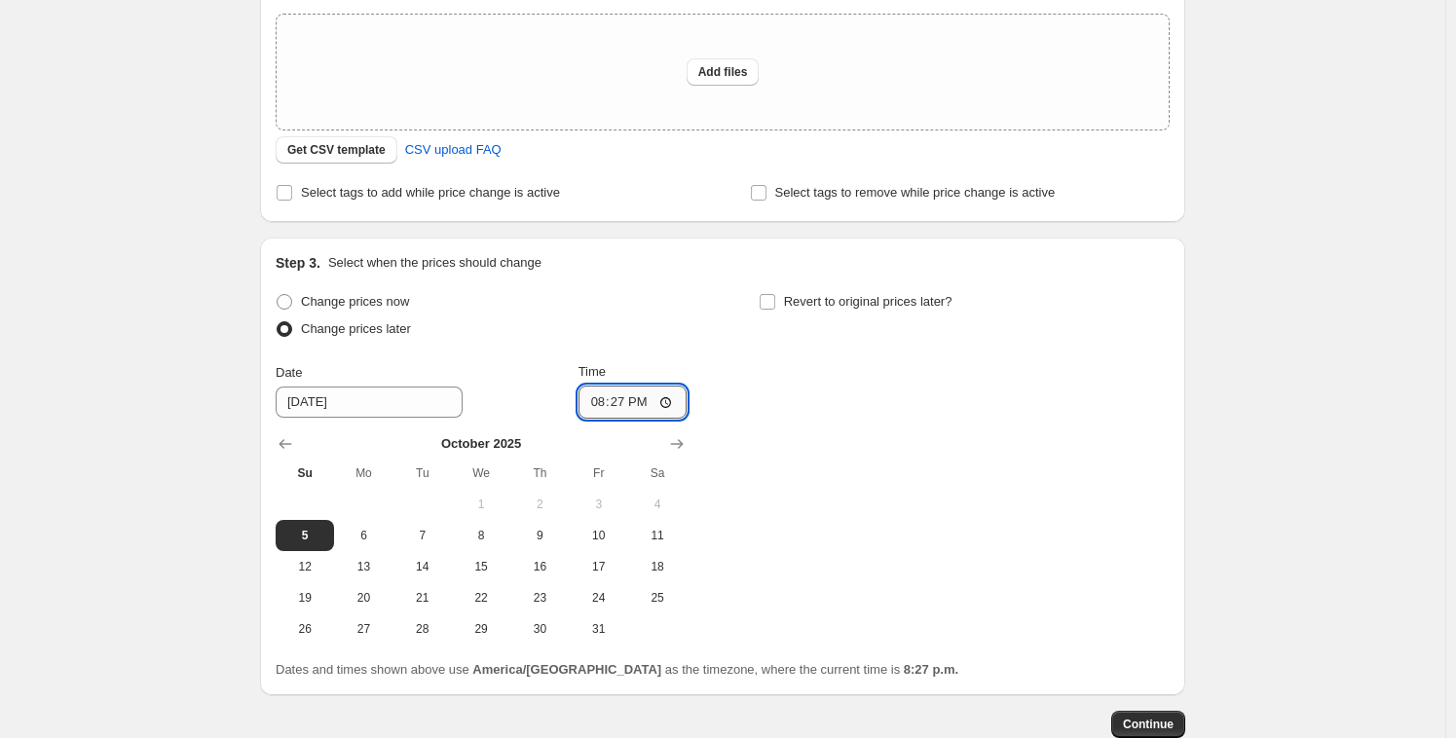
click at [595, 401] on input "20:27" at bounding box center [632, 402] width 109 height 33
click at [609, 409] on input "21:14" at bounding box center [632, 402] width 109 height 33
type input "21:00"
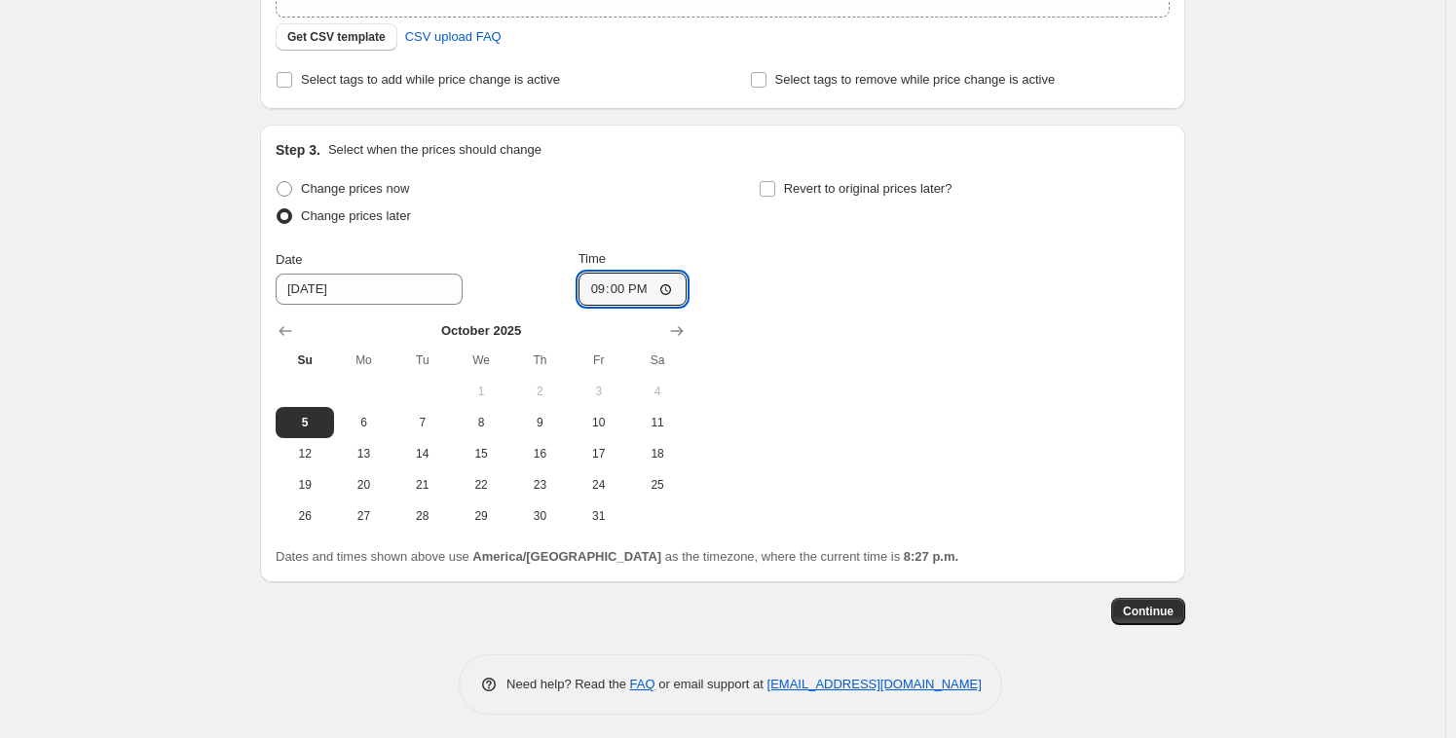
scroll to position [462, 0]
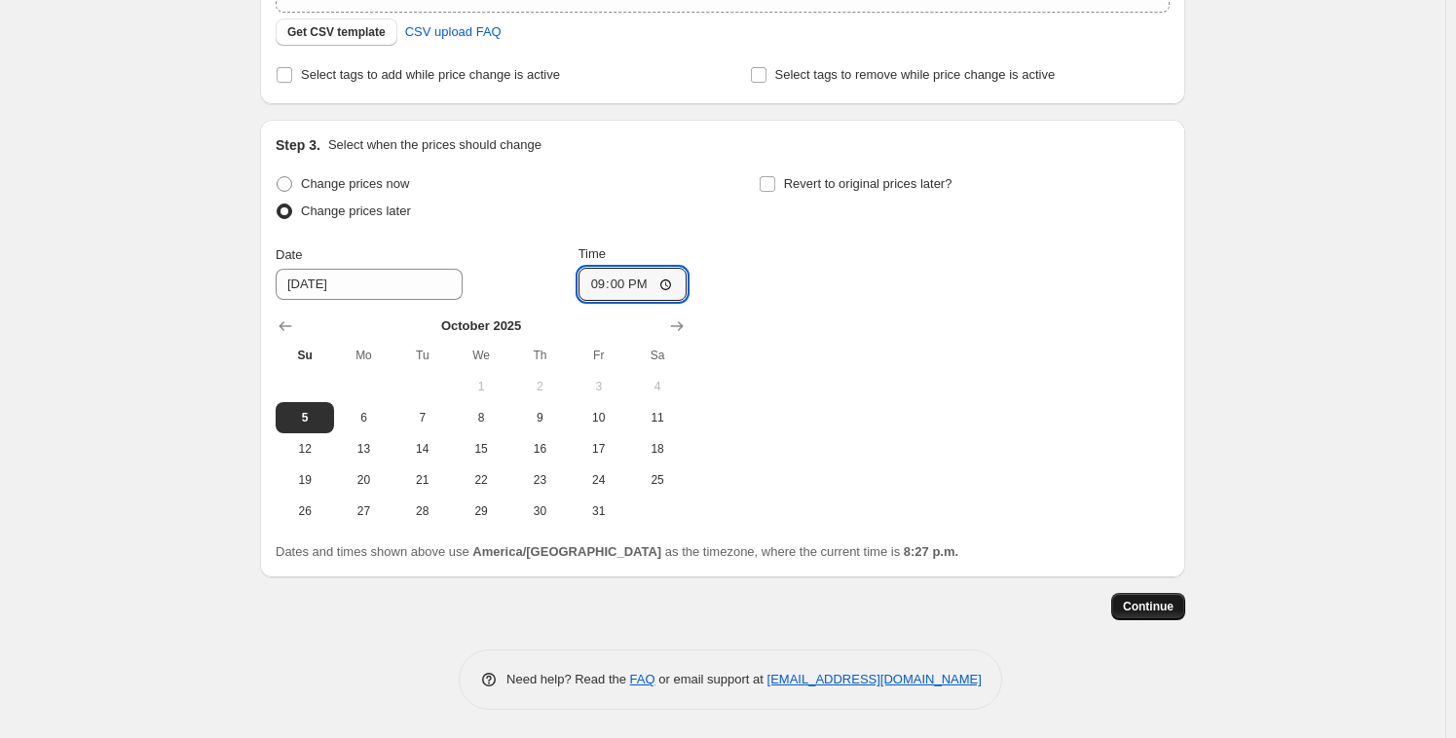
click at [1161, 611] on span "Continue" at bounding box center [1148, 607] width 51 height 16
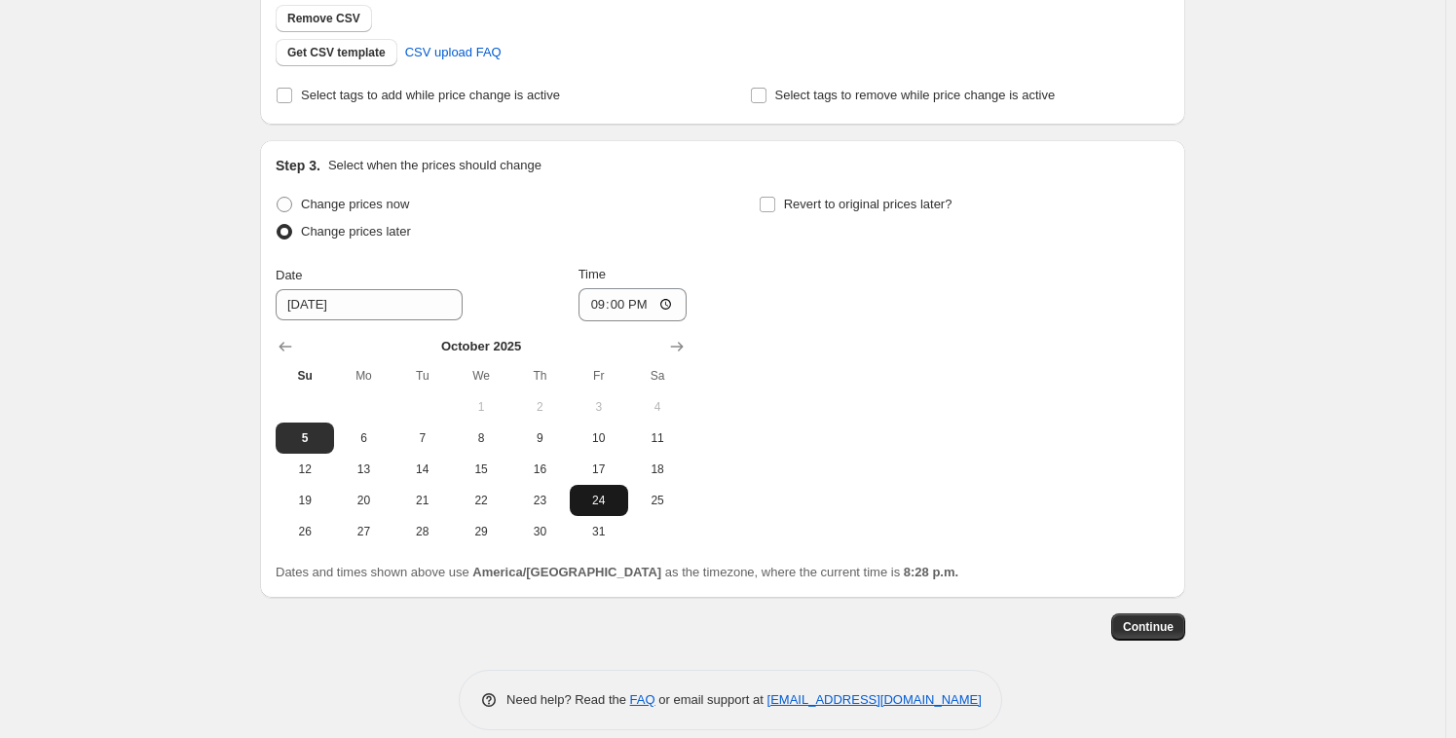
scroll to position [481, 0]
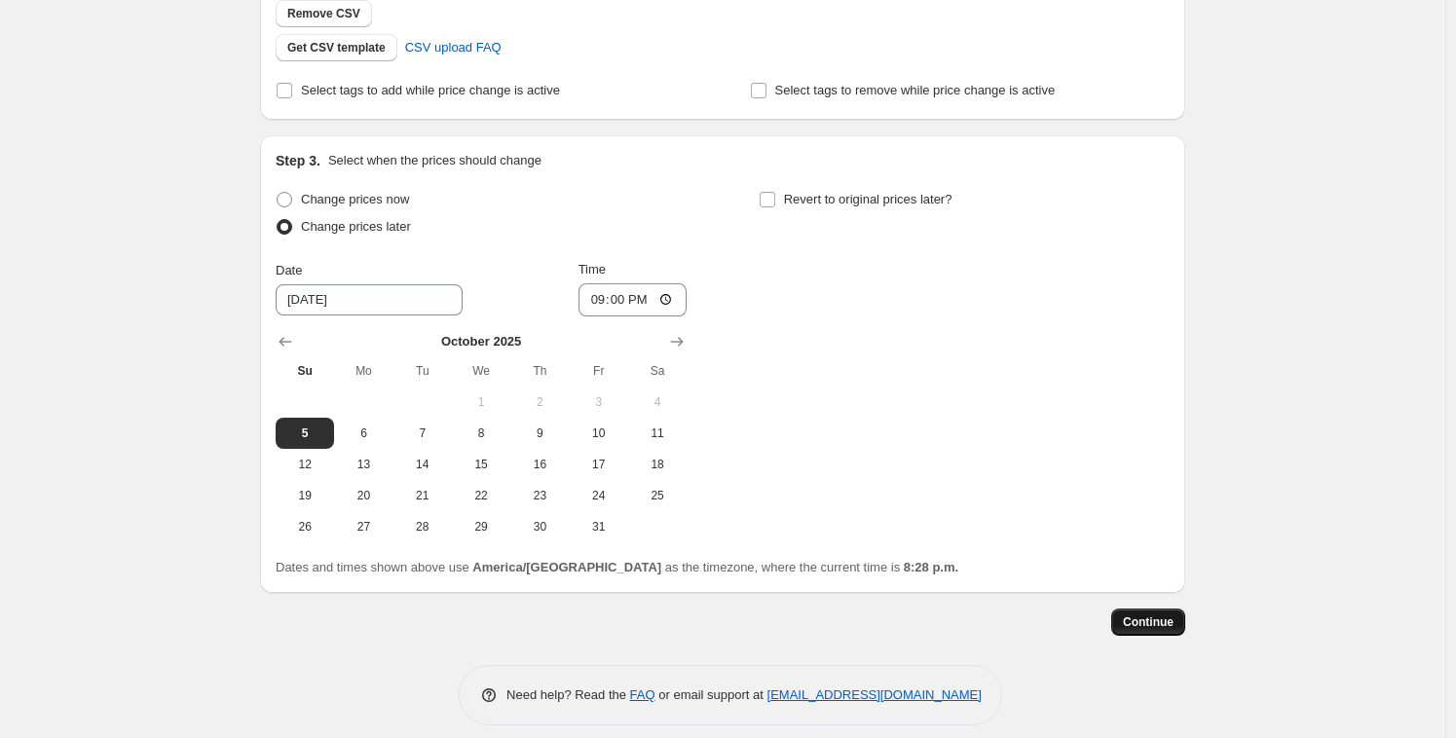
drag, startPoint x: 1150, startPoint y: 636, endPoint x: 1151, endPoint y: 625, distance: 10.8
click at [1149, 635] on div "Step 1. Optionally give your price change job a title (eg "March 30% off sale o…" at bounding box center [722, 151] width 925 height 1148
click at [1153, 616] on span "Continue" at bounding box center [1148, 622] width 51 height 16
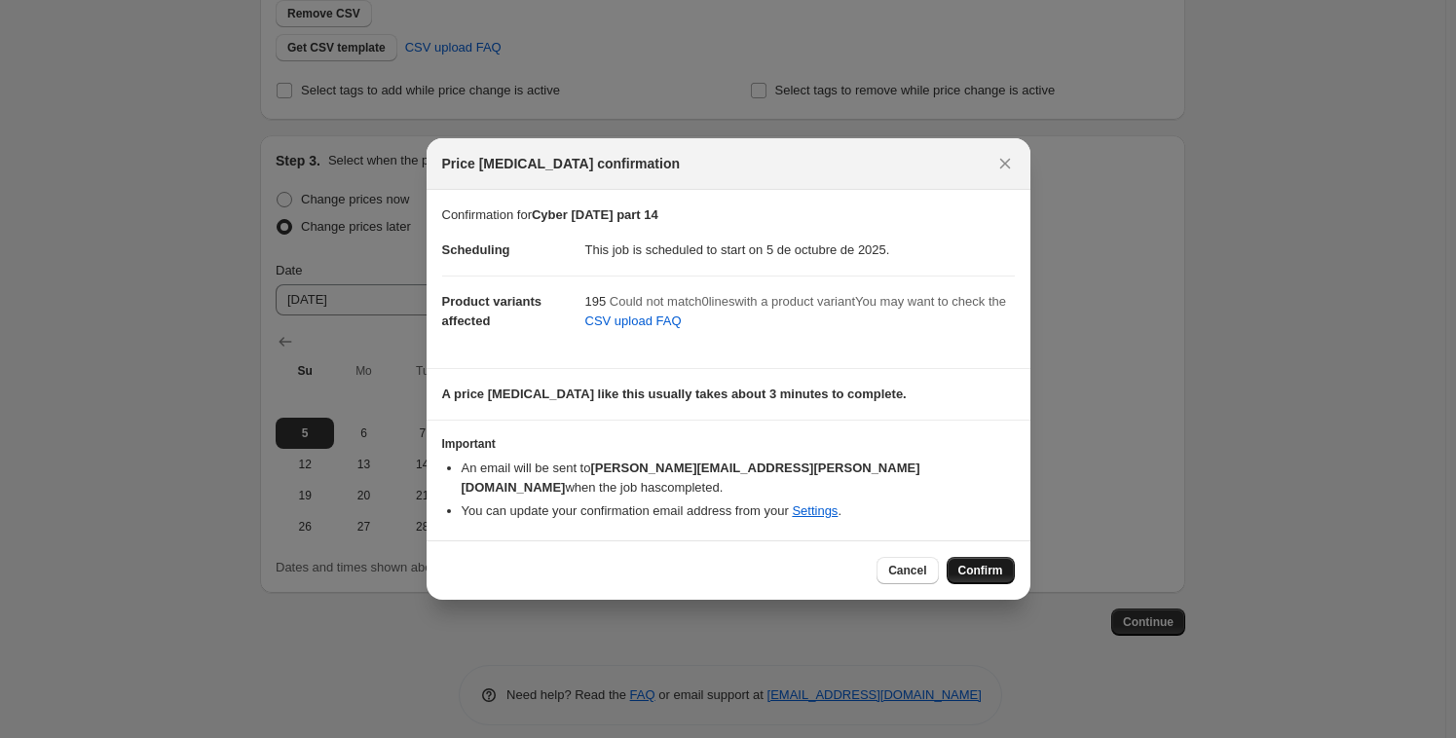
click at [981, 568] on button "Confirm" at bounding box center [980, 570] width 68 height 27
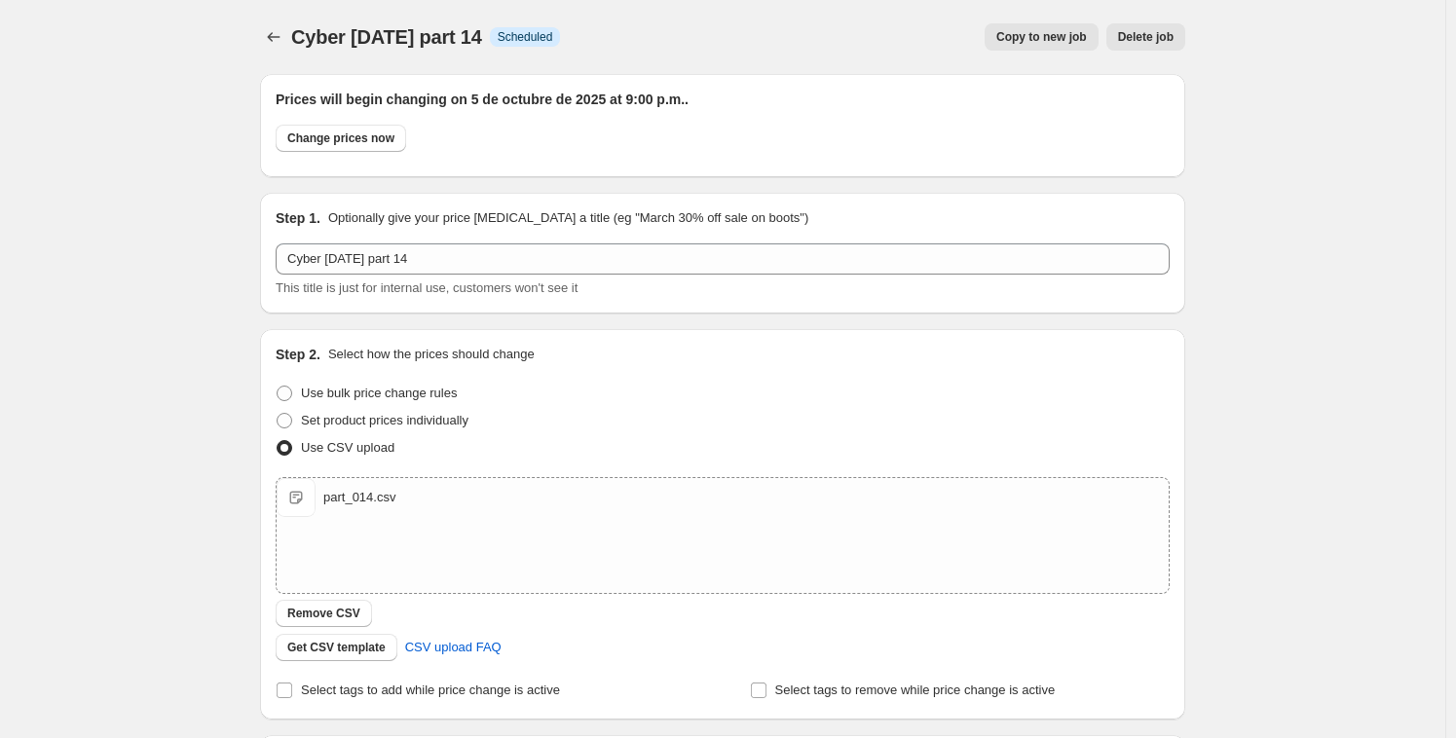
drag, startPoint x: 503, startPoint y: 33, endPoint x: 298, endPoint y: 40, distance: 205.5
click at [299, 40] on div "Cyber oct 2025 part 14 Info Scheduled" at bounding box center [425, 36] width 269 height 27
copy span "Cyber [DATE] part 14"
click at [261, 44] on div "Cyber oct 2025 part 14. This page is ready Cyber oct 2025 part 14 Info Schedule…" at bounding box center [723, 677] width 972 height 1354
click at [270, 41] on icon "Price change jobs" at bounding box center [273, 36] width 19 height 19
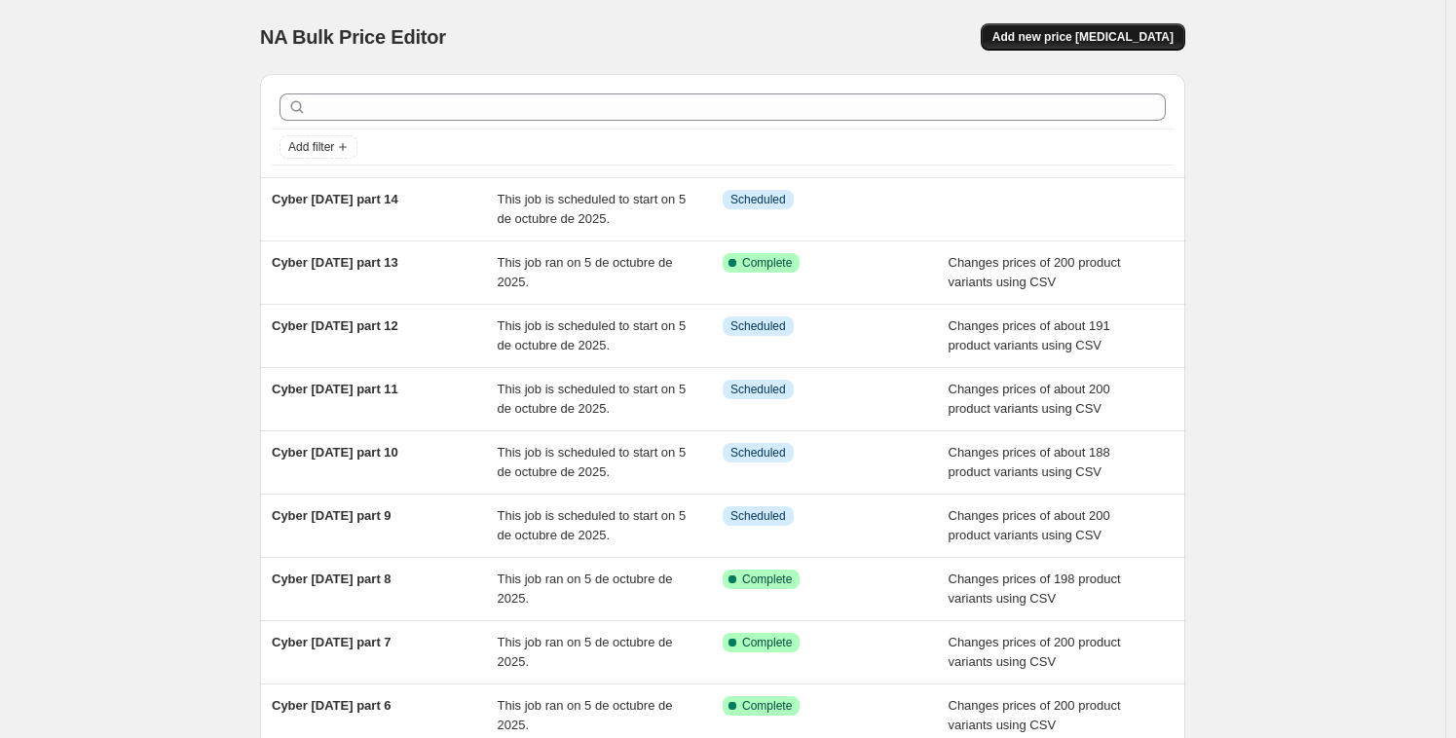
click at [1106, 38] on span "Add new price [MEDICAL_DATA]" at bounding box center [1082, 37] width 181 height 16
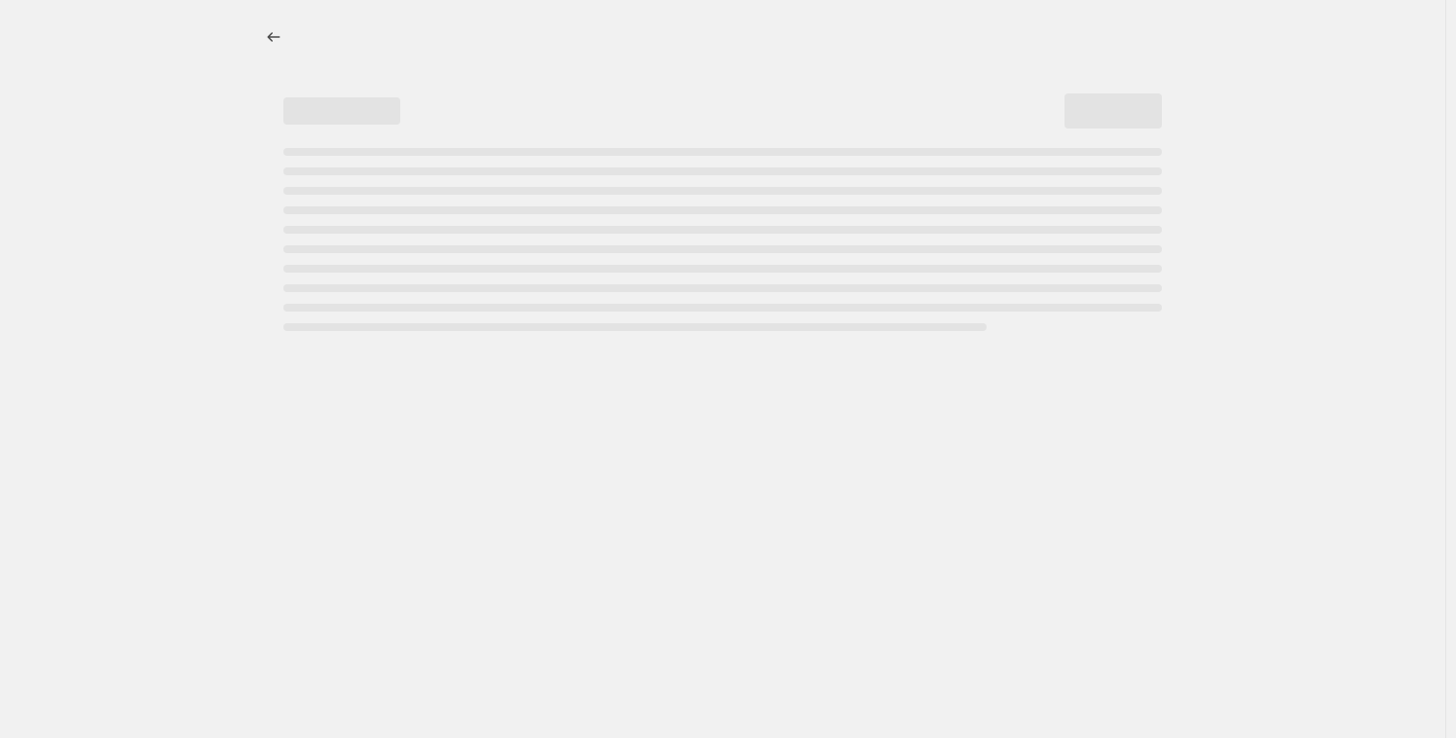
select select "percentage"
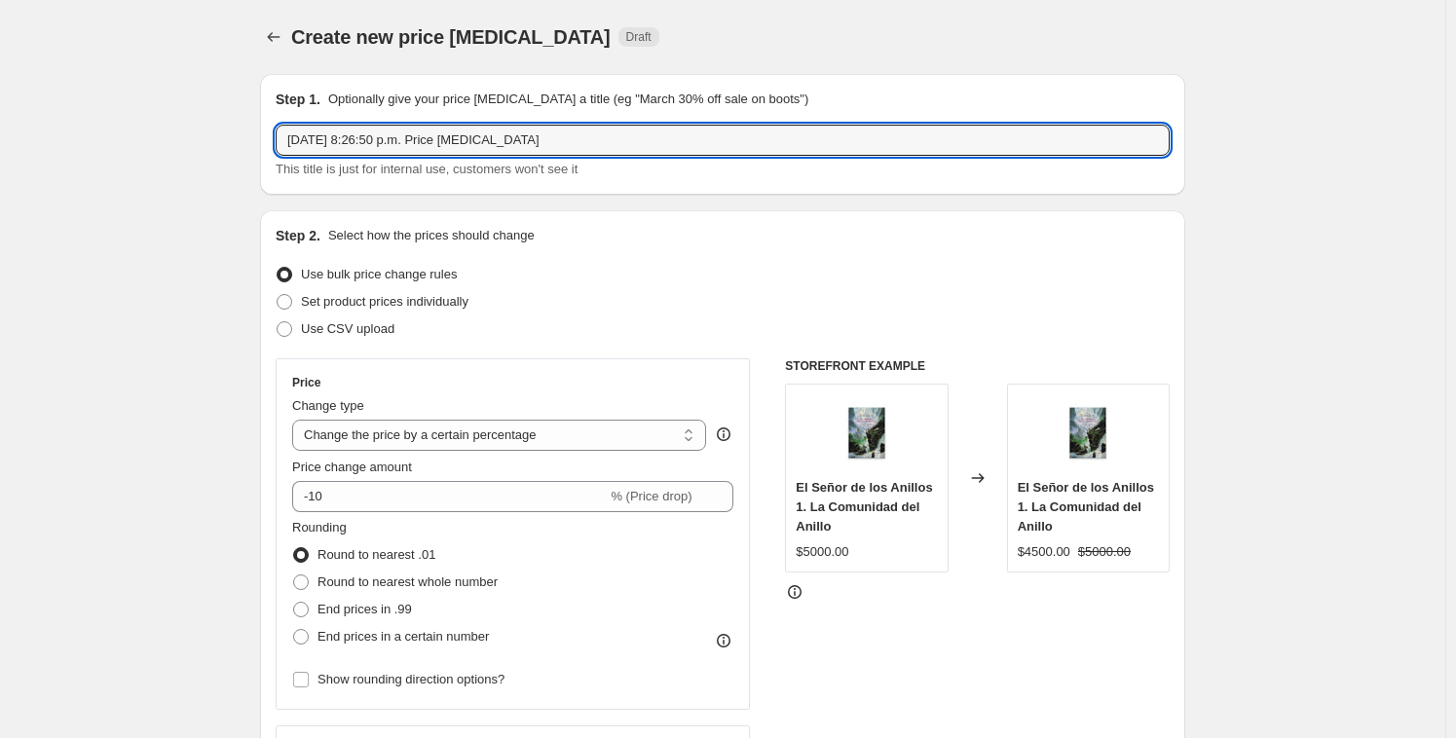
drag, startPoint x: 547, startPoint y: 136, endPoint x: 129, endPoint y: 100, distance: 419.2
paste input "Cyber [DATE] part 14"
drag, startPoint x: 425, startPoint y: 135, endPoint x: 464, endPoint y: 144, distance: 40.9
click at [460, 140] on input "Cyber [DATE] part 14" at bounding box center [723, 140] width 894 height 31
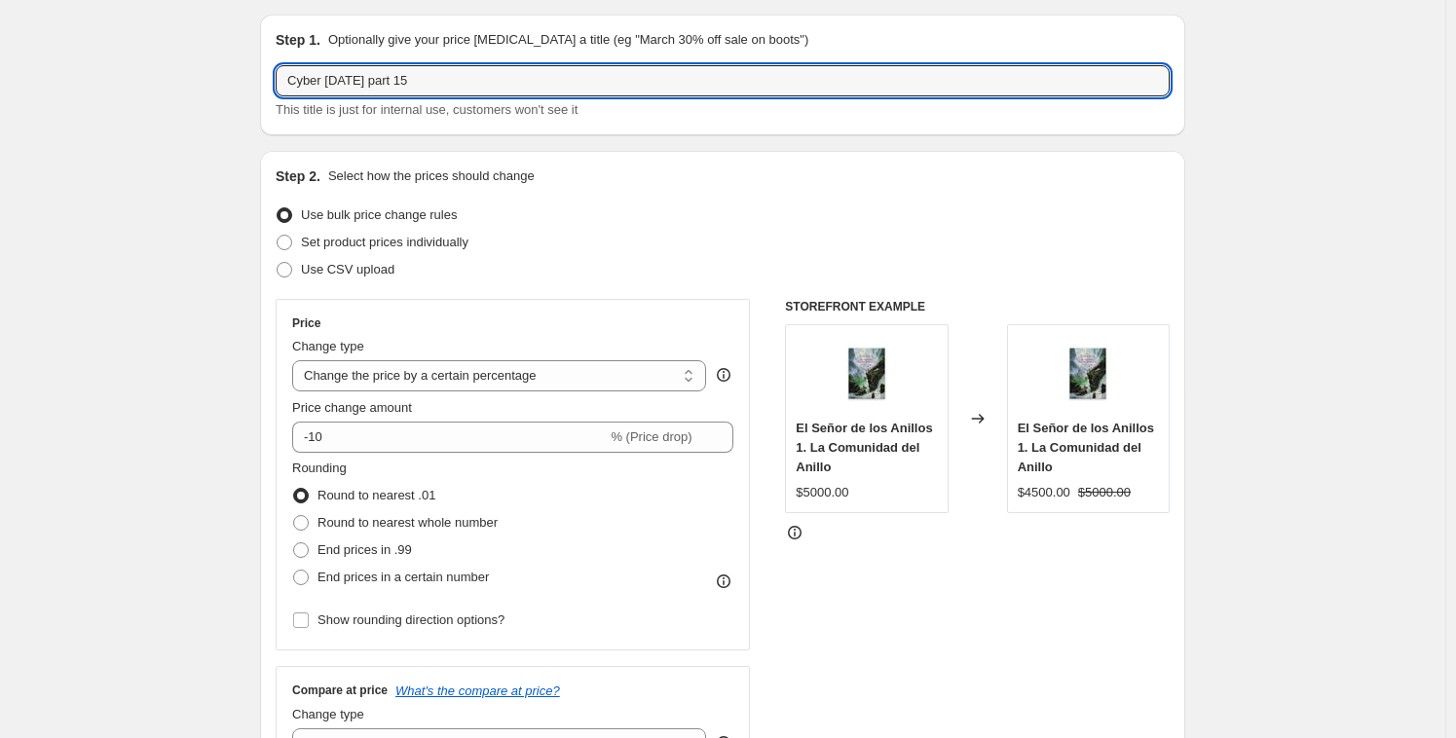
scroll to position [312, 0]
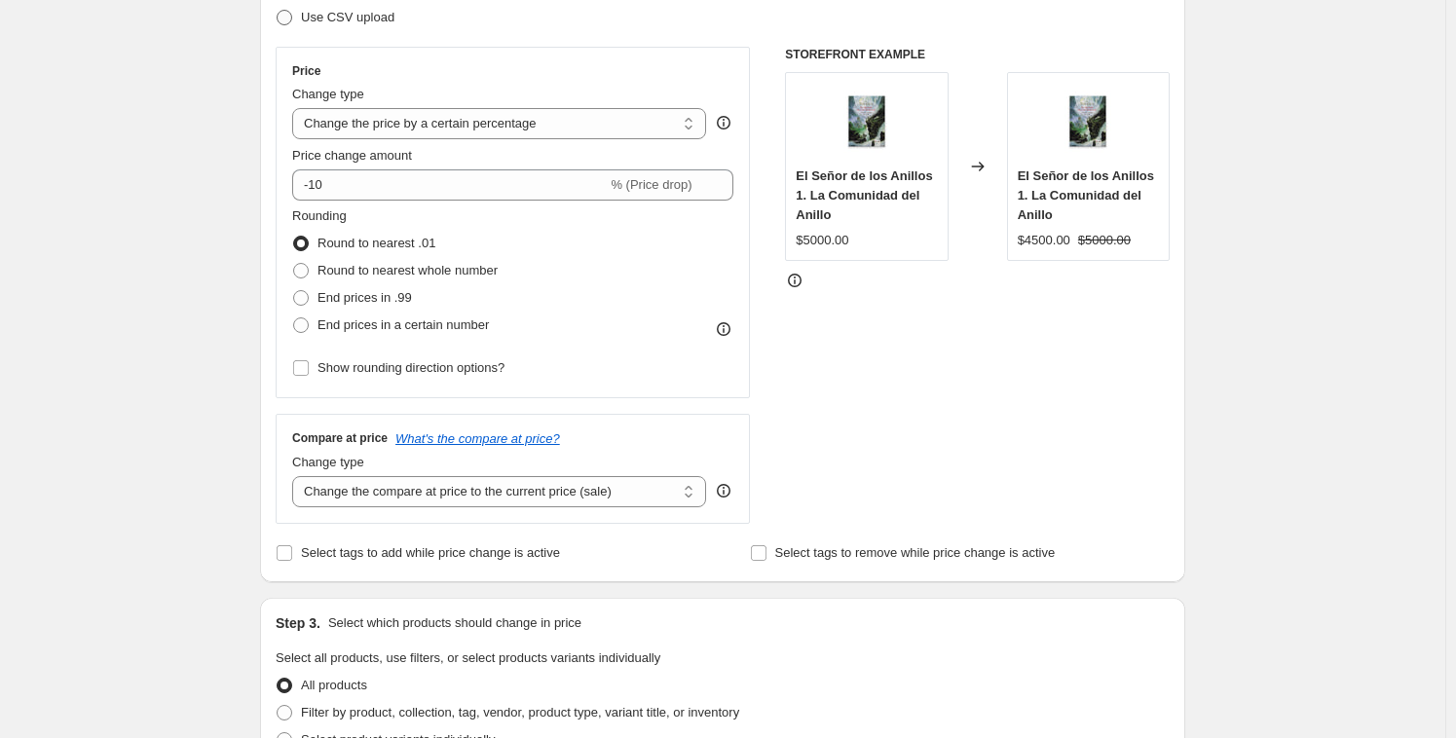
type input "Cyber [DATE] part 15"
click at [291, 23] on span at bounding box center [285, 18] width 16 height 16
click at [277, 11] on input "Use CSV upload" at bounding box center [277, 10] width 1 height 1
radio input "true"
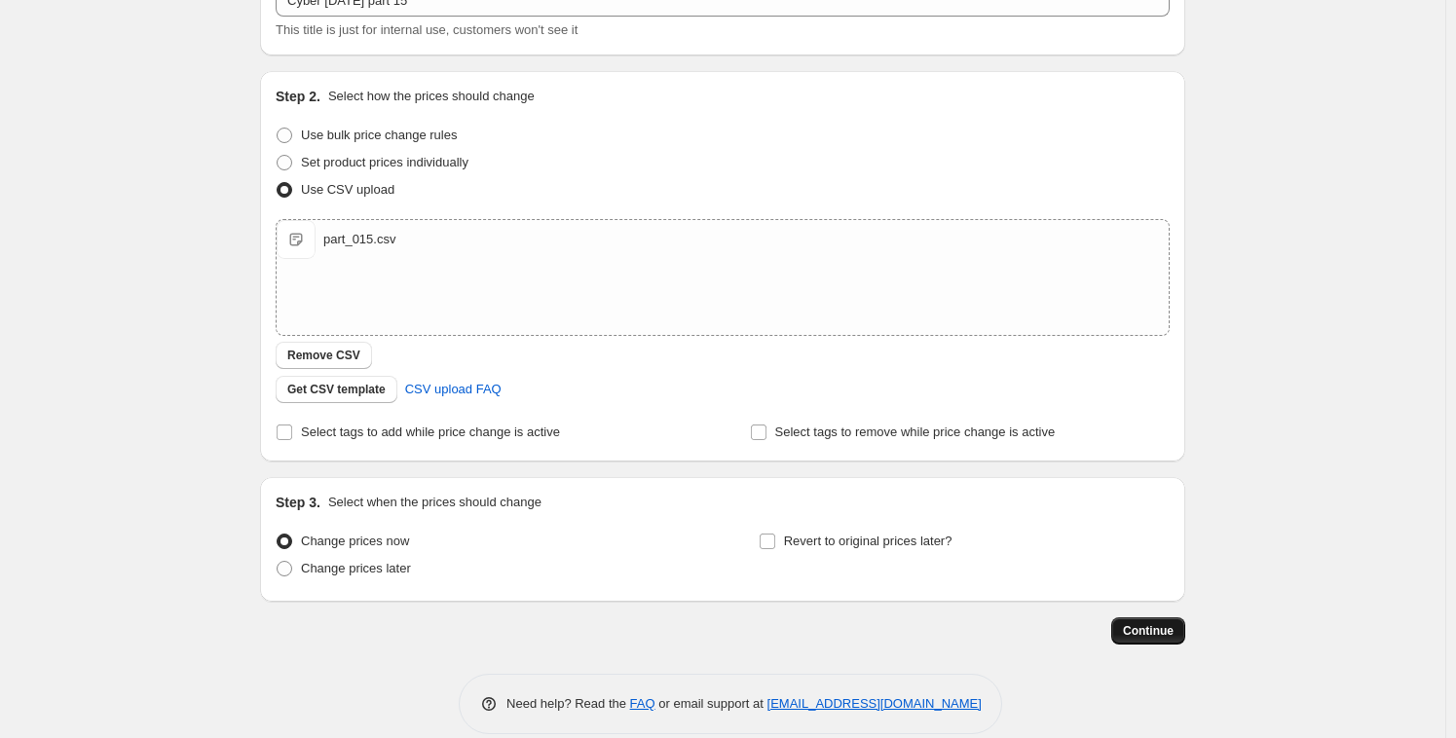
scroll to position [148, 0]
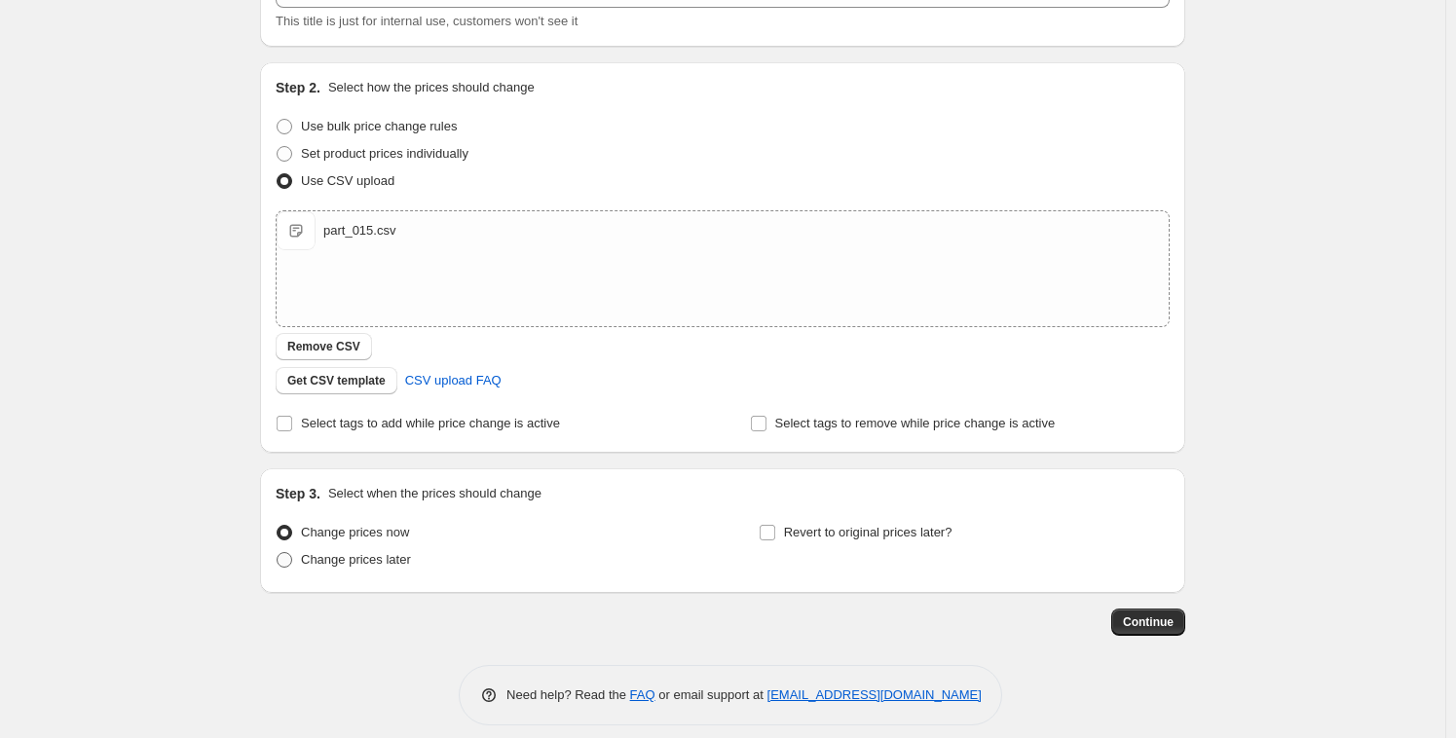
click at [388, 570] on label "Change prices later" at bounding box center [343, 559] width 135 height 27
click at [277, 553] on input "Change prices later" at bounding box center [277, 552] width 1 height 1
radio input "true"
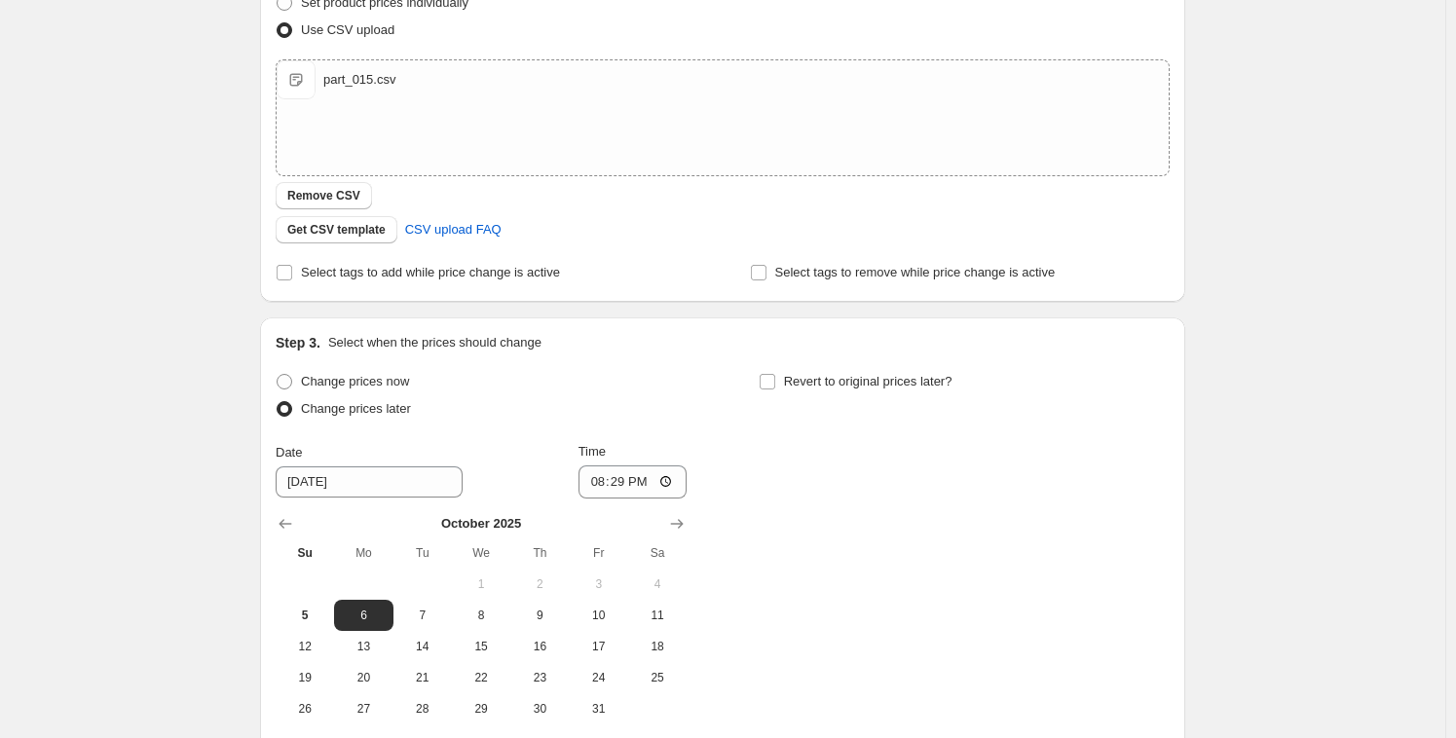
scroll to position [300, 0]
click at [612, 482] on input "20:29" at bounding box center [632, 480] width 109 height 33
click at [590, 484] on input "20:29" at bounding box center [632, 480] width 109 height 33
type input "21:03"
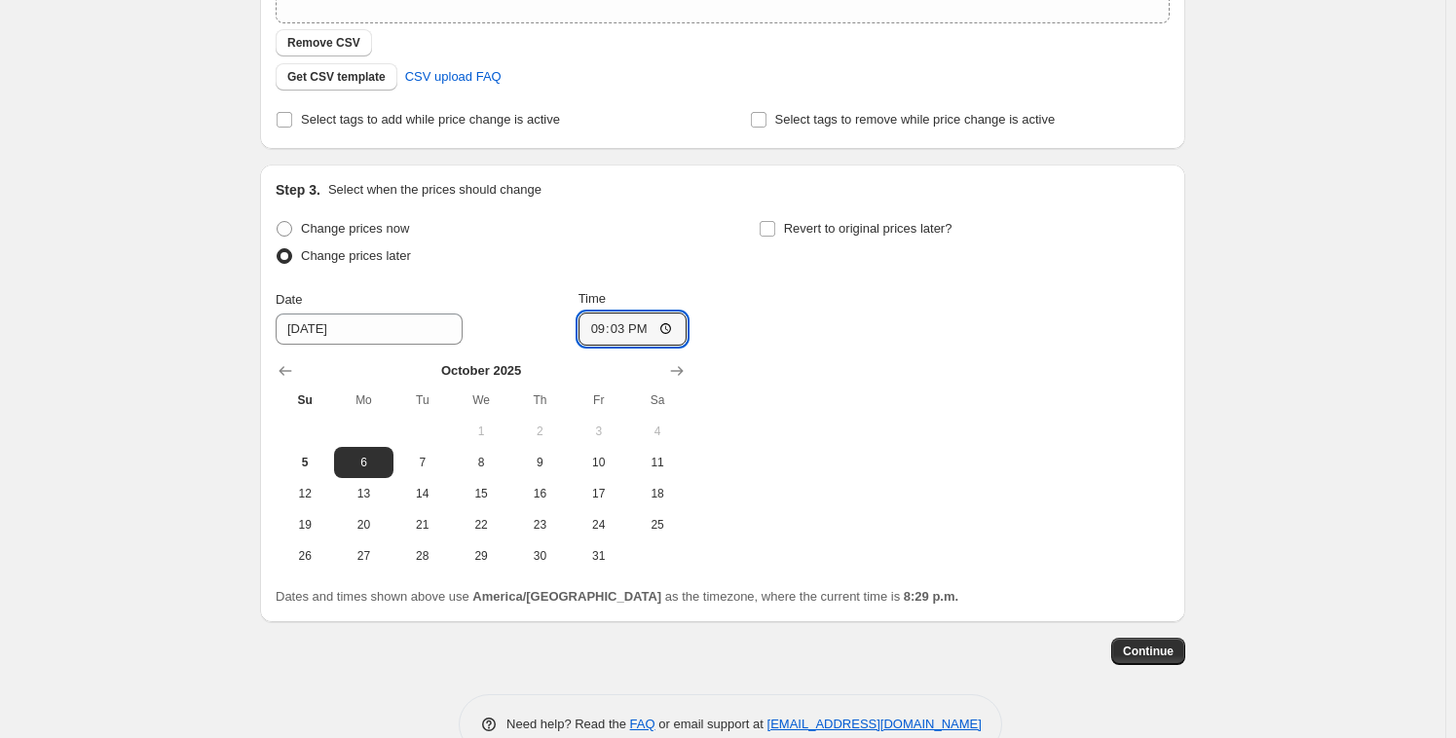
scroll to position [460, 0]
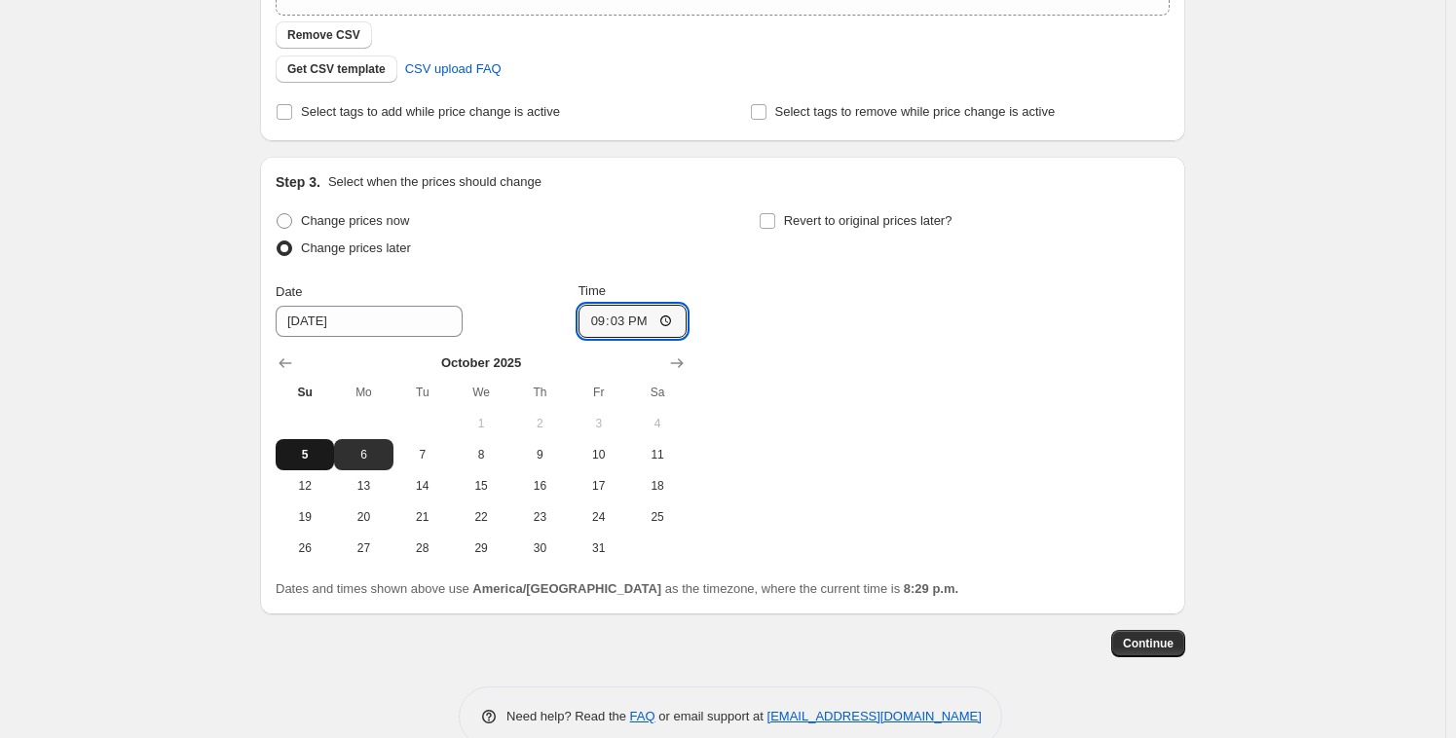
click at [279, 456] on button "5" at bounding box center [305, 454] width 58 height 31
type input "[DATE]"
click at [1123, 641] on button "Continue" at bounding box center [1148, 643] width 74 height 27
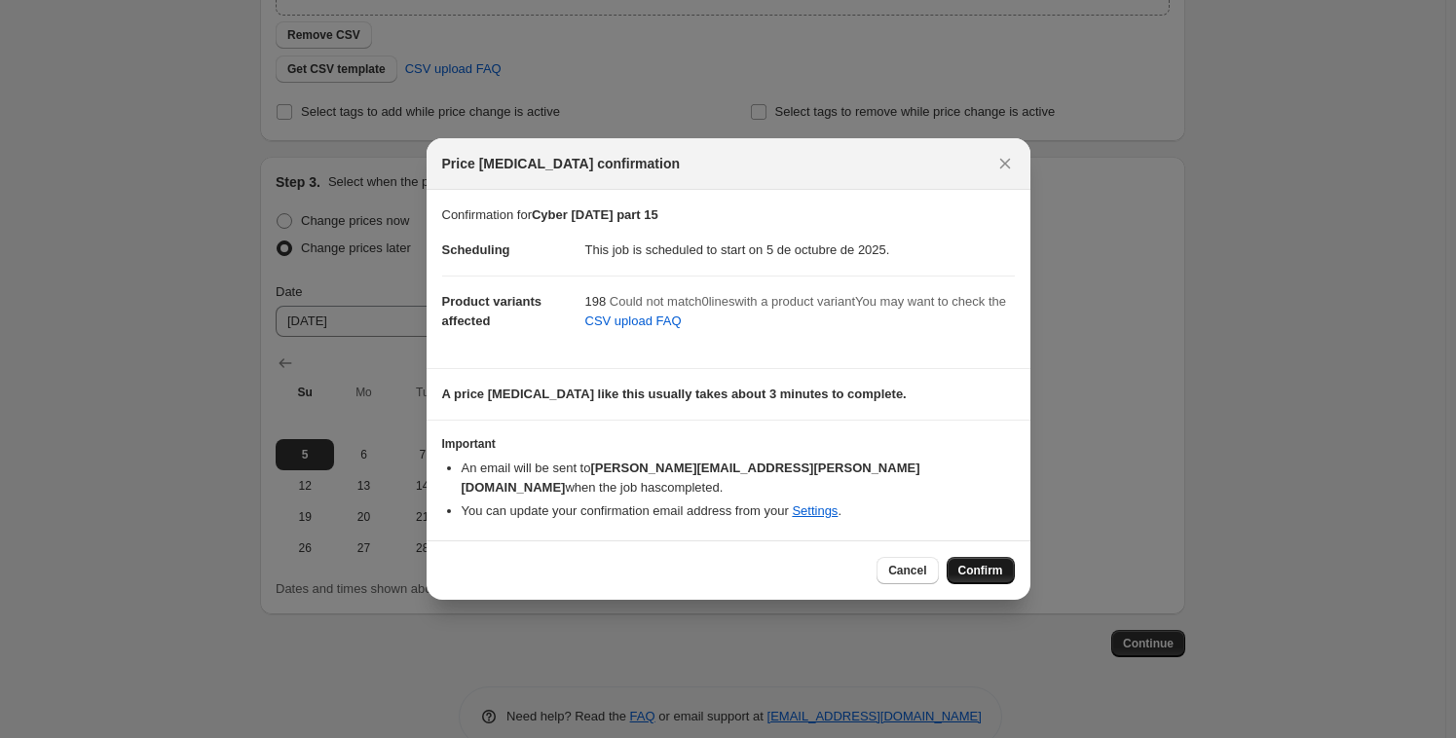
click at [989, 563] on span "Confirm" at bounding box center [980, 571] width 45 height 16
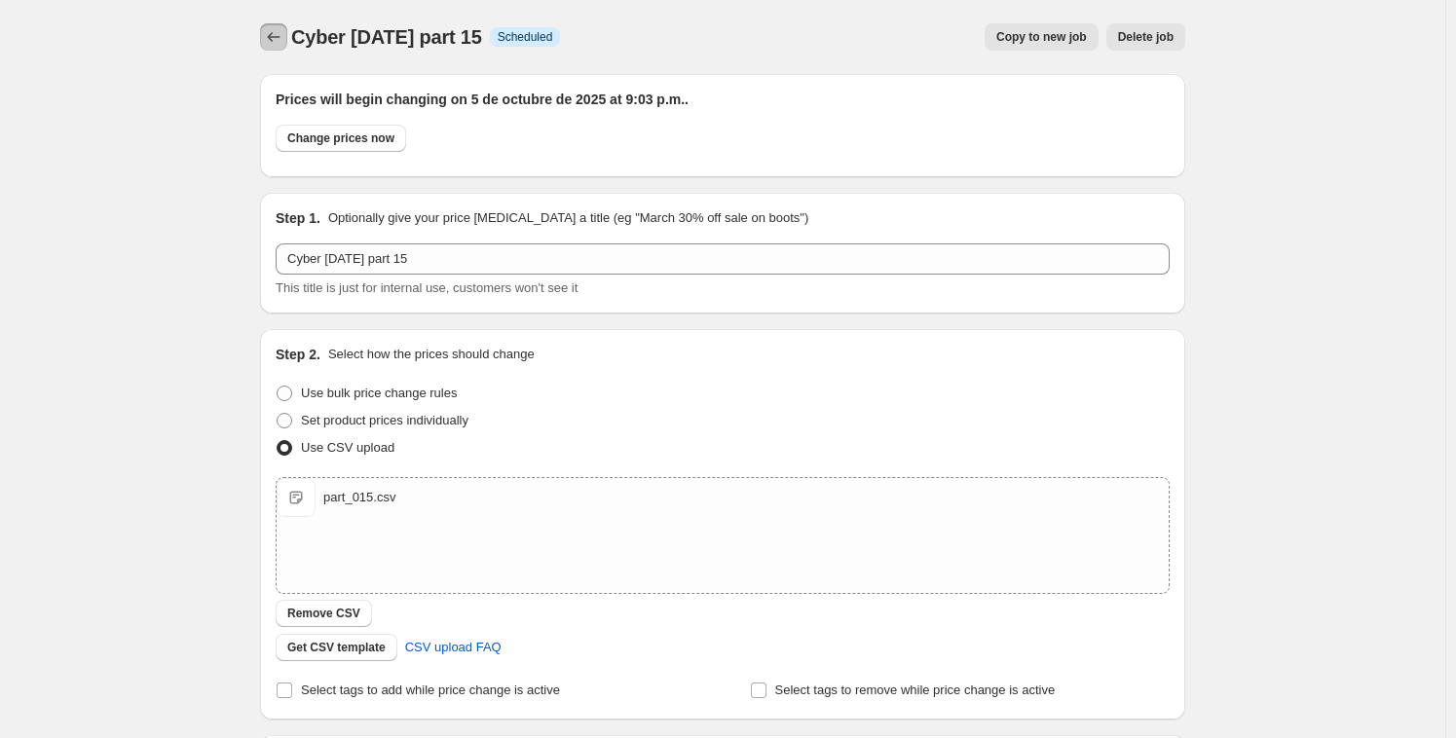
click at [281, 36] on icon "Price change jobs" at bounding box center [273, 36] width 19 height 19
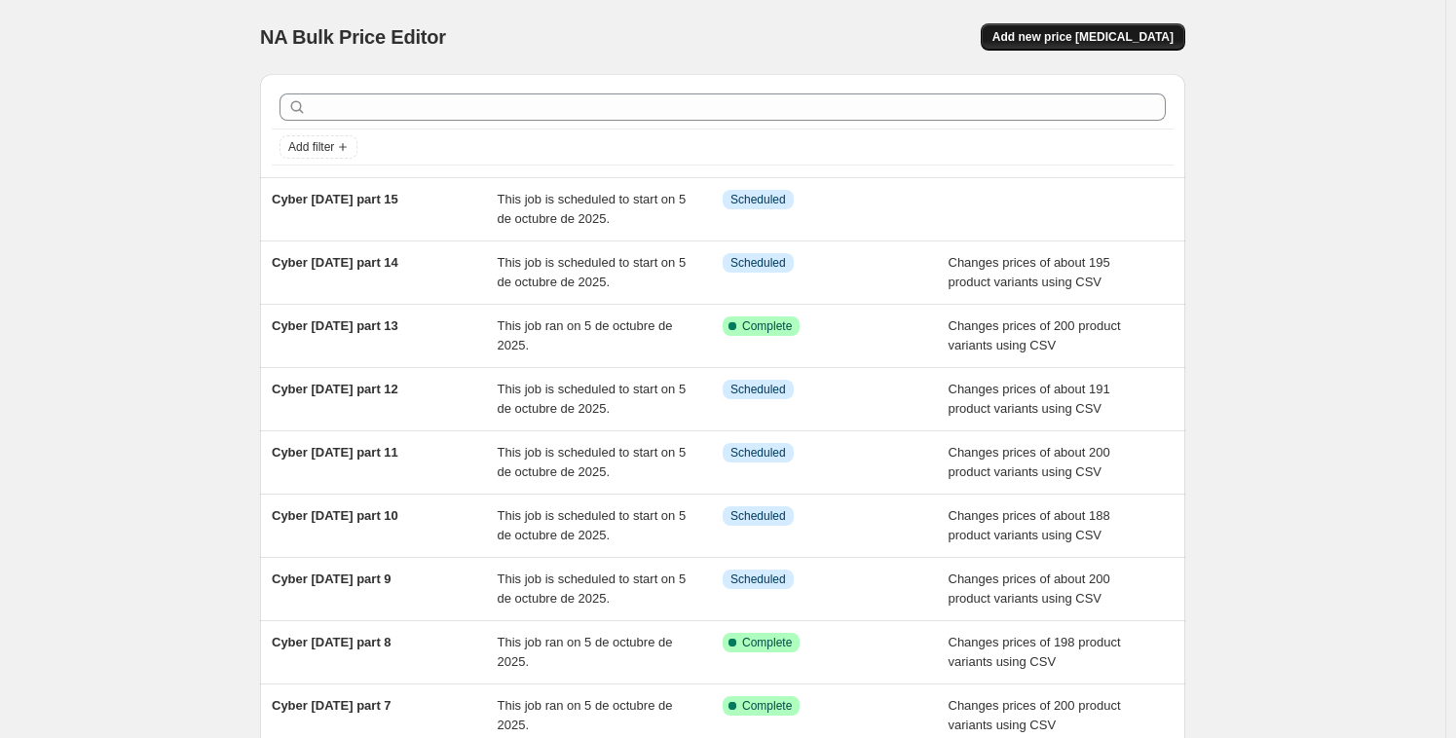
click at [1075, 25] on button "Add new price [MEDICAL_DATA]" at bounding box center [1082, 36] width 204 height 27
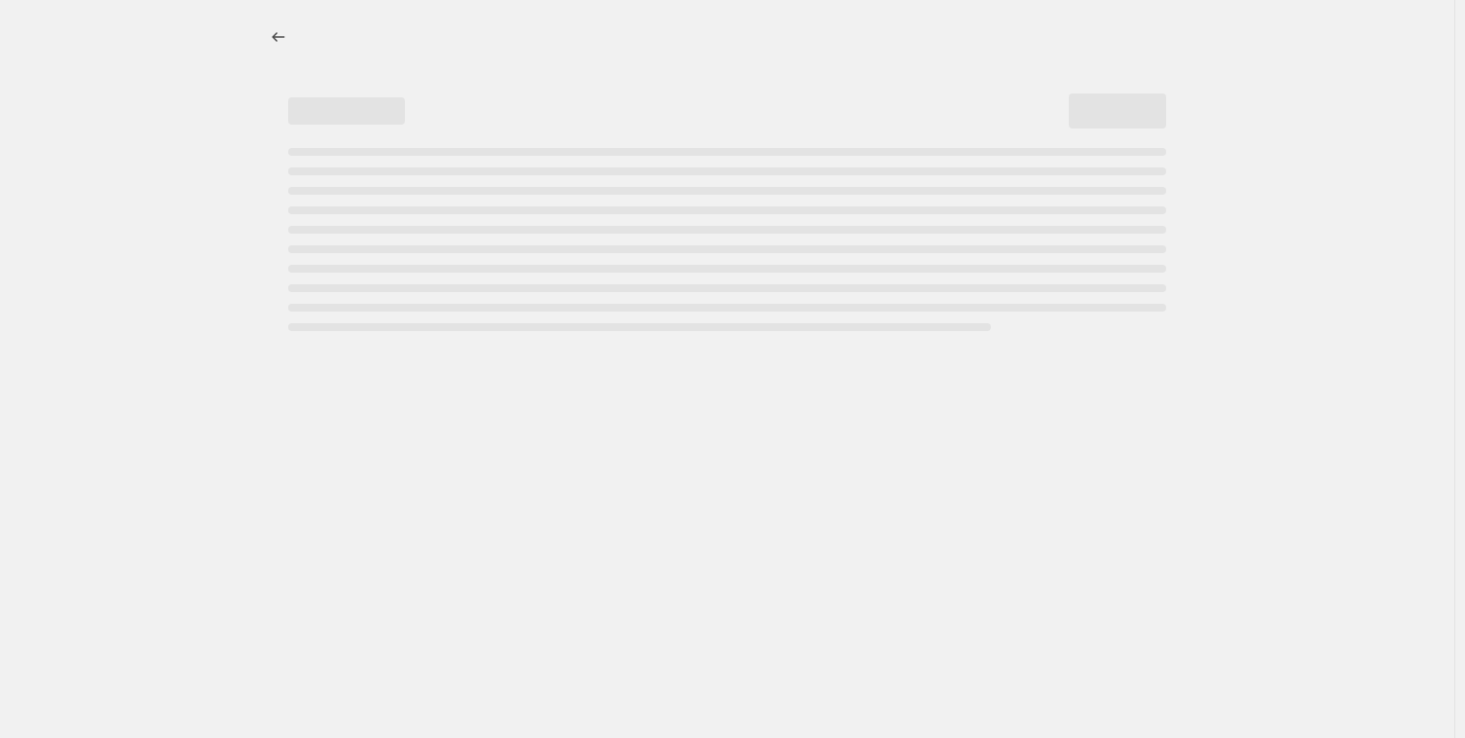
select select "percentage"
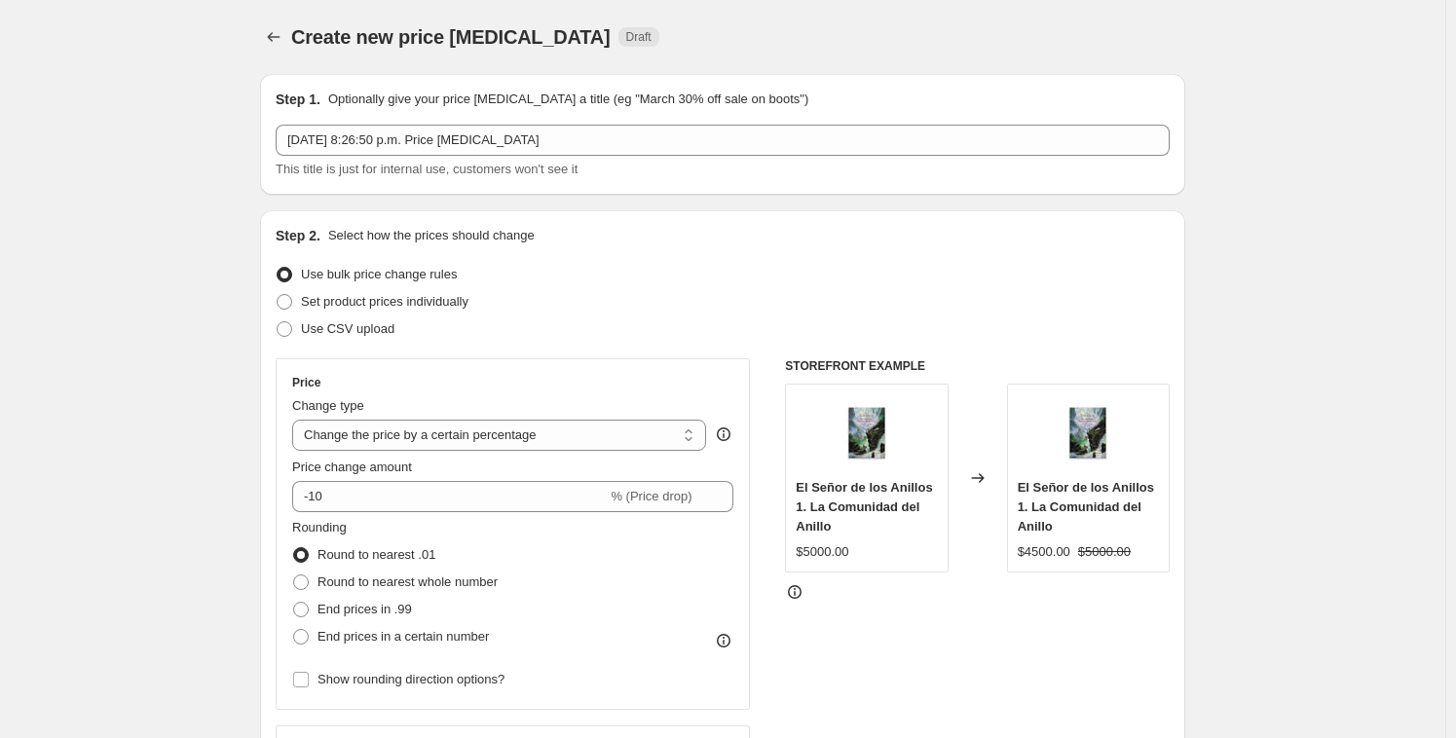
select select "percentage"
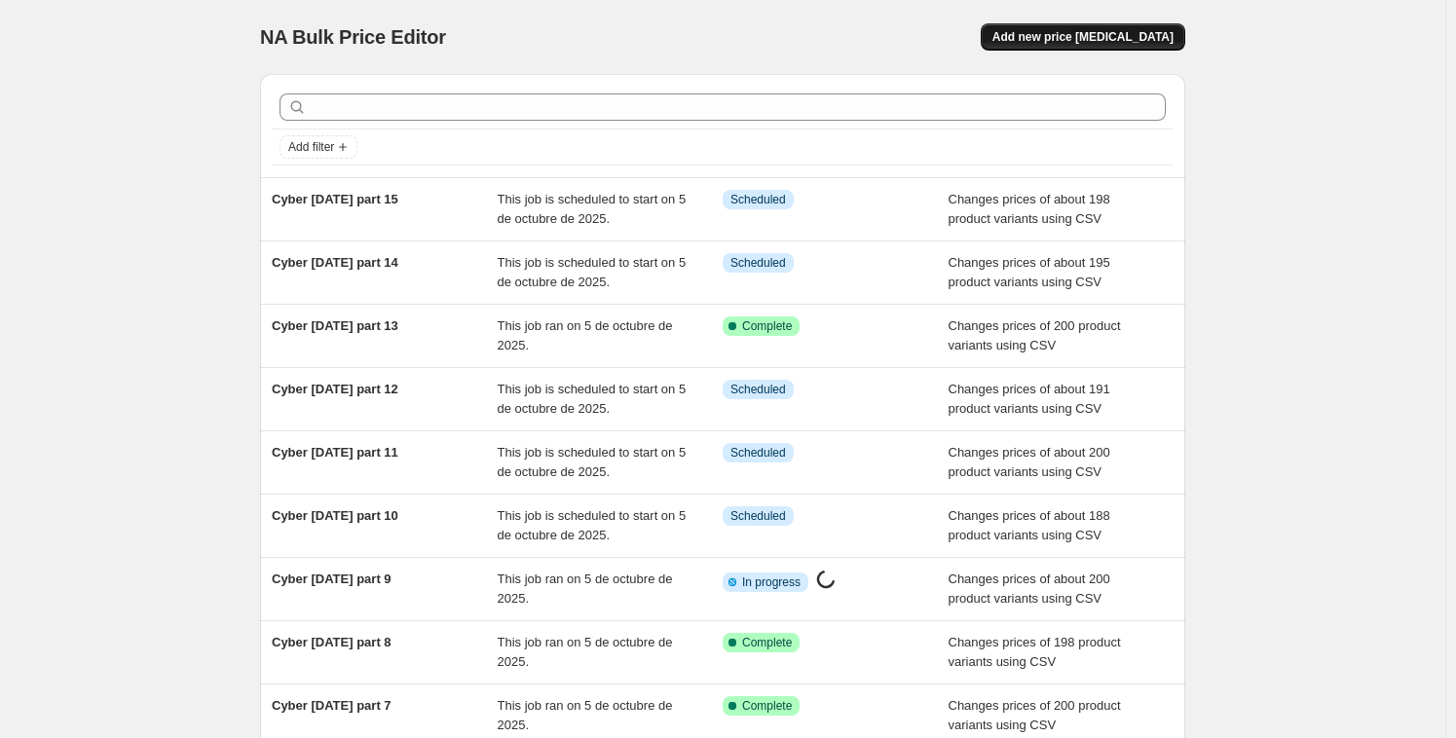
click at [1126, 37] on span "Add new price [MEDICAL_DATA]" at bounding box center [1082, 37] width 181 height 16
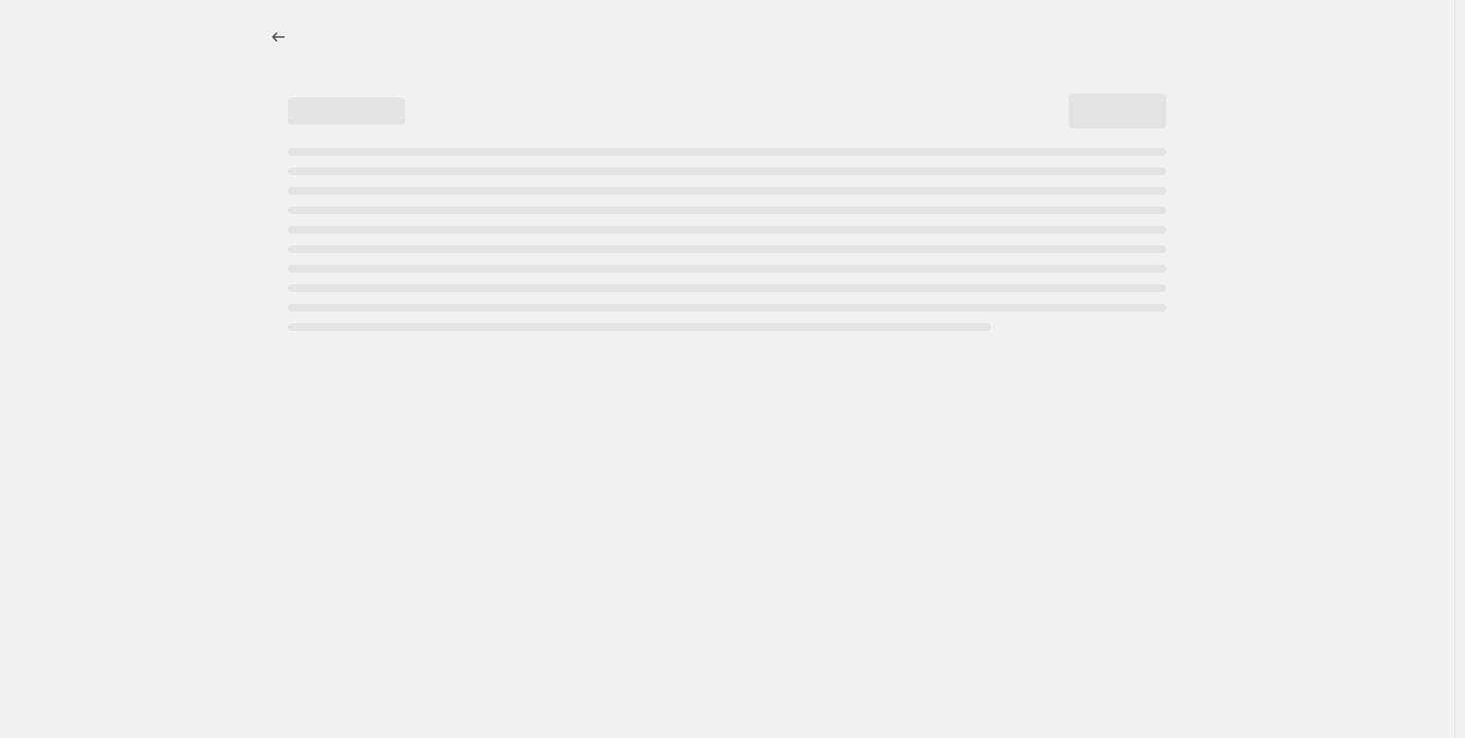
select select "percentage"
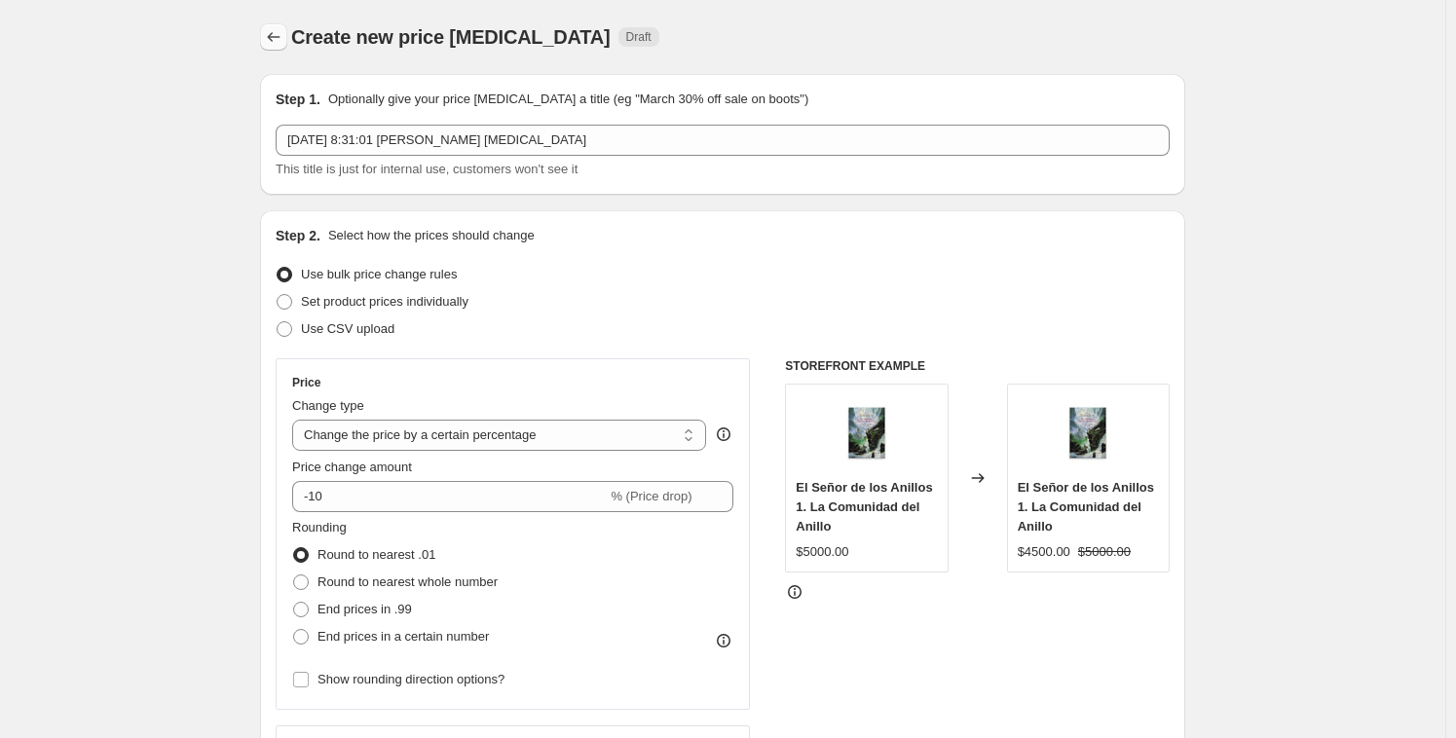
click at [288, 40] on div at bounding box center [275, 36] width 31 height 27
click at [274, 36] on icon "Price change jobs" at bounding box center [274, 37] width 13 height 10
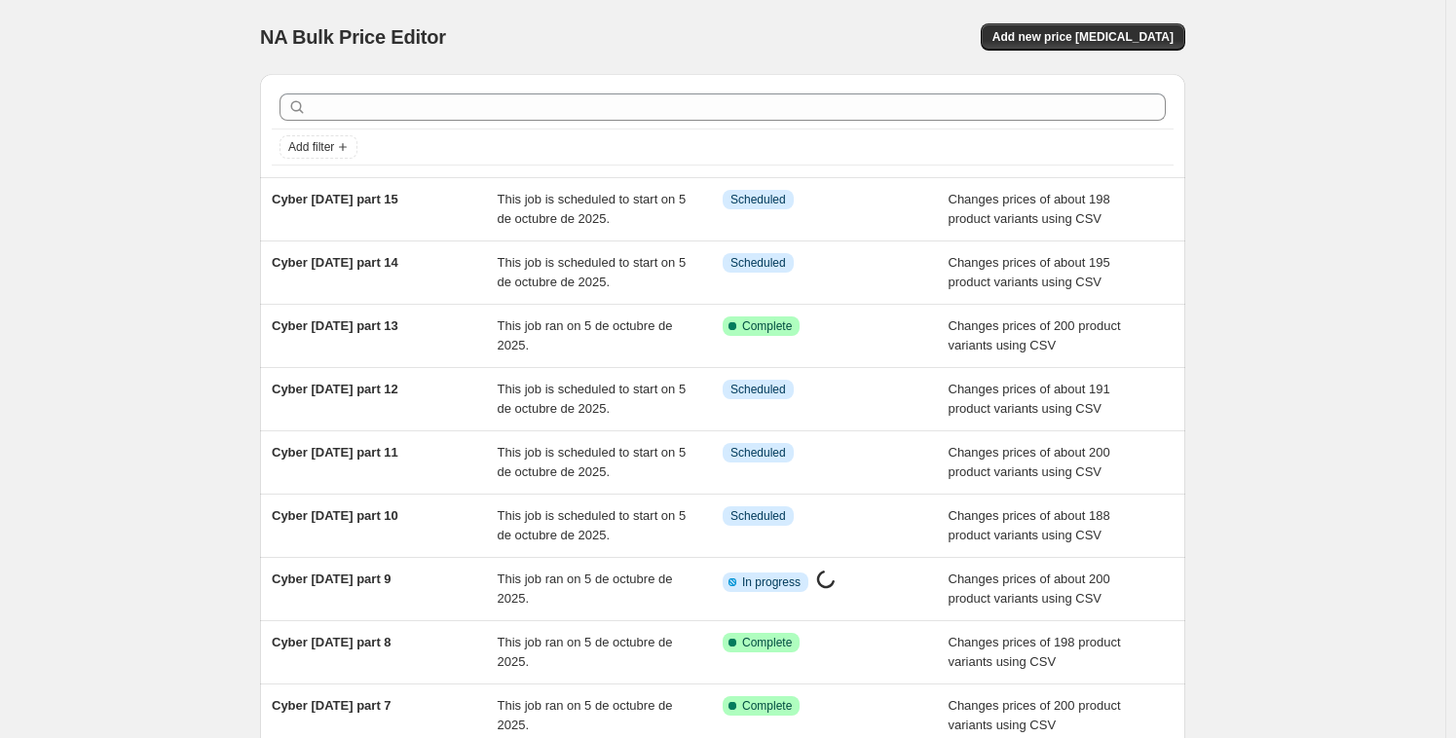
drag, startPoint x: 438, startPoint y: 203, endPoint x: 261, endPoint y: 191, distance: 177.6
click at [261, 191] on div "Add filter Cyber [DATE] part 15 This job is scheduled to start on 5 de octubre …" at bounding box center [714, 471] width 941 height 826
copy span "Cyber [DATE] part 15"
click at [1089, 32] on span "Add new price [MEDICAL_DATA]" at bounding box center [1082, 37] width 181 height 16
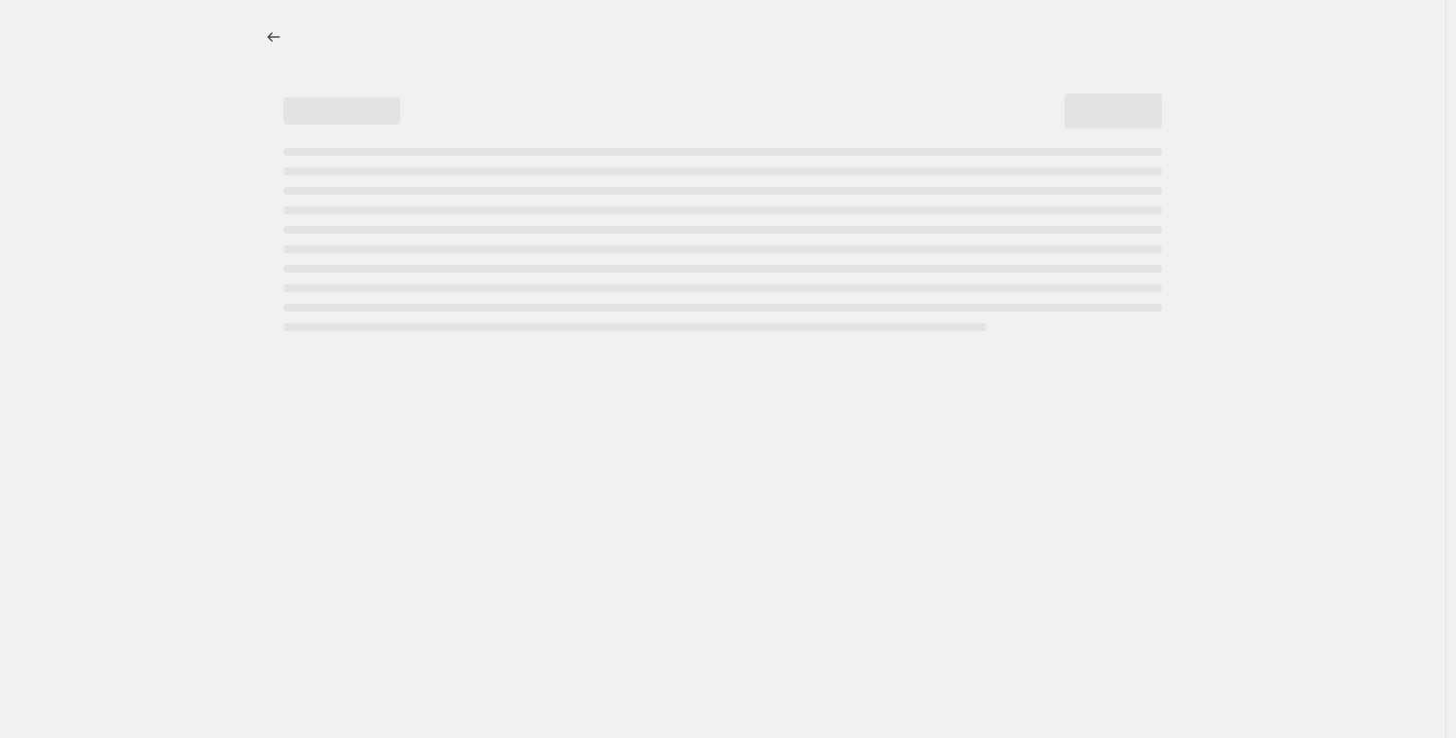
select select "percentage"
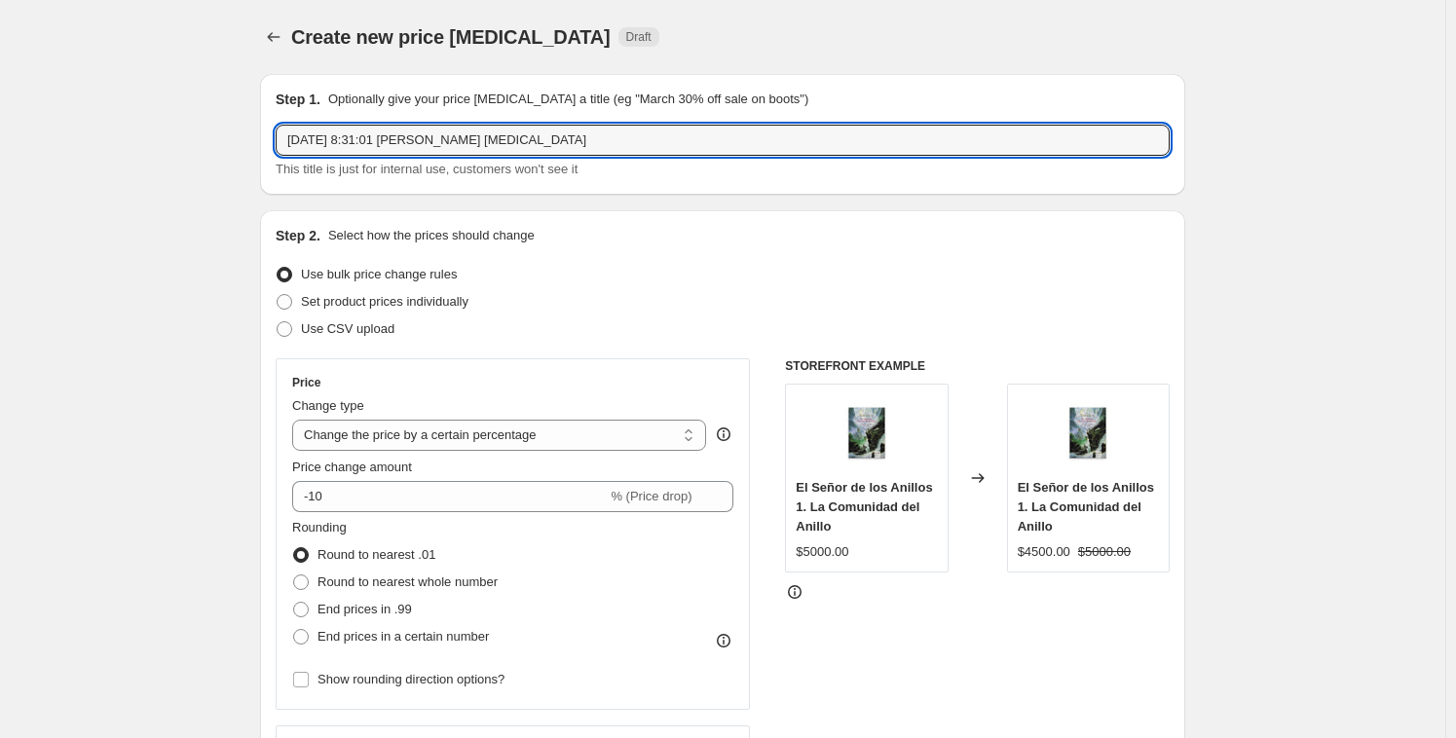
drag, startPoint x: 591, startPoint y: 141, endPoint x: 151, endPoint y: 103, distance: 441.7
paste input "Cyber [DATE] part 15"
click at [437, 138] on input "Cyber [DATE] part 15" at bounding box center [723, 140] width 894 height 31
type input "Cyber [DATE] part 16"
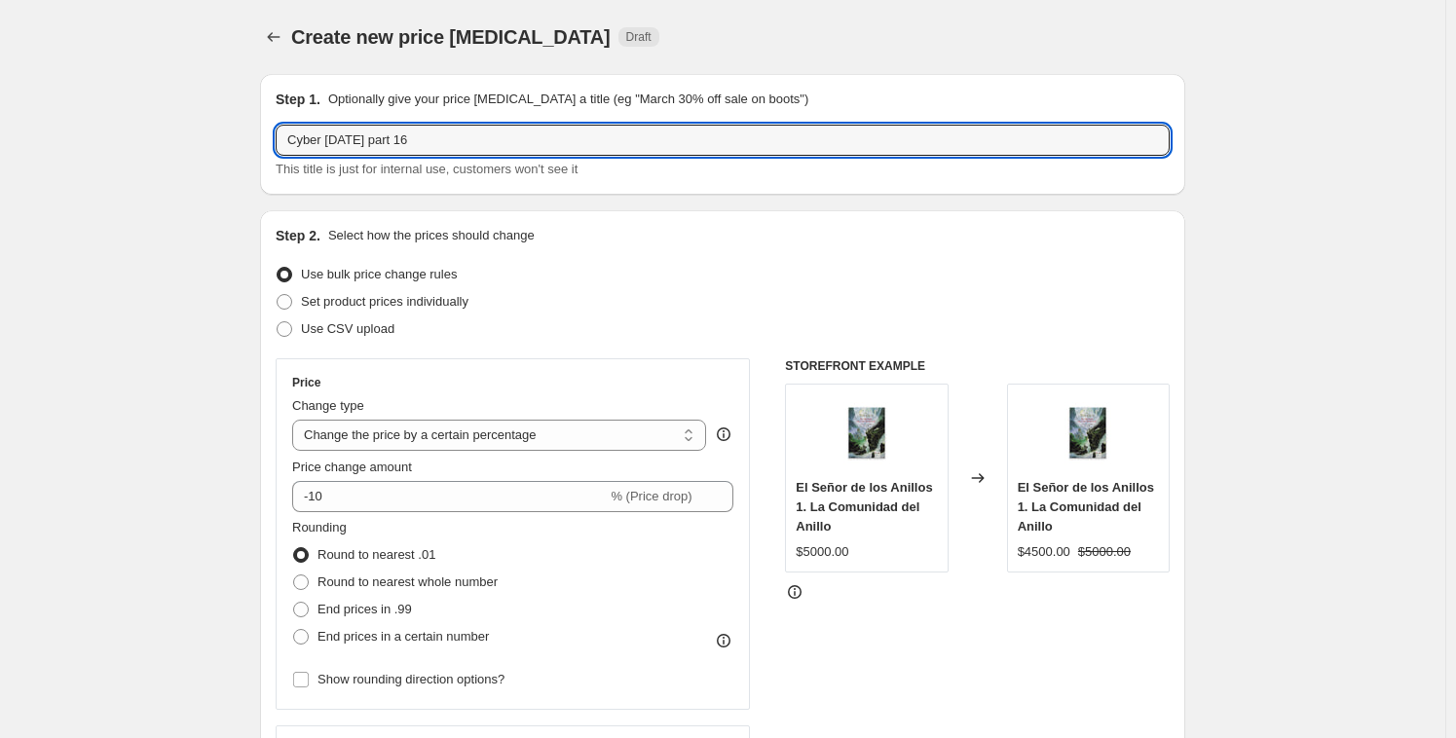
click at [625, 284] on div "Use bulk price change rules" at bounding box center [723, 274] width 894 height 27
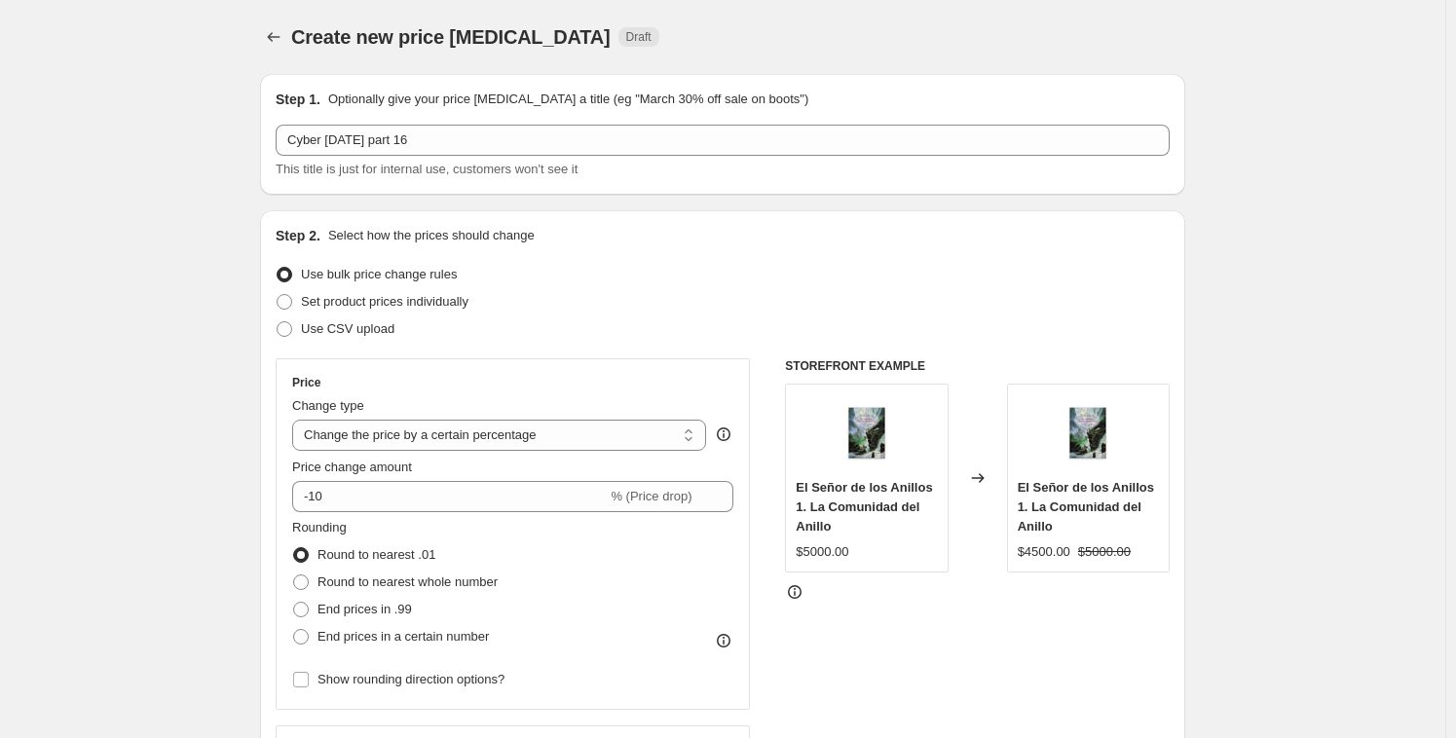
click at [278, 336] on div "Step 2. Select how the prices should change Use bulk price change rules Set pro…" at bounding box center [722, 551] width 925 height 683
click at [292, 334] on span at bounding box center [285, 329] width 16 height 16
click at [277, 322] on input "Use CSV upload" at bounding box center [277, 321] width 1 height 1
radio input "true"
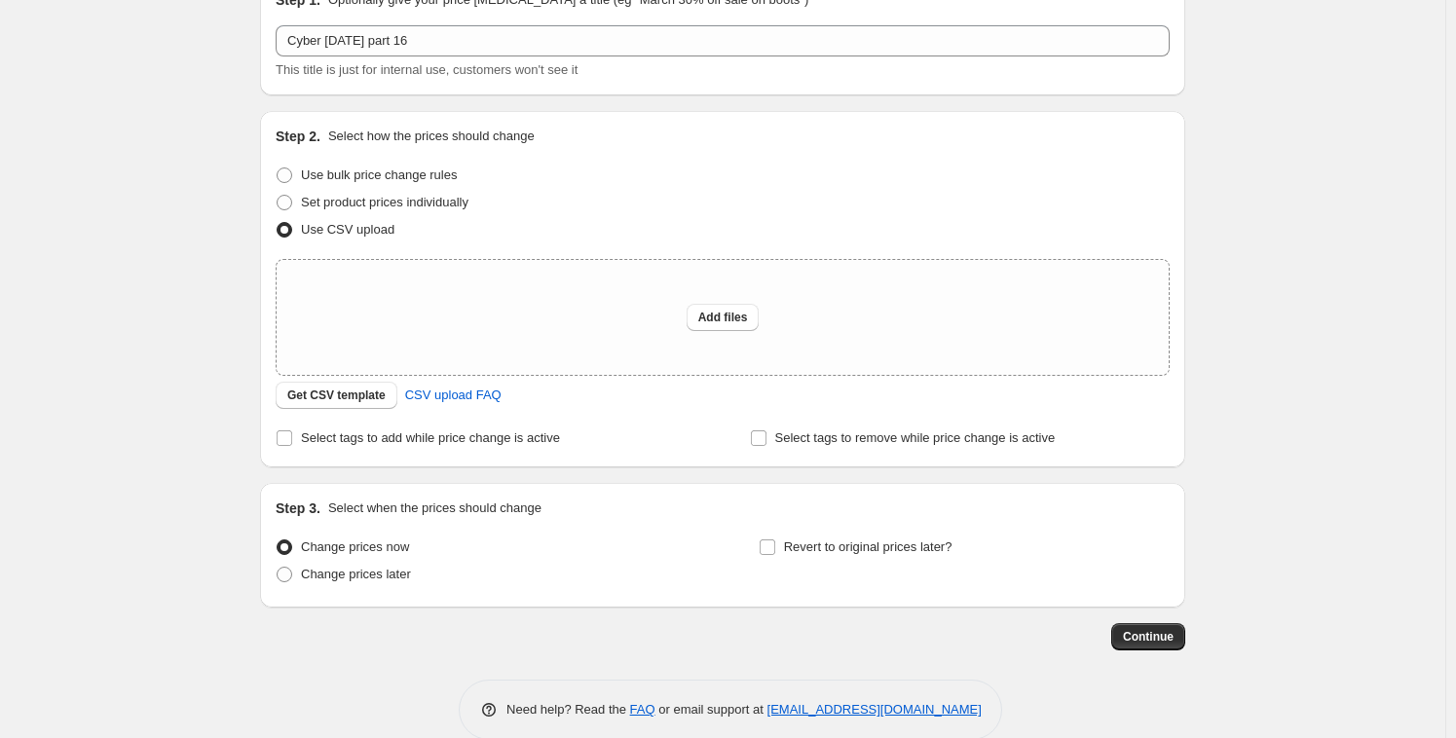
scroll to position [114, 0]
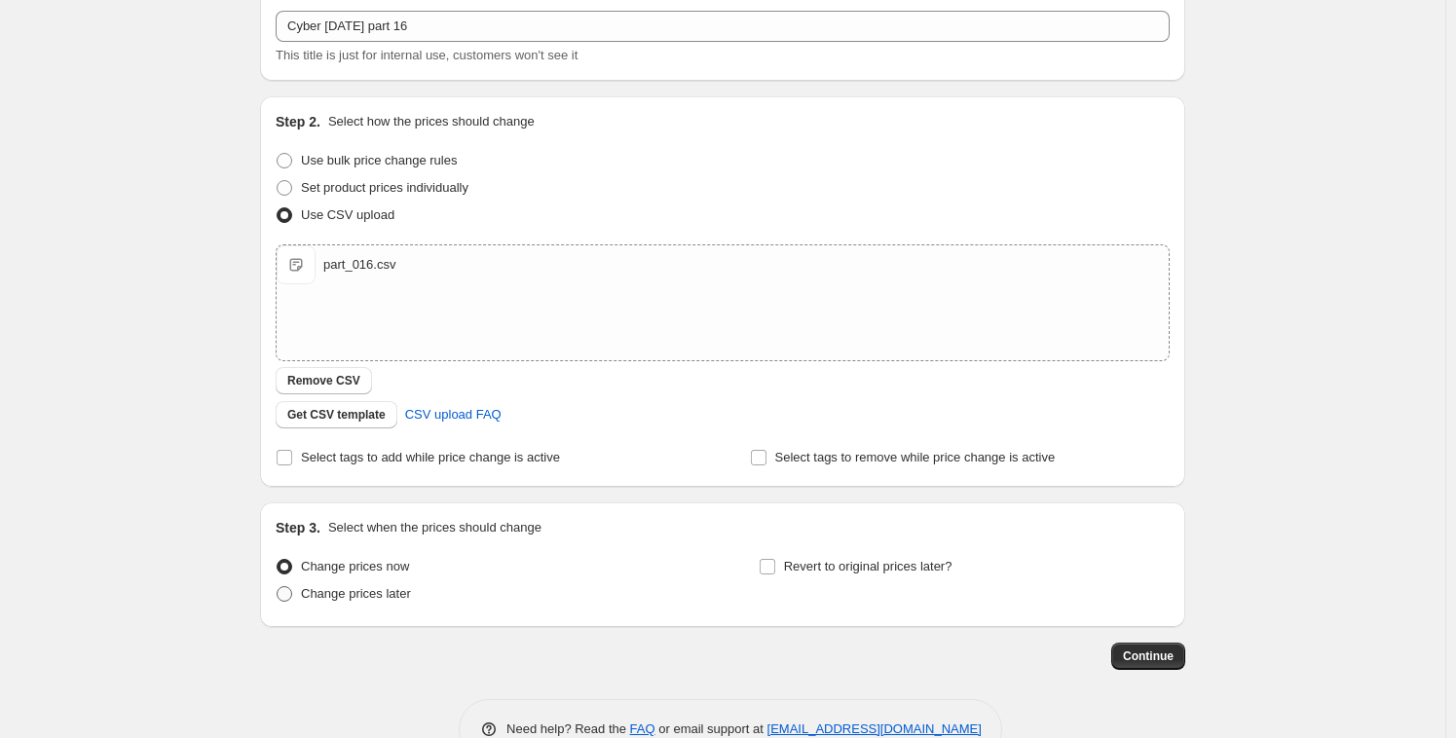
click at [383, 593] on span "Change prices later" at bounding box center [356, 593] width 110 height 15
click at [277, 587] on input "Change prices later" at bounding box center [277, 586] width 1 height 1
radio input "true"
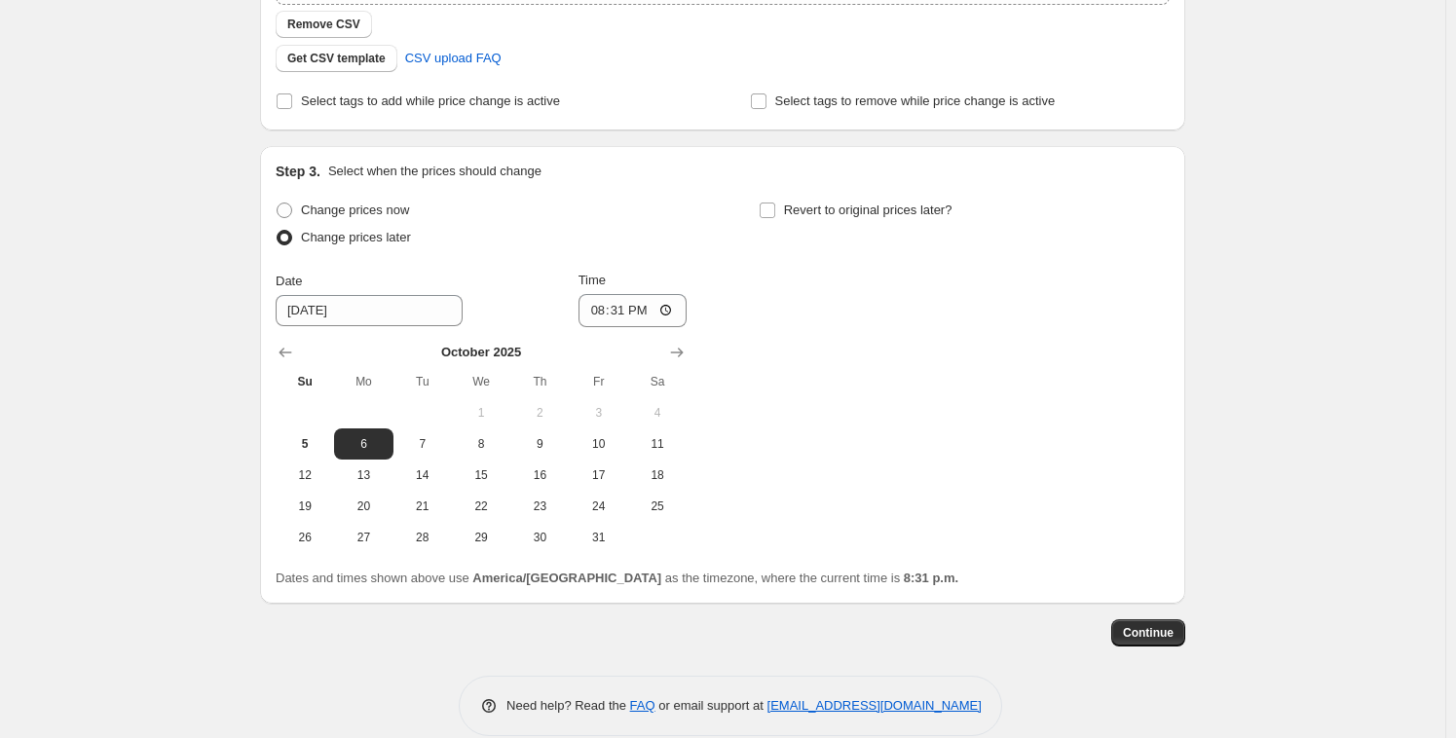
scroll to position [476, 0]
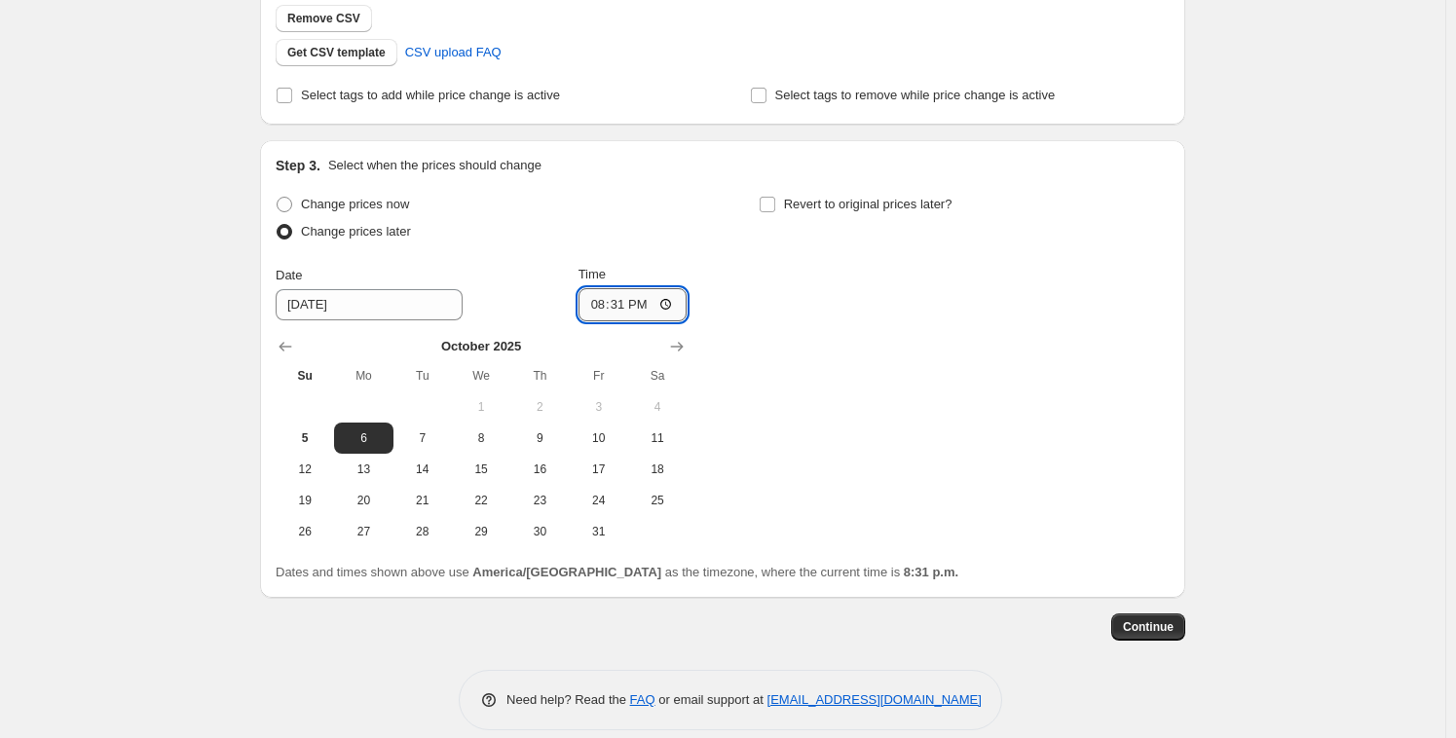
drag, startPoint x: 611, startPoint y: 303, endPoint x: 594, endPoint y: 305, distance: 17.6
click at [611, 303] on input "20:31" at bounding box center [632, 304] width 109 height 33
click at [593, 303] on input "20:31" at bounding box center [632, 304] width 109 height 33
type input "21:06"
click at [297, 447] on button "5" at bounding box center [305, 438] width 58 height 31
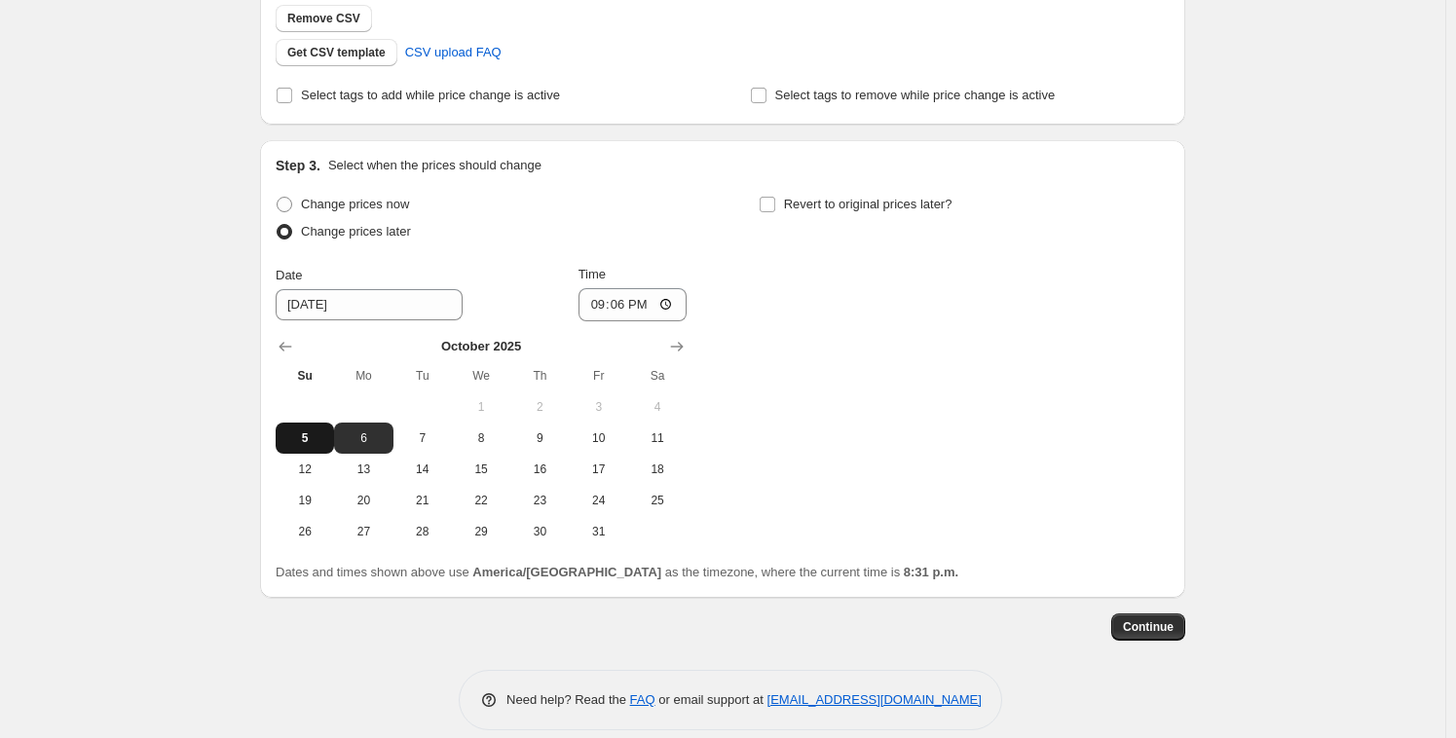
type input "[DATE]"
click at [1147, 625] on span "Continue" at bounding box center [1148, 627] width 51 height 16
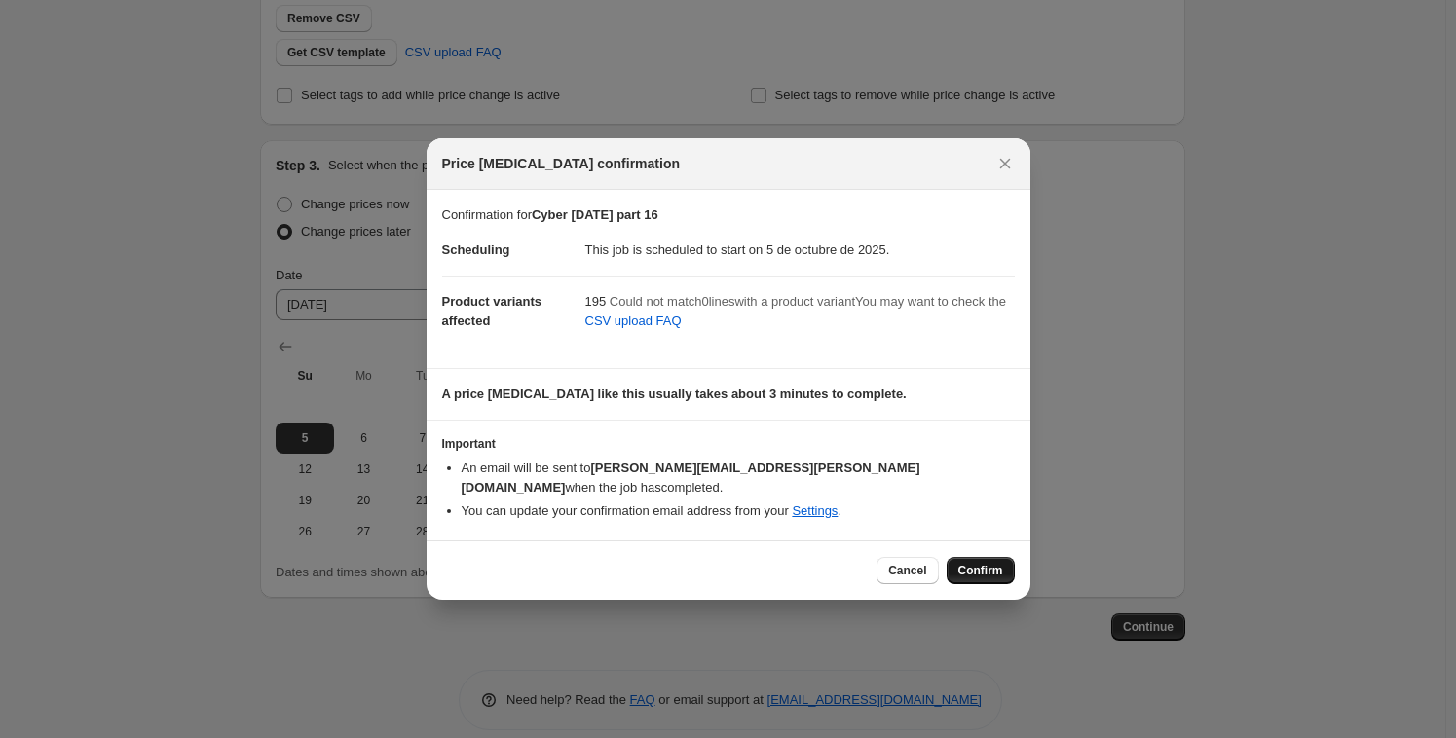
click at [989, 563] on span "Confirm" at bounding box center [980, 571] width 45 height 16
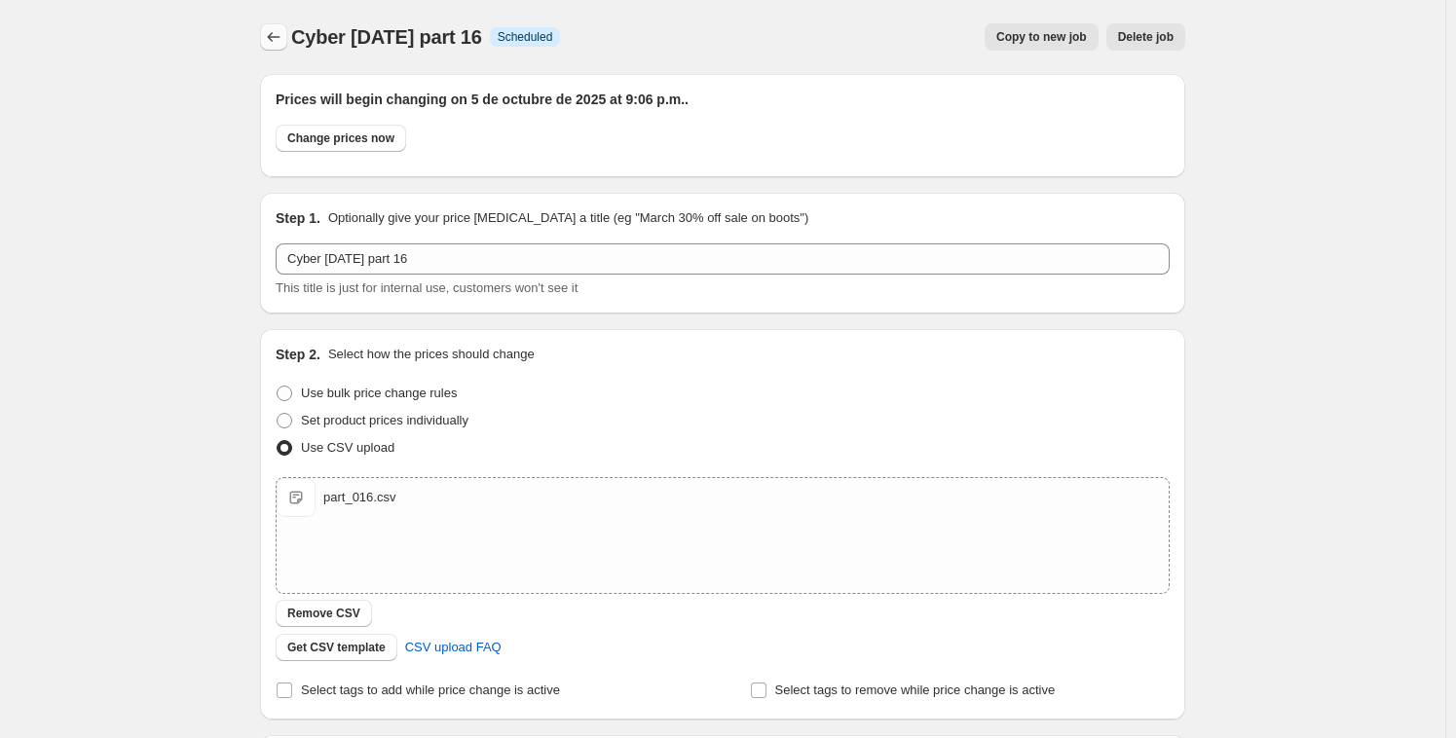
click at [282, 38] on icon "Price change jobs" at bounding box center [273, 36] width 19 height 19
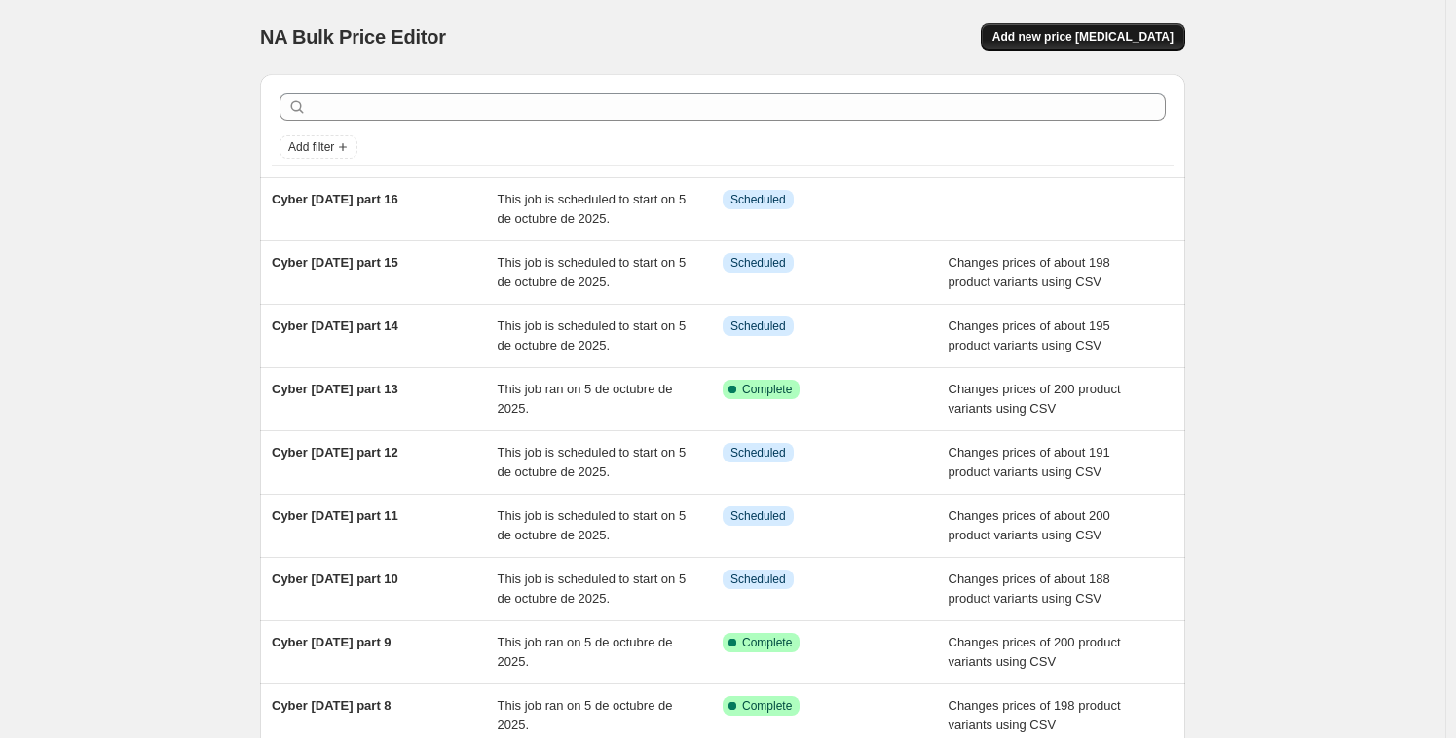
click at [1129, 45] on button "Add new price [MEDICAL_DATA]" at bounding box center [1082, 36] width 204 height 27
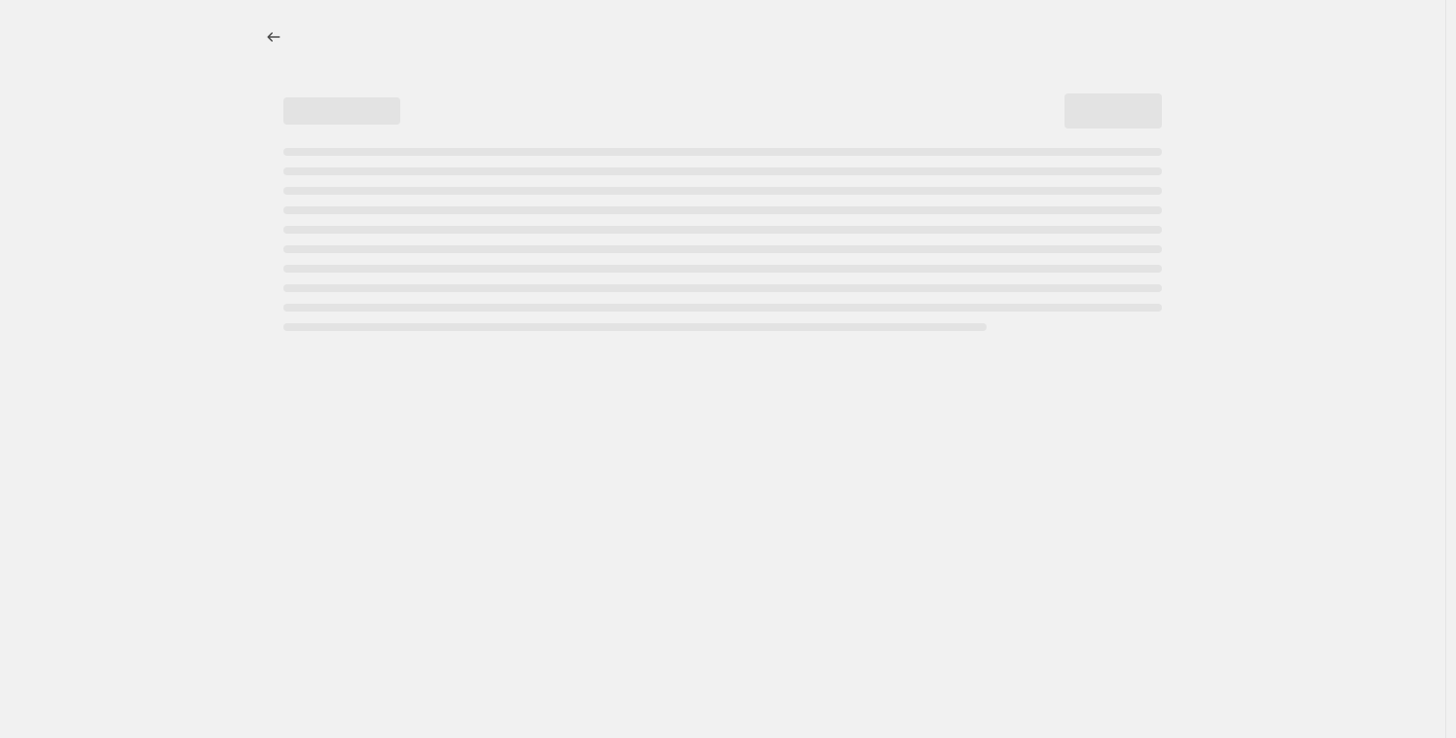
select select "percentage"
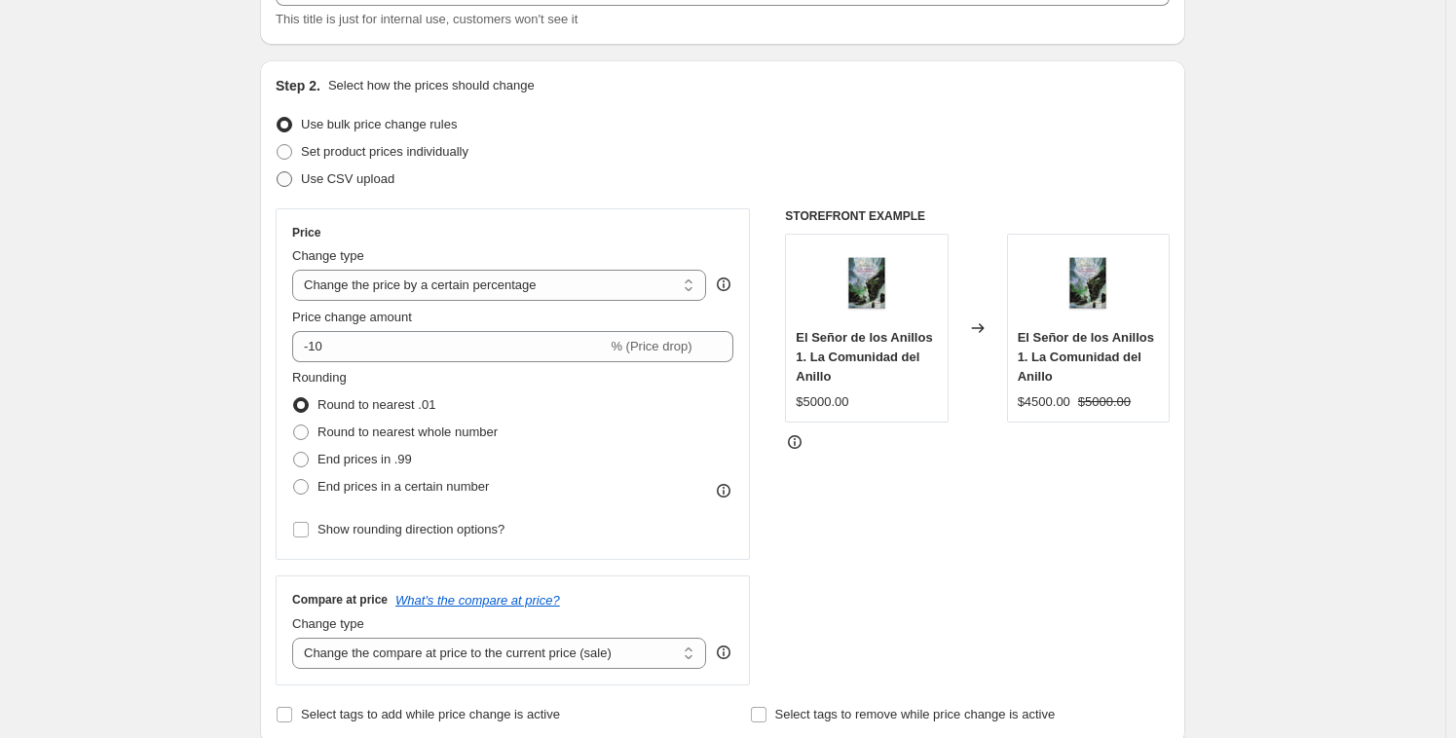
click at [306, 178] on span "Use CSV upload" at bounding box center [347, 178] width 93 height 15
click at [277, 172] on input "Use CSV upload" at bounding box center [277, 171] width 1 height 1
radio input "true"
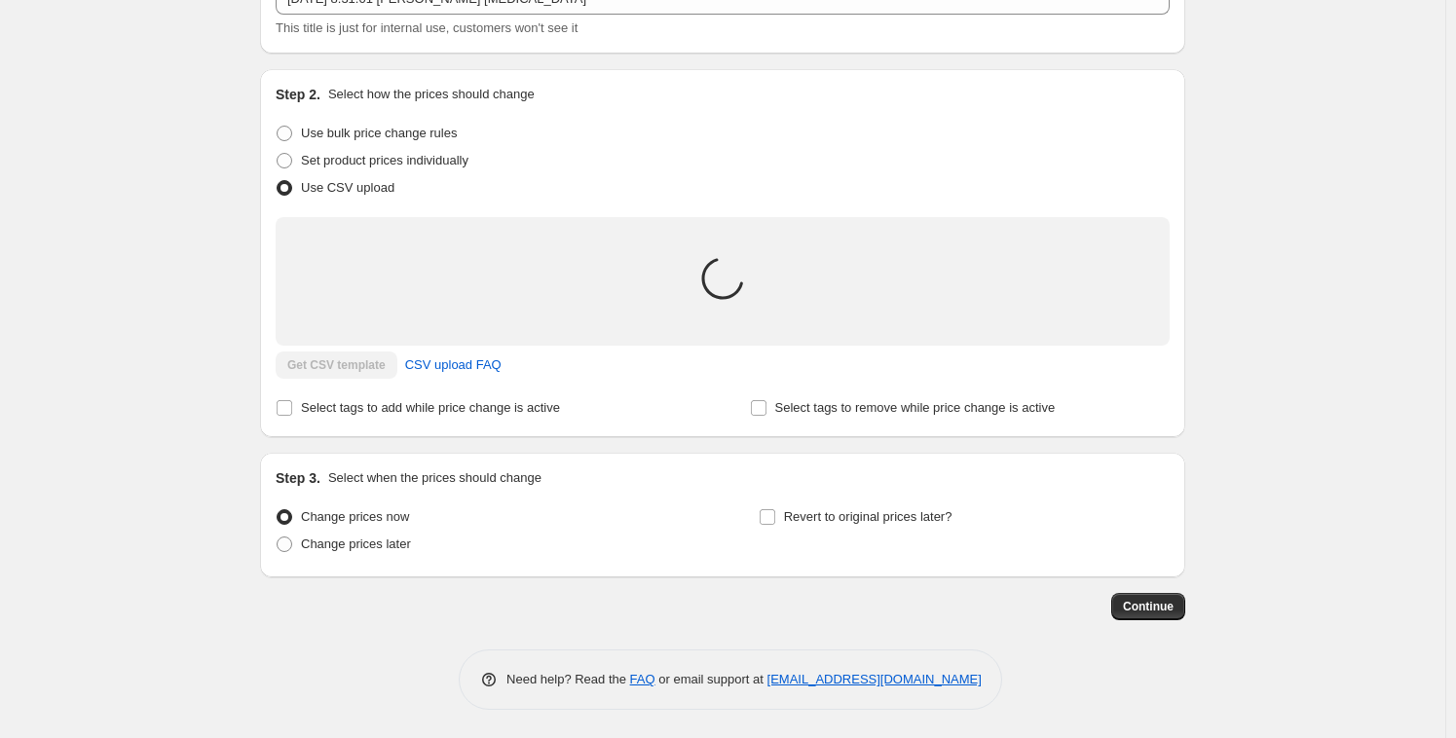
scroll to position [150, 0]
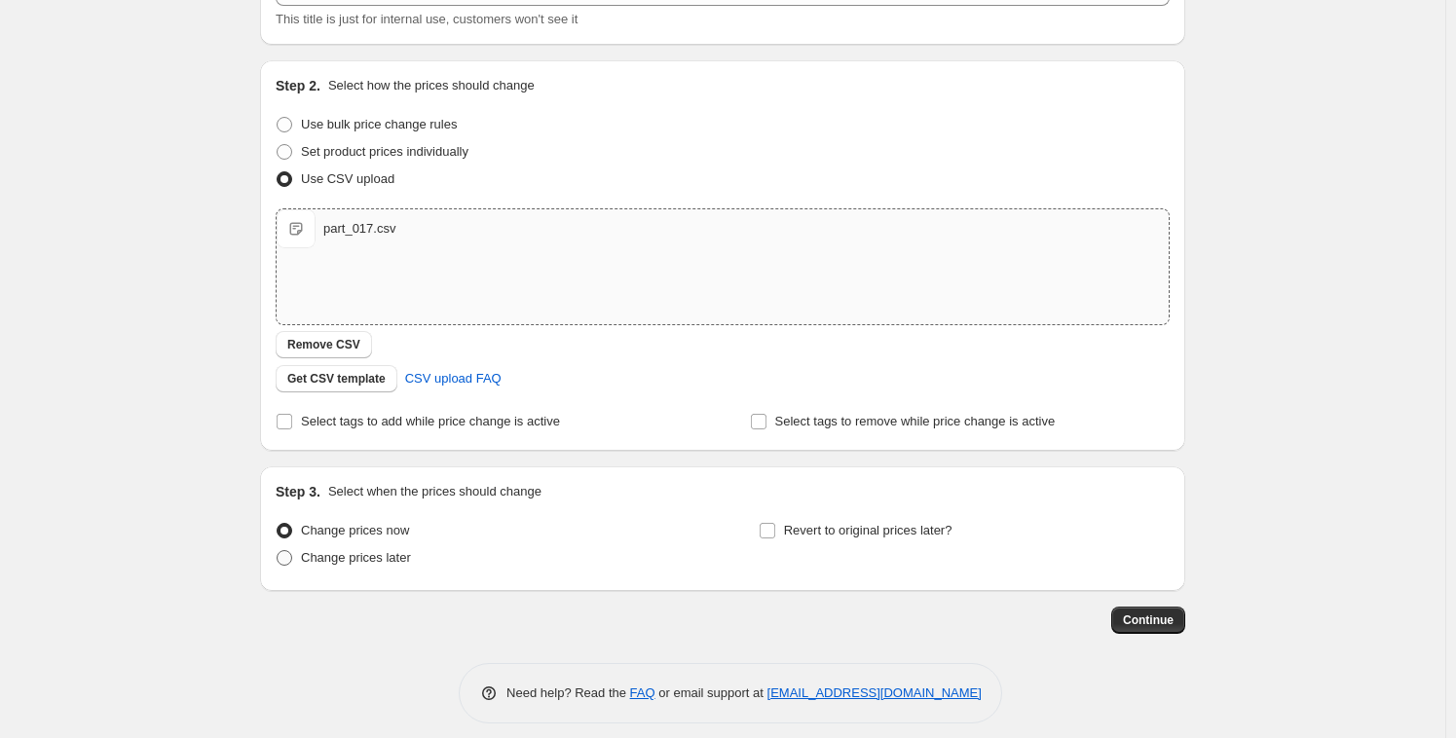
click at [324, 567] on label "Change prices later" at bounding box center [343, 557] width 135 height 27
click at [277, 551] on input "Change prices later" at bounding box center [277, 550] width 1 height 1
radio input "true"
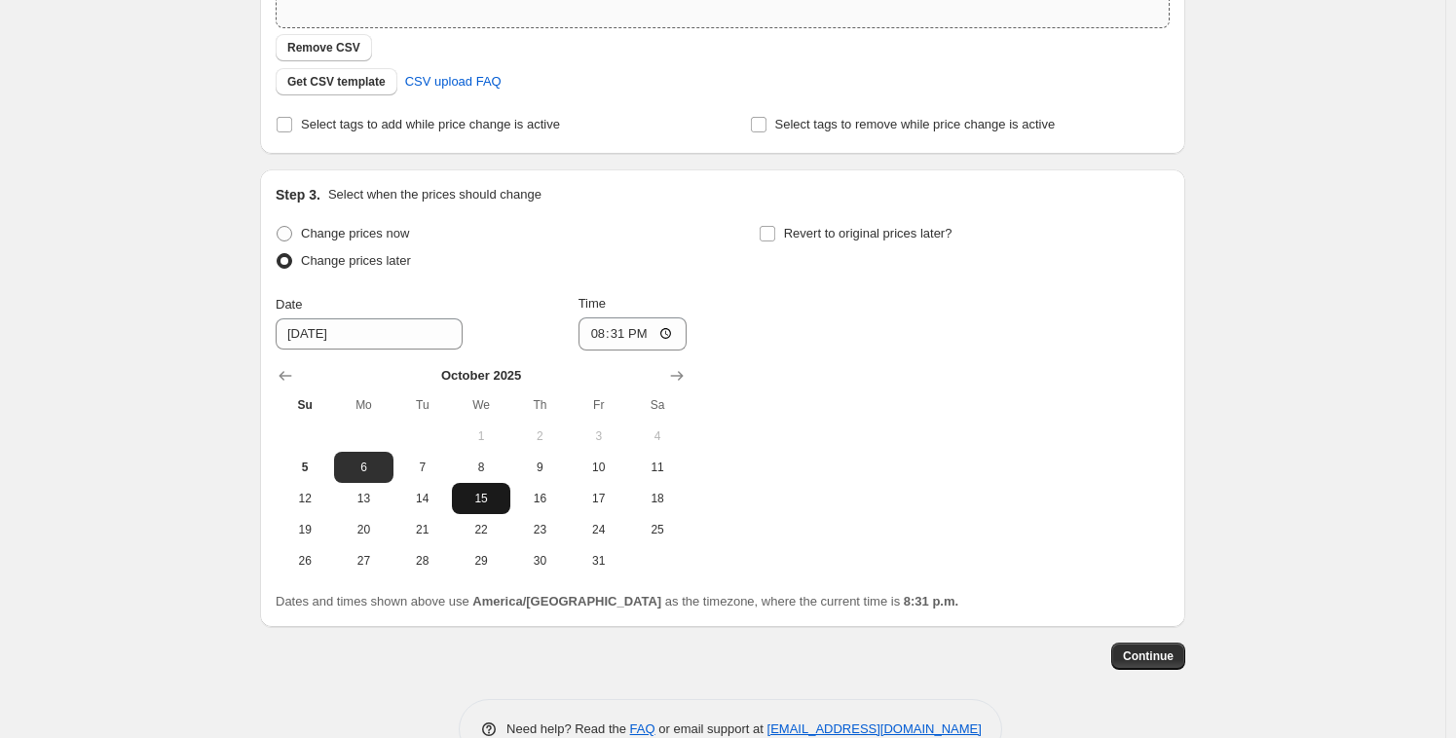
scroll to position [448, 0]
click at [580, 330] on input "20:31" at bounding box center [632, 332] width 109 height 33
type input "21:09"
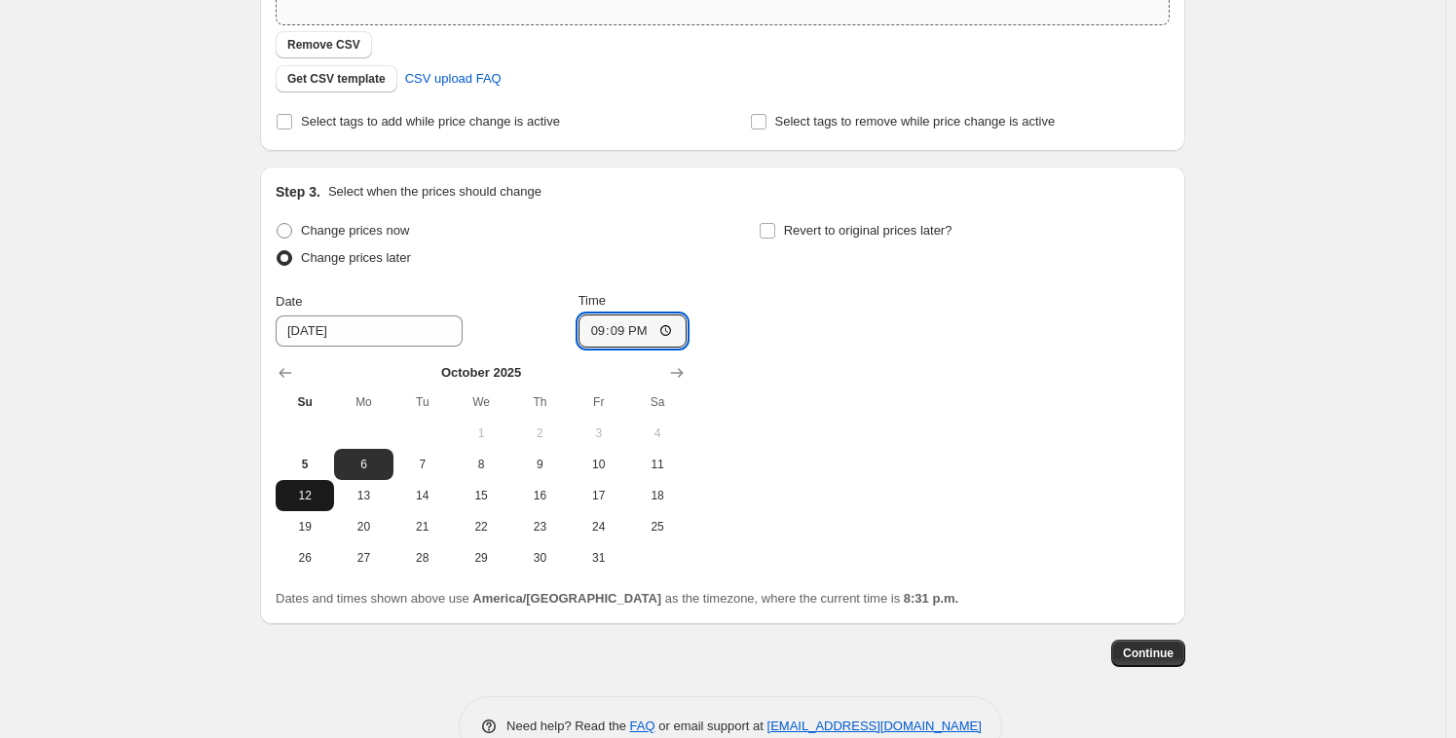
scroll to position [451, 0]
click at [326, 448] on button "5" at bounding box center [305, 463] width 58 height 31
type input "10/5/2025"
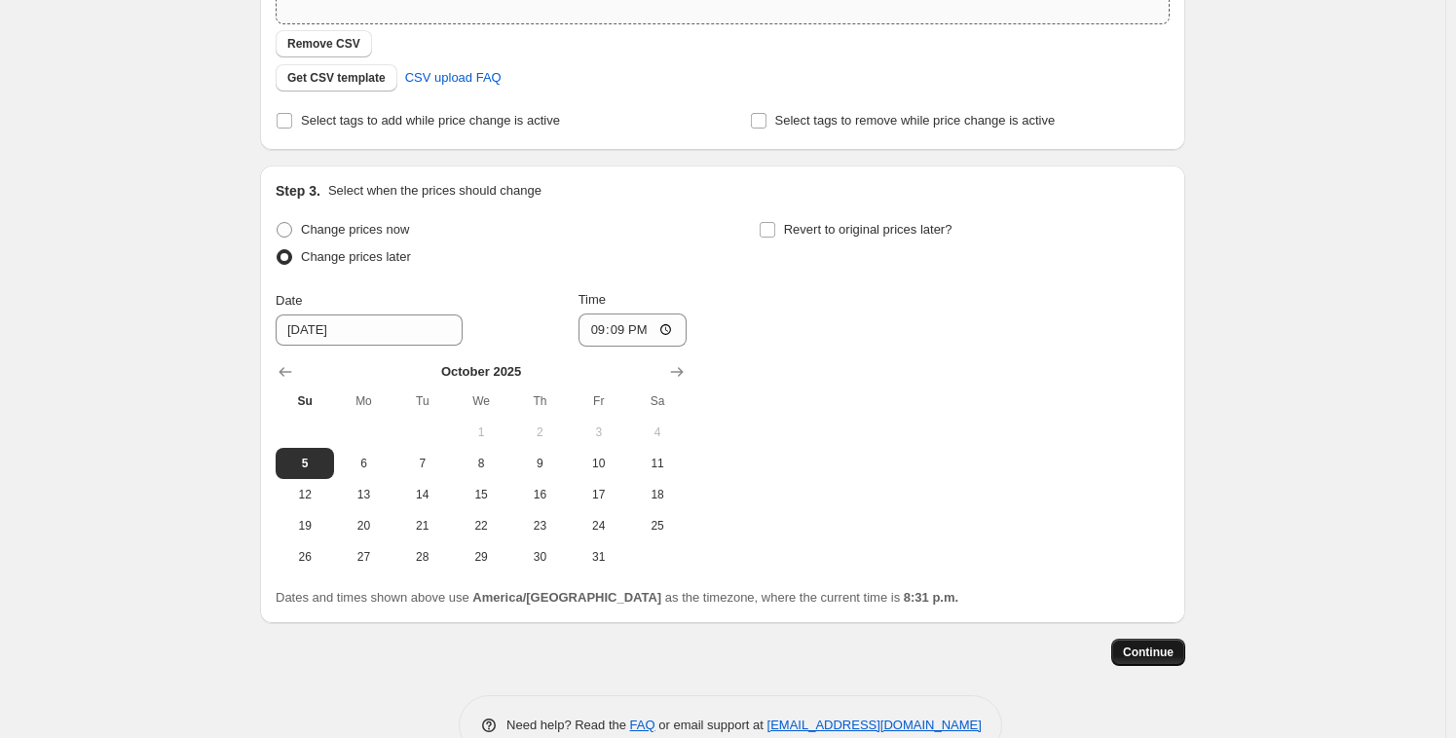
click at [1170, 661] on button "Continue" at bounding box center [1148, 652] width 74 height 27
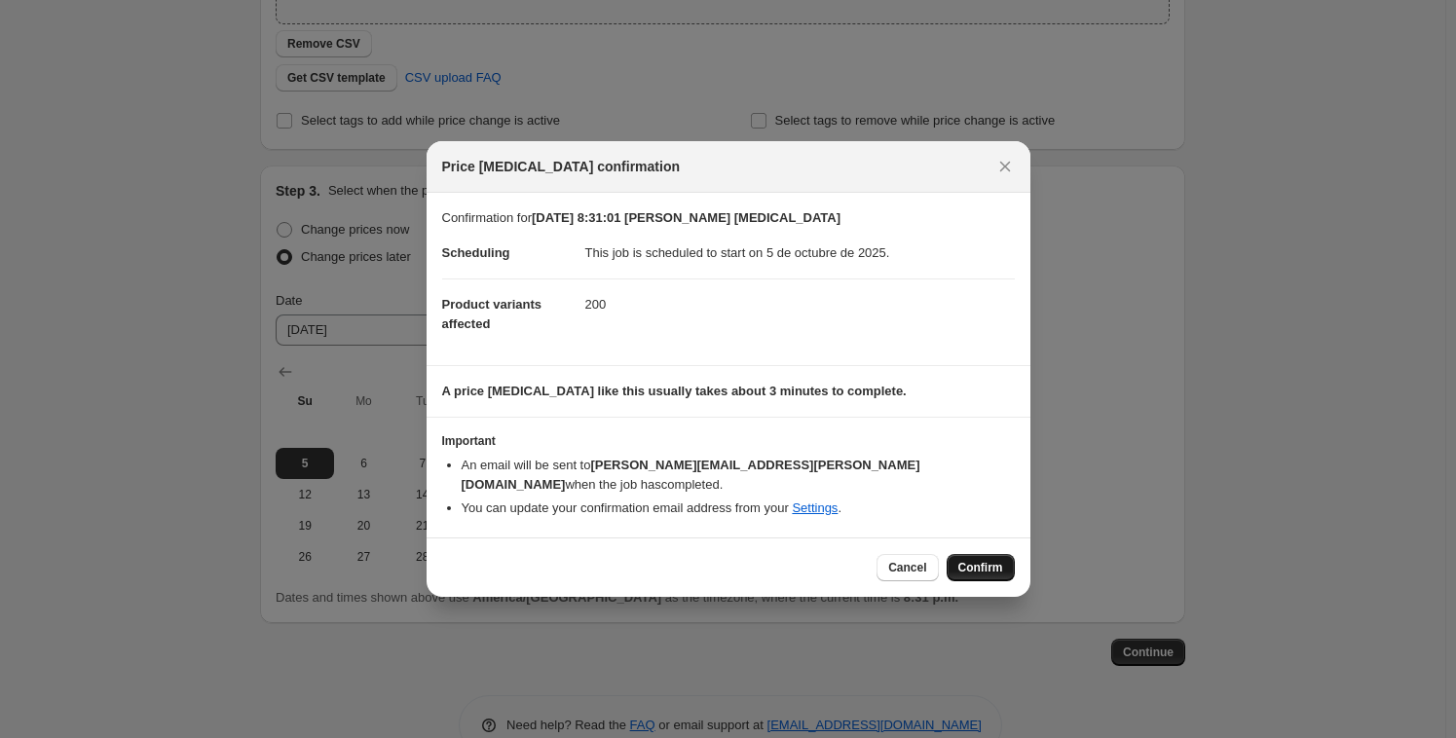
click at [1006, 559] on button "Confirm" at bounding box center [980, 567] width 68 height 27
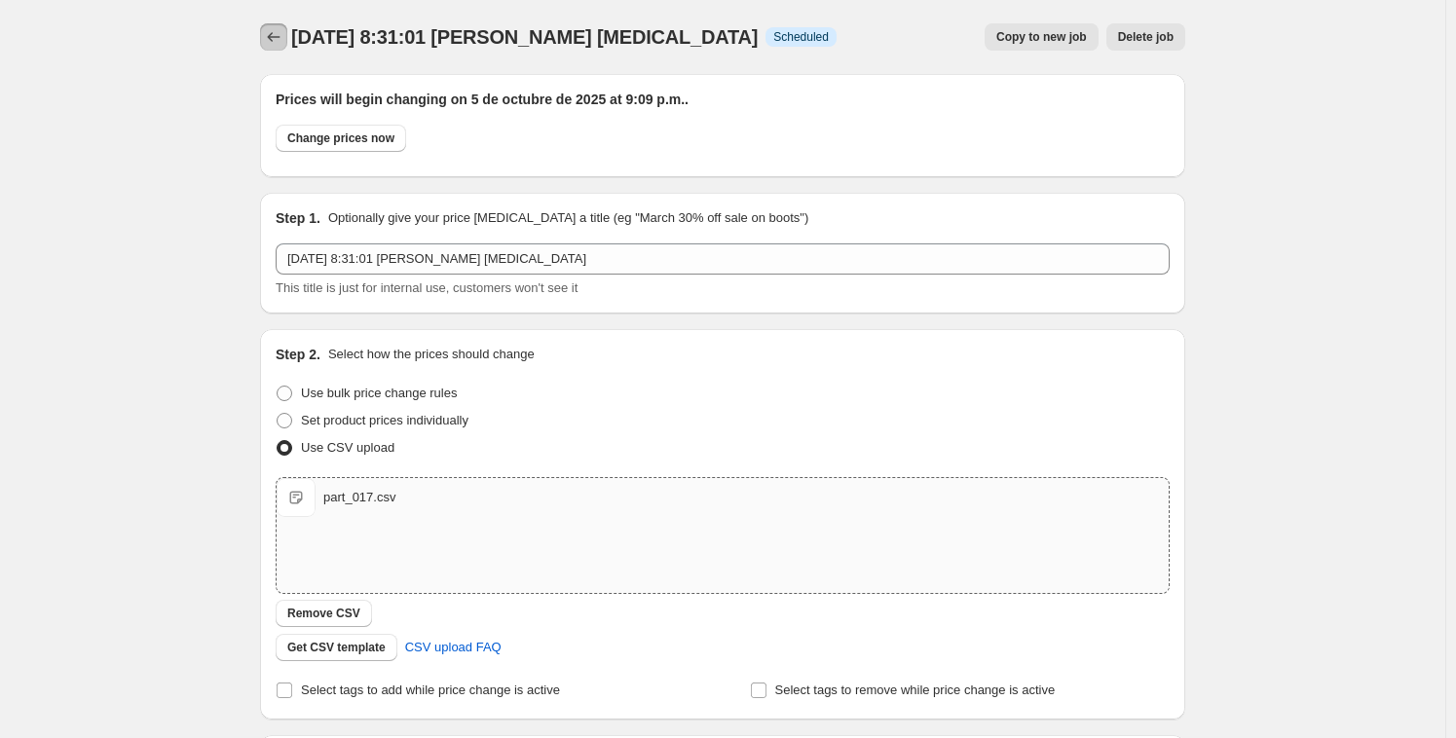
click at [272, 37] on icon "Price change jobs" at bounding box center [273, 36] width 19 height 19
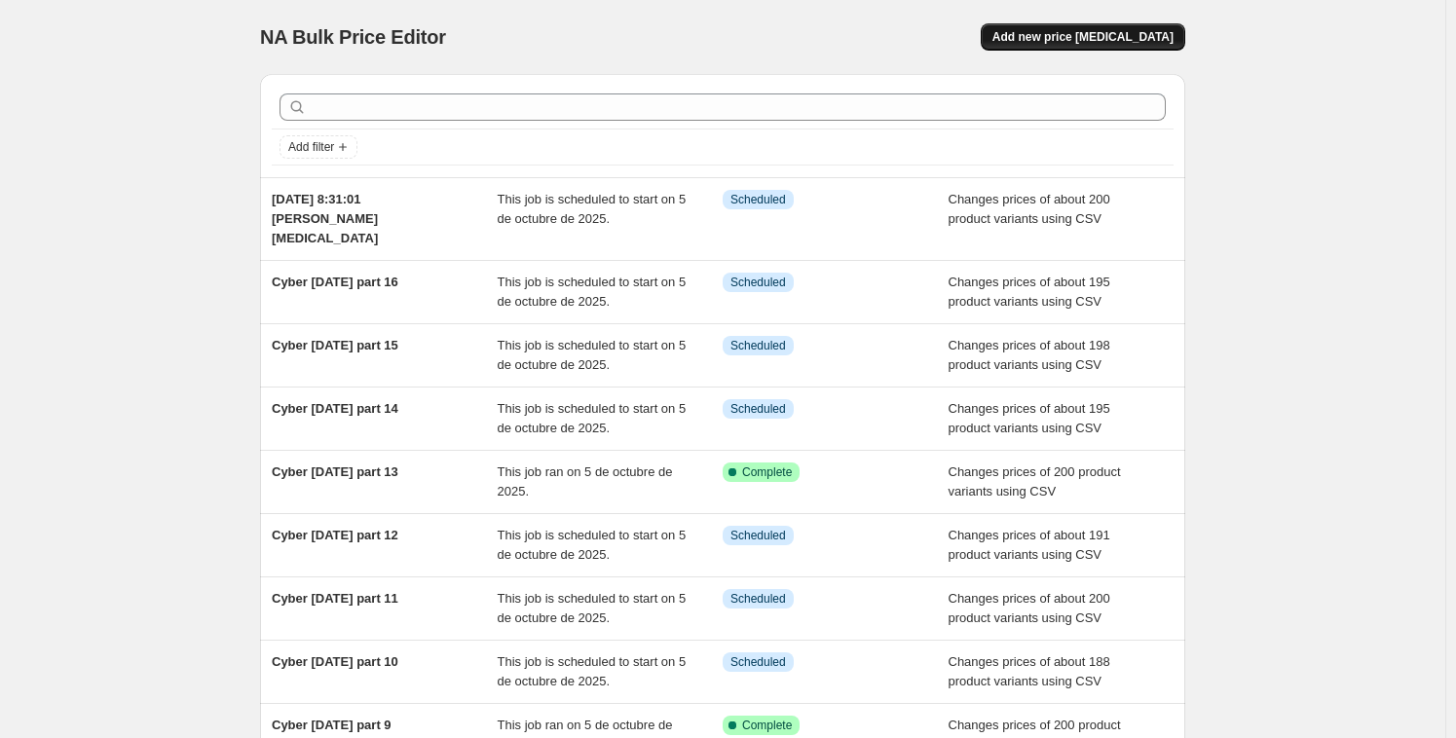
click at [1124, 34] on span "Add new price [MEDICAL_DATA]" at bounding box center [1082, 37] width 181 height 16
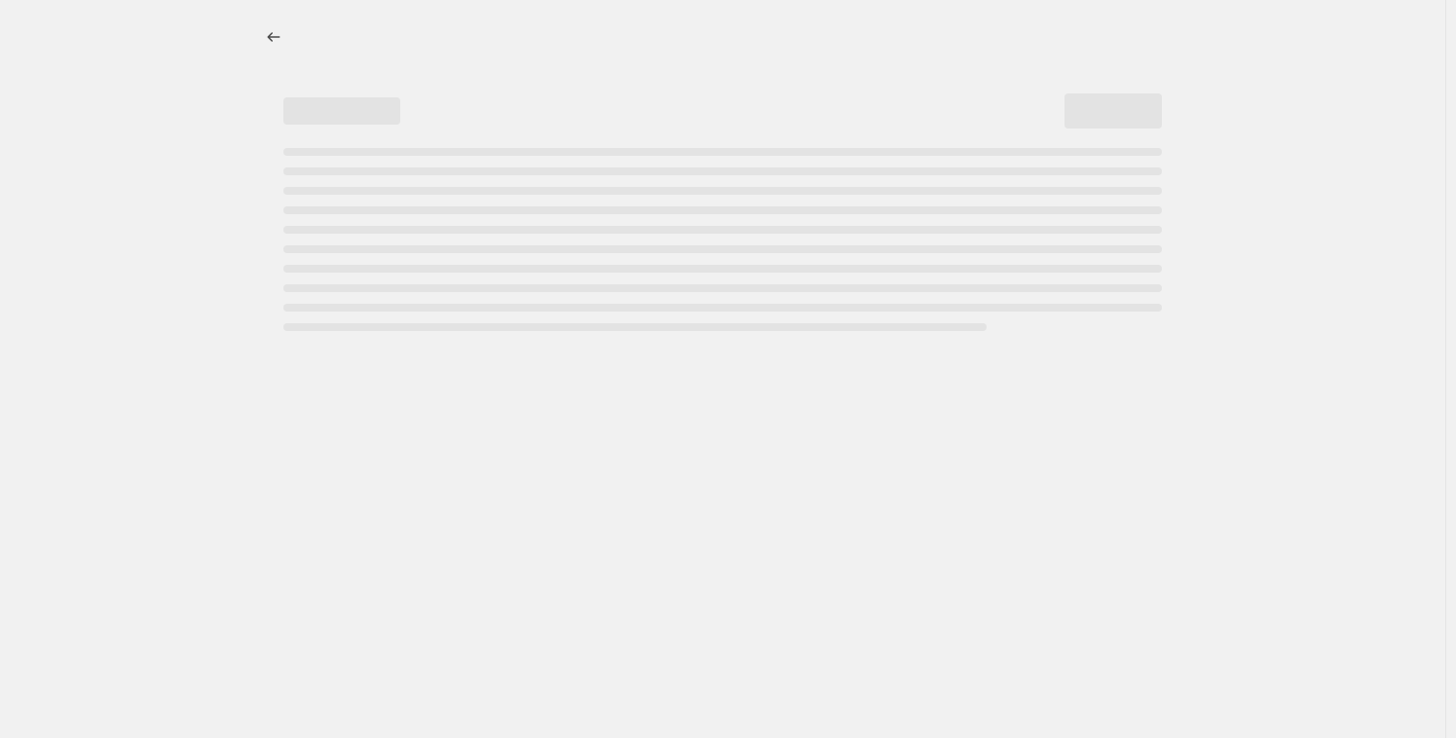
select select "percentage"
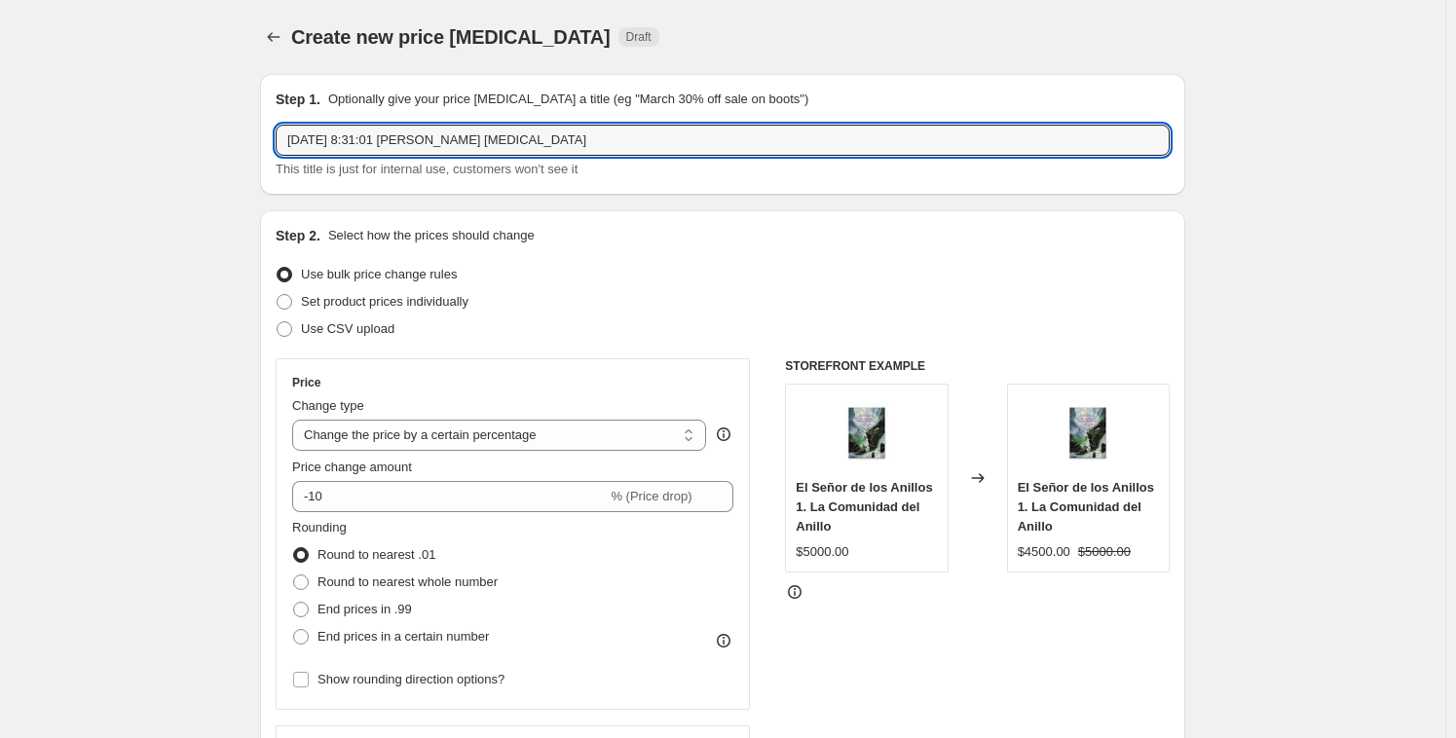
drag, startPoint x: 566, startPoint y: 141, endPoint x: 161, endPoint y: 109, distance: 406.3
paste input "Cyber [DATE] part 15"
drag, startPoint x: 433, startPoint y: 136, endPoint x: 415, endPoint y: 138, distance: 18.6
click at [415, 138] on input "Cyber [DATE] part 15" at bounding box center [723, 140] width 894 height 31
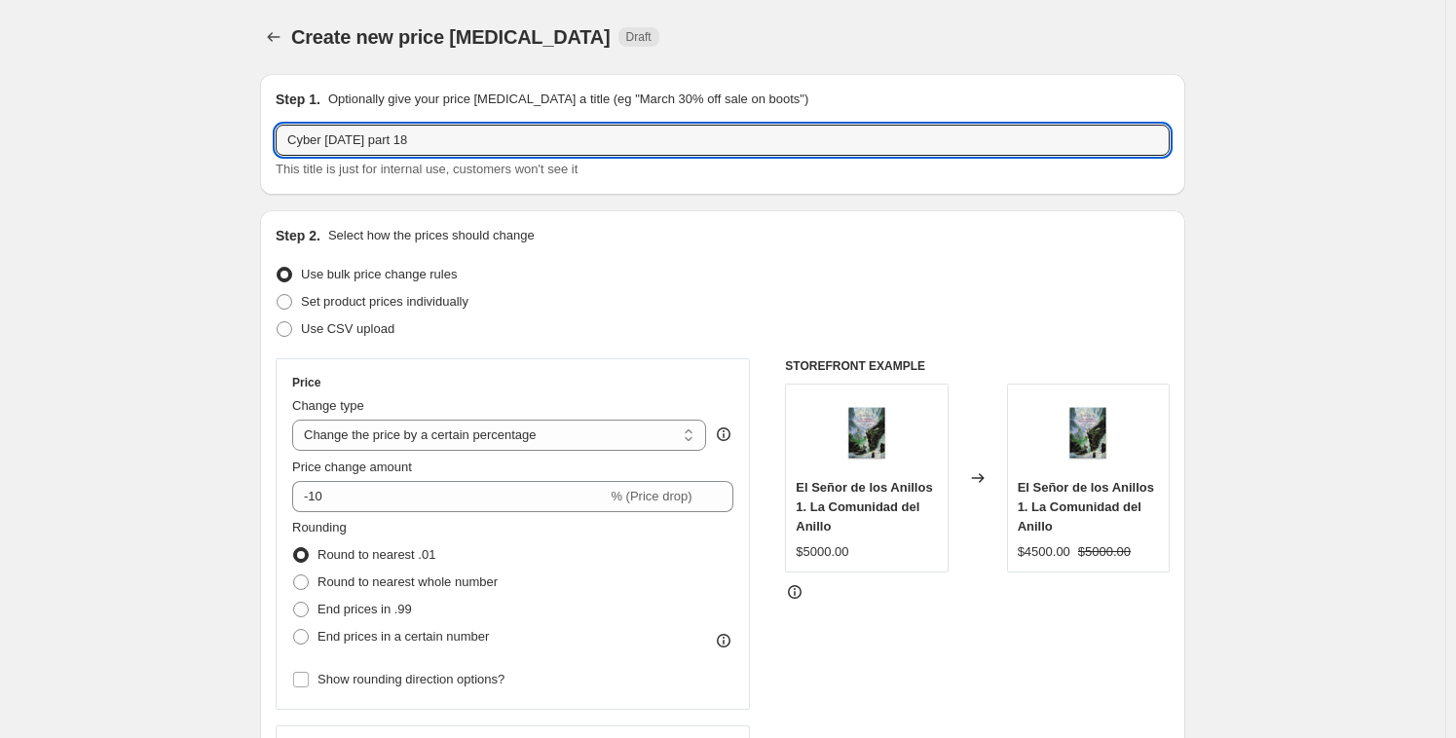
type input "Cyber [DATE] part 18"
click at [688, 251] on div "Step 2. Select how the prices should change Use bulk price change rules Set pro…" at bounding box center [723, 552] width 894 height 652
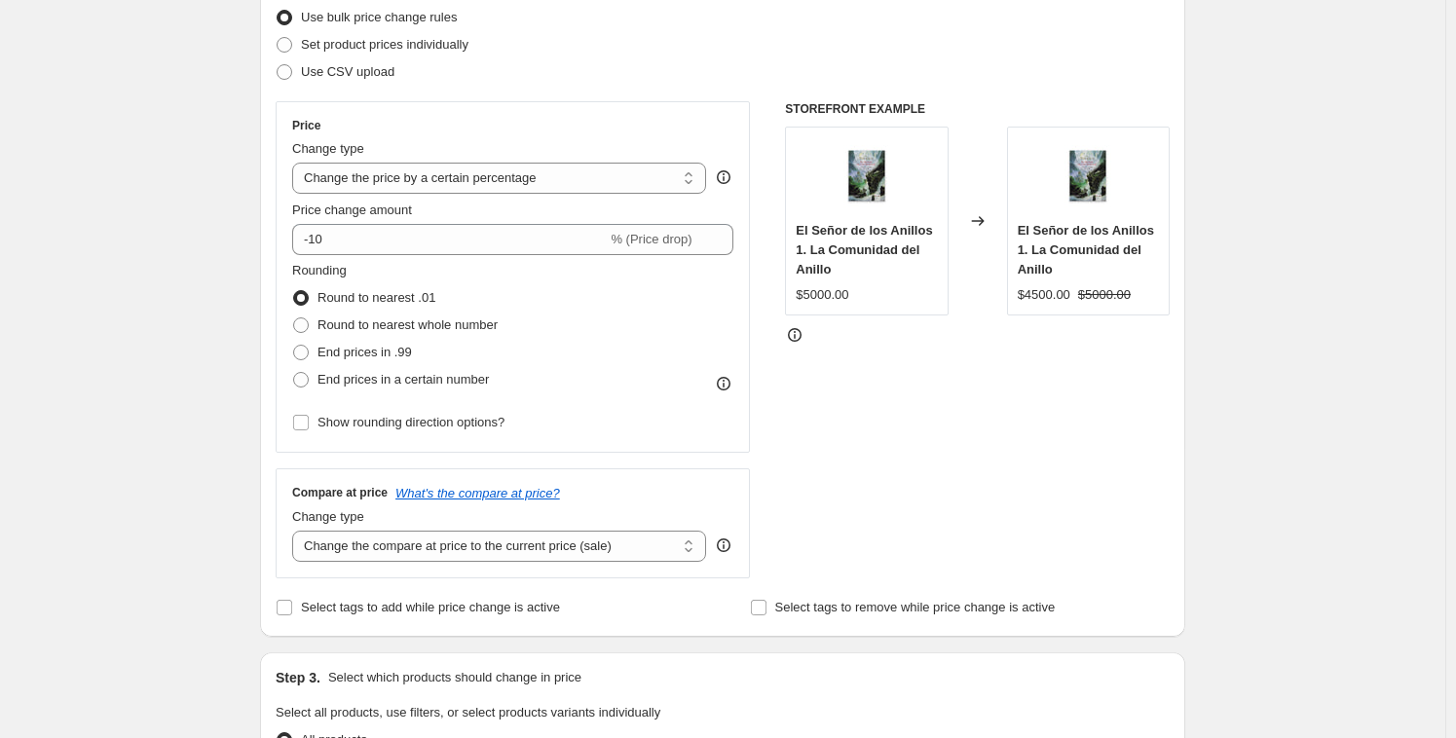
click at [328, 70] on span "Use CSV upload" at bounding box center [347, 71] width 93 height 15
click at [277, 65] on input "Use CSV upload" at bounding box center [277, 64] width 1 height 1
radio input "true"
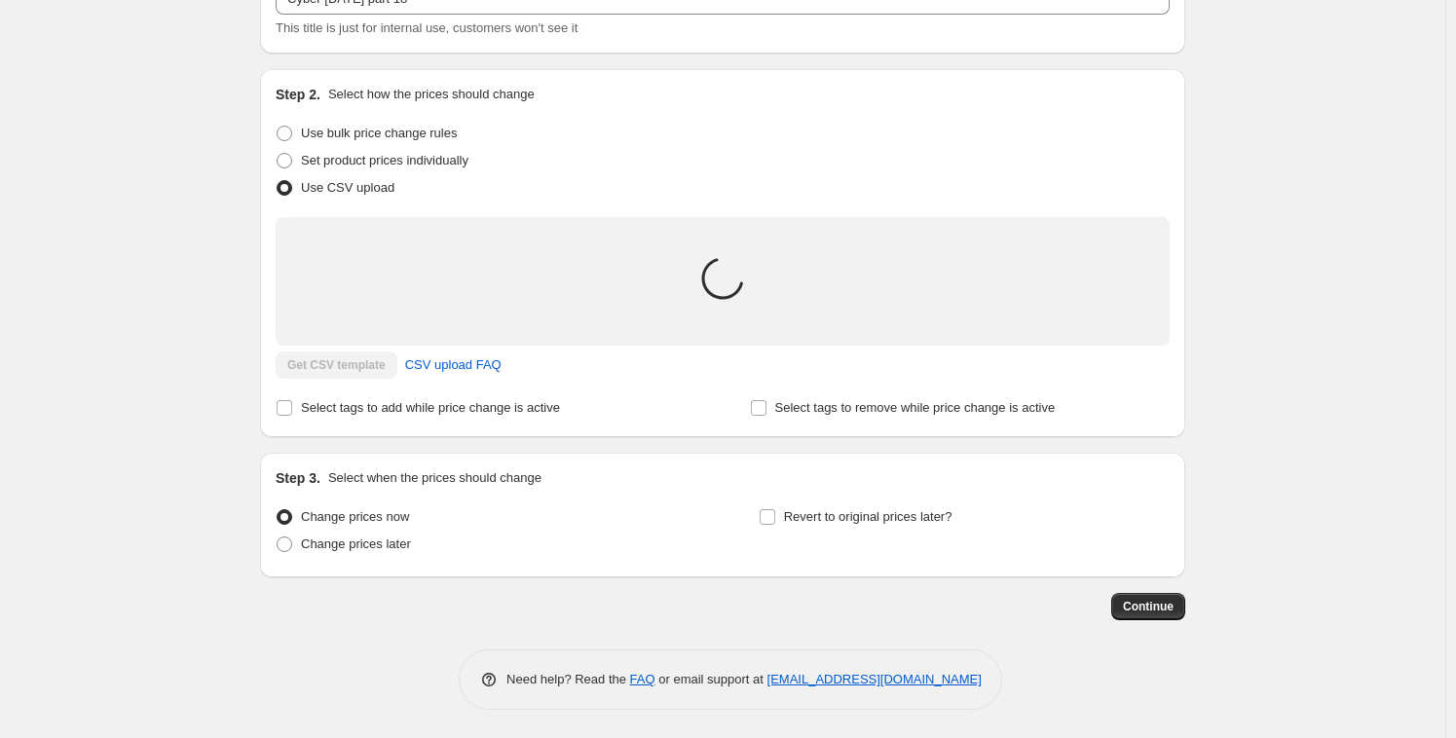
scroll to position [164, 0]
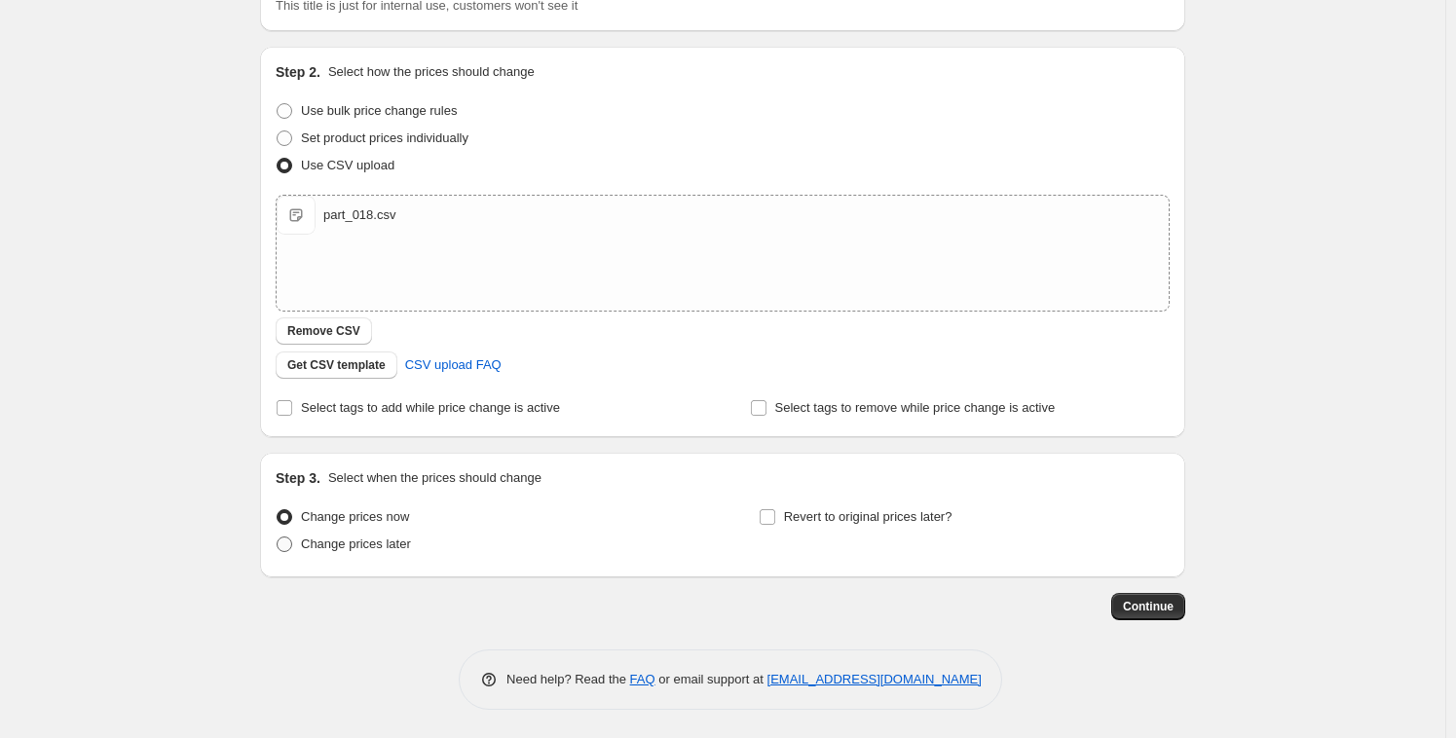
click at [385, 537] on span "Change prices later" at bounding box center [356, 543] width 110 height 15
click at [277, 537] on input "Change prices later" at bounding box center [277, 536] width 1 height 1
radio input "true"
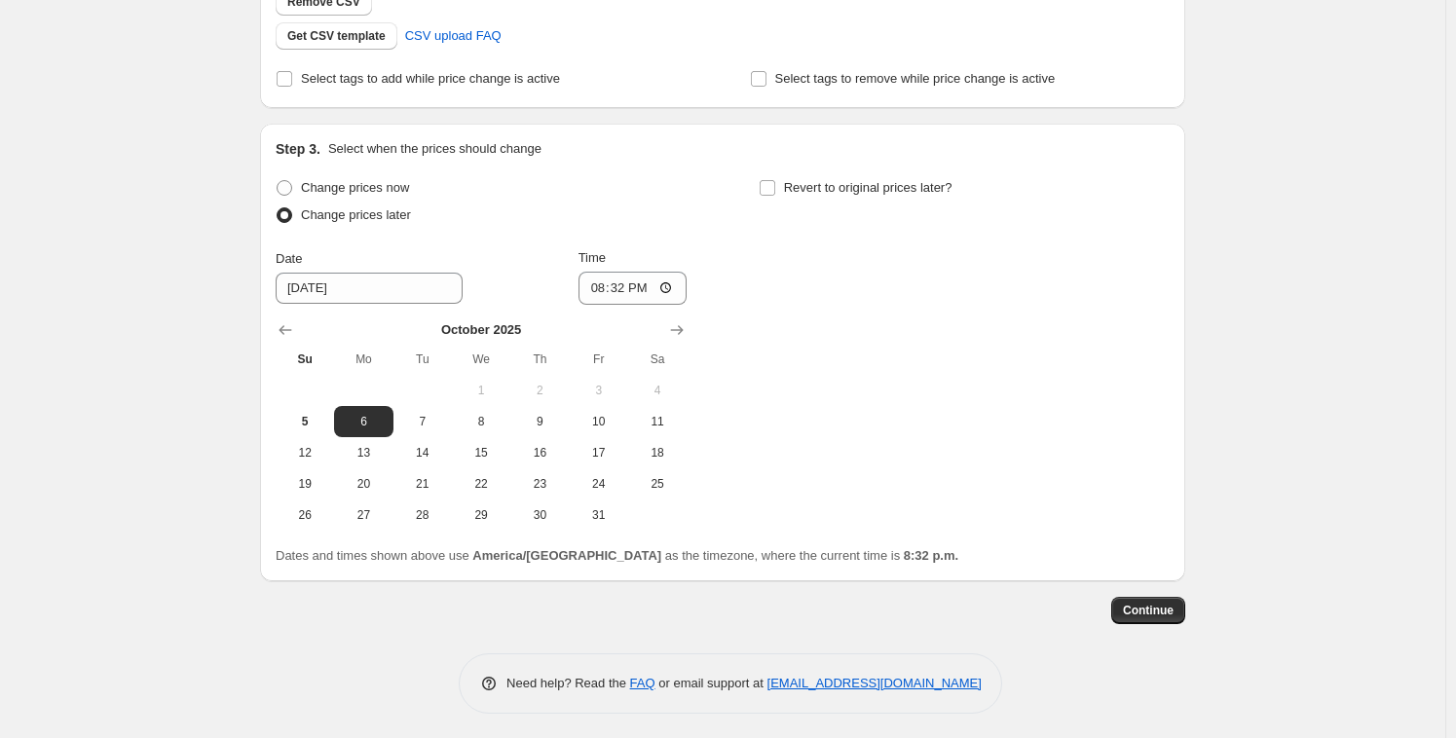
scroll to position [497, 0]
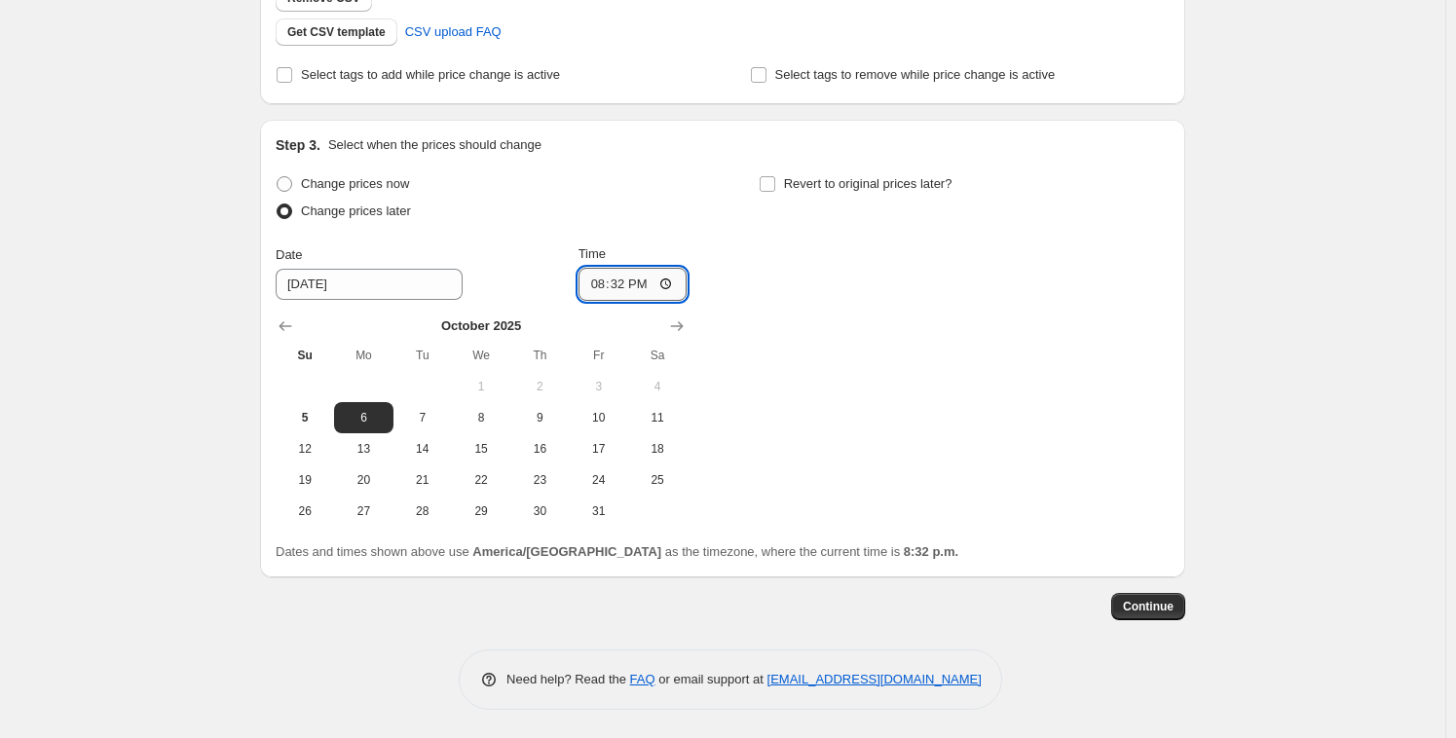
click at [614, 282] on input "20:32" at bounding box center [632, 284] width 109 height 33
click at [593, 280] on input "20:32" at bounding box center [632, 284] width 109 height 33
type input "21:12"
click at [1151, 605] on span "Continue" at bounding box center [1148, 607] width 51 height 16
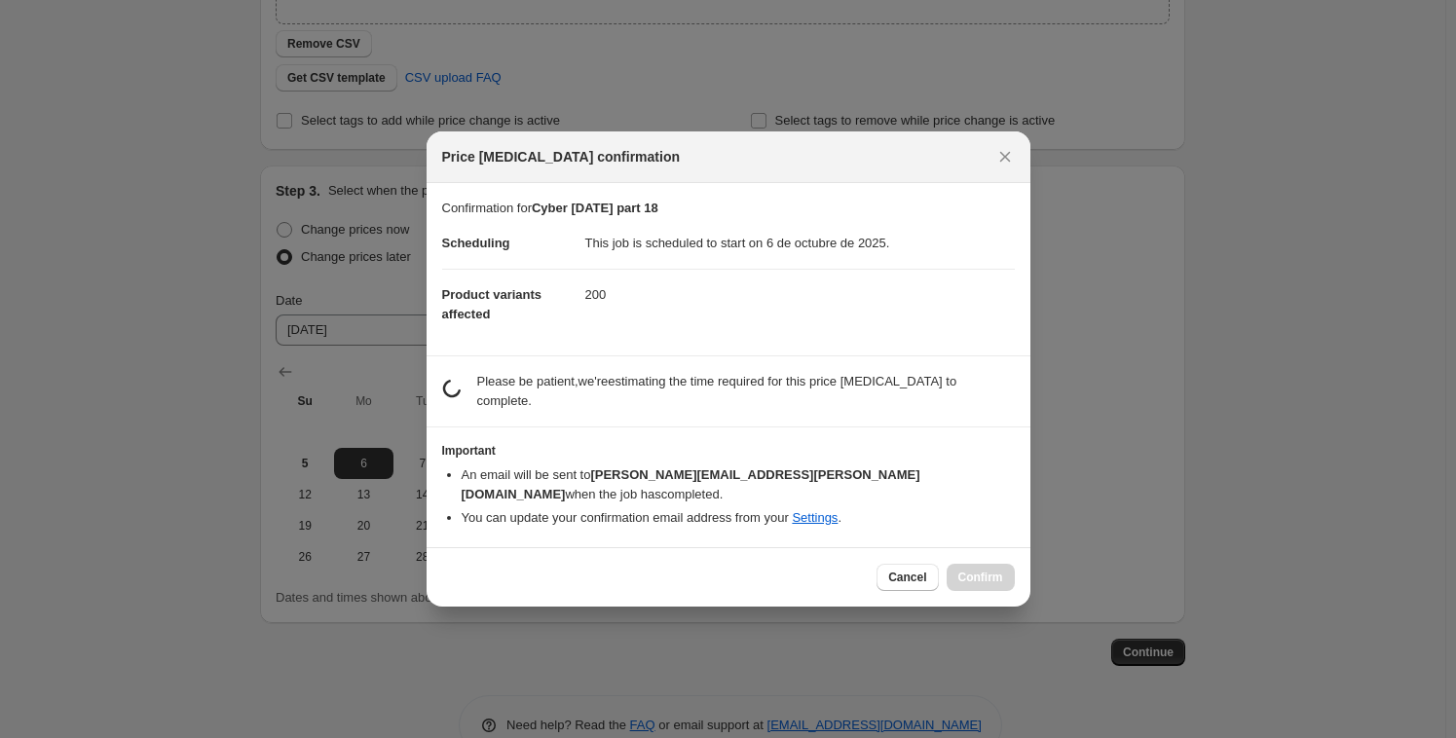
scroll to position [0, 0]
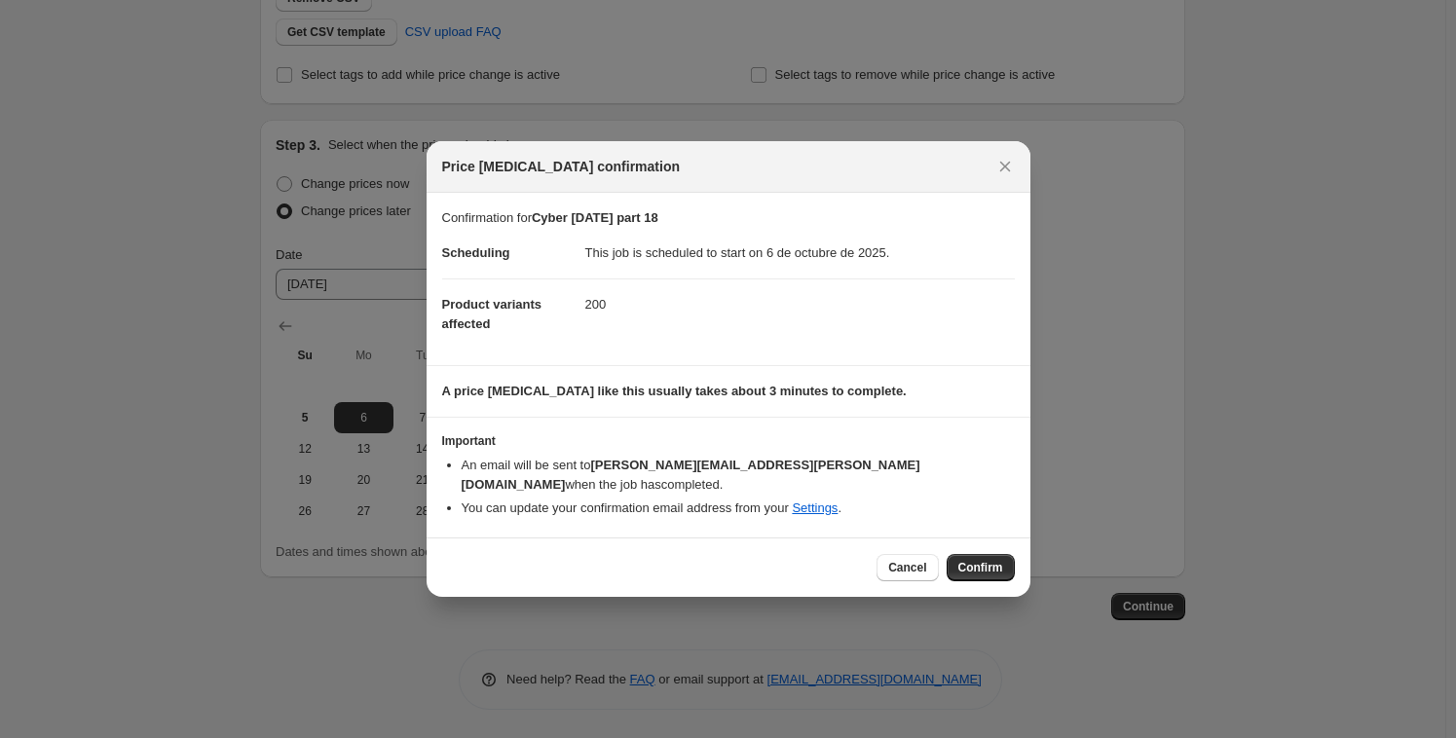
click at [992, 560] on span "Confirm" at bounding box center [980, 568] width 45 height 16
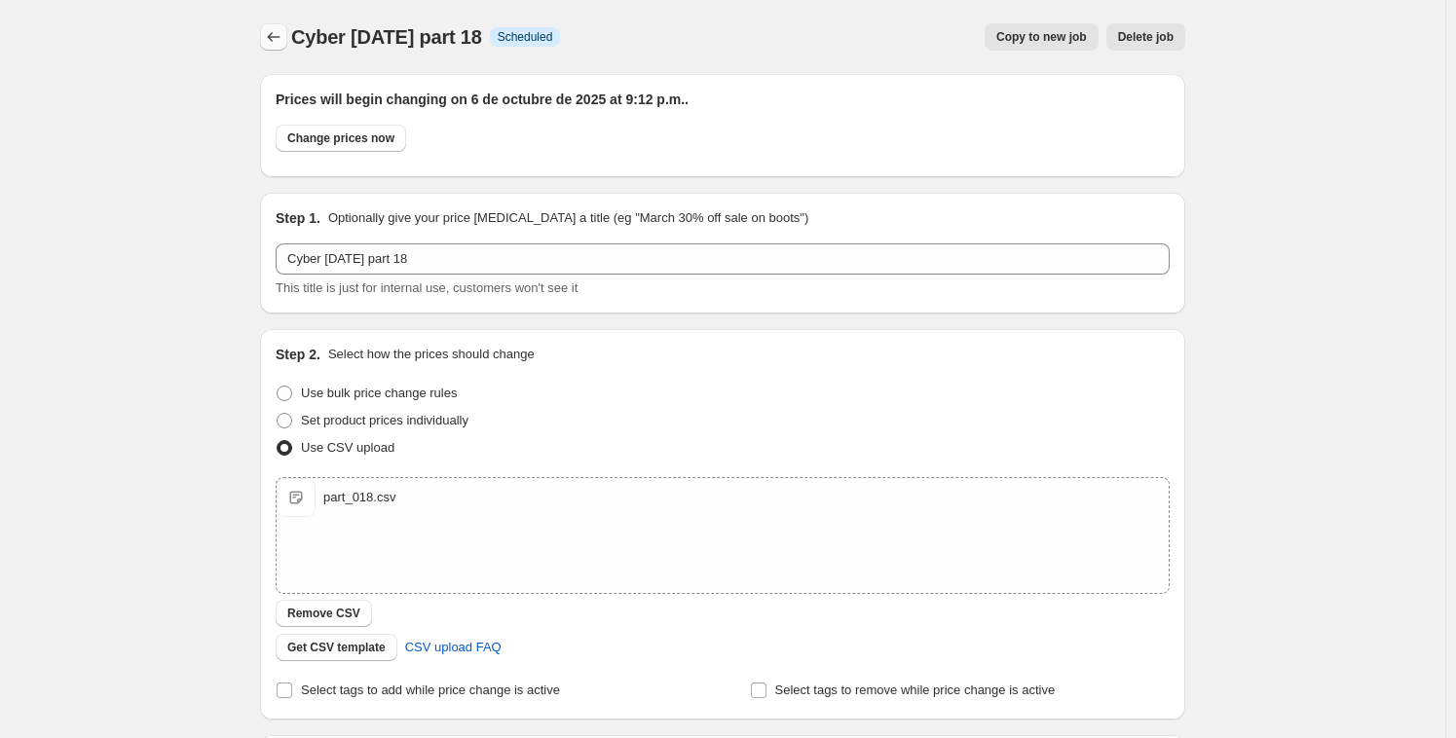
click at [273, 33] on icon "Price change jobs" at bounding box center [273, 36] width 19 height 19
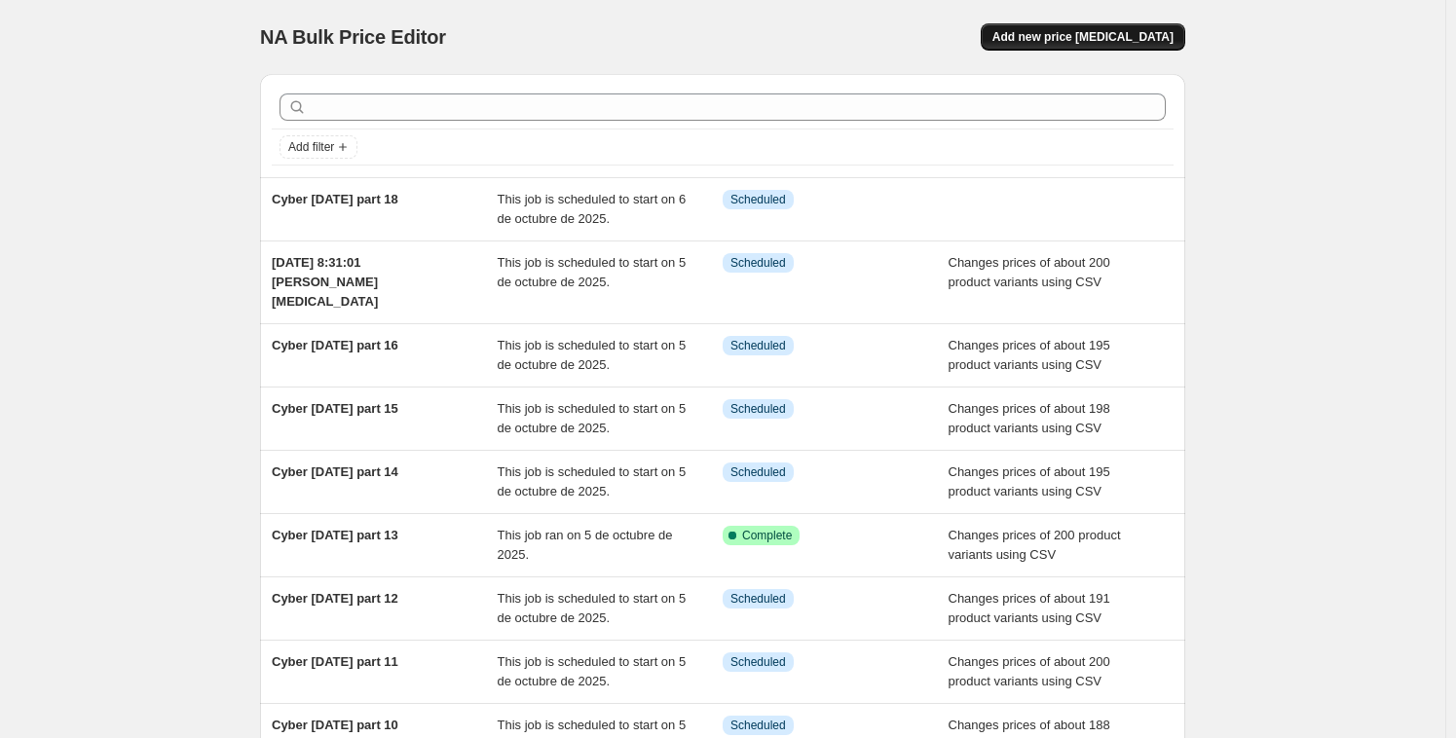
click at [1123, 43] on span "Add new price [MEDICAL_DATA]" at bounding box center [1082, 37] width 181 height 16
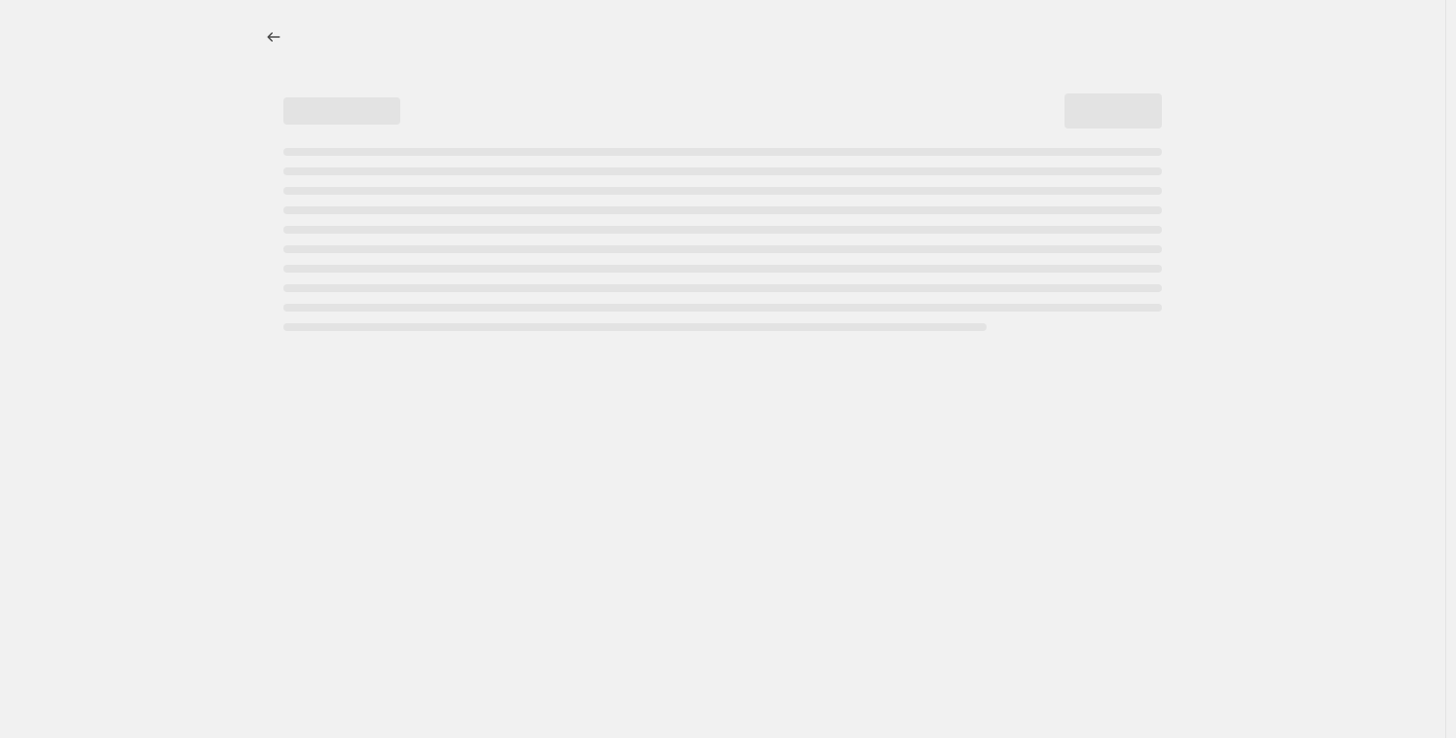
select select "percentage"
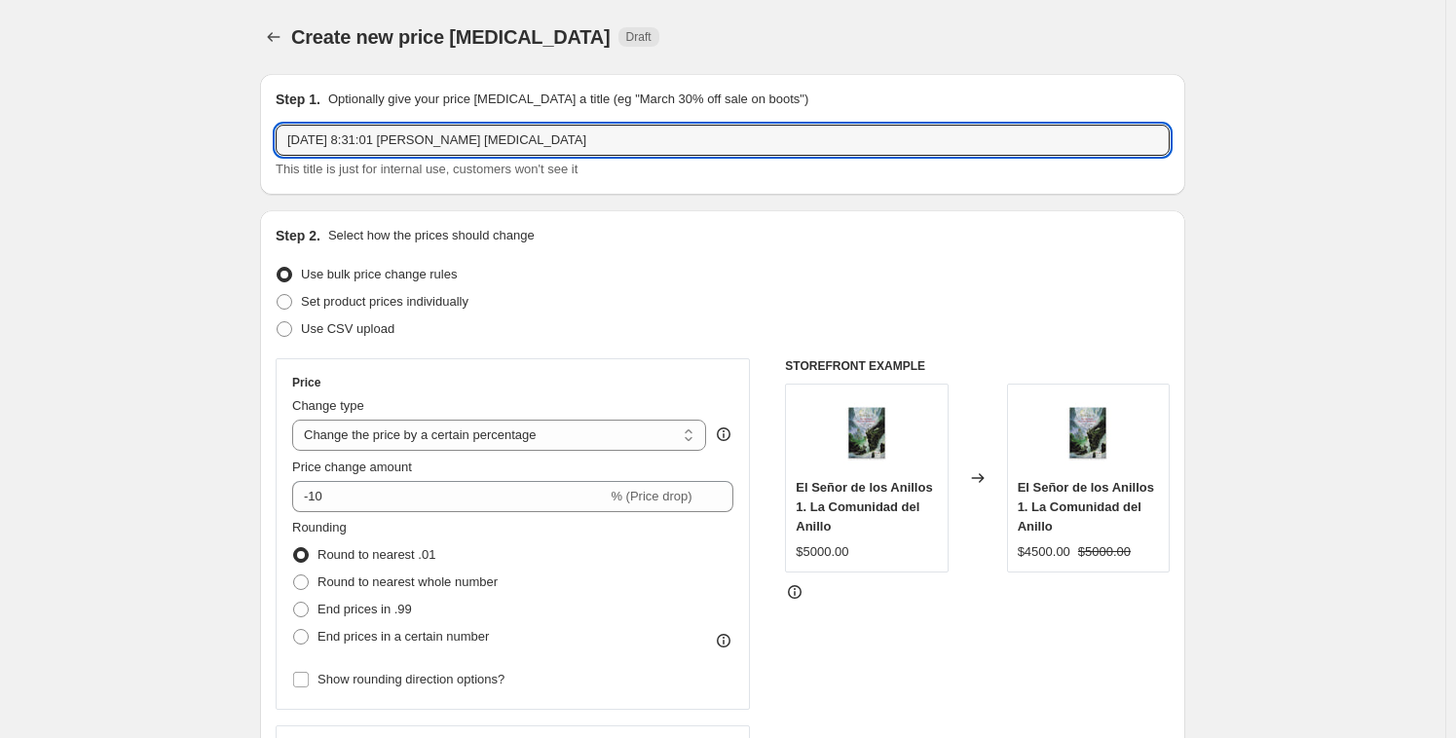
drag, startPoint x: 580, startPoint y: 133, endPoint x: 73, endPoint y: 98, distance: 508.5
paste input "Cyber [DATE] part 15"
drag, startPoint x: 416, startPoint y: 141, endPoint x: 460, endPoint y: 136, distance: 44.1
click at [460, 136] on input "Cyber [DATE] part 15" at bounding box center [723, 140] width 894 height 31
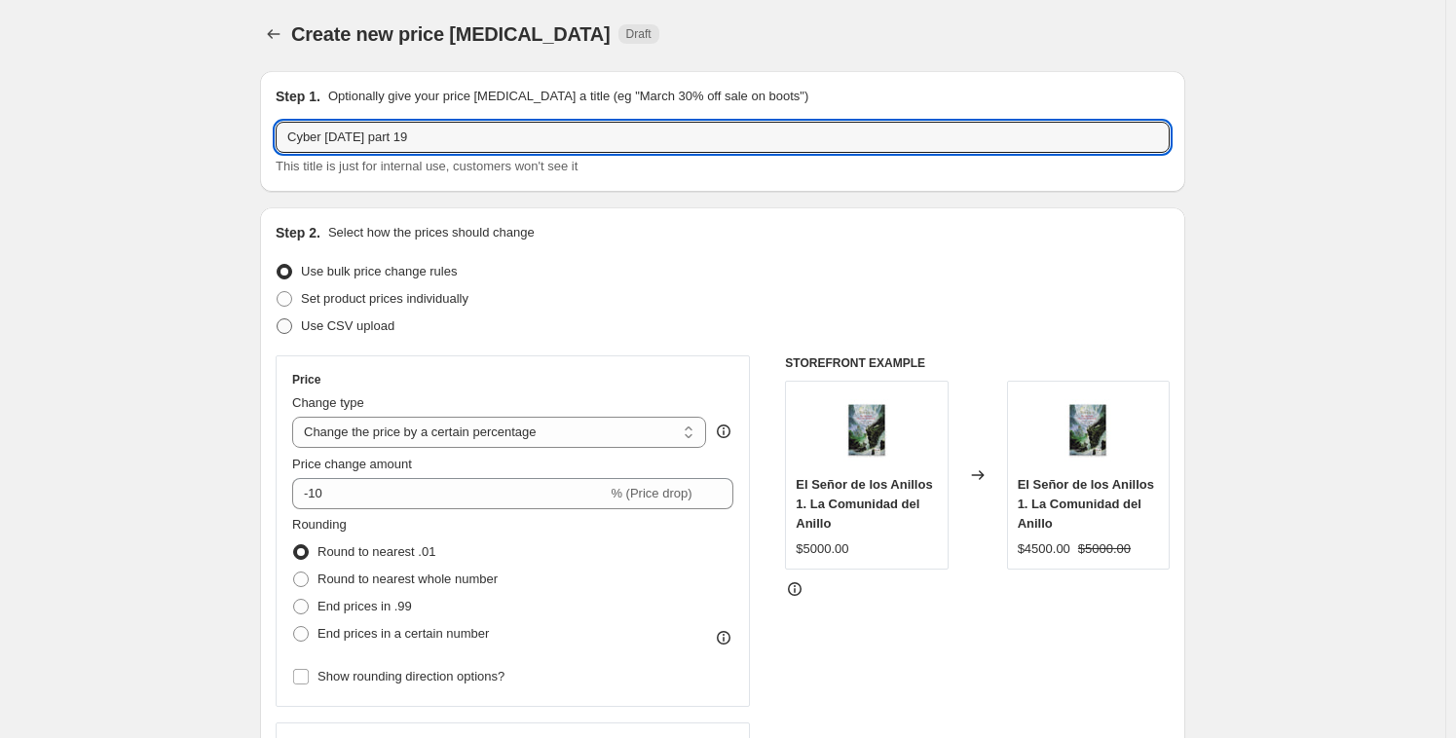
type input "Cyber [DATE] part 19"
click at [334, 316] on span "Use CSV upload" at bounding box center [347, 325] width 93 height 19
click at [277, 318] on input "Use CSV upload" at bounding box center [277, 318] width 1 height 1
radio input "true"
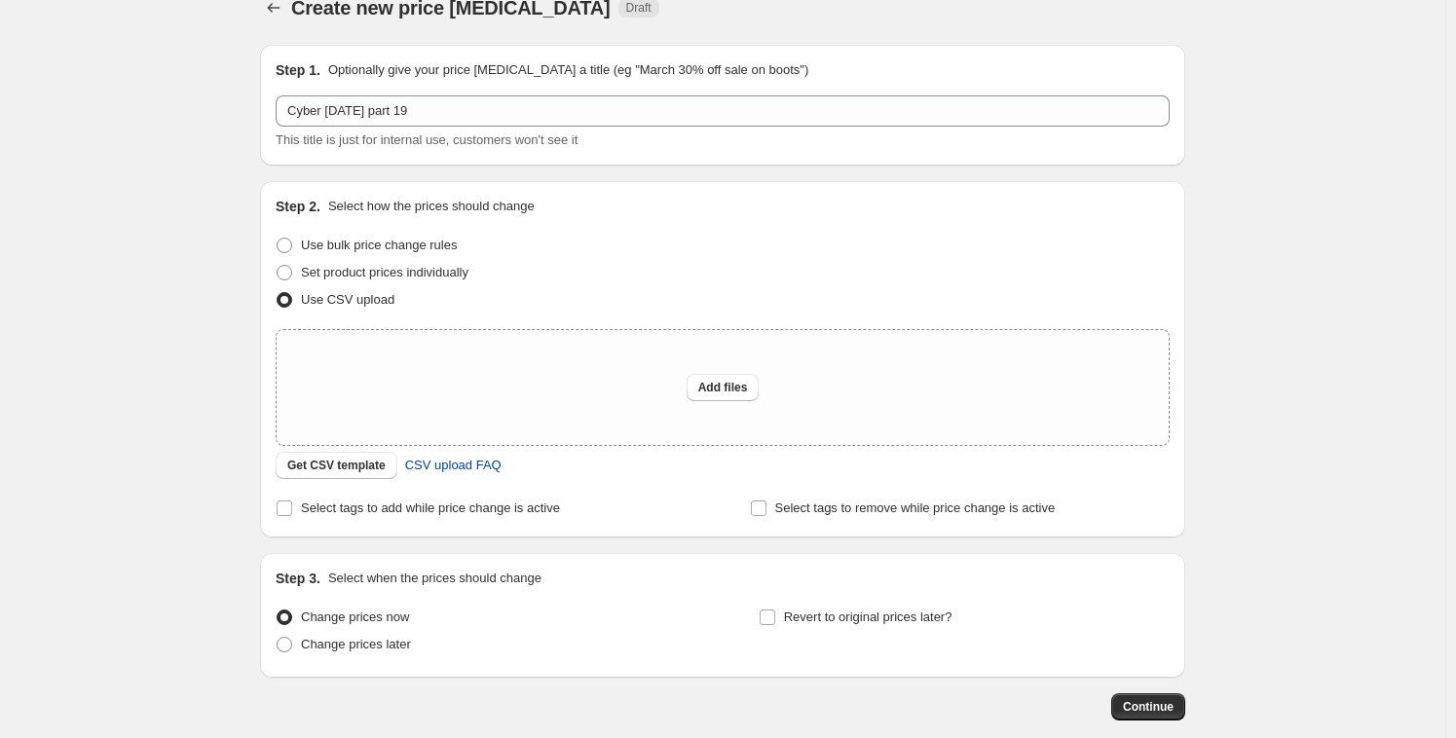
scroll to position [117, 0]
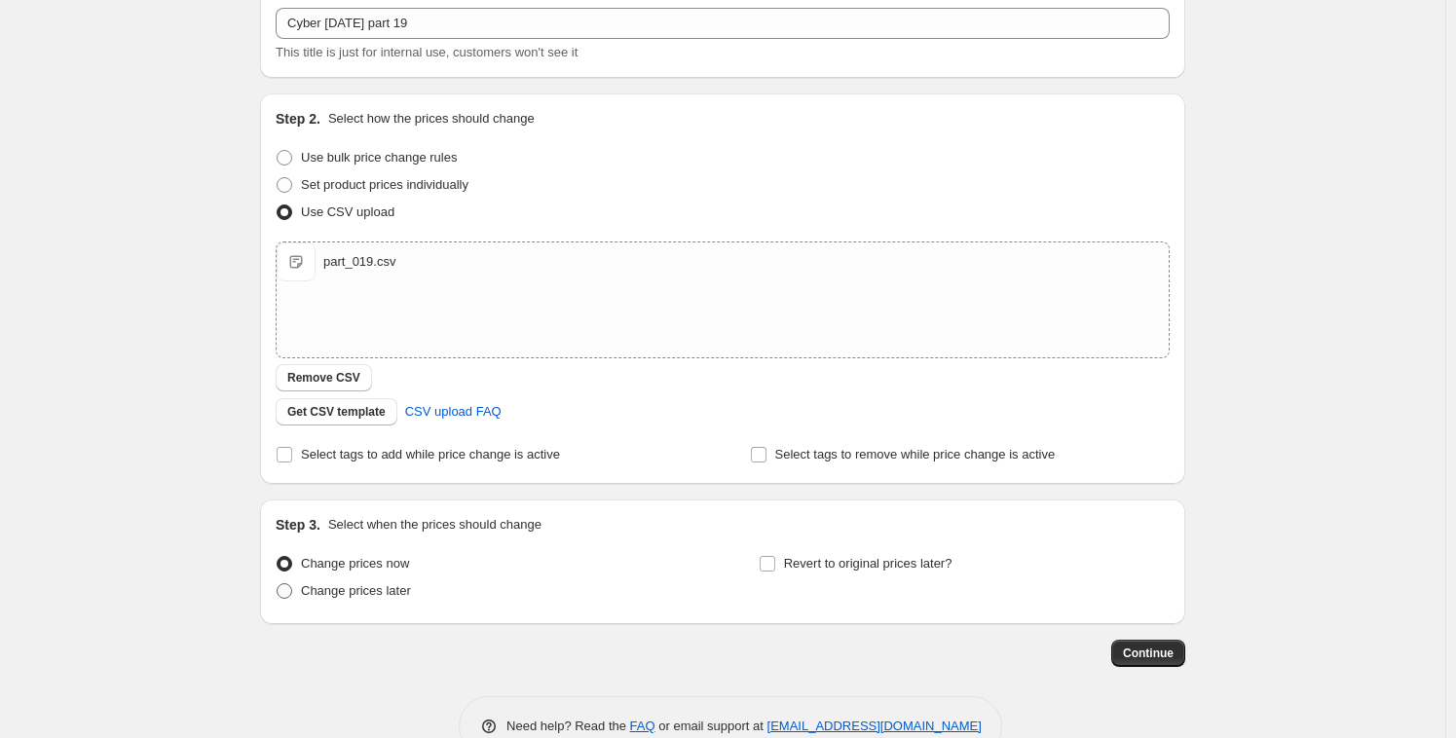
click at [364, 583] on span "Change prices later" at bounding box center [356, 590] width 110 height 15
click at [277, 583] on input "Change prices later" at bounding box center [277, 583] width 1 height 1
radio input "true"
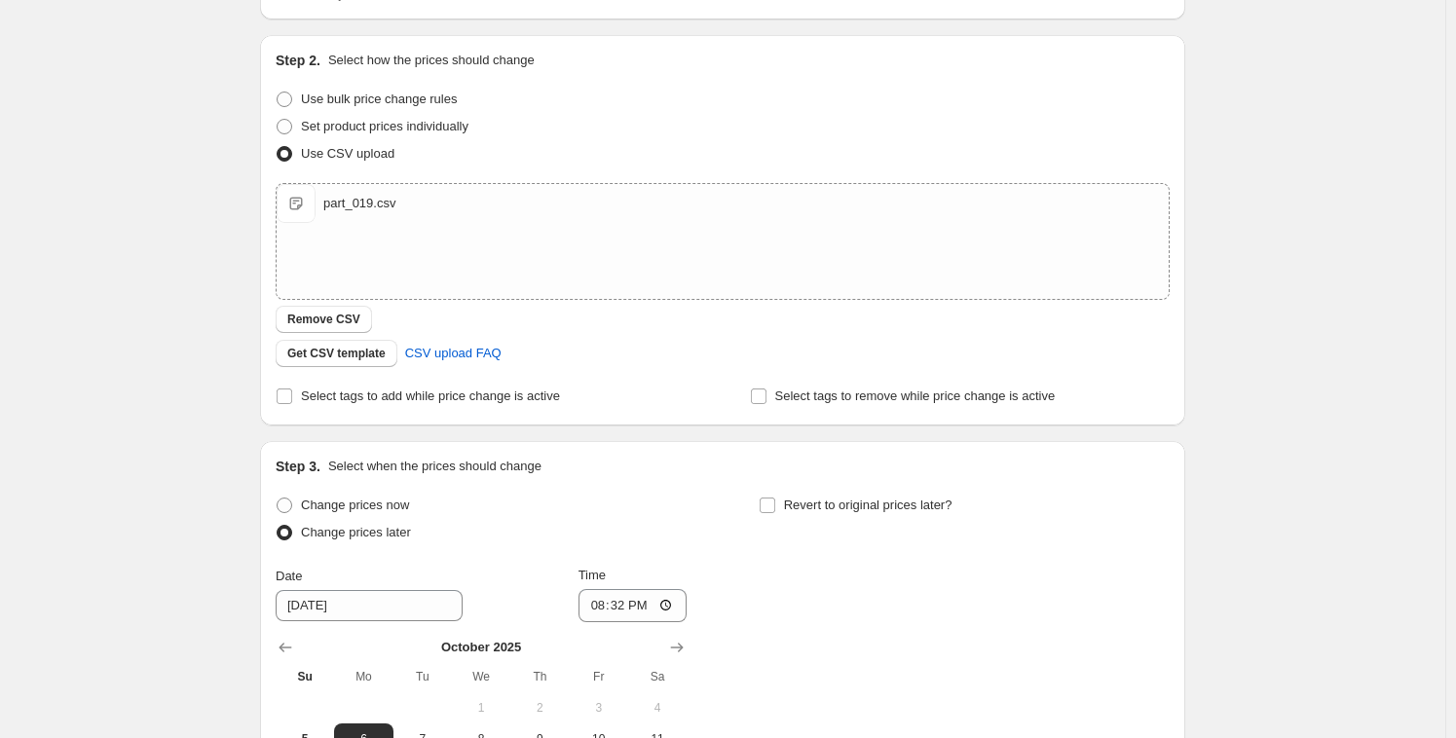
scroll to position [279, 0]
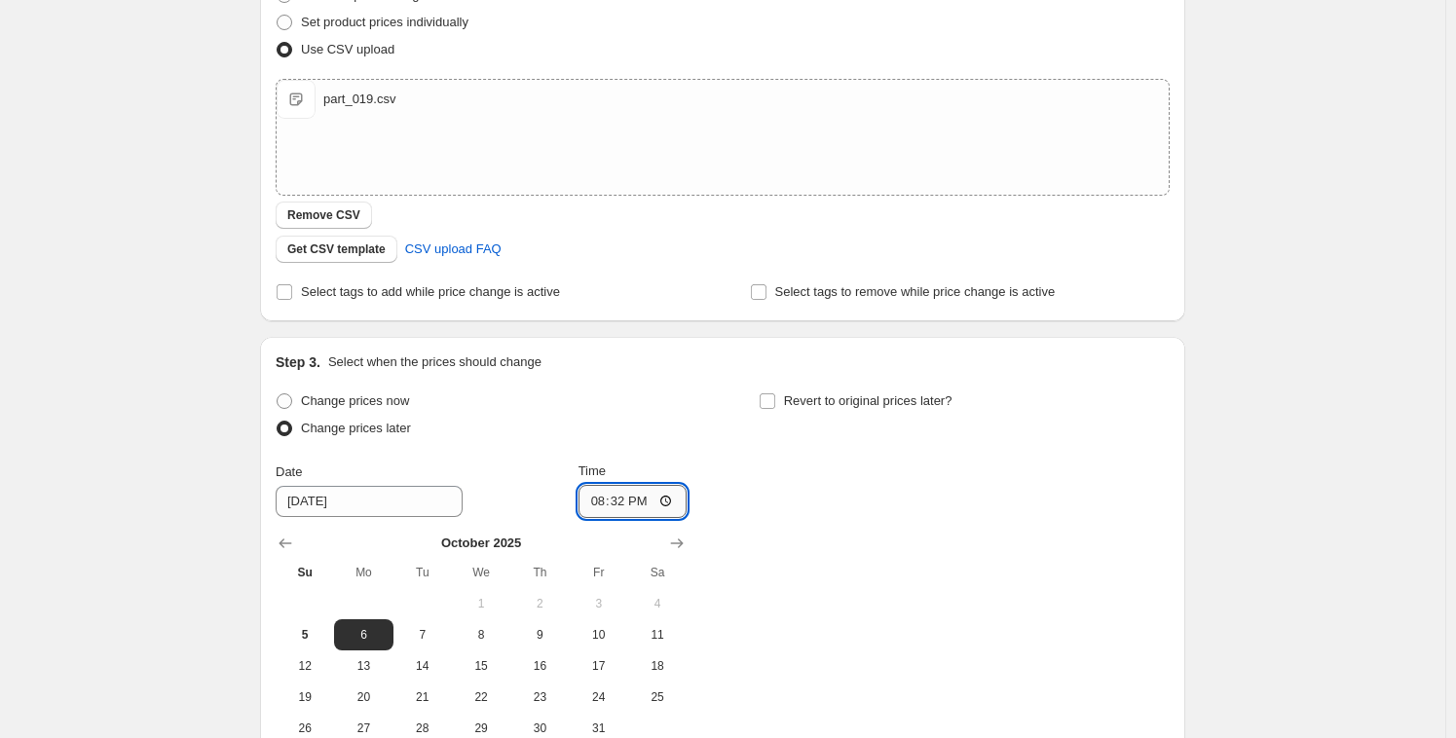
click at [606, 498] on input "20:32" at bounding box center [632, 501] width 109 height 33
click at [587, 500] on input "20:32" at bounding box center [632, 501] width 109 height 33
click at [609, 500] on input "20:32" at bounding box center [632, 501] width 109 height 33
click at [582, 501] on input "20:32" at bounding box center [632, 501] width 109 height 33
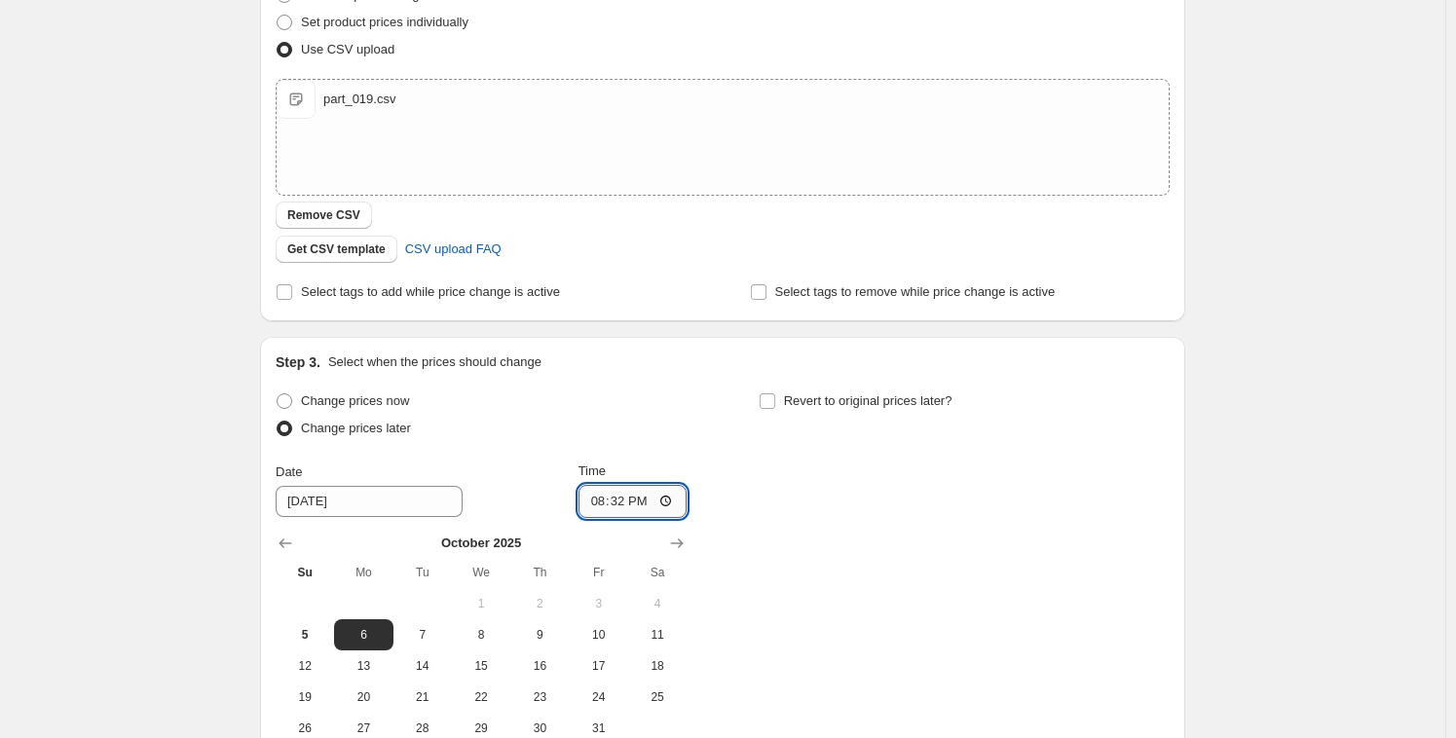
click at [582, 501] on input "20:32" at bounding box center [632, 501] width 109 height 33
type input "21:15"
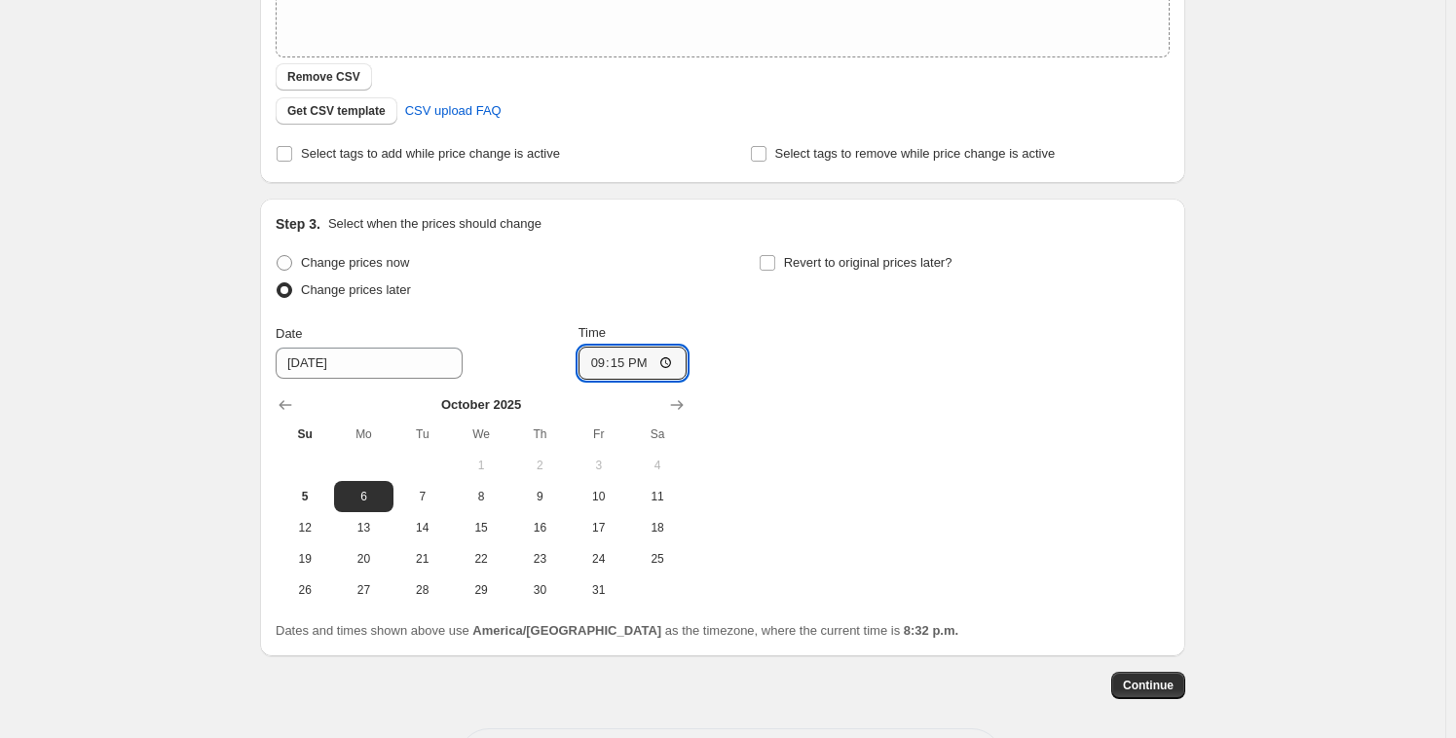
scroll to position [422, 0]
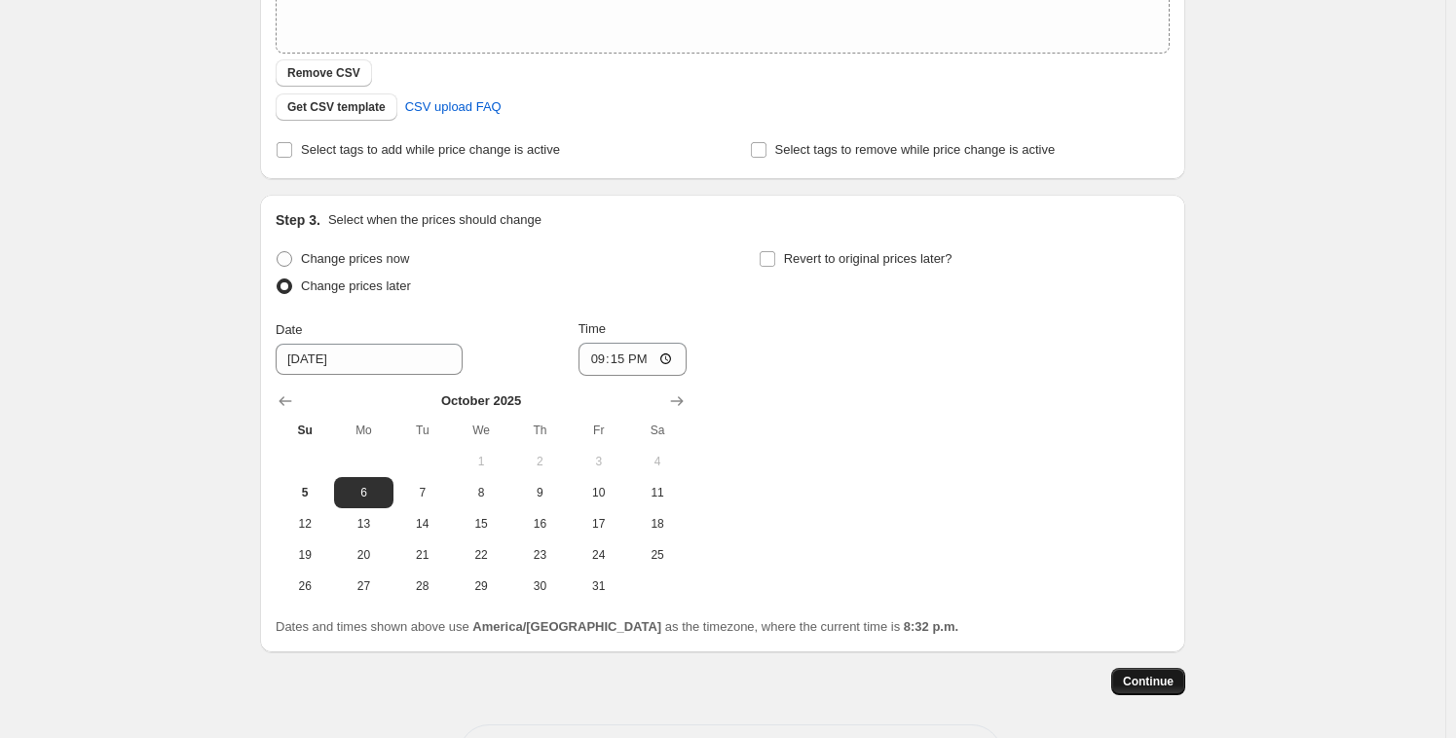
click at [1165, 677] on span "Continue" at bounding box center [1148, 682] width 51 height 16
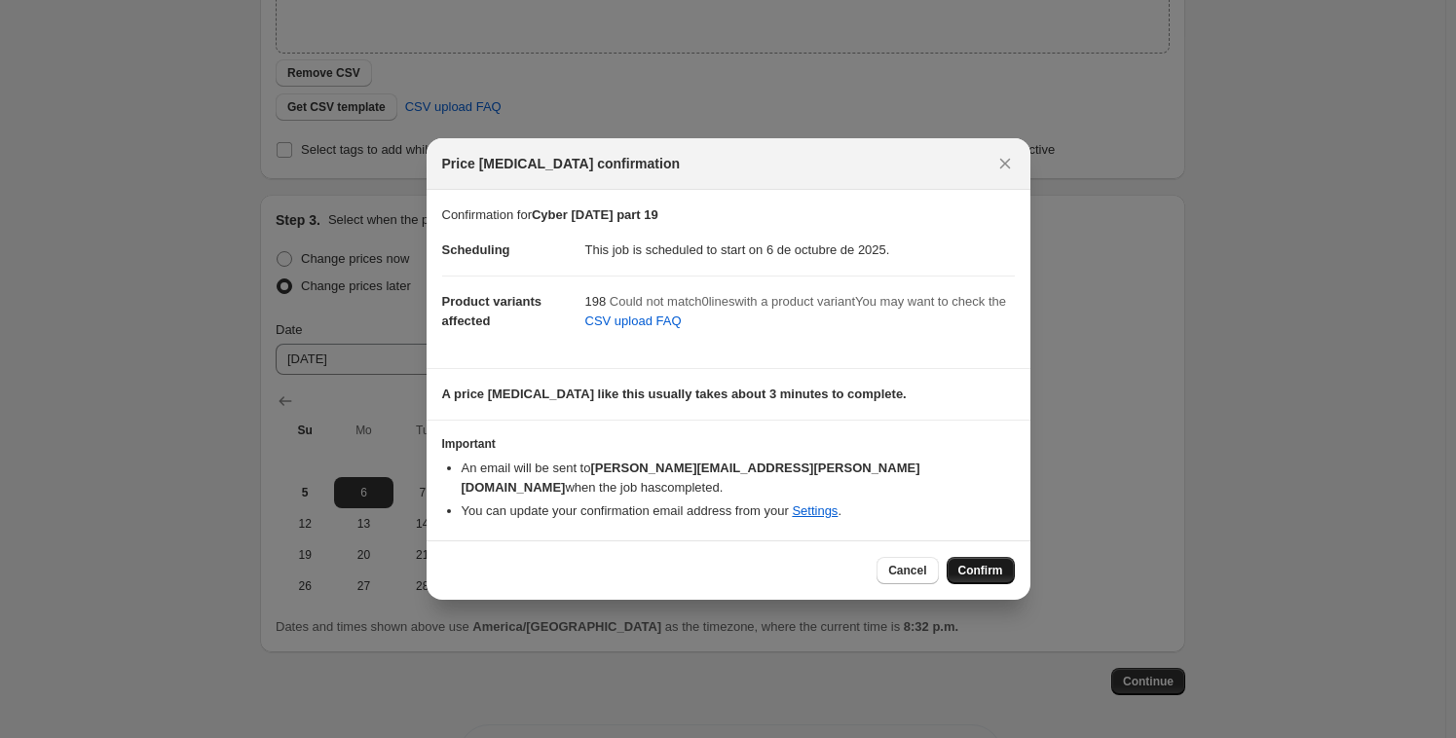
click at [989, 563] on span "Confirm" at bounding box center [980, 571] width 45 height 16
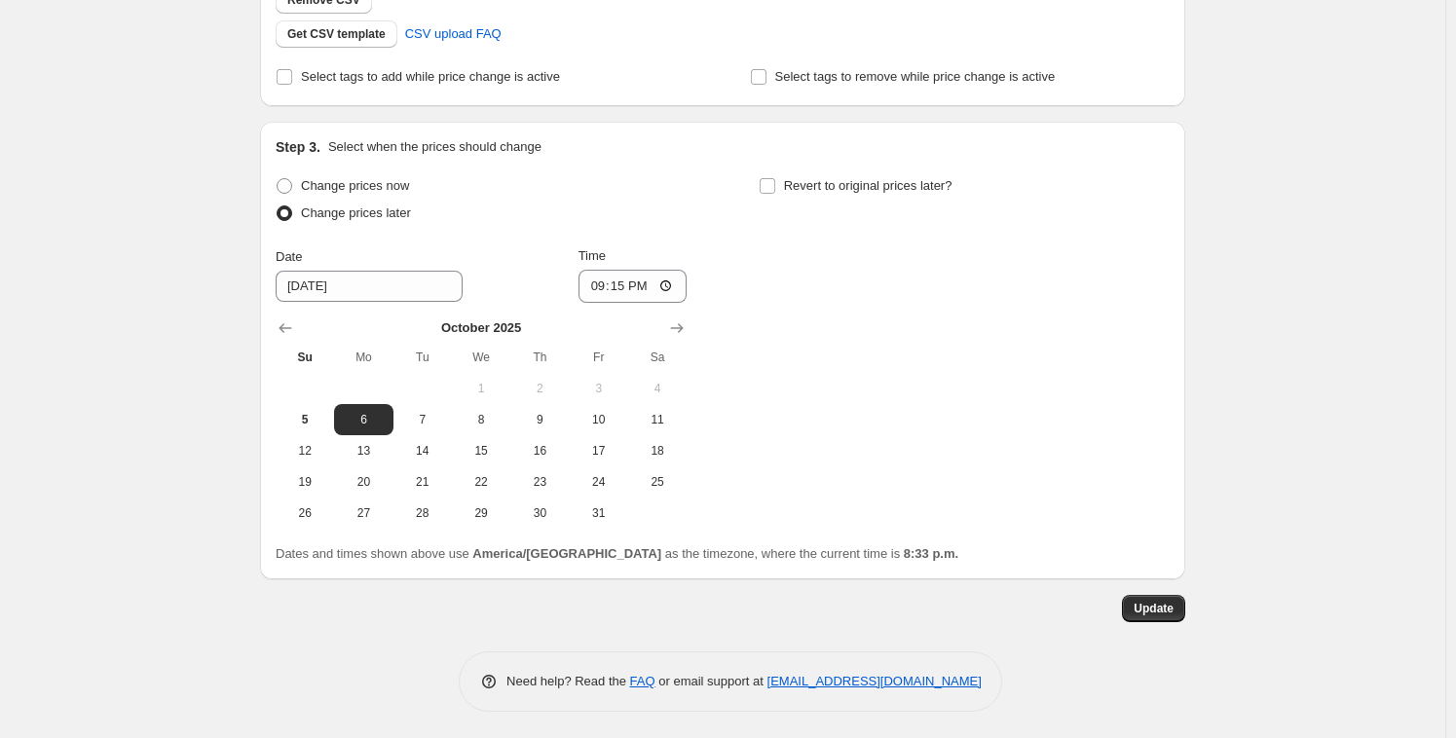
scroll to position [614, 0]
click at [1164, 609] on span "Update" at bounding box center [1153, 608] width 40 height 16
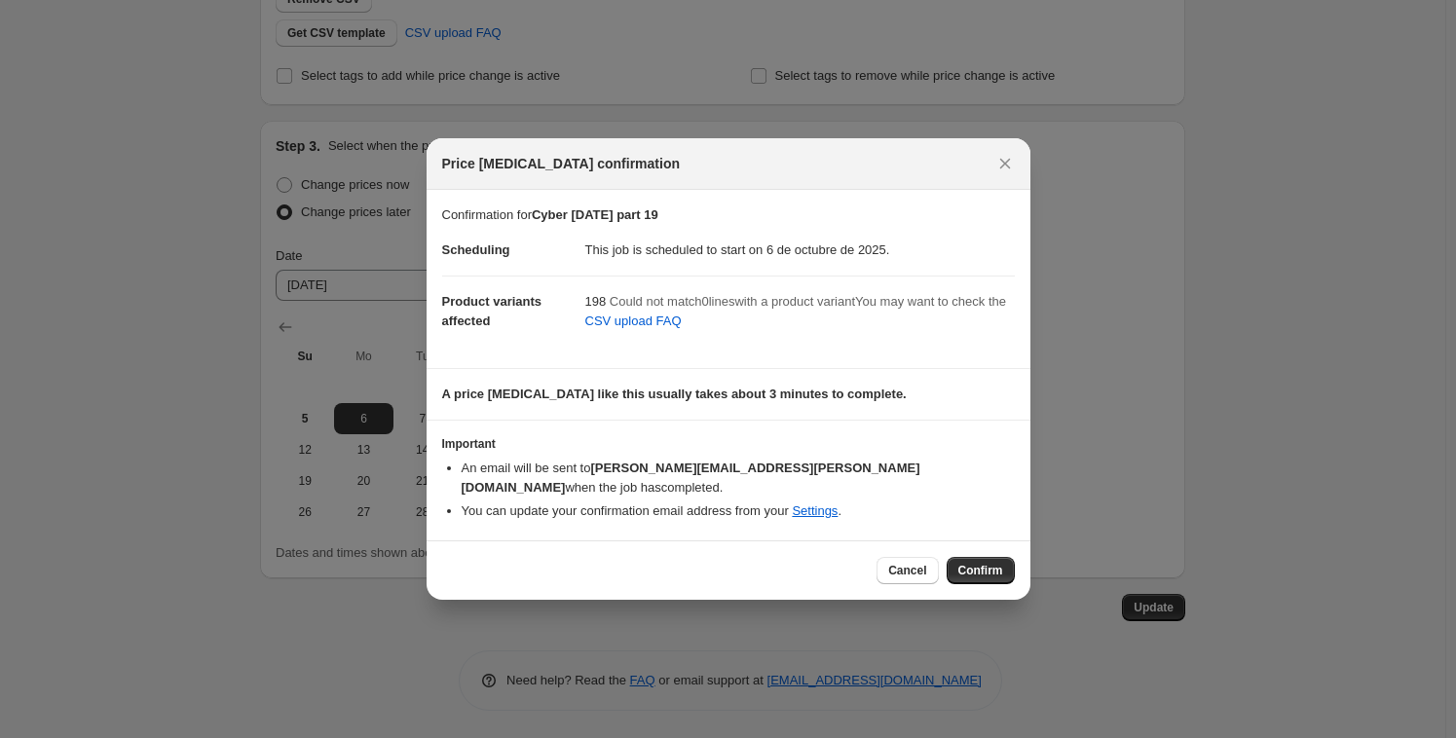
click at [977, 567] on span "Confirm" at bounding box center [980, 571] width 45 height 16
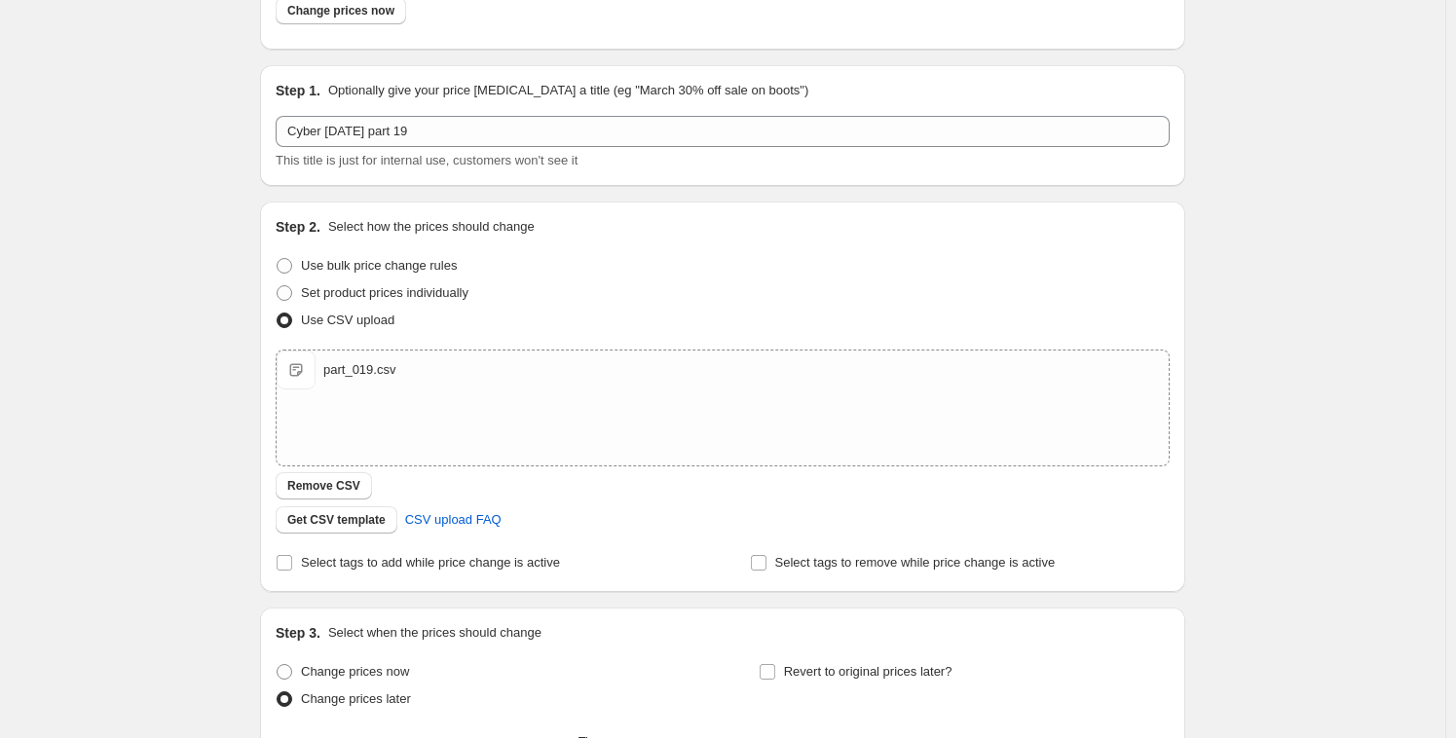
scroll to position [0, 0]
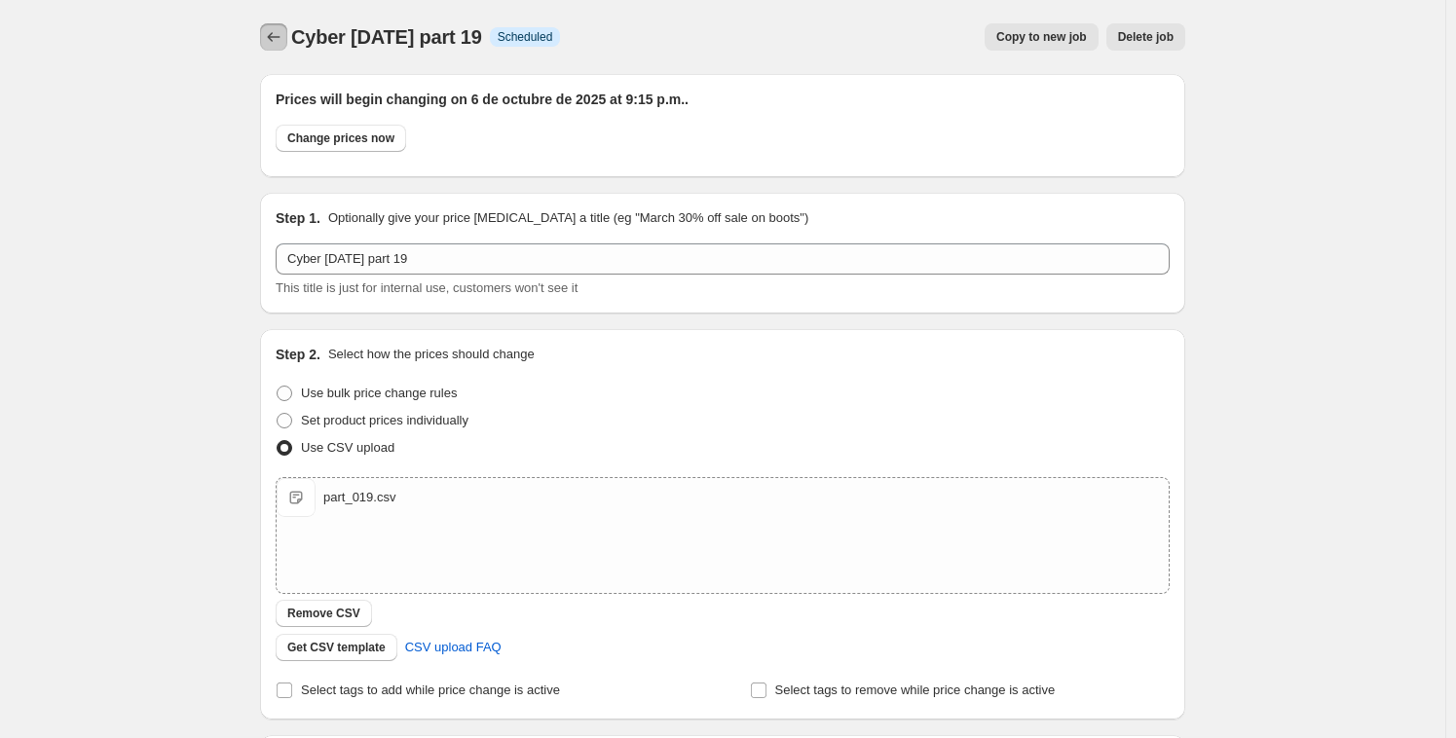
click at [277, 34] on icon "Price change jobs" at bounding box center [273, 36] width 19 height 19
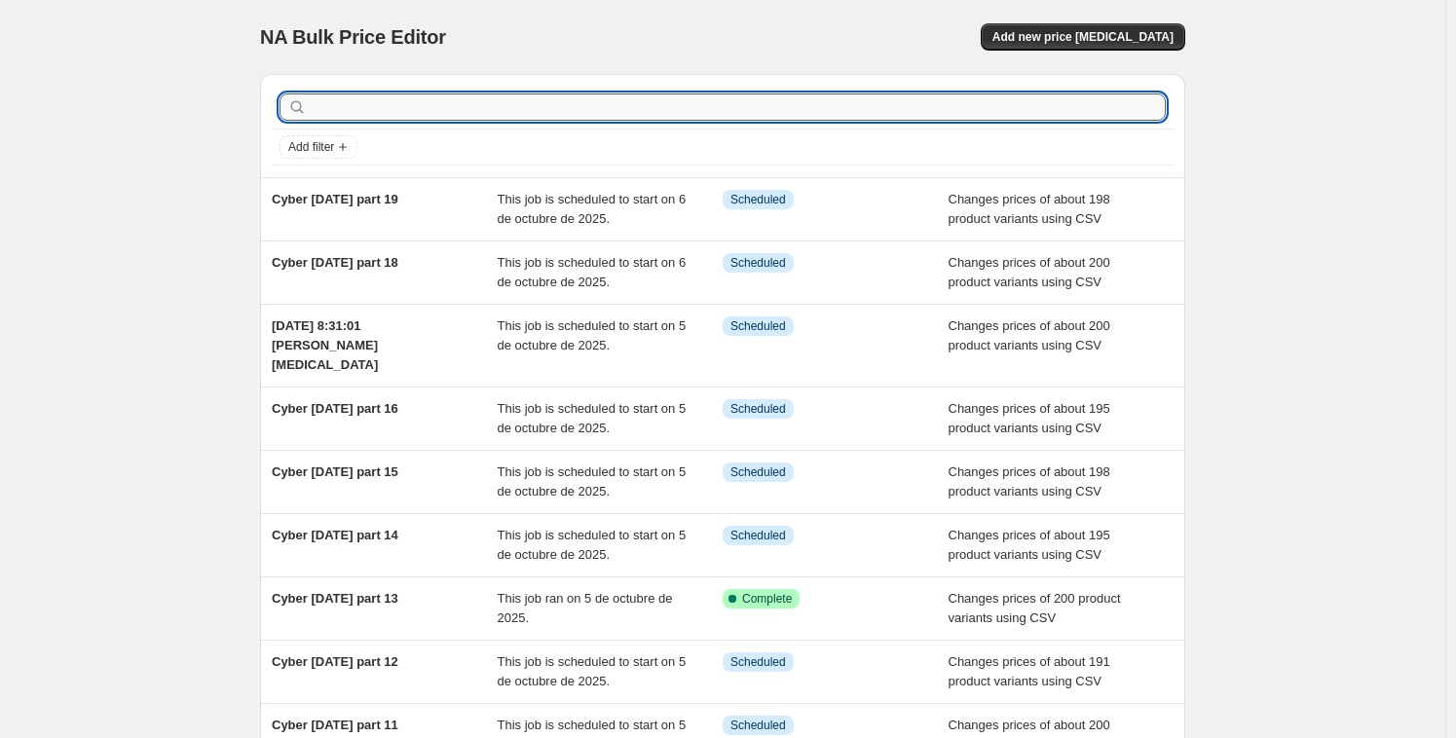
click at [497, 109] on input "text" at bounding box center [738, 106] width 855 height 27
paste input "Cyber [DATE] part 15"
type input "Cyber [DATE] part 15"
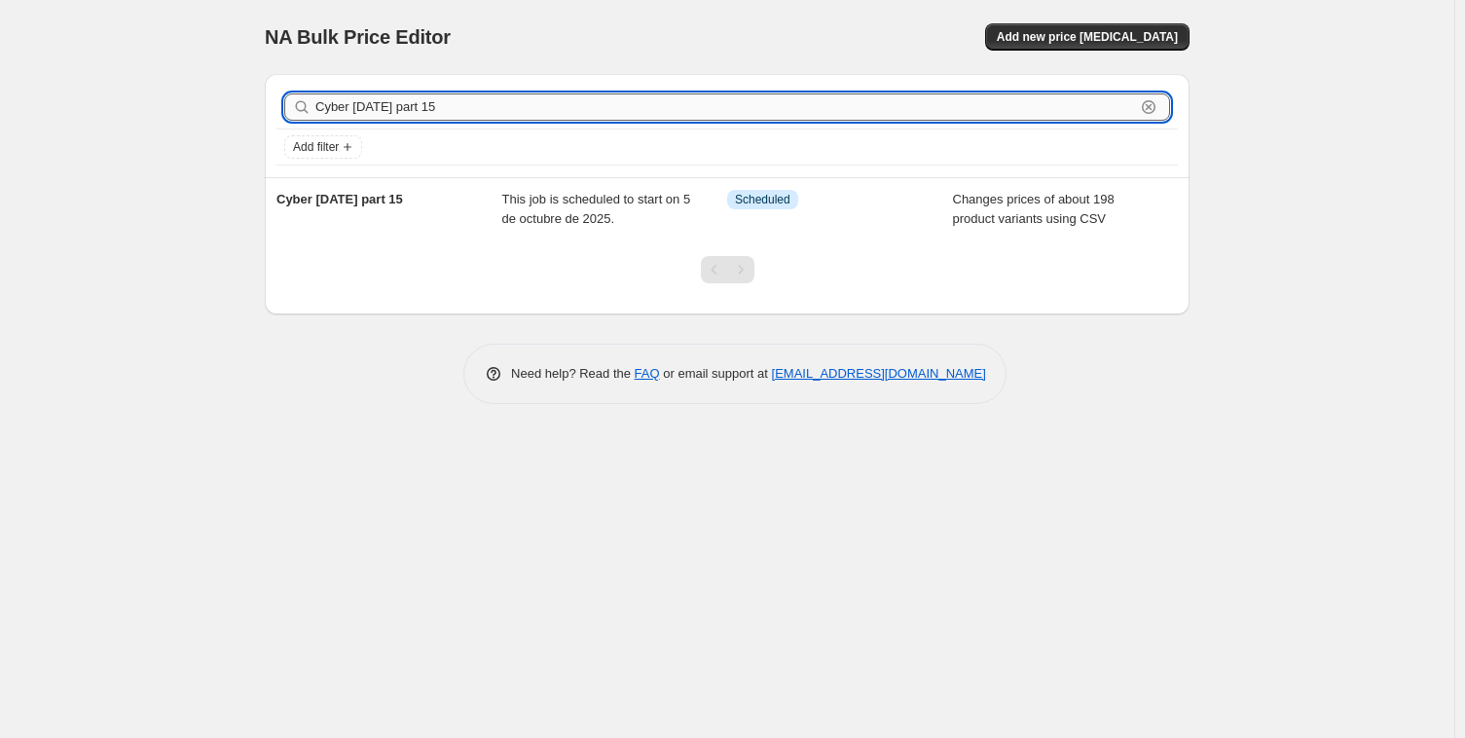
drag, startPoint x: 462, startPoint y: 102, endPoint x: 441, endPoint y: 102, distance: 21.4
click at [441, 102] on input "Cyber [DATE] part 15" at bounding box center [725, 106] width 820 height 27
type input "Cyber [DATE] part 20"
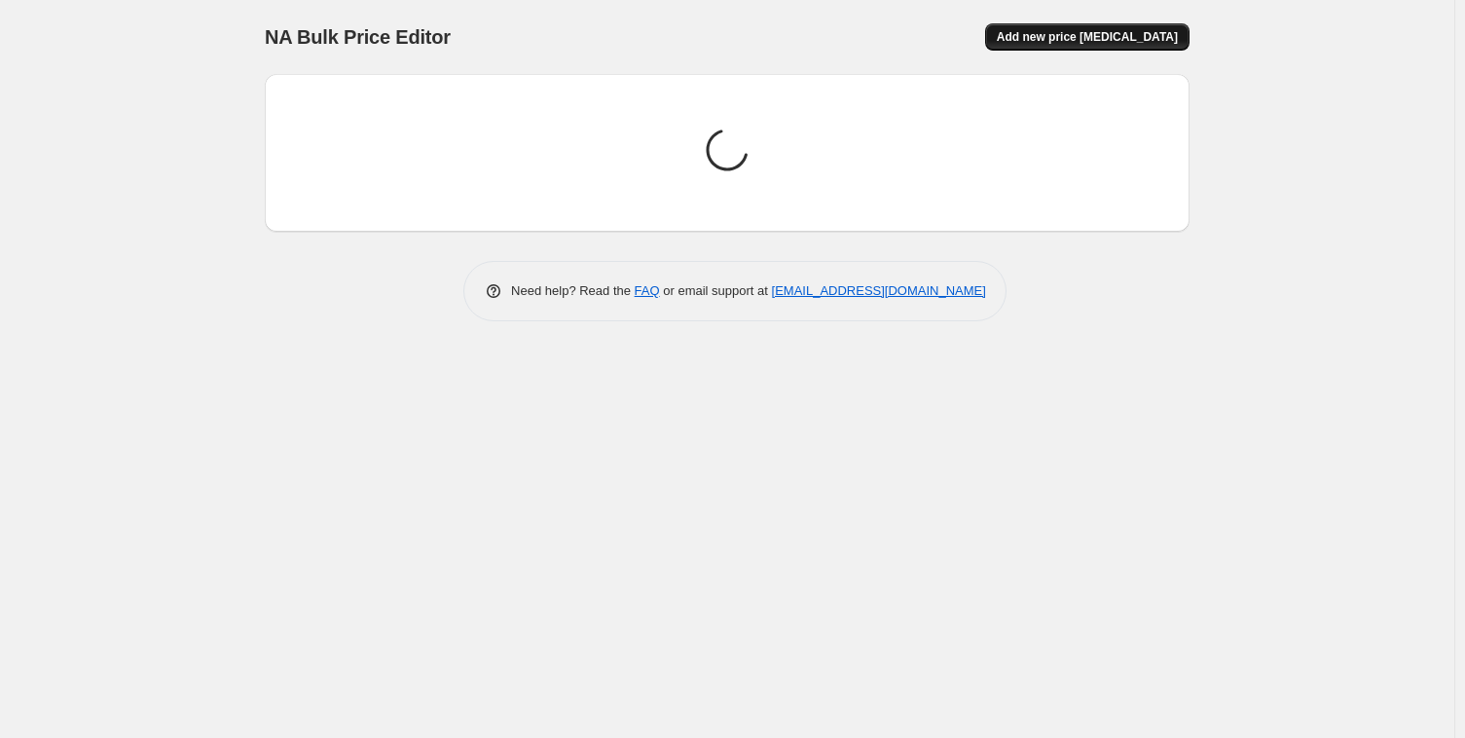
click at [1114, 34] on span "Add new price [MEDICAL_DATA]" at bounding box center [1087, 37] width 181 height 16
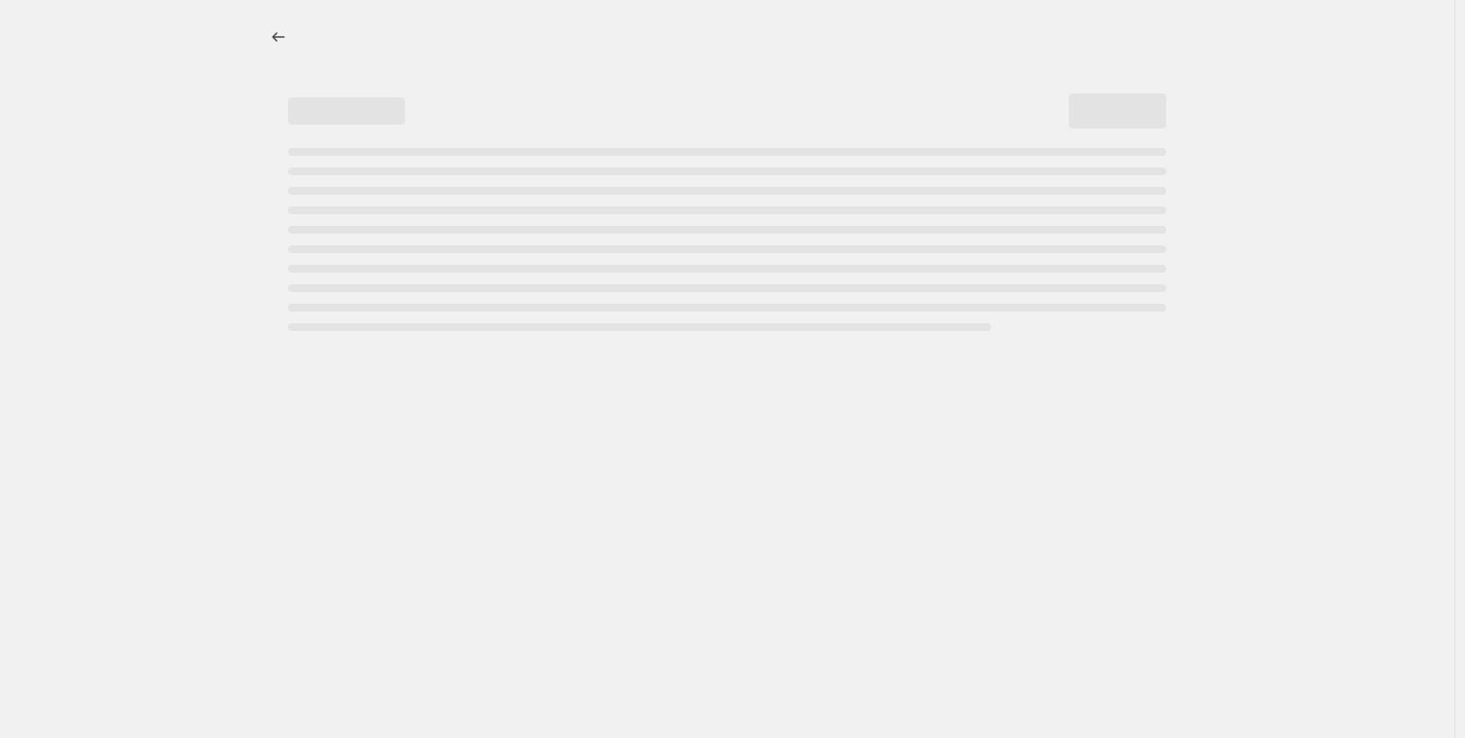
select select "percentage"
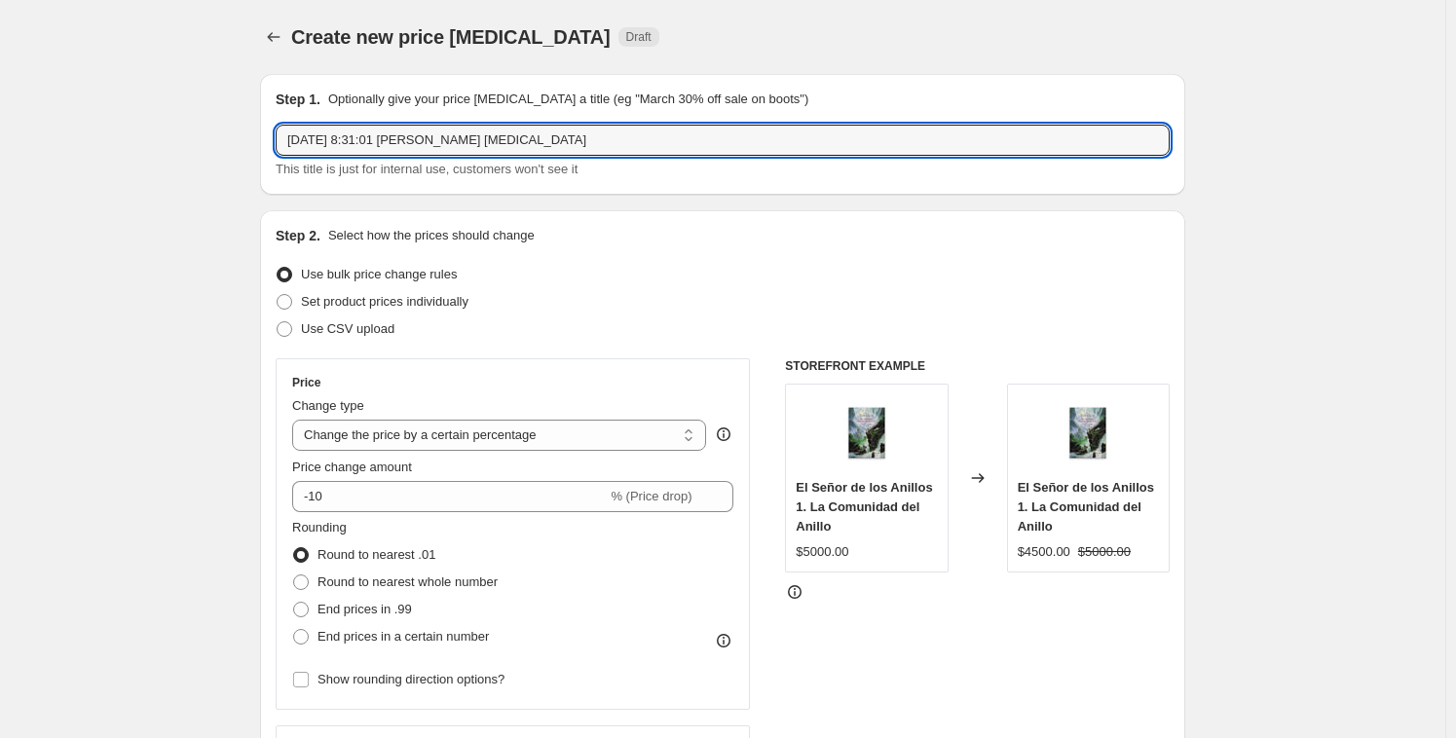
drag, startPoint x: 553, startPoint y: 142, endPoint x: 161, endPoint y: 118, distance: 393.1
paste input "Cyber [DATE] part 15"
type input "Cyber [DATE] part 20"
click at [274, 327] on div "Step 2. Select how the prices should change Use bulk price change rules Set pro…" at bounding box center [722, 551] width 925 height 683
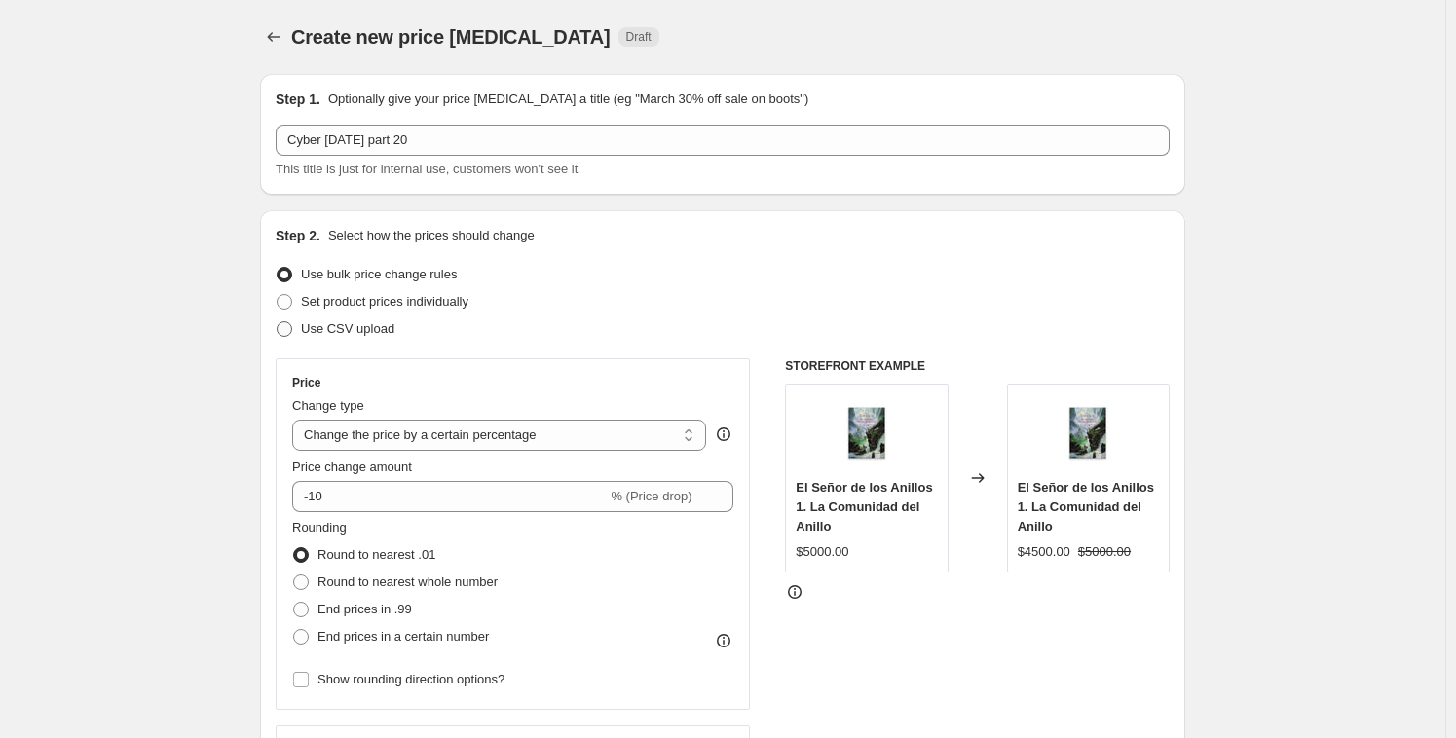
click at [282, 328] on span at bounding box center [285, 329] width 16 height 16
click at [277, 322] on input "Use CSV upload" at bounding box center [277, 321] width 1 height 1
radio input "true"
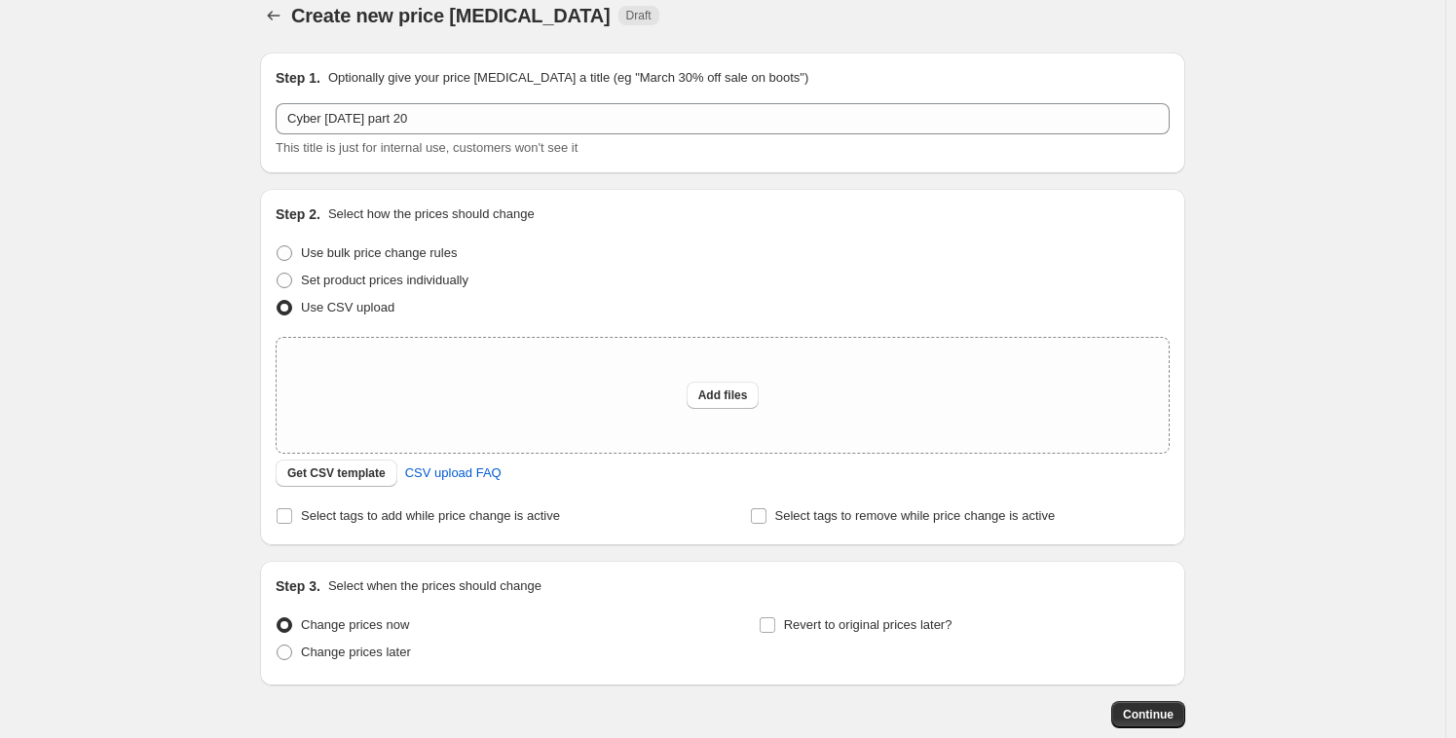
scroll to position [129, 0]
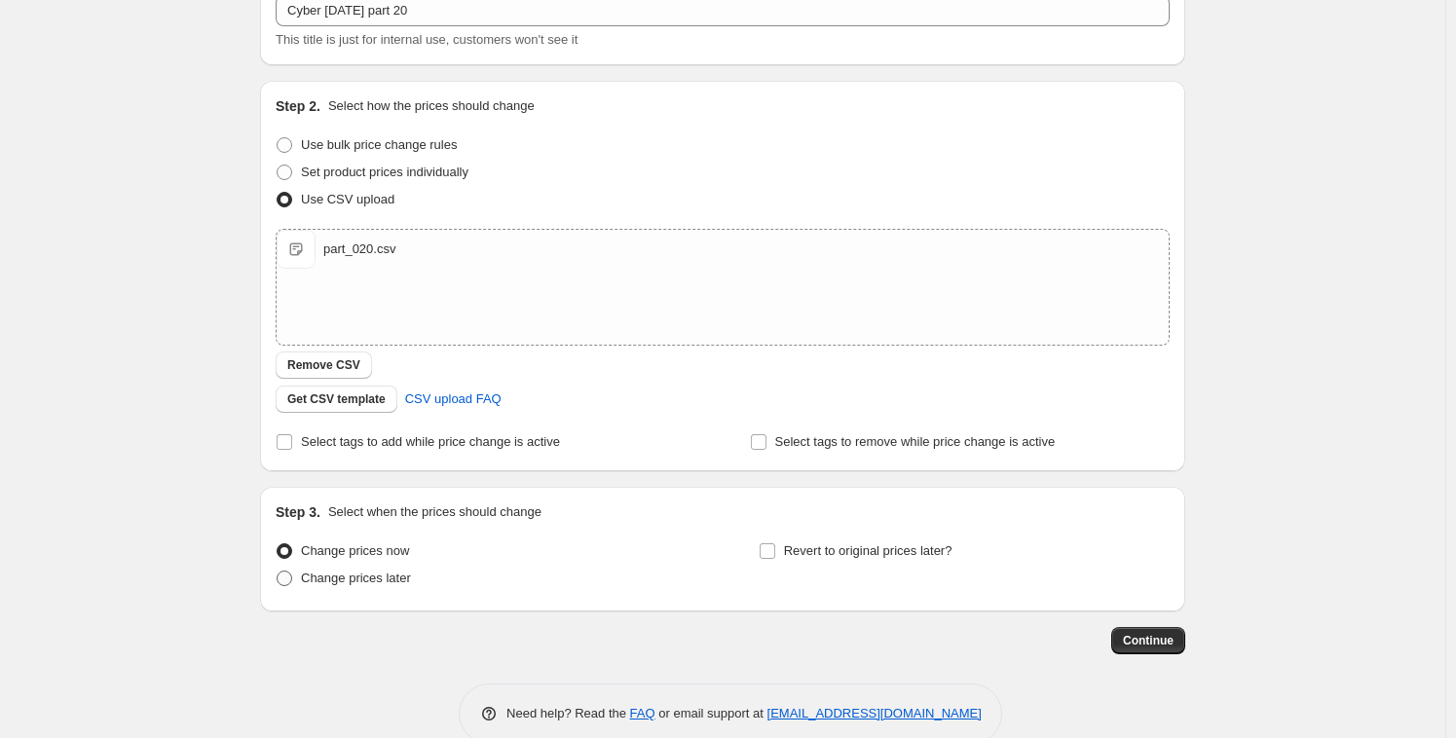
click at [379, 573] on span "Change prices later" at bounding box center [356, 578] width 110 height 15
click at [277, 572] on input "Change prices later" at bounding box center [277, 571] width 1 height 1
radio input "true"
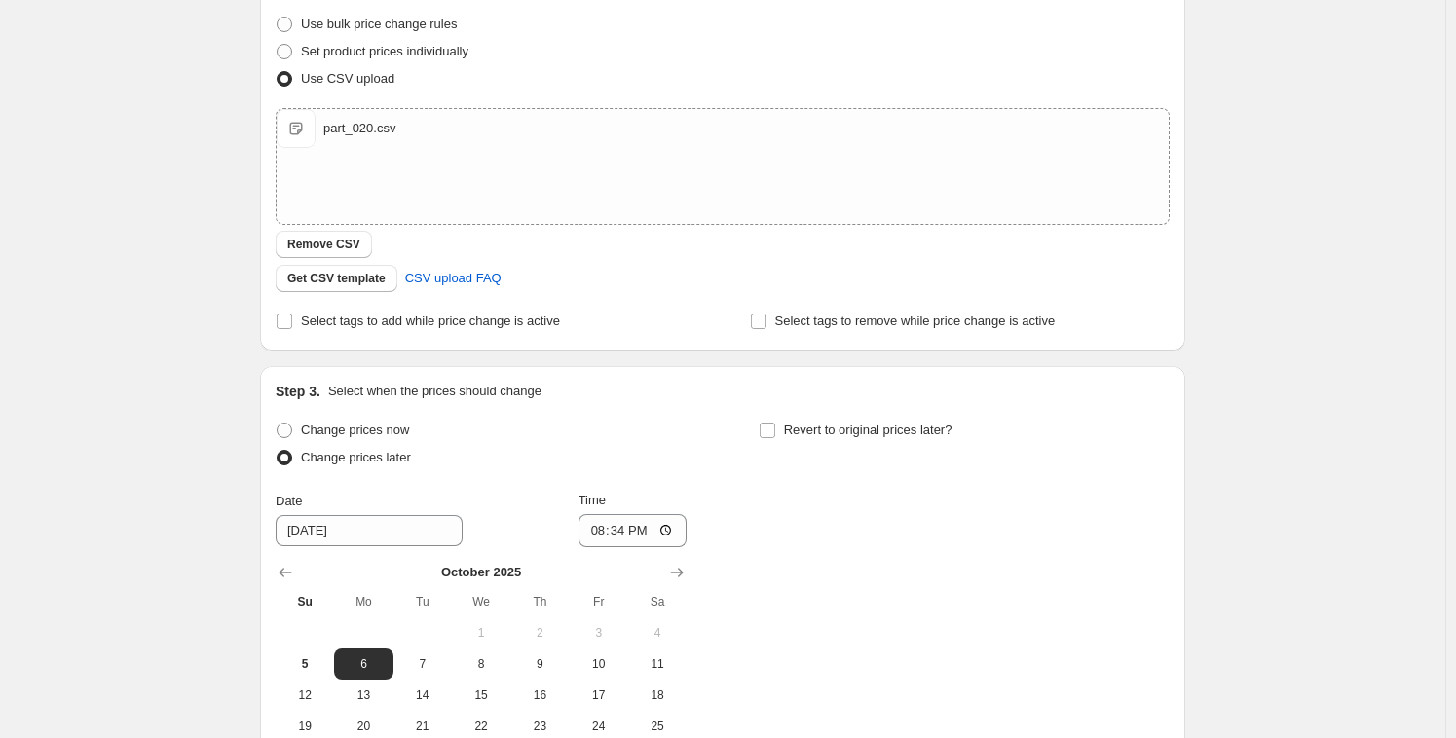
scroll to position [486, 0]
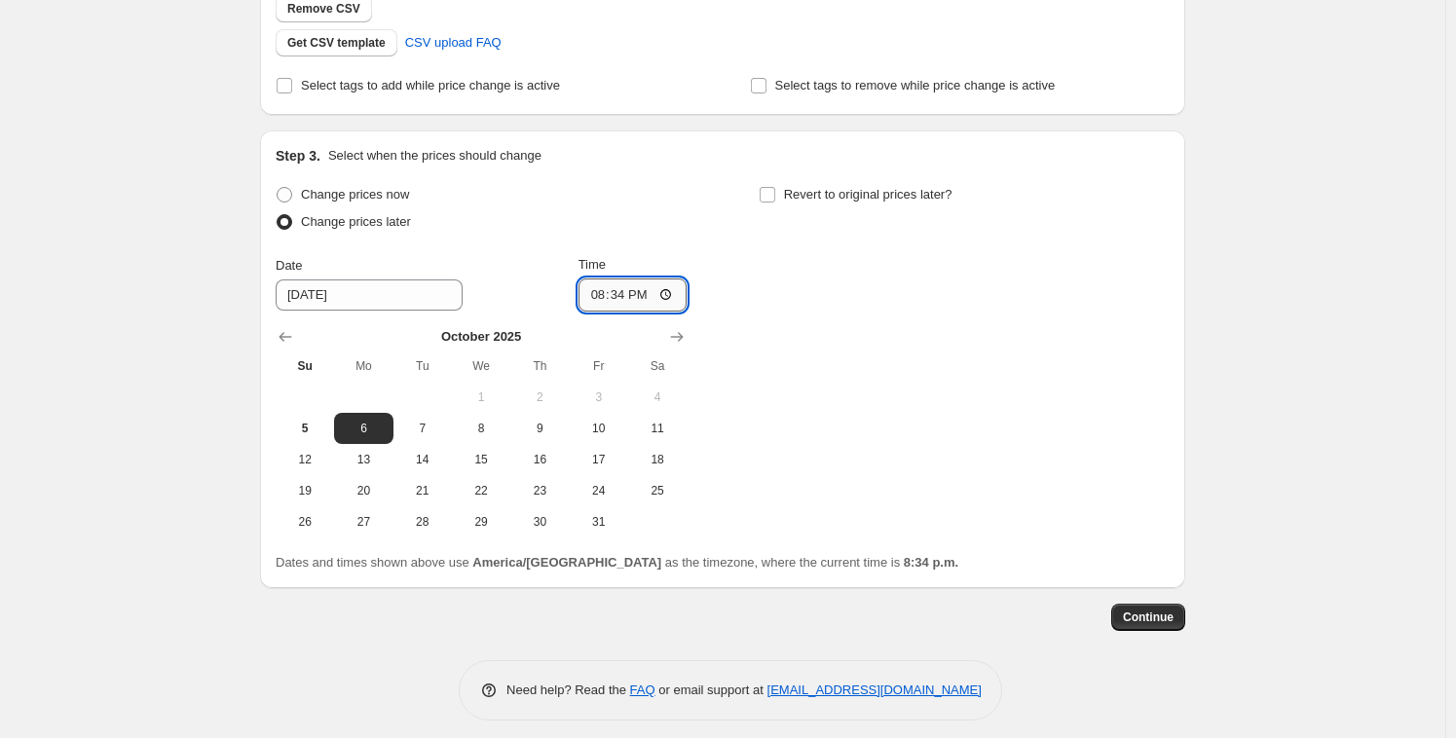
click at [612, 297] on input "20:34" at bounding box center [632, 294] width 109 height 33
click at [578, 297] on input "20:34" at bounding box center [632, 294] width 109 height 33
click at [590, 294] on input "20:34" at bounding box center [632, 294] width 109 height 33
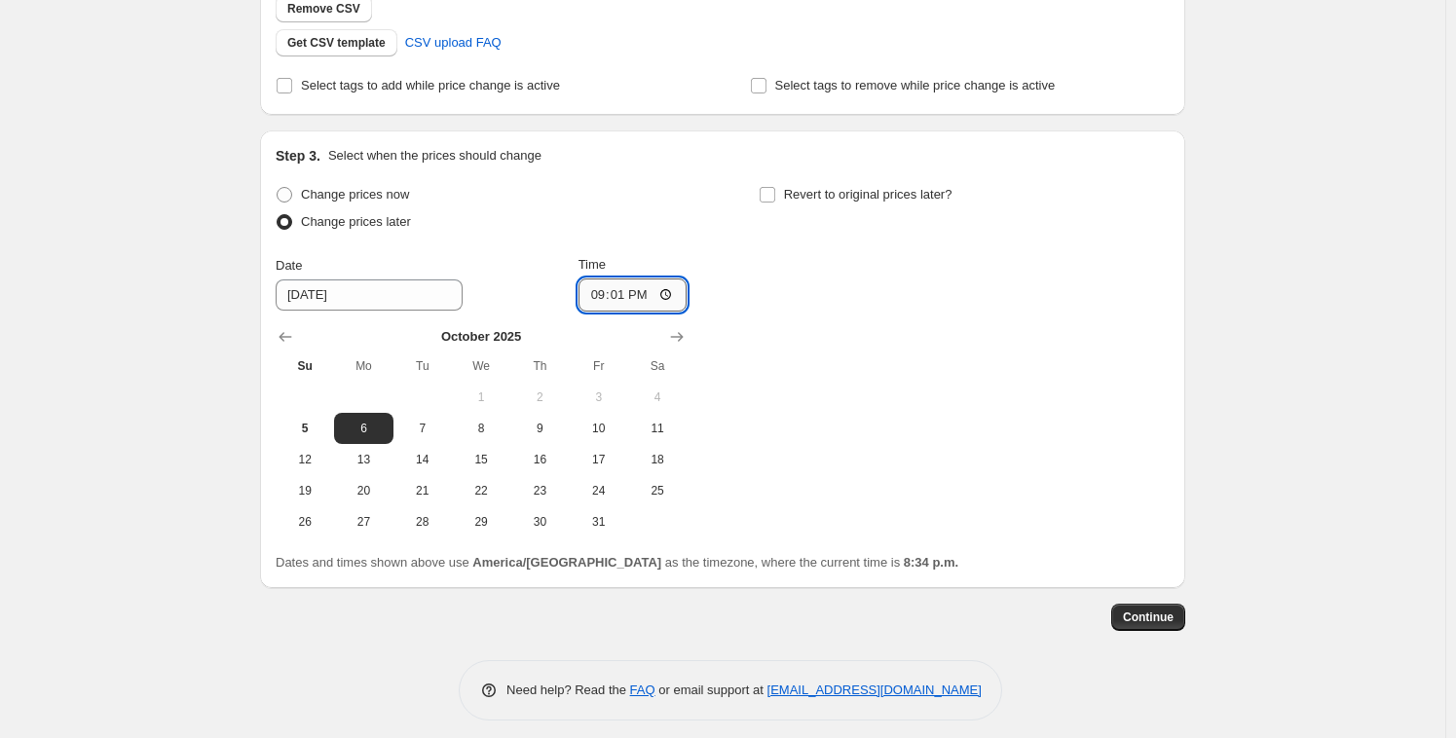
type input "21:18"
click at [309, 427] on span "5" at bounding box center [304, 429] width 43 height 16
type input "[DATE]"
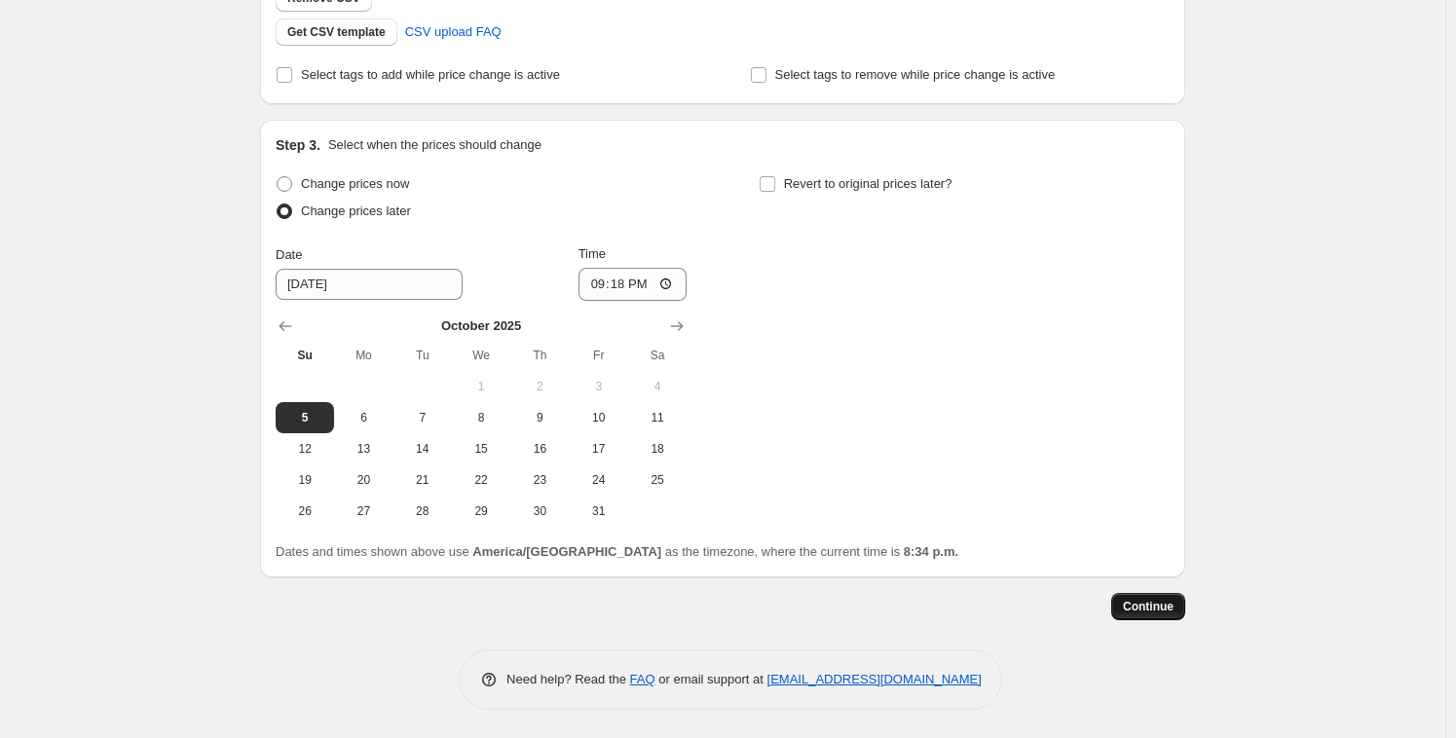
click at [1163, 605] on span "Continue" at bounding box center [1148, 607] width 51 height 16
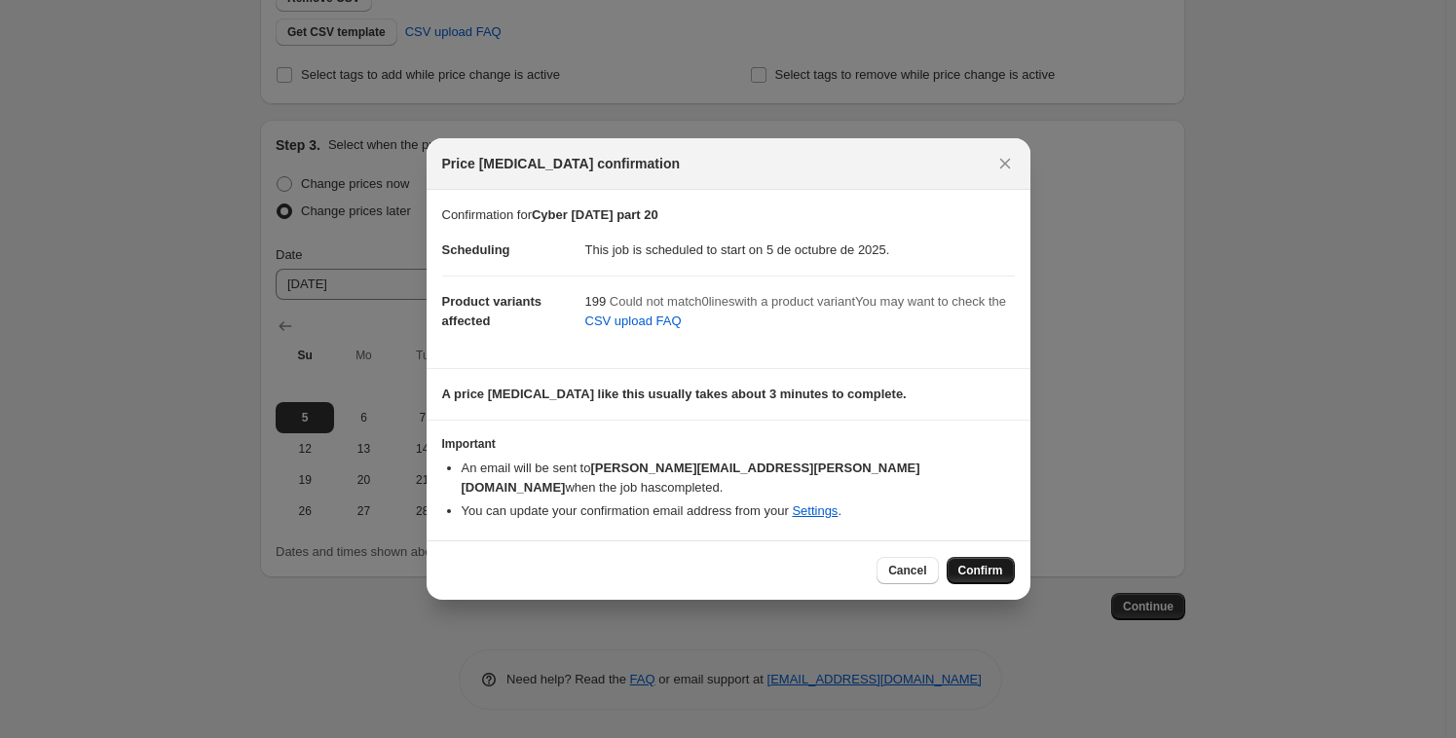
click at [984, 563] on span "Confirm" at bounding box center [980, 571] width 45 height 16
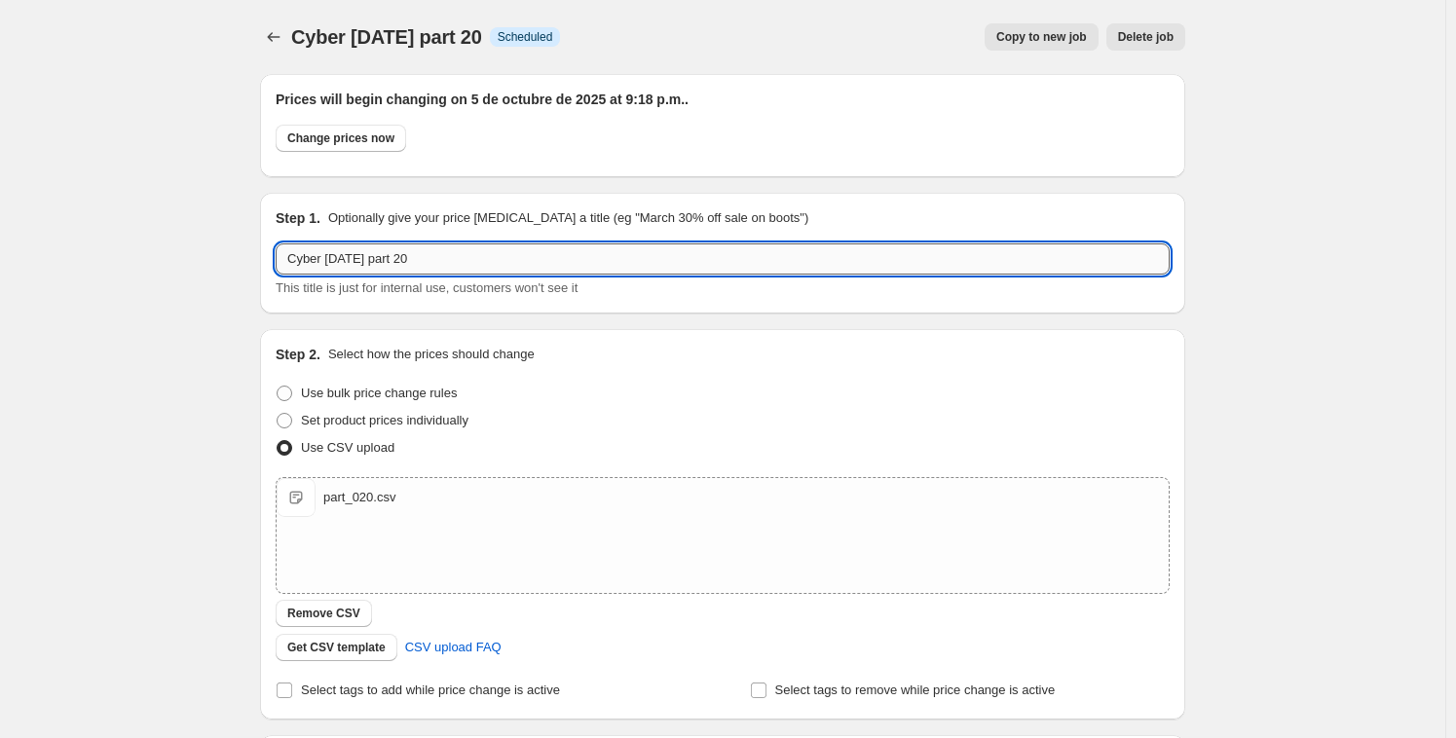
click at [444, 255] on input "Cyber [DATE] part 20" at bounding box center [723, 258] width 894 height 31
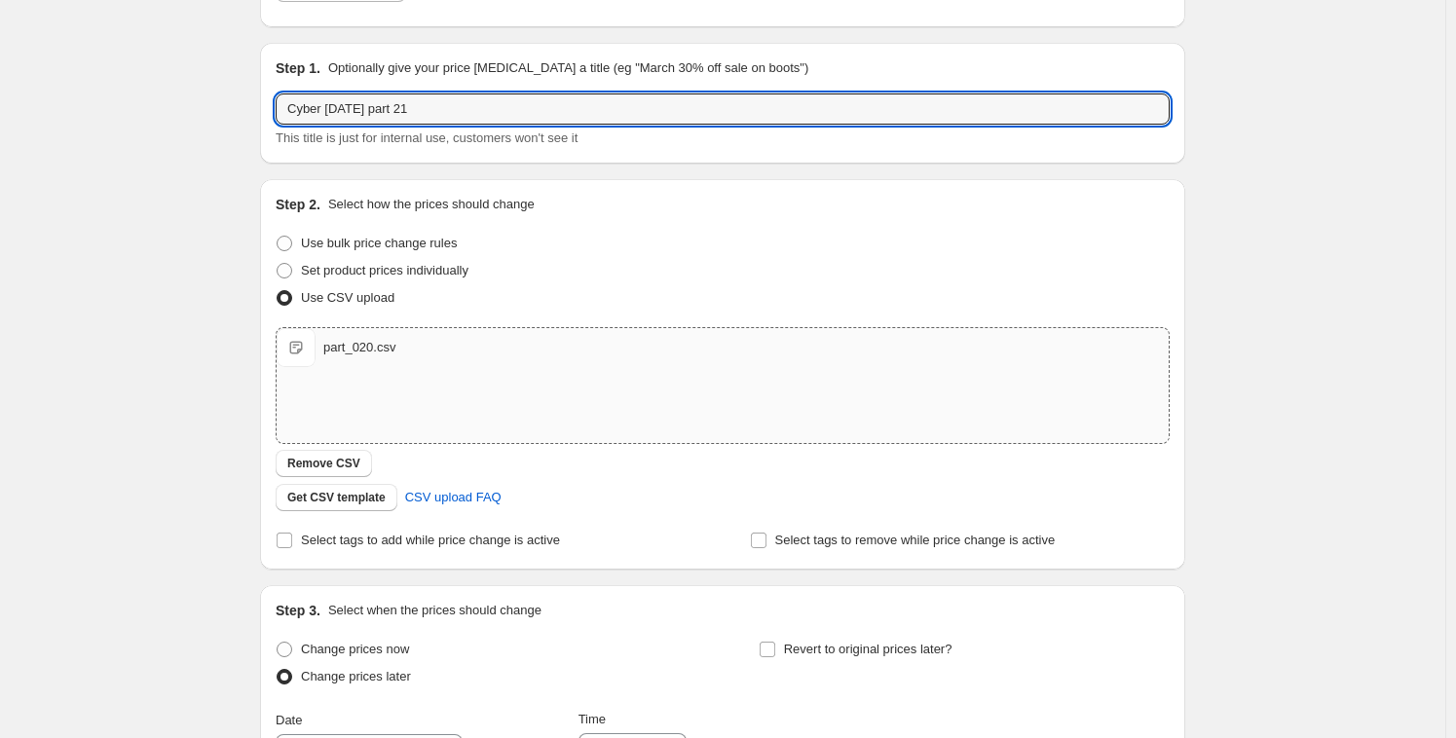
scroll to position [181, 0]
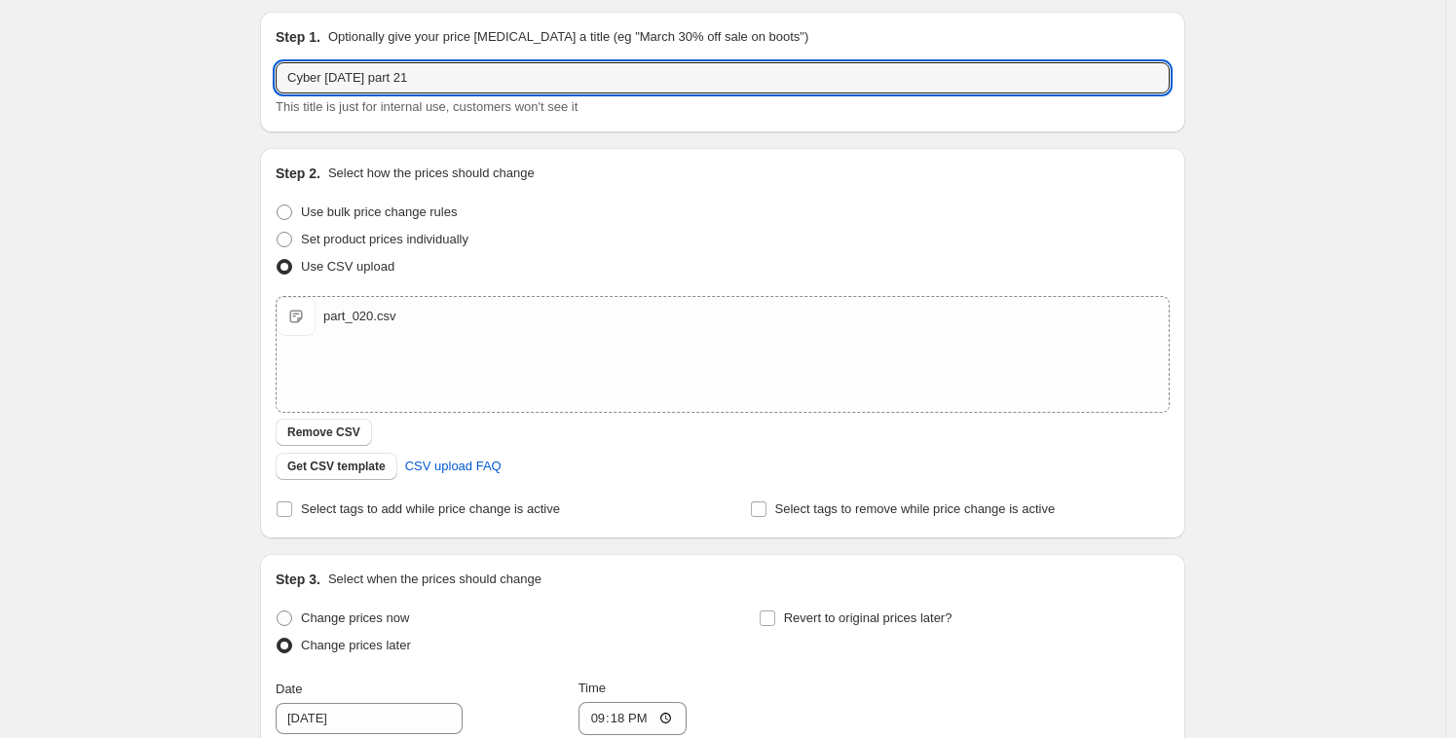
type input "Cyber [DATE] part 21"
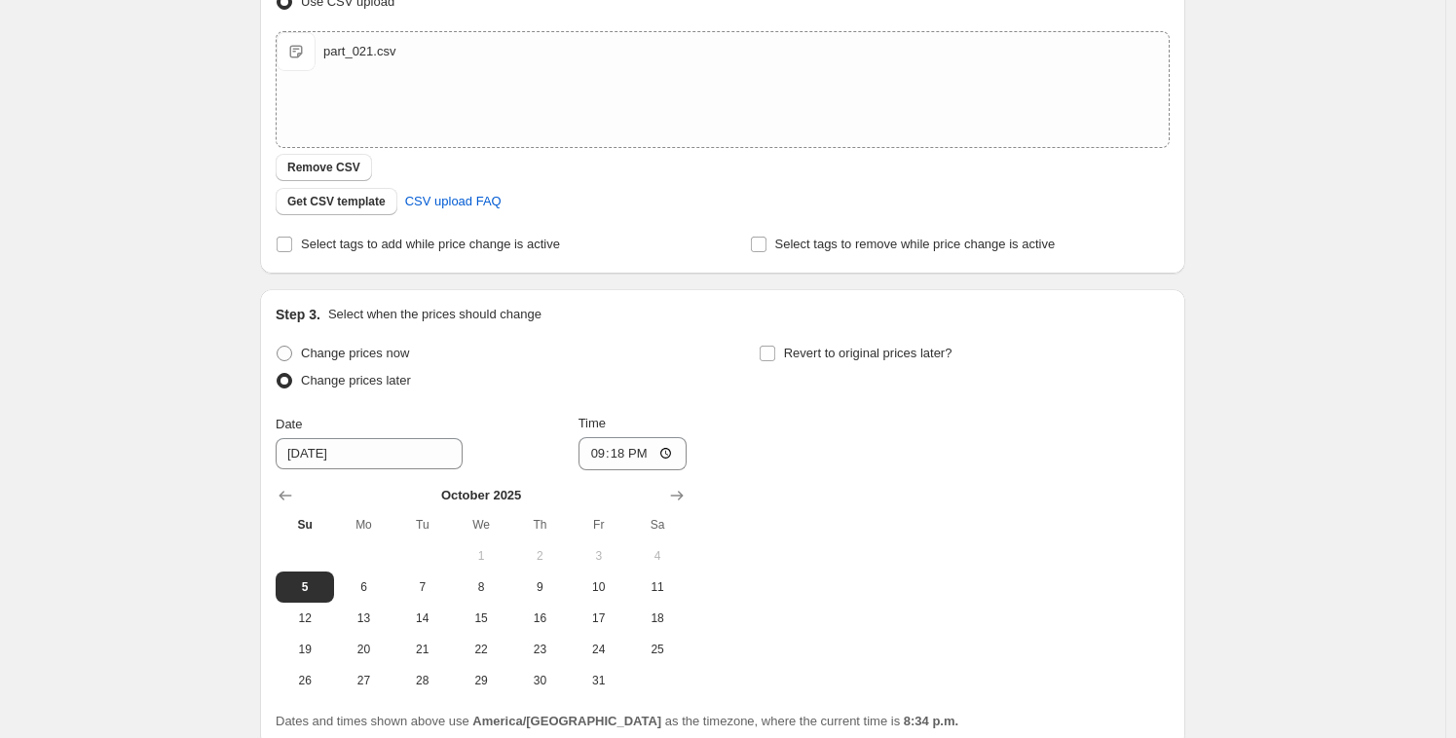
scroll to position [464, 0]
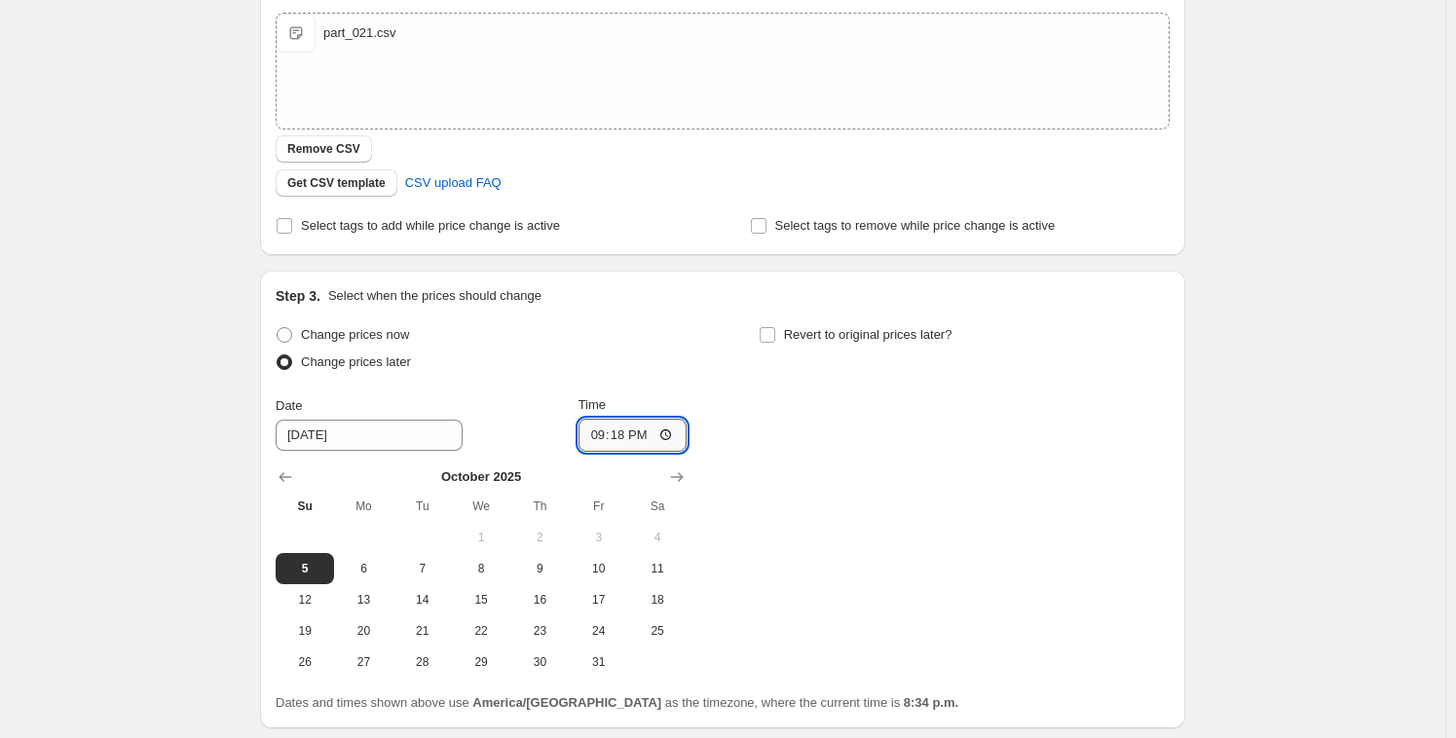
click at [610, 436] on input "21:18" at bounding box center [632, 435] width 109 height 33
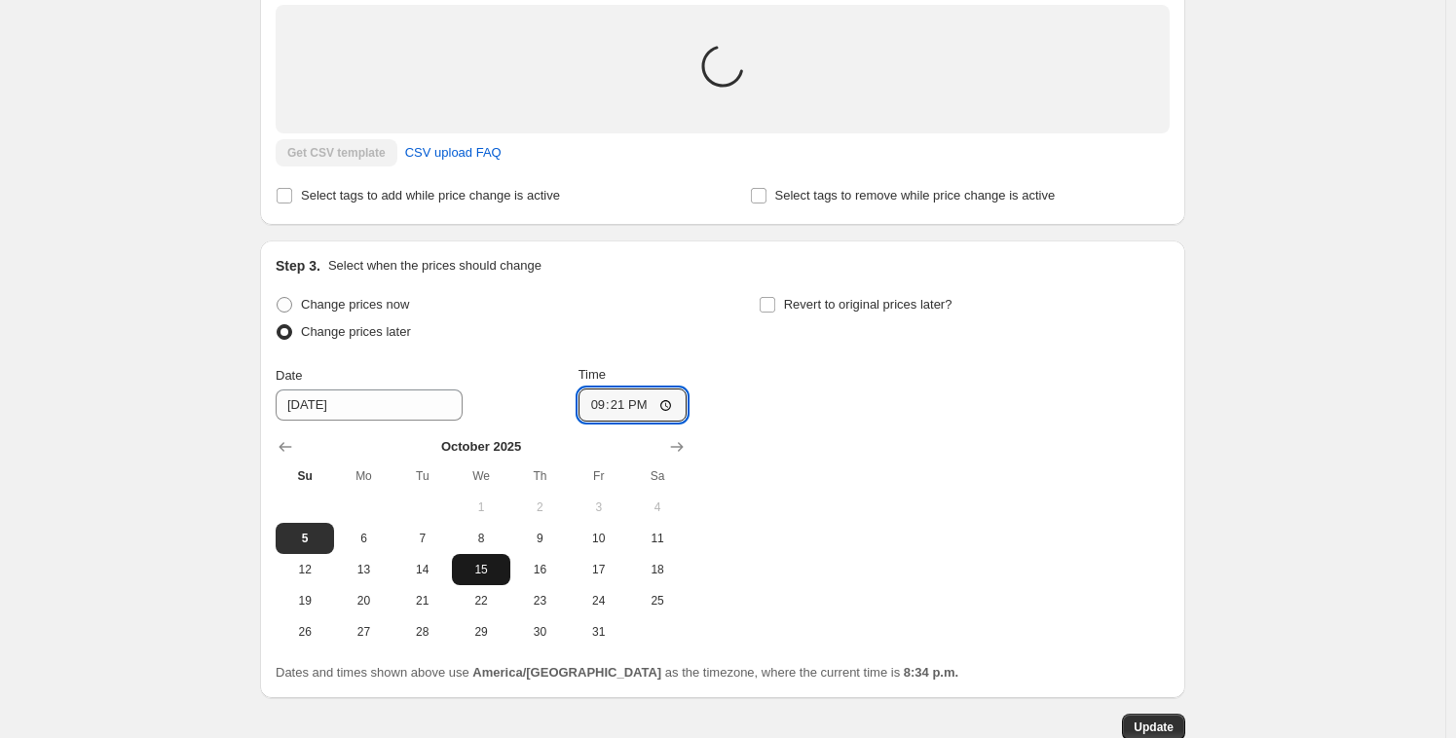
scroll to position [540, 0]
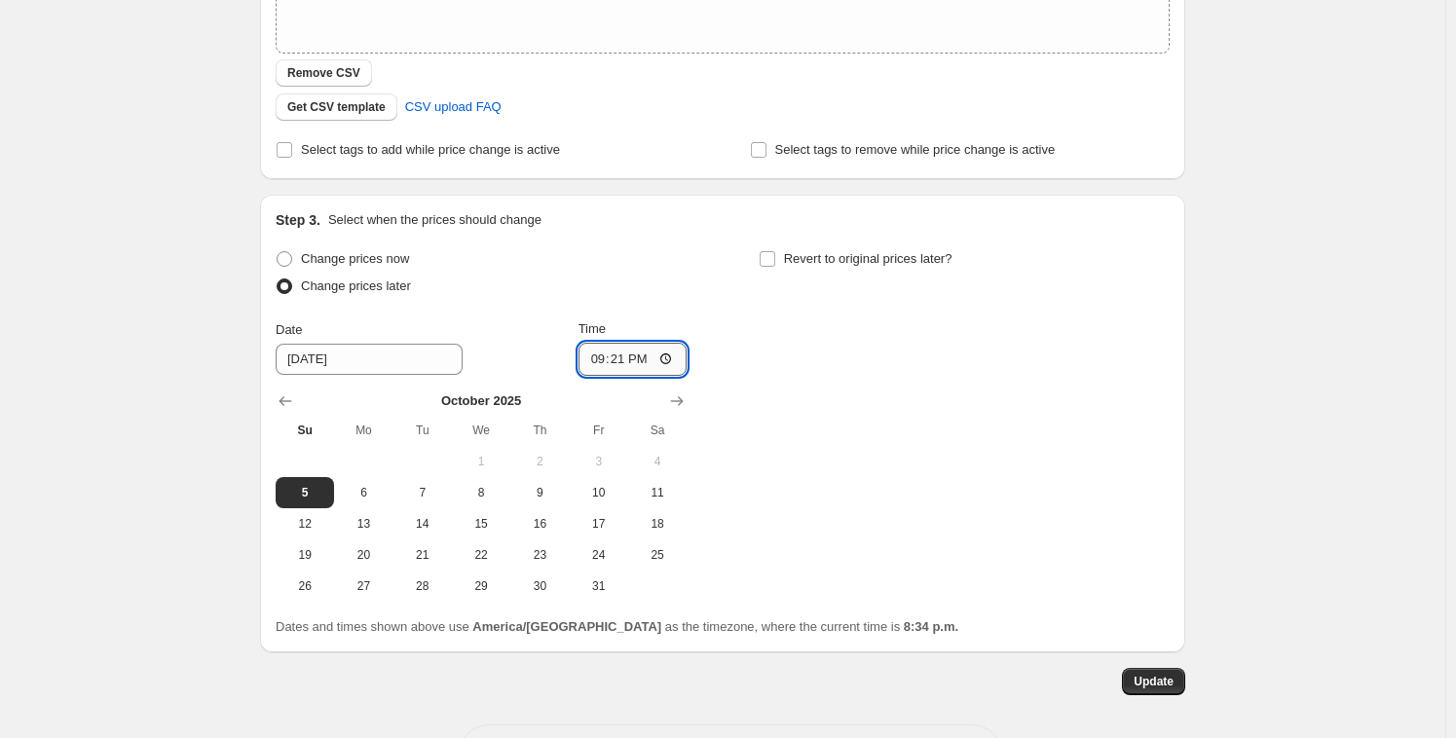
click at [616, 351] on input "21:21" at bounding box center [632, 359] width 109 height 33
type input "21:18"
click at [973, 376] on div "Change prices now Change prices later Date 10/5/2025 Time 21:18 October 2025 Su…" at bounding box center [723, 423] width 894 height 356
click at [1146, 678] on span "Update" at bounding box center [1153, 682] width 40 height 16
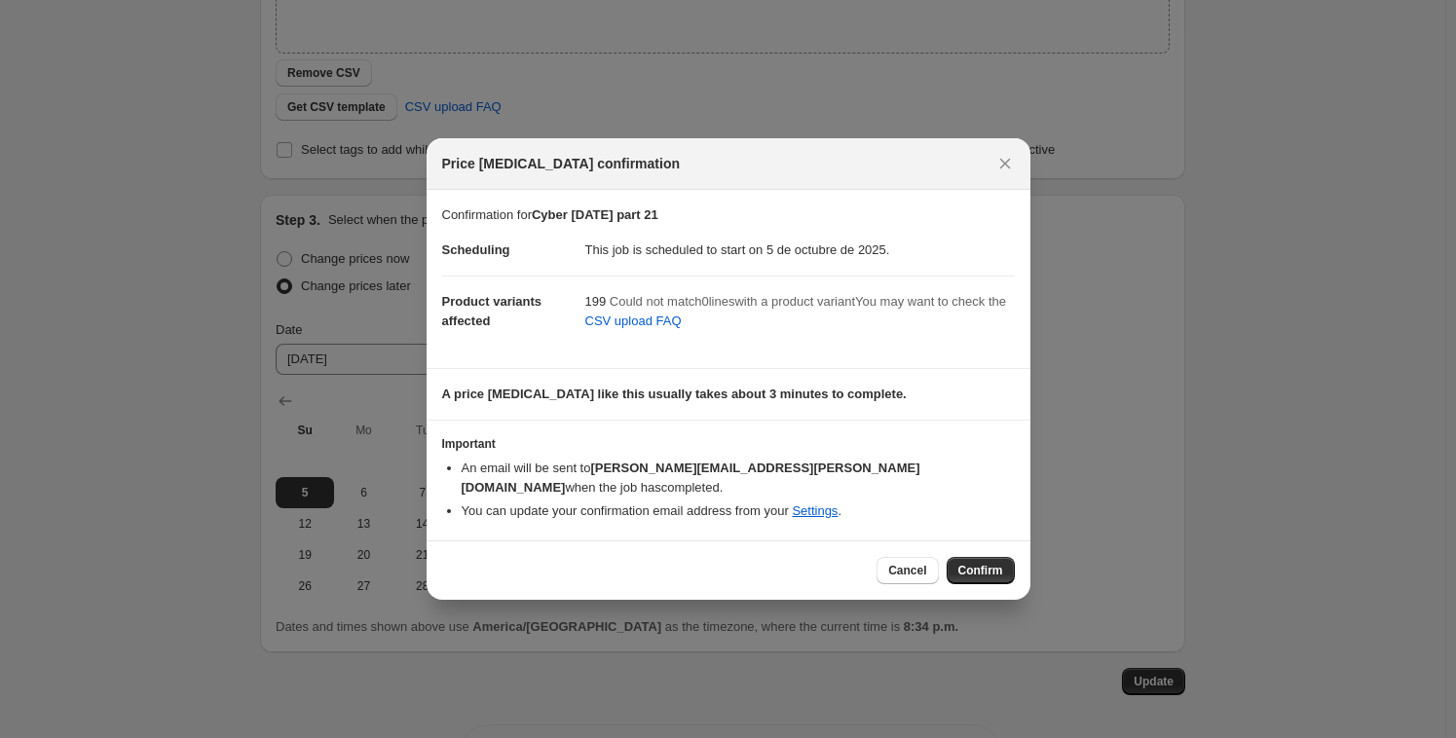
click at [958, 563] on span "Confirm" at bounding box center [980, 571] width 45 height 16
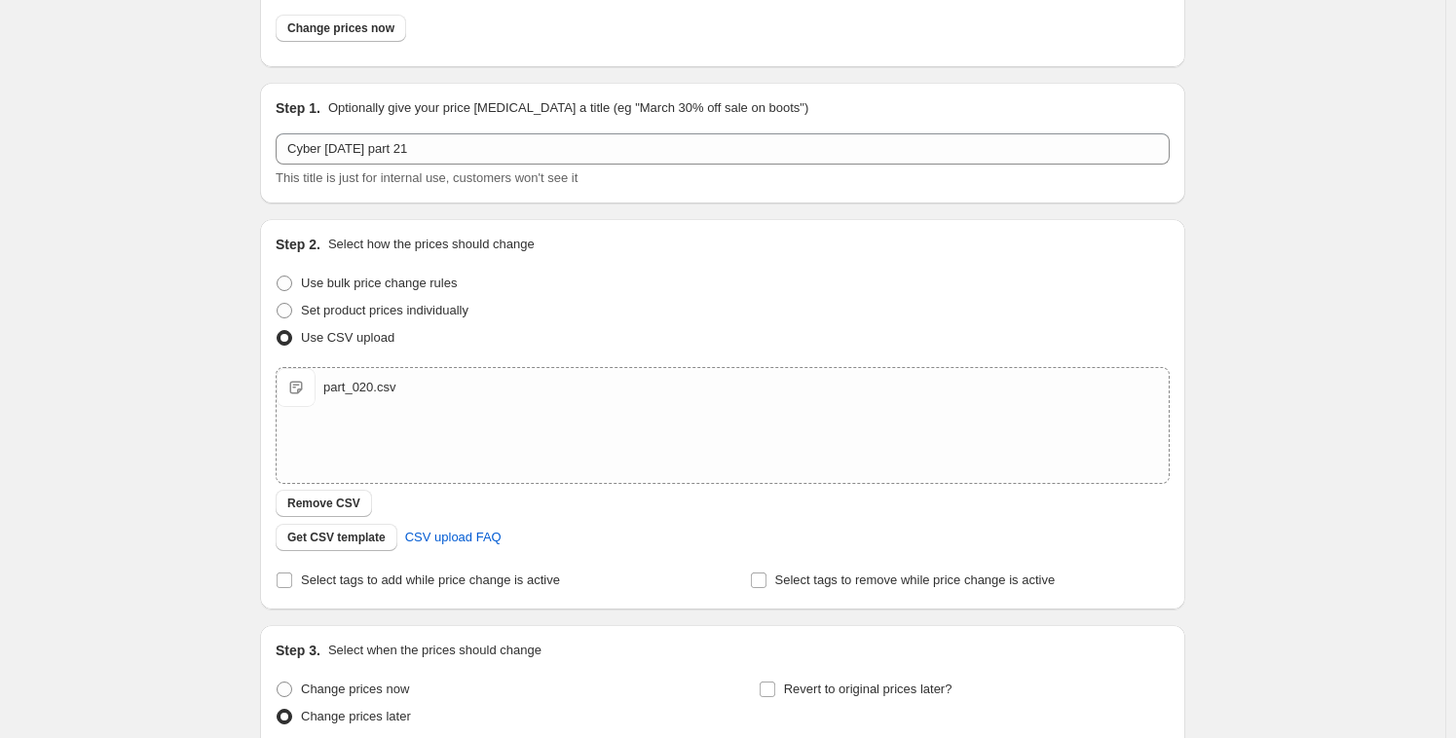
scroll to position [0, 0]
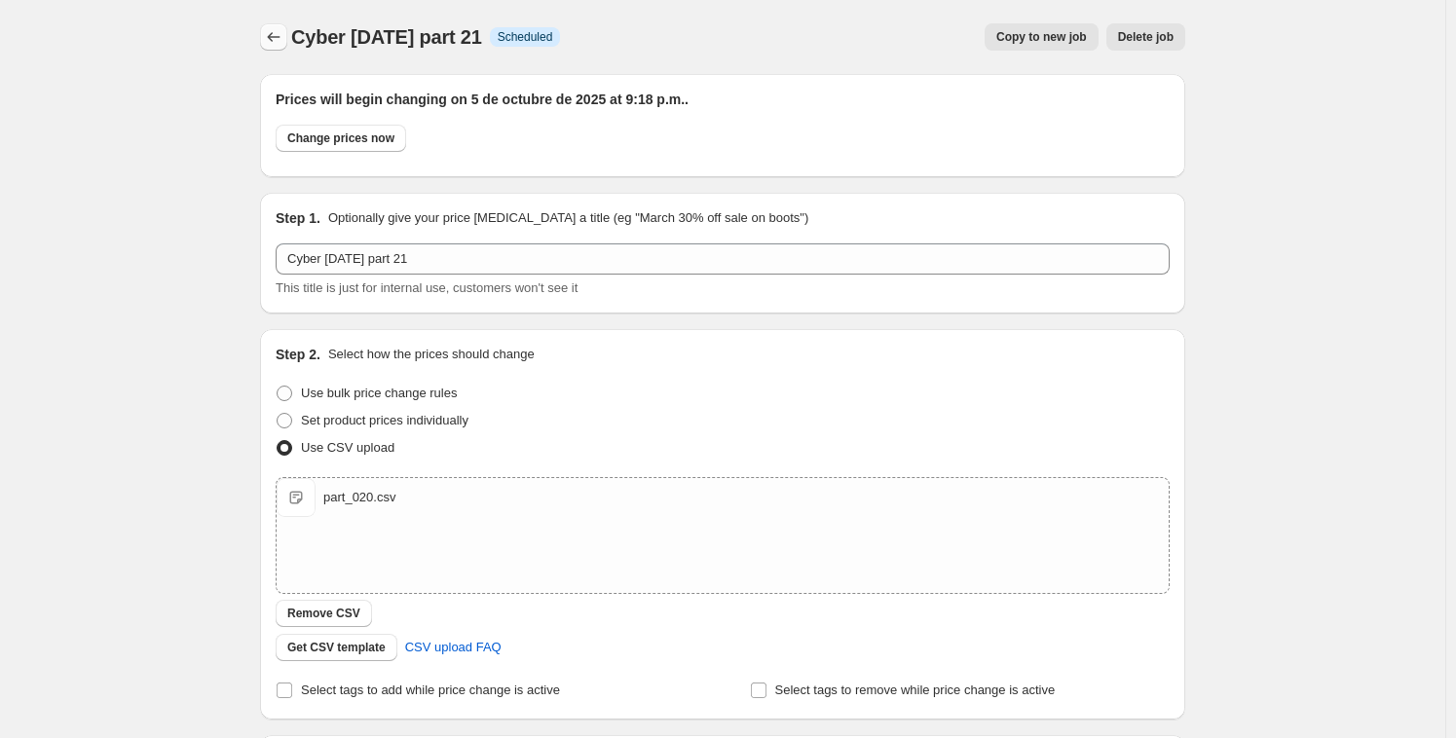
click at [273, 38] on icon "Price change jobs" at bounding box center [273, 36] width 19 height 19
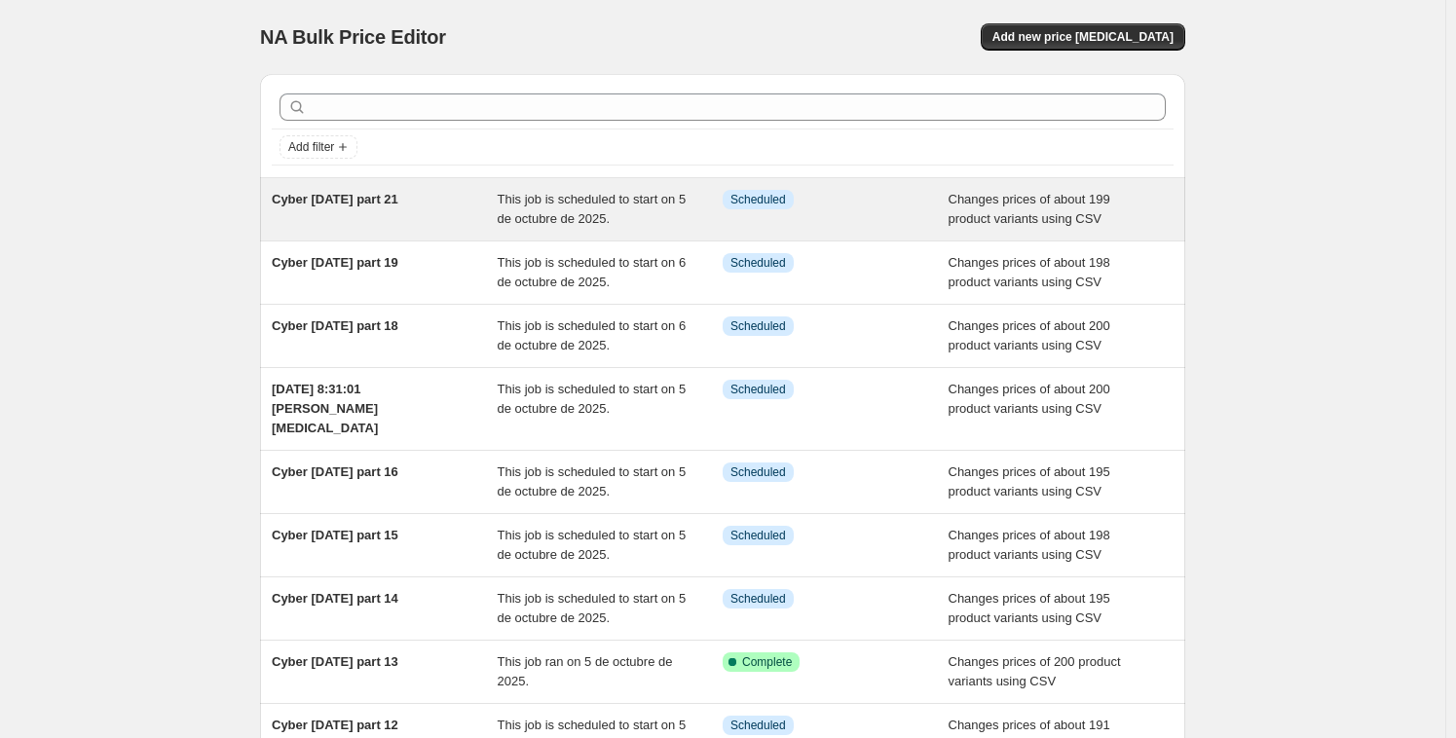
click at [424, 203] on div "Cyber [DATE] part 21" at bounding box center [385, 209] width 226 height 39
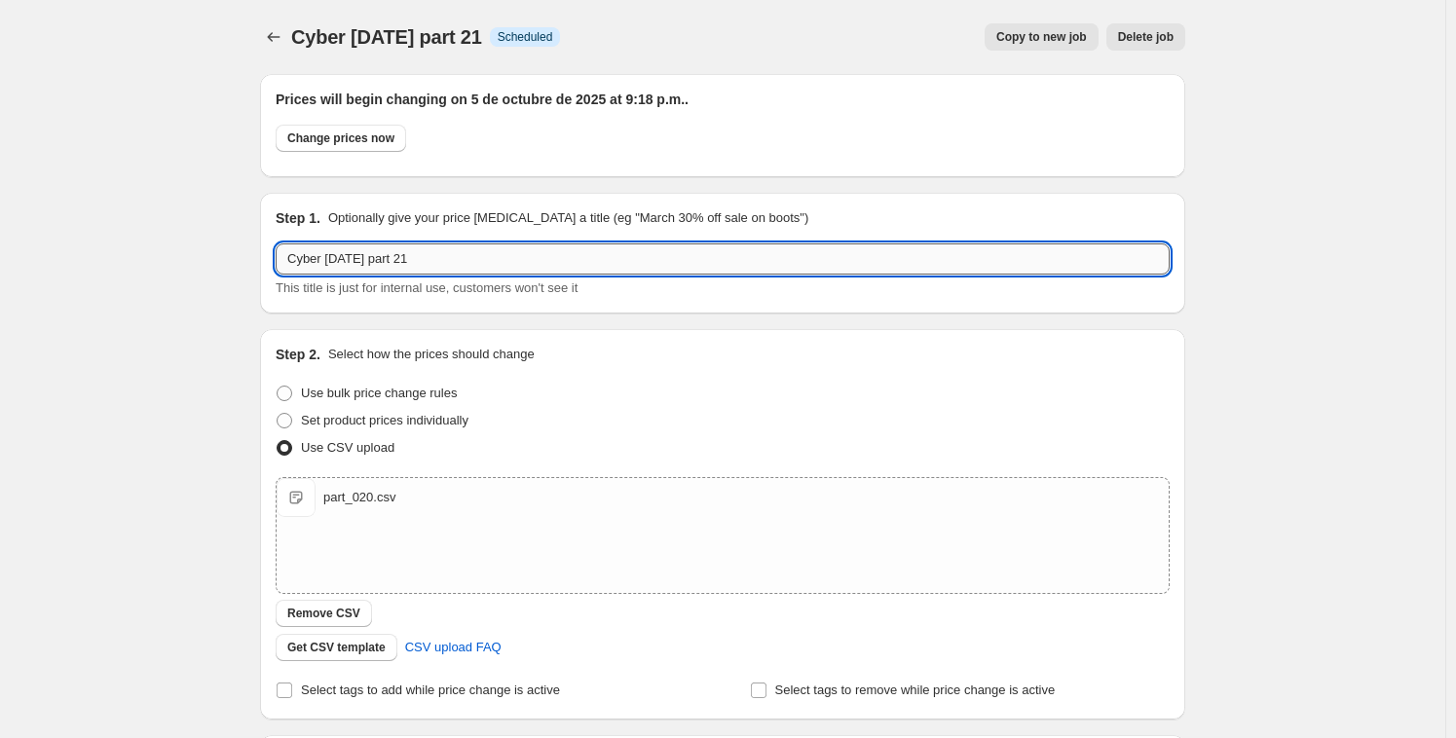
click at [447, 259] on input "Cyber [DATE] part 21" at bounding box center [723, 258] width 894 height 31
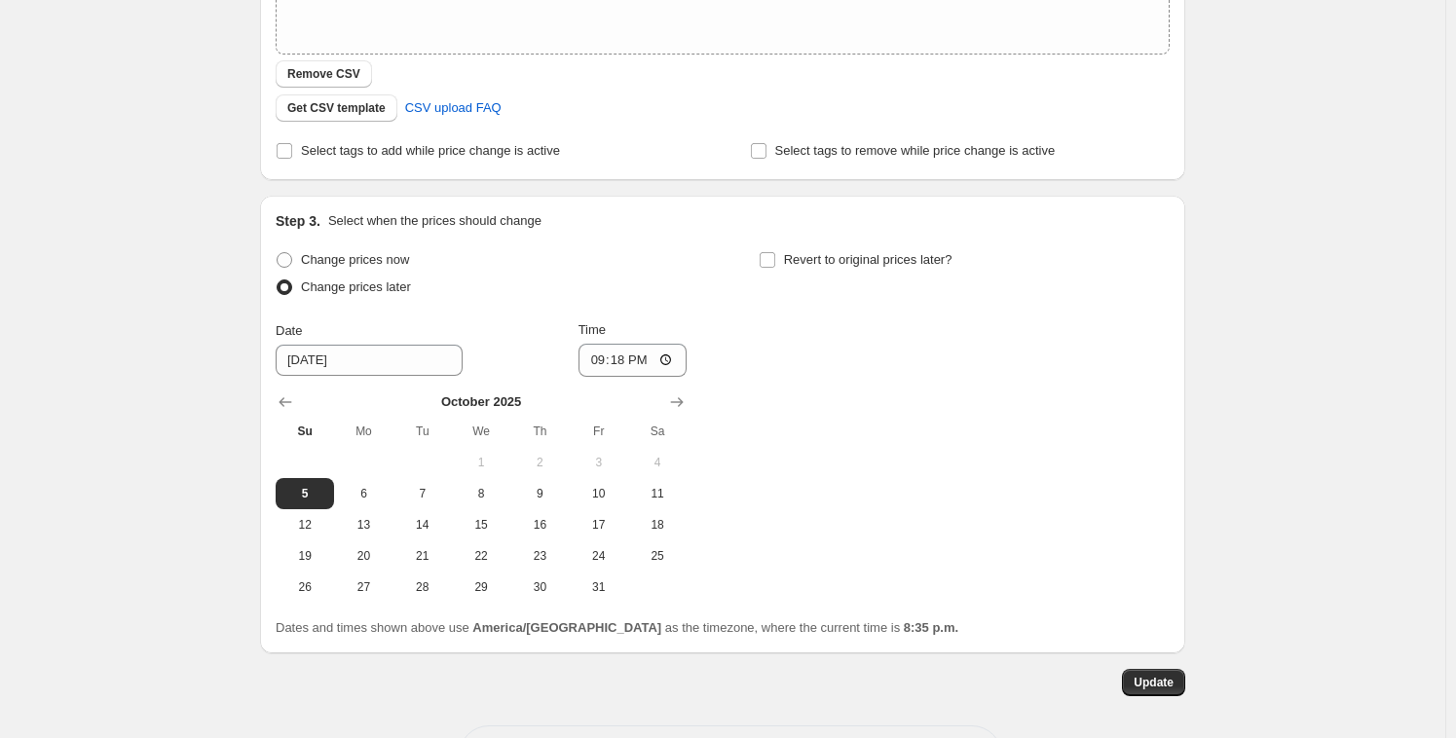
scroll to position [614, 0]
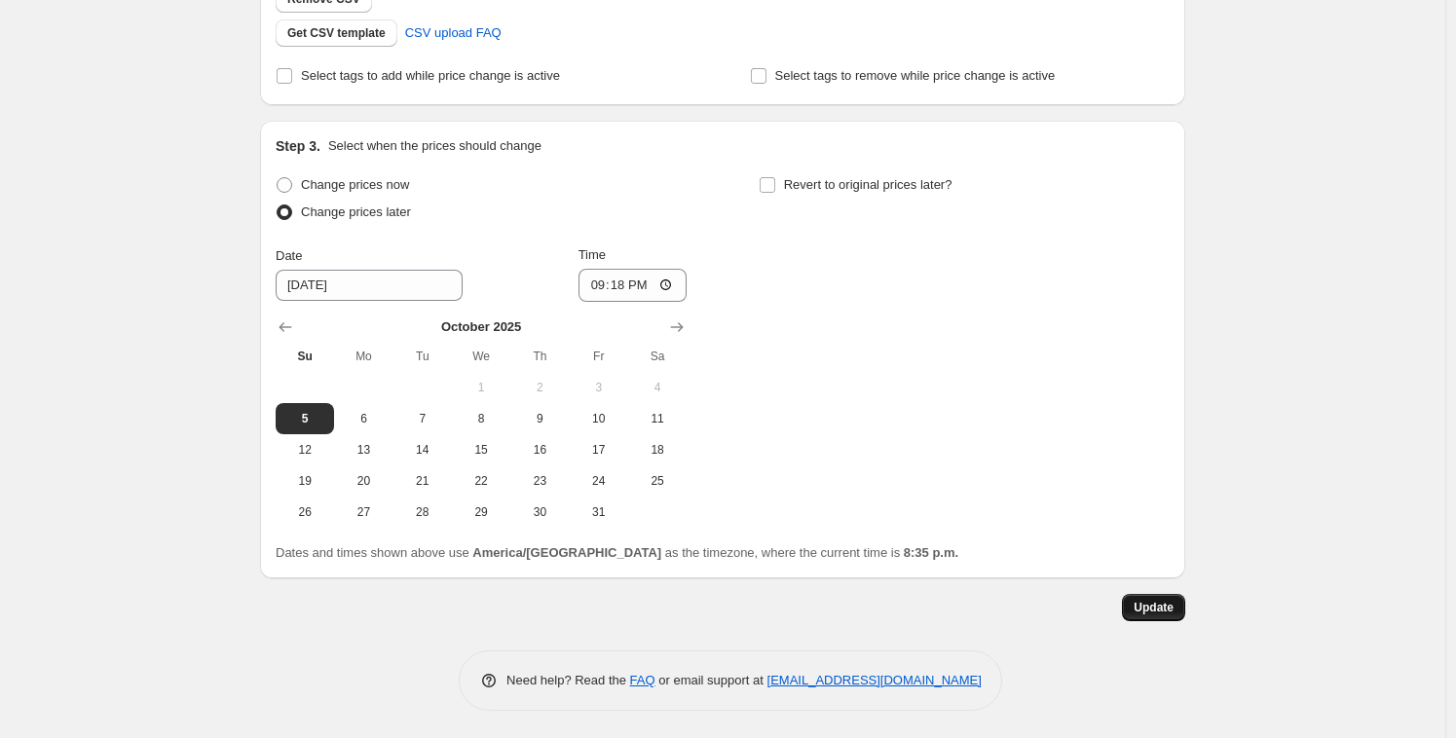
type input "Cyber [DATE] part 20"
click at [1173, 611] on span "Update" at bounding box center [1153, 608] width 40 height 16
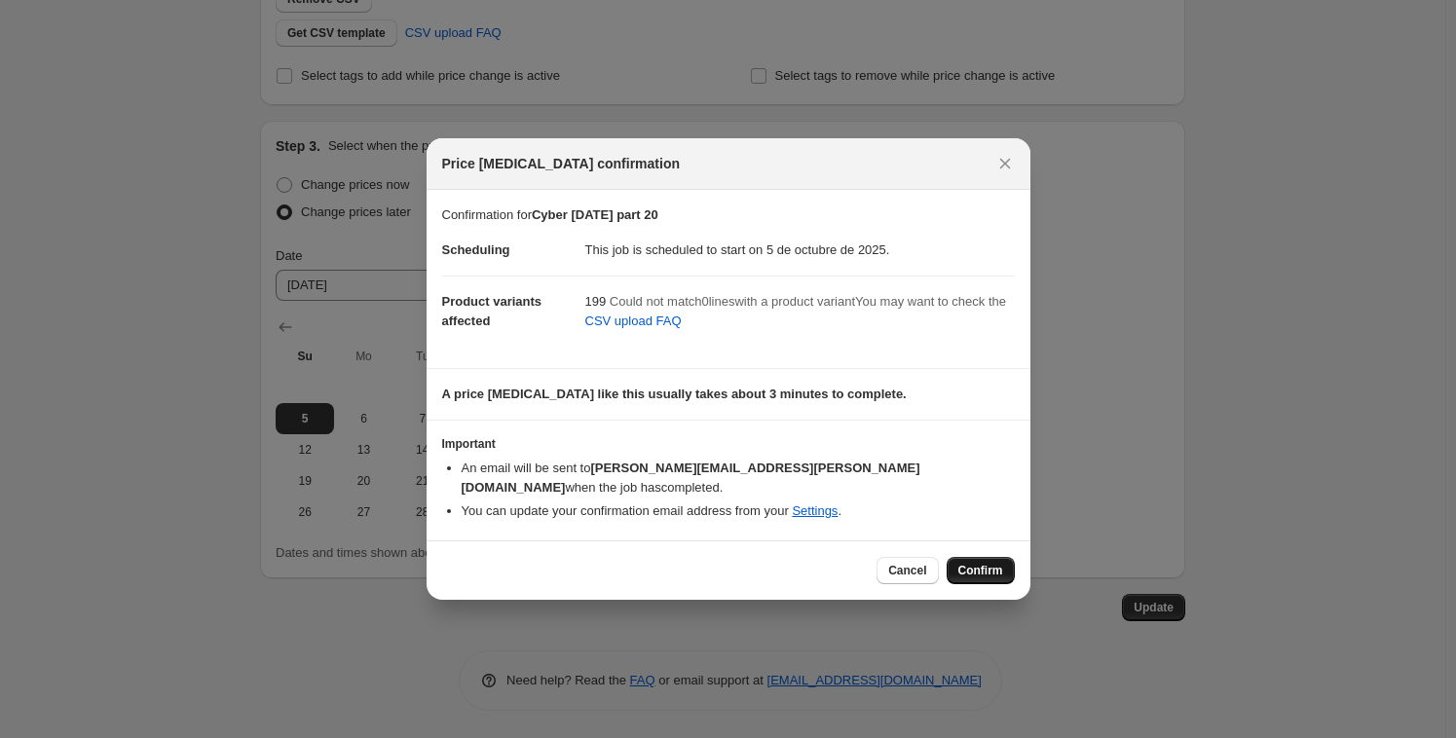
click at [978, 563] on span "Confirm" at bounding box center [980, 571] width 45 height 16
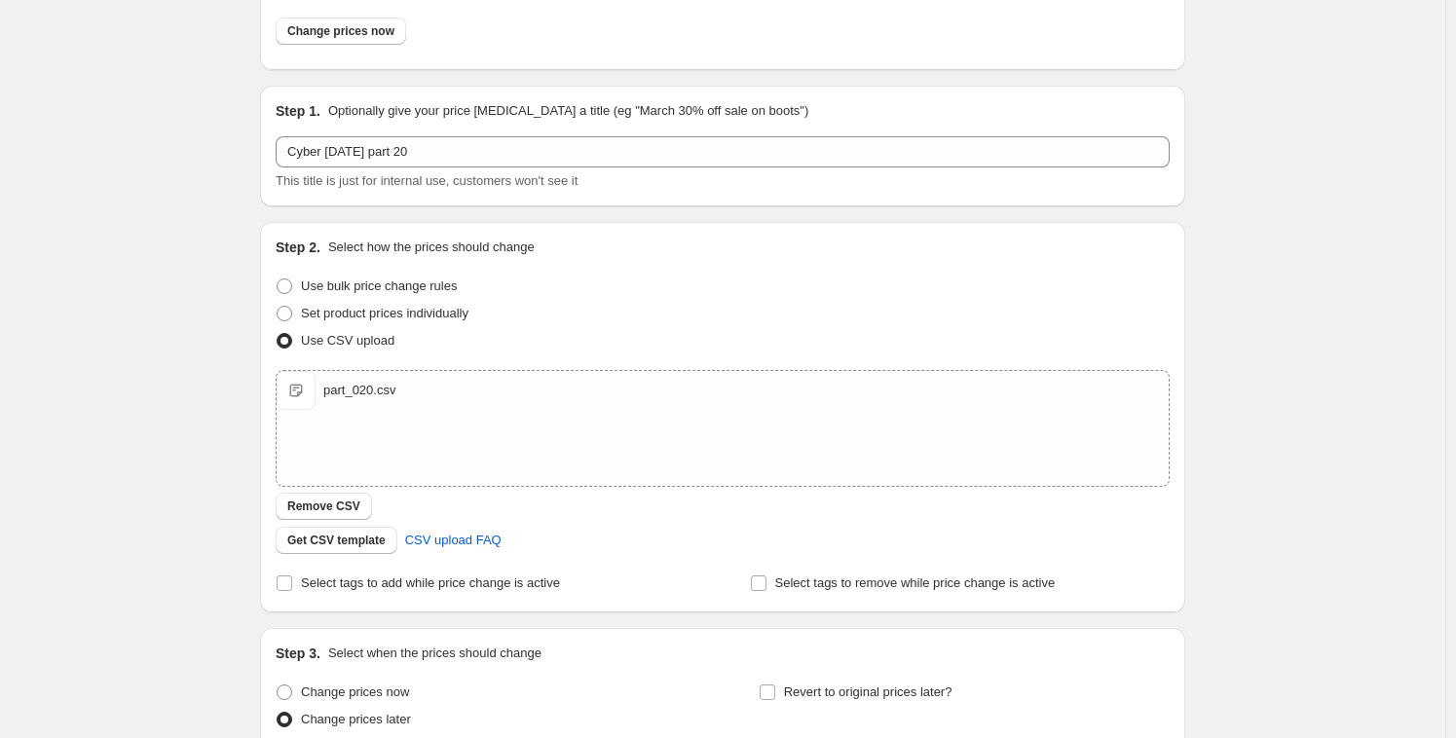
scroll to position [0, 0]
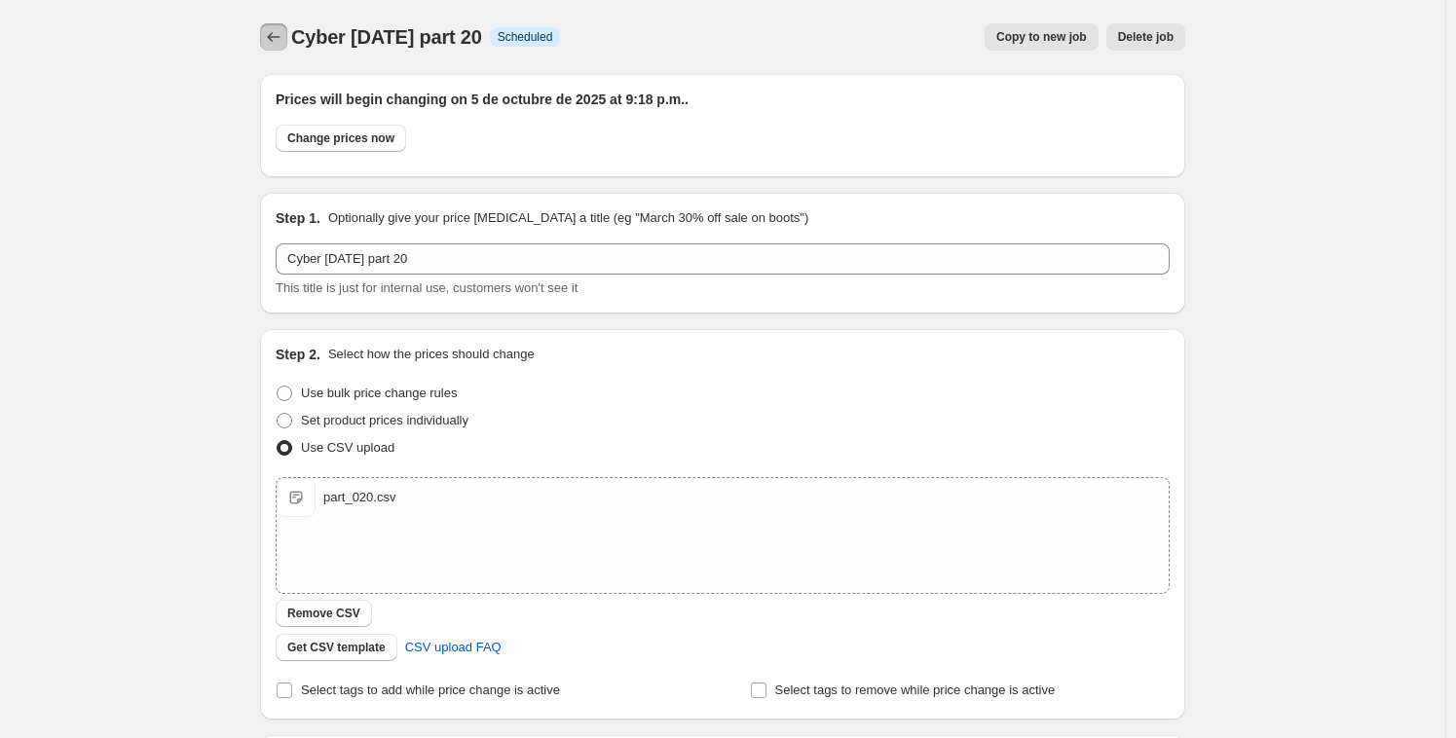
click at [274, 36] on icon "Price change jobs" at bounding box center [274, 37] width 13 height 10
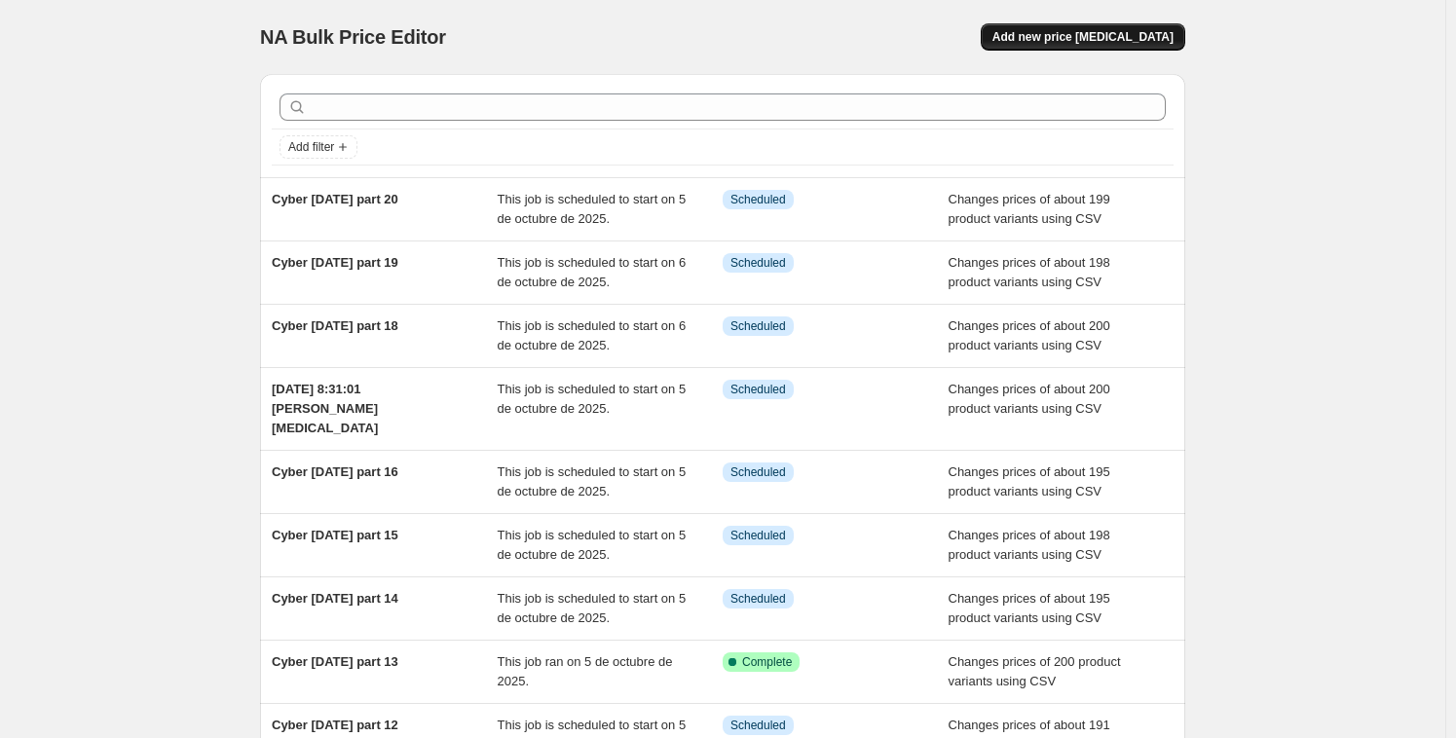
click at [1096, 39] on span "Add new price [MEDICAL_DATA]" at bounding box center [1082, 37] width 181 height 16
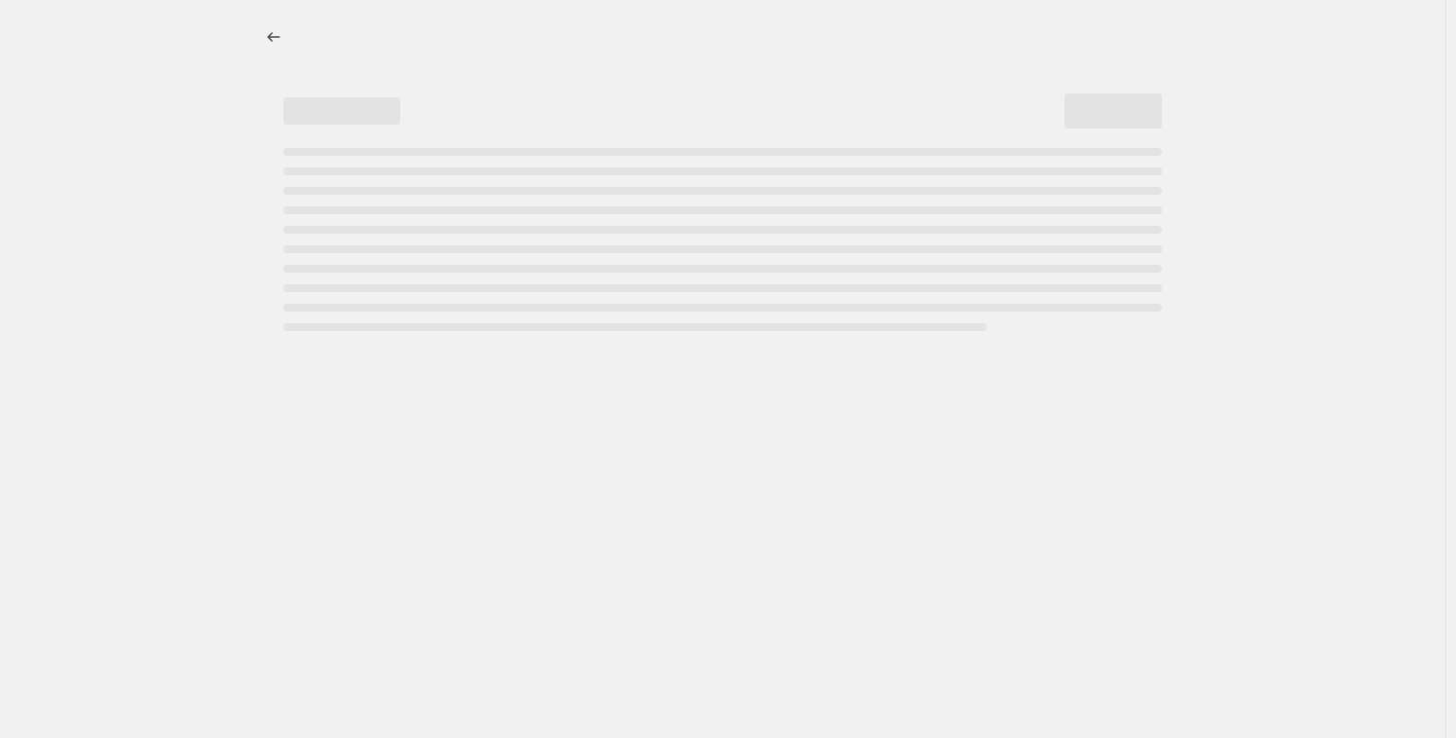
select select "percentage"
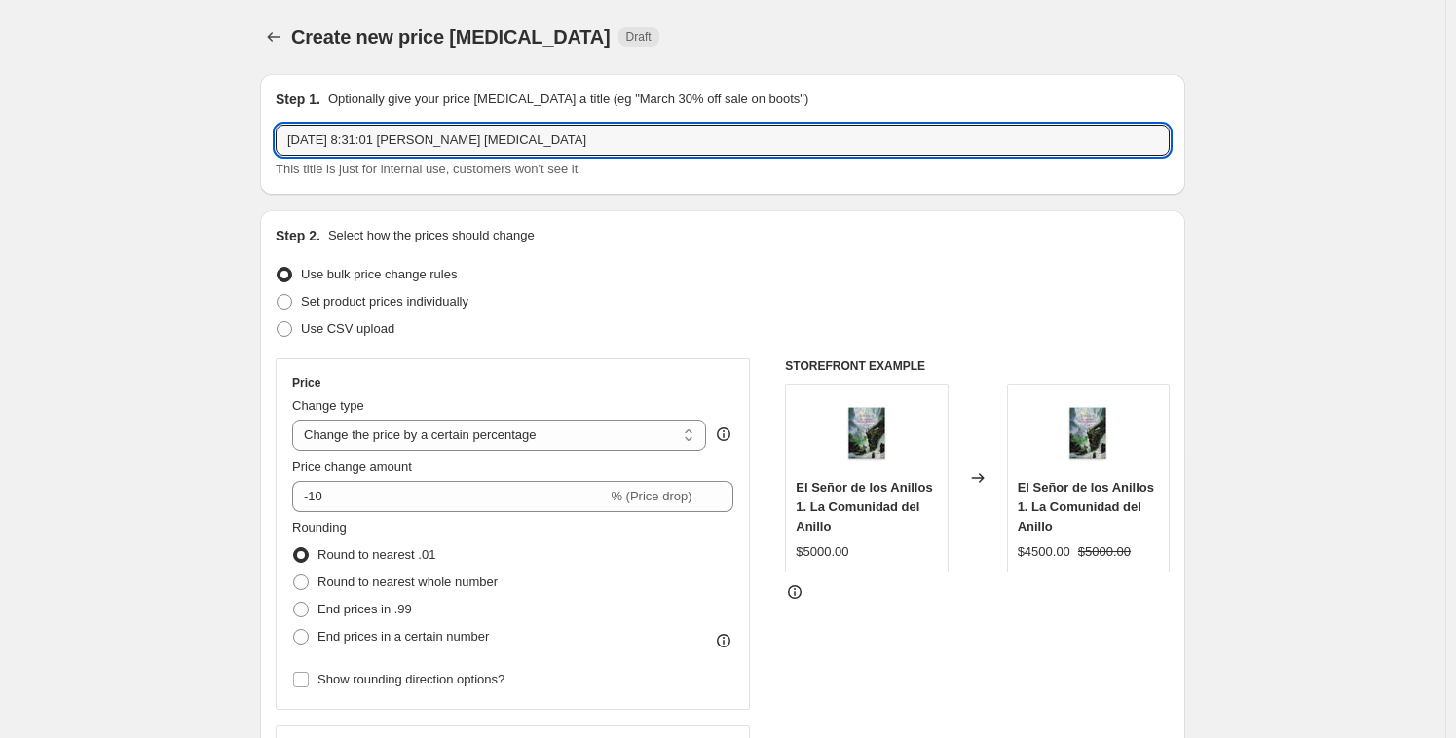
drag, startPoint x: 319, startPoint y: 135, endPoint x: 55, endPoint y: 113, distance: 265.8
paste input "Cyber [DATE] part 15"
drag, startPoint x: 431, startPoint y: 141, endPoint x: 418, endPoint y: 137, distance: 14.2
click at [418, 137] on input "Cyber [DATE] part 15" at bounding box center [723, 140] width 894 height 31
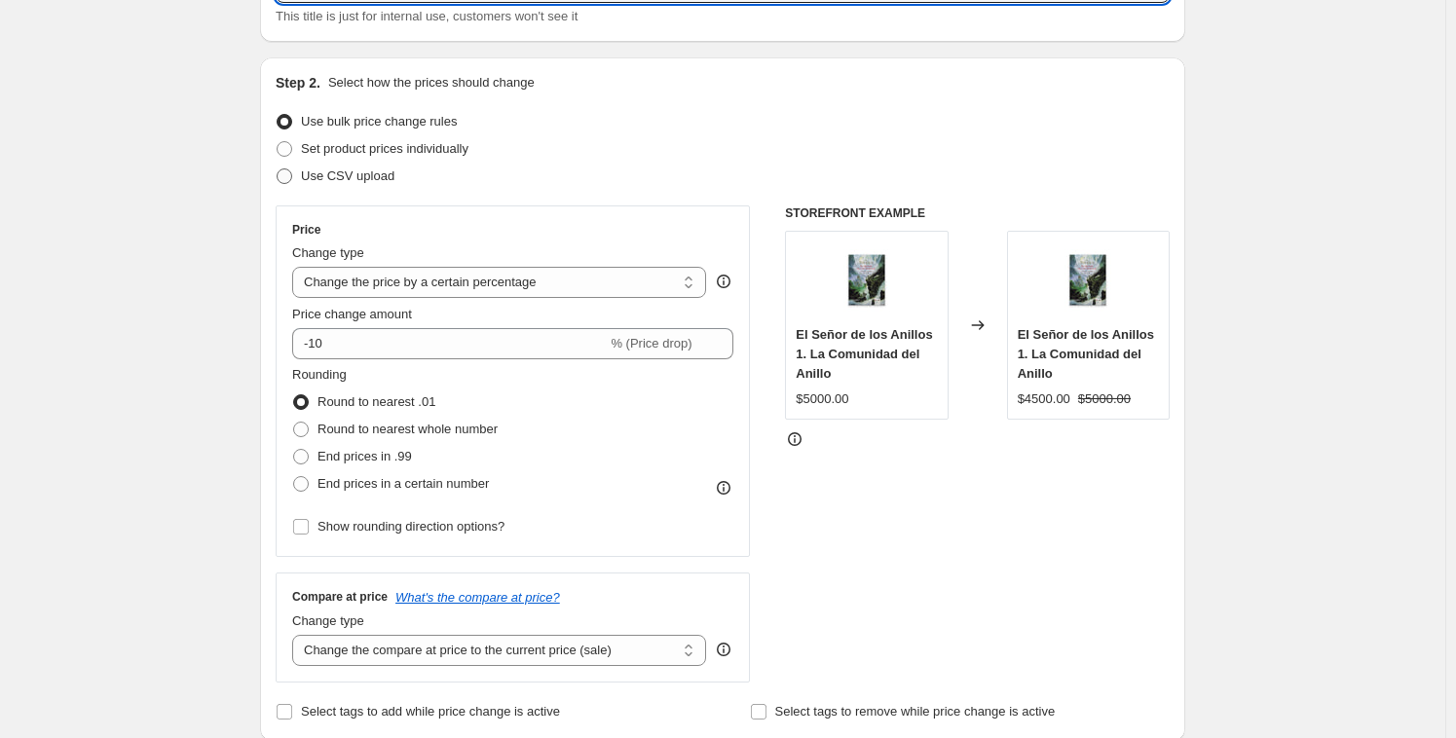
type input "Cyber [DATE] part 21"
drag, startPoint x: 301, startPoint y: 173, endPoint x: 315, endPoint y: 179, distance: 15.7
click at [301, 174] on label "Use CSV upload" at bounding box center [335, 176] width 119 height 27
click at [277, 169] on input "Use CSV upload" at bounding box center [277, 168] width 1 height 1
radio input "true"
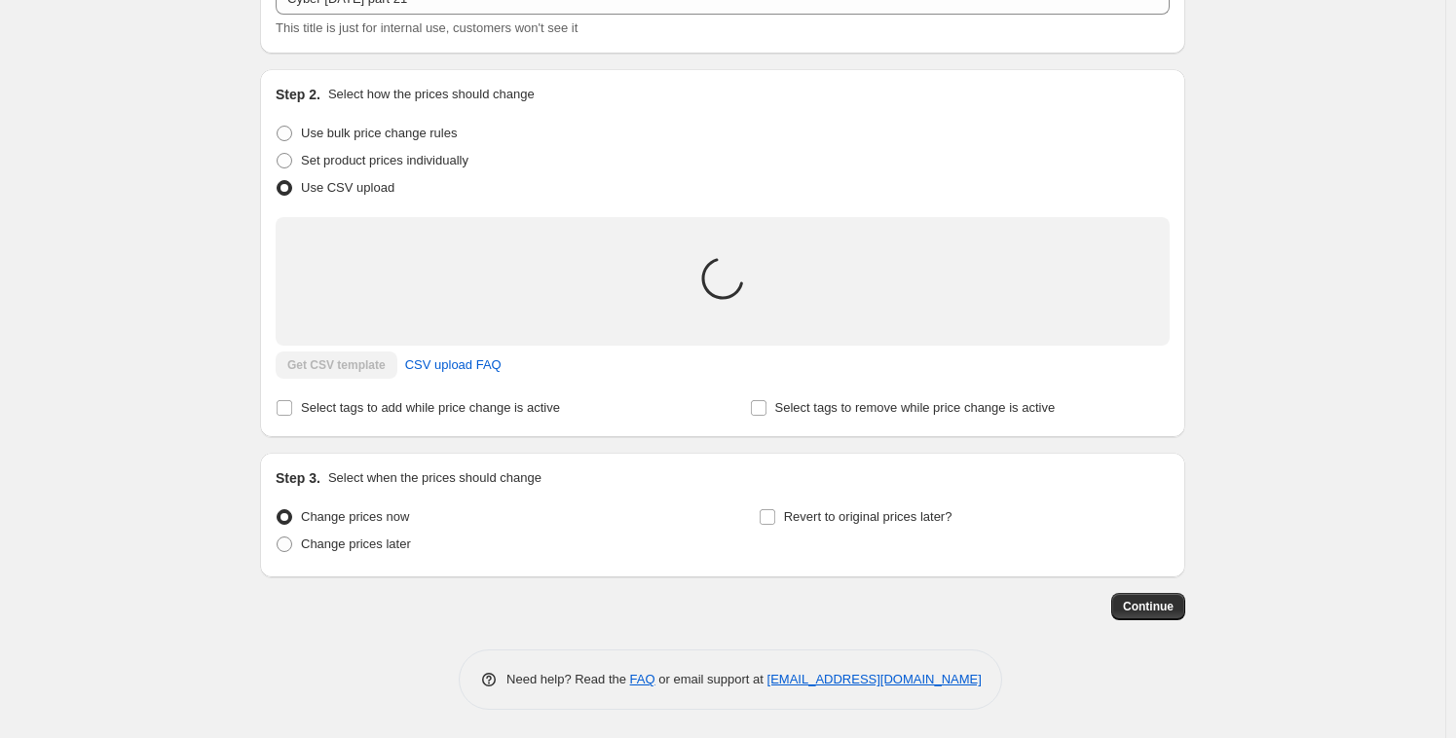
scroll to position [153, 0]
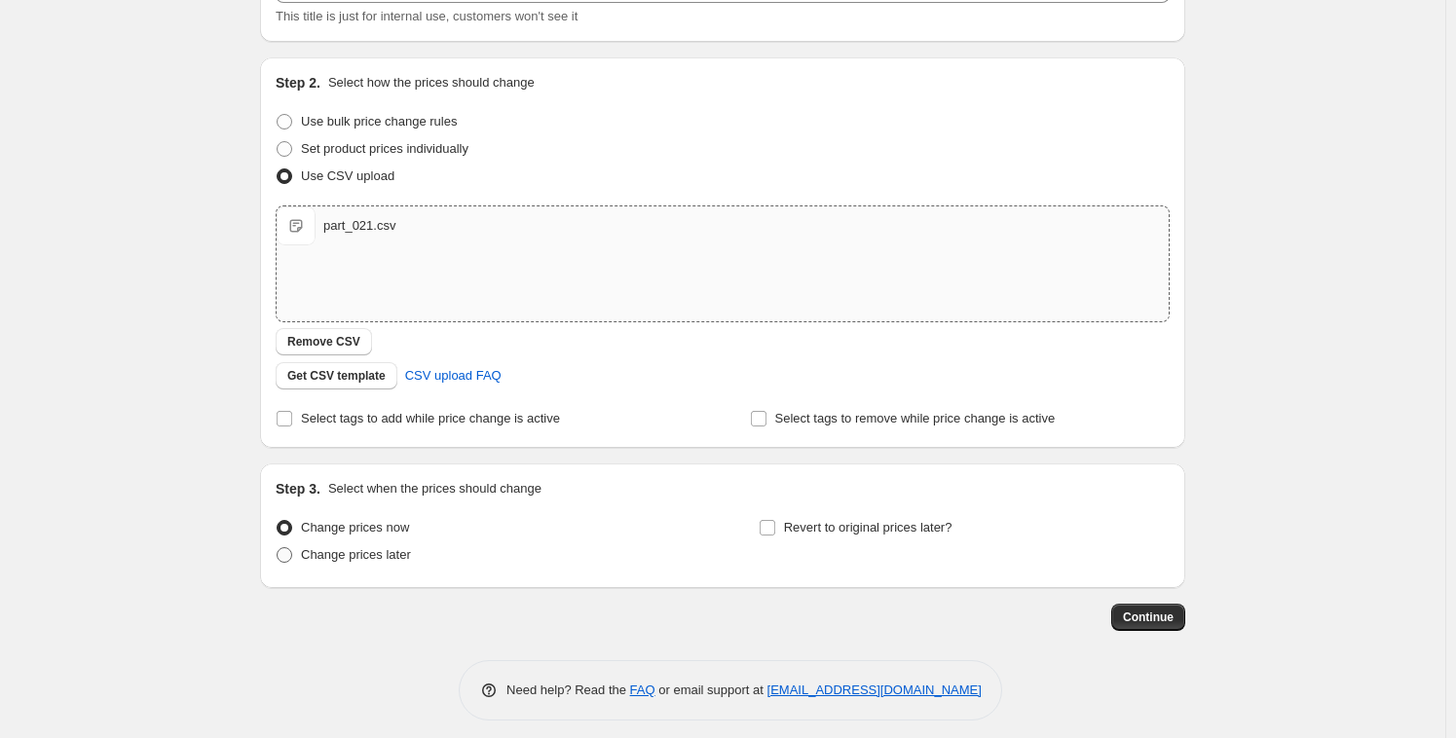
click at [373, 556] on span "Change prices later" at bounding box center [356, 554] width 110 height 15
click at [277, 548] on input "Change prices later" at bounding box center [277, 547] width 1 height 1
radio input "true"
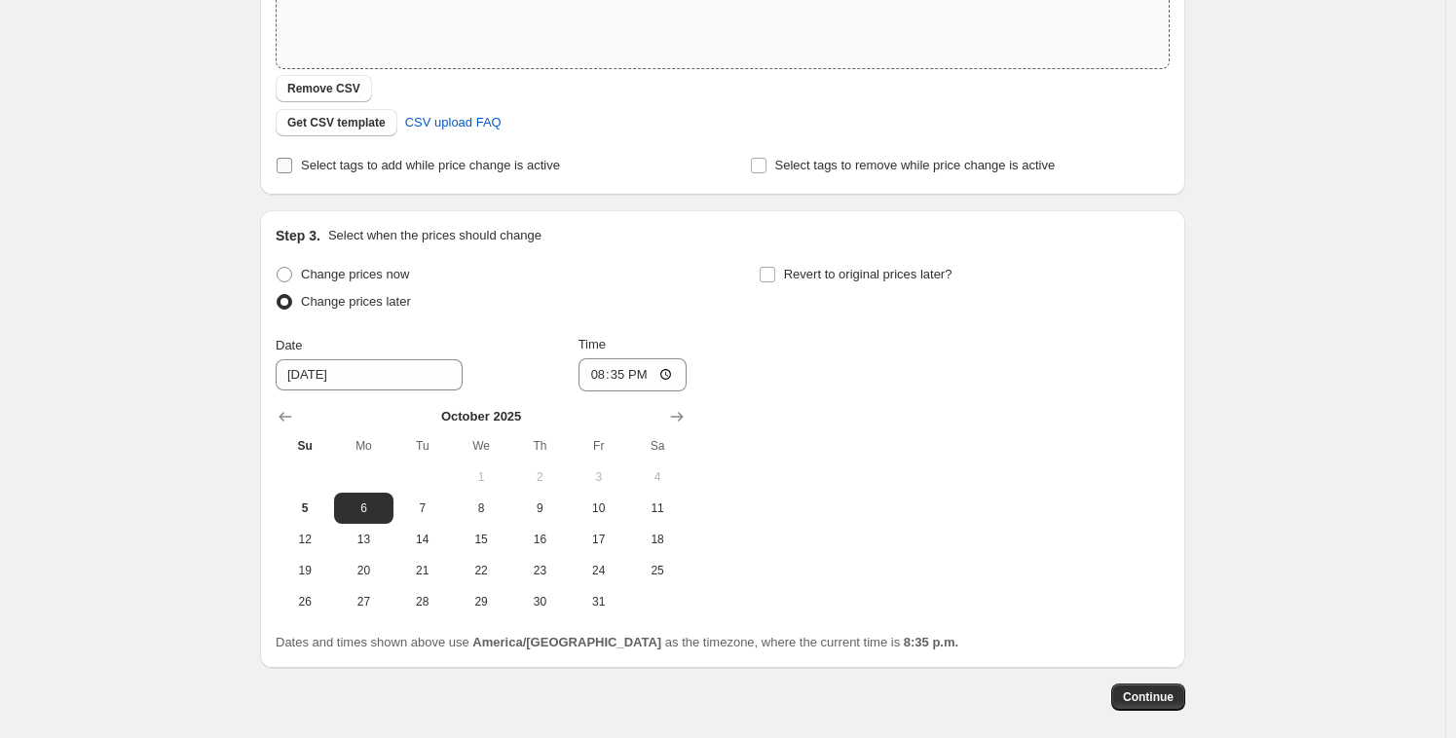
scroll to position [280, 0]
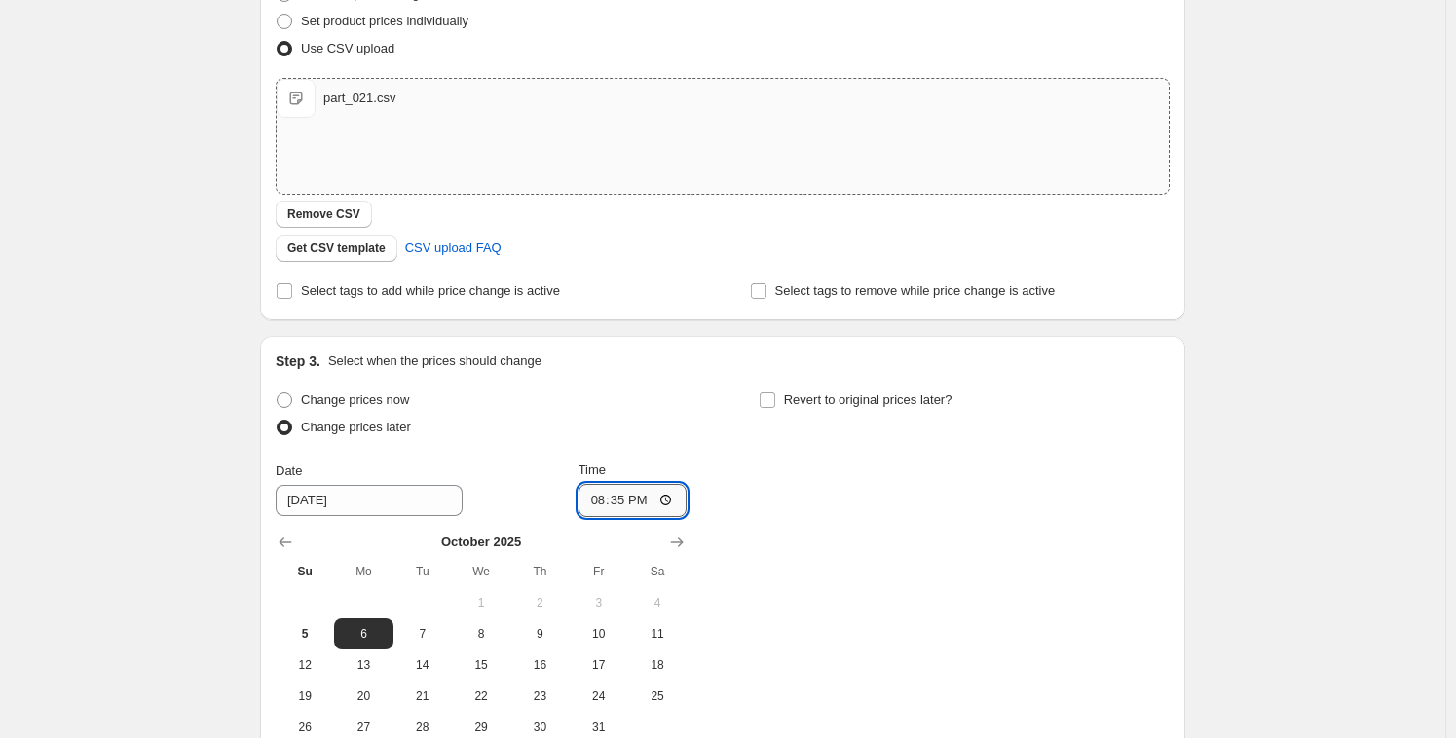
click at [608, 504] on input "20:35" at bounding box center [632, 500] width 109 height 33
click at [594, 500] on input "20:35" at bounding box center [632, 500] width 109 height 33
click at [599, 498] on input "21:24" at bounding box center [632, 500] width 109 height 33
click at [619, 498] on input "21:24" at bounding box center [632, 500] width 109 height 33
type input "21:25"
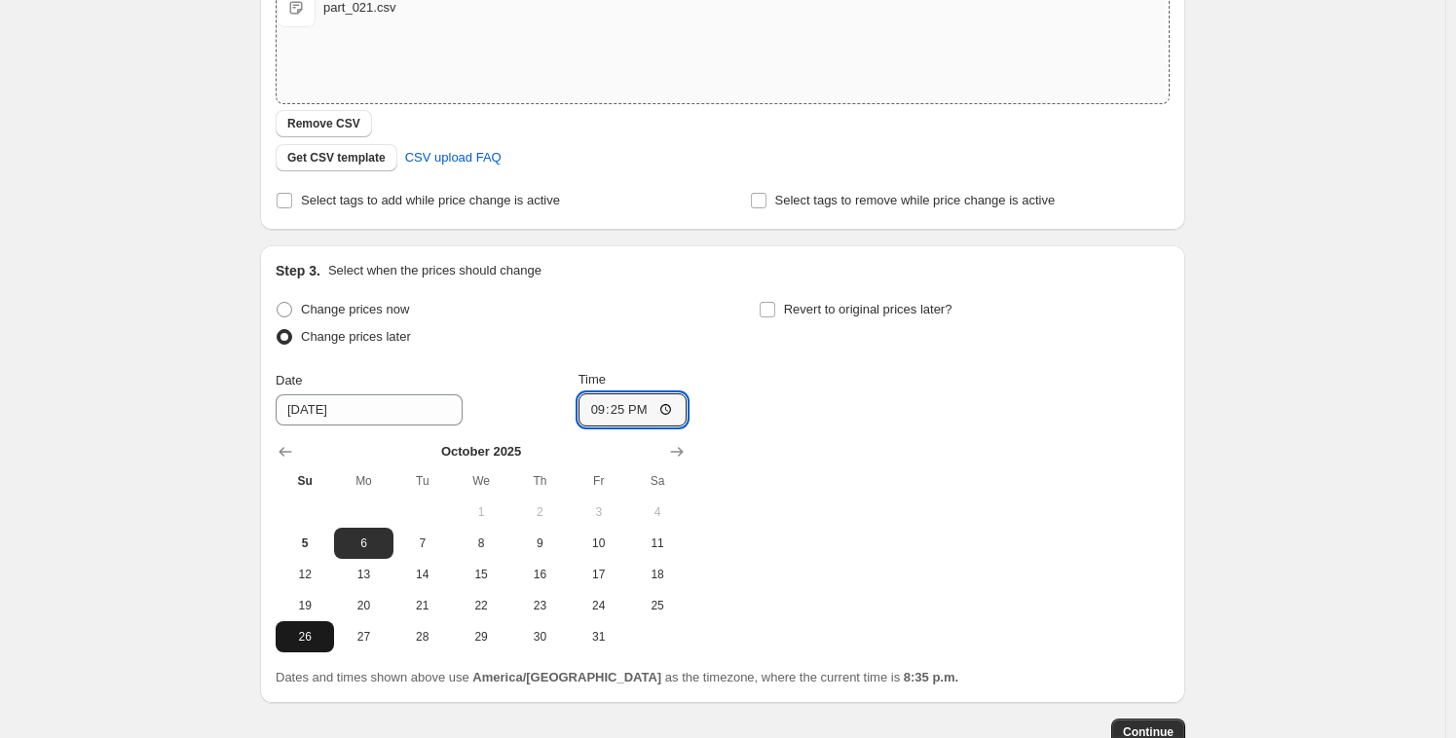
scroll to position [425, 0]
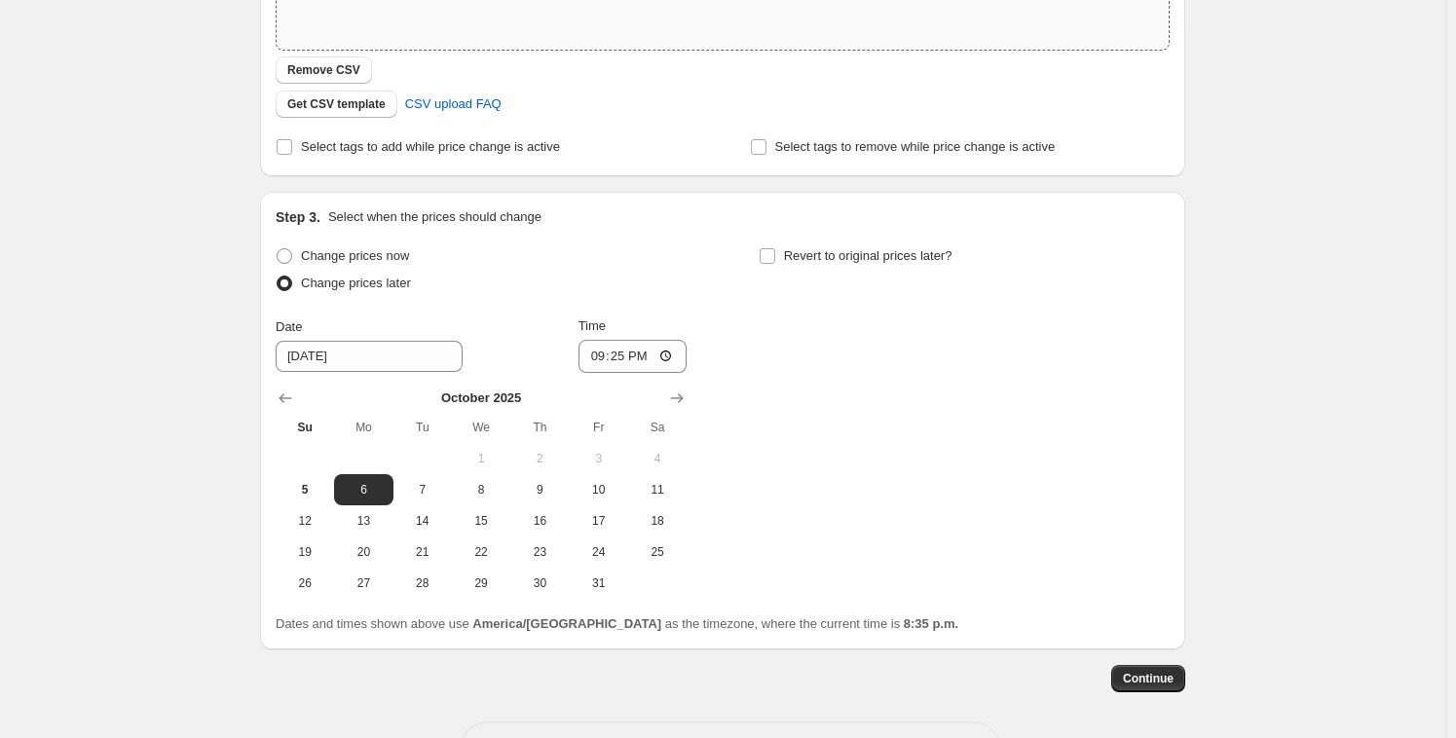
click at [313, 469] on td at bounding box center [305, 458] width 58 height 31
click at [308, 487] on span "5" at bounding box center [304, 490] width 43 height 16
type input "[DATE]"
click at [1162, 682] on span "Continue" at bounding box center [1148, 679] width 51 height 16
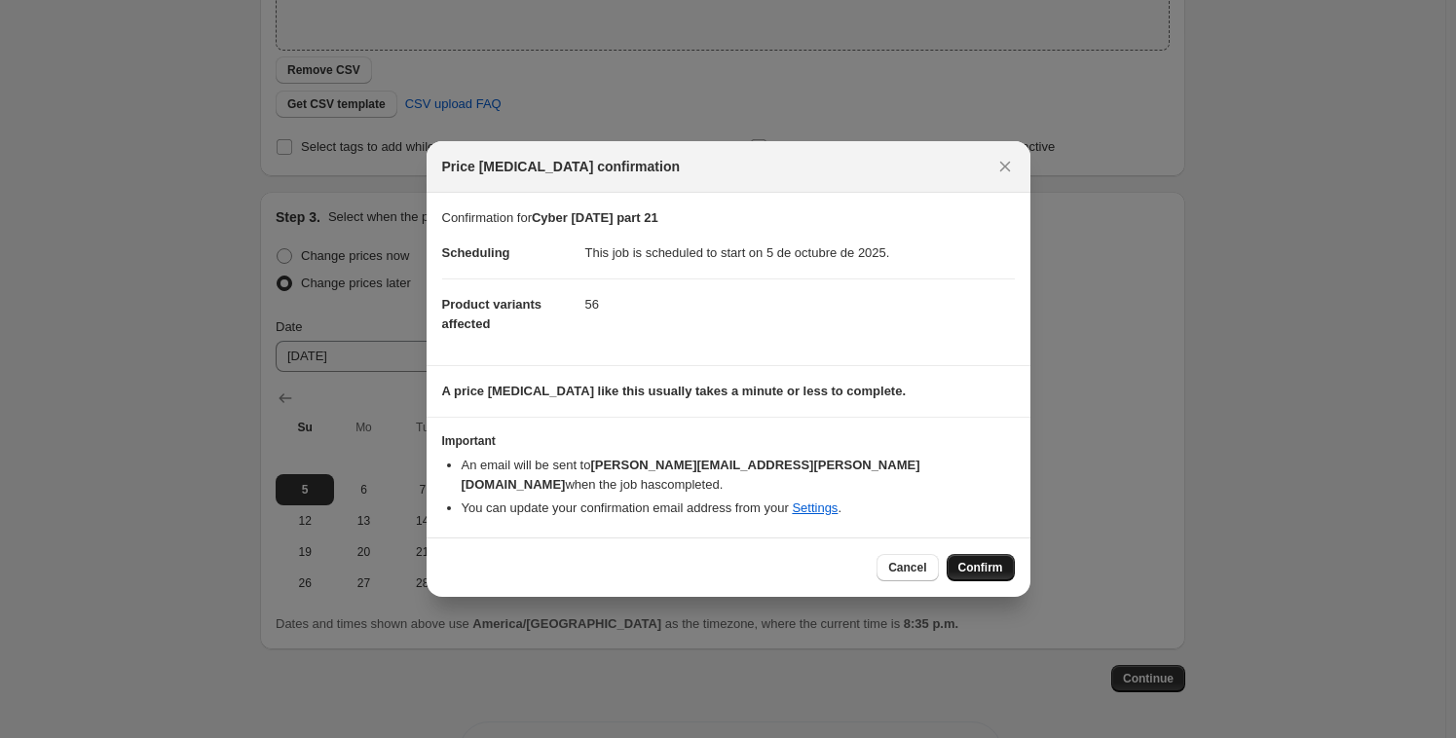
click at [983, 560] on span "Confirm" at bounding box center [980, 568] width 45 height 16
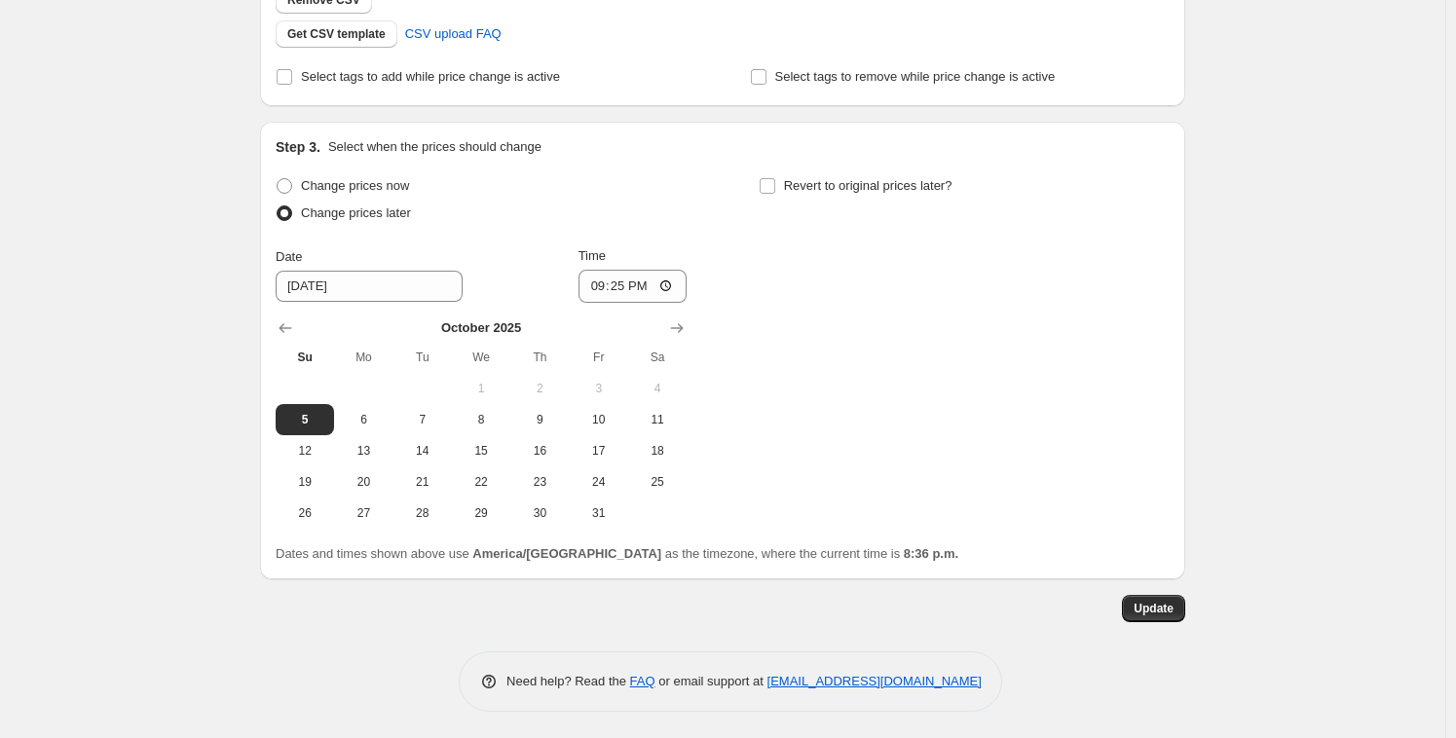
scroll to position [614, 0]
click at [1168, 604] on span "Update" at bounding box center [1153, 608] width 40 height 16
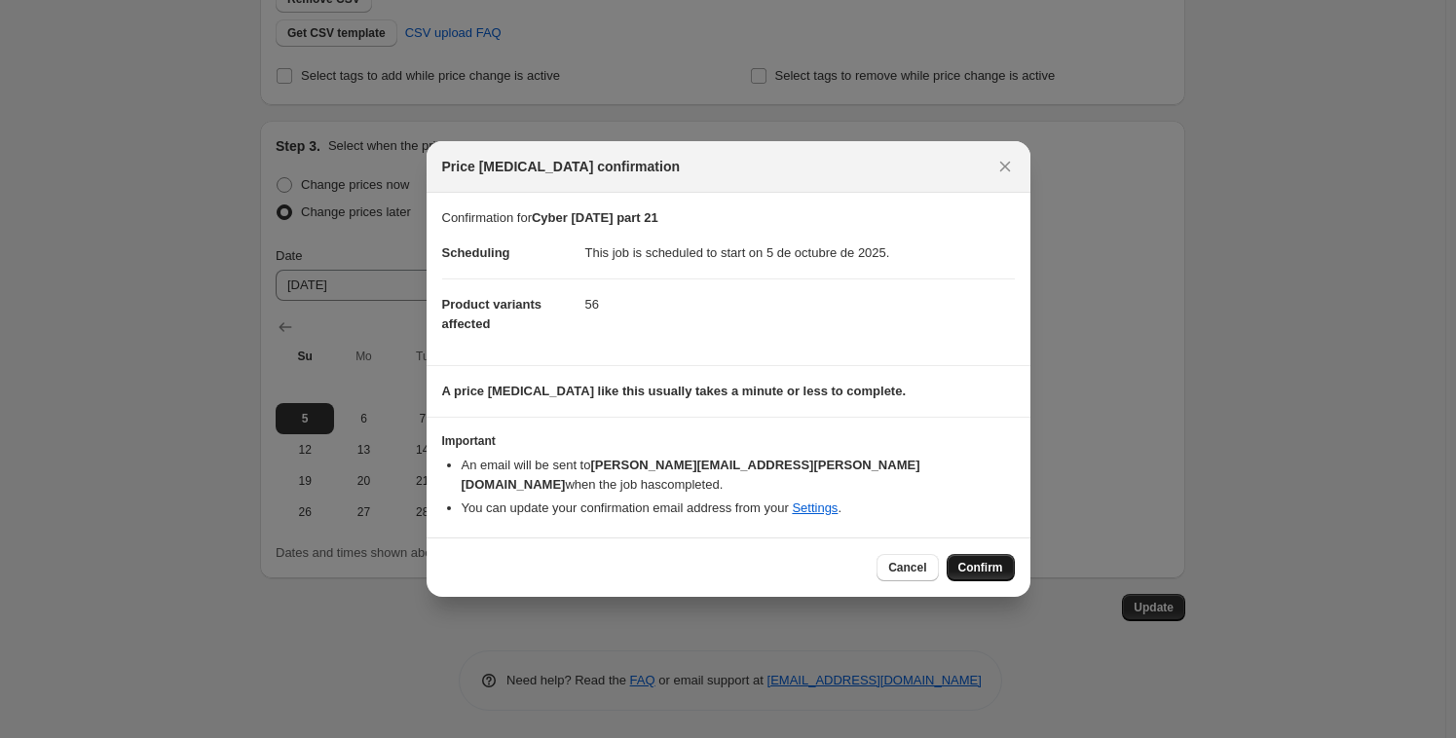
click at [984, 560] on span "Confirm" at bounding box center [980, 568] width 45 height 16
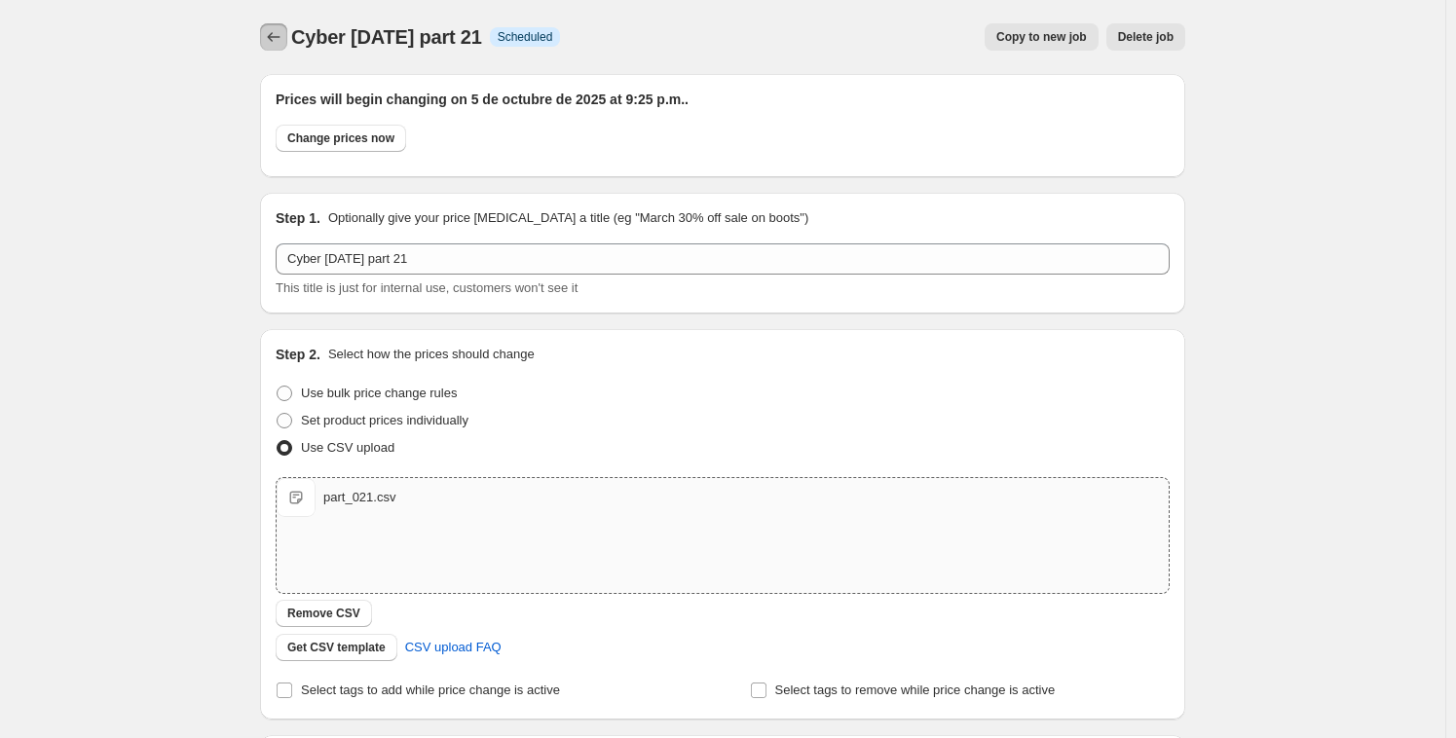
click at [279, 47] on button "Price change jobs" at bounding box center [273, 36] width 27 height 27
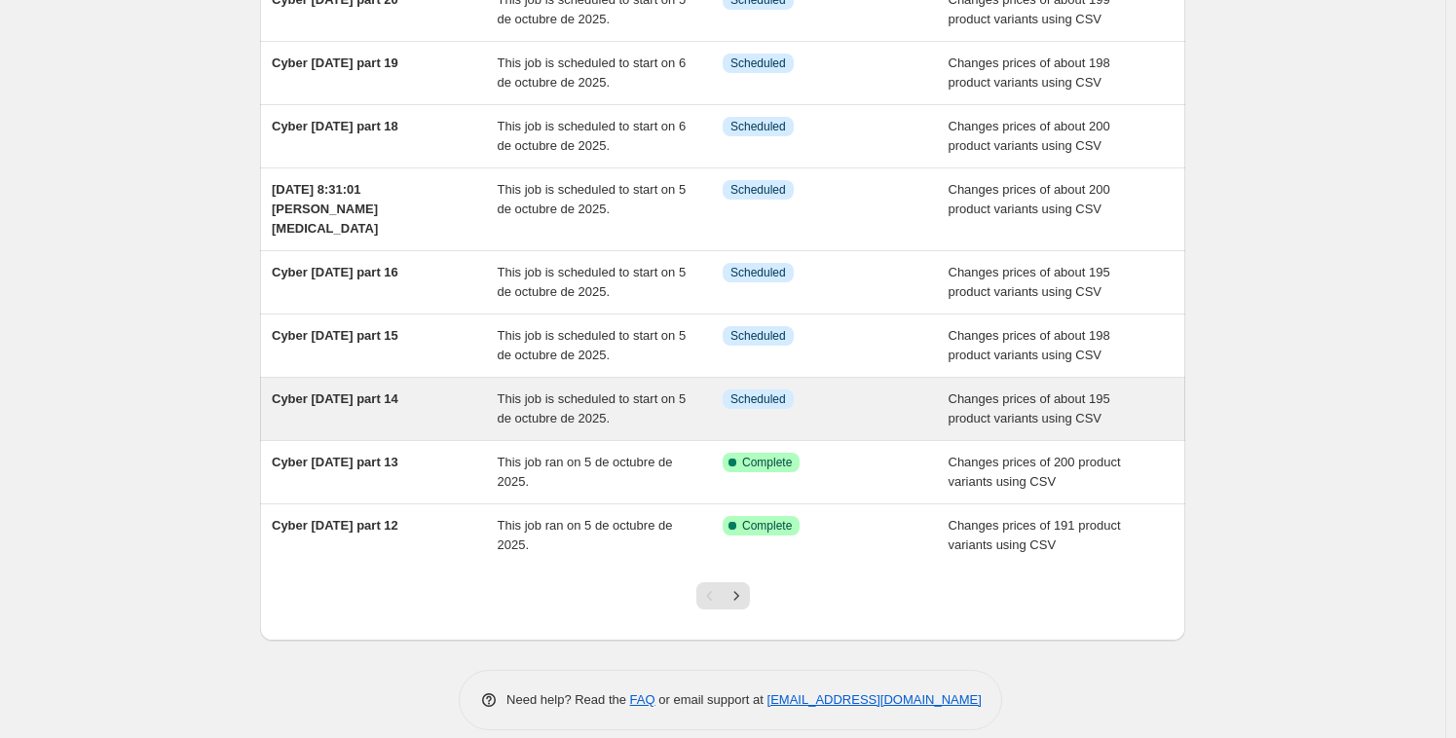
scroll to position [107, 0]
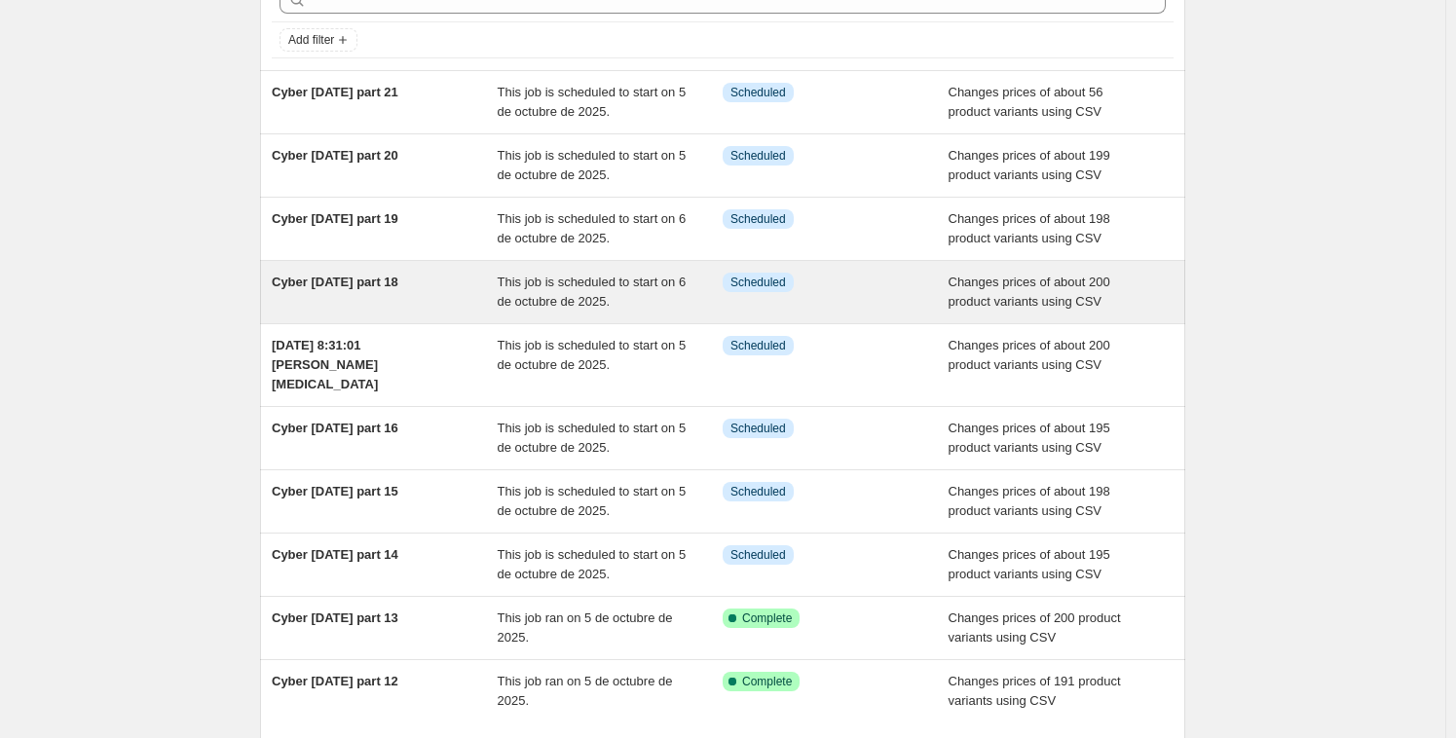
click at [563, 296] on span "This job is scheduled to start on 6 de octubre de 2025." at bounding box center [592, 292] width 189 height 34
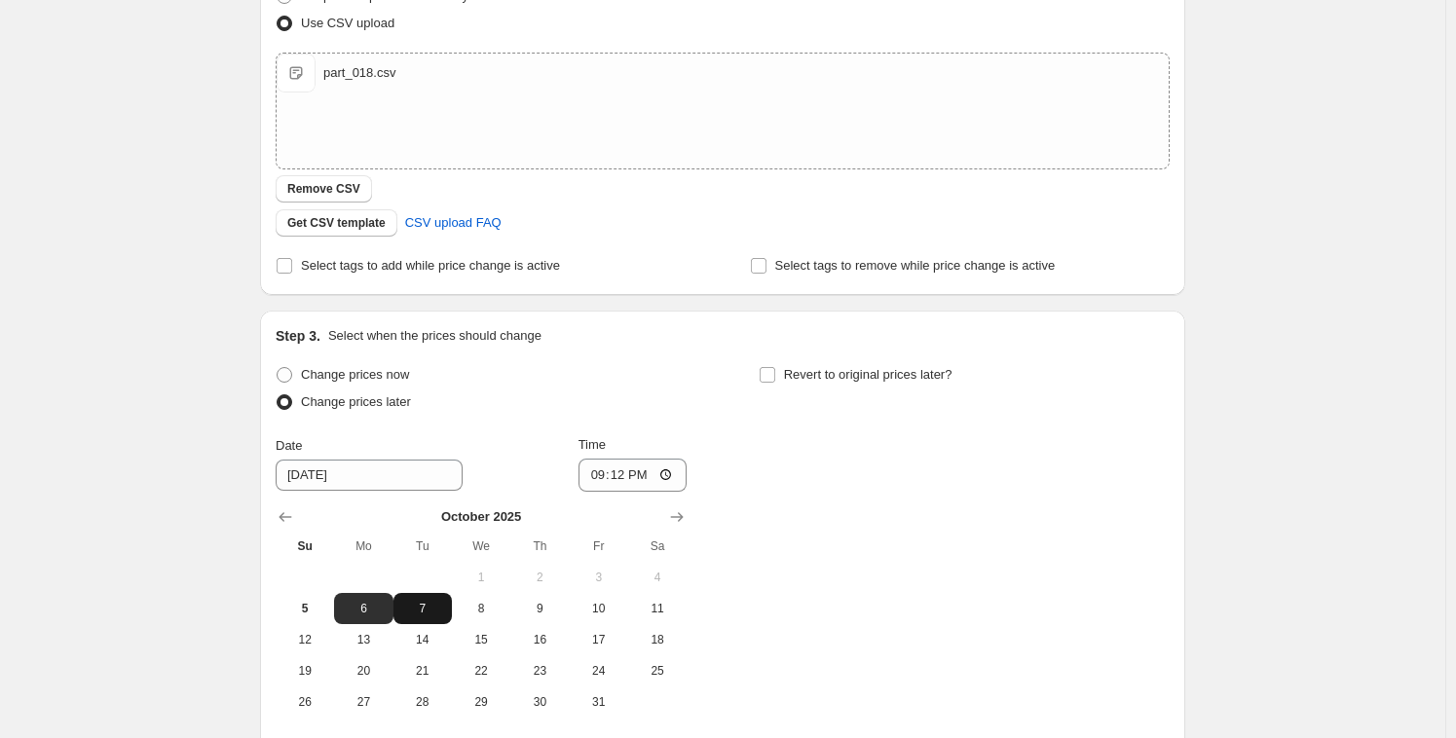
scroll to position [438, 0]
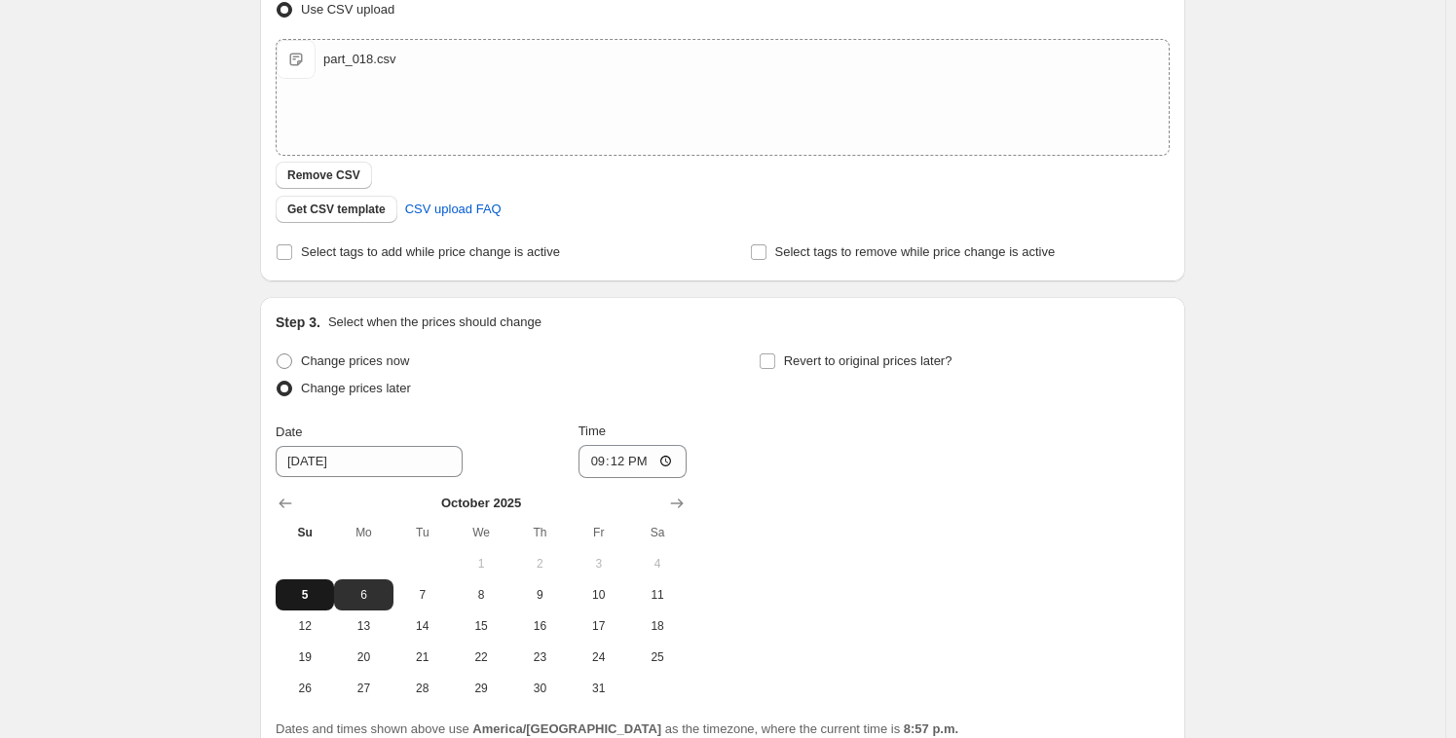
click at [305, 594] on span "5" at bounding box center [304, 595] width 43 height 16
type input "[DATE]"
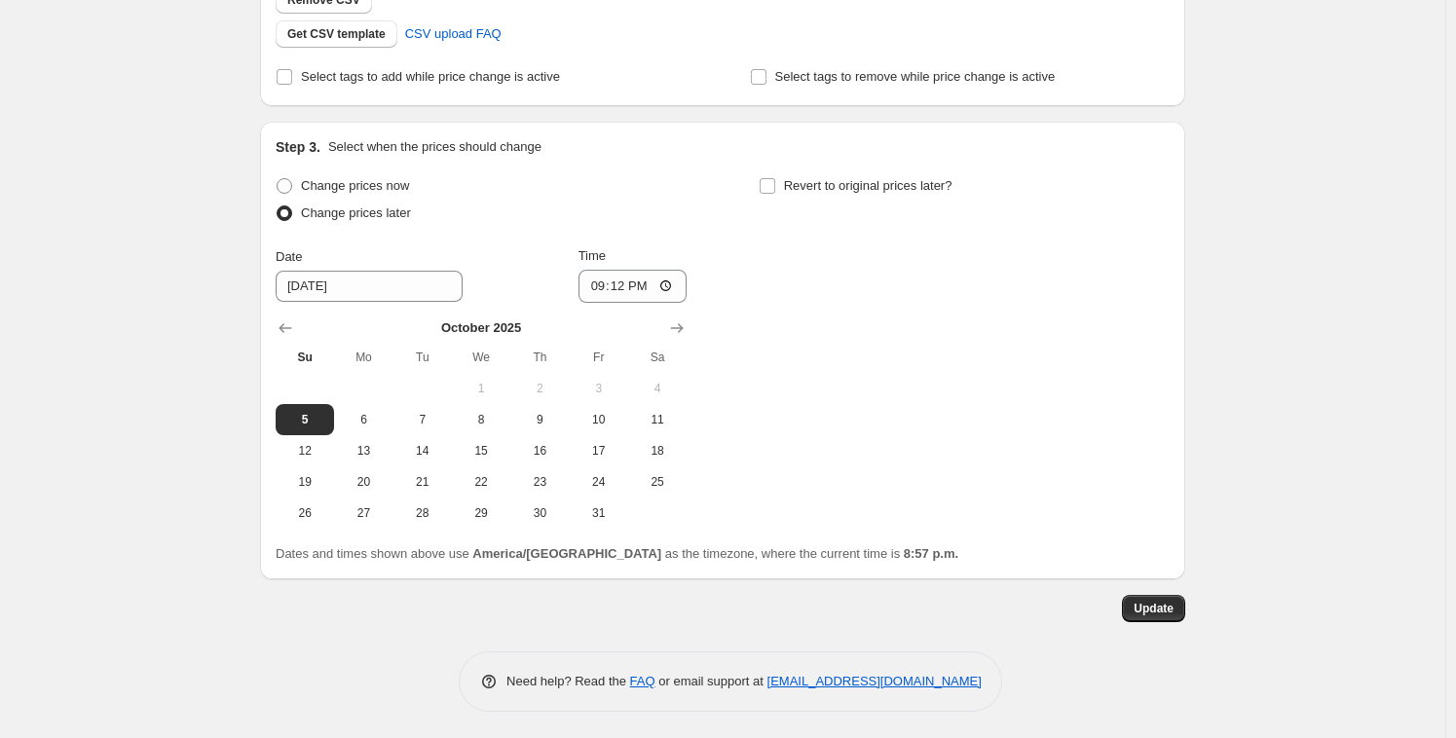
scroll to position [614, 0]
click at [1163, 609] on span "Update" at bounding box center [1153, 608] width 40 height 16
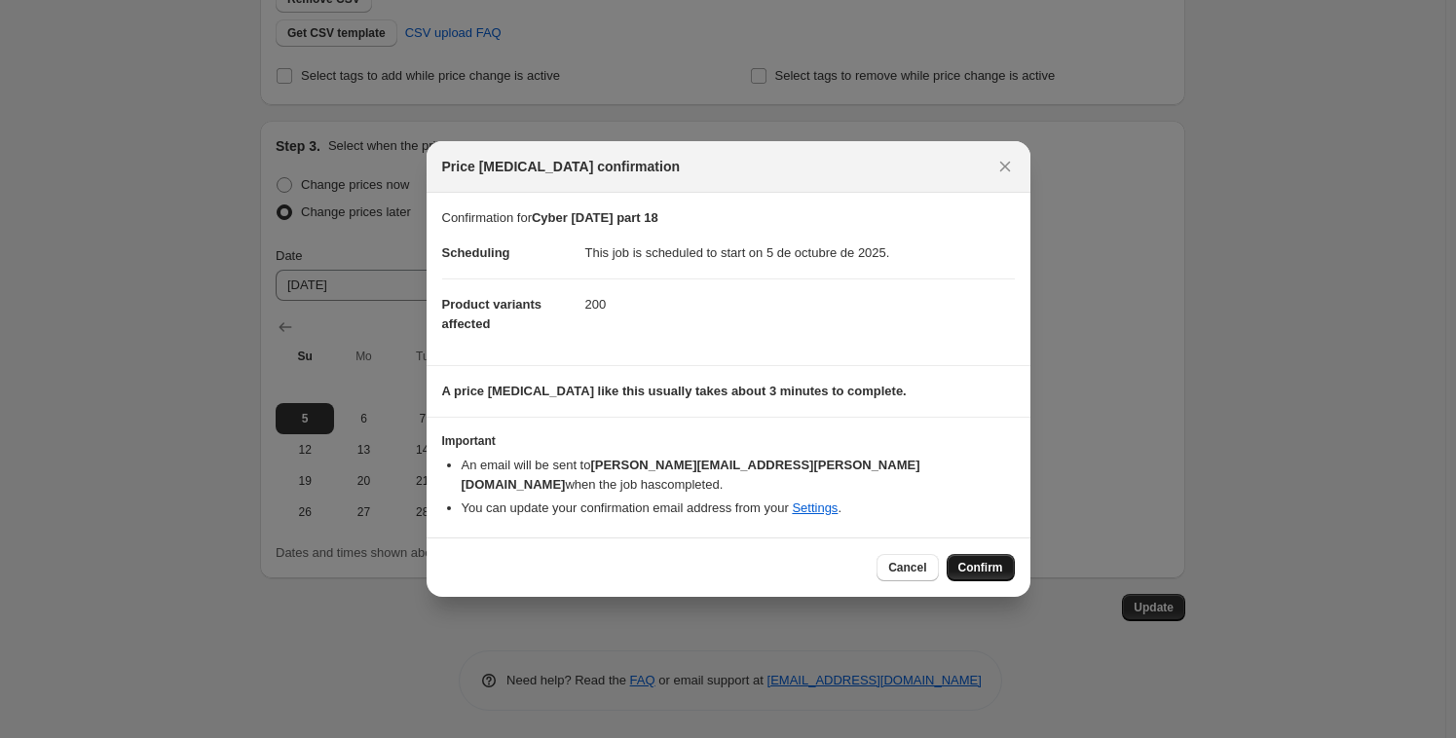
click at [980, 554] on button "Confirm" at bounding box center [980, 567] width 68 height 27
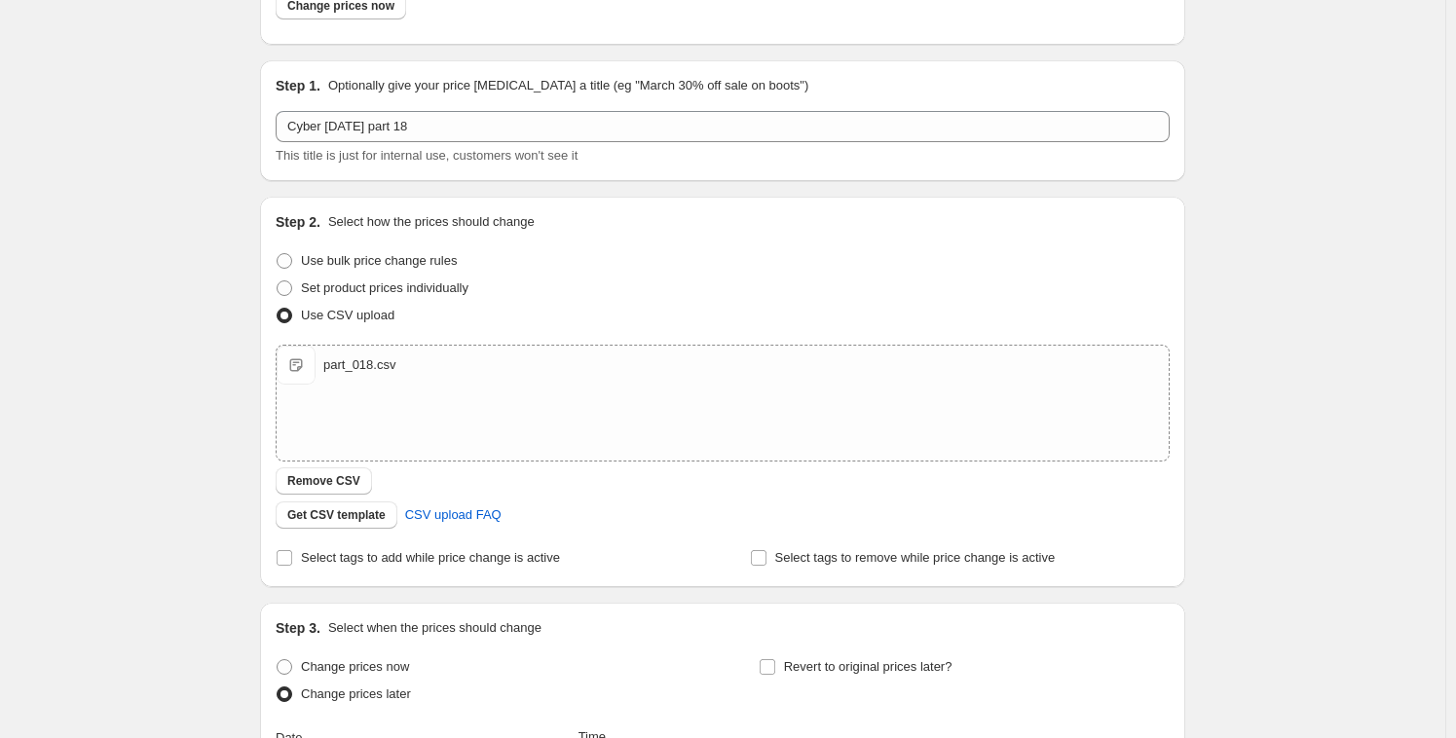
scroll to position [0, 0]
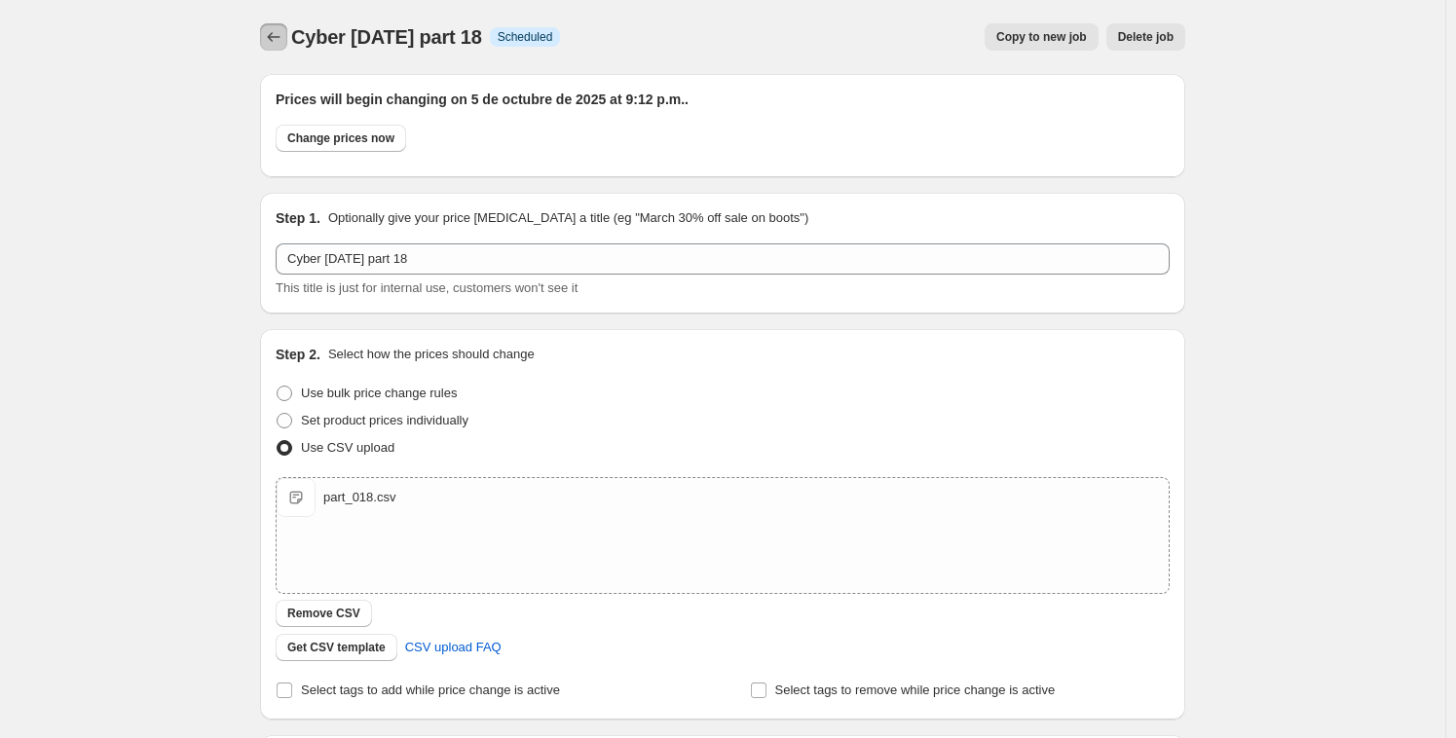
click at [283, 40] on icon "Price change jobs" at bounding box center [273, 36] width 19 height 19
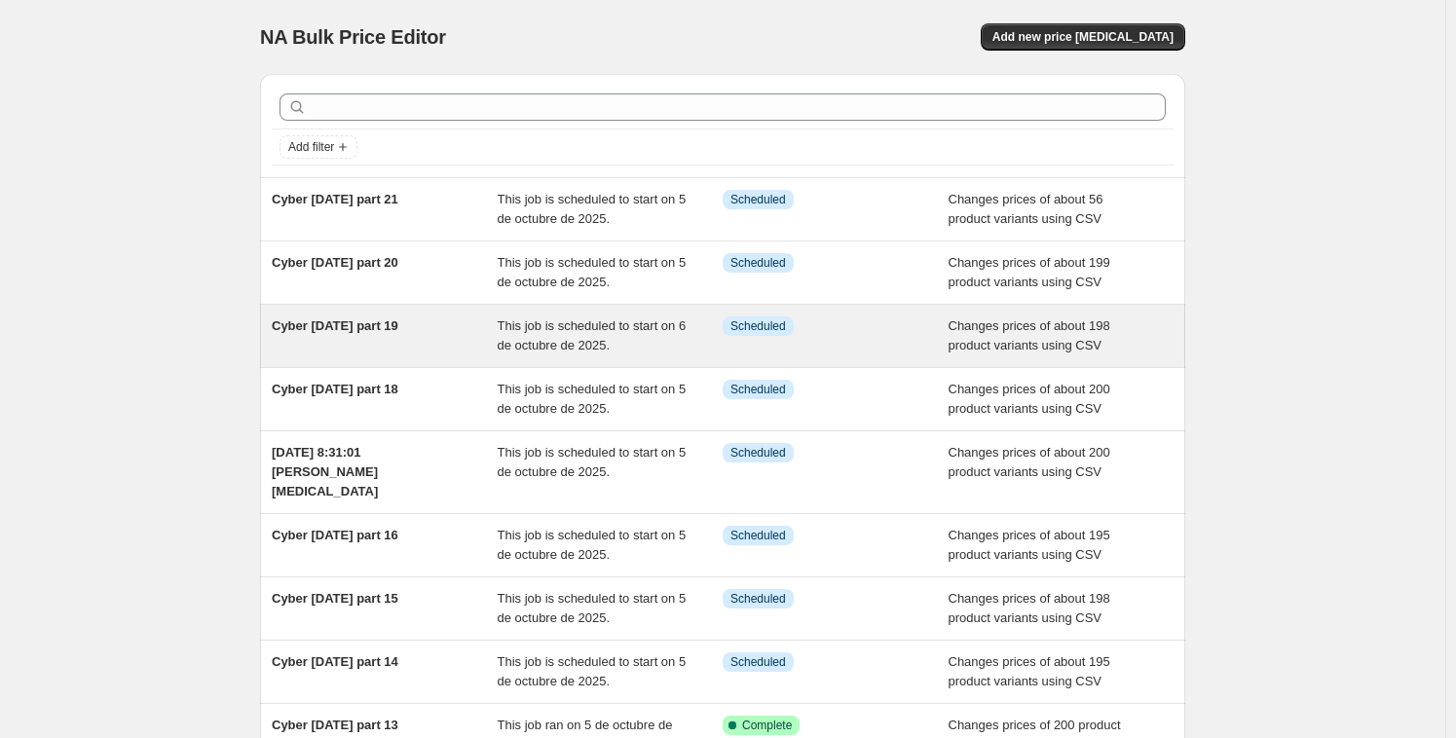
click at [459, 334] on div "Cyber [DATE] part 19" at bounding box center [385, 335] width 226 height 39
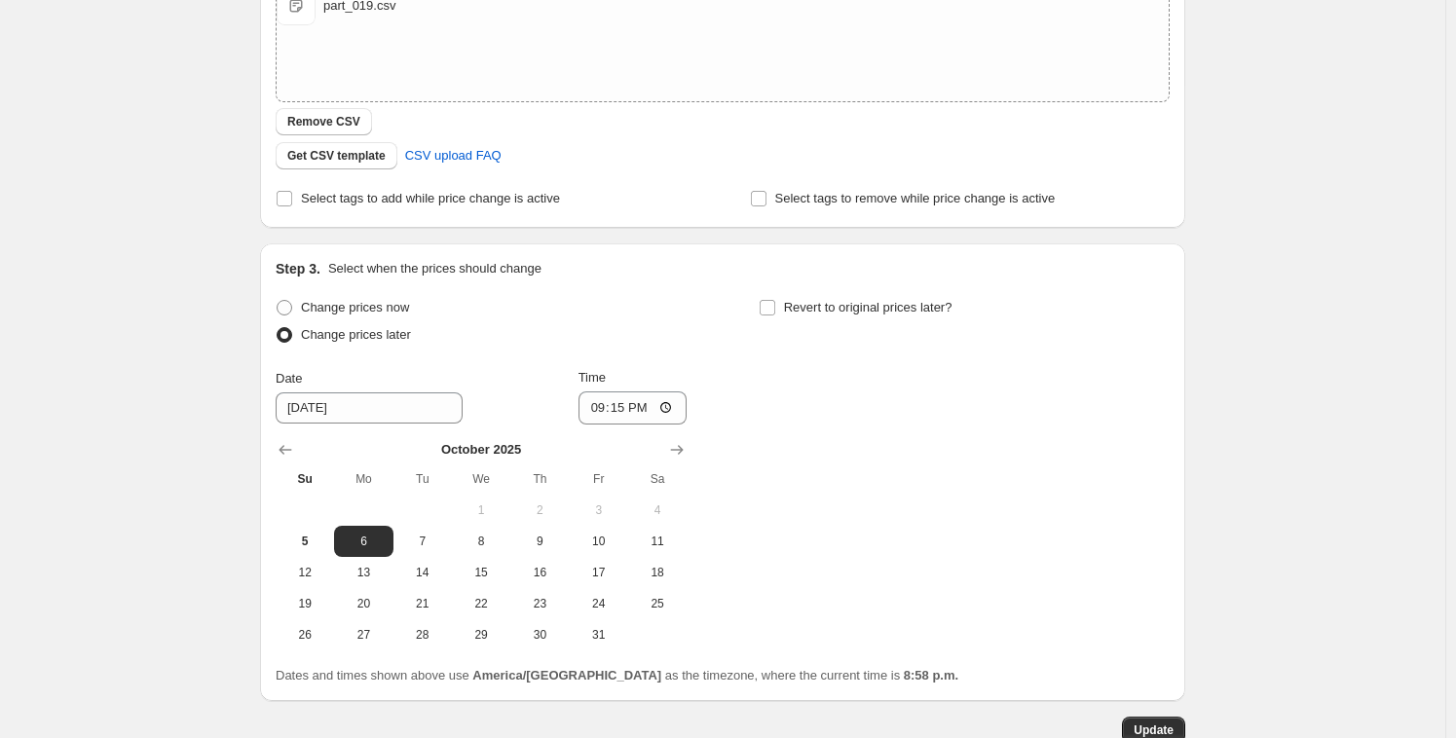
scroll to position [521, 0]
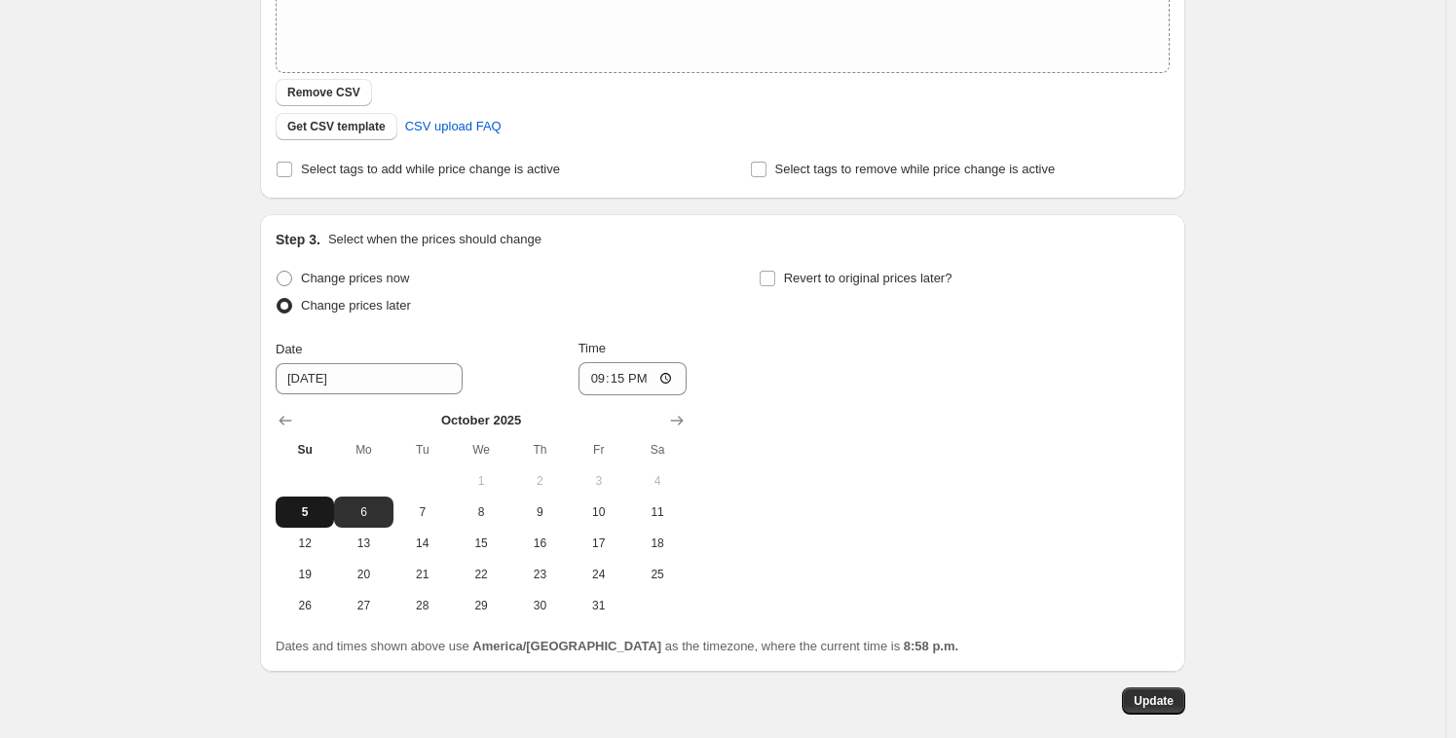
click at [301, 518] on span "5" at bounding box center [304, 512] width 43 height 16
type input "[DATE]"
click at [1157, 705] on span "Update" at bounding box center [1153, 701] width 40 height 16
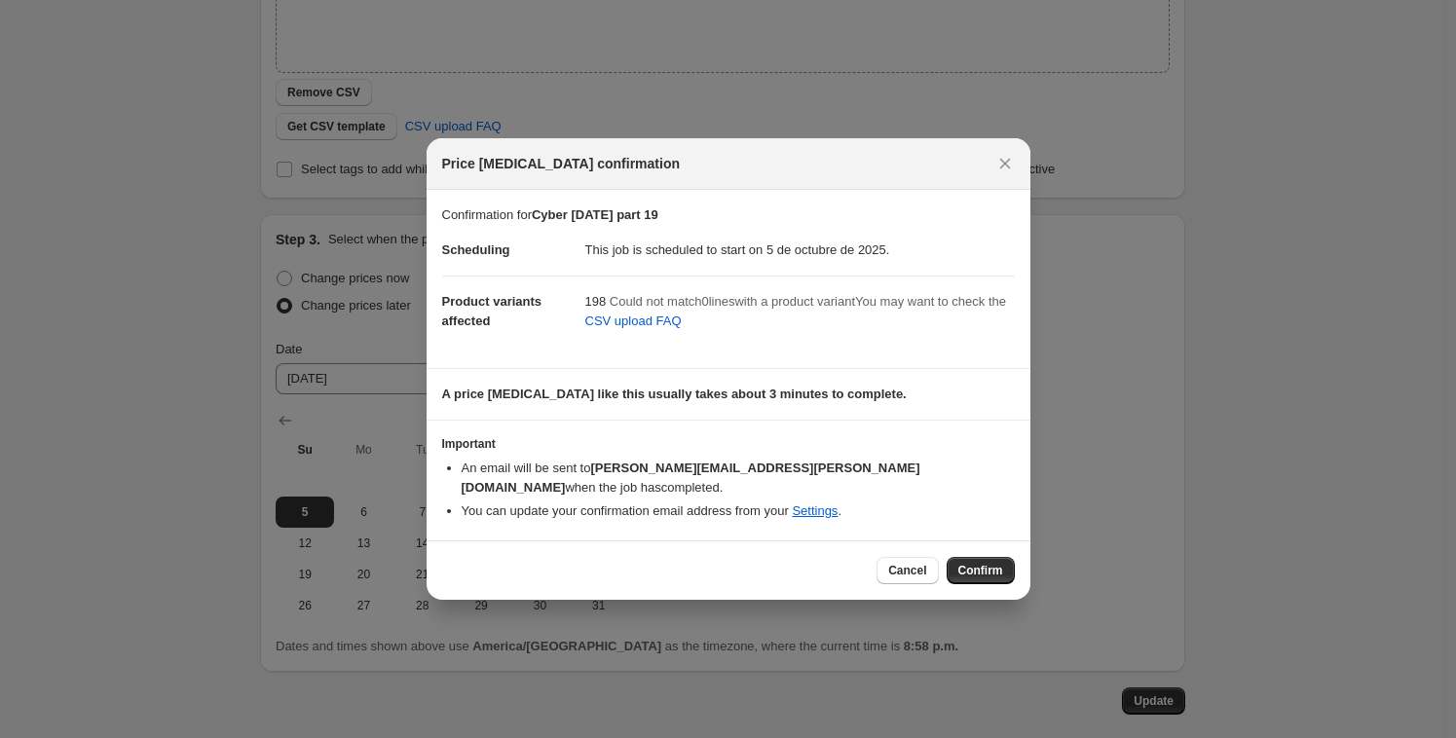
click at [976, 567] on span "Confirm" at bounding box center [980, 571] width 45 height 16
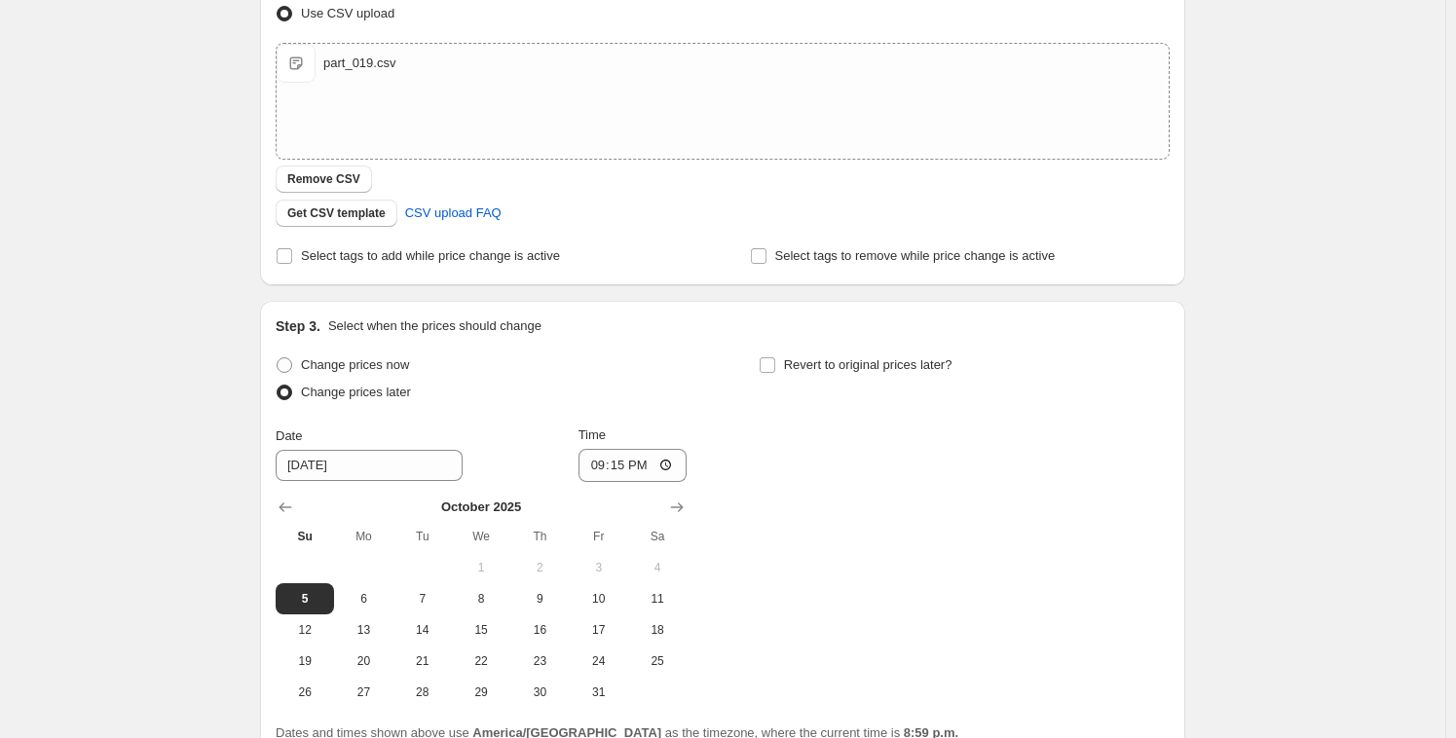
scroll to position [432, 0]
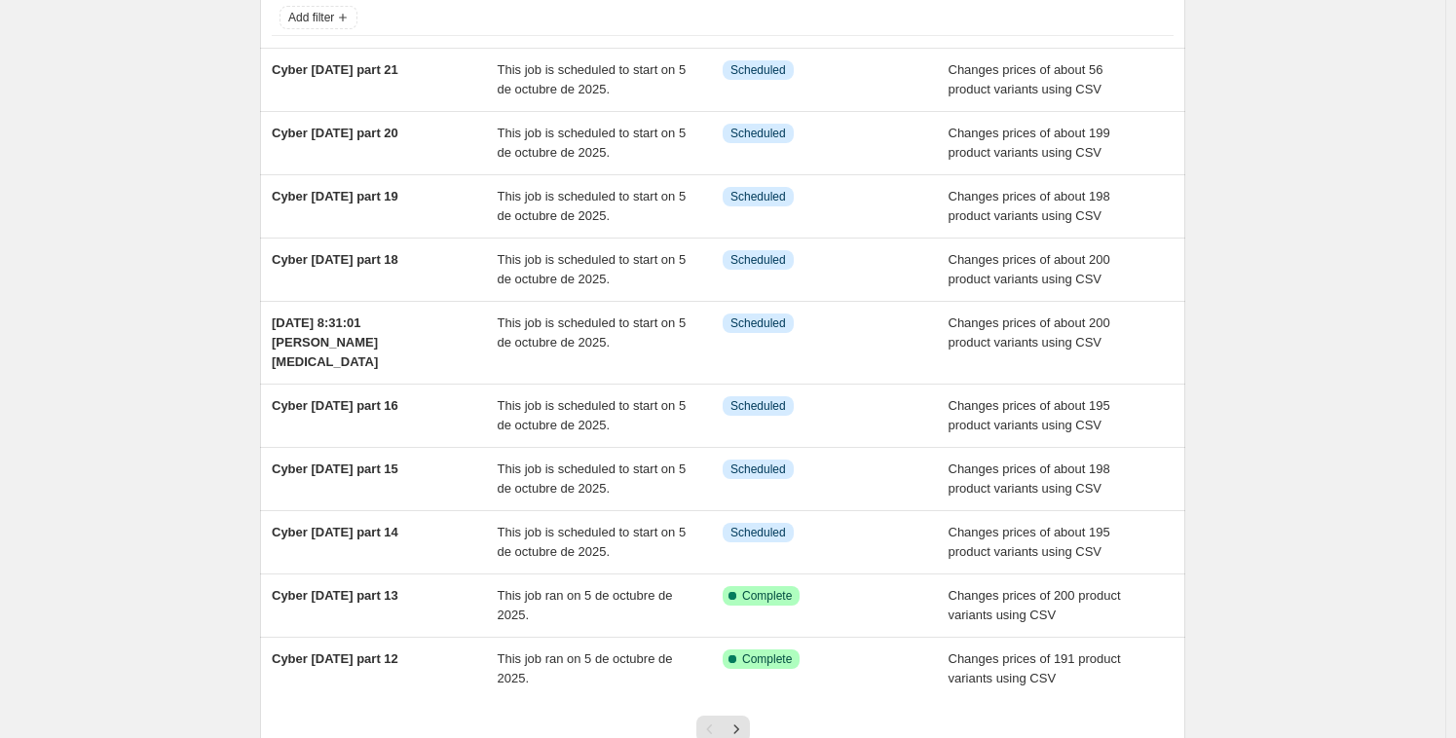
scroll to position [130, 0]
